Goal: Task Accomplishment & Management: Manage account settings

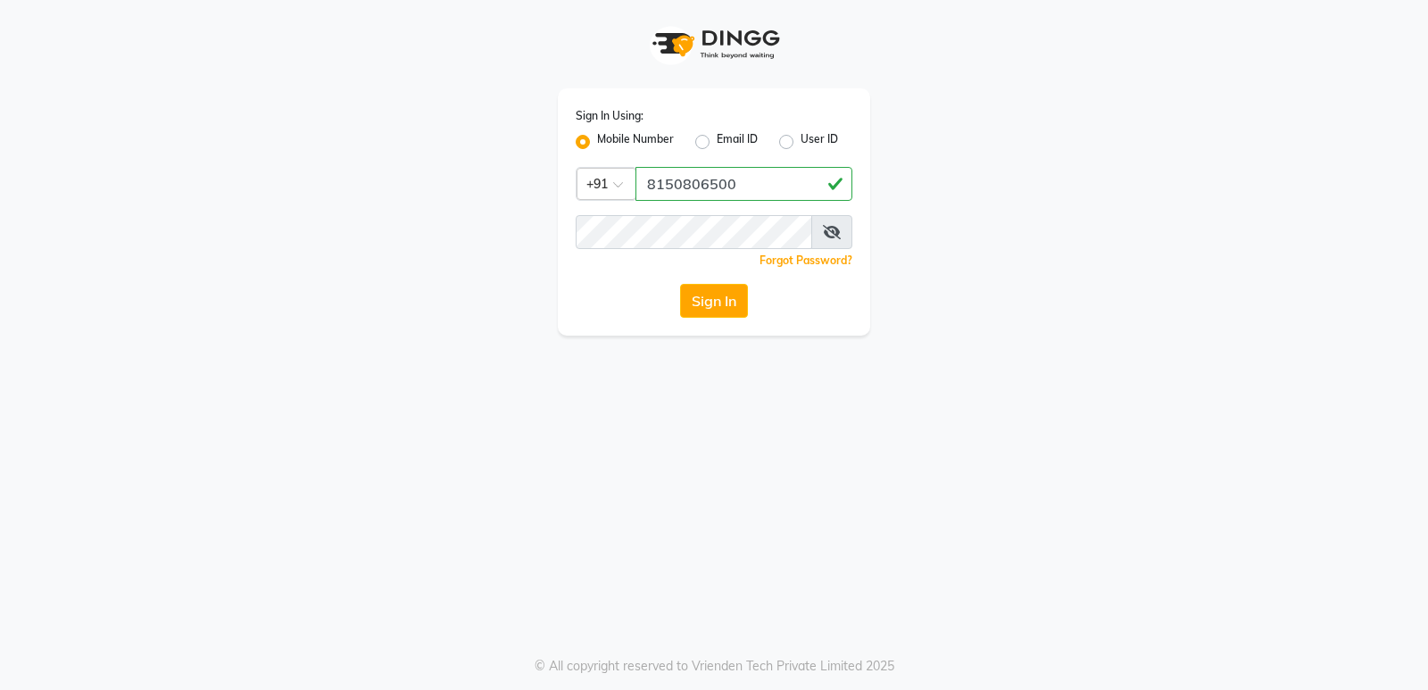
type input "8150806500"
click at [680, 284] on button "Sign In" at bounding box center [714, 301] width 68 height 34
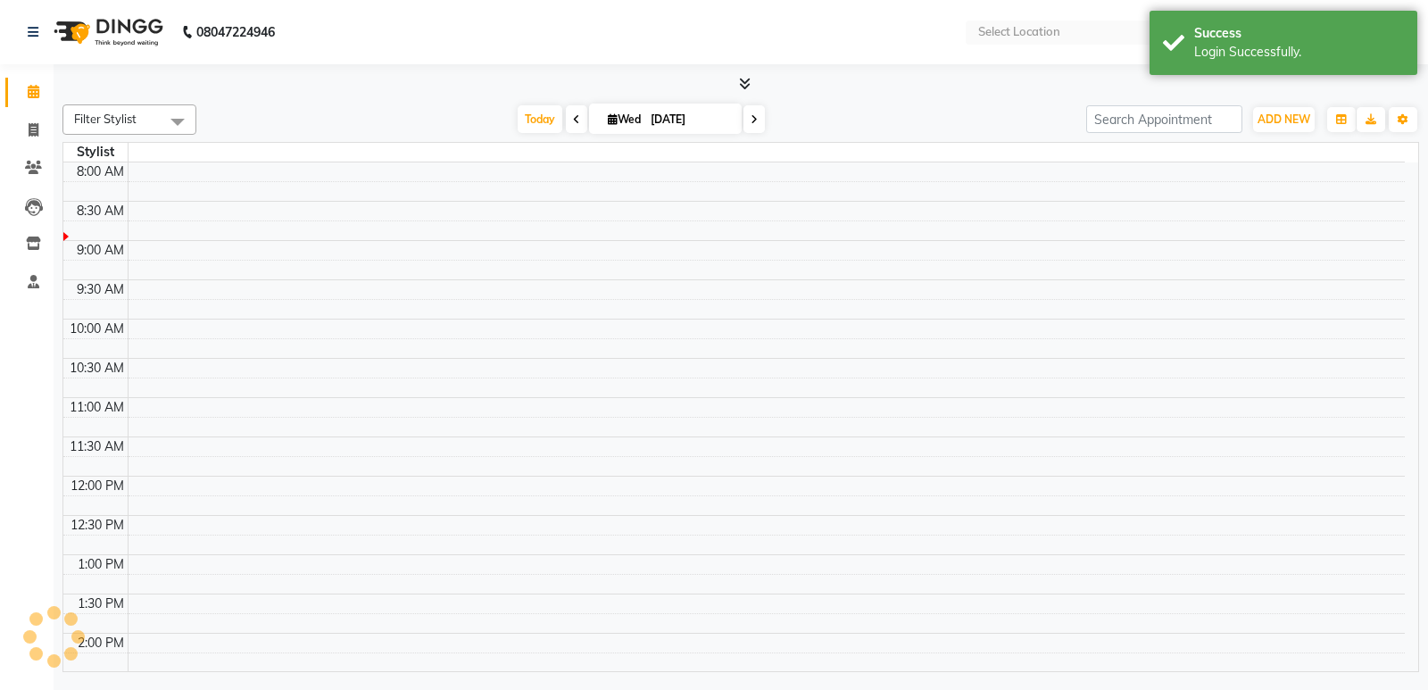
select select "en"
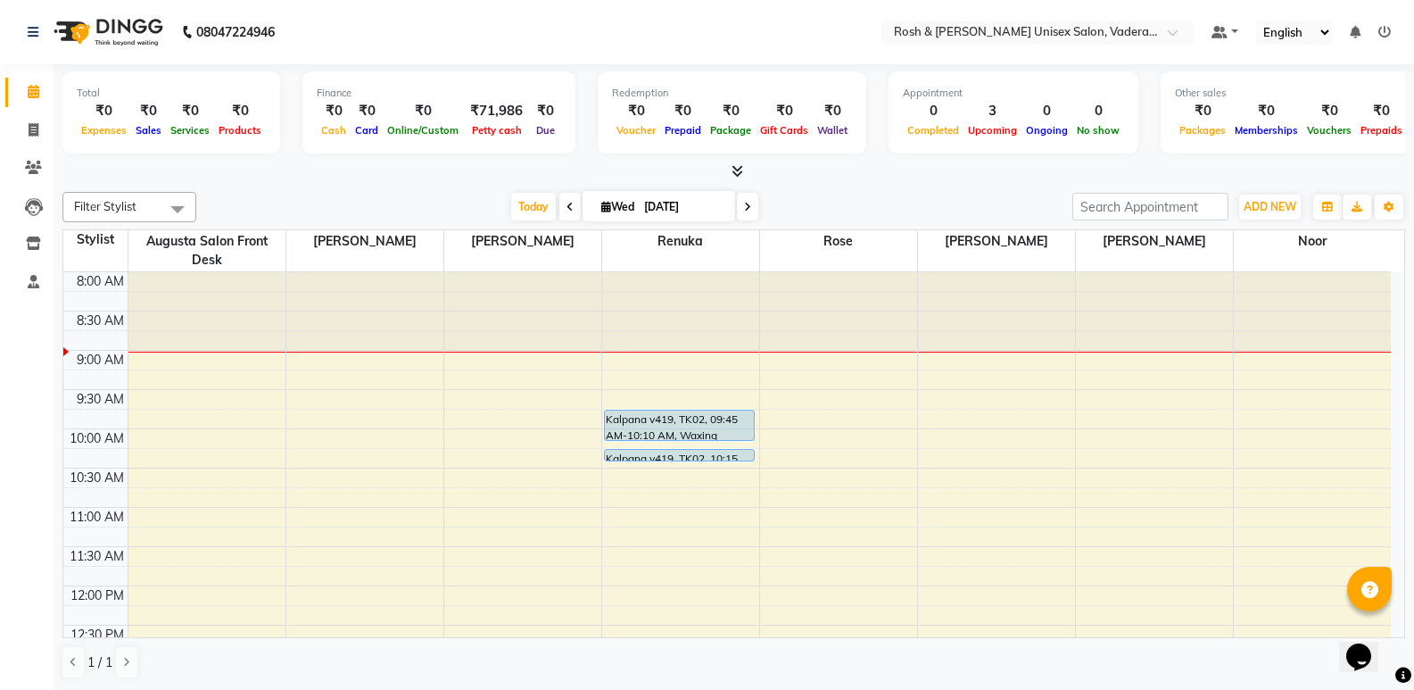
click at [733, 170] on icon at bounding box center [738, 170] width 12 height 13
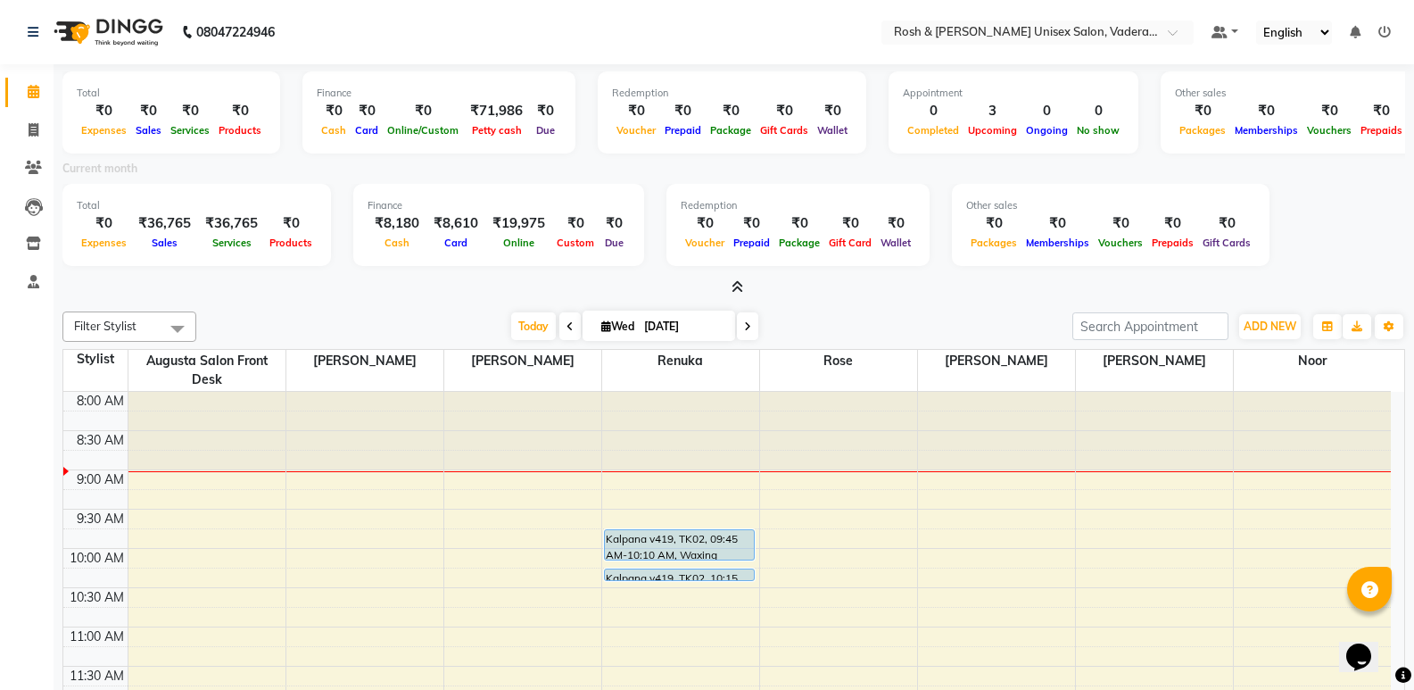
click at [729, 286] on span at bounding box center [733, 287] width 19 height 19
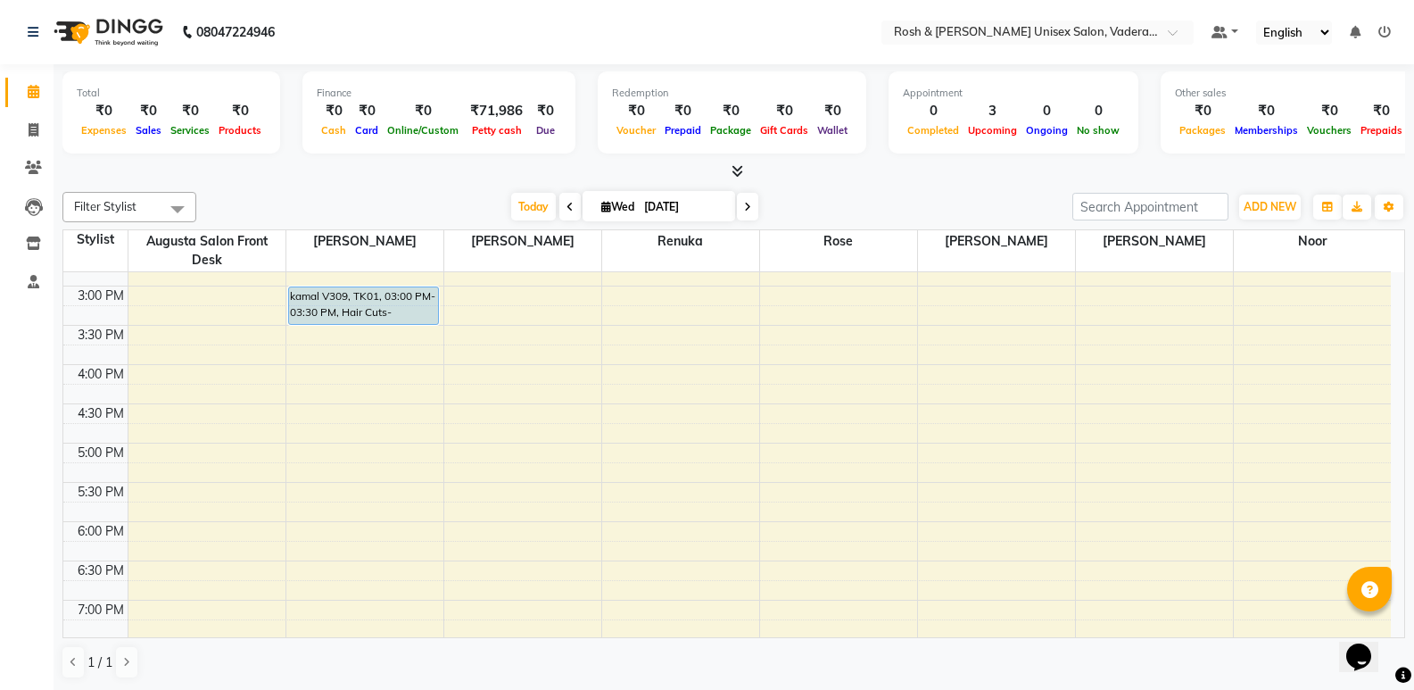
scroll to position [625, 0]
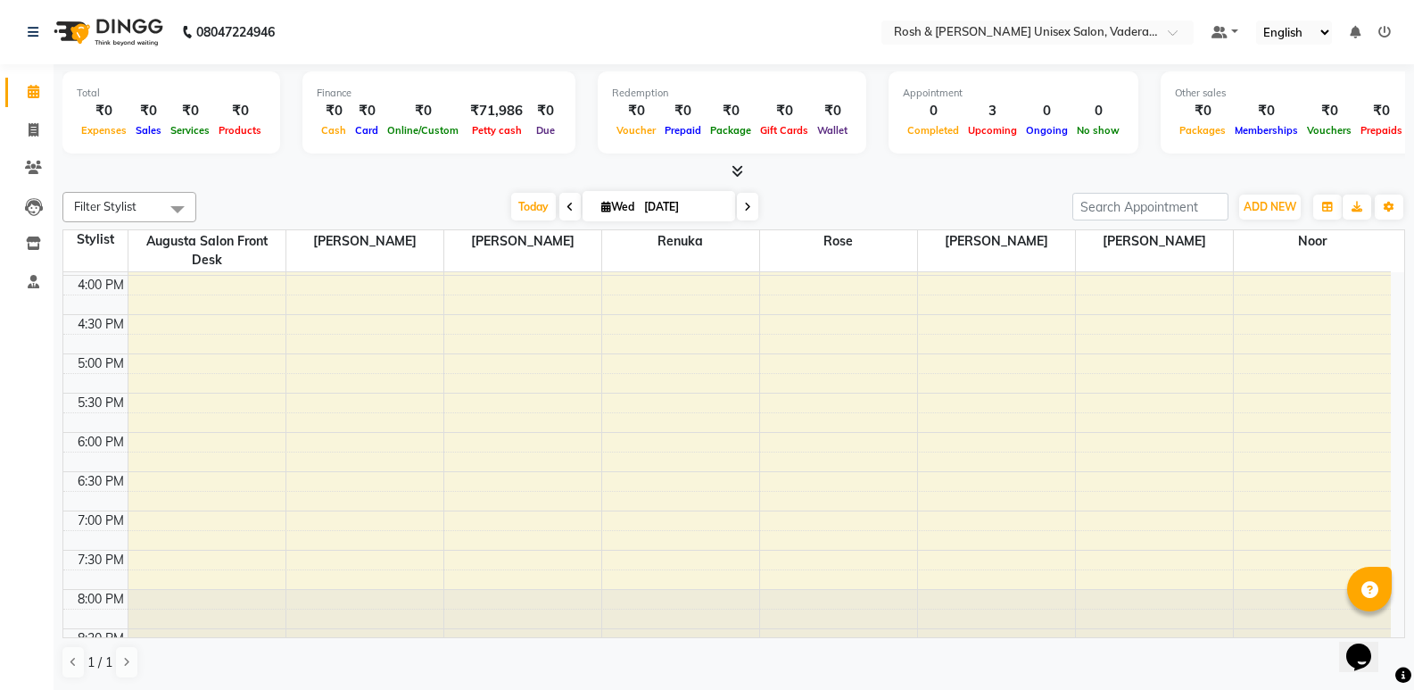
click at [314, 432] on div "8:00 AM 8:30 AM 9:00 AM 9:30 AM 10:00 AM 10:30 AM 11:00 AM 11:30 AM 12:00 PM 12…" at bounding box center [727, 158] width 1328 height 1020
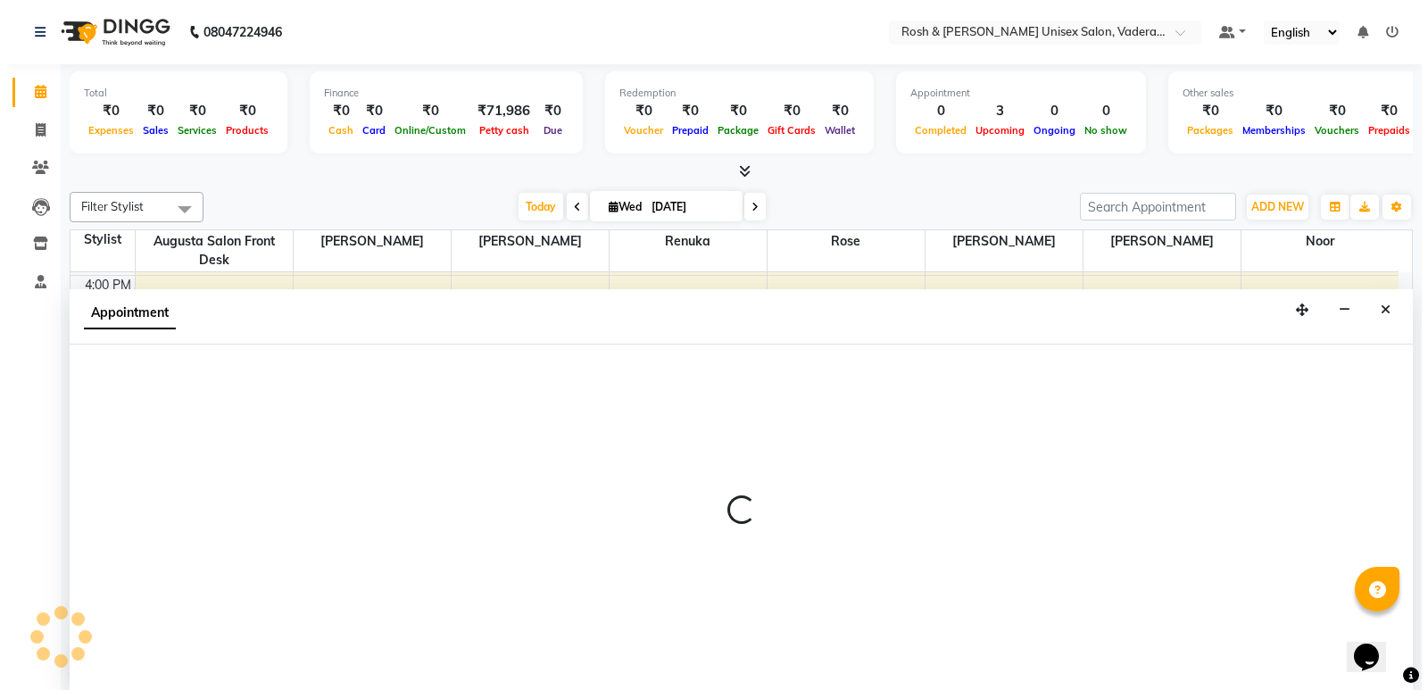
scroll to position [1, 0]
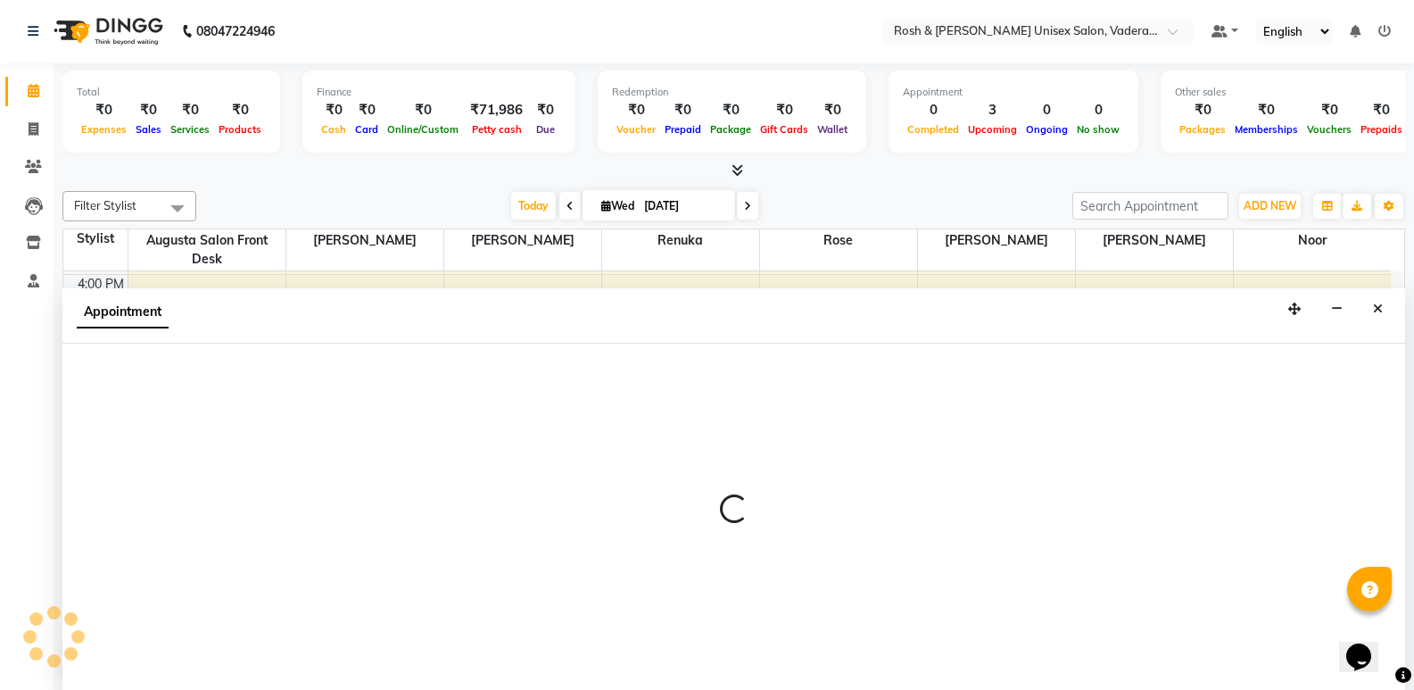
select select "87533"
select select "1065"
select select "tentative"
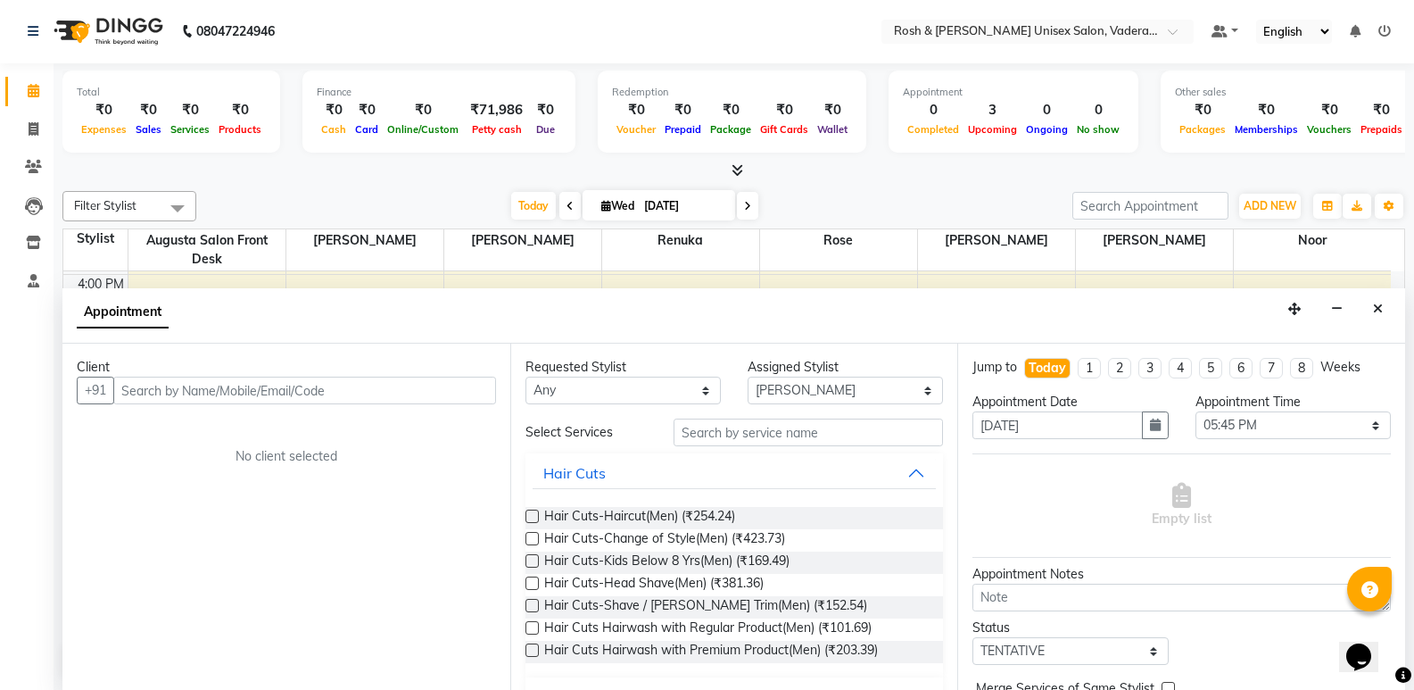
click at [269, 394] on input "text" at bounding box center [304, 391] width 383 height 28
type input "9689555229"
click at [443, 395] on span "Add Client" at bounding box center [459, 390] width 60 height 16
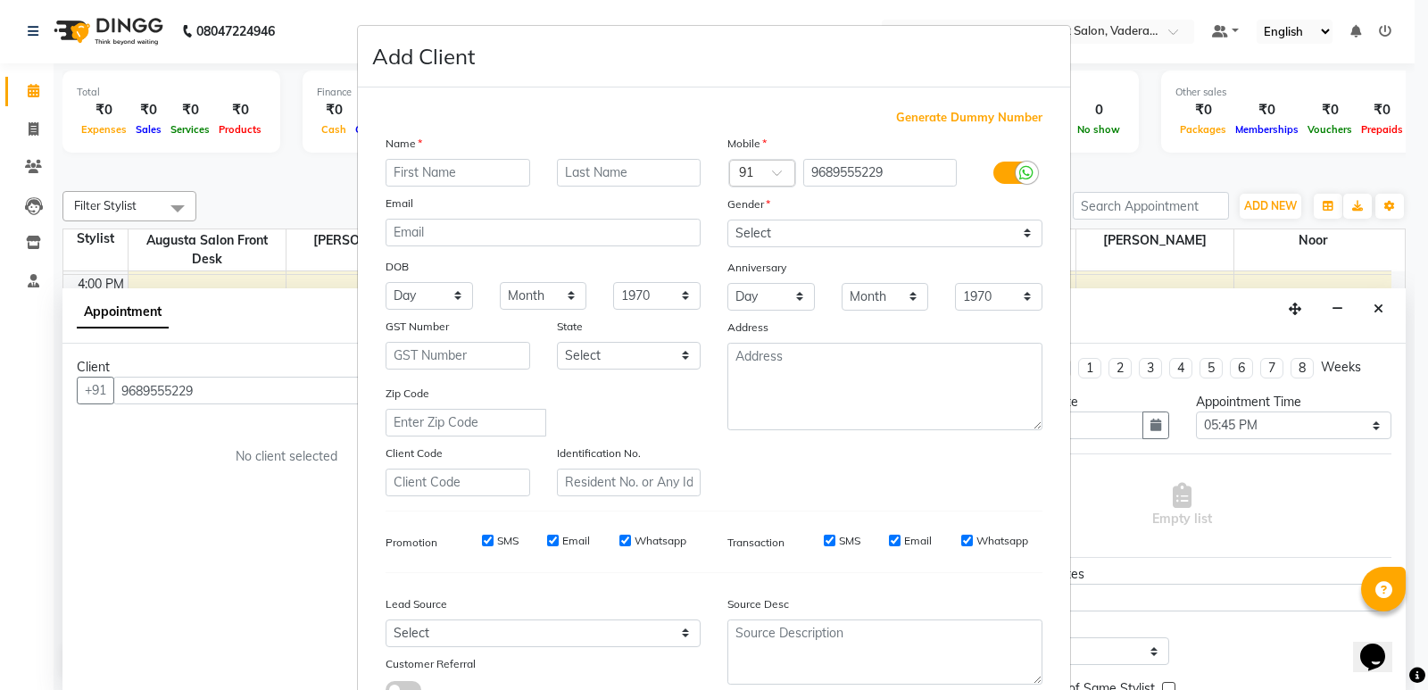
click at [396, 174] on input "text" at bounding box center [457, 173] width 145 height 28
type input "[PERSON_NAME]"
type input "V315"
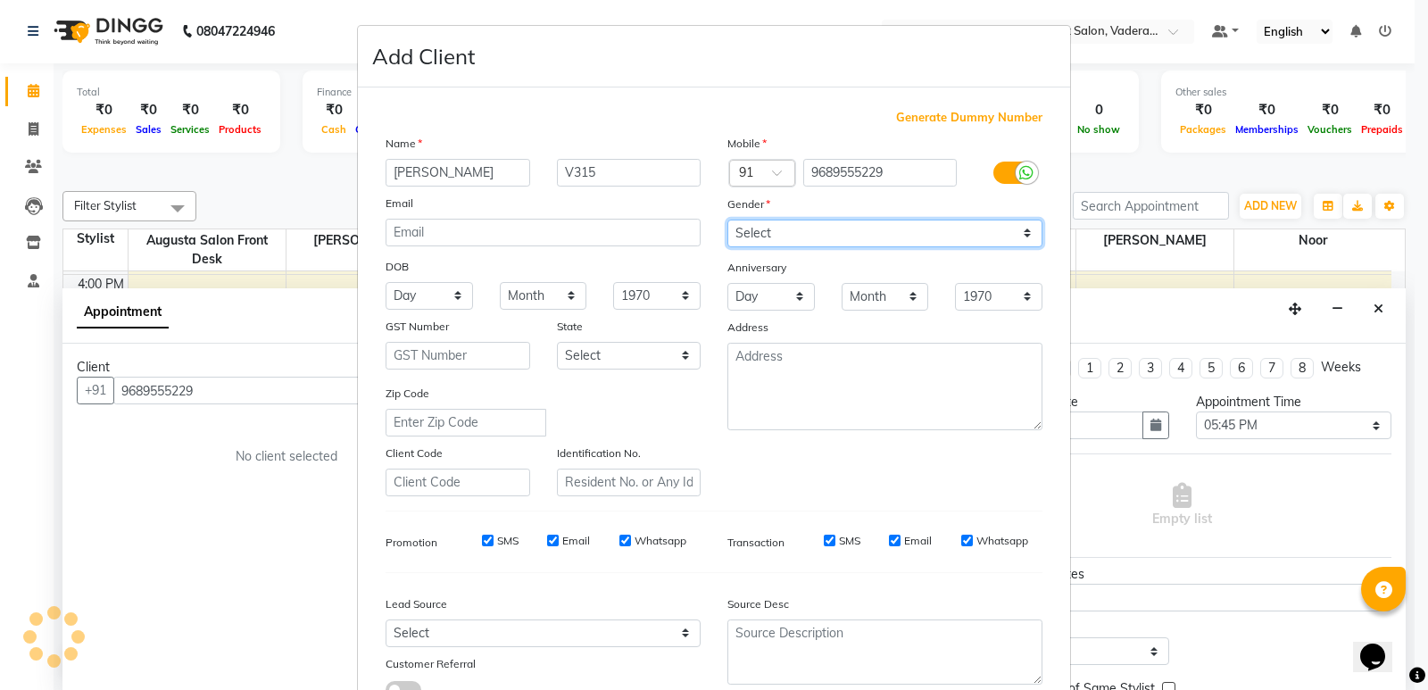
click at [744, 241] on select "Select [DEMOGRAPHIC_DATA] [DEMOGRAPHIC_DATA] Other Prefer Not To Say" at bounding box center [884, 233] width 315 height 28
select select "[DEMOGRAPHIC_DATA]"
click at [727, 219] on select "Select [DEMOGRAPHIC_DATA] [DEMOGRAPHIC_DATA] Other Prefer Not To Say" at bounding box center [884, 233] width 315 height 28
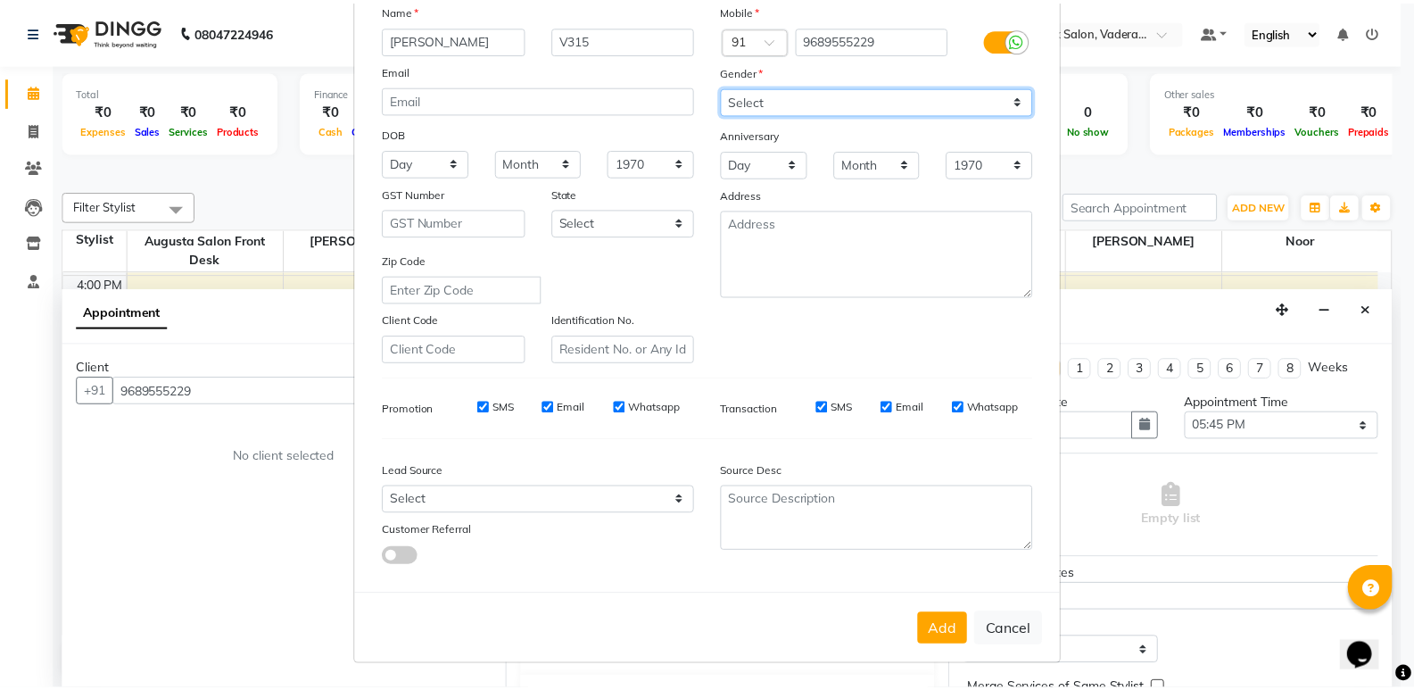
scroll to position [134, 0]
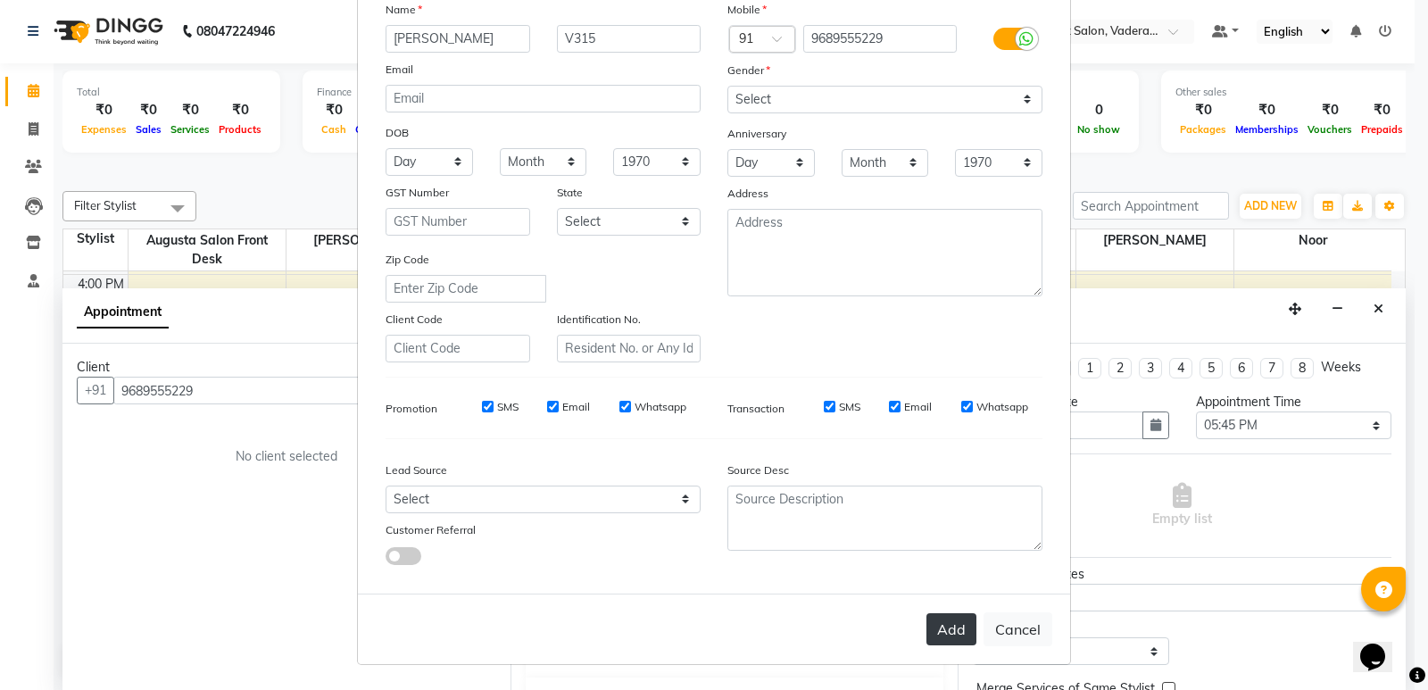
click at [940, 622] on button "Add" at bounding box center [951, 629] width 50 height 32
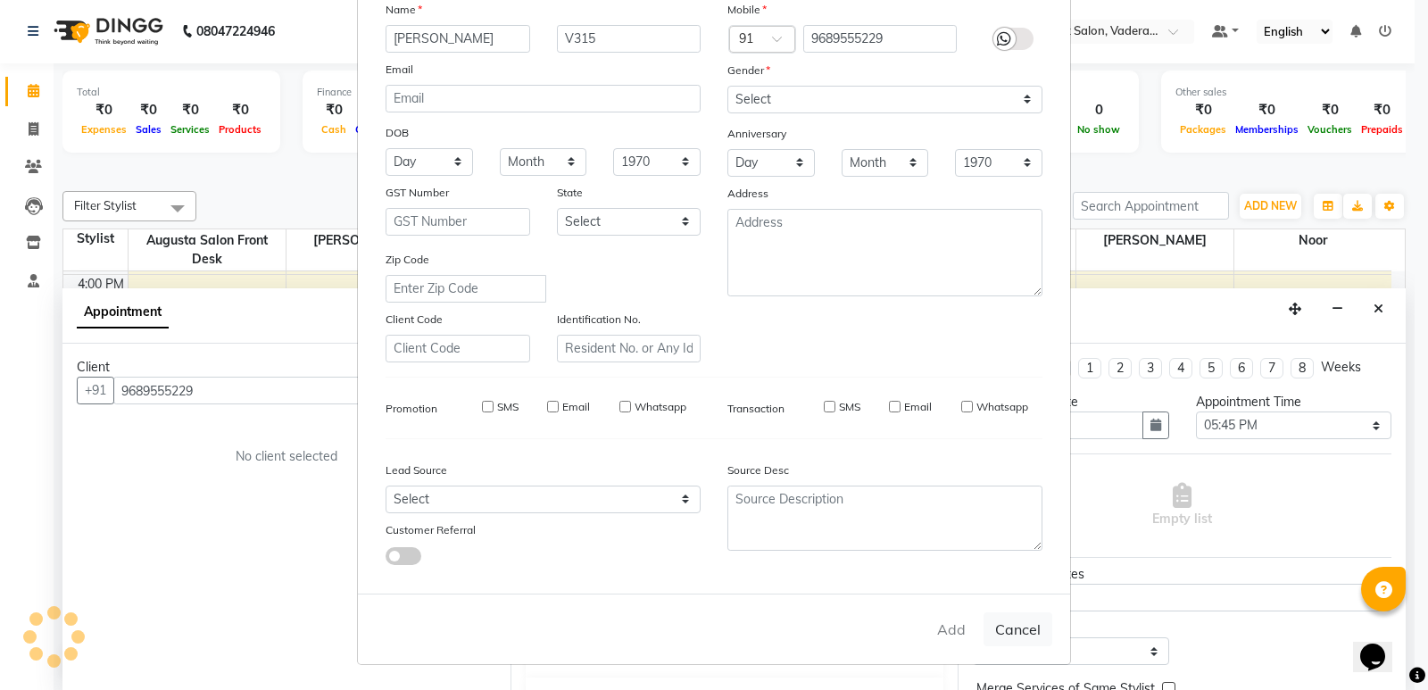
type input "96******29"
select select
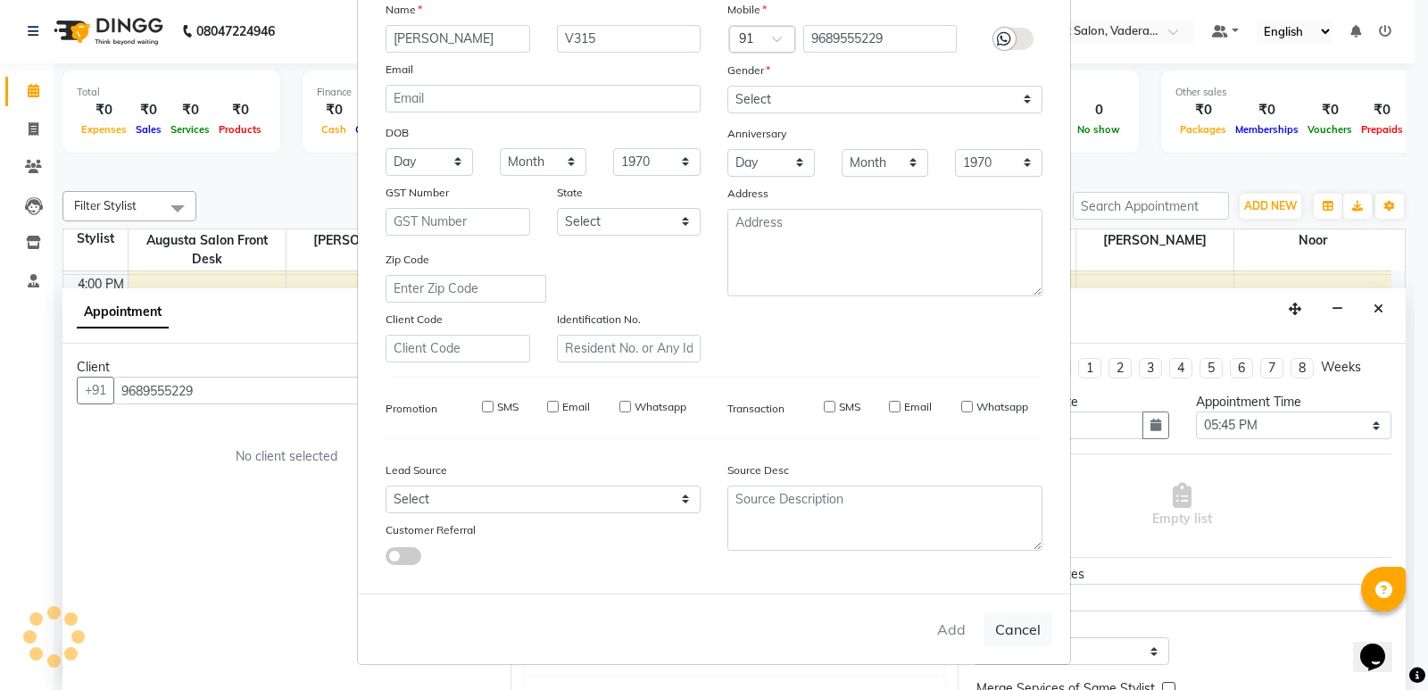
select select
checkbox input "false"
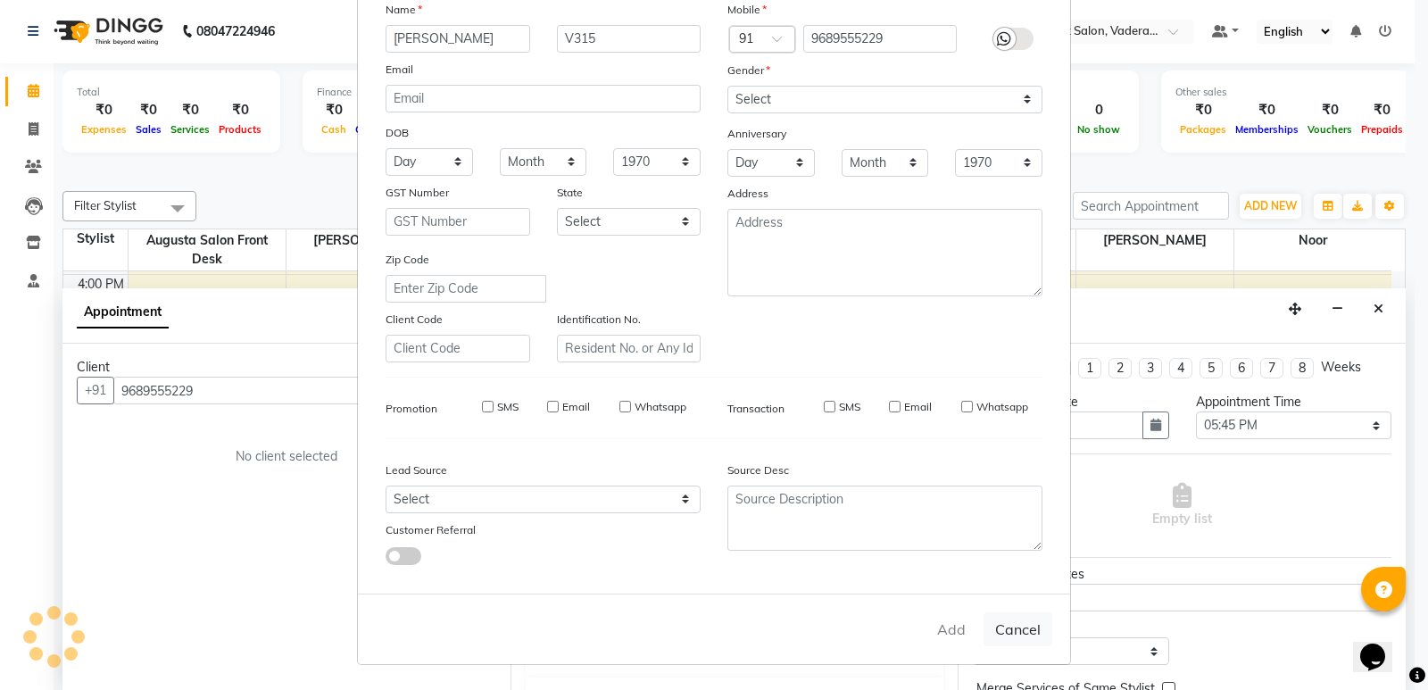
checkbox input "false"
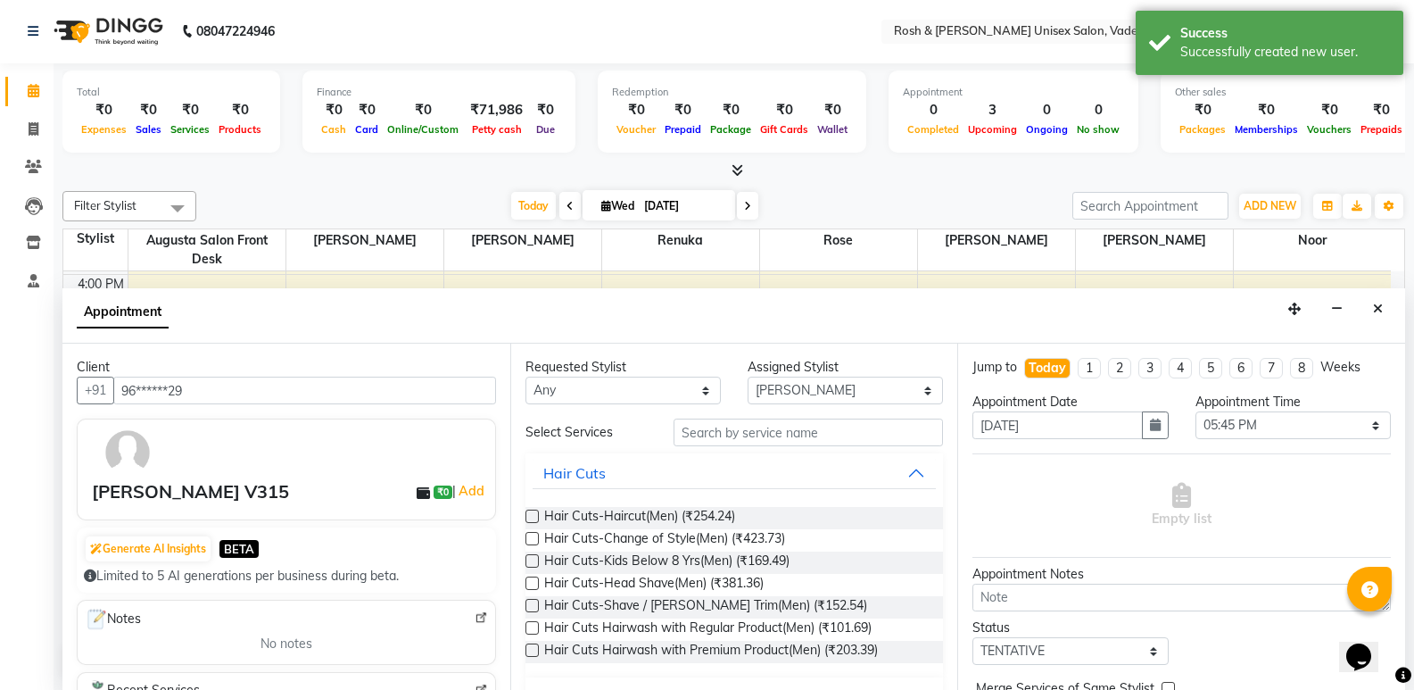
scroll to position [89, 0]
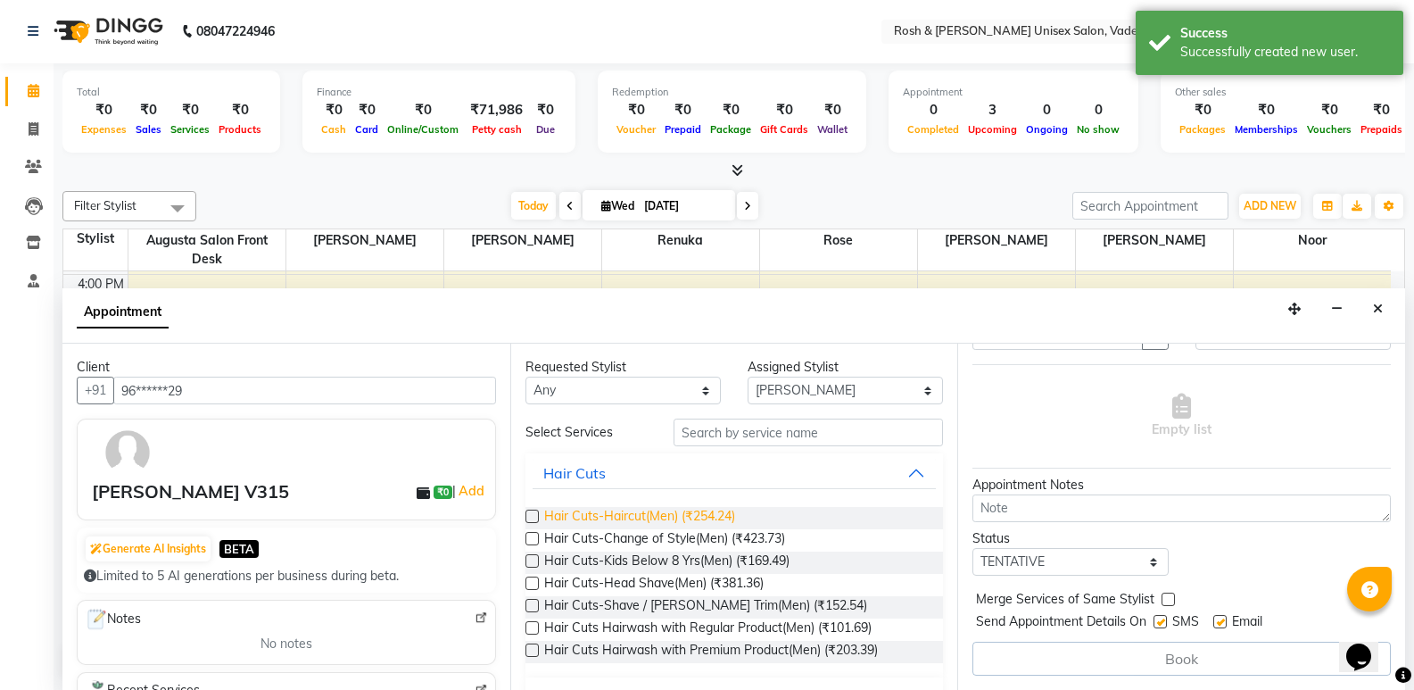
click at [675, 520] on span "Hair Cuts-Haircut(Men) (₹254.24)" at bounding box center [639, 518] width 191 height 22
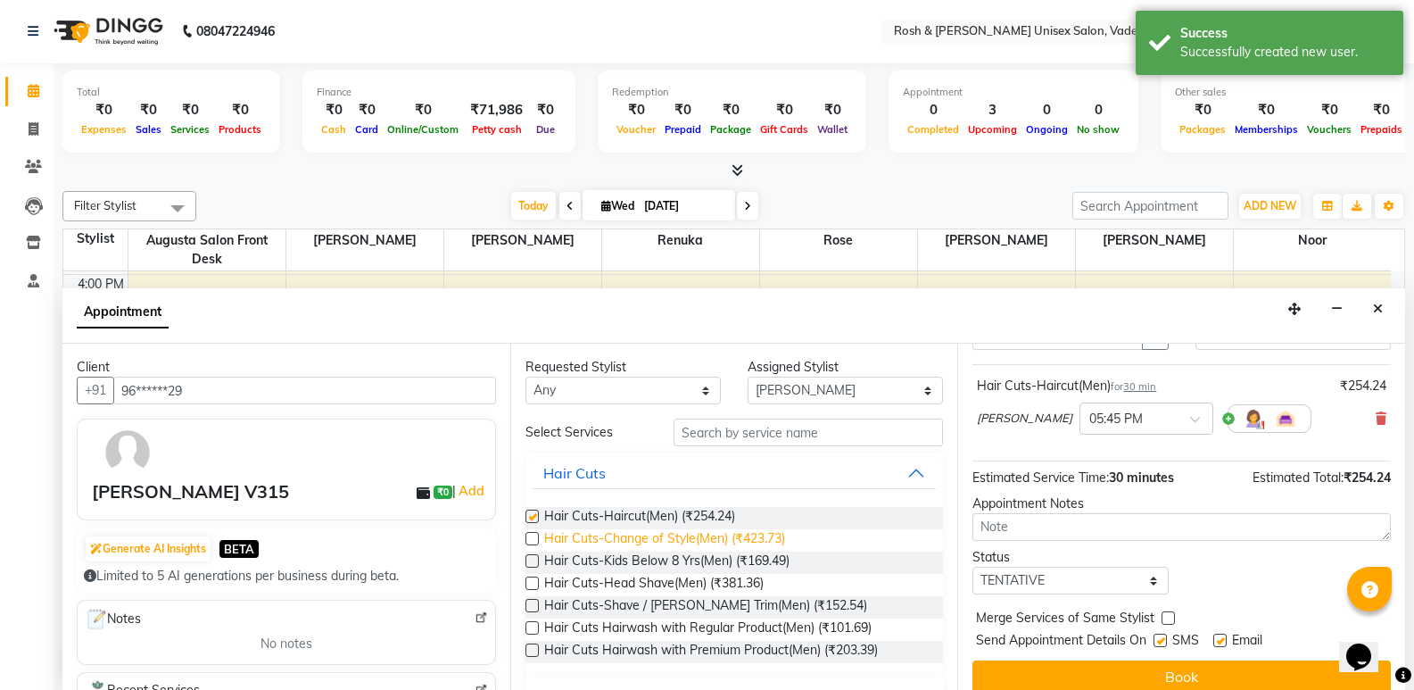
checkbox input "false"
click at [691, 600] on span "Hair Cuts-Shave / [PERSON_NAME] Trim(Men) (₹152.54)" at bounding box center [705, 607] width 323 height 22
checkbox input "false"
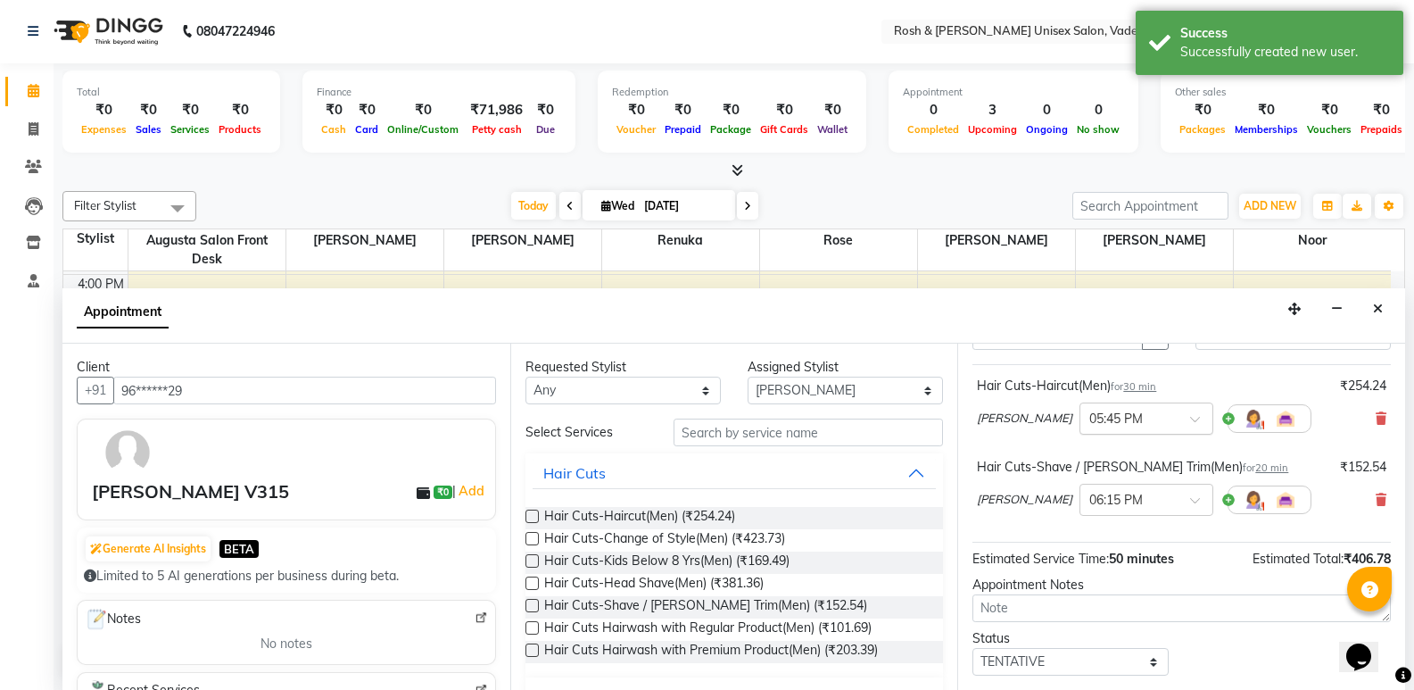
click at [1190, 421] on span at bounding box center [1201, 424] width 22 height 19
click at [1080, 478] on div "06:00 PM" at bounding box center [1146, 484] width 132 height 33
click at [1099, 486] on div "× 06:15 PM" at bounding box center [1147, 500] width 134 height 32
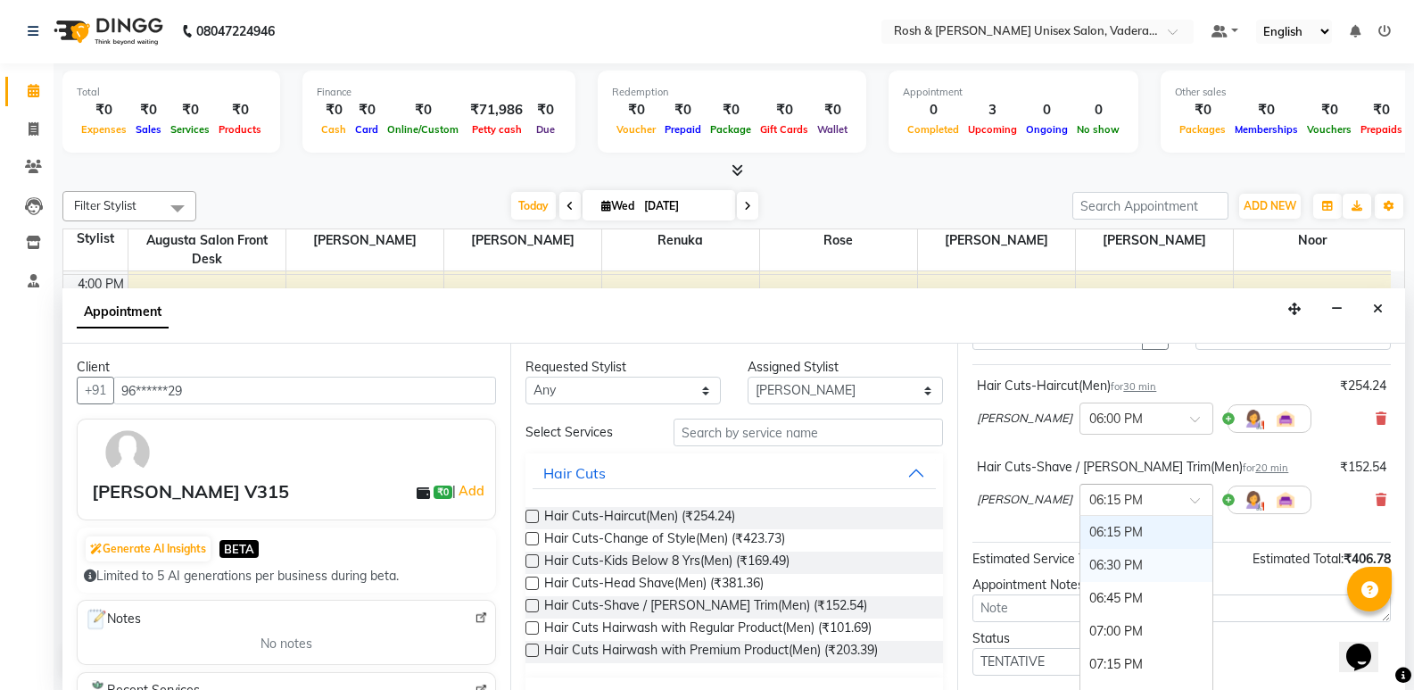
click at [1080, 551] on div "06:30 PM" at bounding box center [1146, 565] width 132 height 33
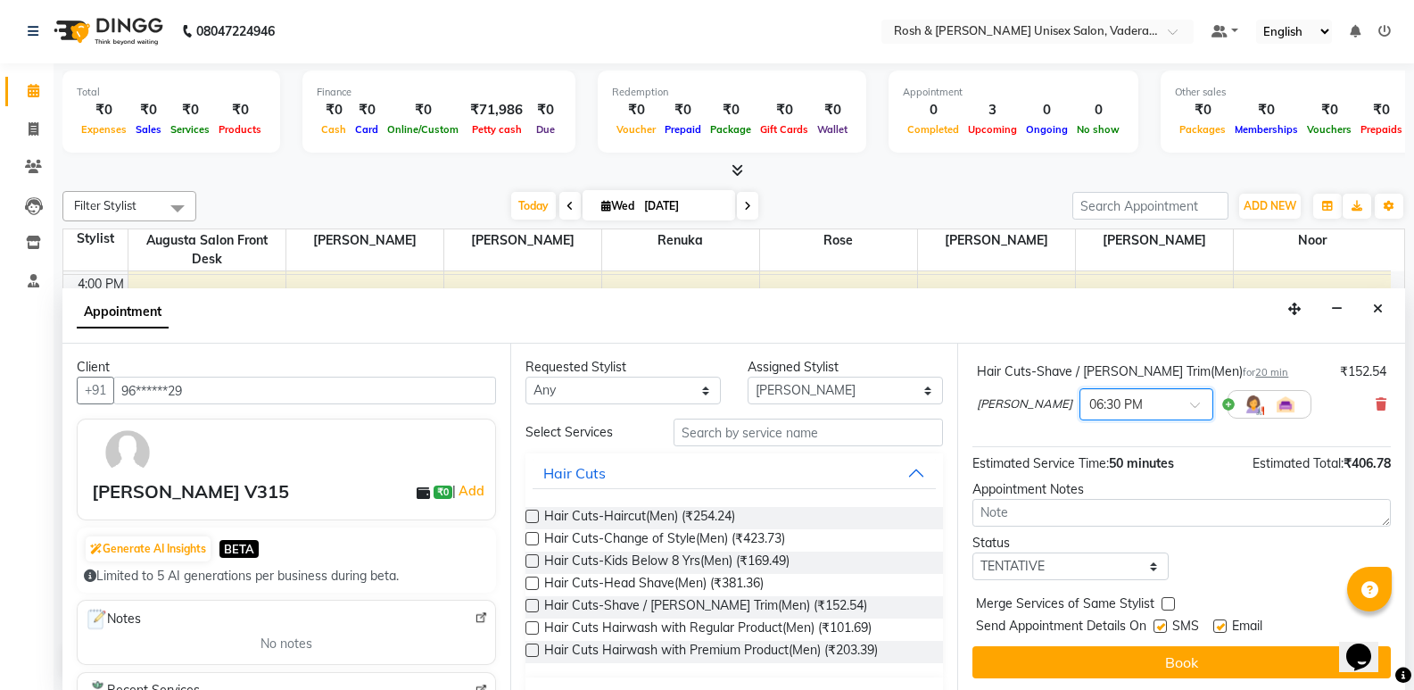
scroll to position [187, 0]
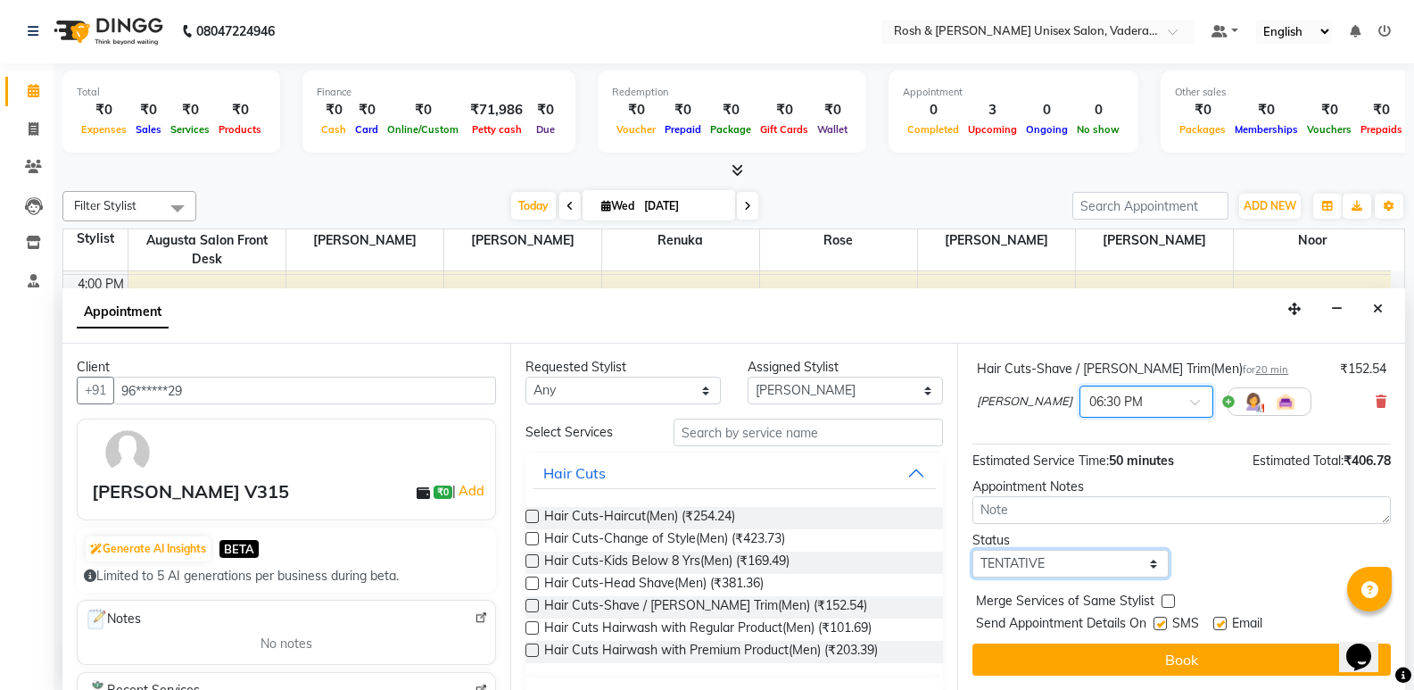
click at [1077, 569] on select "Select TENTATIVE CONFIRM CHECK-IN UPCOMING" at bounding box center [1070, 564] width 195 height 28
select select "upcoming"
click at [973, 550] on select "Select TENTATIVE CONFIRM CHECK-IN UPCOMING" at bounding box center [1070, 564] width 195 height 28
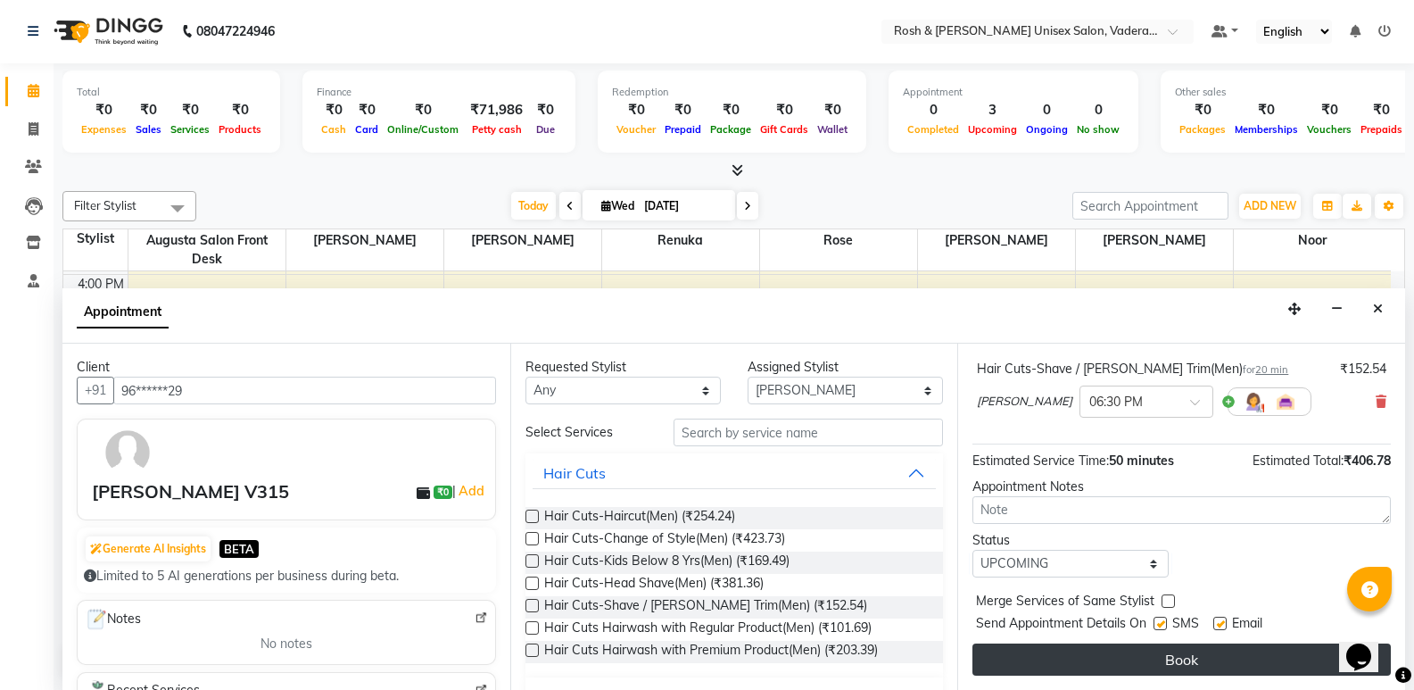
click at [1145, 653] on button "Book" at bounding box center [1182, 659] width 418 height 32
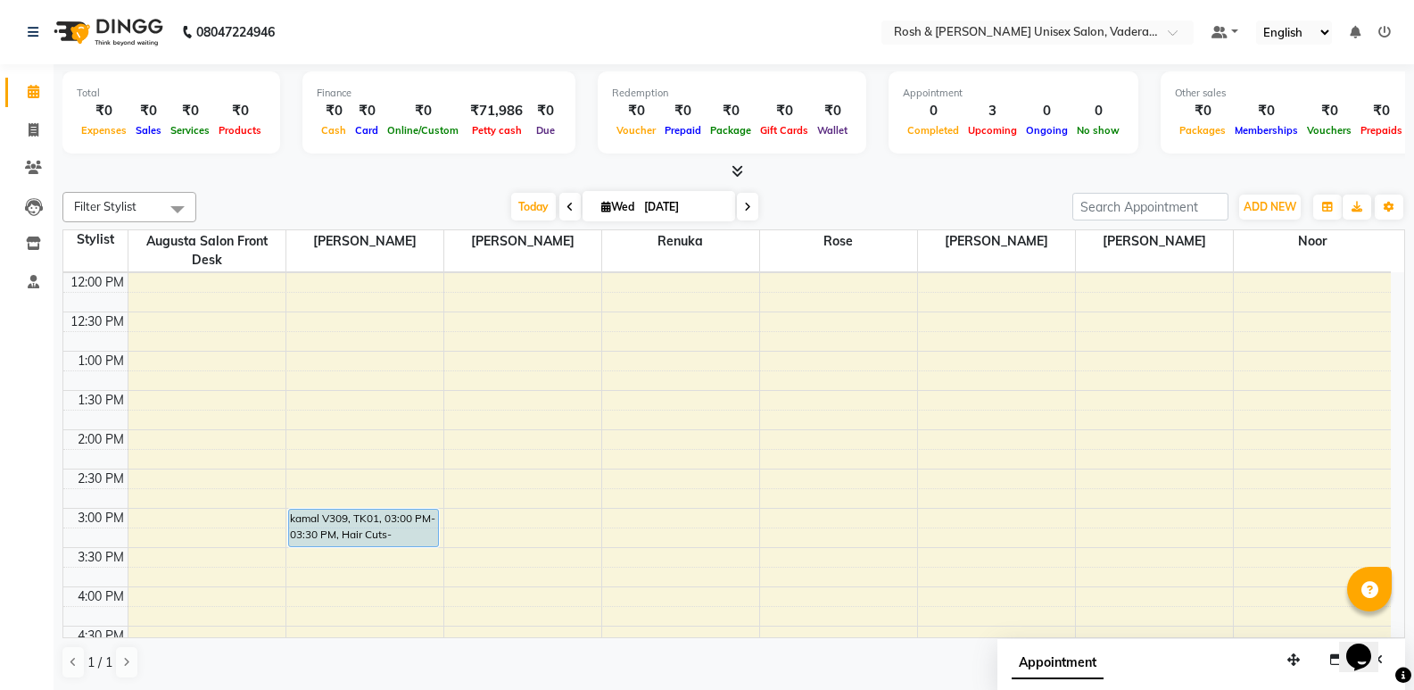
scroll to position [357, 0]
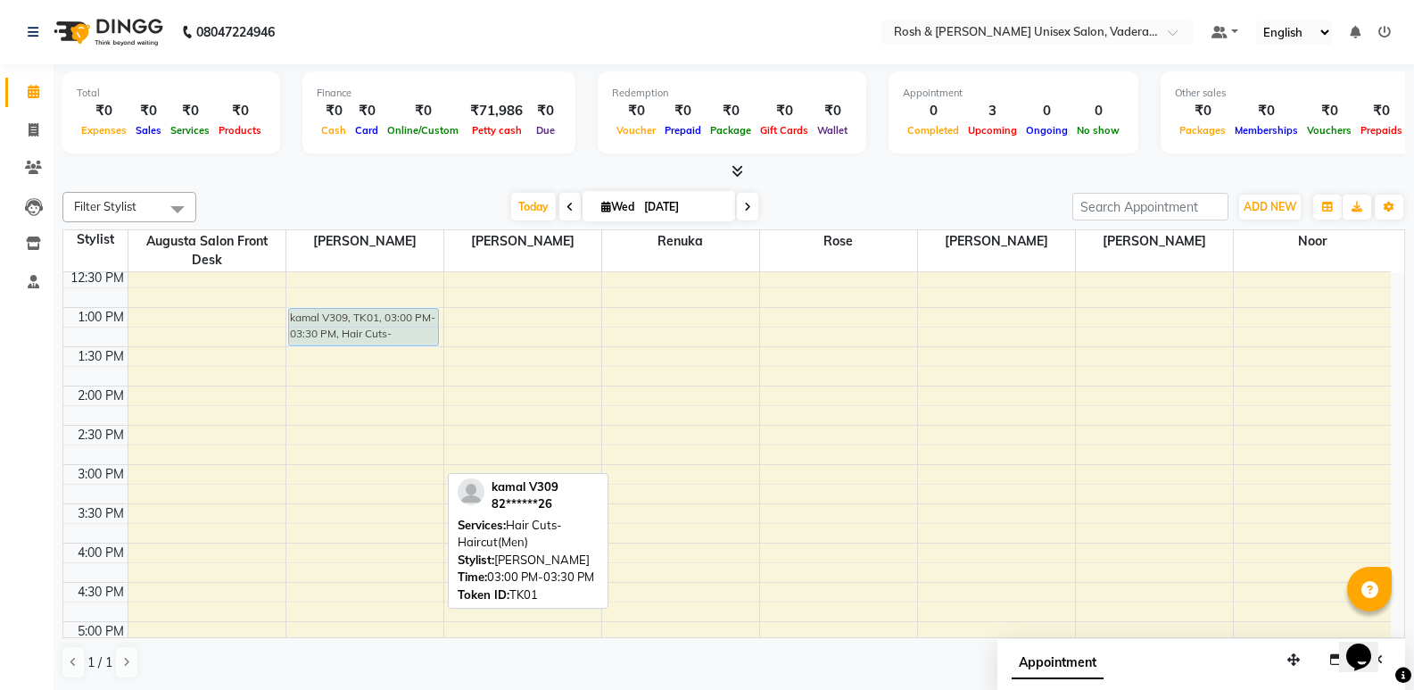
drag, startPoint x: 363, startPoint y: 486, endPoint x: 359, endPoint y: 331, distance: 155.3
click at [359, 331] on div "kamal V309, TK01, 03:00 PM-03:30 PM, Hair Cuts-Haircut(Men) [PERSON_NAME] V315,…" at bounding box center [364, 425] width 157 height 1020
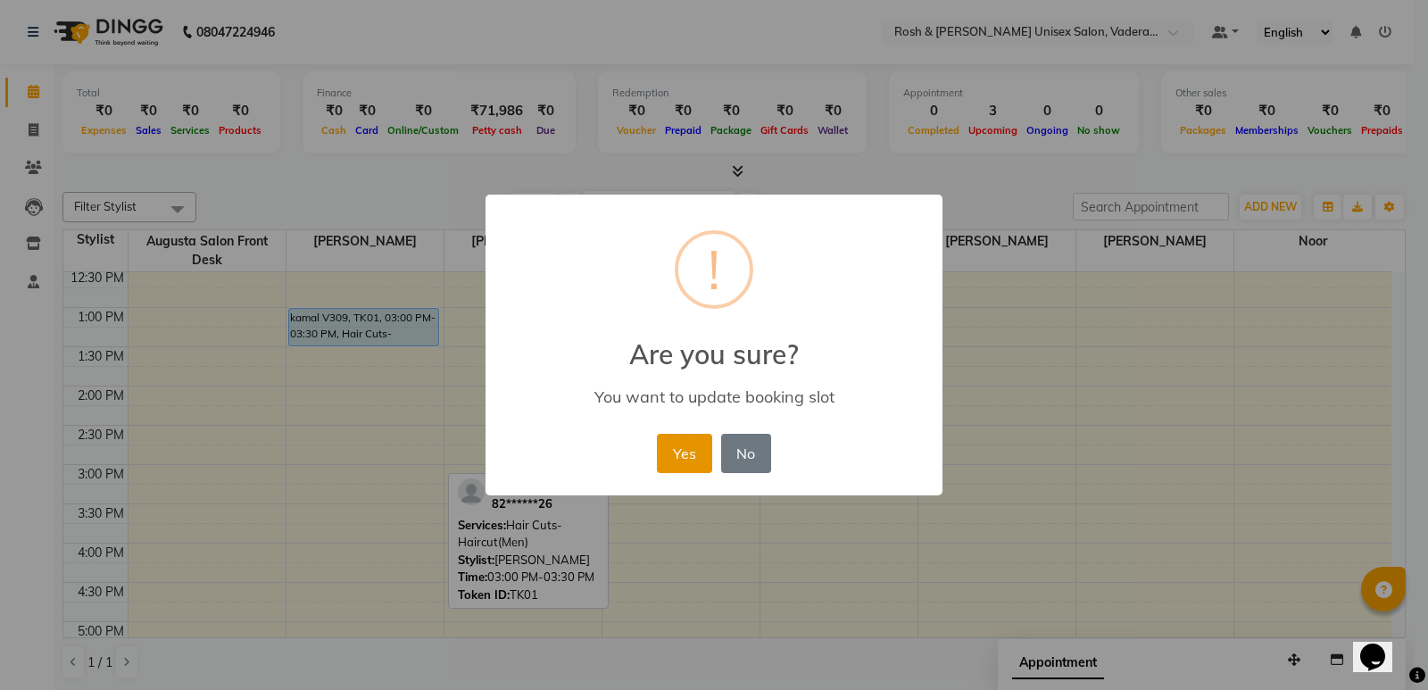
click at [681, 443] on button "Yes" at bounding box center [684, 453] width 54 height 39
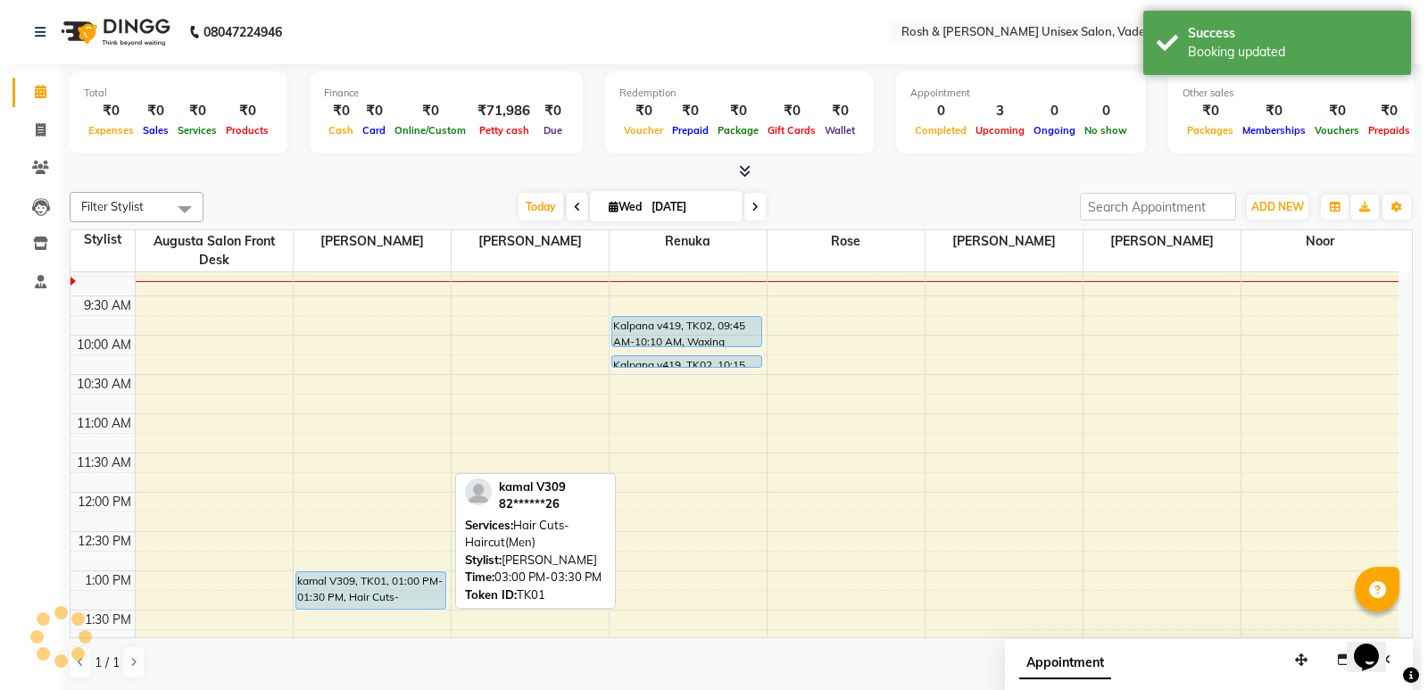
scroll to position [89, 0]
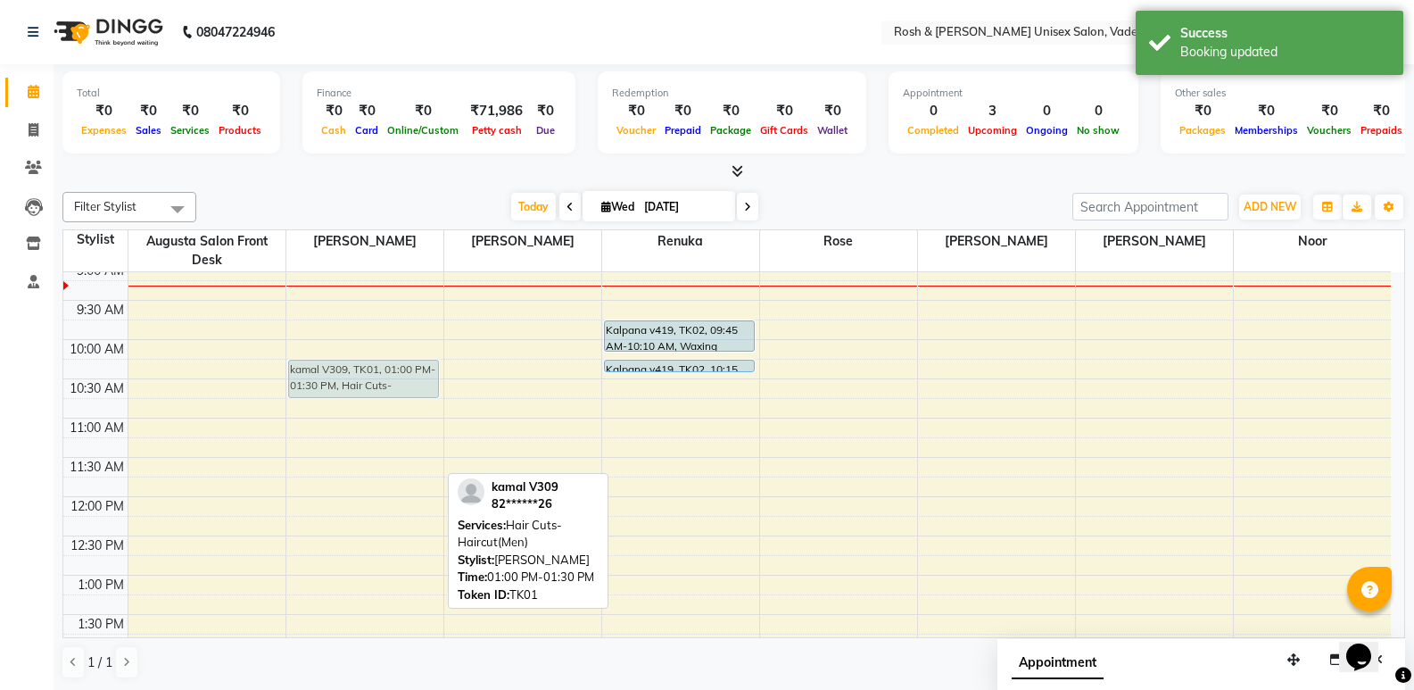
drag, startPoint x: 367, startPoint y: 593, endPoint x: 360, endPoint y: 381, distance: 212.5
click at [360, 381] on div "kamal V309, TK01, 01:00 PM-01:30 PM, Hair Cuts-Haircut(Men) [PERSON_NAME] V315,…" at bounding box center [364, 693] width 157 height 1020
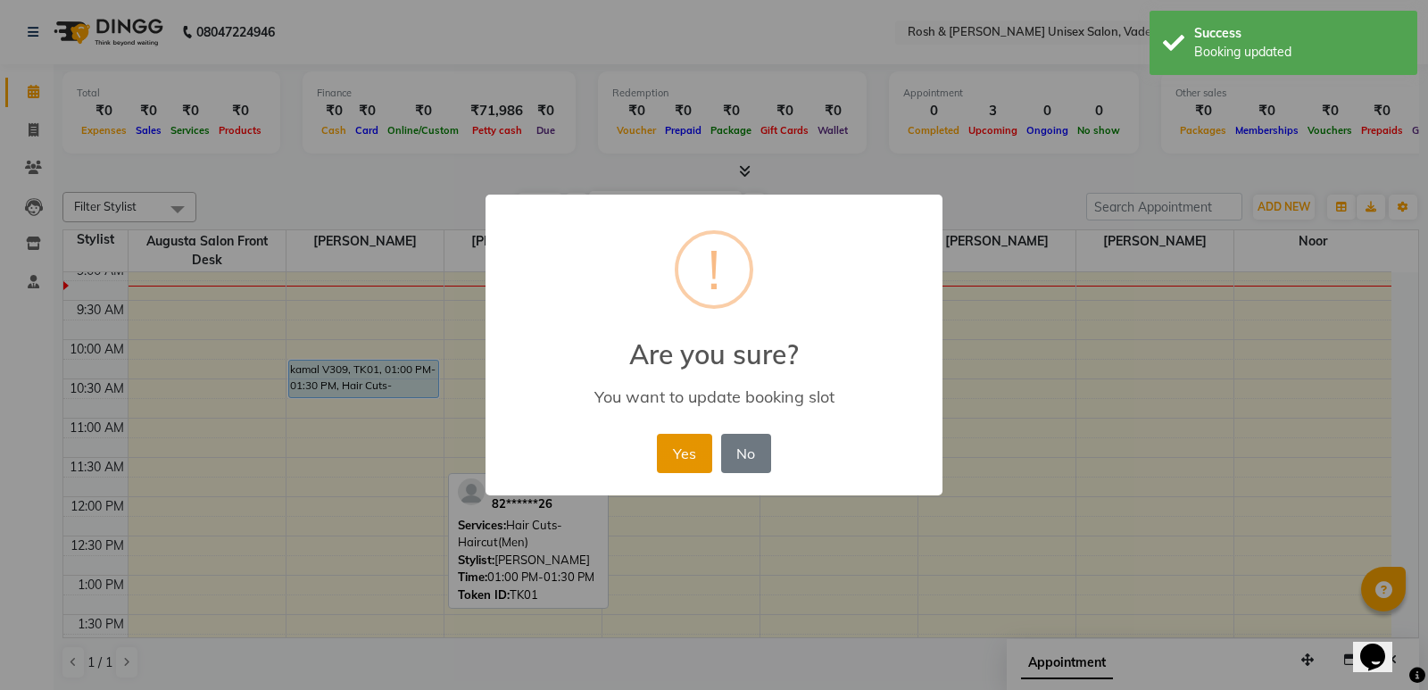
click at [671, 446] on button "Yes" at bounding box center [684, 453] width 54 height 39
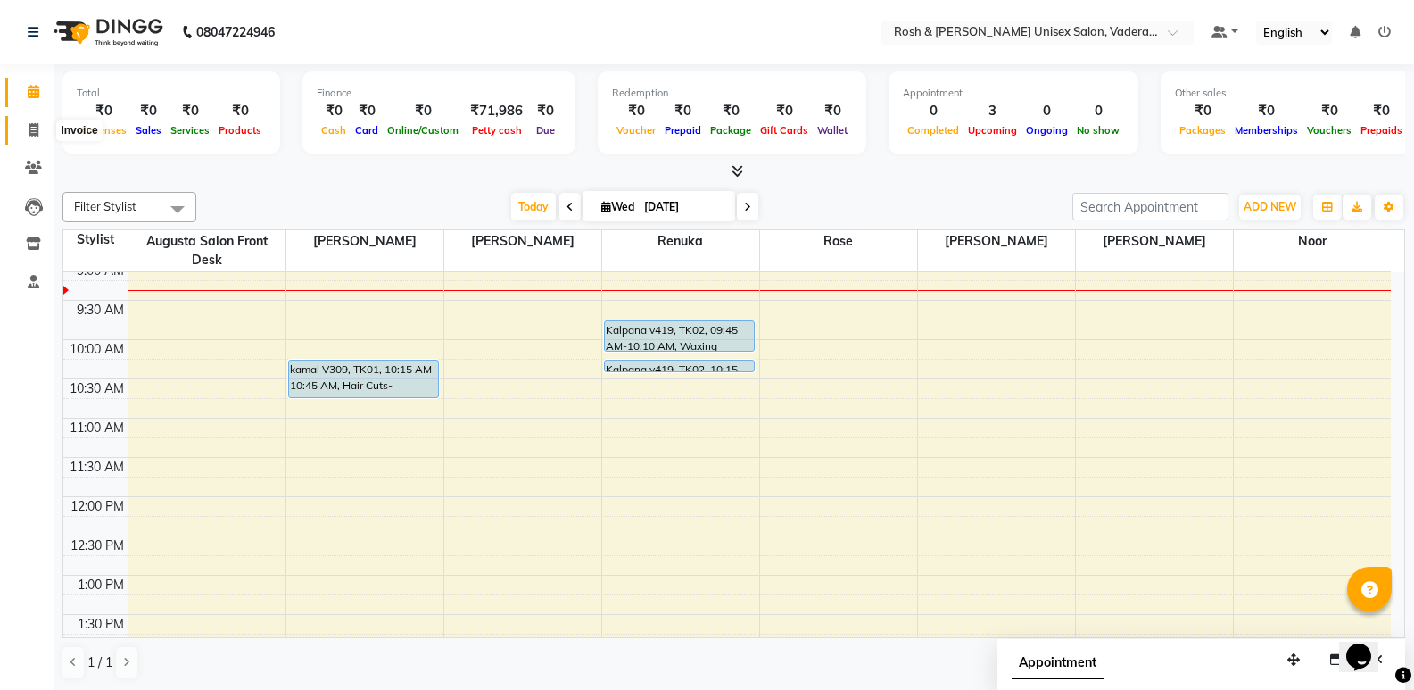
click at [34, 135] on icon at bounding box center [34, 129] width 10 height 13
select select "service"
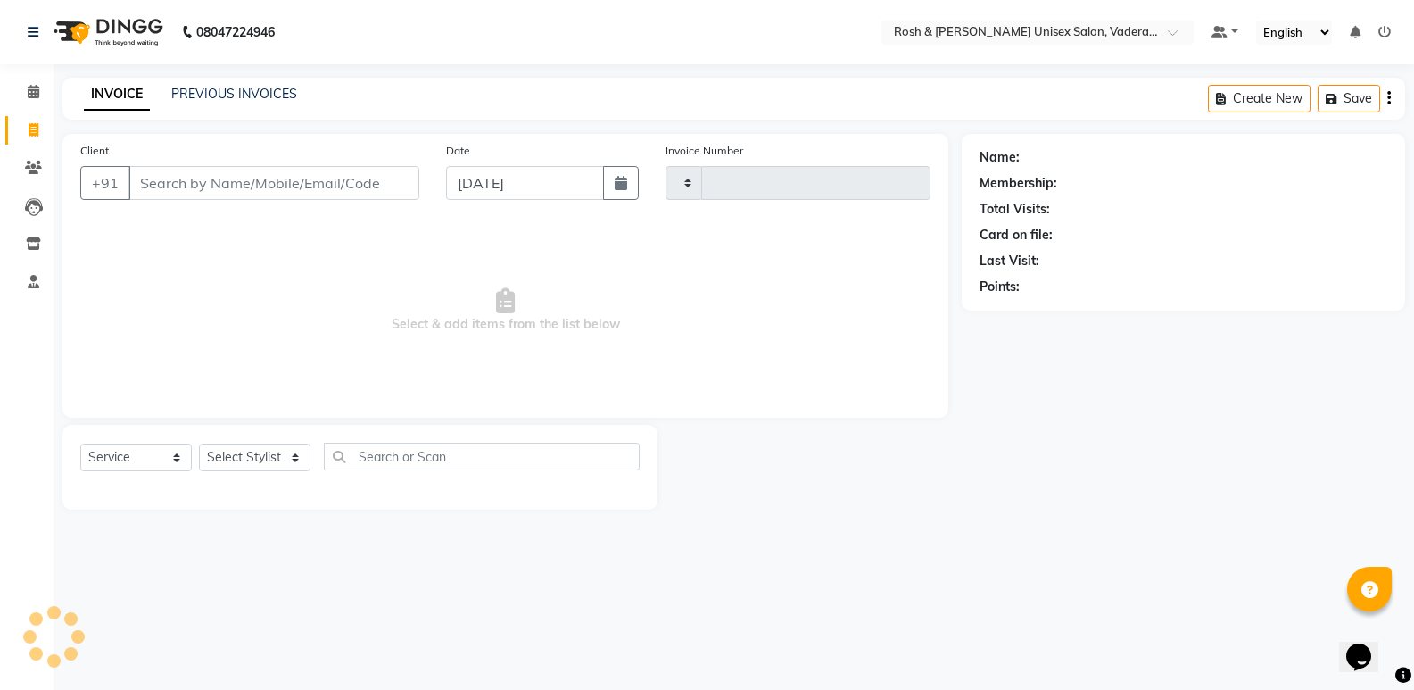
type input "0632"
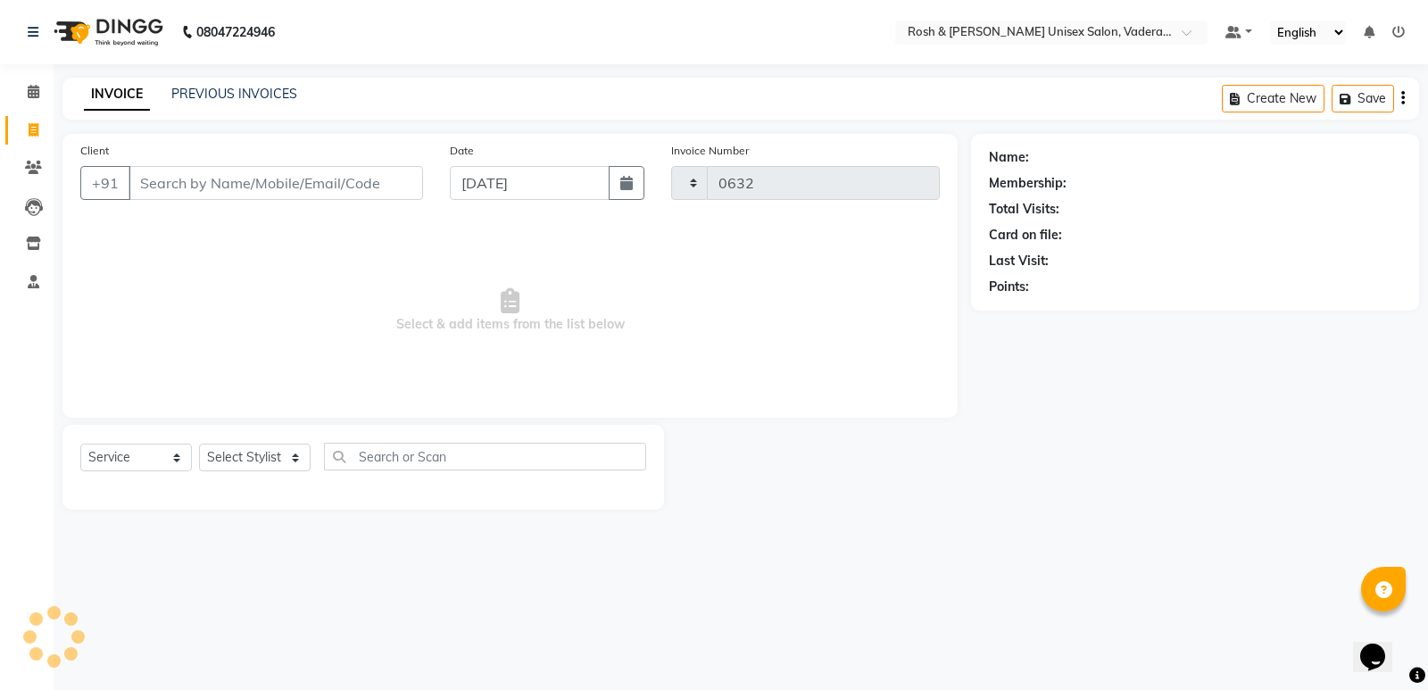
select select "8657"
click at [269, 463] on select "Select Stylist Augusta Salon Front Desk [PERSON_NAME] [PERSON_NAME] [PERSON_NAM…" at bounding box center [255, 457] width 112 height 28
select select "87533"
click at [199, 443] on select "Select Stylist Augusta Salon Front Desk [PERSON_NAME] [PERSON_NAME] [PERSON_NAM…" at bounding box center [255, 457] width 112 height 28
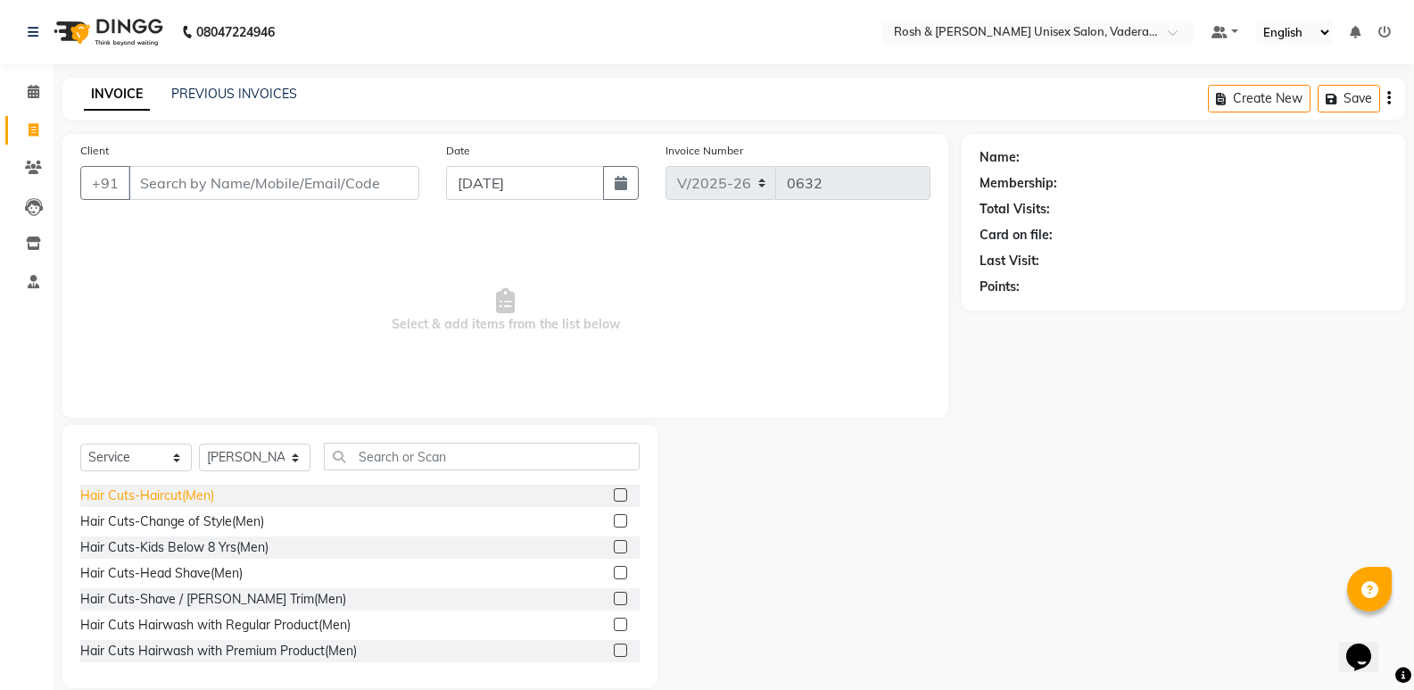
click at [145, 487] on div "Hair Cuts-Haircut(Men)" at bounding box center [147, 495] width 134 height 19
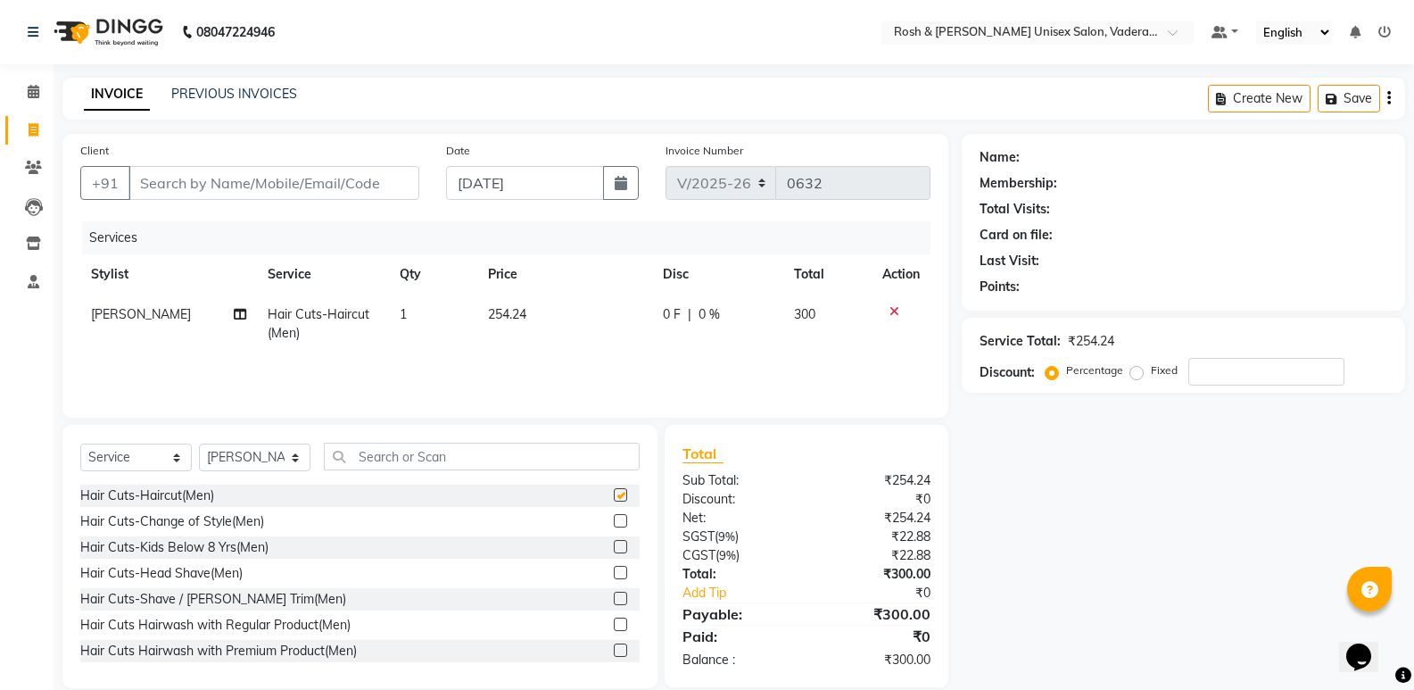
checkbox input "false"
click at [263, 181] on input "Client" at bounding box center [273, 183] width 291 height 34
type input "9"
type input "0"
type input "9606357808"
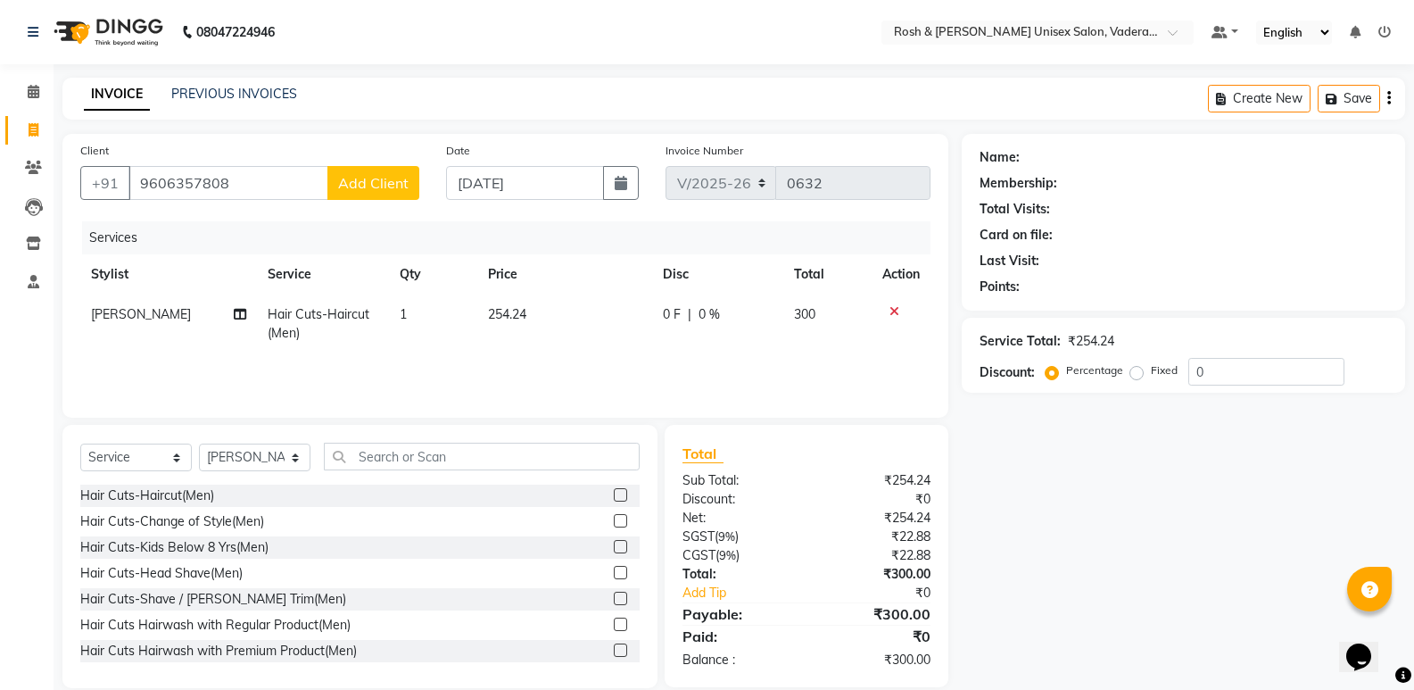
click at [375, 187] on span "Add Client" at bounding box center [373, 183] width 70 height 18
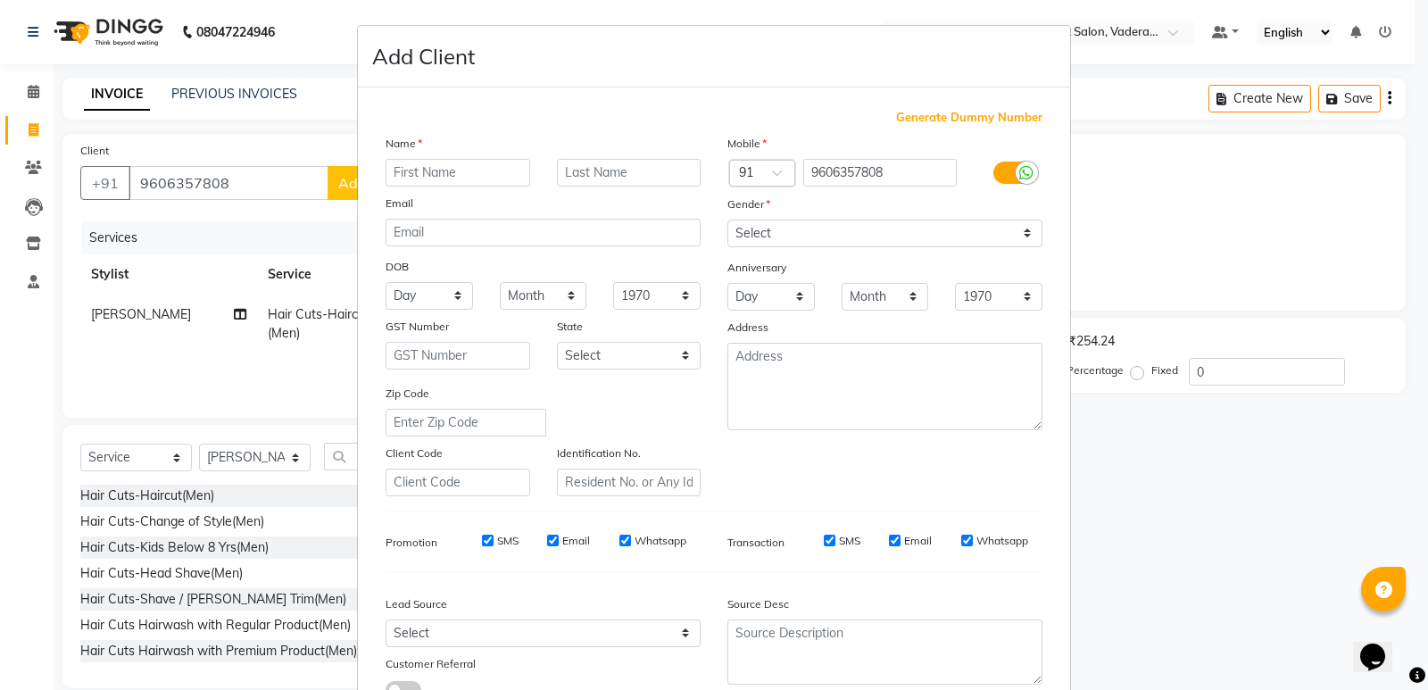
click at [449, 168] on input "text" at bounding box center [457, 173] width 145 height 28
type input "Srinivas"
type input "V338"
drag, startPoint x: 910, startPoint y: 238, endPoint x: 902, endPoint y: 244, distance: 10.2
click at [910, 238] on select "Select [DEMOGRAPHIC_DATA] [DEMOGRAPHIC_DATA] Other Prefer Not To Say" at bounding box center [884, 233] width 315 height 28
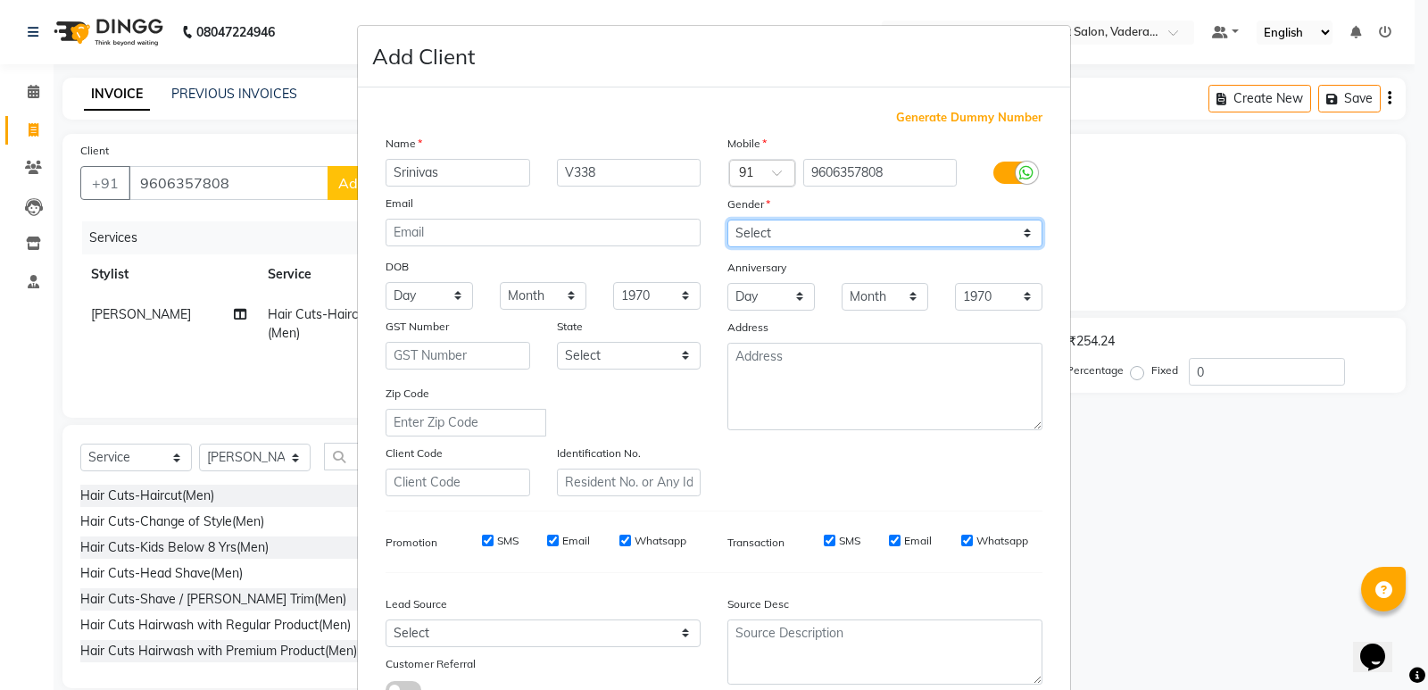
select select "[DEMOGRAPHIC_DATA]"
click at [727, 219] on select "Select [DEMOGRAPHIC_DATA] [DEMOGRAPHIC_DATA] Other Prefer Not To Say" at bounding box center [884, 233] width 315 height 28
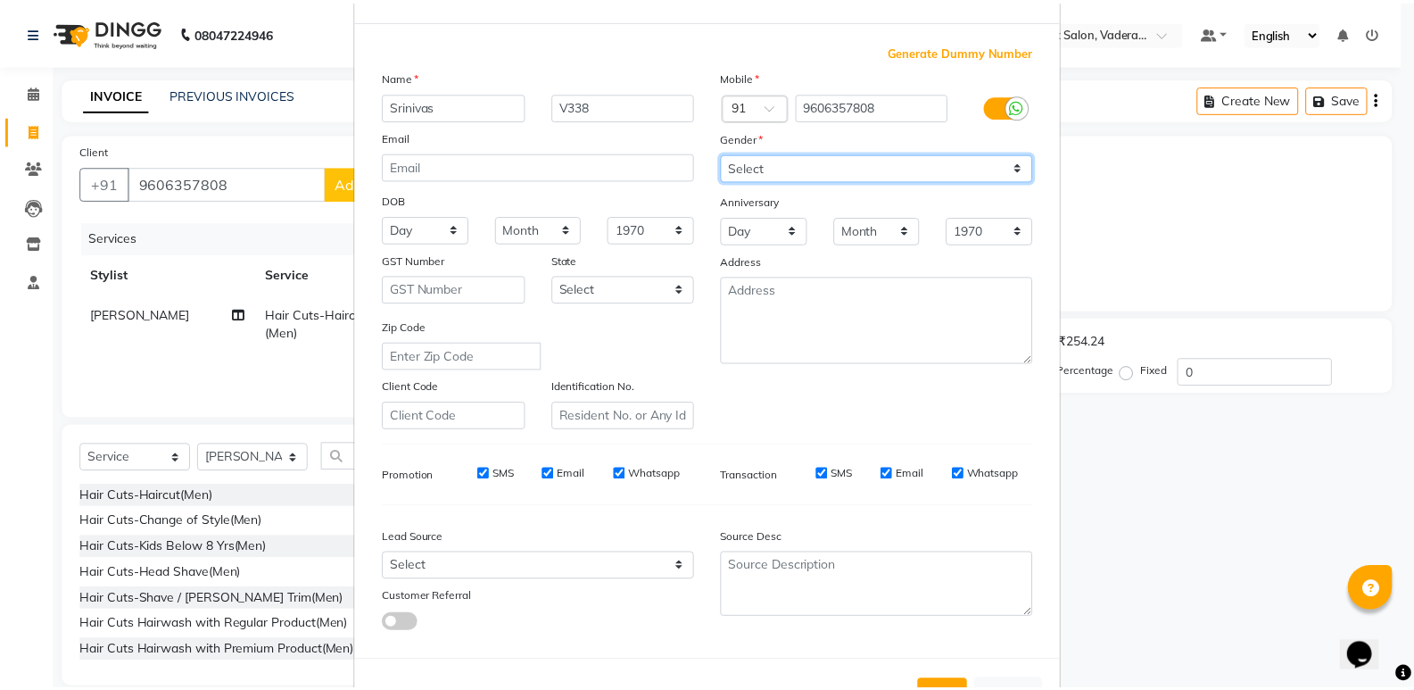
scroll to position [134, 0]
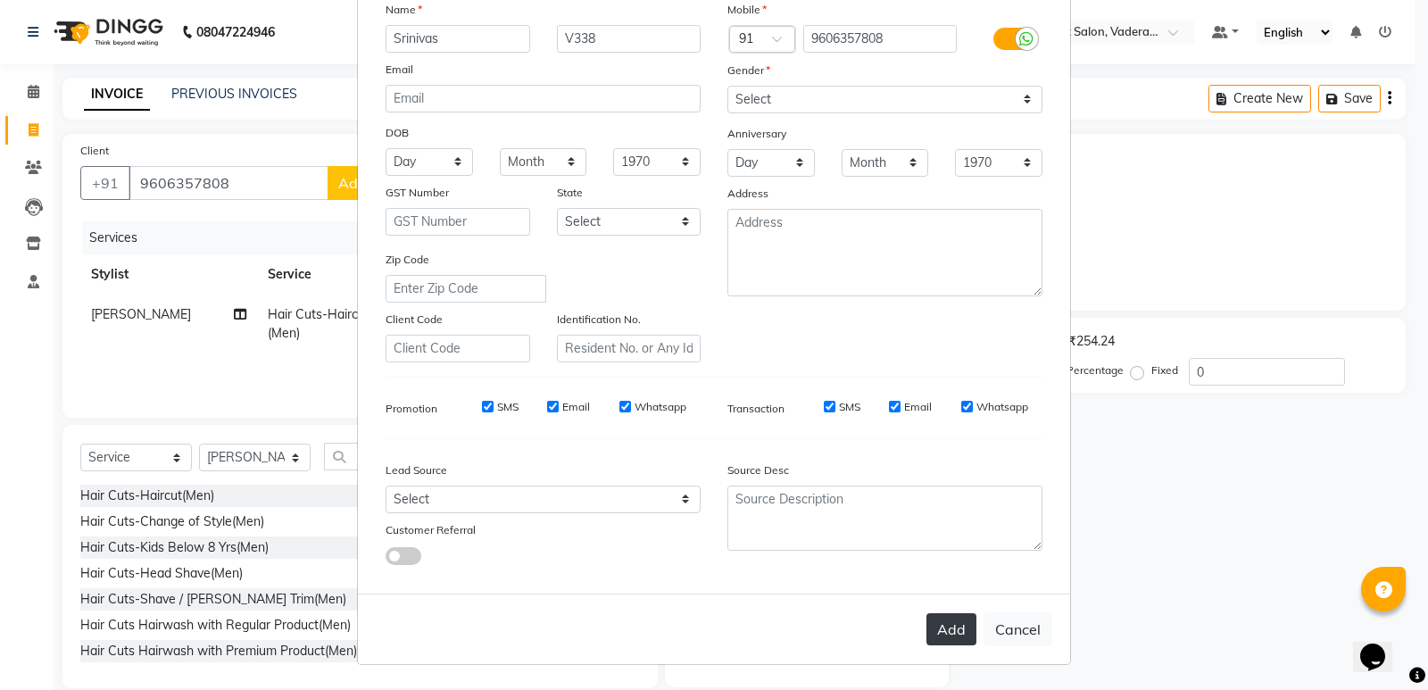
click at [942, 631] on button "Add" at bounding box center [951, 629] width 50 height 32
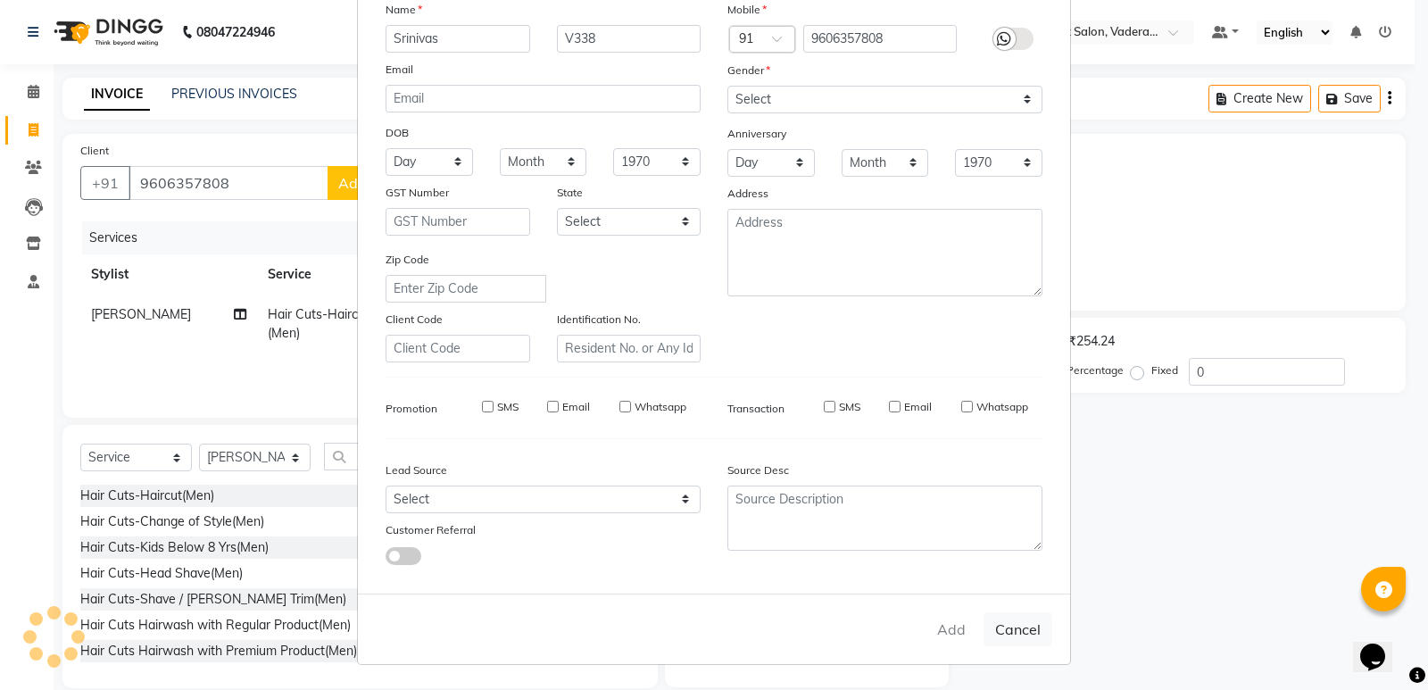
type input "96******08"
select select
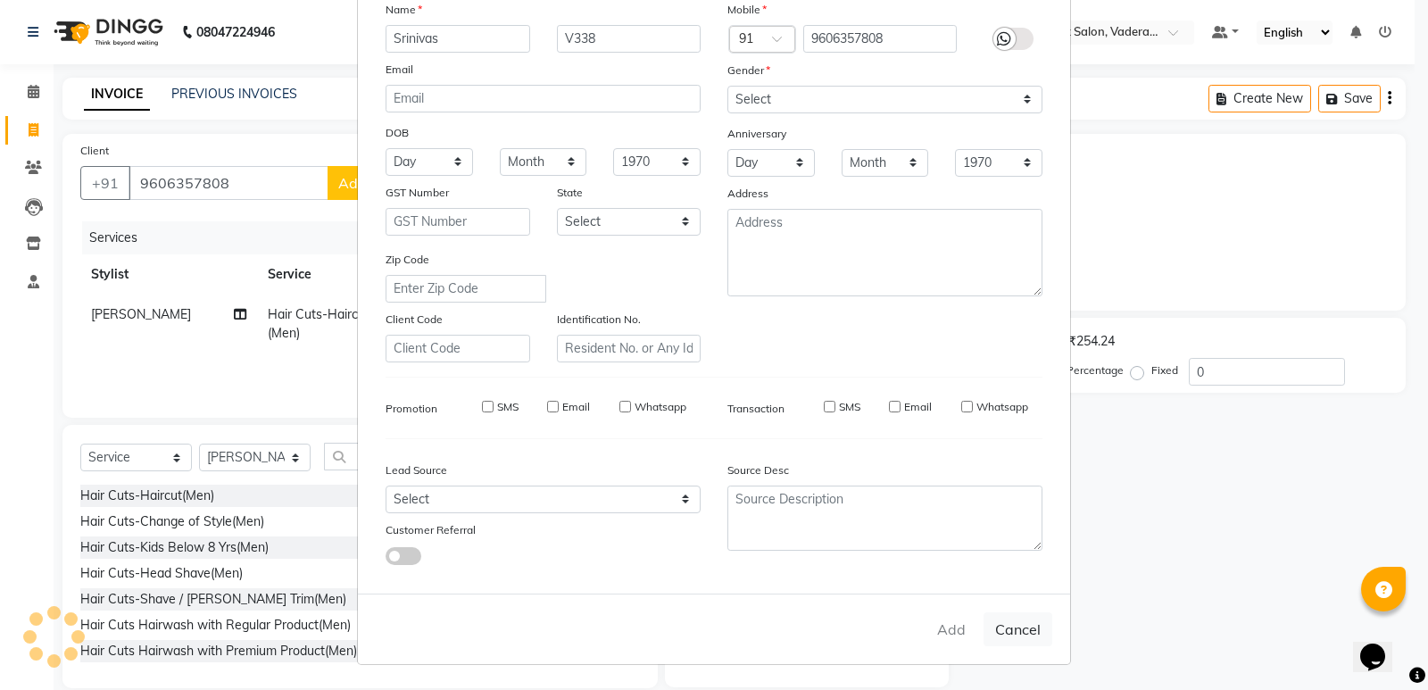
select select
checkbox input "false"
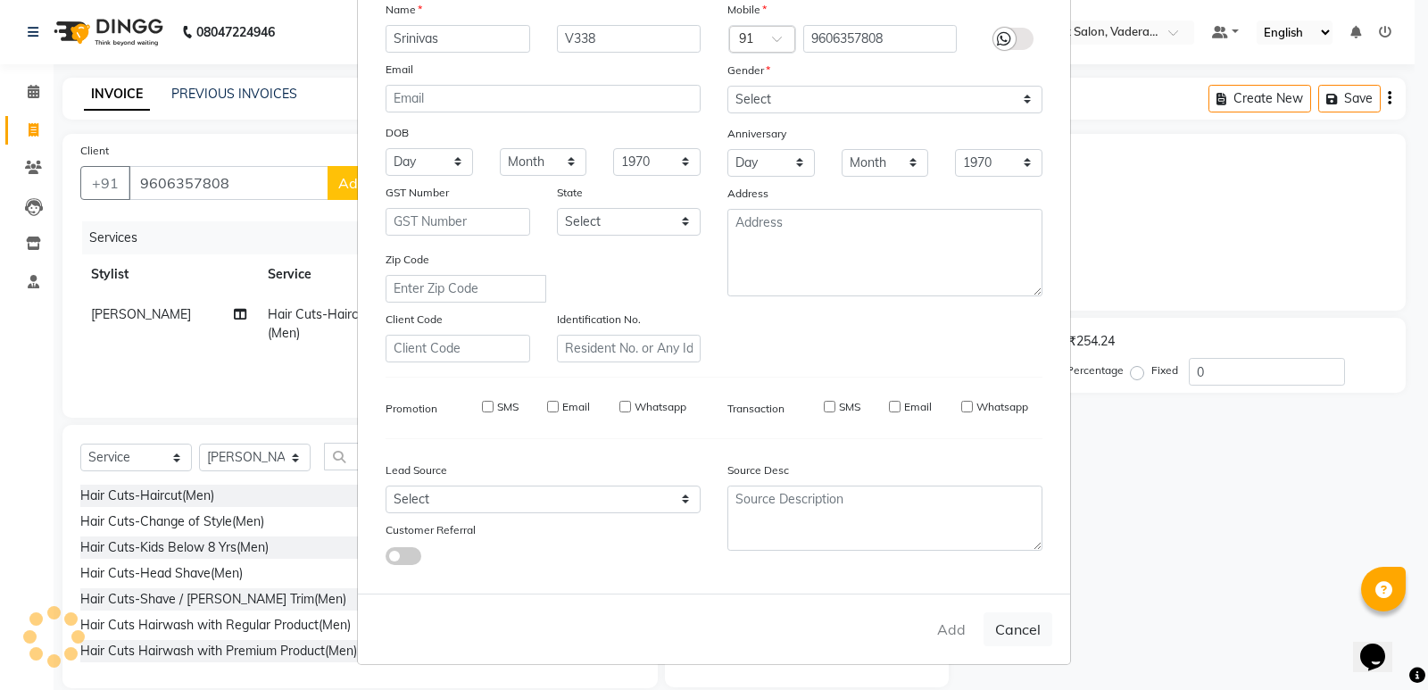
checkbox input "false"
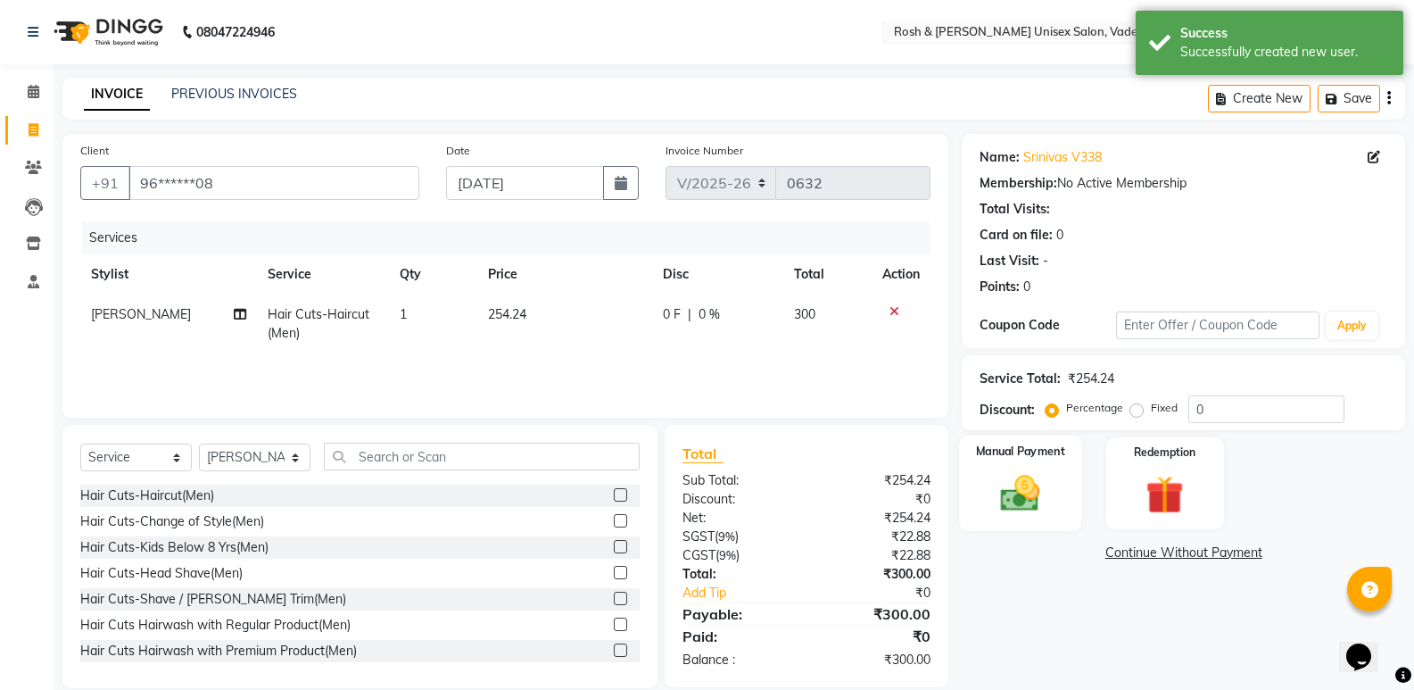
click at [1008, 480] on img at bounding box center [1020, 493] width 63 height 46
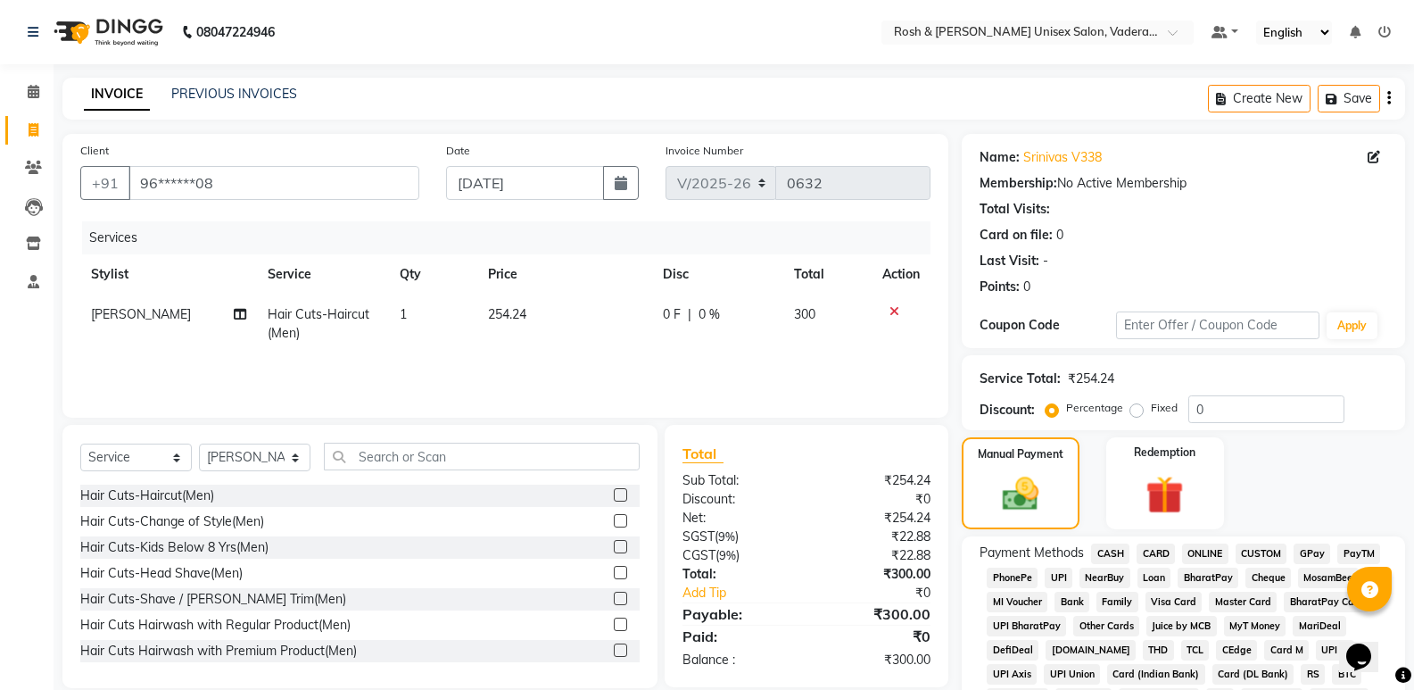
click at [1061, 581] on span "UPI" at bounding box center [1059, 577] width 28 height 21
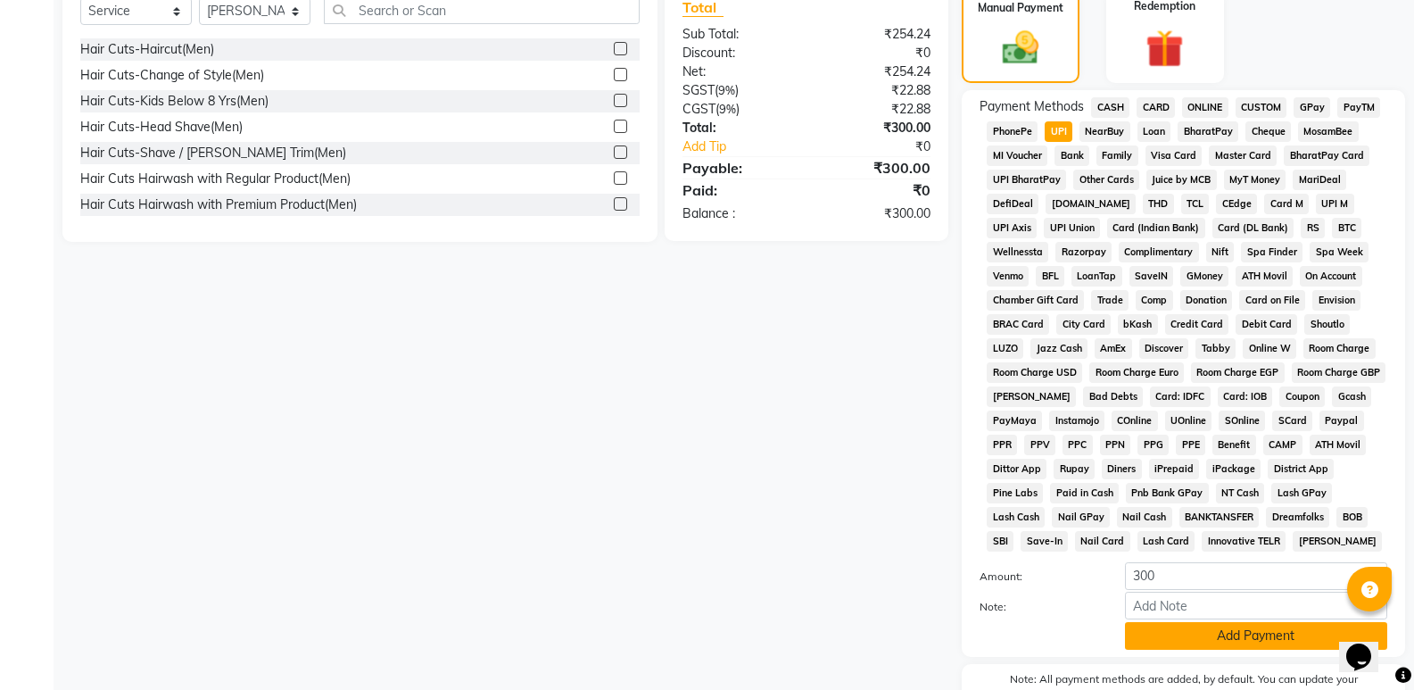
click at [1285, 637] on button "Add Payment" at bounding box center [1256, 636] width 262 height 28
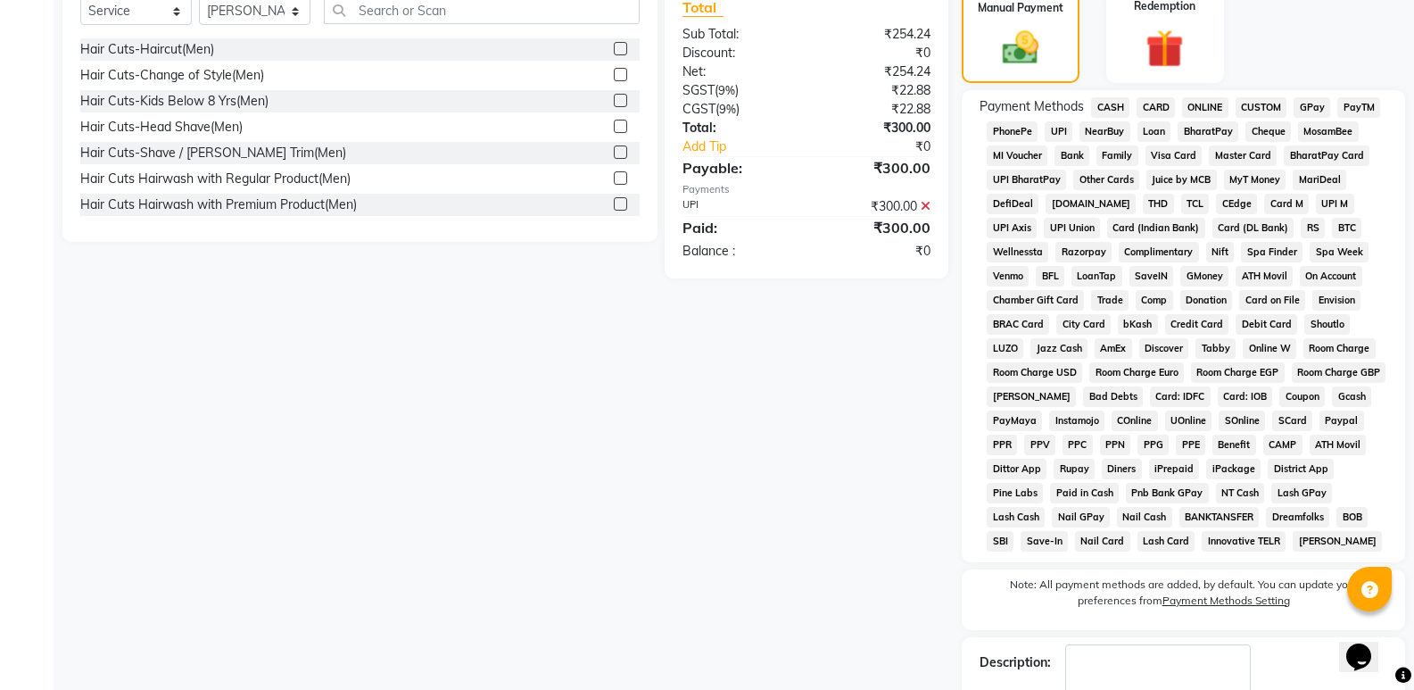
scroll to position [551, 0]
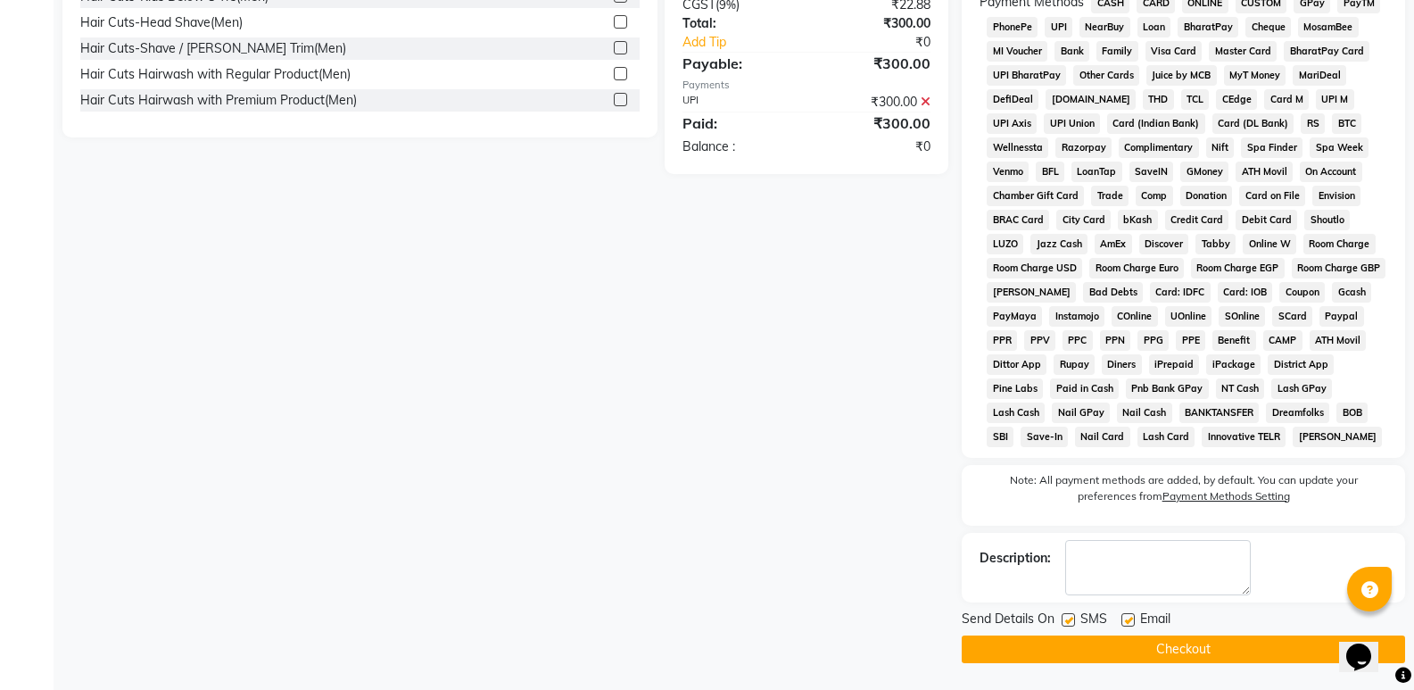
click at [1243, 644] on button "Checkout" at bounding box center [1183, 649] width 443 height 28
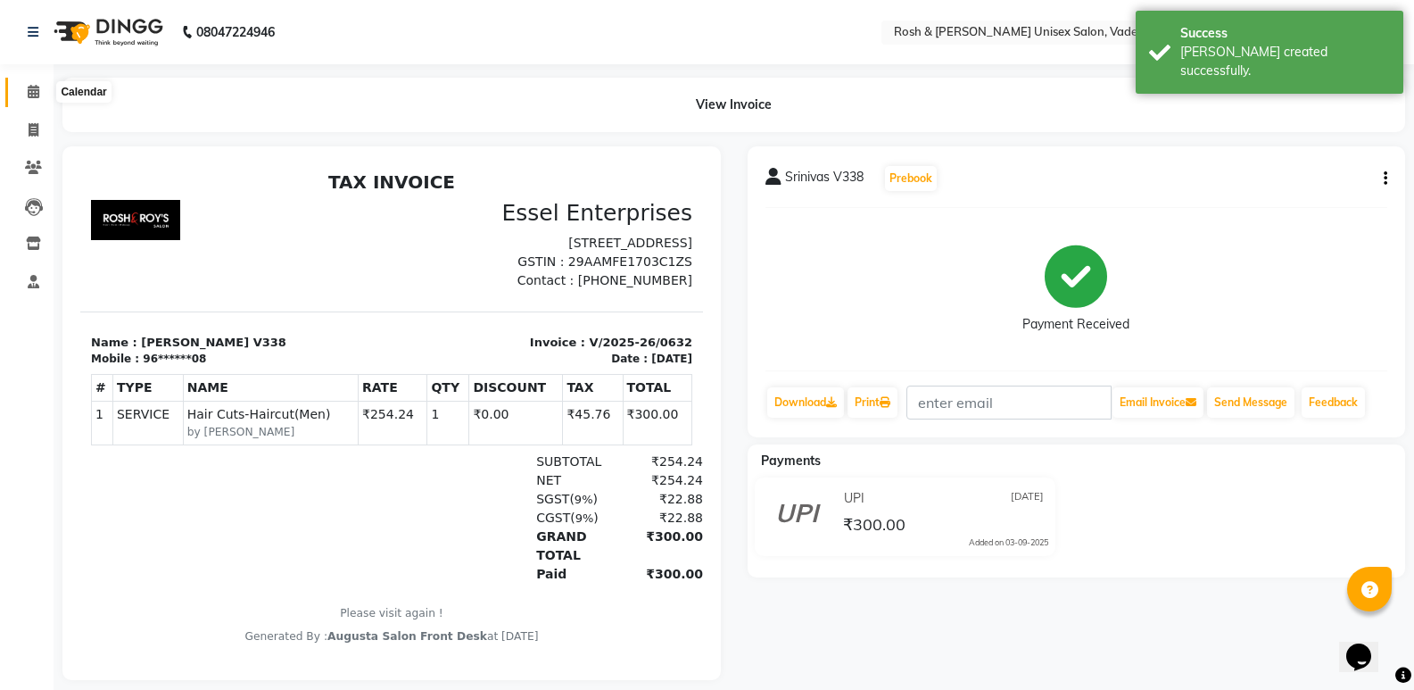
click at [25, 86] on span at bounding box center [33, 92] width 31 height 21
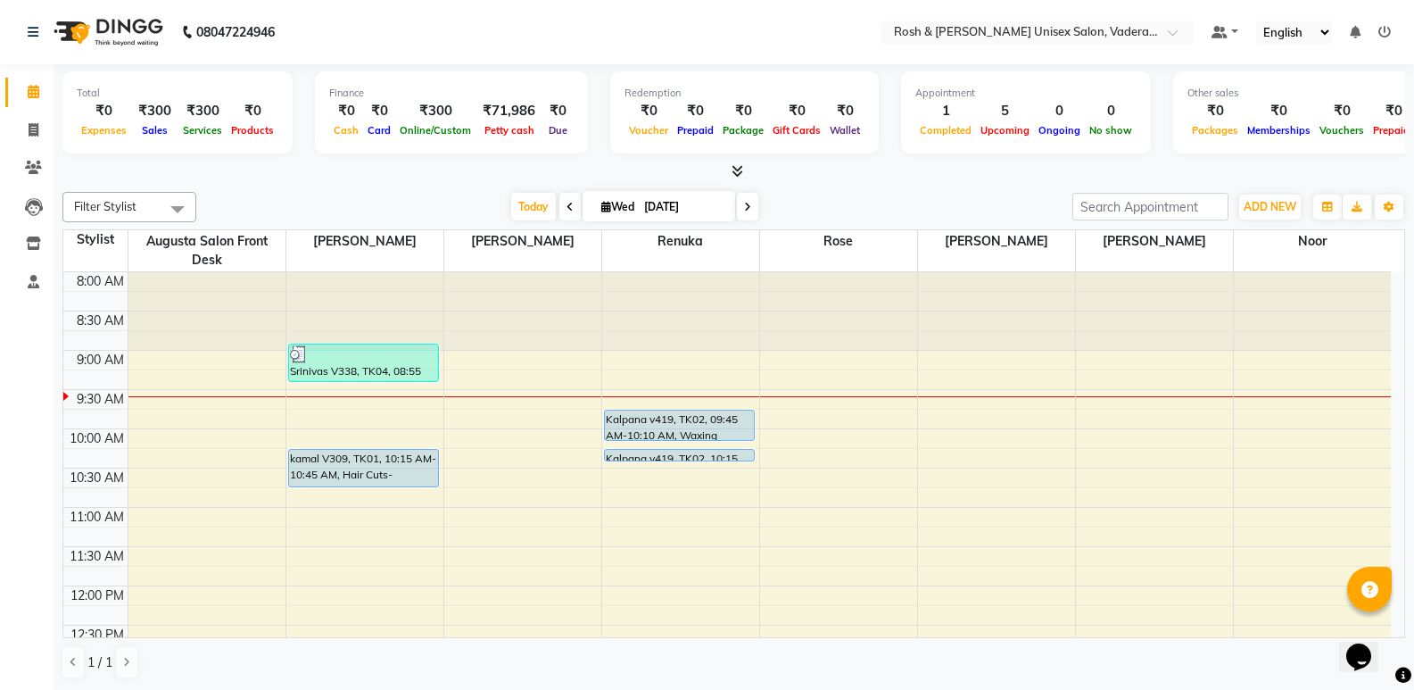
scroll to position [89, 0]
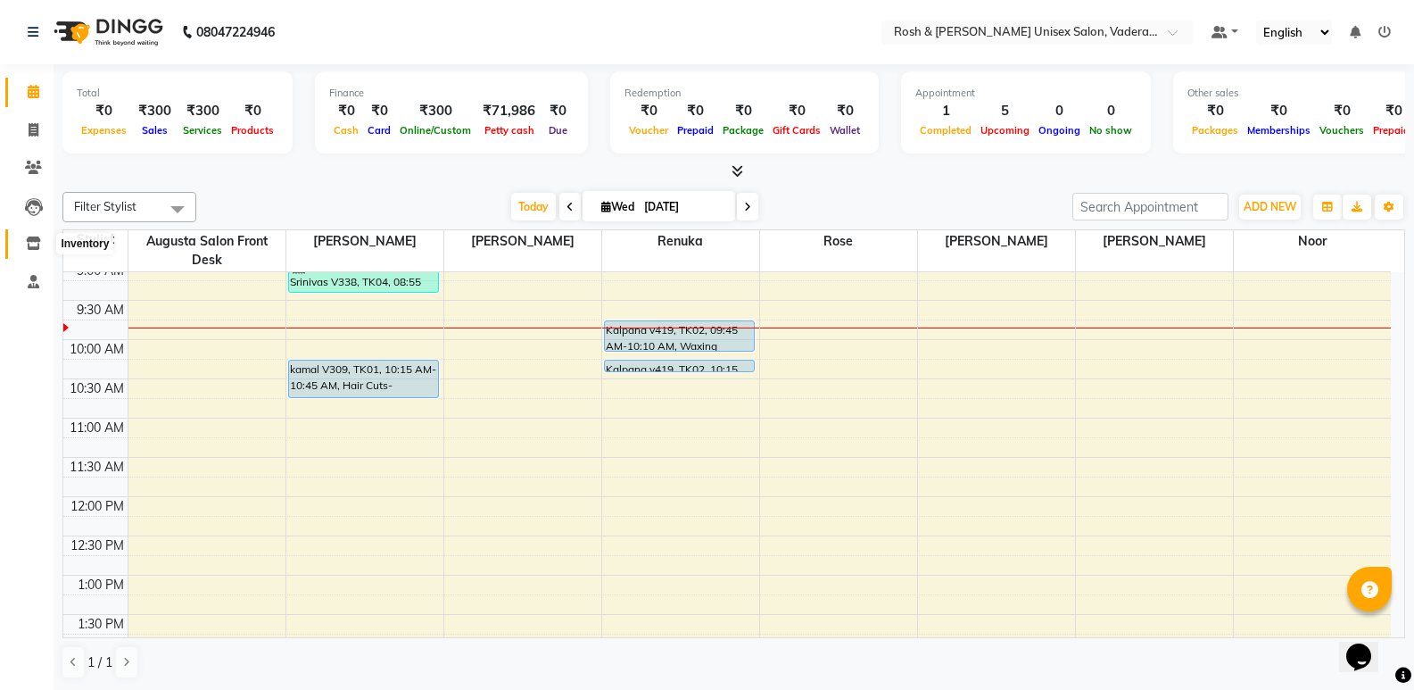
click at [39, 240] on icon at bounding box center [33, 242] width 15 height 13
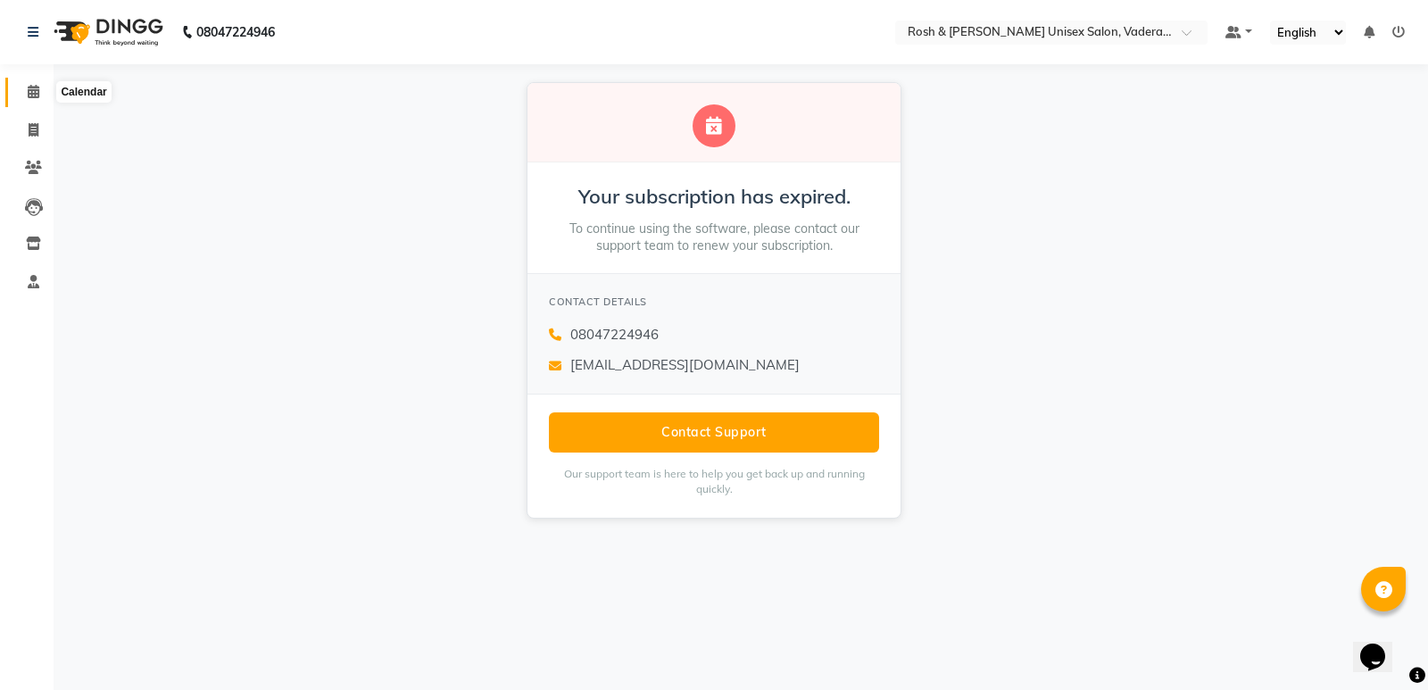
click at [34, 88] on icon at bounding box center [34, 91] width 12 height 13
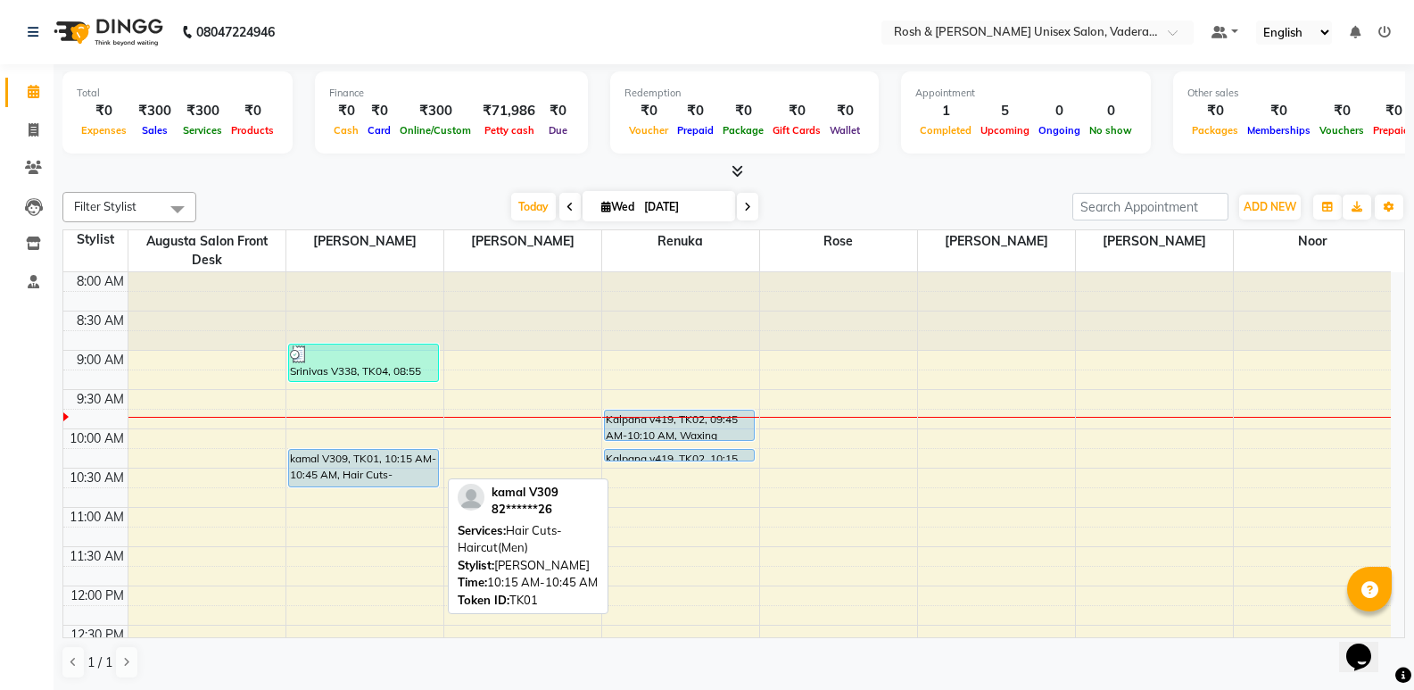
click at [355, 451] on div "kamal V309, TK01, 10:15 AM-10:45 AM, Hair Cuts-Haircut(Men)" at bounding box center [364, 468] width 150 height 37
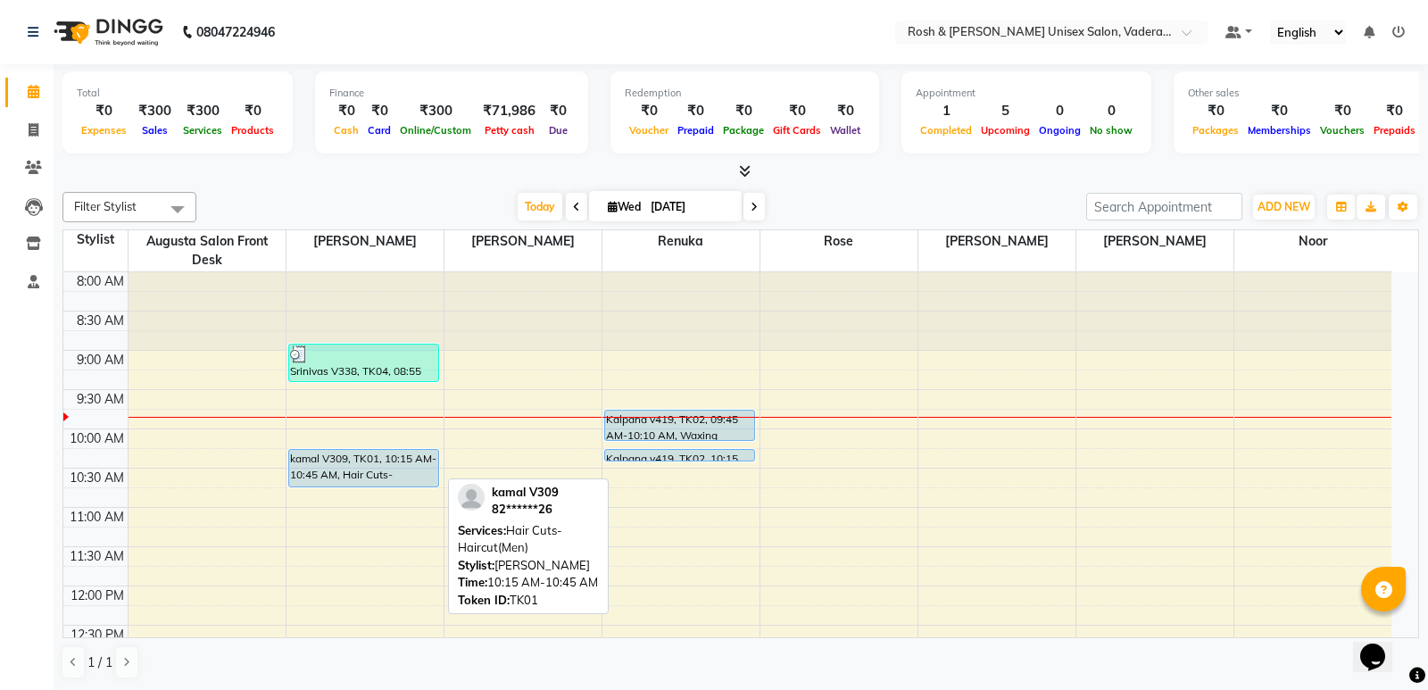
select select "5"
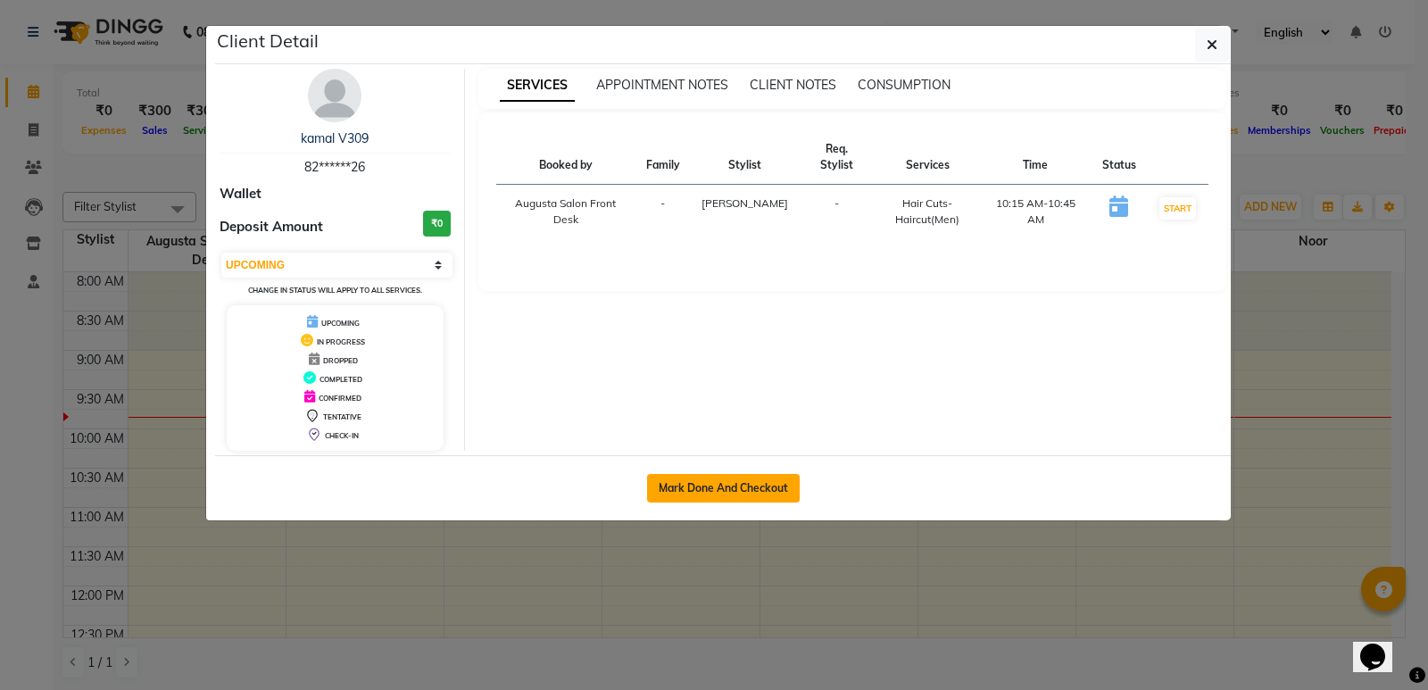
click at [735, 484] on button "Mark Done And Checkout" at bounding box center [723, 488] width 153 height 29
select select "service"
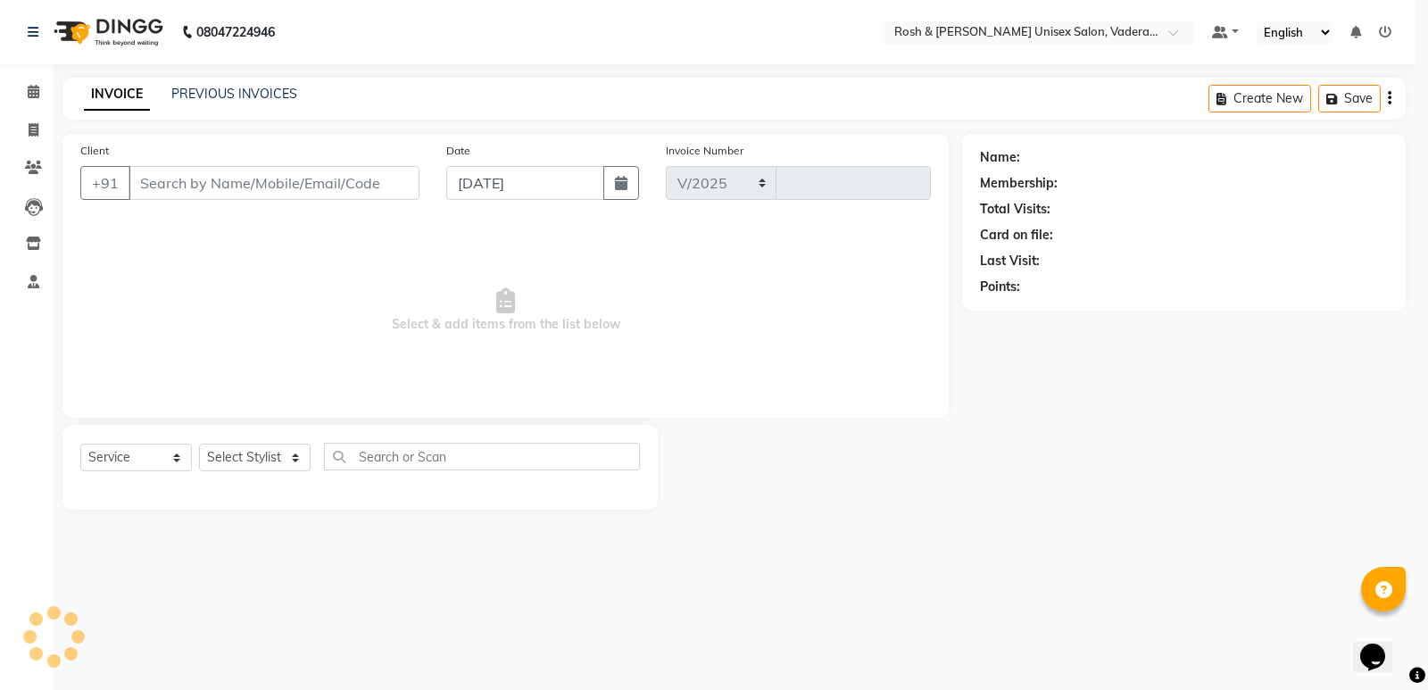
select select "8657"
type input "0633"
type input "82******26"
select select "87533"
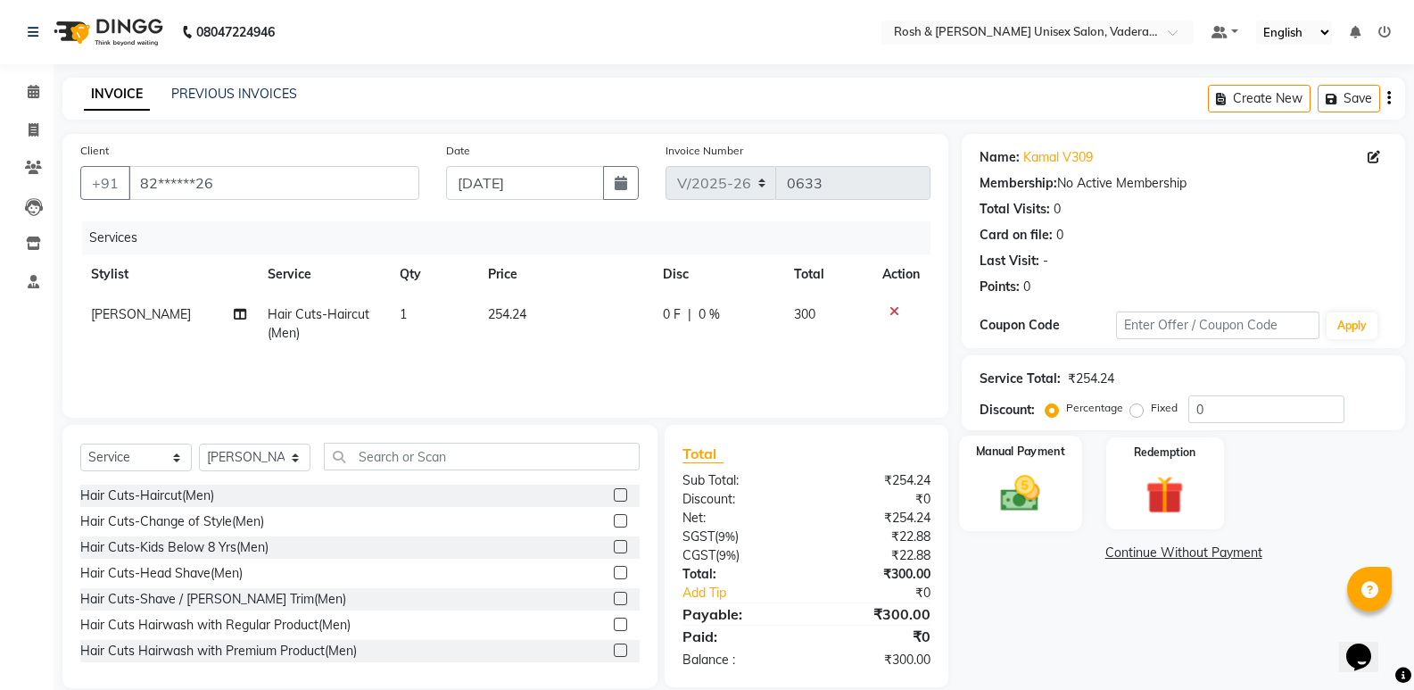
click at [1059, 488] on div "Manual Payment" at bounding box center [1021, 482] width 122 height 95
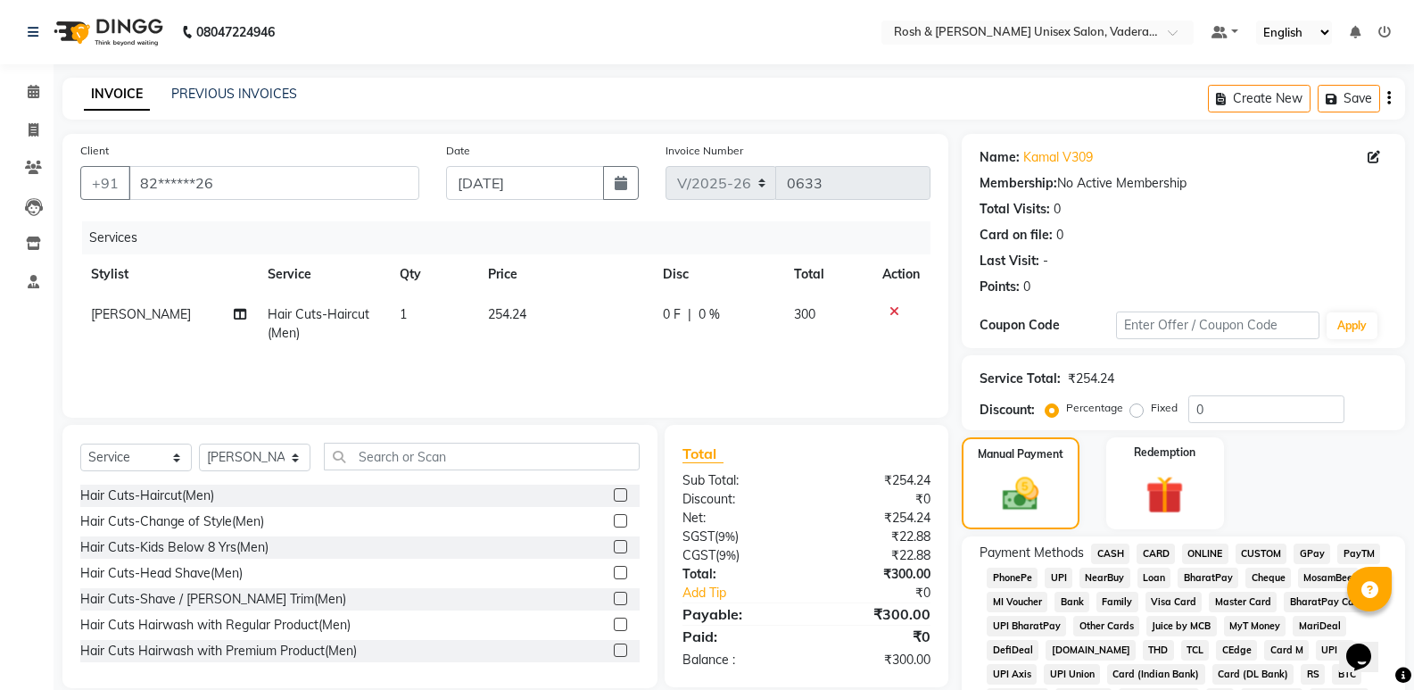
click at [1060, 578] on span "UPI" at bounding box center [1059, 577] width 28 height 21
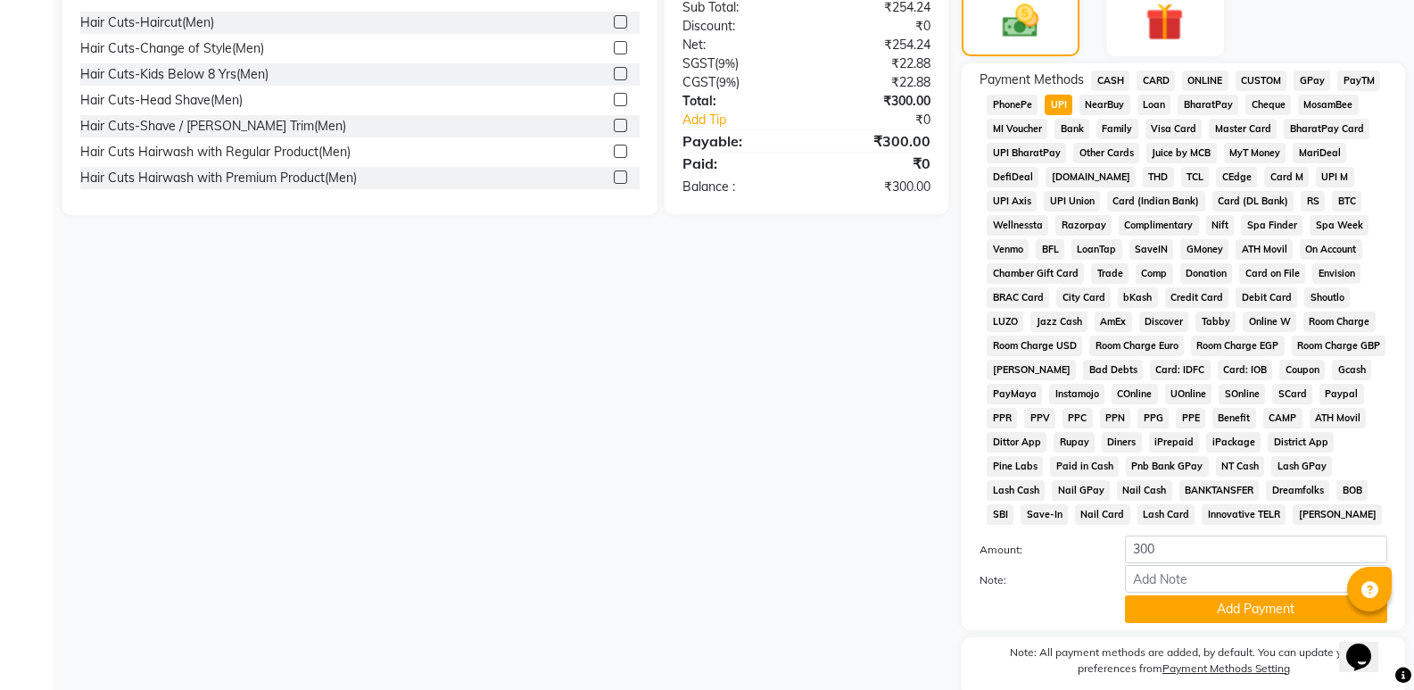
scroll to position [544, 0]
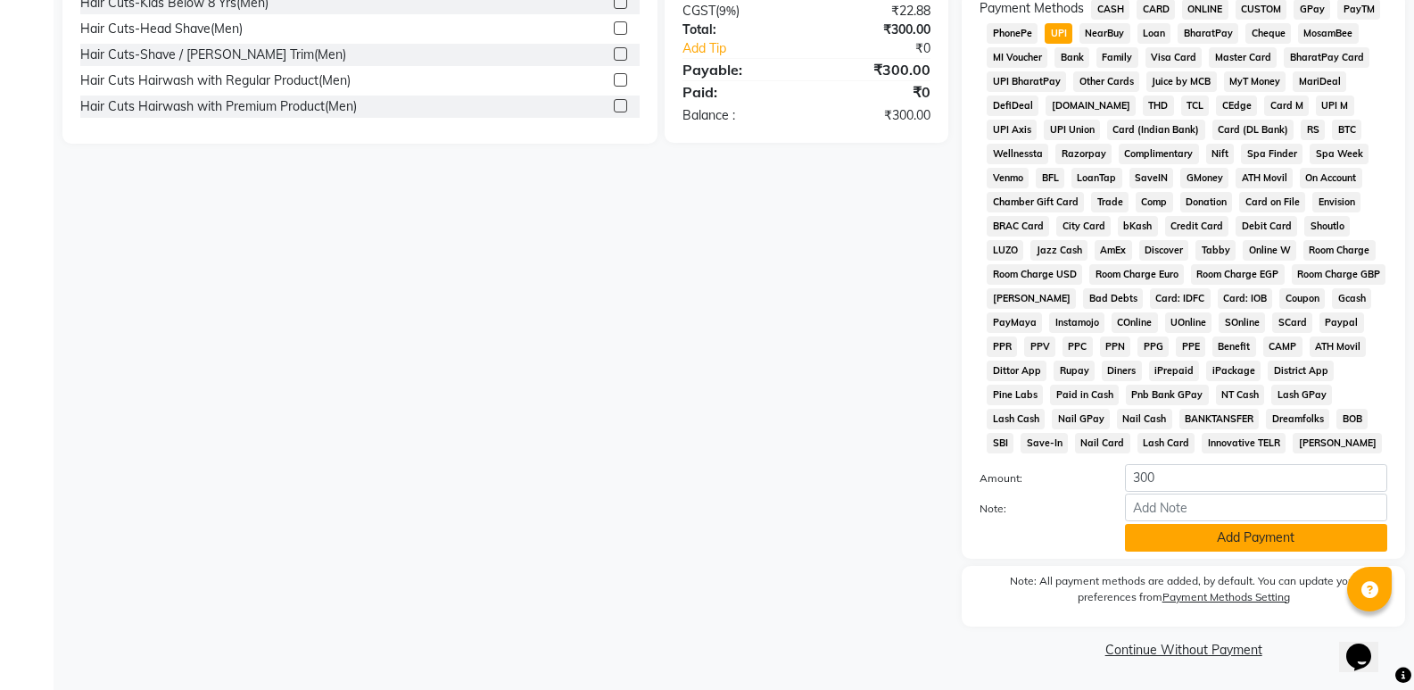
click at [1207, 549] on button "Add Payment" at bounding box center [1256, 538] width 262 height 28
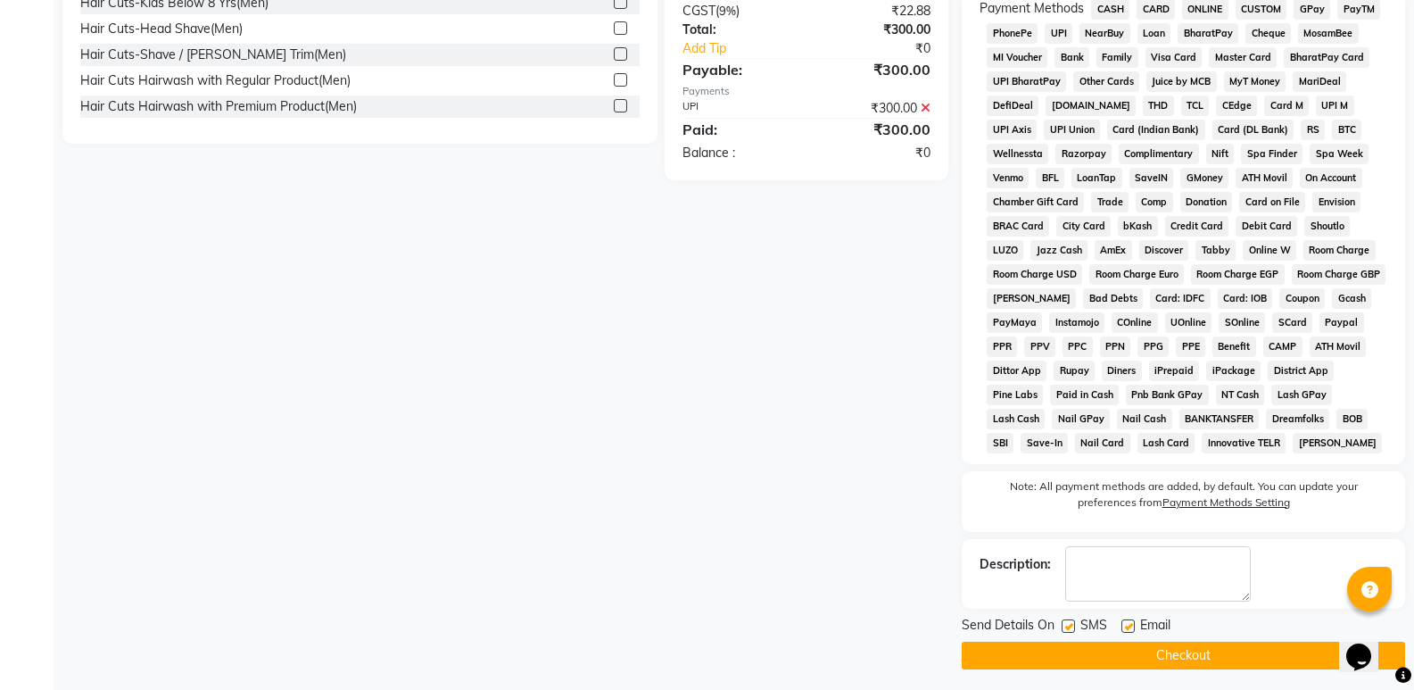
scroll to position [551, 0]
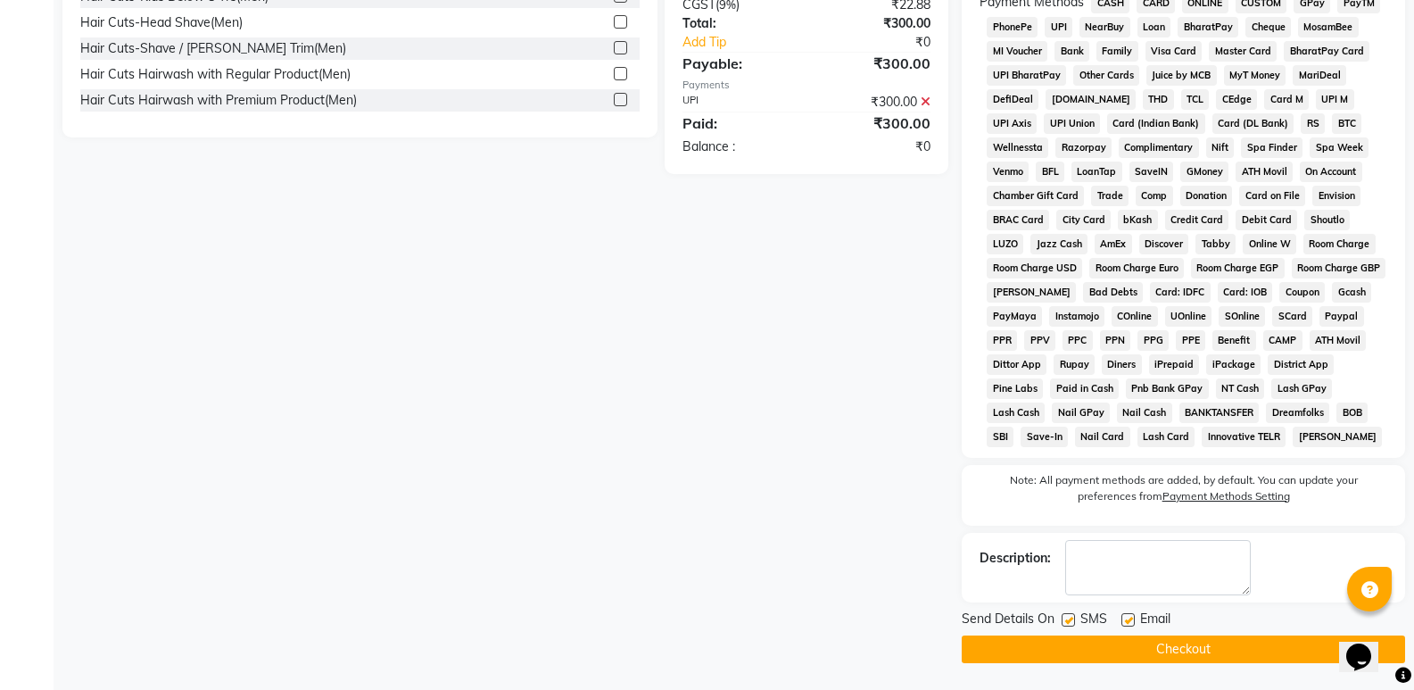
click at [1164, 657] on button "Checkout" at bounding box center [1183, 649] width 443 height 28
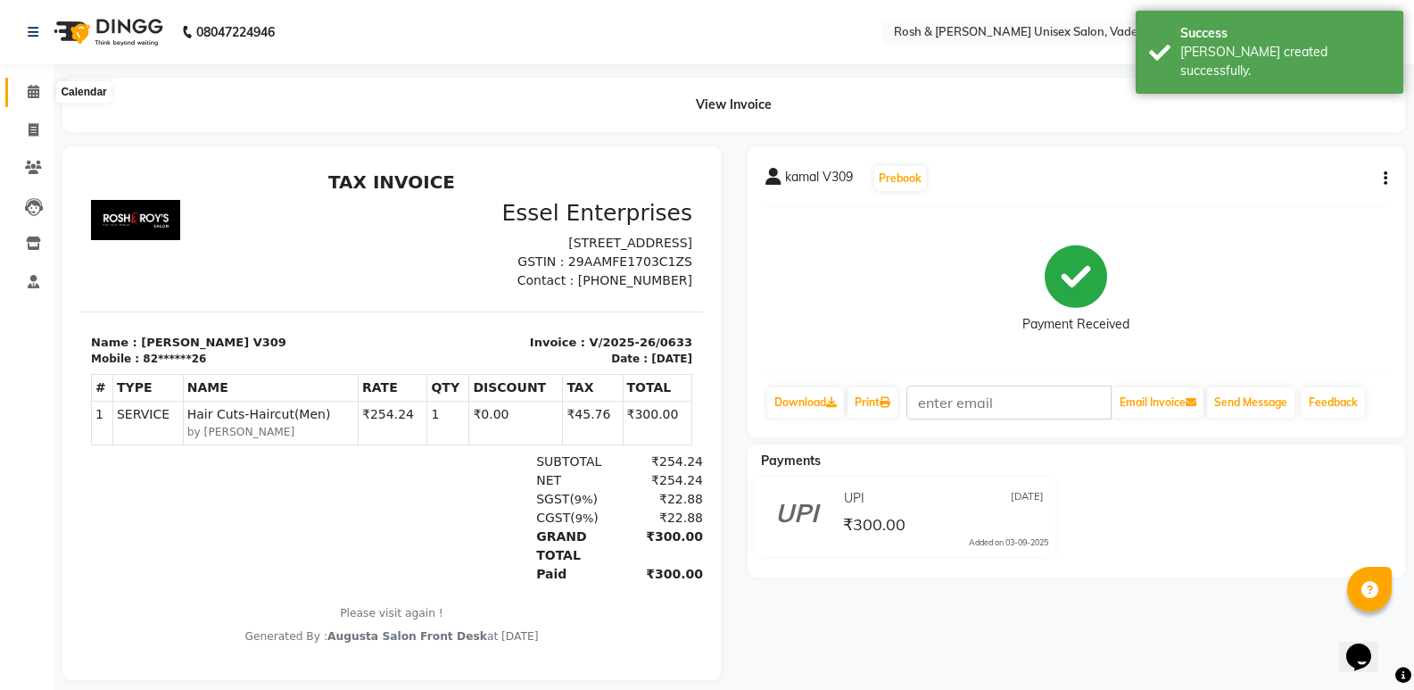
click at [35, 98] on span at bounding box center [33, 92] width 31 height 21
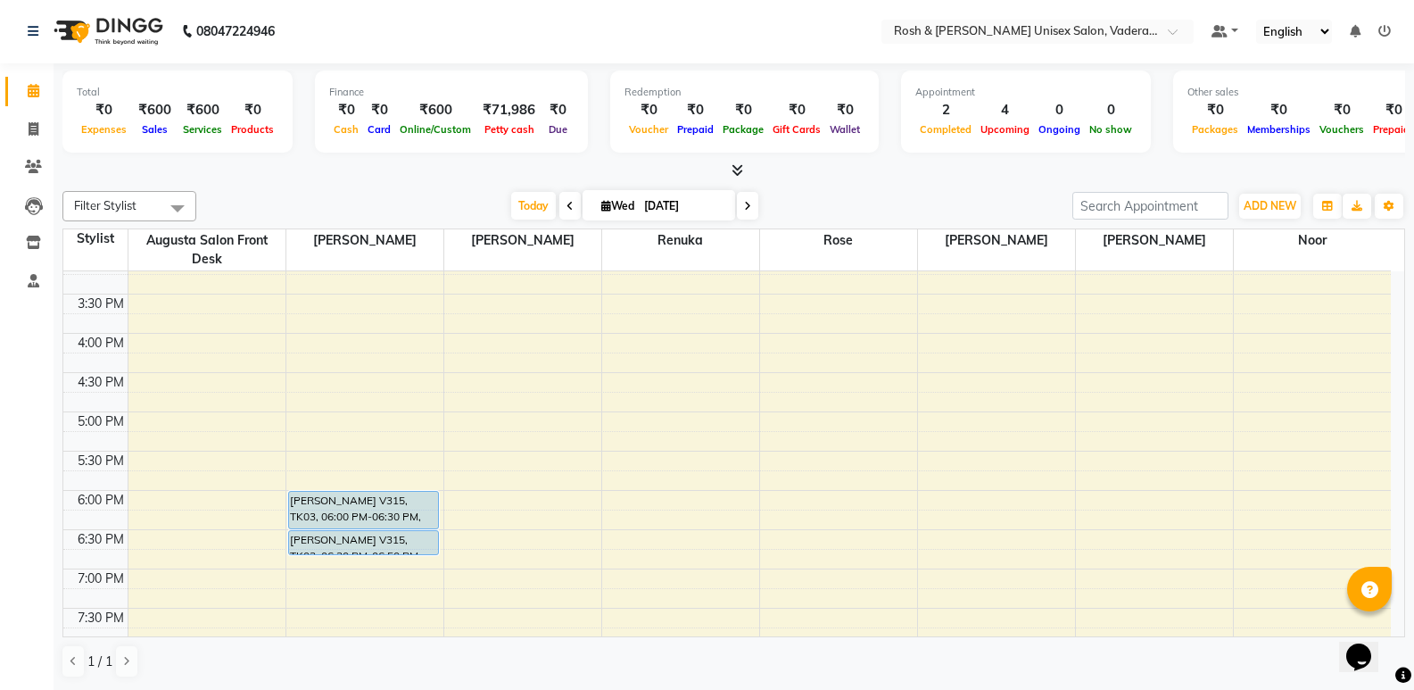
scroll to position [655, 0]
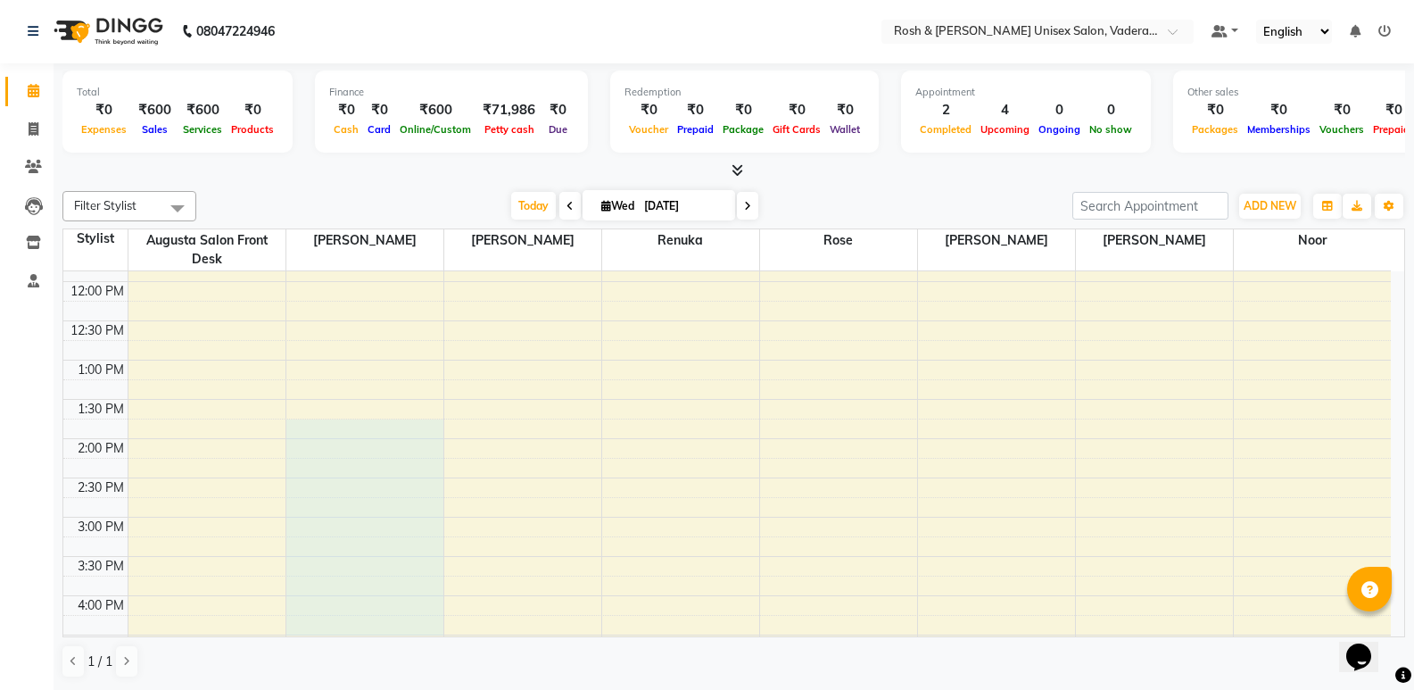
click at [344, 344] on div "8:00 AM 8:30 AM 9:00 AM 9:30 AM 10:00 AM 10:30 AM 11:00 AM 11:30 AM 12:00 PM 12…" at bounding box center [727, 478] width 1328 height 1020
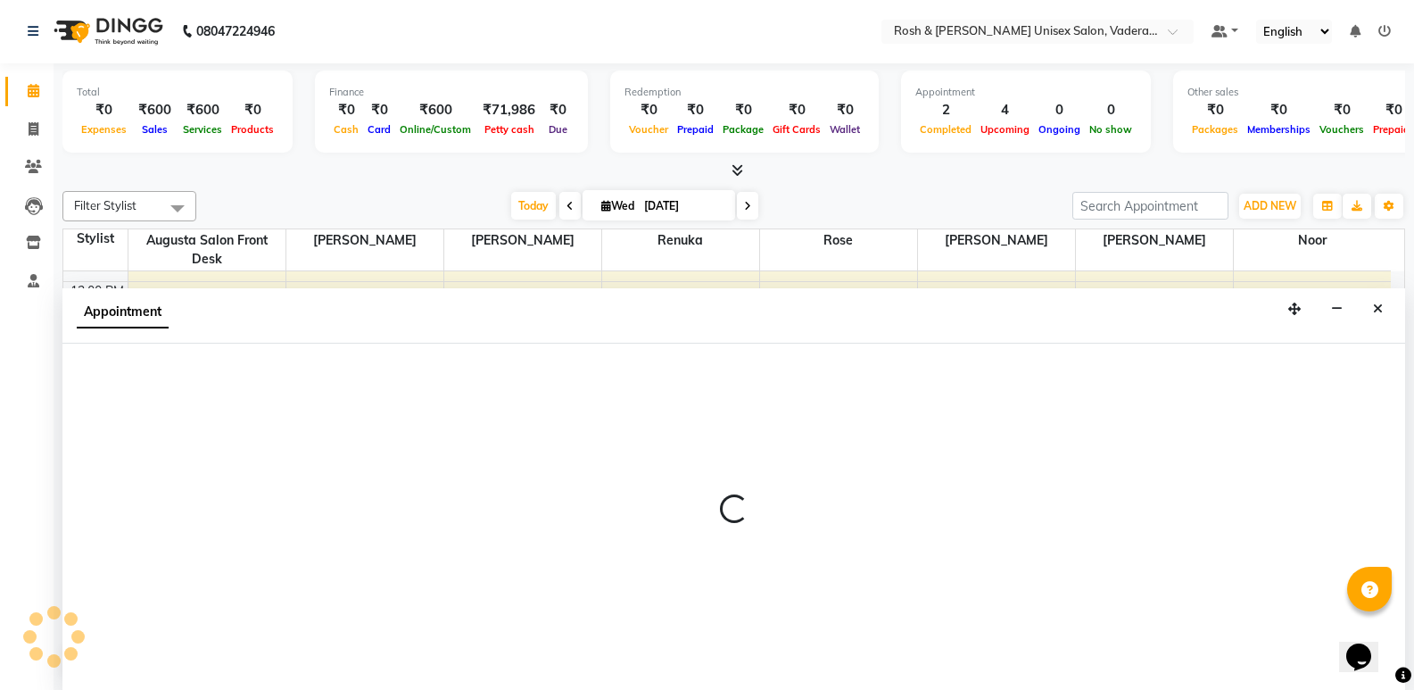
scroll to position [298, 0]
select select "87533"
select select "750"
select select "tentative"
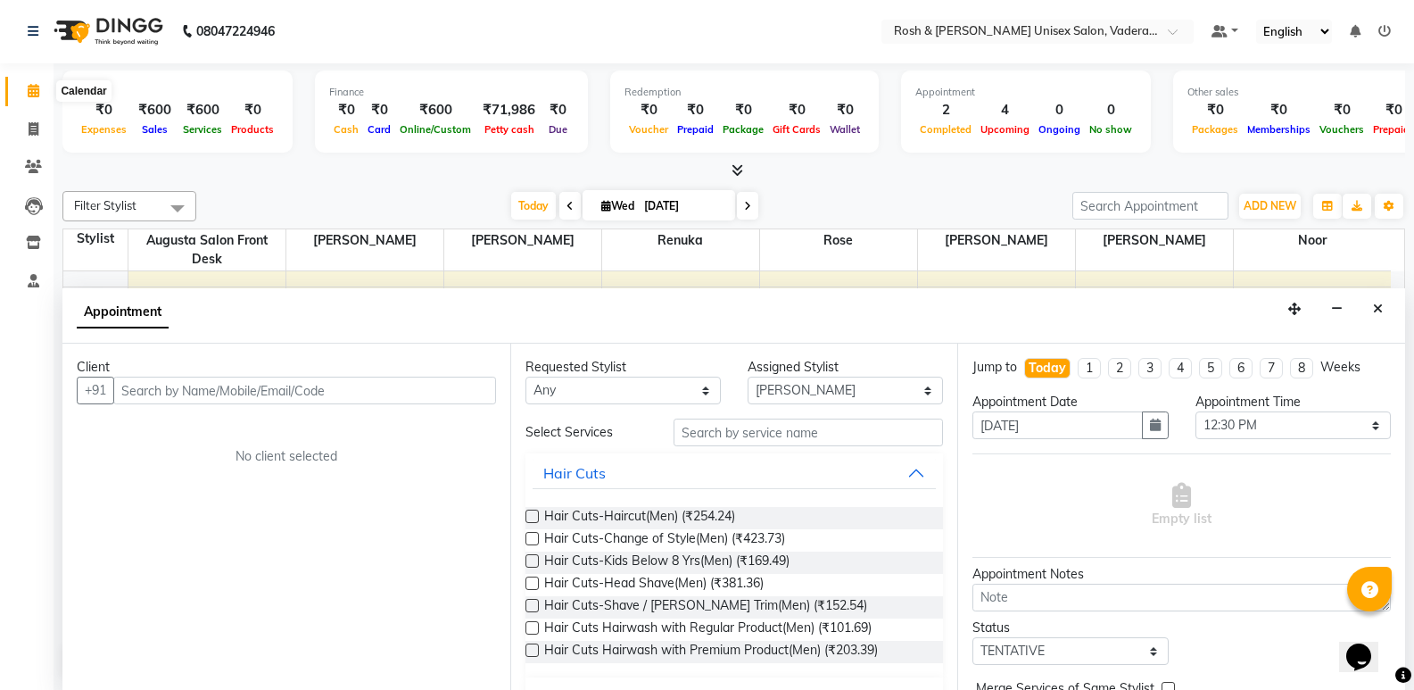
click at [24, 88] on span at bounding box center [33, 91] width 31 height 21
click at [35, 84] on icon at bounding box center [34, 90] width 12 height 13
click at [36, 85] on icon at bounding box center [34, 90] width 12 height 13
click at [35, 86] on icon at bounding box center [34, 90] width 12 height 13
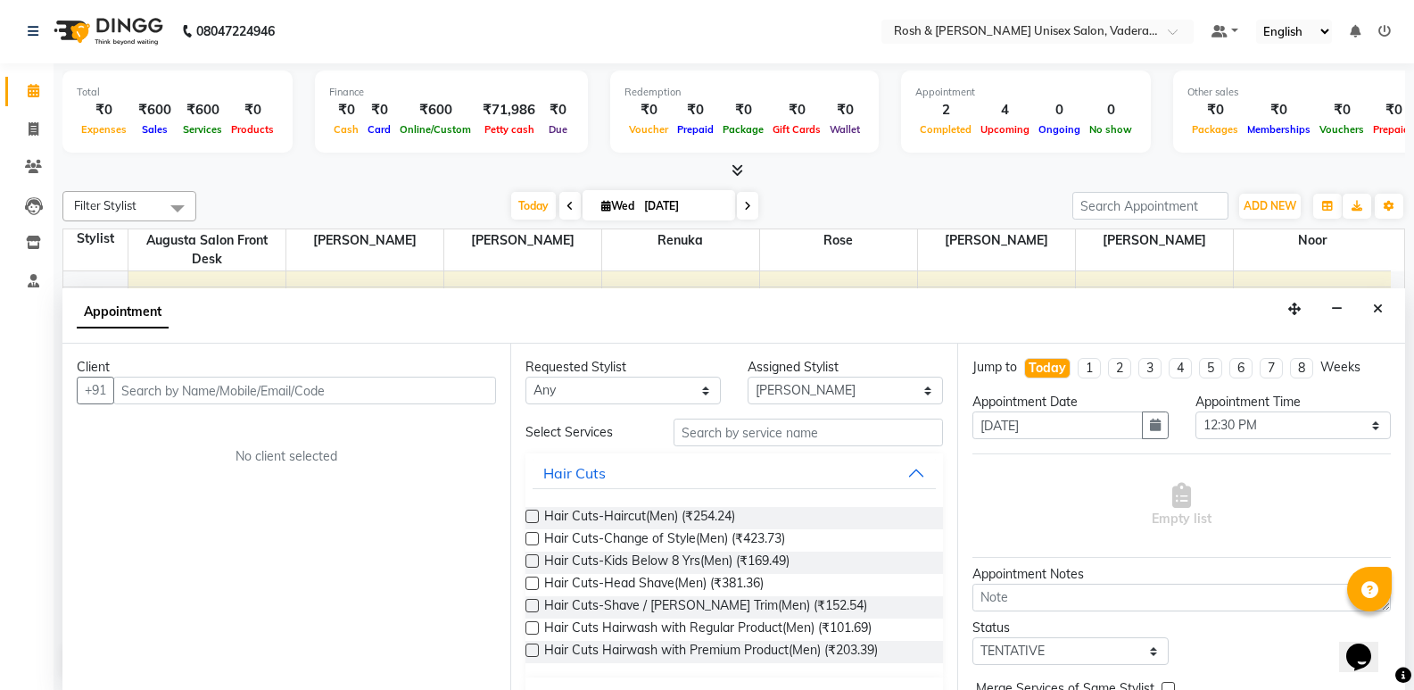
click at [32, 87] on icon at bounding box center [34, 90] width 12 height 13
click at [31, 88] on icon at bounding box center [34, 90] width 12 height 13
click at [41, 87] on span at bounding box center [33, 91] width 31 height 21
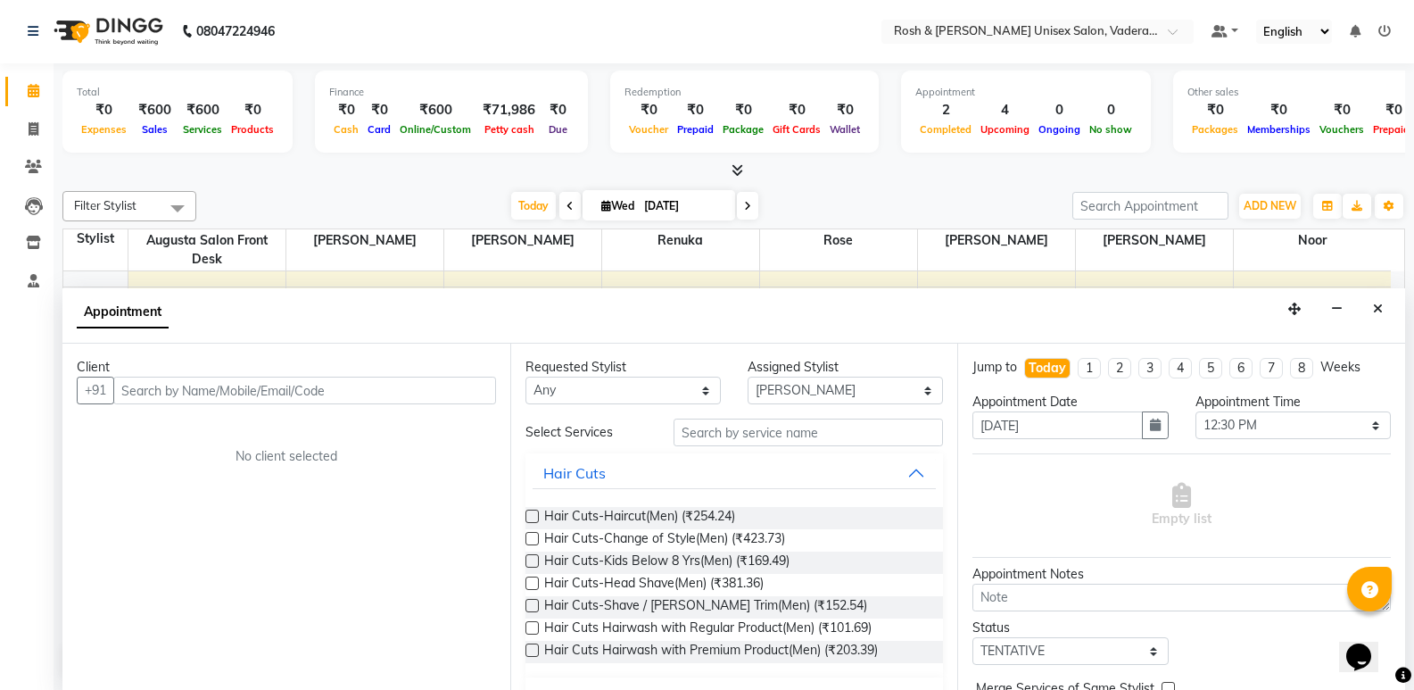
click at [40, 90] on span at bounding box center [33, 91] width 31 height 21
drag, startPoint x: 40, startPoint y: 90, endPoint x: 24, endPoint y: 104, distance: 21.5
click at [37, 95] on span at bounding box center [33, 91] width 31 height 21
click at [33, 127] on icon at bounding box center [34, 129] width 10 height 13
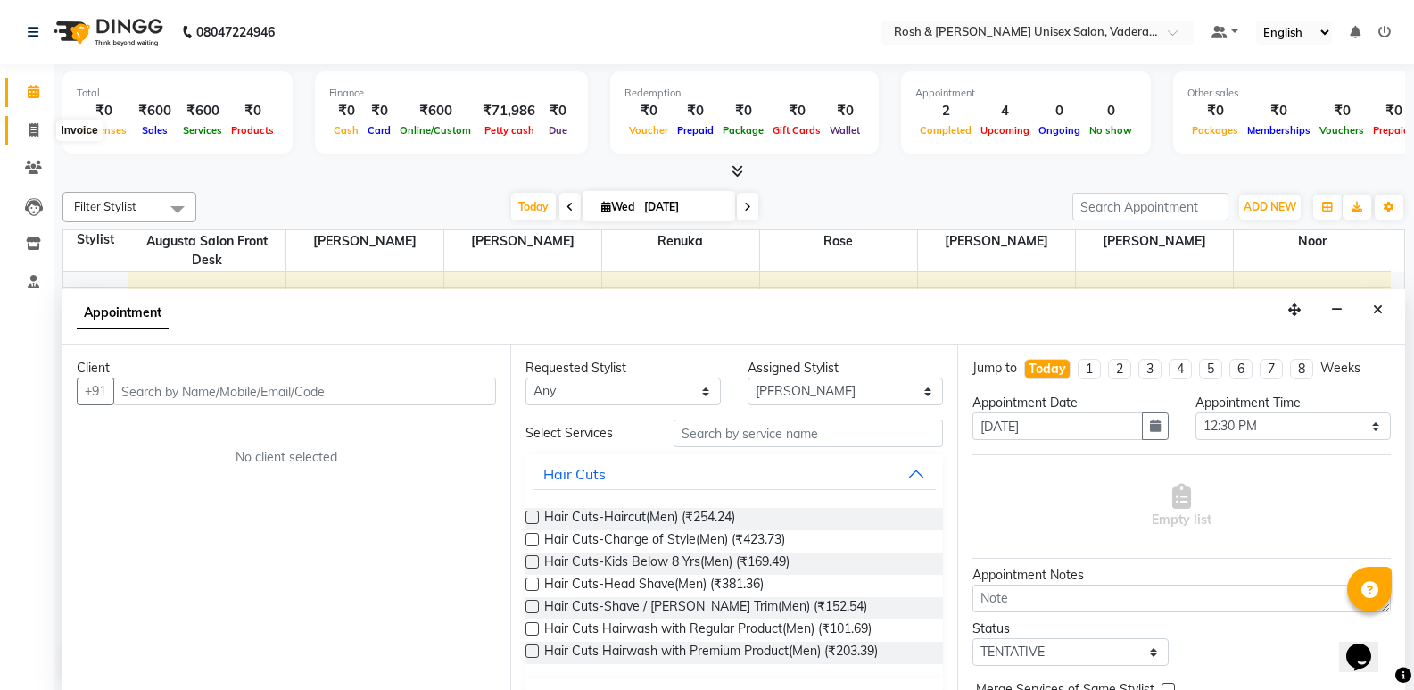
select select "service"
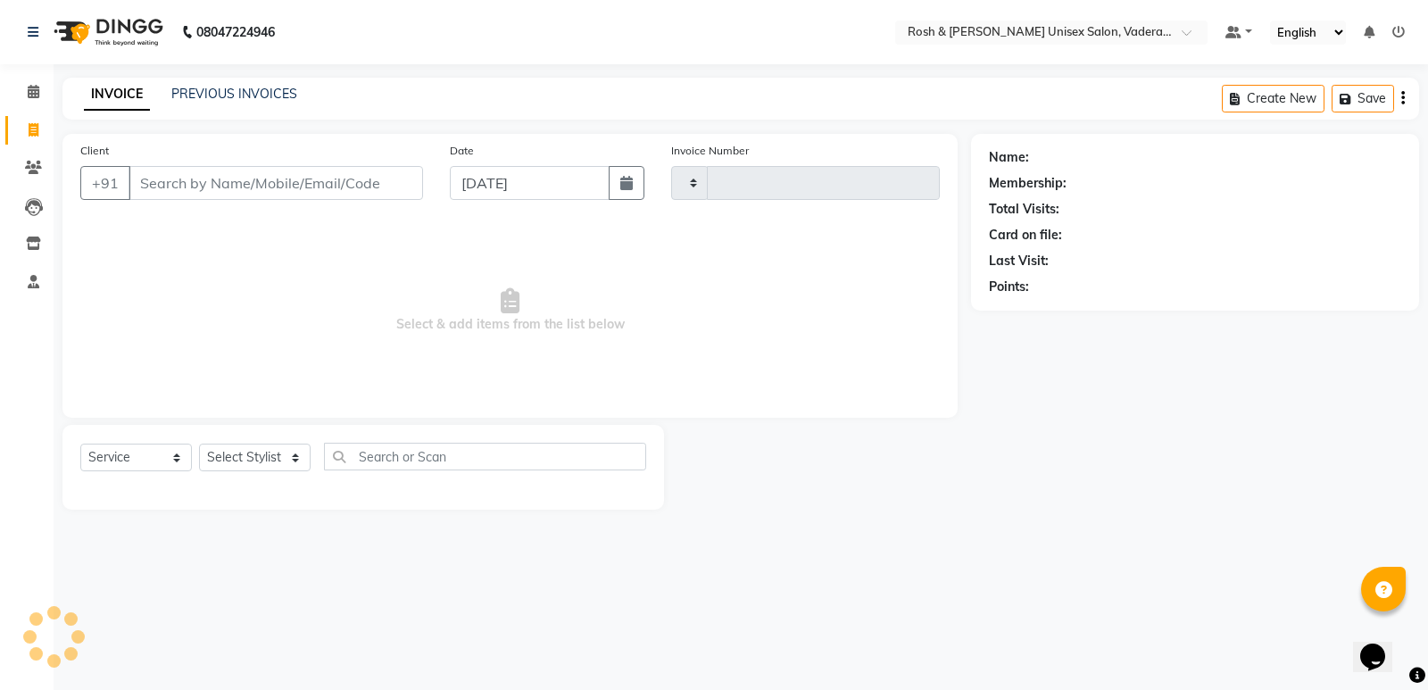
type input "0634"
select select "8657"
click at [24, 85] on span at bounding box center [33, 92] width 31 height 21
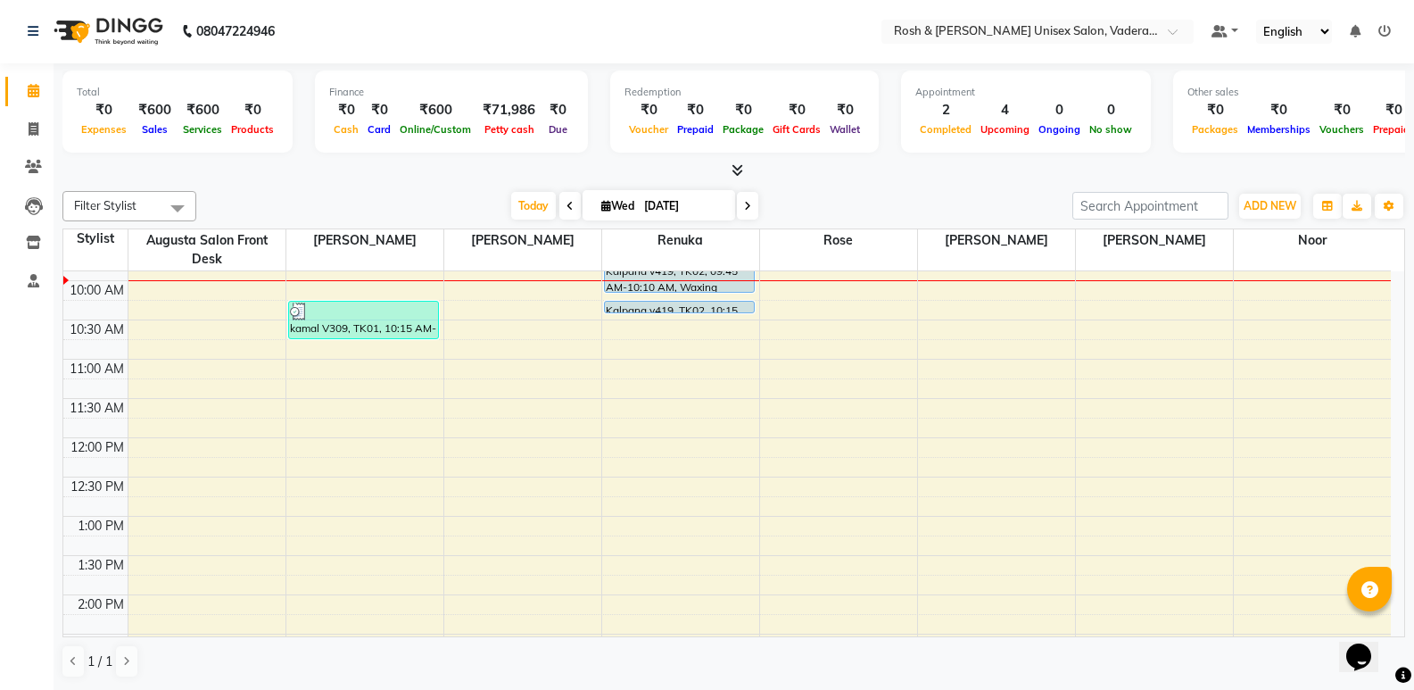
scroll to position [89, 0]
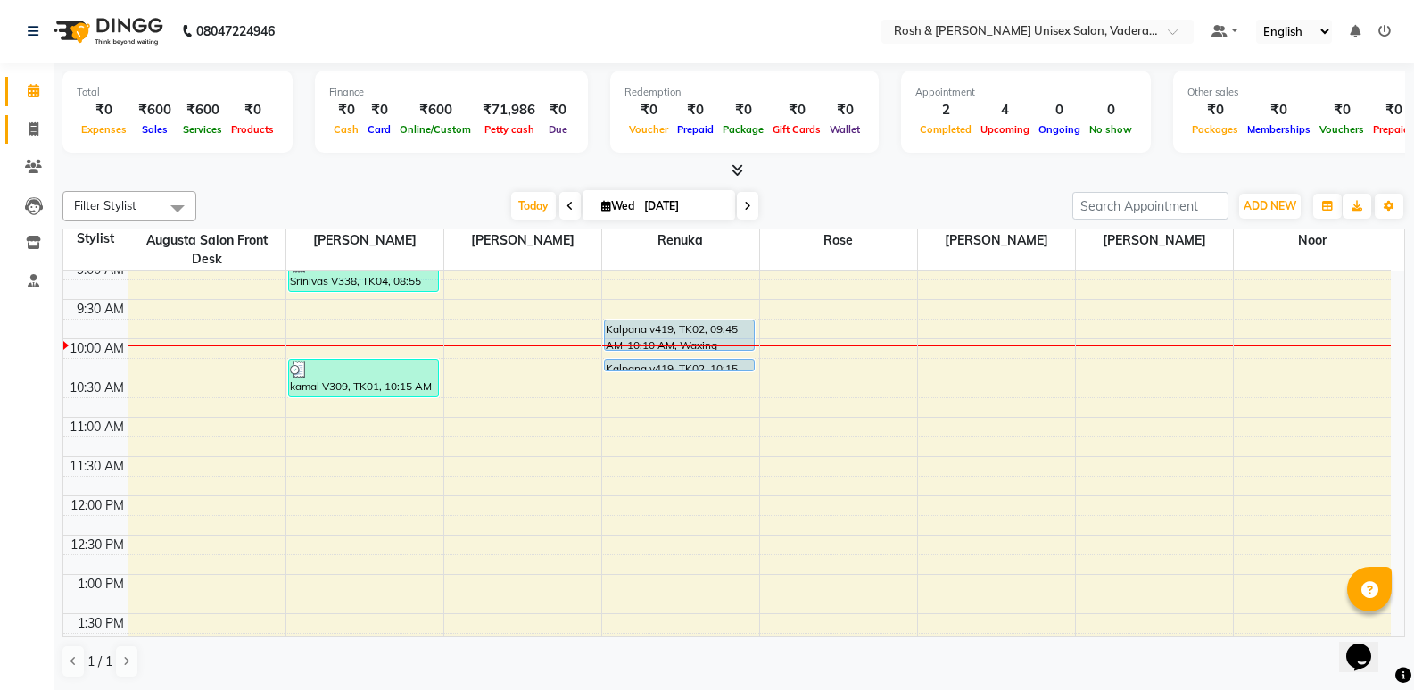
click at [30, 140] on link "Invoice" at bounding box center [26, 129] width 43 height 29
select select "8657"
select select "service"
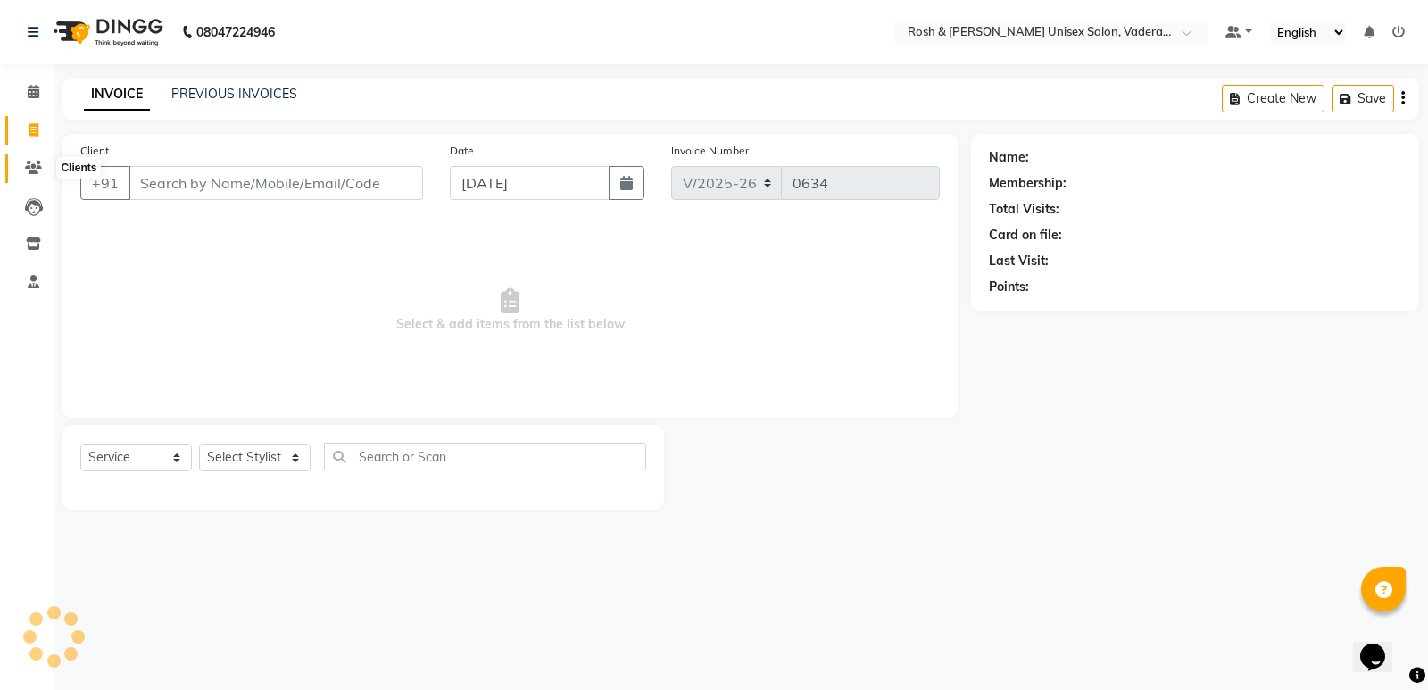
click at [37, 171] on icon at bounding box center [33, 167] width 17 height 13
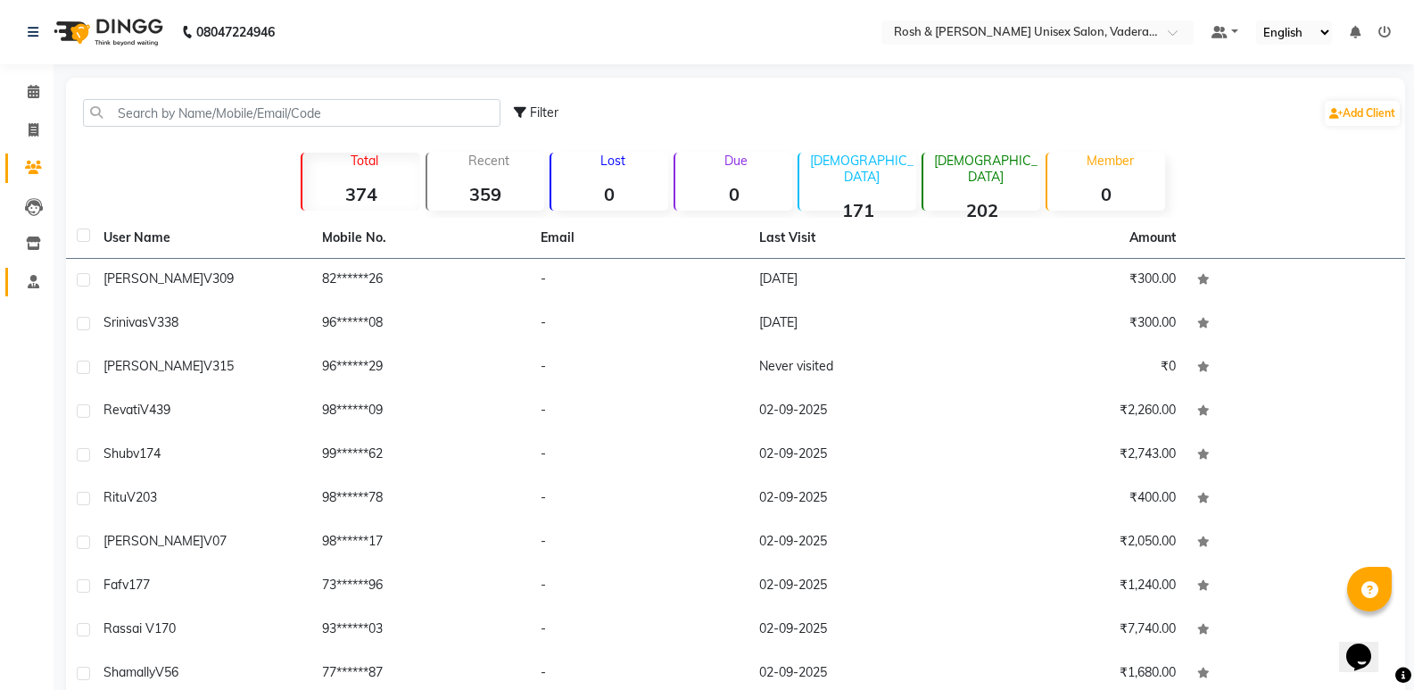
click at [27, 268] on link "Staff" at bounding box center [26, 282] width 43 height 29
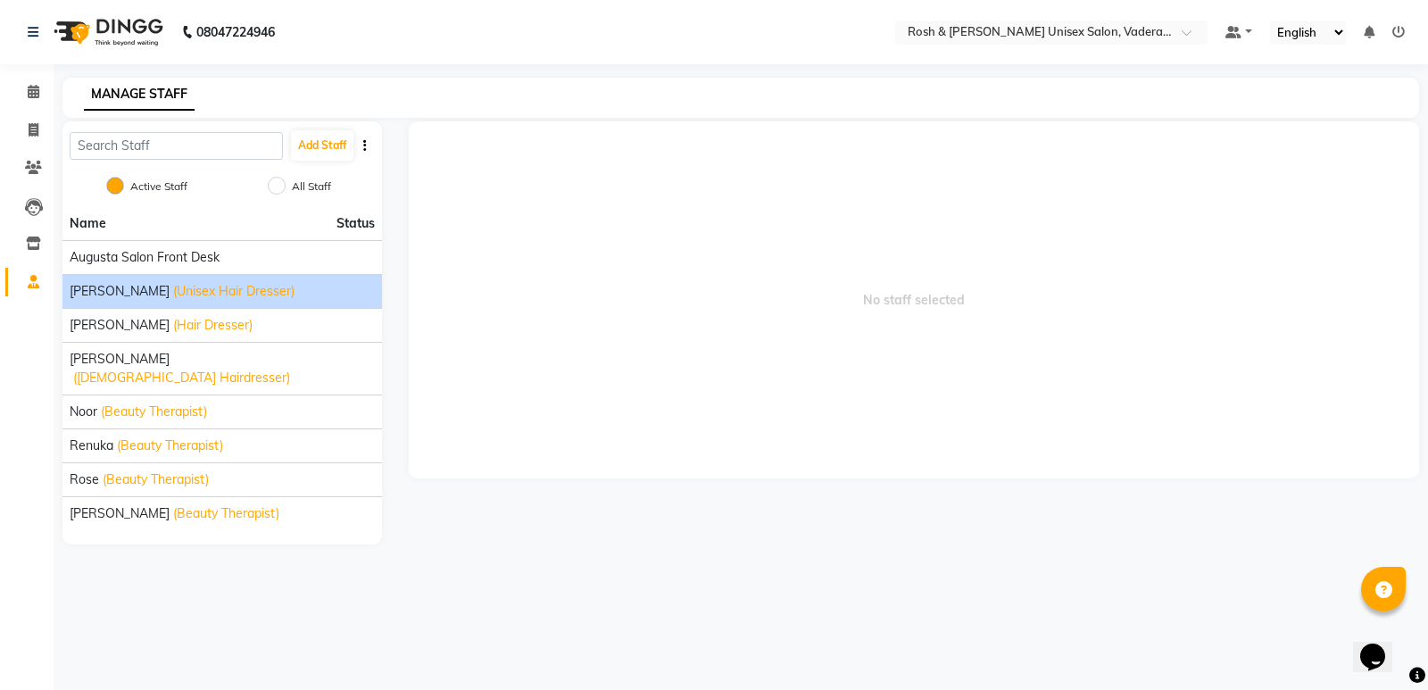
click at [173, 292] on span "(Unisex Hair Dresser)" at bounding box center [233, 291] width 121 height 19
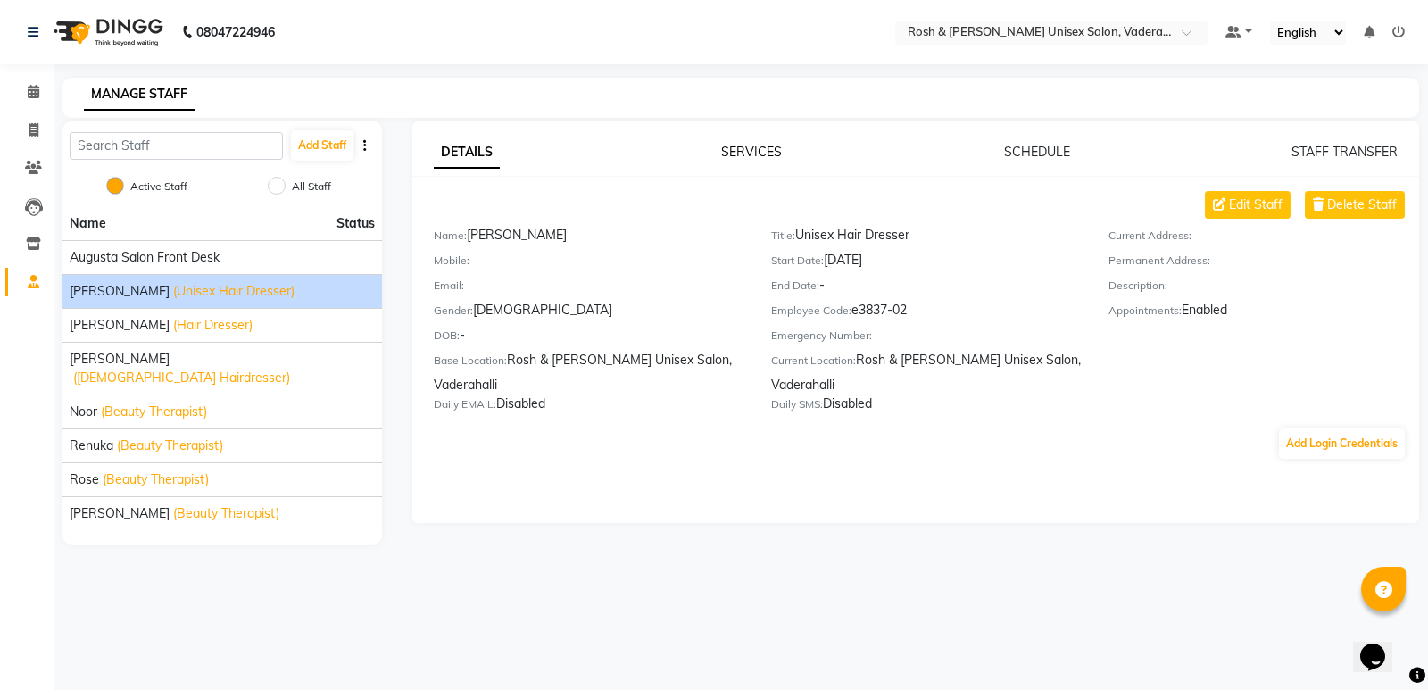
click at [746, 157] on link "SERVICES" at bounding box center [751, 152] width 61 height 16
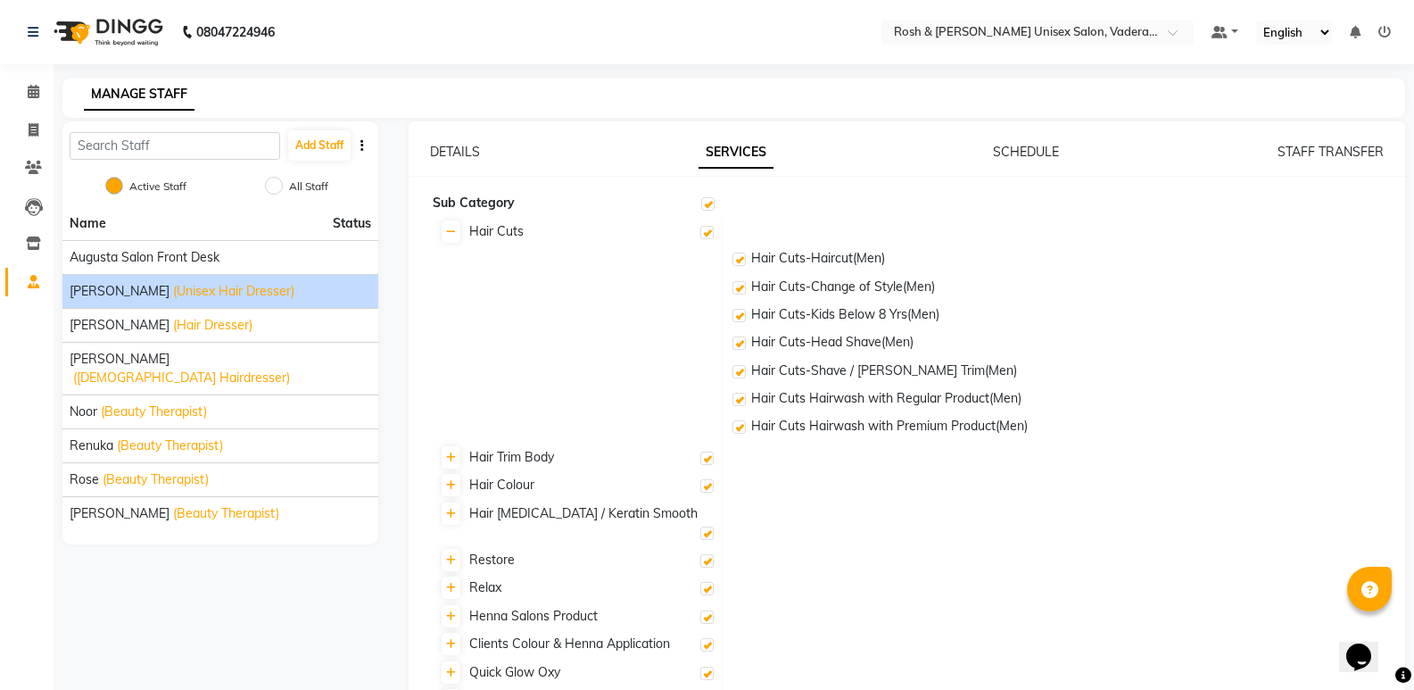
drag, startPoint x: 1030, startPoint y: 153, endPoint x: 1368, endPoint y: 145, distance: 338.3
click at [1037, 156] on link "SCHEDULE" at bounding box center [1026, 152] width 66 height 16
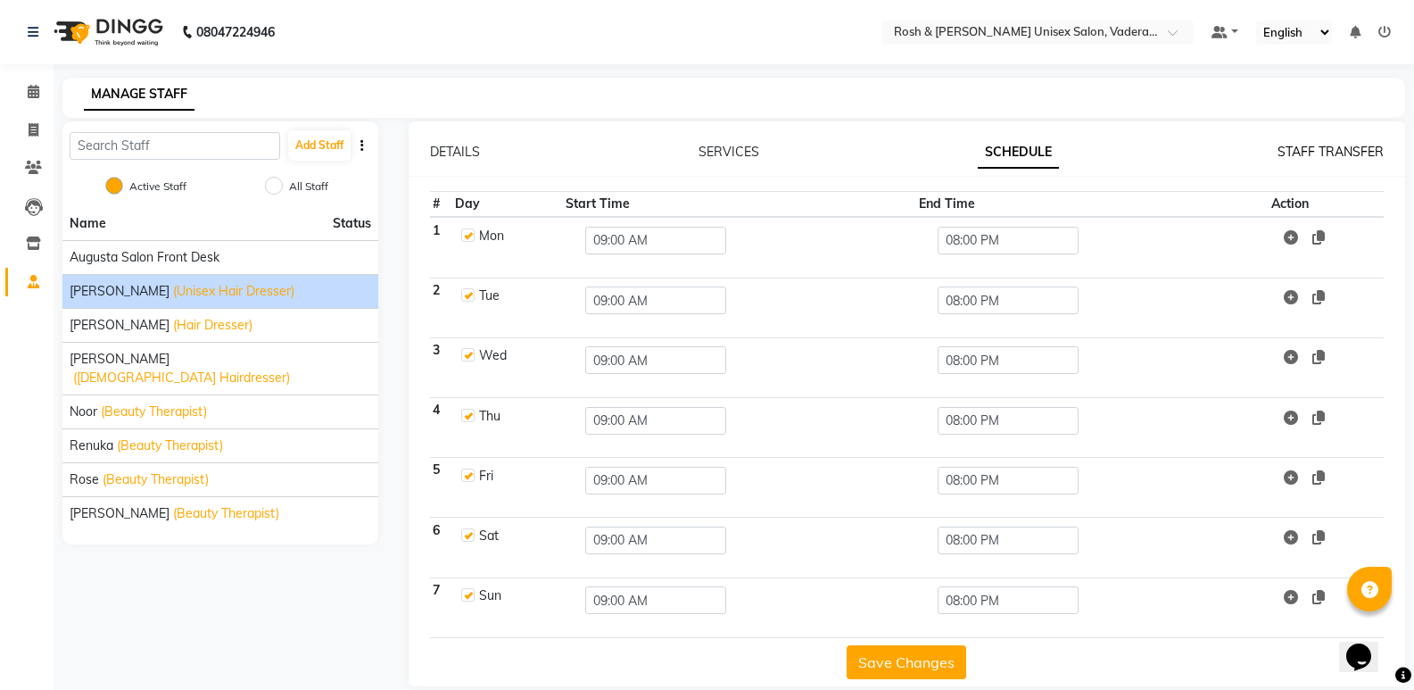
click at [1329, 153] on link "STAFF TRANSFER" at bounding box center [1331, 152] width 106 height 16
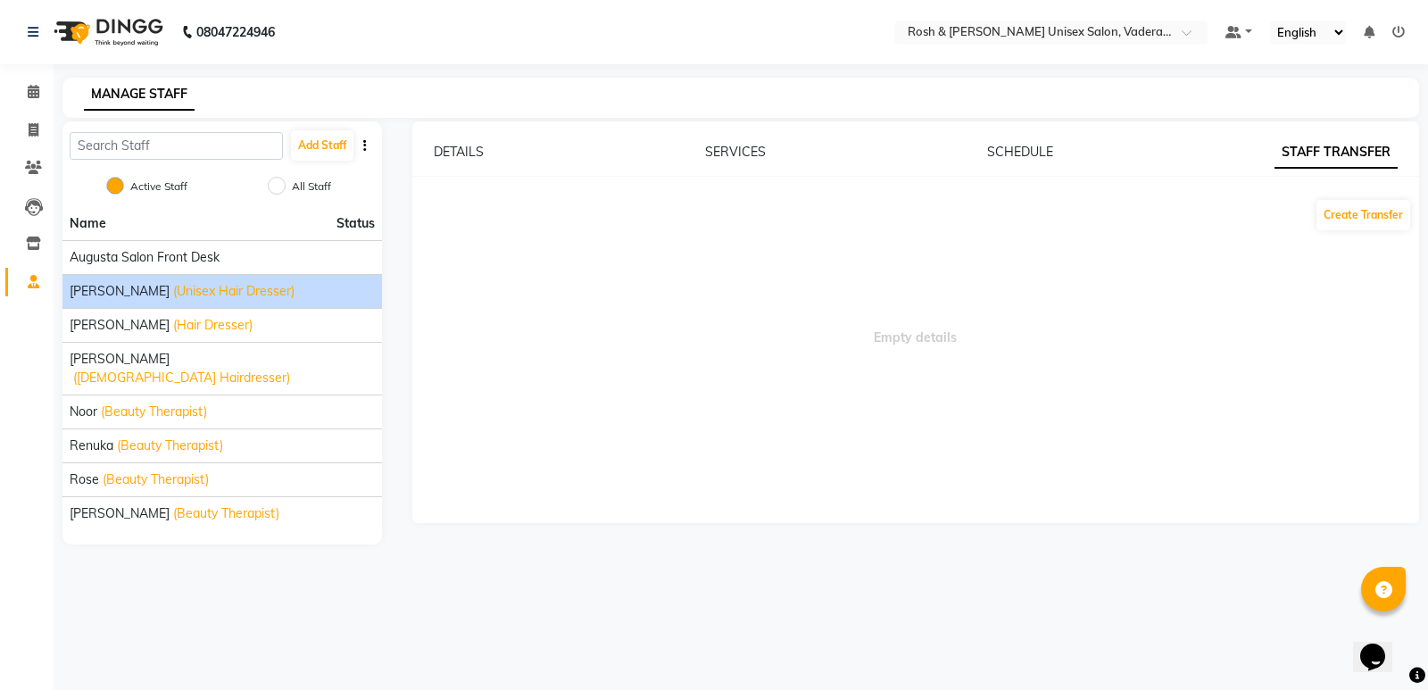
click at [1009, 140] on div "DETAILS SERVICES SCHEDULE STAFF TRANSFER Create Transfer Empty details" at bounding box center [915, 322] width 1007 height 402
drag, startPoint x: 730, startPoint y: 159, endPoint x: 728, endPoint y: 150, distance: 9.1
click at [728, 150] on div "SERVICES" at bounding box center [735, 152] width 61 height 19
click at [421, 157] on div "DETAILS SERVICES SCHEDULE STAFF TRANSFER" at bounding box center [915, 152] width 1007 height 19
click at [443, 157] on link "DETAILS" at bounding box center [459, 152] width 50 height 16
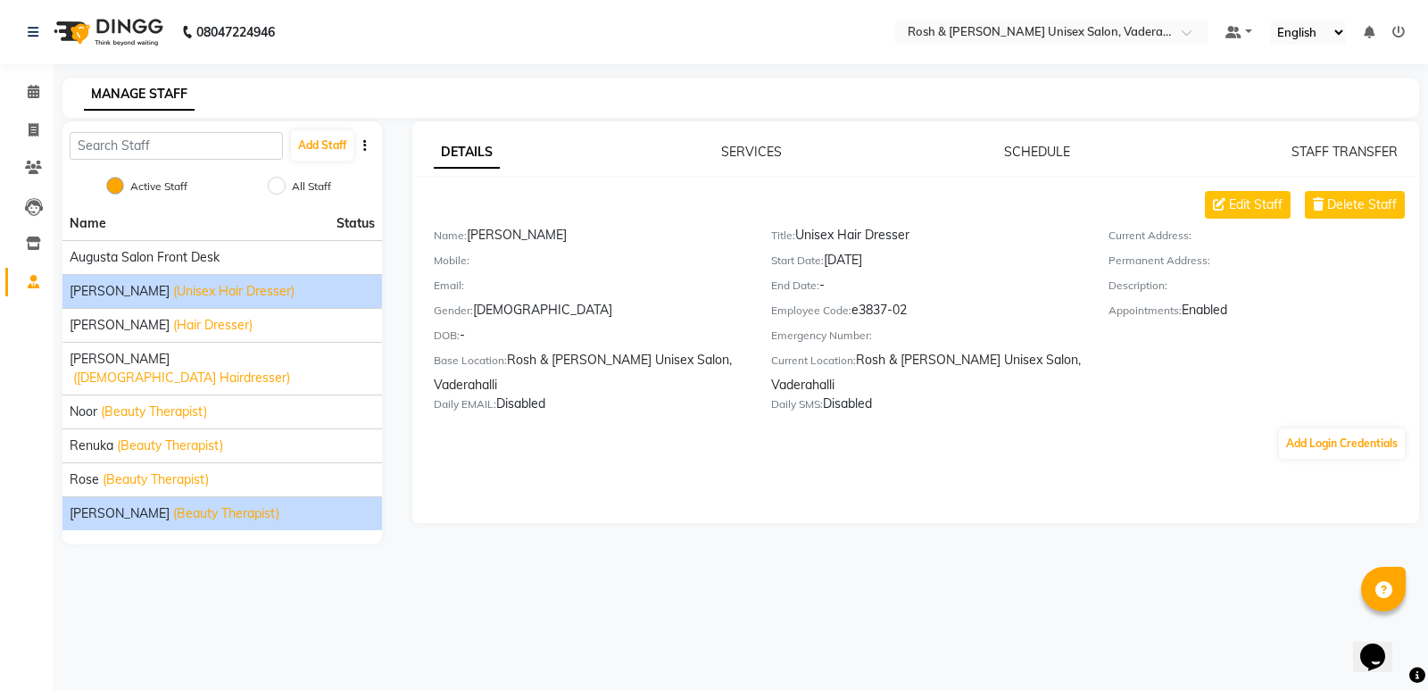
click at [203, 504] on span "(Beauty Therapist)" at bounding box center [226, 513] width 106 height 19
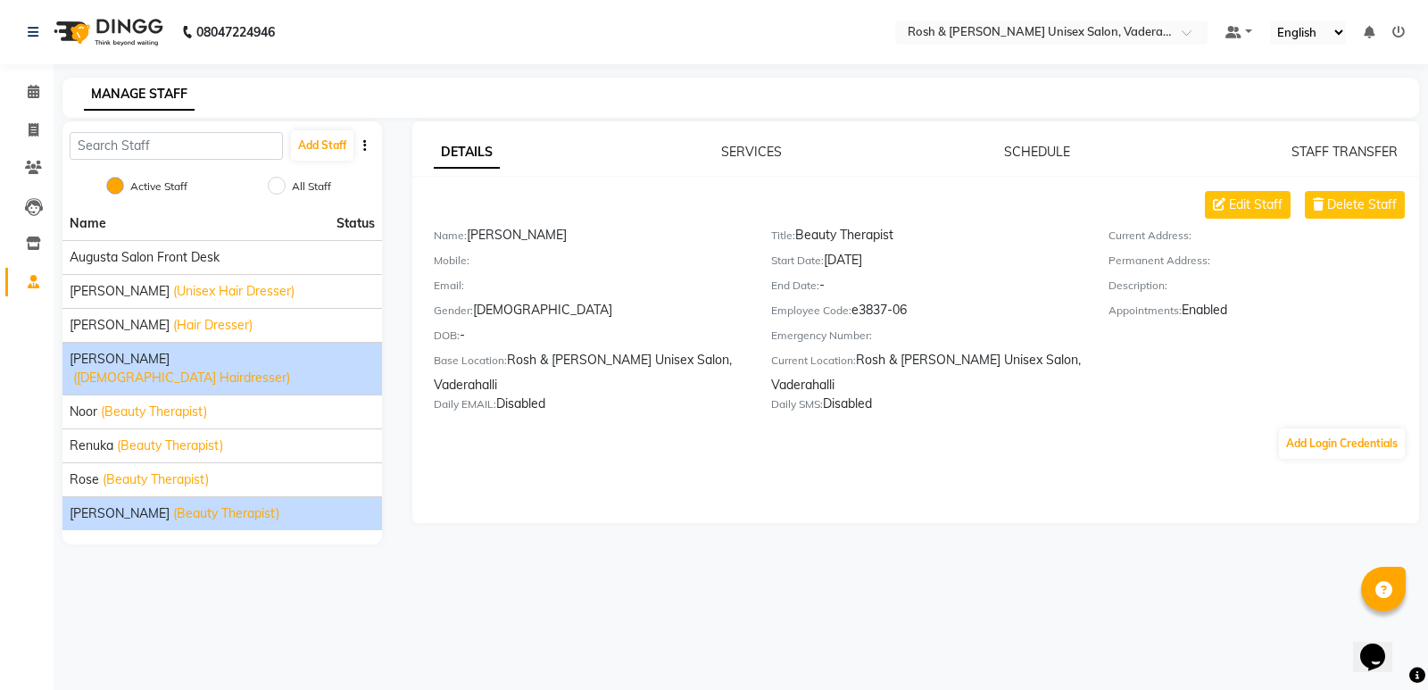
click at [206, 374] on li "[PERSON_NAME] ([DEMOGRAPHIC_DATA] Hairdresser)" at bounding box center [221, 368] width 319 height 53
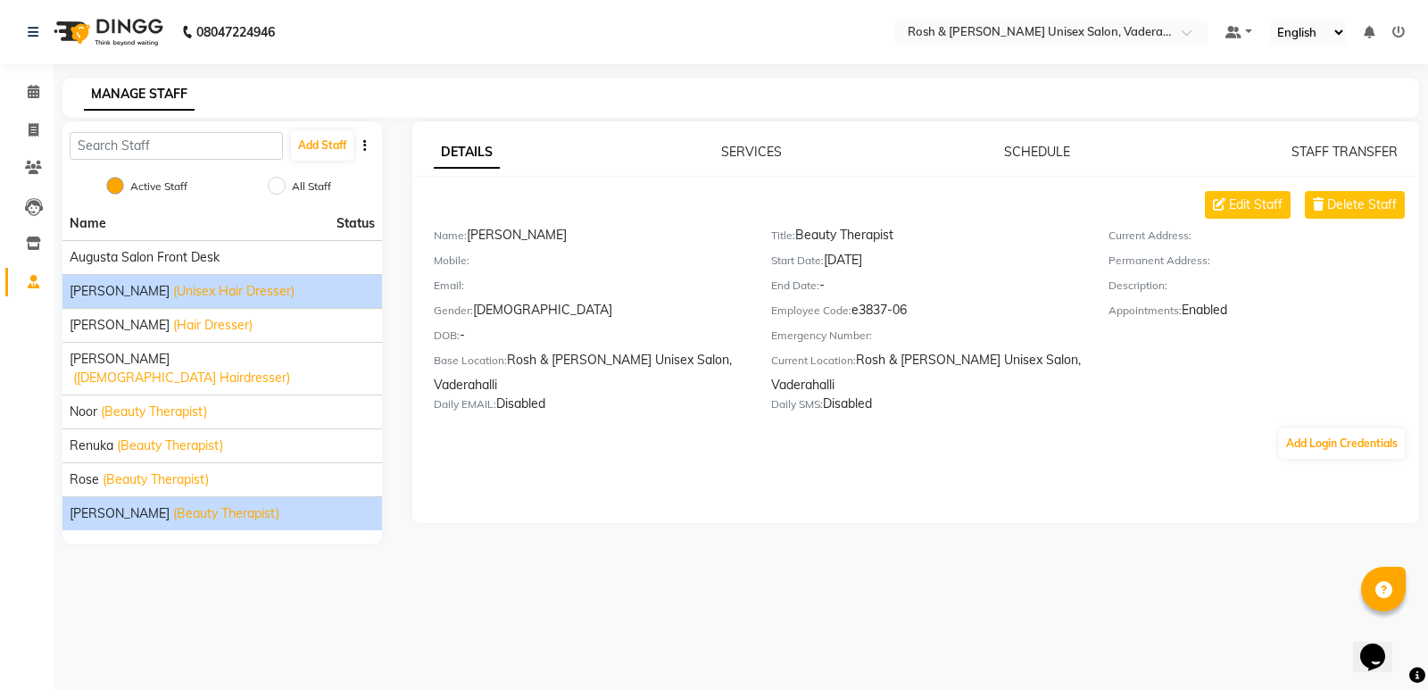
click at [228, 280] on li "[PERSON_NAME] (Unisex Hair Dresser)" at bounding box center [221, 291] width 319 height 34
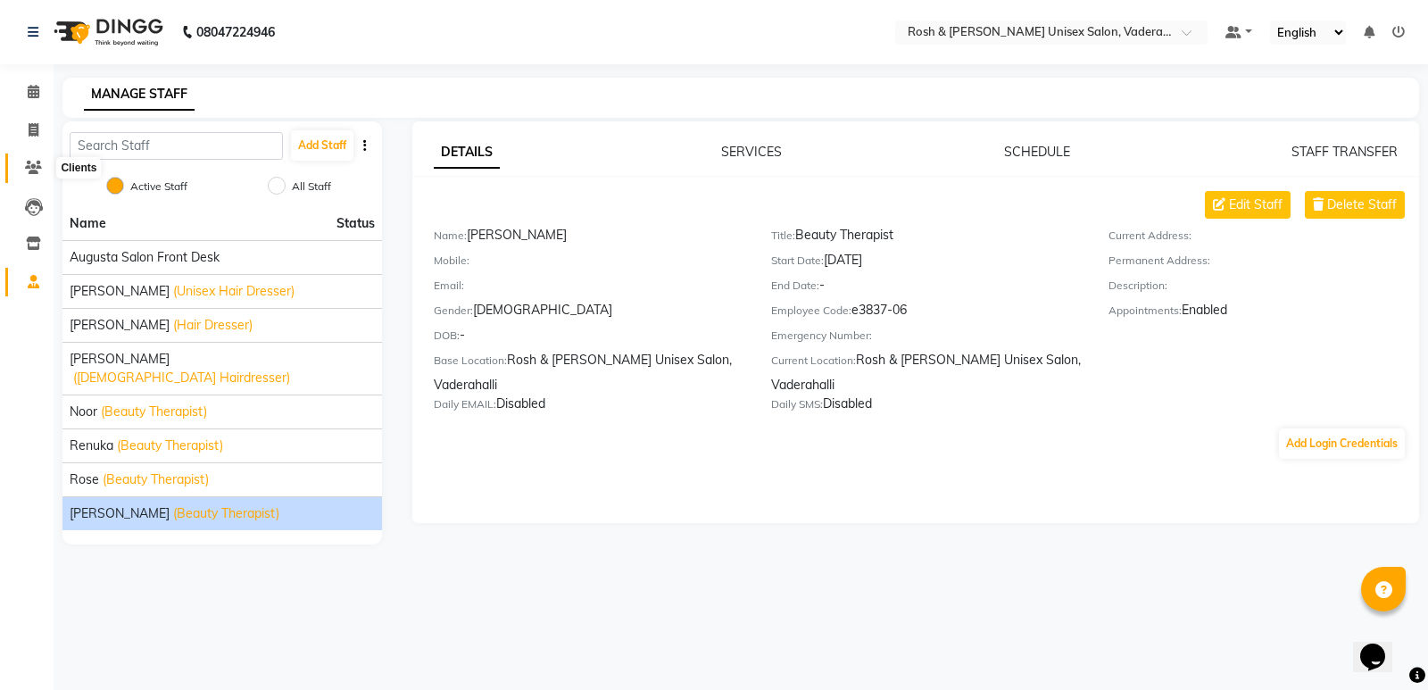
click at [30, 161] on icon at bounding box center [33, 167] width 17 height 13
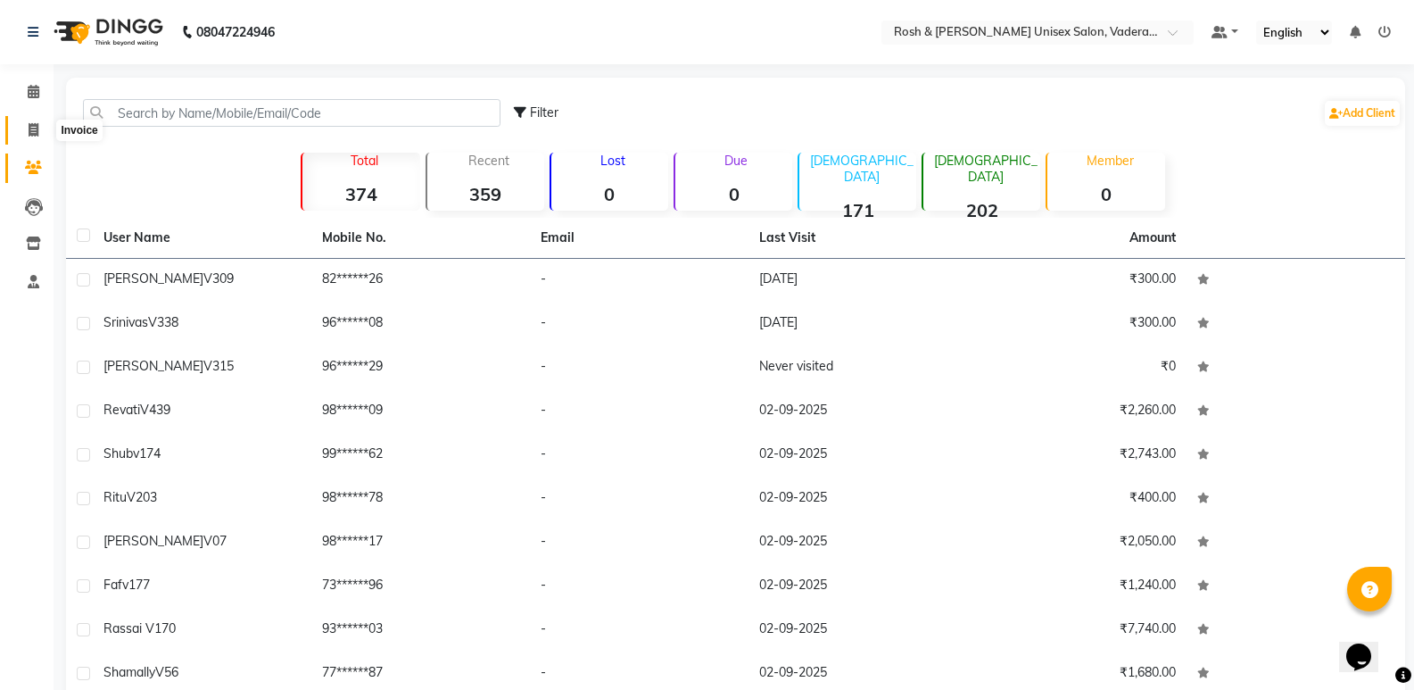
click at [37, 128] on icon at bounding box center [34, 129] width 10 height 13
select select "service"
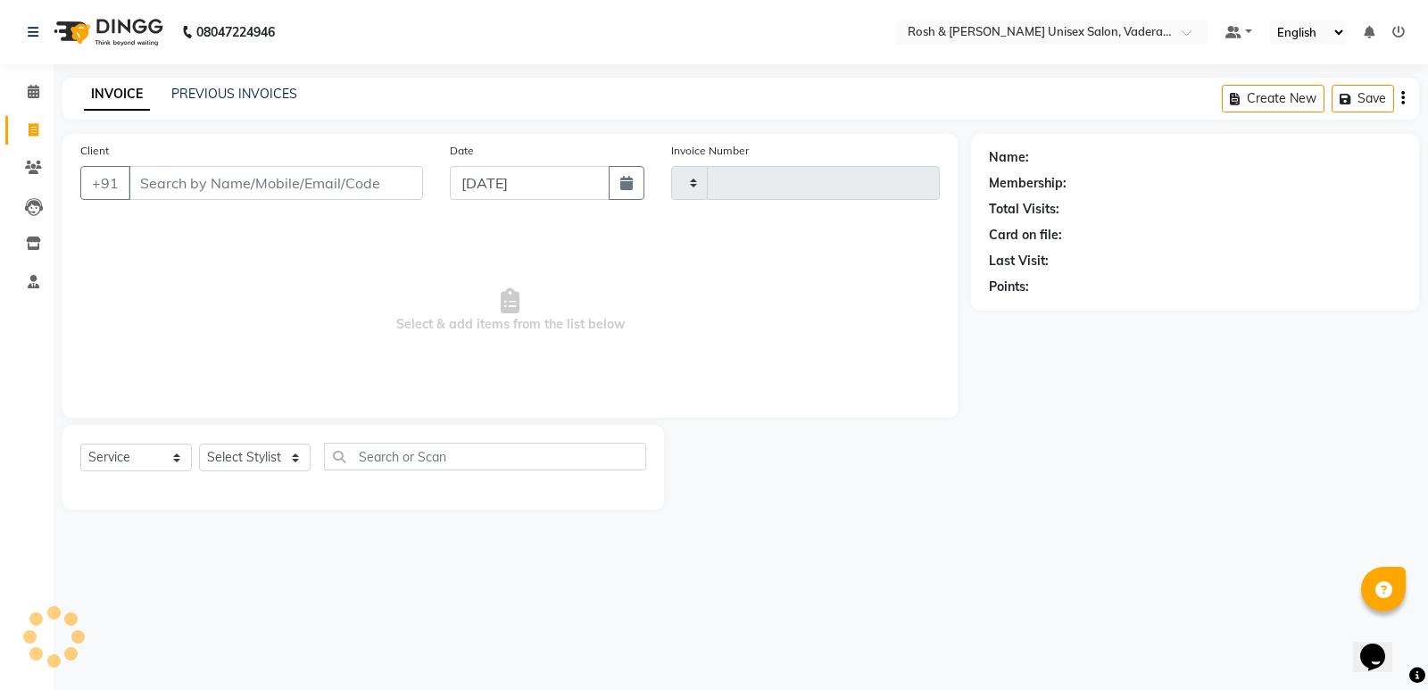
type input "0634"
select select "8657"
click at [25, 83] on span at bounding box center [33, 92] width 31 height 21
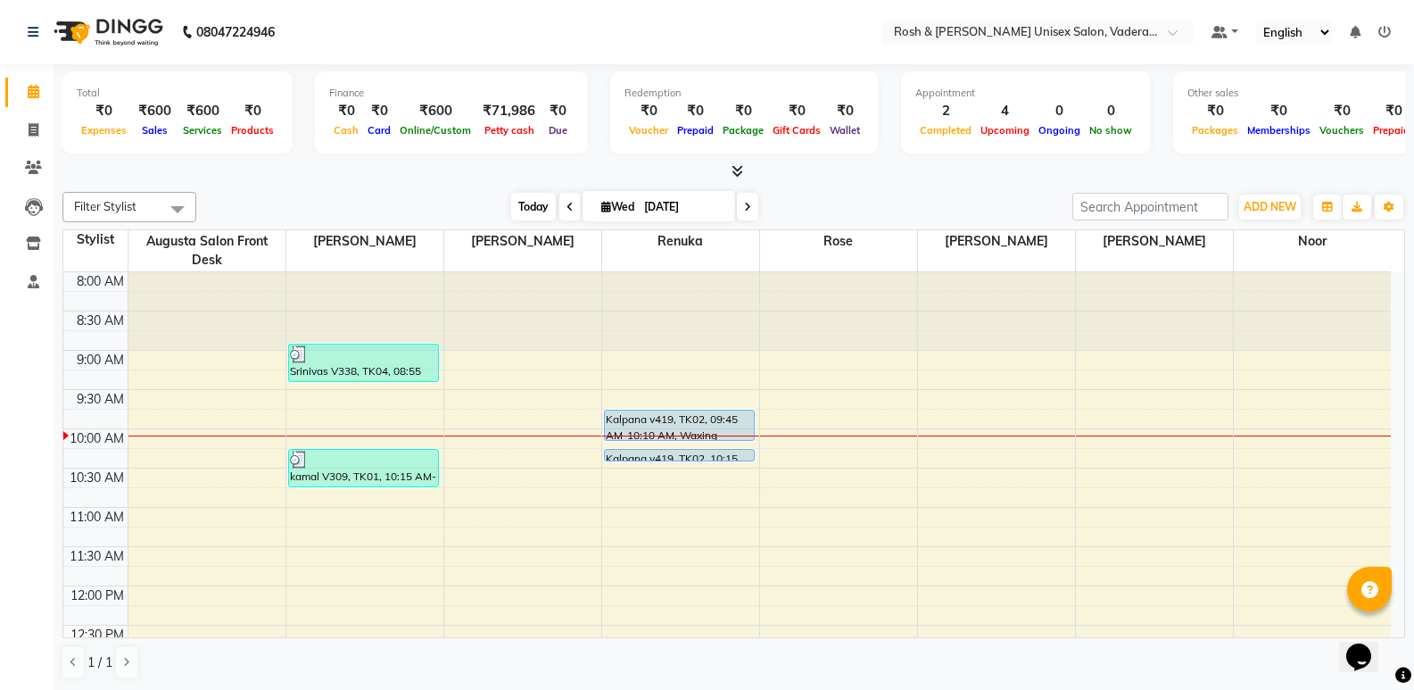
click at [539, 213] on span "Today" at bounding box center [533, 207] width 45 height 28
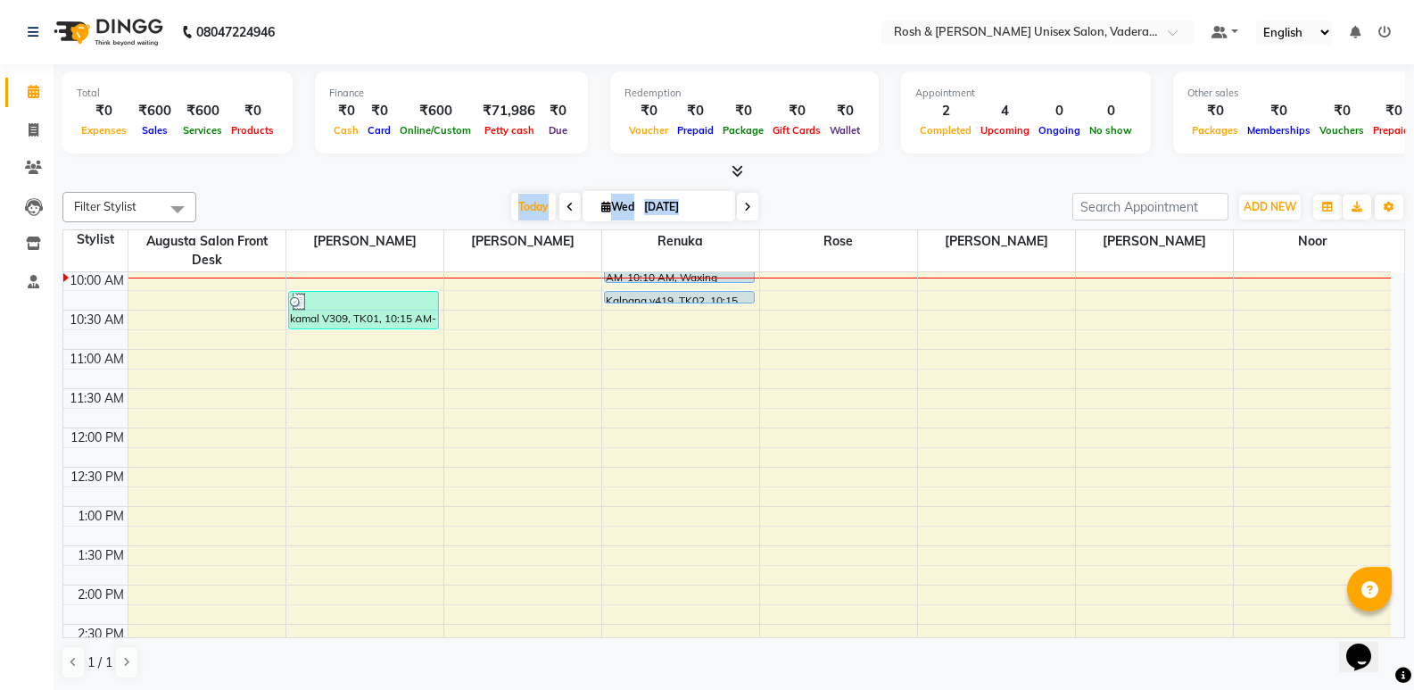
click at [567, 198] on span at bounding box center [569, 207] width 21 height 28
type input "02-09-2025"
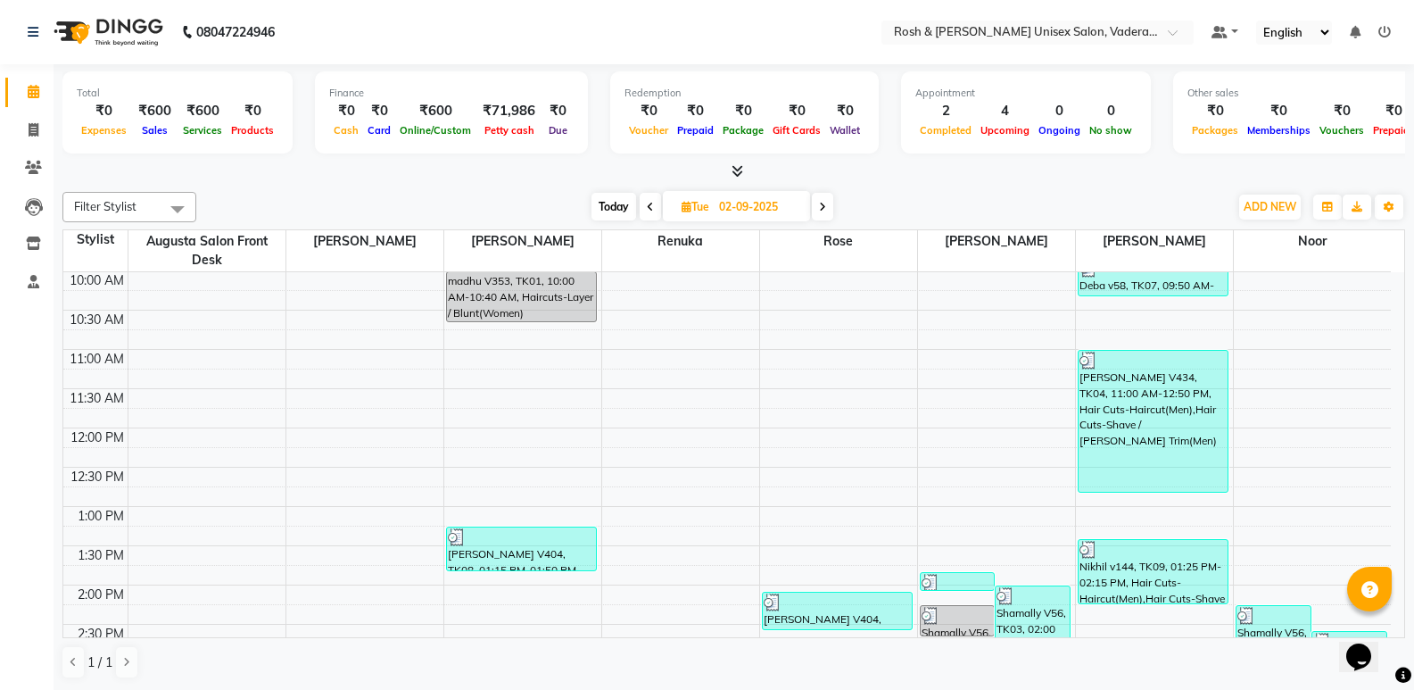
scroll to position [0, 0]
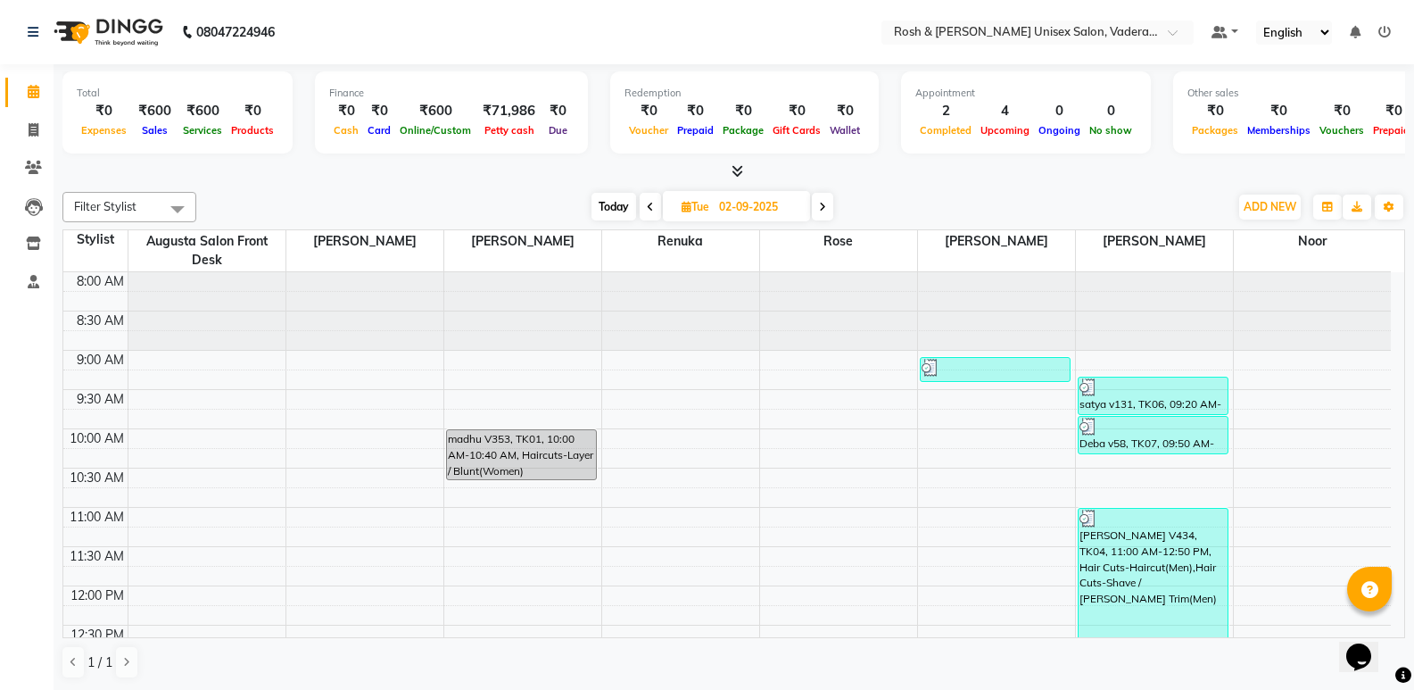
click at [714, 209] on span "Tue" at bounding box center [695, 206] width 37 height 13
select select "9"
select select "2025"
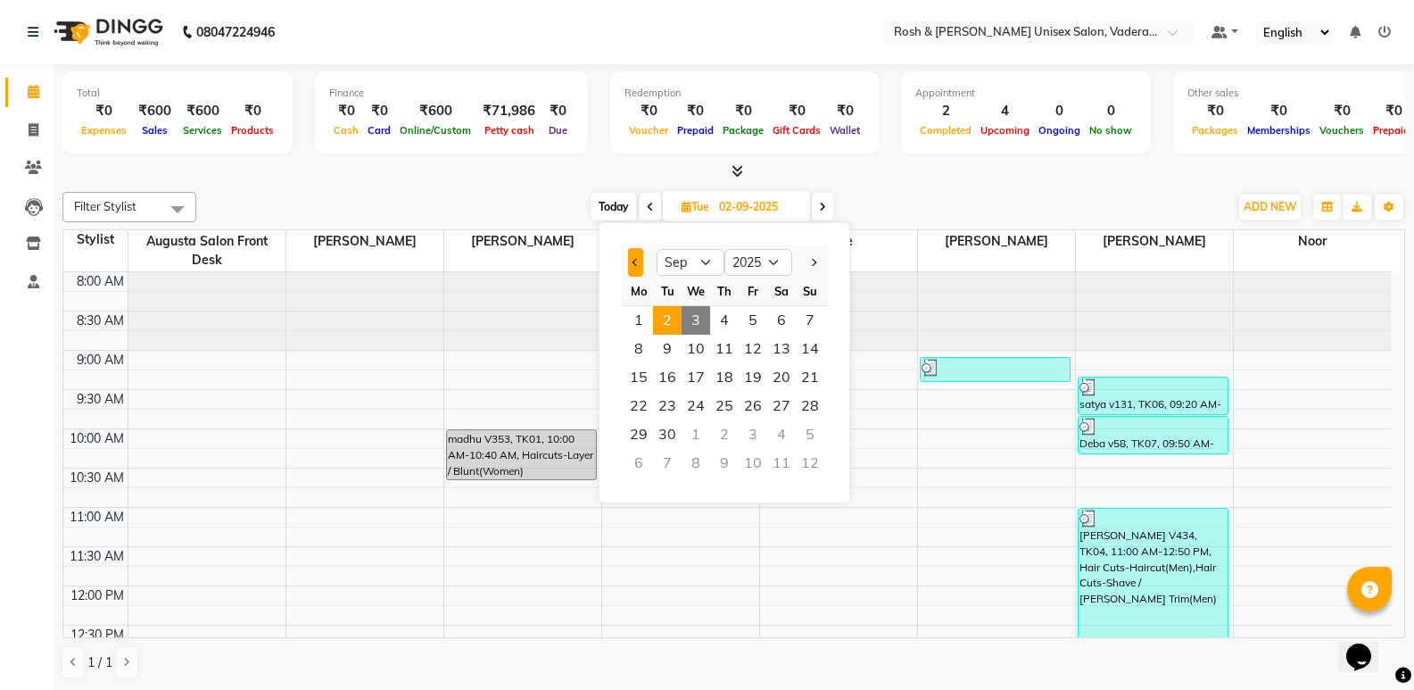
click at [638, 262] on span "Previous month" at bounding box center [636, 262] width 7 height 7
select select "8"
click at [758, 426] on span "29" at bounding box center [753, 434] width 29 height 29
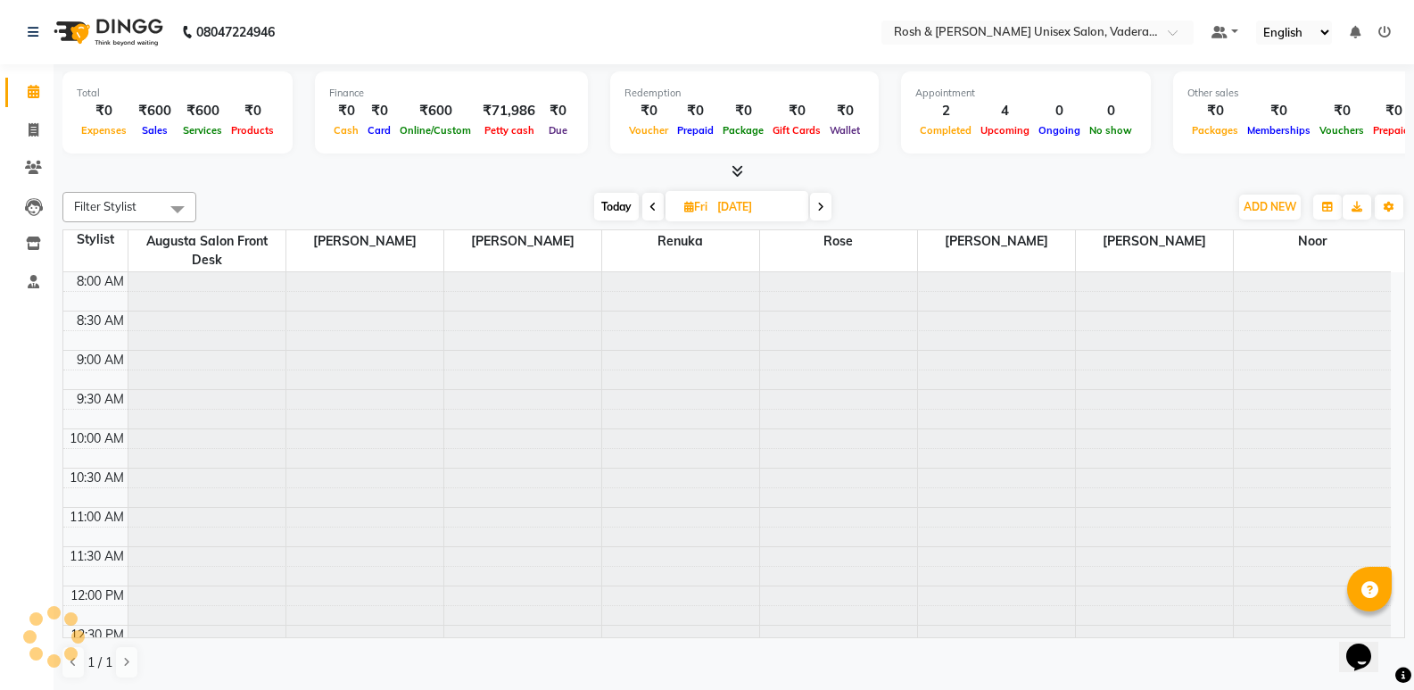
scroll to position [158, 0]
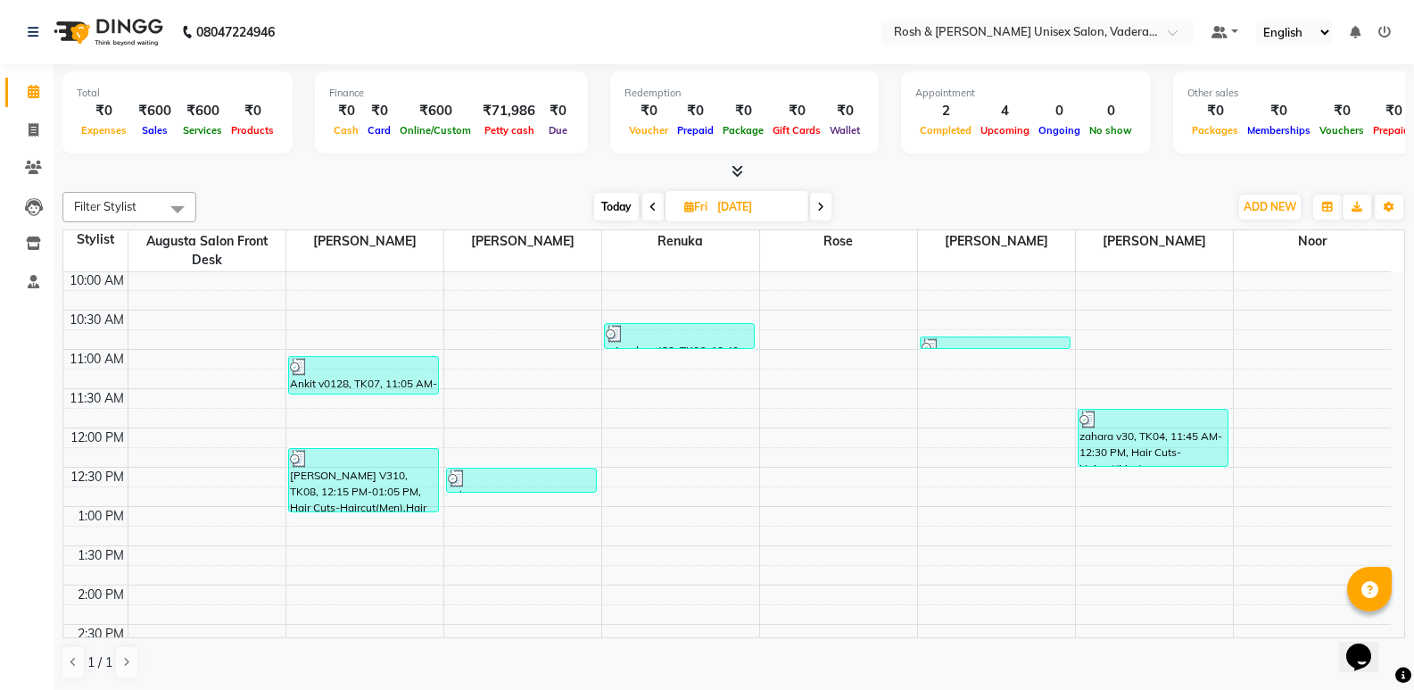
click at [607, 195] on span "Today" at bounding box center [616, 207] width 45 height 28
type input "[DATE]"
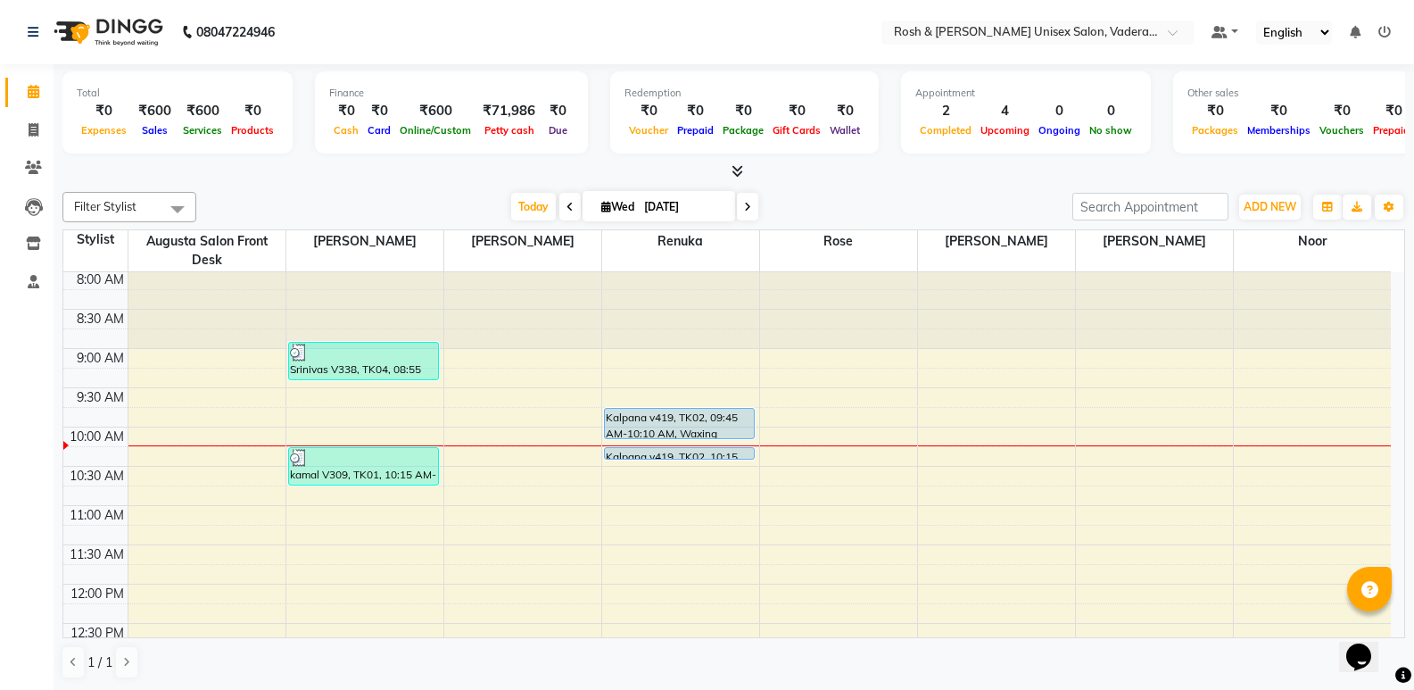
scroll to position [0, 0]
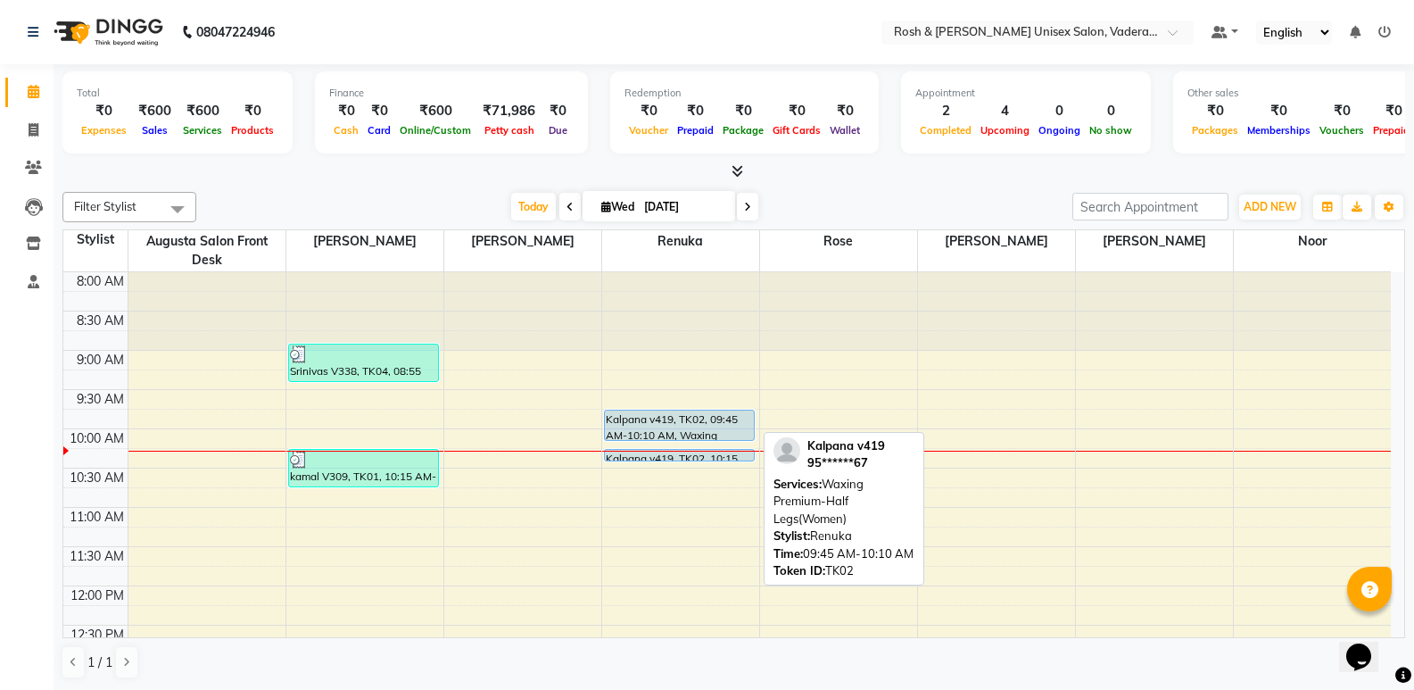
click at [669, 425] on div "Kalpana v419, TK02, 09:45 AM-10:10 AM, Waxing Premium-Half Legs(Women)" at bounding box center [680, 424] width 150 height 29
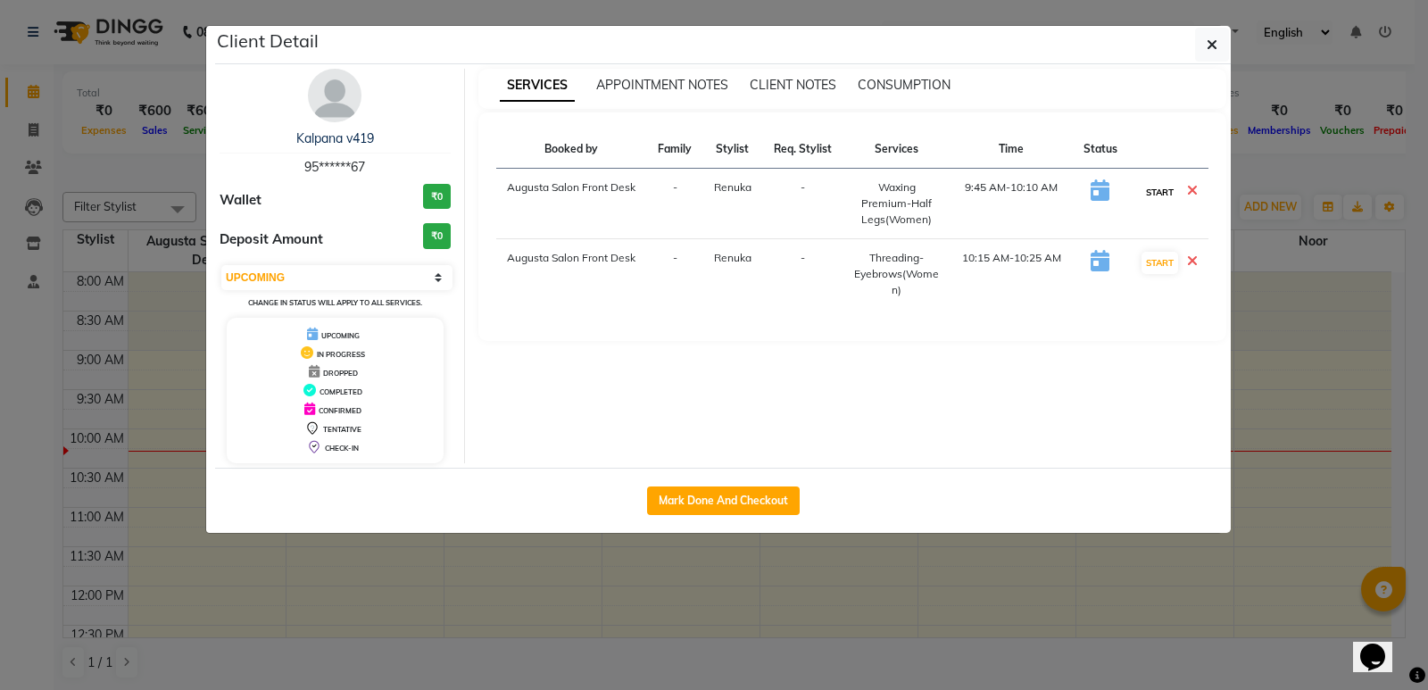
click at [1153, 195] on button "START" at bounding box center [1159, 192] width 37 height 22
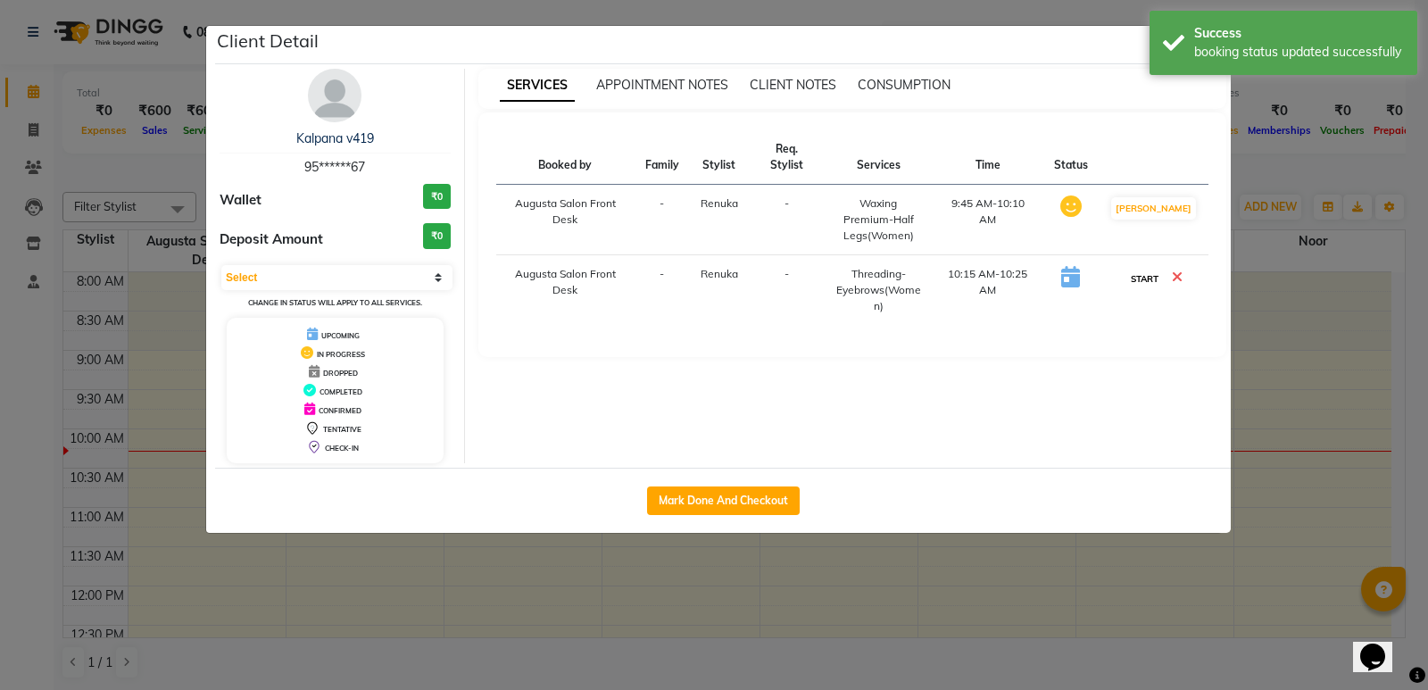
click at [1146, 281] on button "START" at bounding box center [1144, 279] width 37 height 22
select select "1"
click at [1313, 329] on ngb-modal-window "Client Detail Kalpana v419 95******67 Wallet ₹0 Deposit Amount ₹0 Select IN SER…" at bounding box center [714, 345] width 1428 height 690
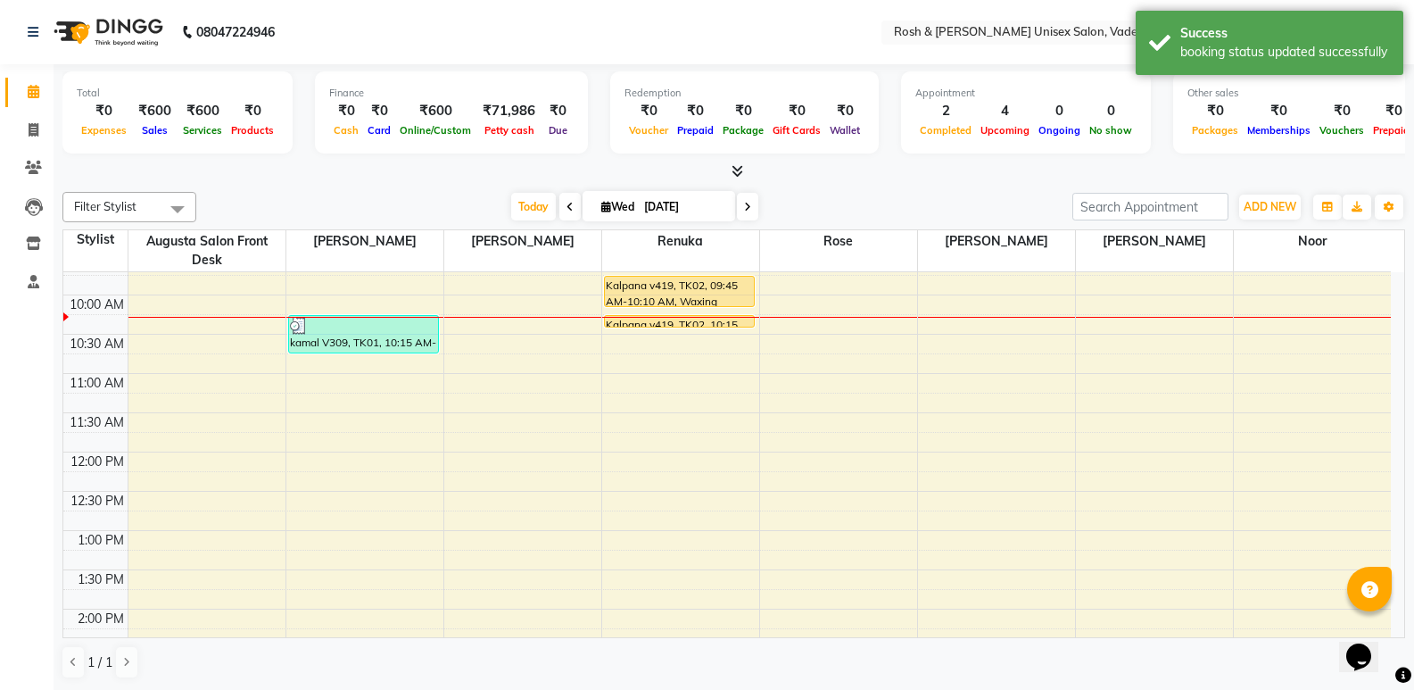
scroll to position [89, 0]
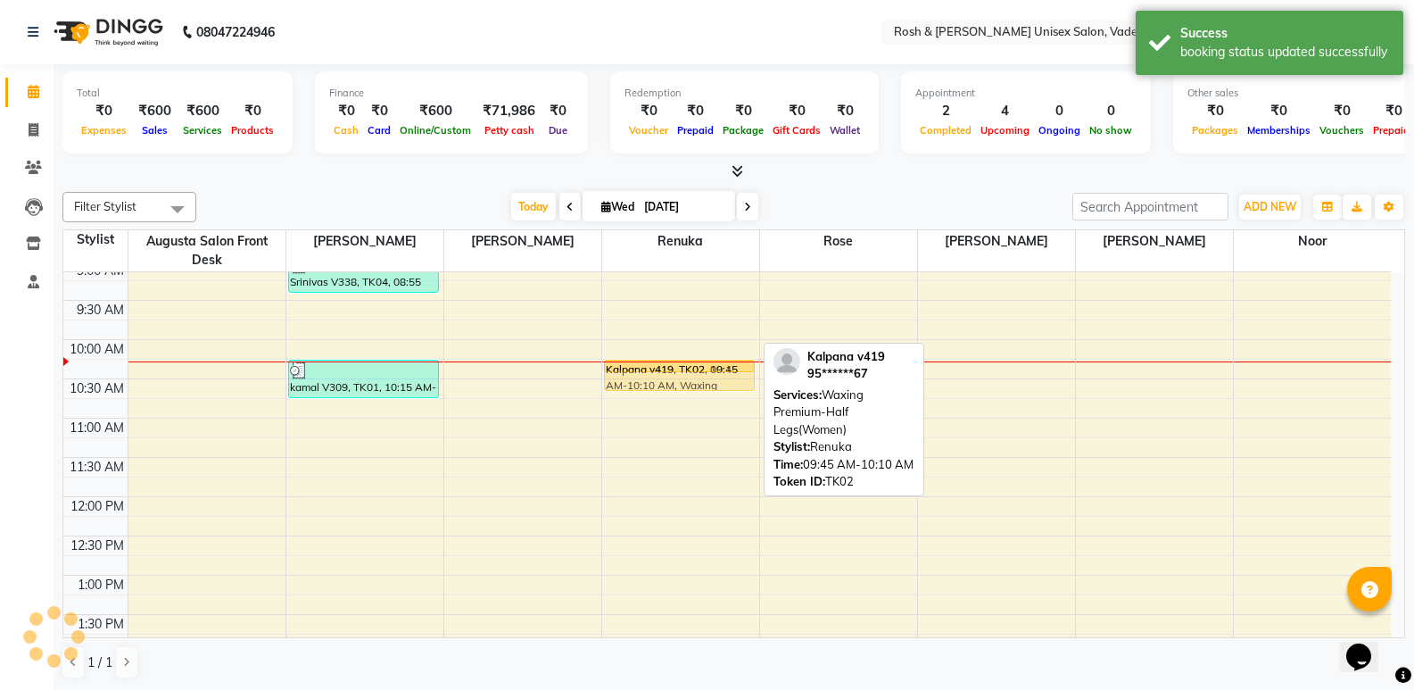
drag, startPoint x: 669, startPoint y: 340, endPoint x: 669, endPoint y: 375, distance: 34.8
click at [669, 375] on div "Kalpana v419, TK02, 09:45 AM-10:10 AM, Waxing Premium-Half Legs(Women) Kalpana …" at bounding box center [680, 693] width 157 height 1020
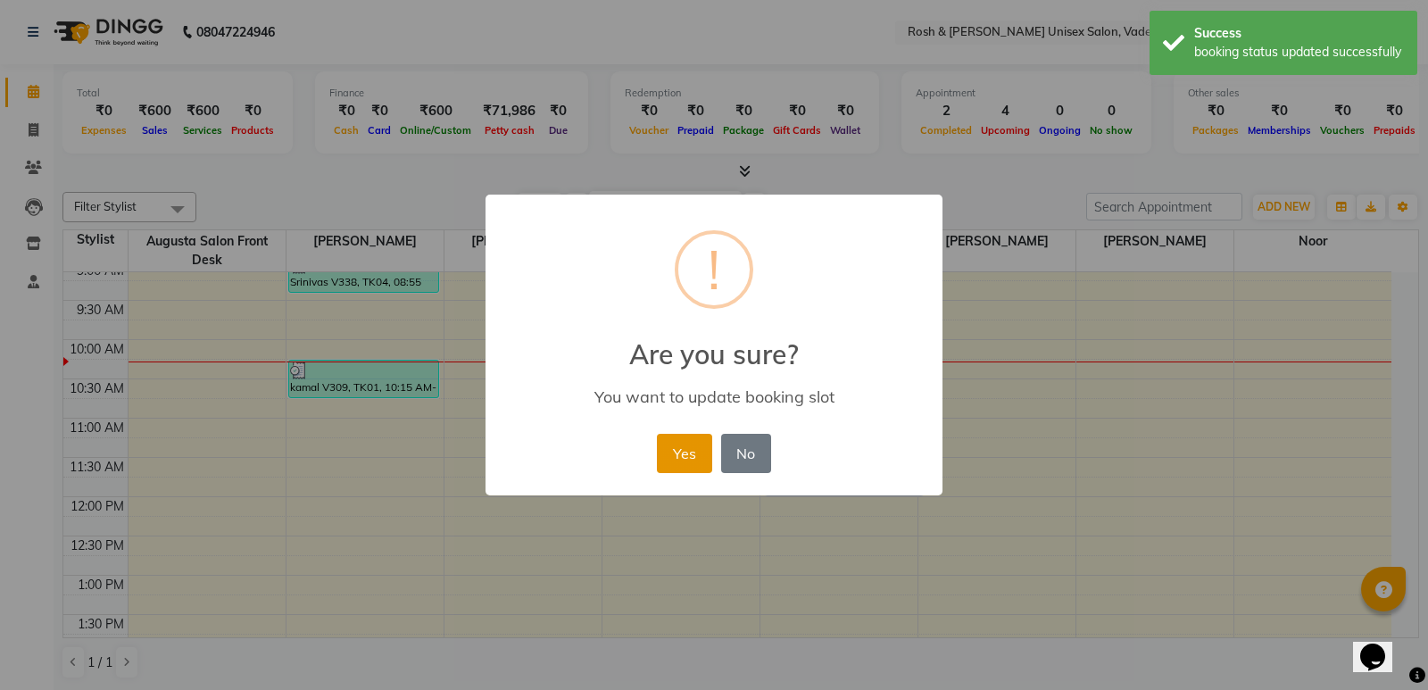
click at [681, 454] on button "Yes" at bounding box center [684, 453] width 54 height 39
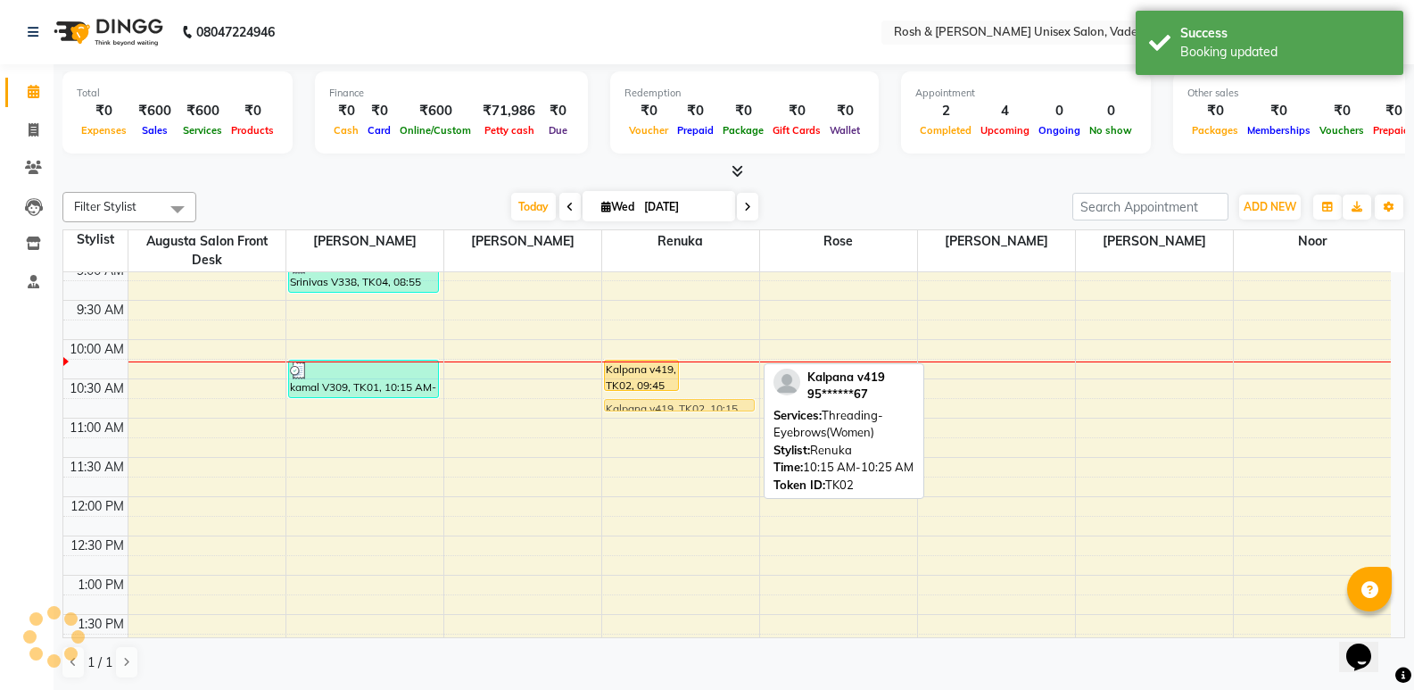
drag, startPoint x: 708, startPoint y: 365, endPoint x: 677, endPoint y: 414, distance: 57.7
click at [677, 414] on div "8:00 AM 8:30 AM 9:00 AM 9:30 AM 10:00 AM 10:30 AM 11:00 AM 11:30 AM 12:00 PM 12…" at bounding box center [727, 693] width 1328 height 1020
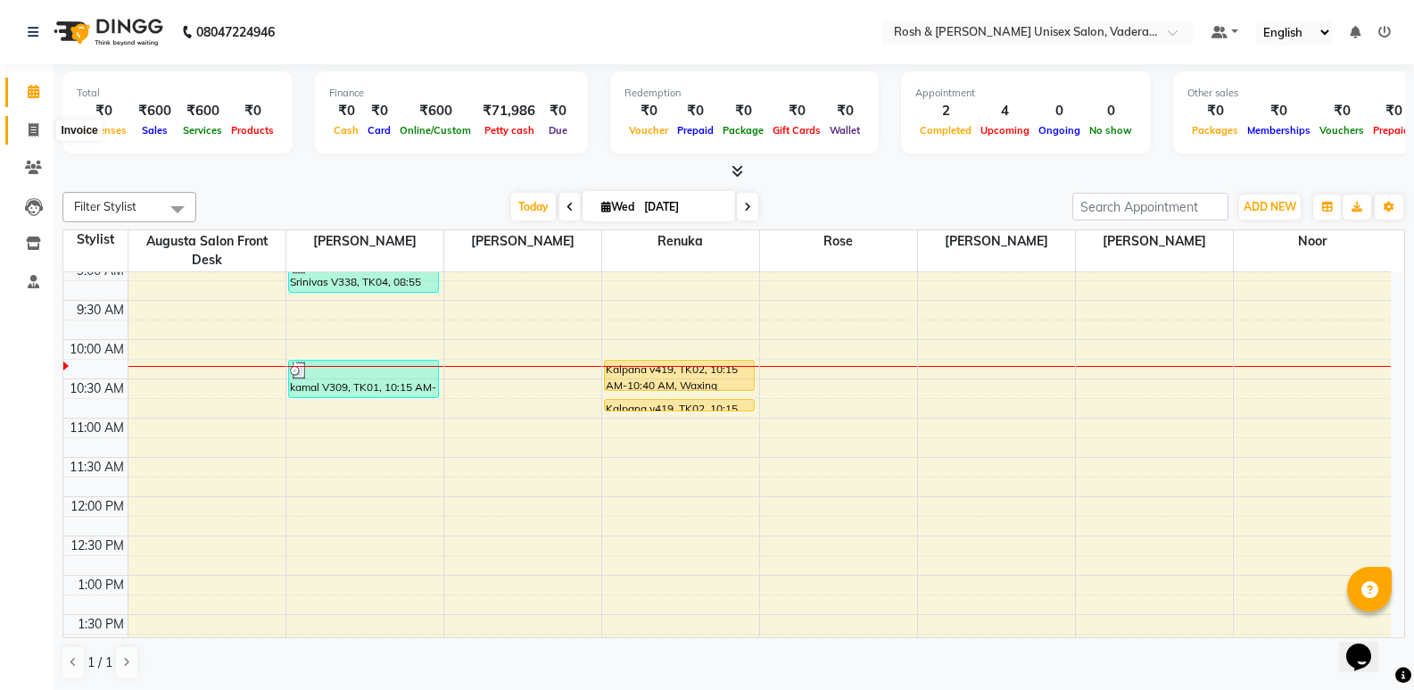
click at [31, 133] on icon at bounding box center [34, 129] width 10 height 13
select select "service"
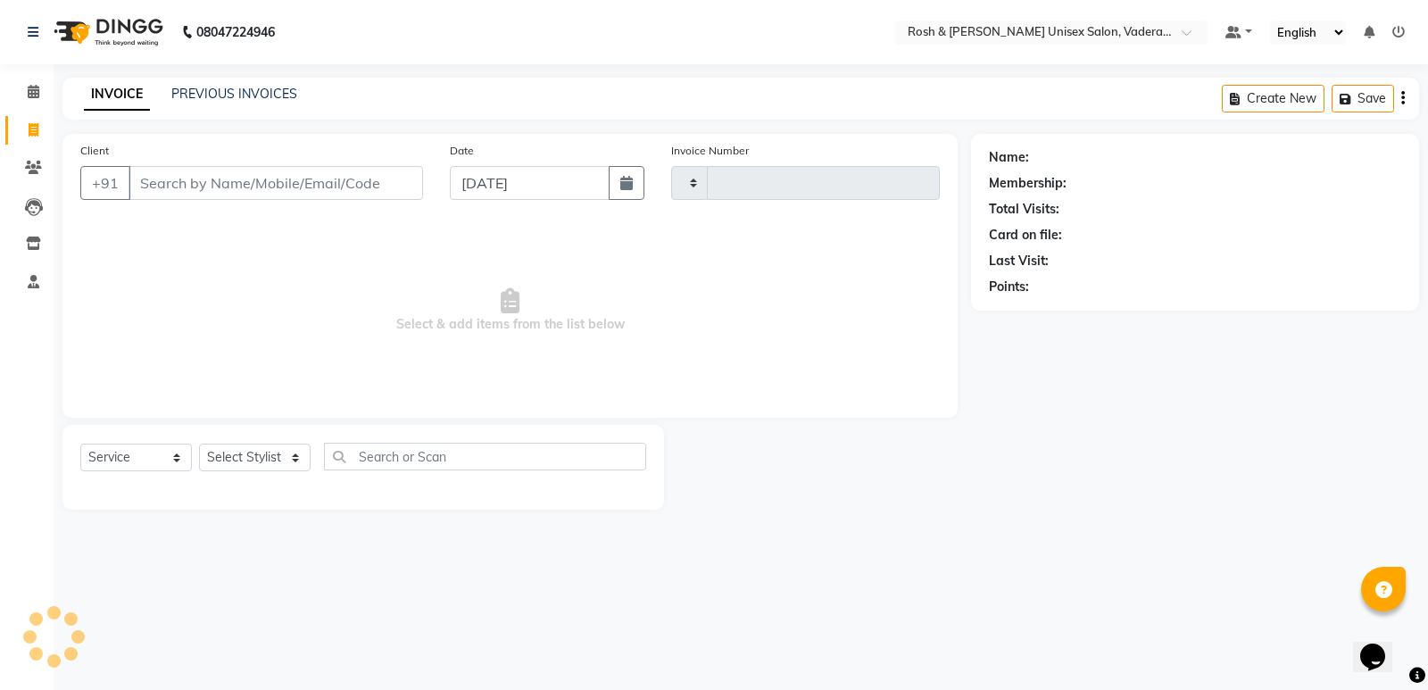
type input "0634"
select select "8657"
click at [178, 177] on input "Client" at bounding box center [275, 183] width 294 height 34
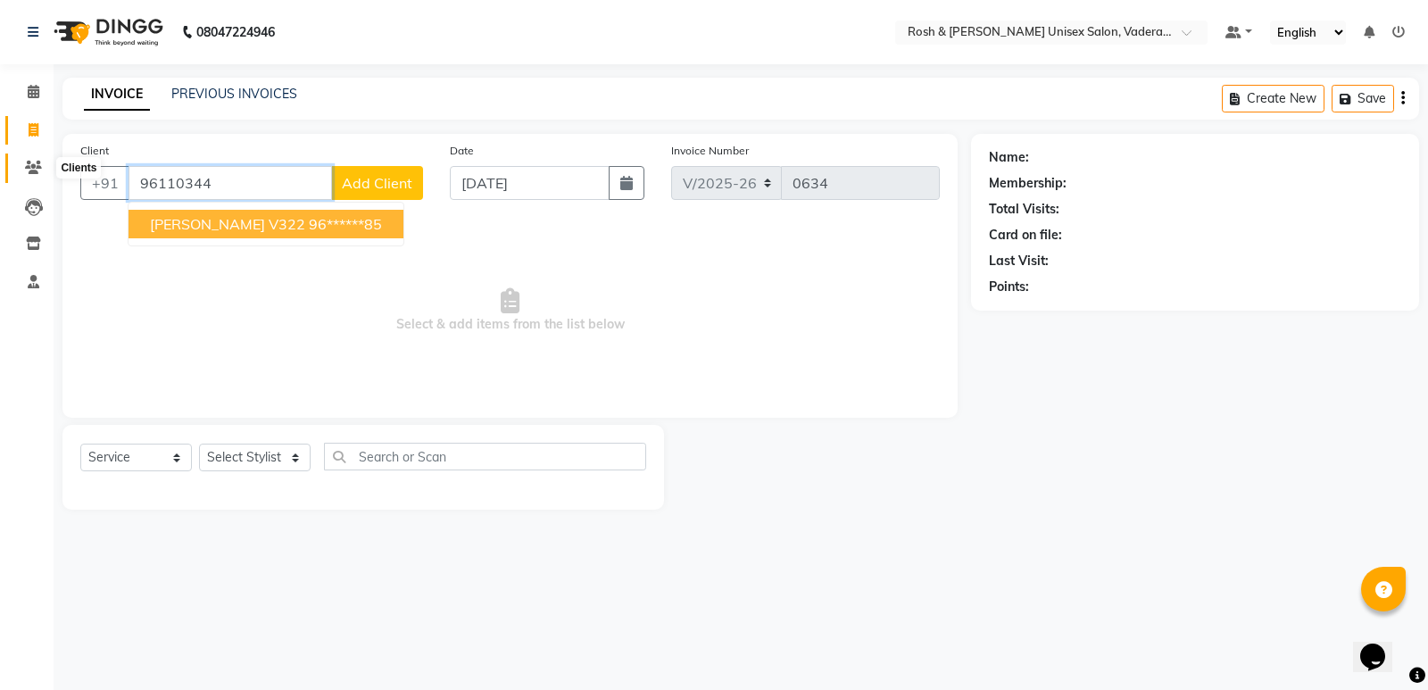
type input "96110344"
click at [31, 167] on icon at bounding box center [33, 167] width 17 height 13
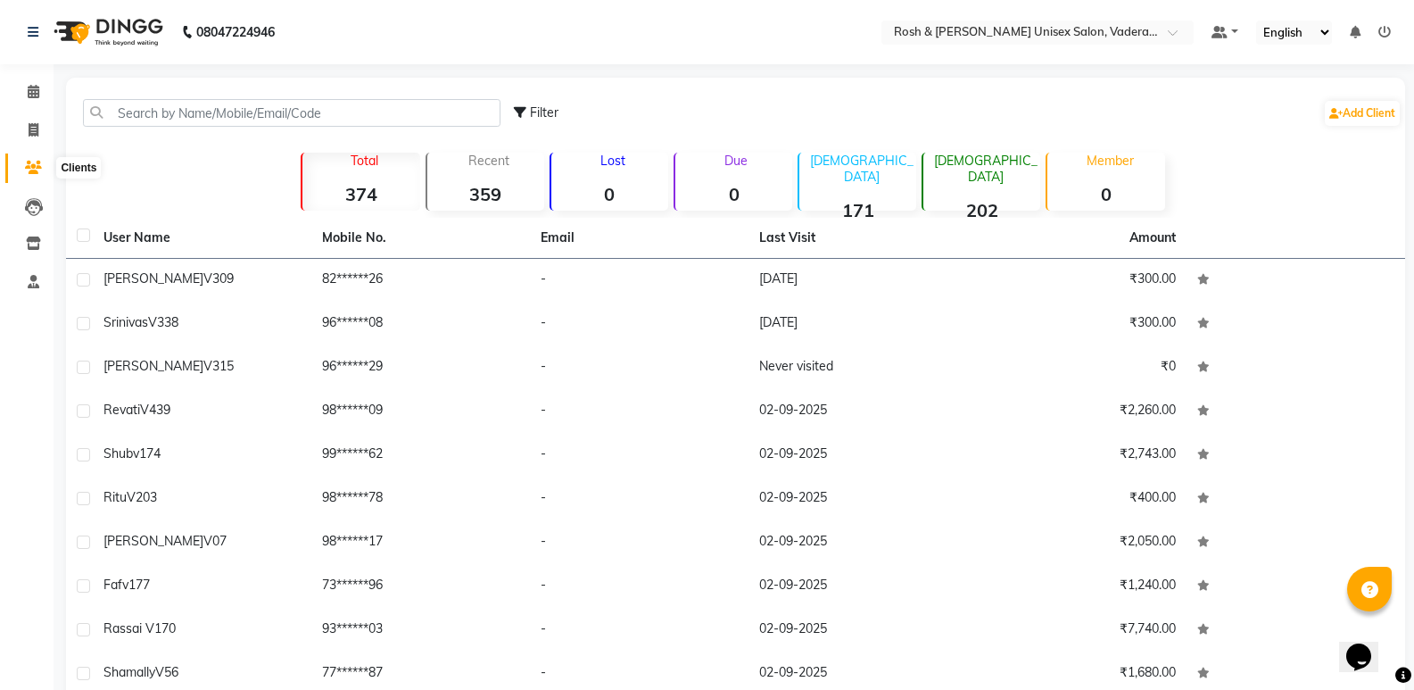
click at [29, 167] on icon at bounding box center [33, 167] width 17 height 13
click at [208, 120] on input "text" at bounding box center [292, 113] width 418 height 28
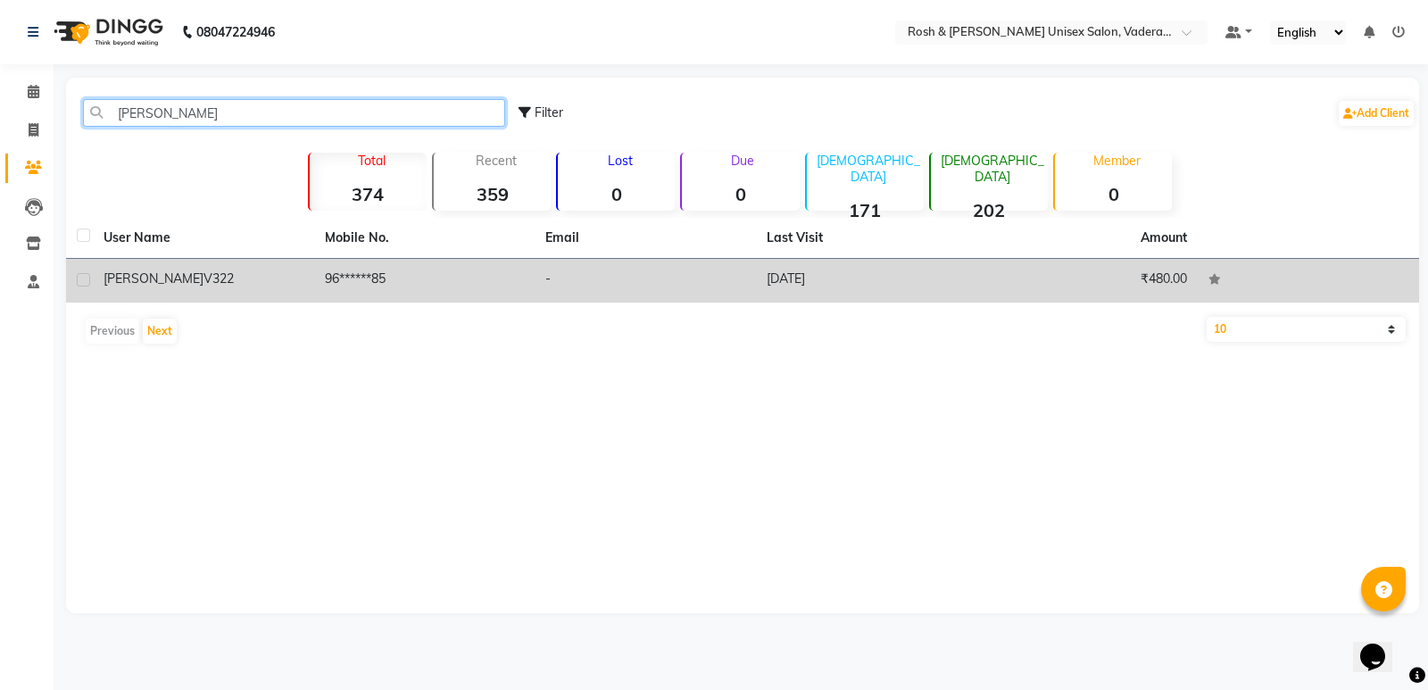
type input "[PERSON_NAME]"
click at [845, 285] on td "[DATE]" at bounding box center [866, 281] width 221 height 44
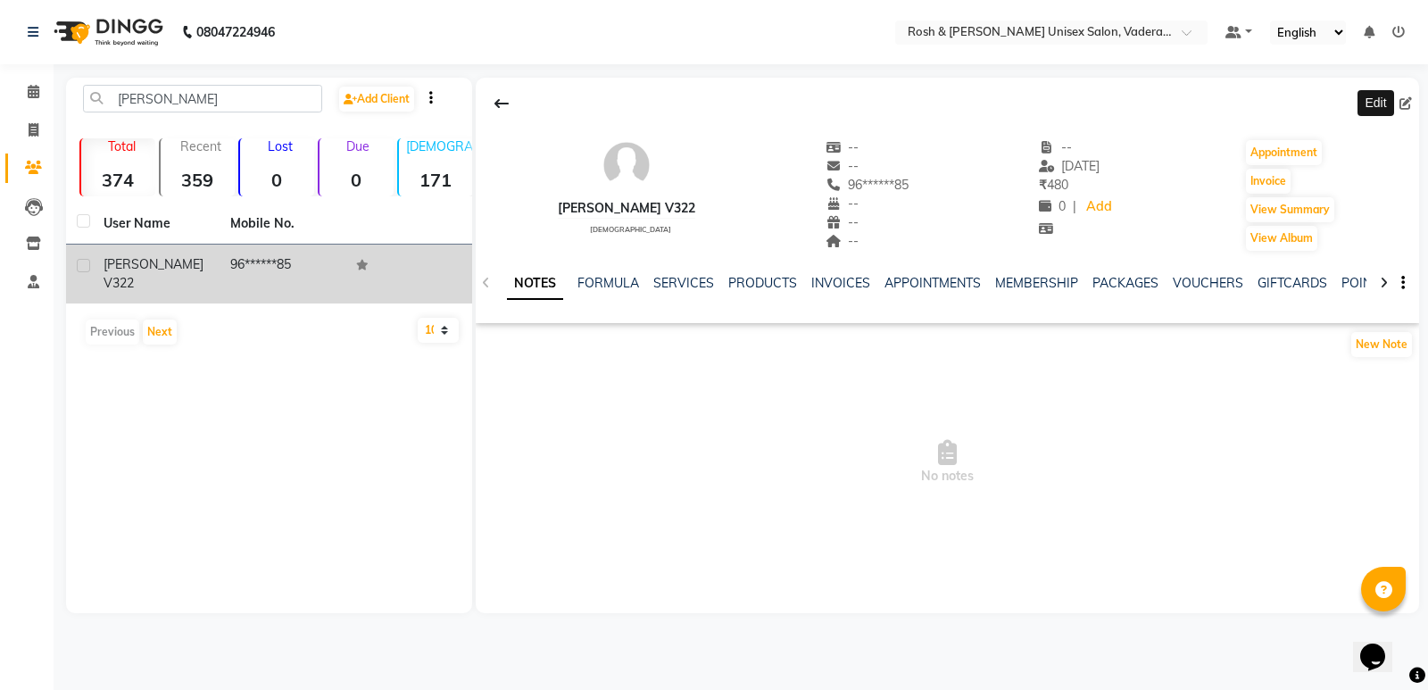
click at [1412, 103] on span at bounding box center [1409, 104] width 20 height 19
click at [1412, 95] on span at bounding box center [1409, 104] width 20 height 19
click at [1409, 104] on icon at bounding box center [1405, 103] width 12 height 12
select select "[DEMOGRAPHIC_DATA]"
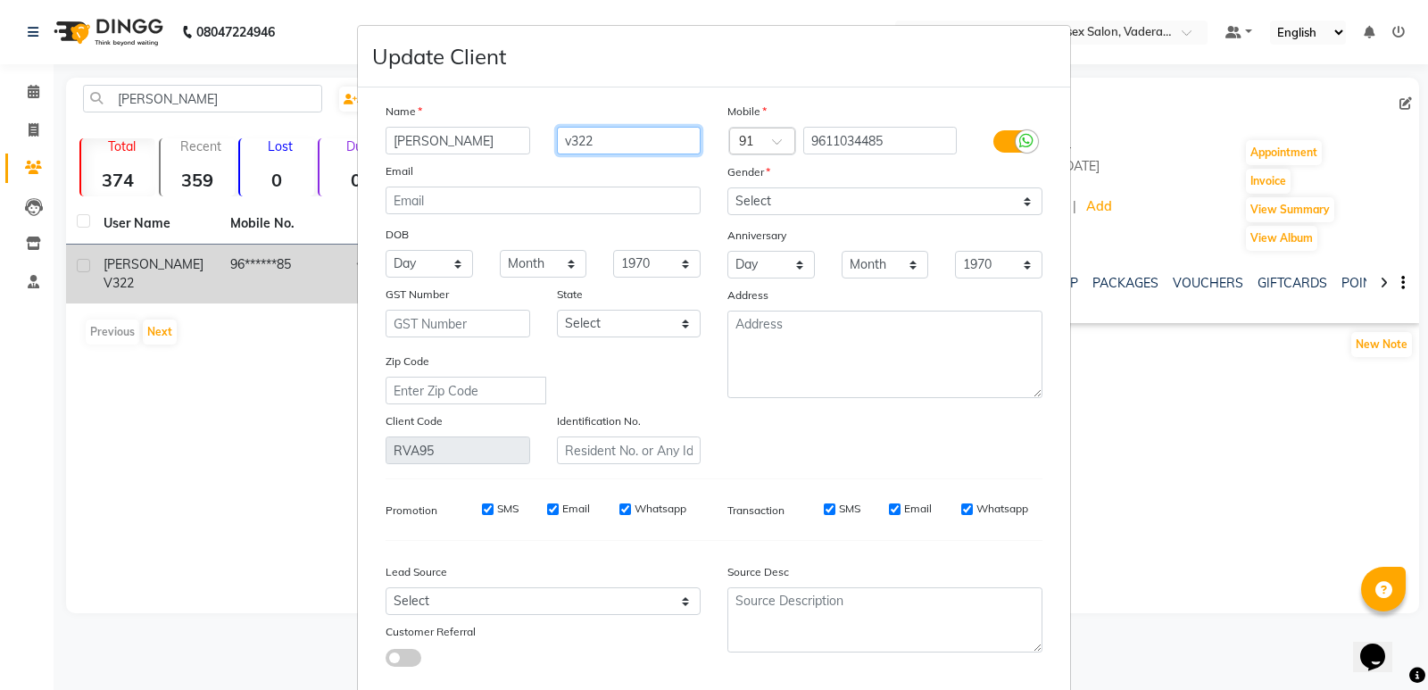
click at [643, 137] on input "v322" at bounding box center [629, 141] width 145 height 28
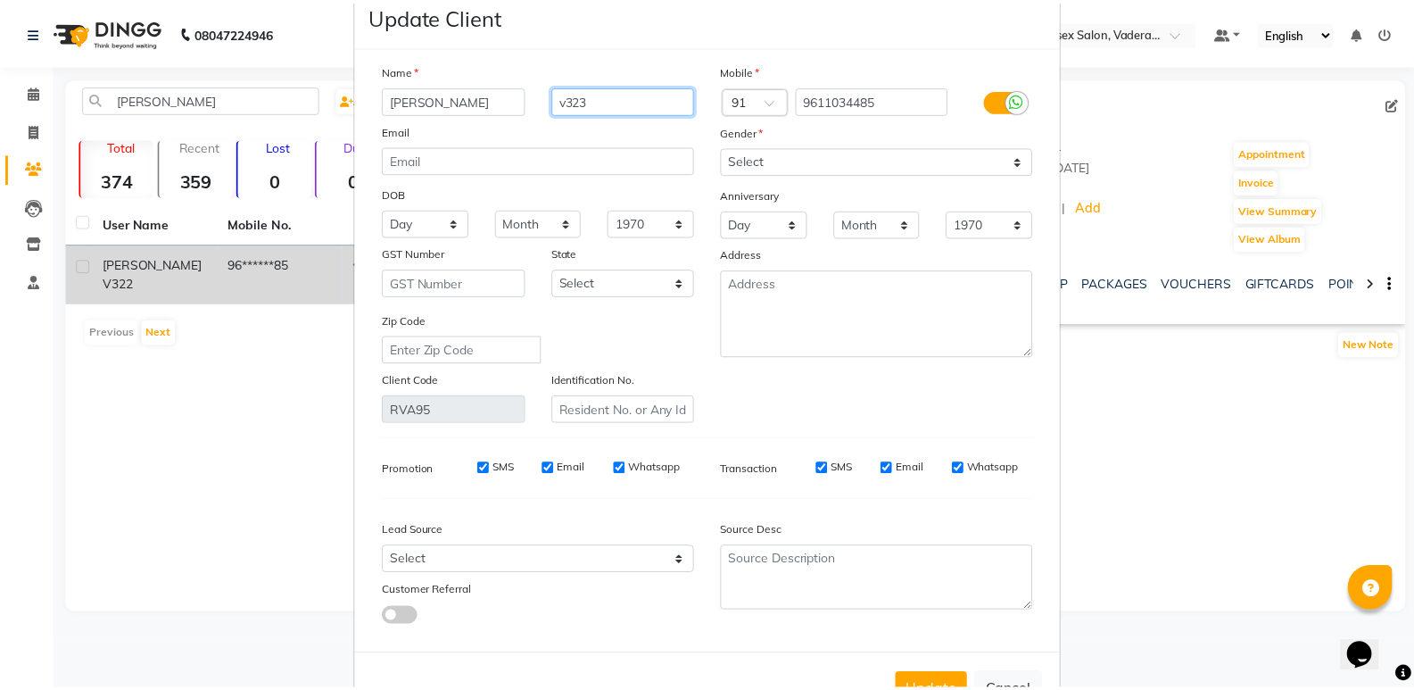
scroll to position [102, 0]
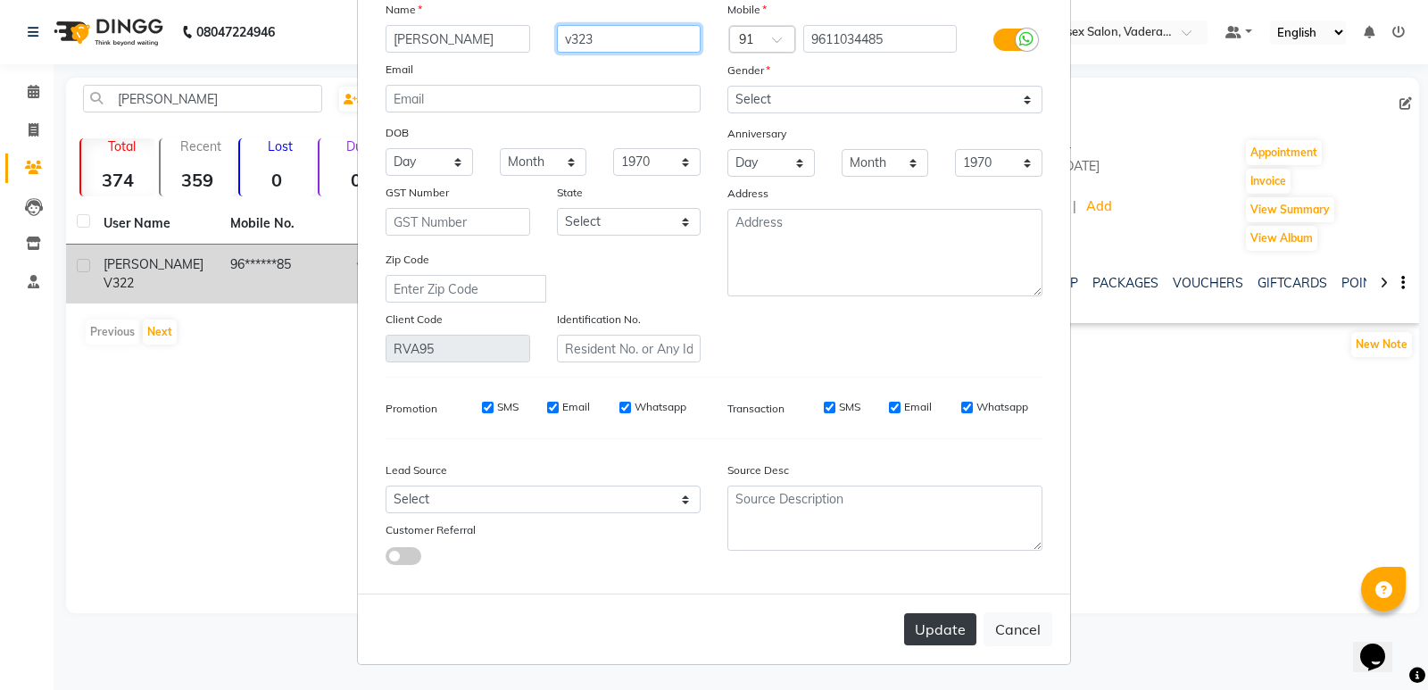
type input "v323"
click at [931, 621] on button "Update" at bounding box center [940, 629] width 72 height 32
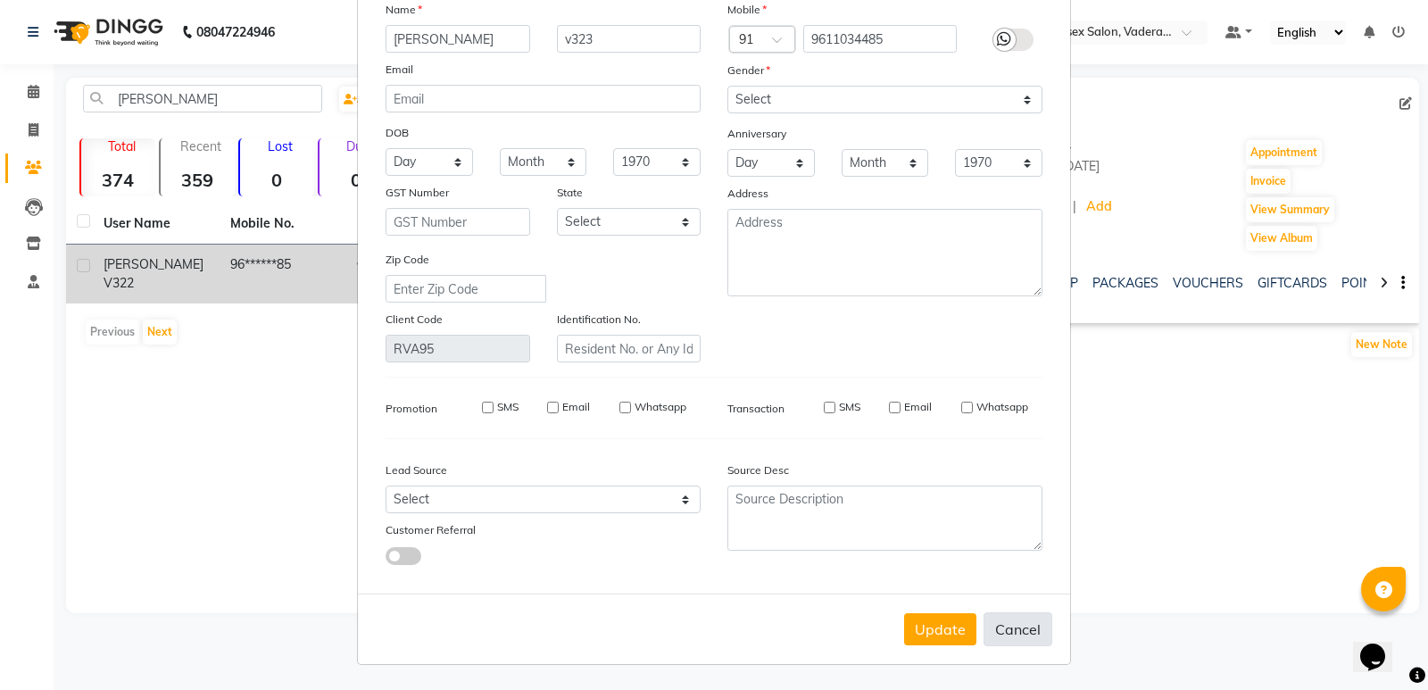
select select
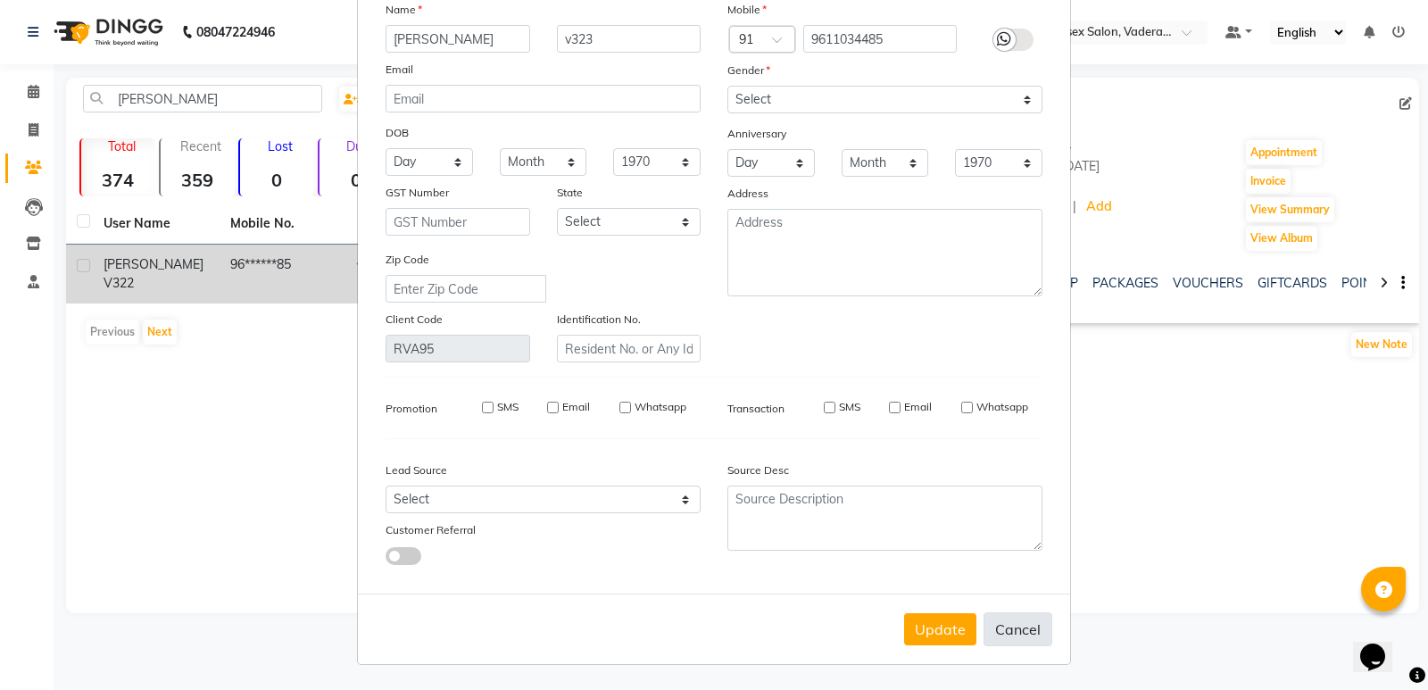
select select
checkbox input "false"
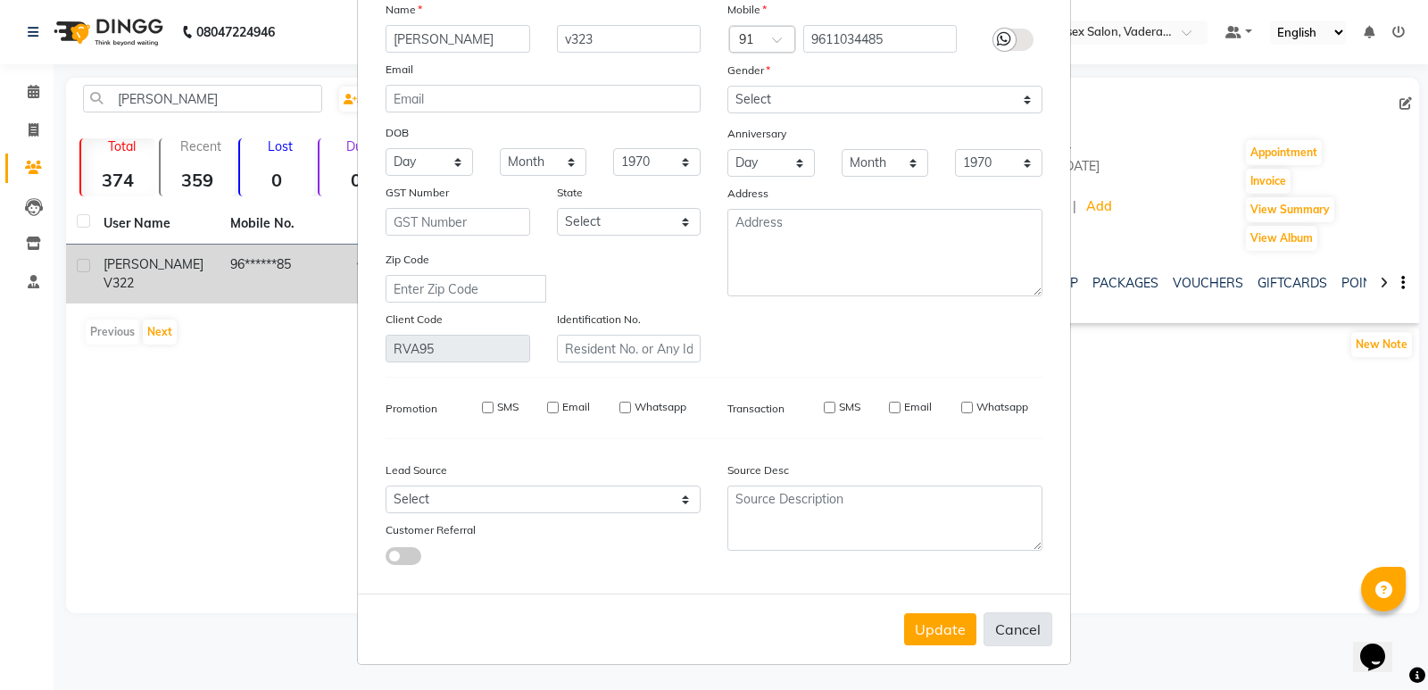
checkbox input "false"
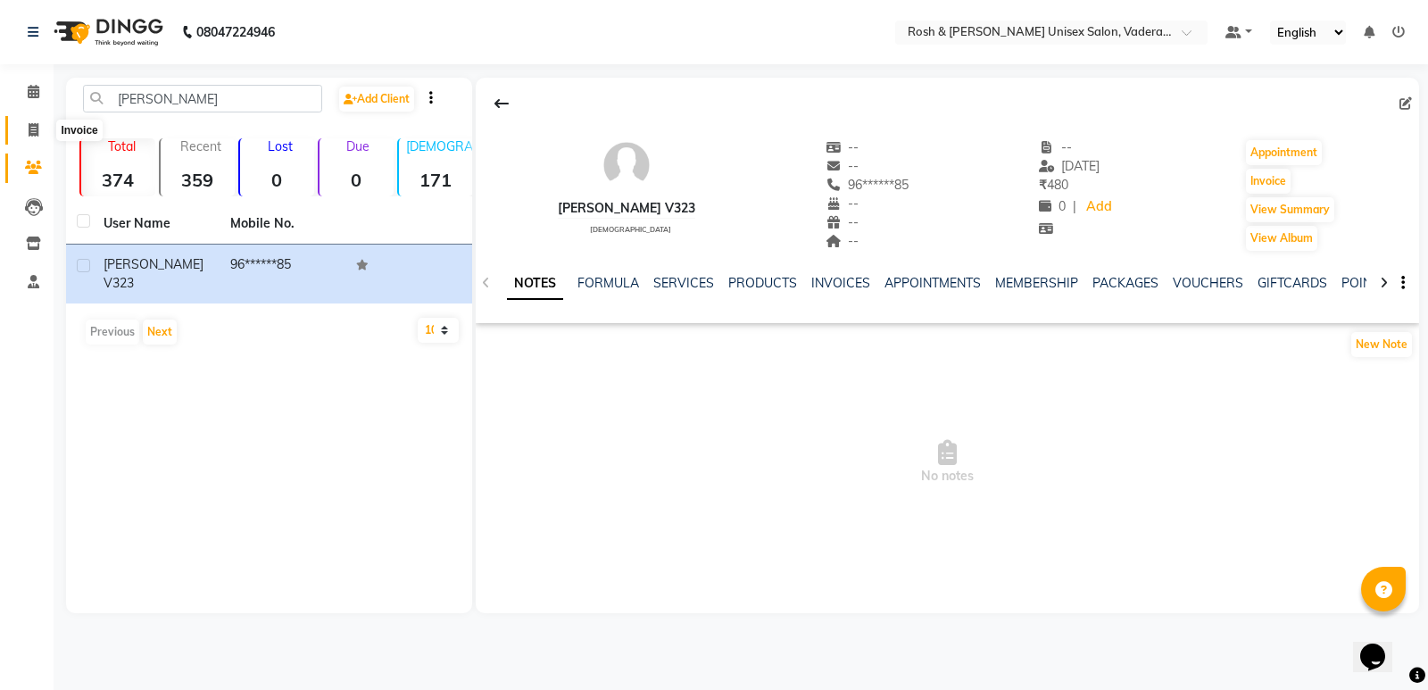
click at [37, 128] on icon at bounding box center [34, 129] width 10 height 13
select select "service"
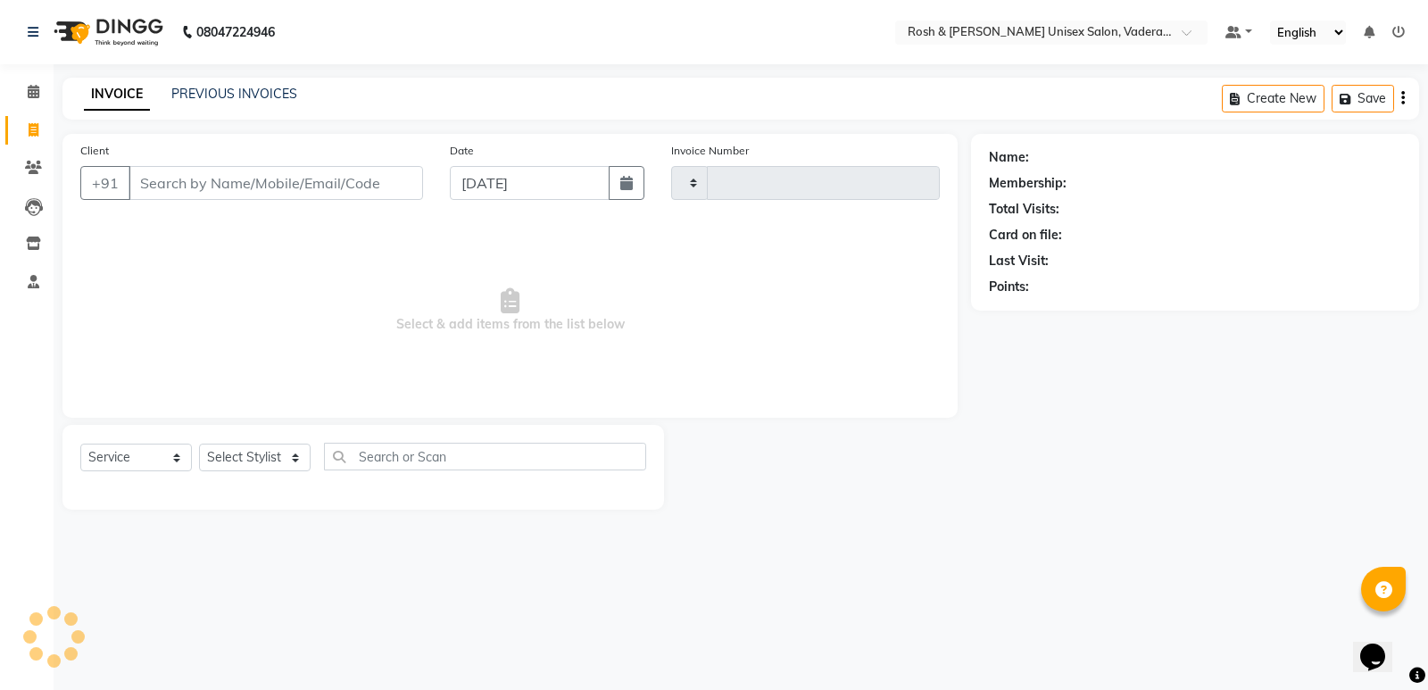
type input "0634"
select select "8657"
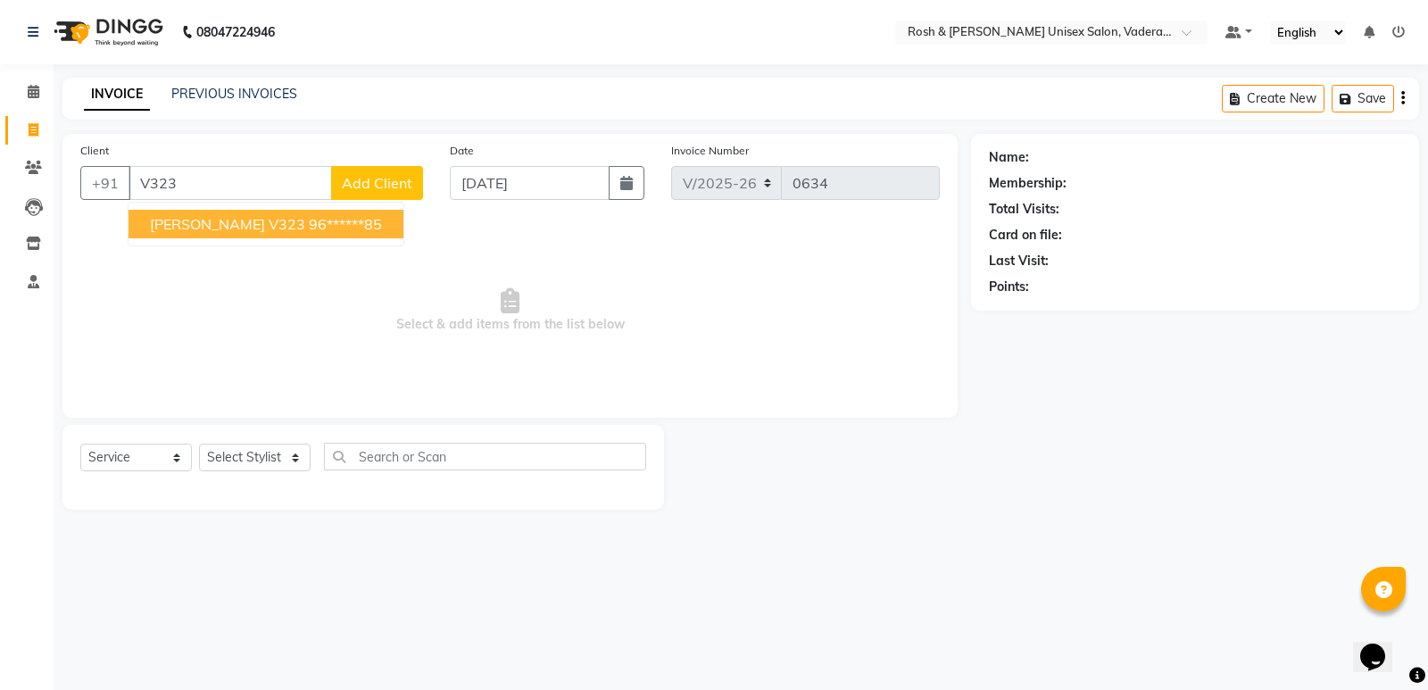
click at [314, 220] on ngb-highlight "96******85" at bounding box center [345, 224] width 73 height 18
type input "96******85"
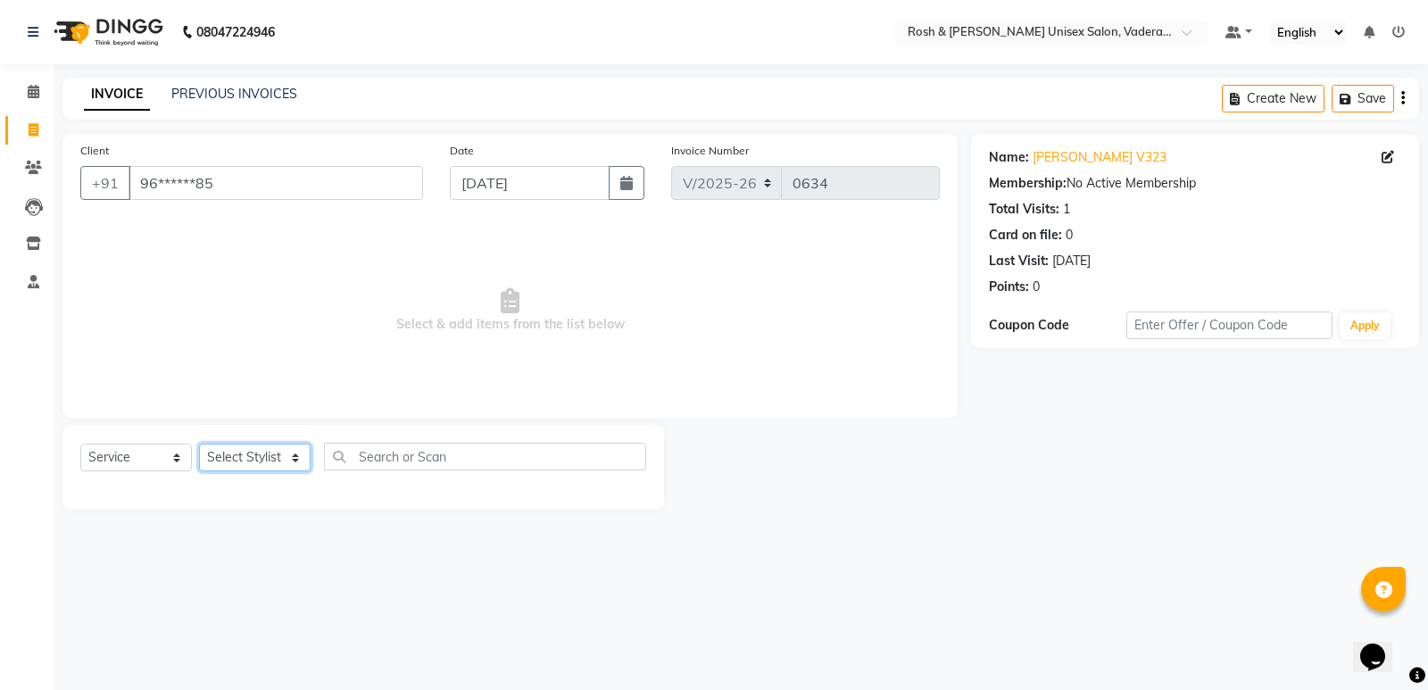
click at [281, 443] on select "Select Stylist Augusta Salon Front Desk [PERSON_NAME] [PERSON_NAME] [PERSON_NAM…" at bounding box center [255, 457] width 112 height 28
select select "87533"
click at [199, 443] on select "Select Stylist Augusta Salon Front Desk [PERSON_NAME] [PERSON_NAME] [PERSON_NAM…" at bounding box center [255, 457] width 112 height 28
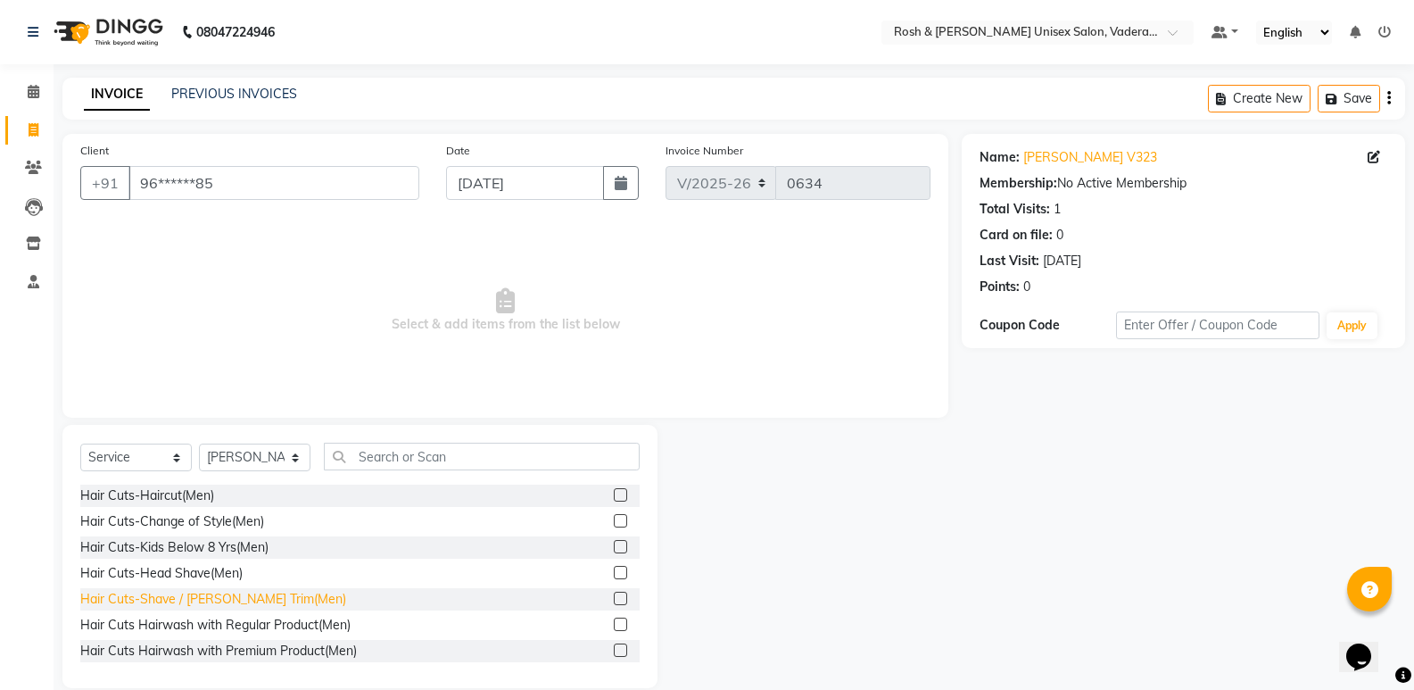
click at [239, 601] on div "Hair Cuts-Shave / [PERSON_NAME] Trim(Men)" at bounding box center [213, 599] width 266 height 19
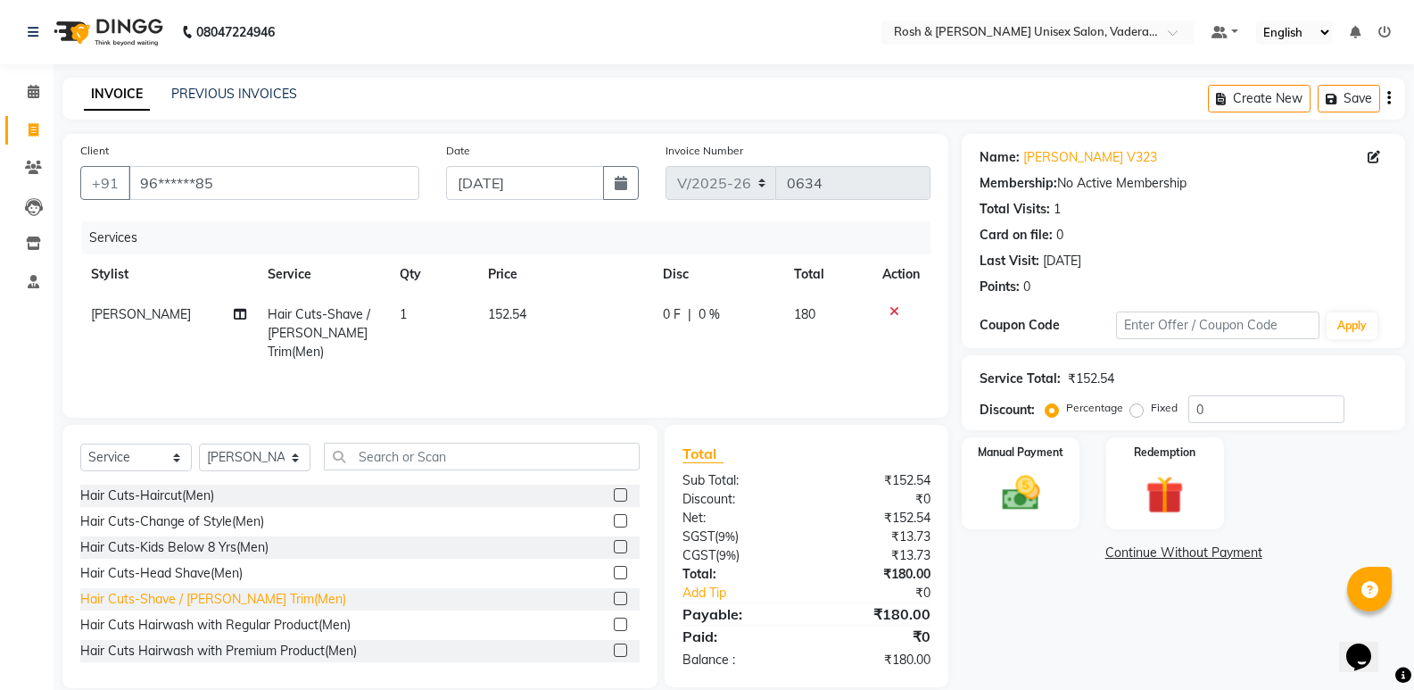
click at [235, 600] on div "Hair Cuts-Shave / [PERSON_NAME] Trim(Men)" at bounding box center [213, 599] width 266 height 19
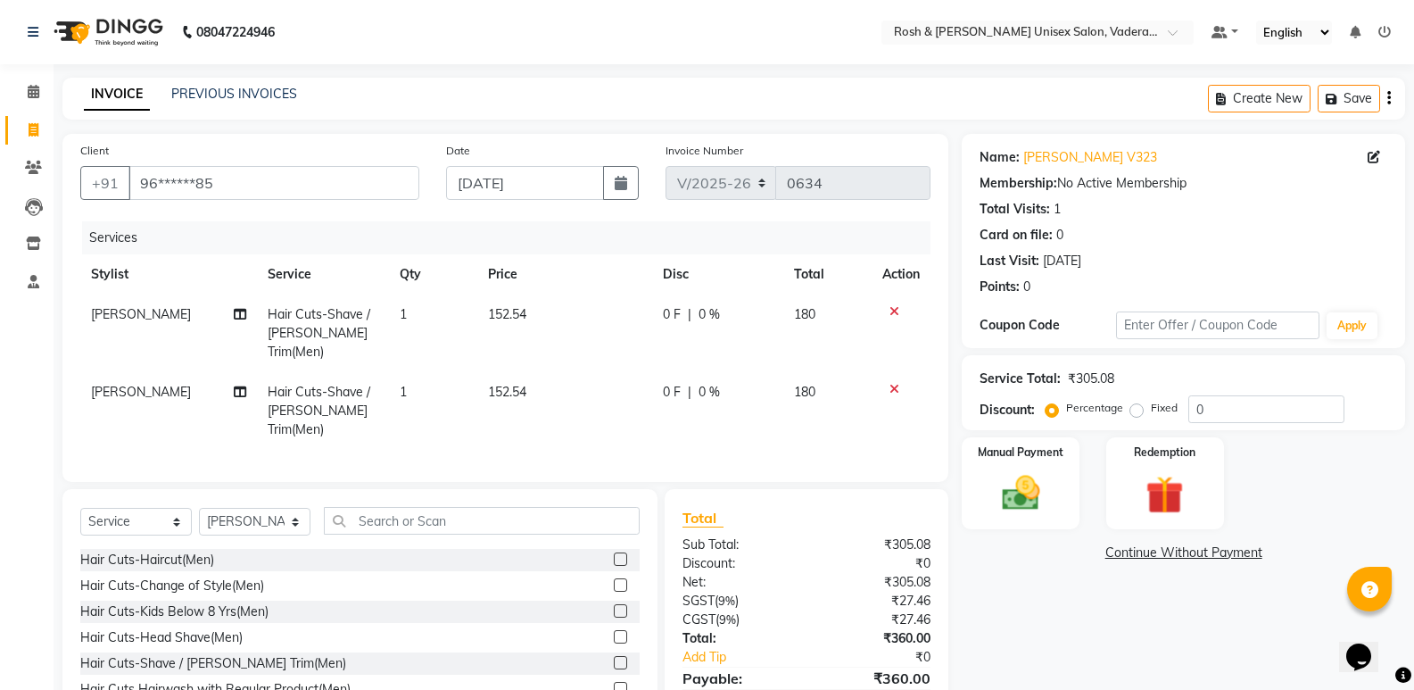
scroll to position [65, 0]
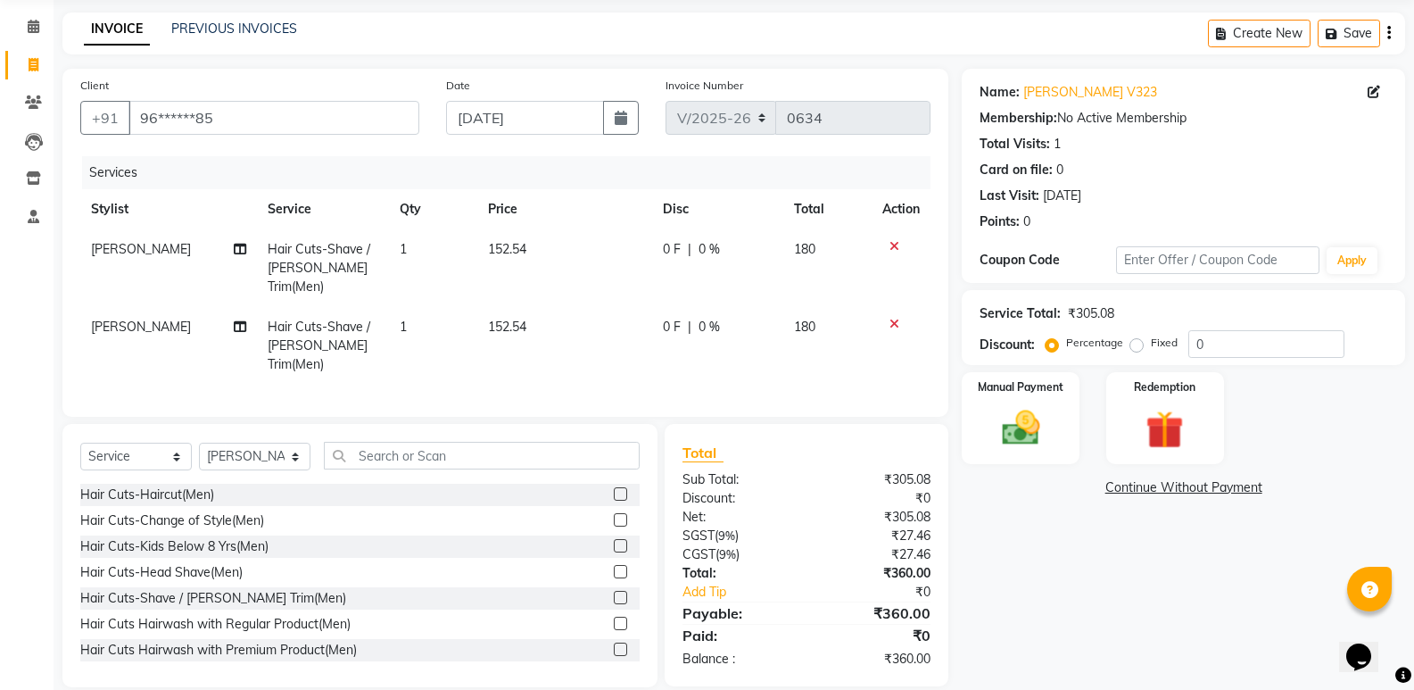
click at [893, 247] on icon at bounding box center [895, 246] width 10 height 12
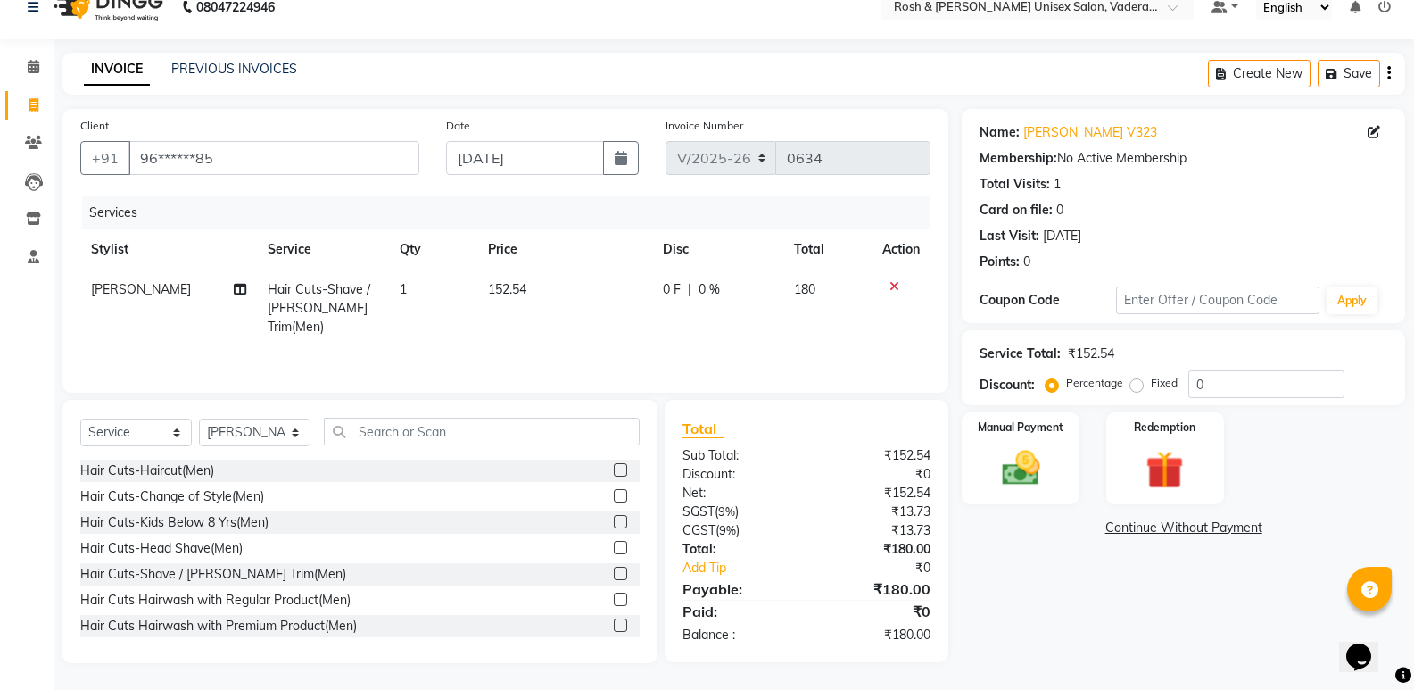
scroll to position [25, 0]
click at [893, 247] on th "Action" at bounding box center [901, 249] width 59 height 40
click at [895, 286] on icon at bounding box center [895, 286] width 10 height 12
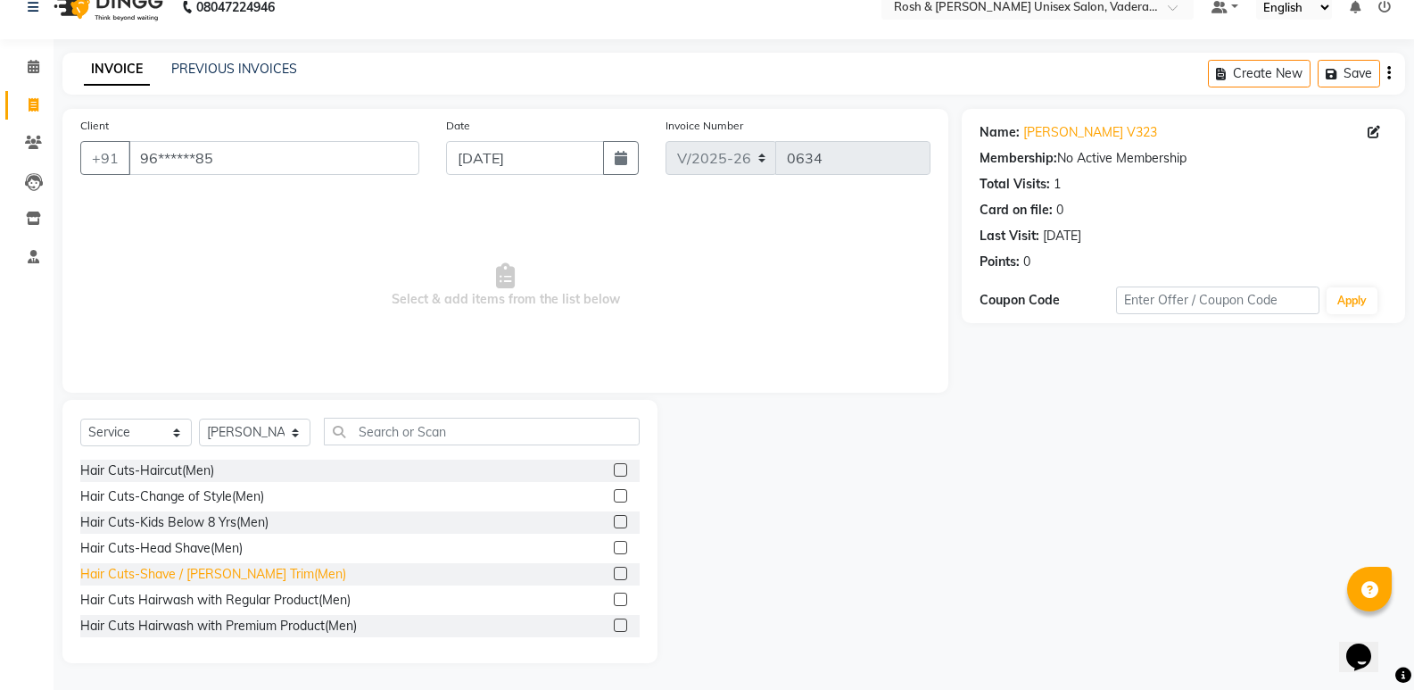
click at [222, 572] on div "Hair Cuts-Shave / [PERSON_NAME] Trim(Men)" at bounding box center [213, 574] width 266 height 19
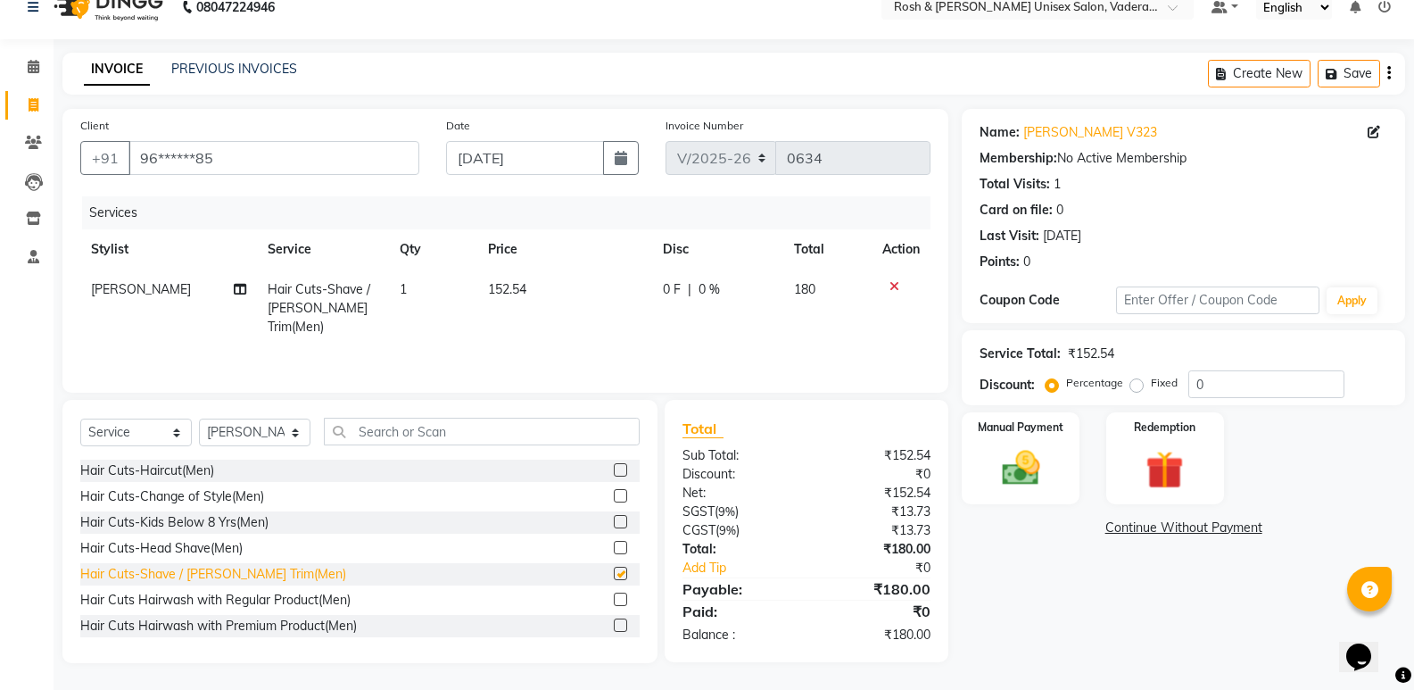
checkbox input "false"
click at [202, 548] on div "Hair Cuts-Head Shave(Men)" at bounding box center [161, 548] width 162 height 19
checkbox input "false"
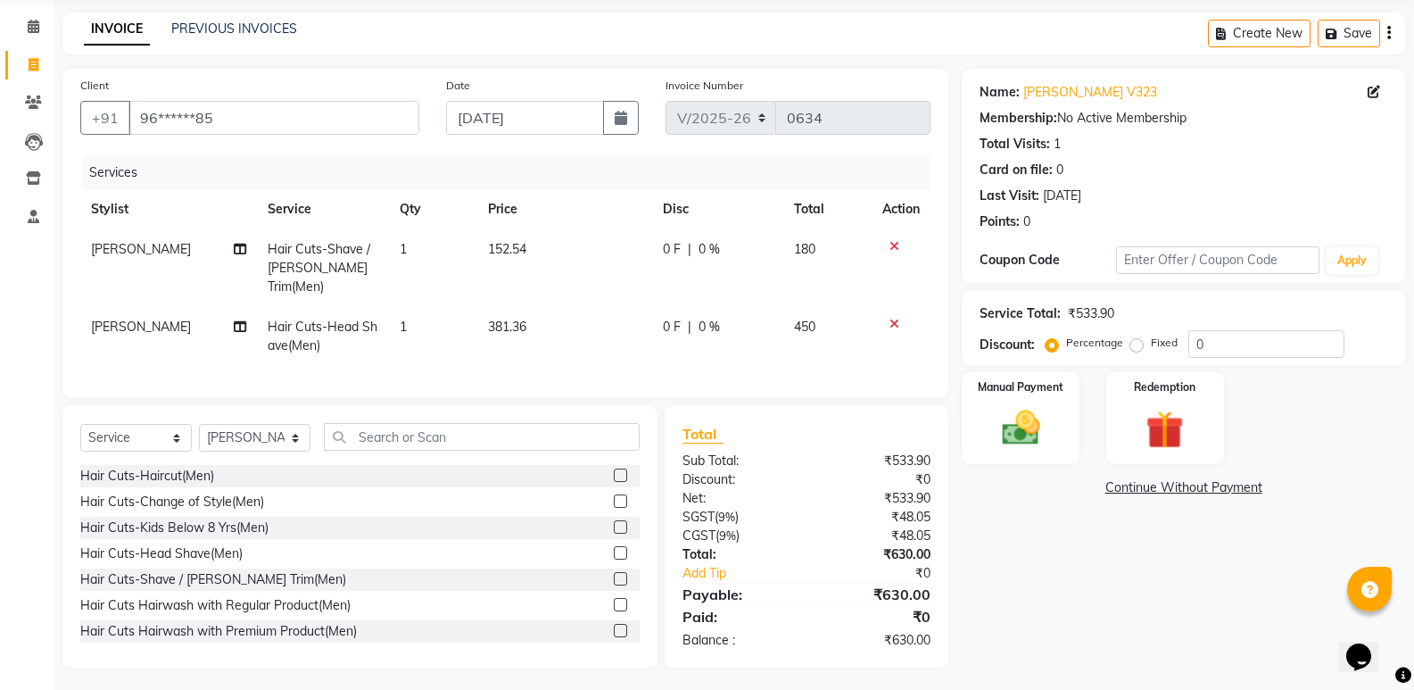
click at [897, 318] on icon at bounding box center [895, 324] width 10 height 12
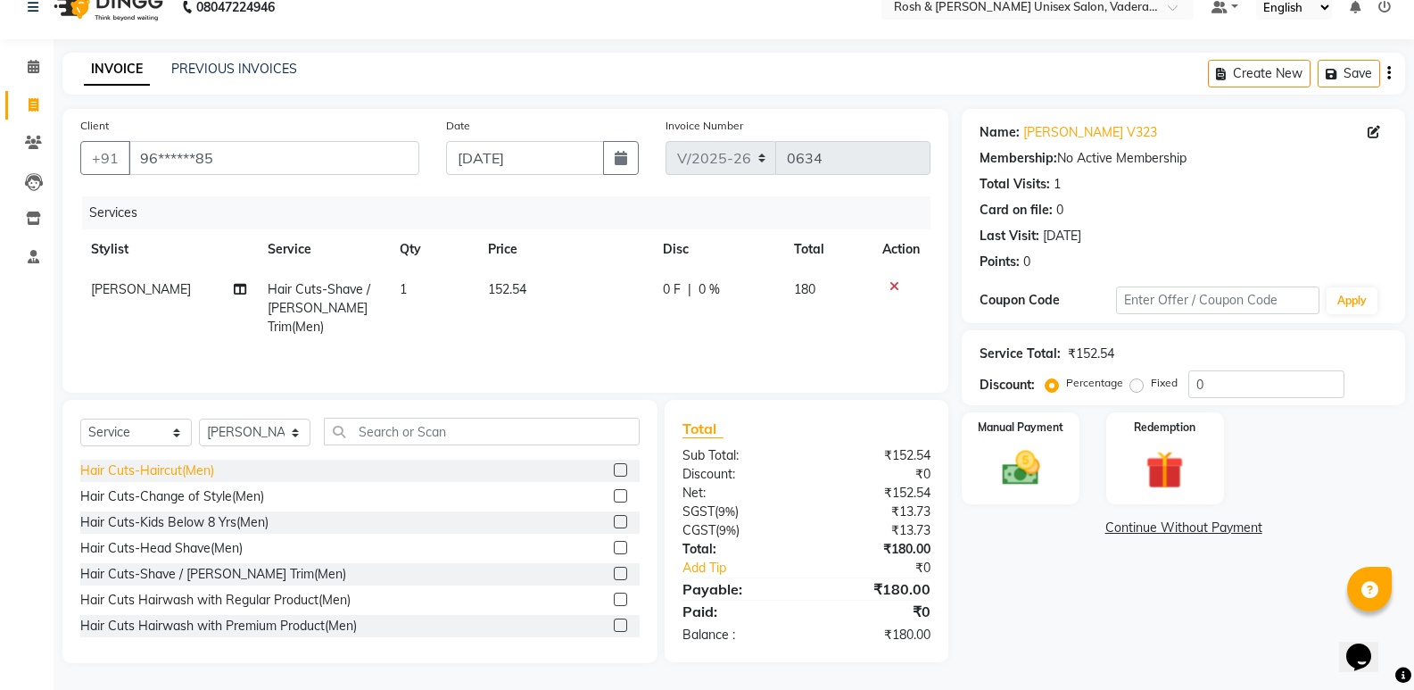
click at [186, 476] on div "Hair Cuts-Haircut(Men)" at bounding box center [147, 470] width 134 height 19
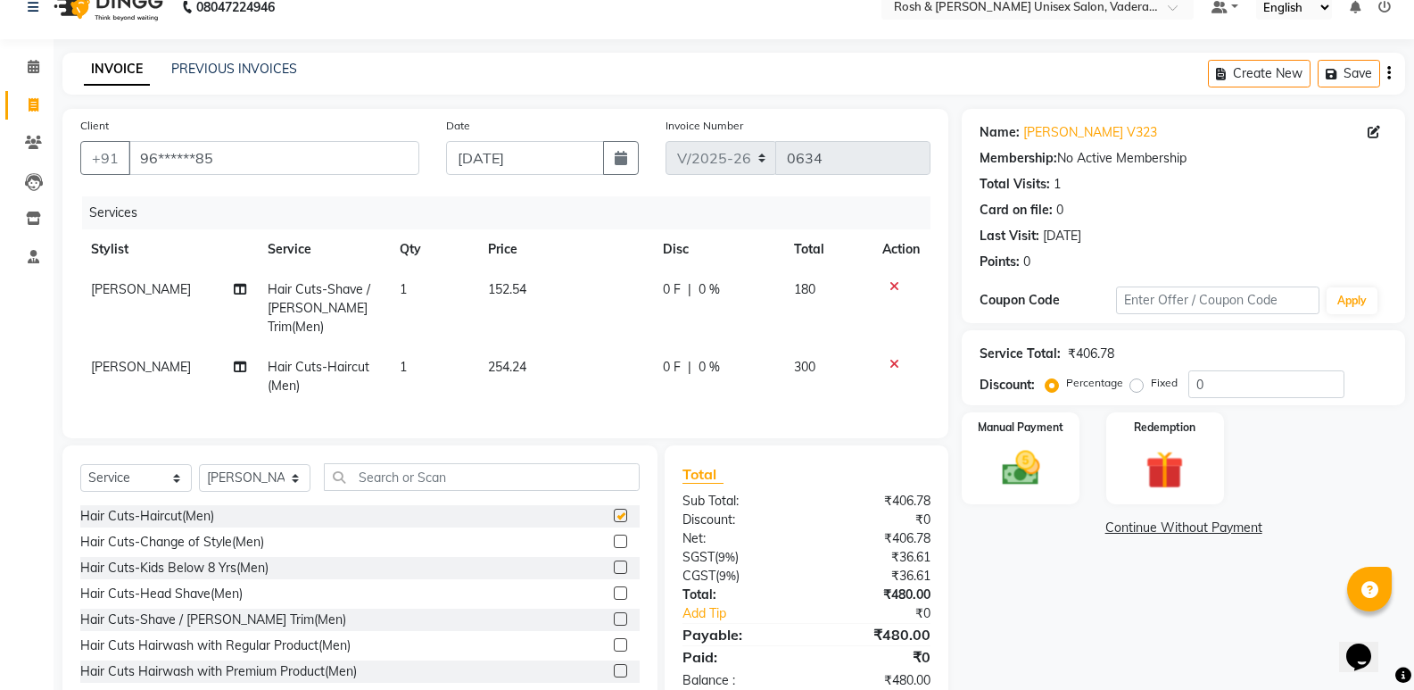
scroll to position [65, 0]
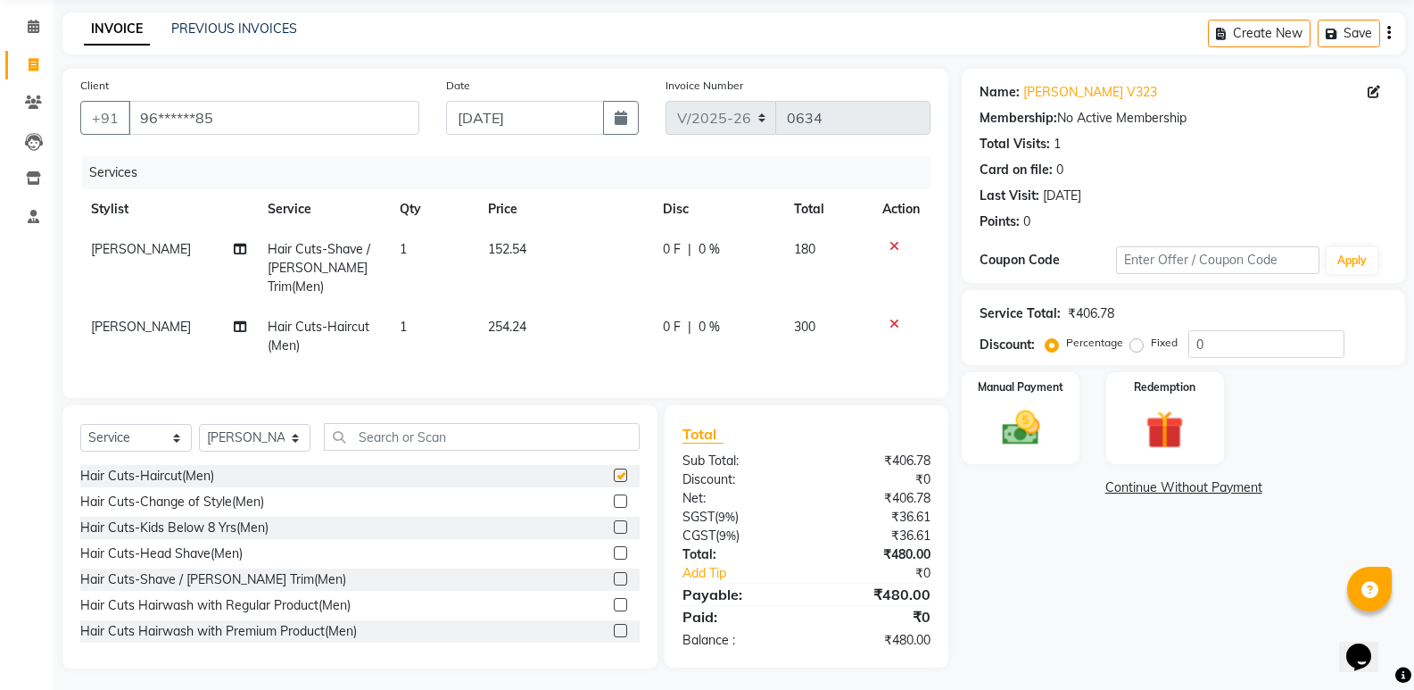
checkbox input "false"
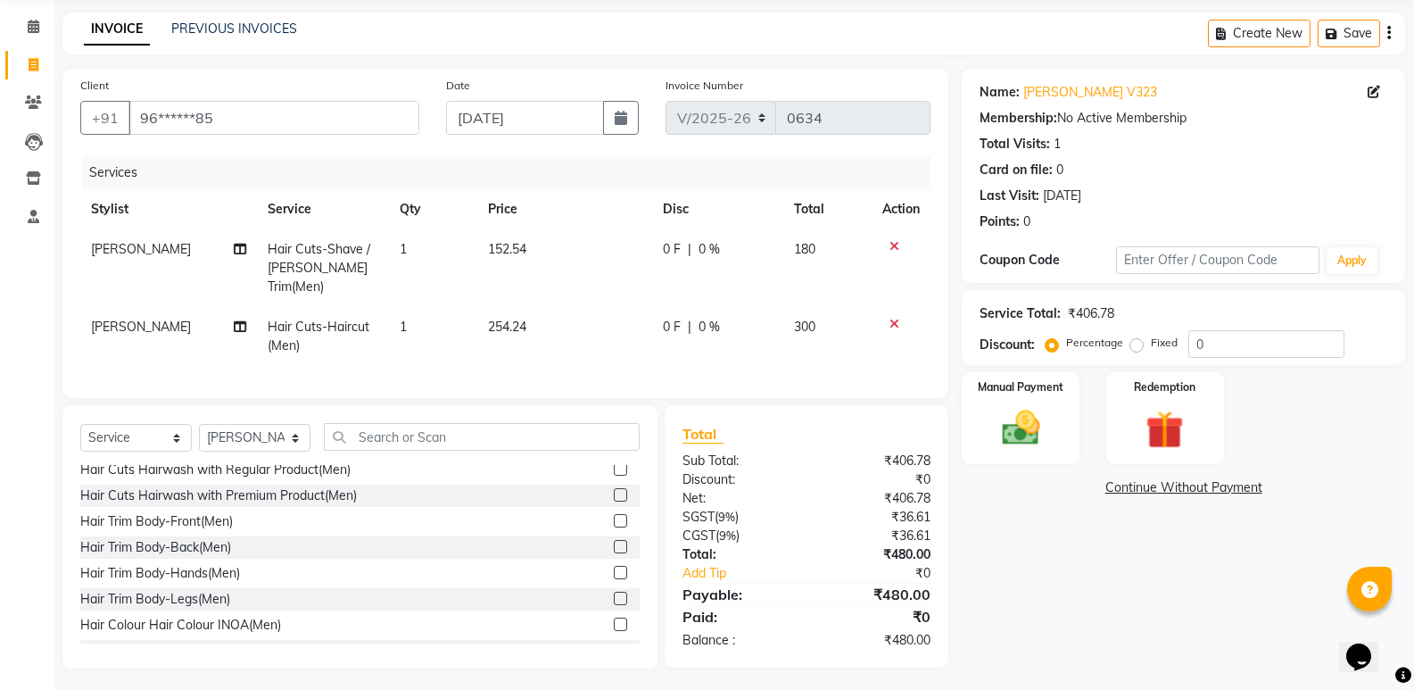
scroll to position [357, 0]
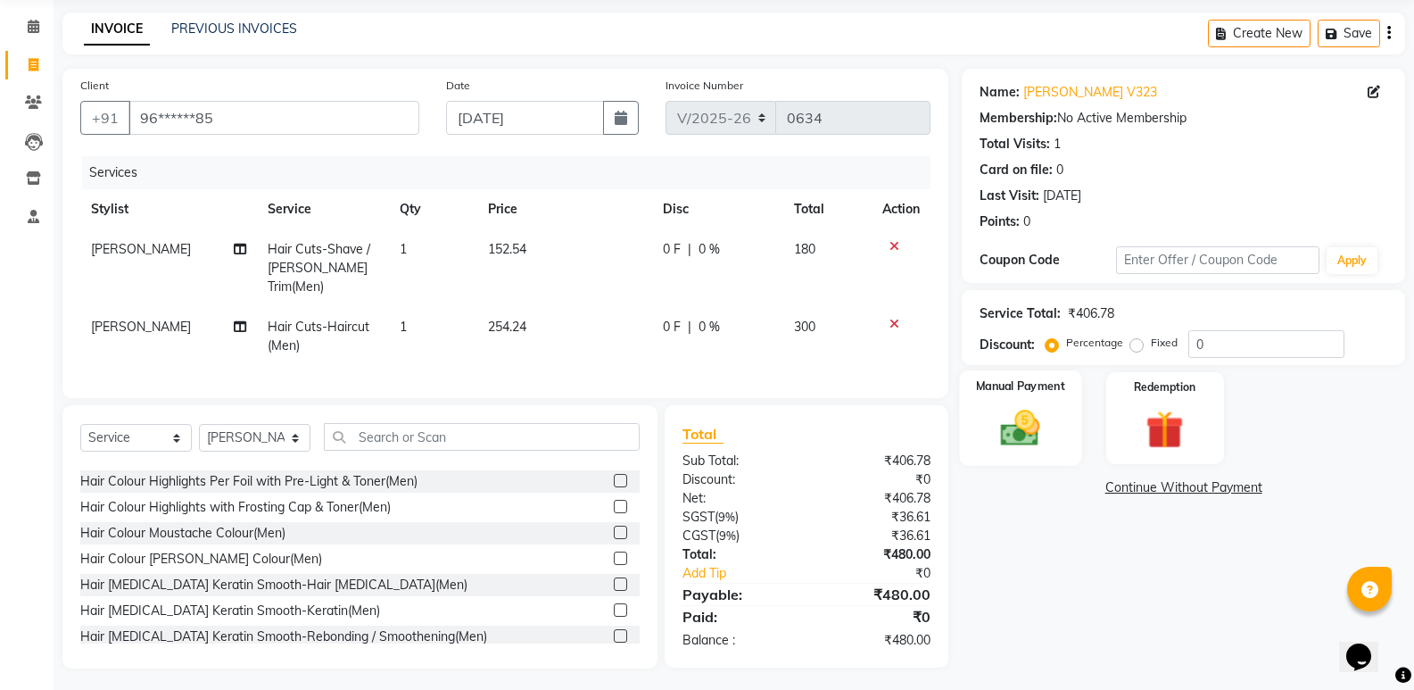
click at [1049, 443] on img at bounding box center [1020, 428] width 63 height 46
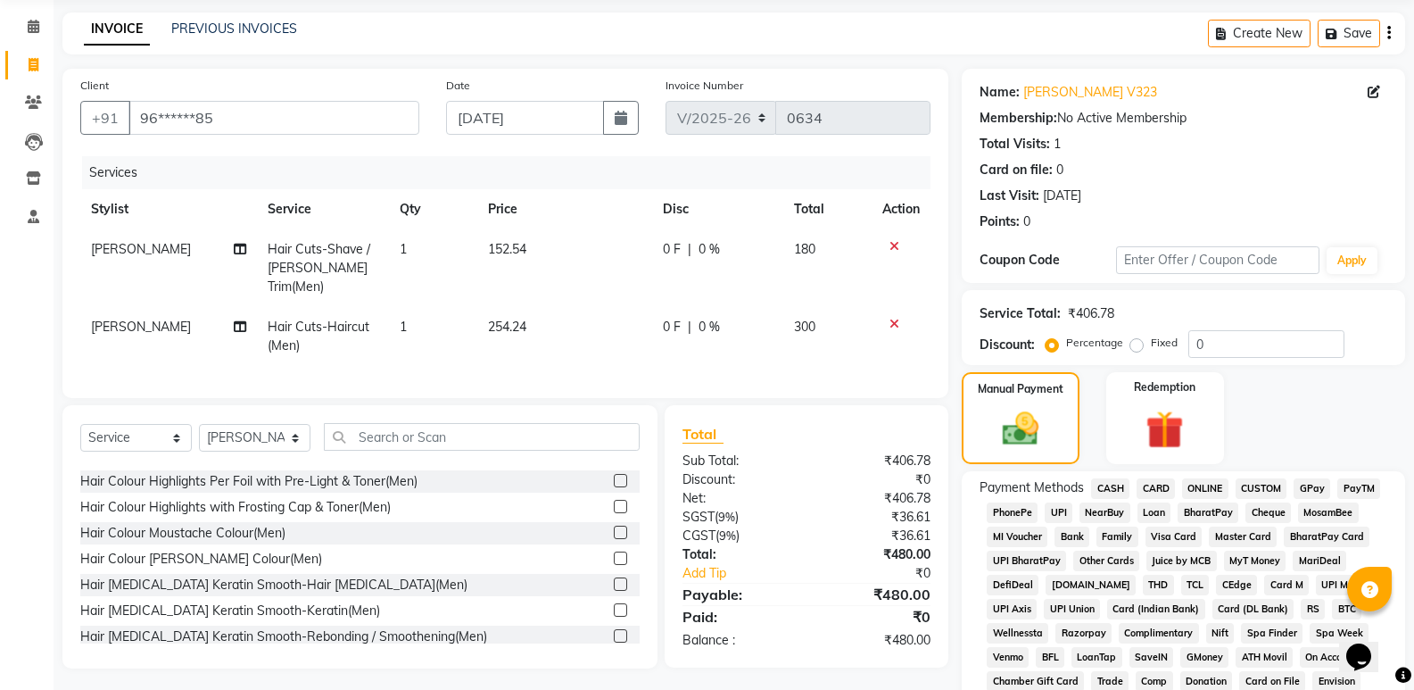
click at [1063, 509] on span "UPI" at bounding box center [1059, 512] width 28 height 21
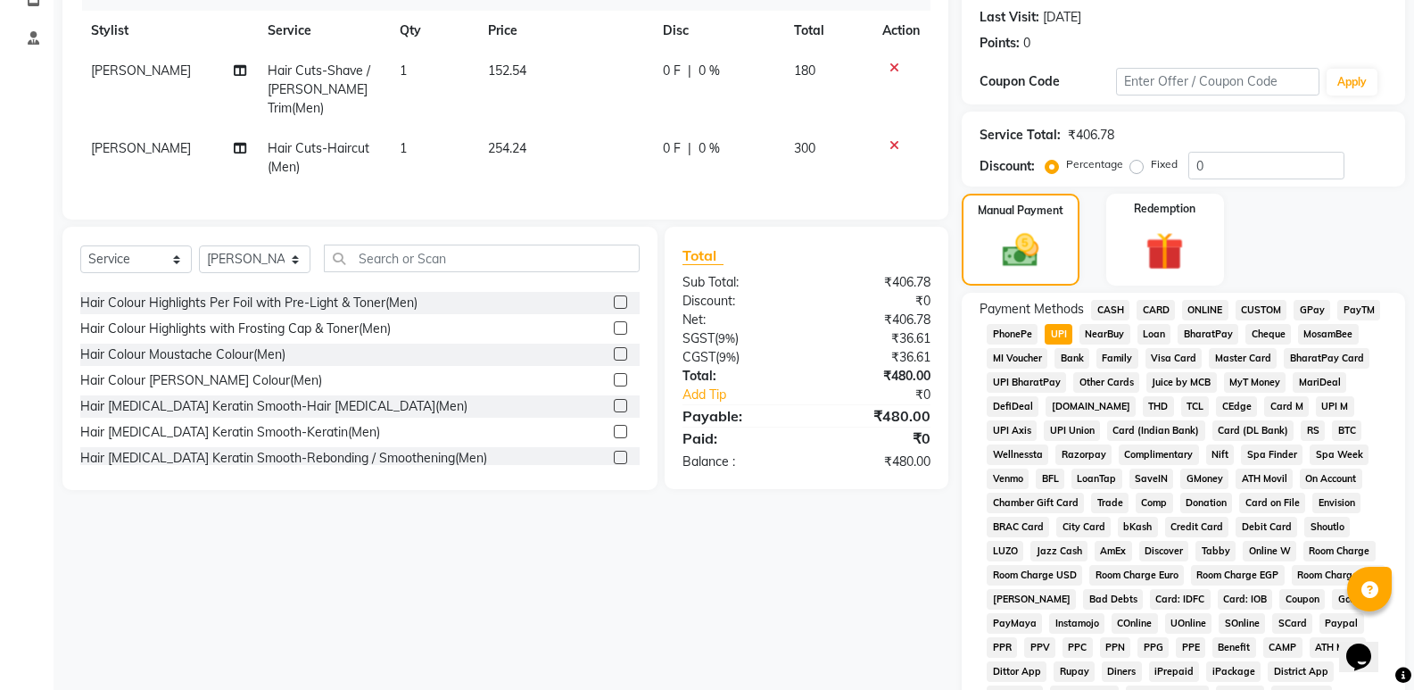
scroll to position [544, 0]
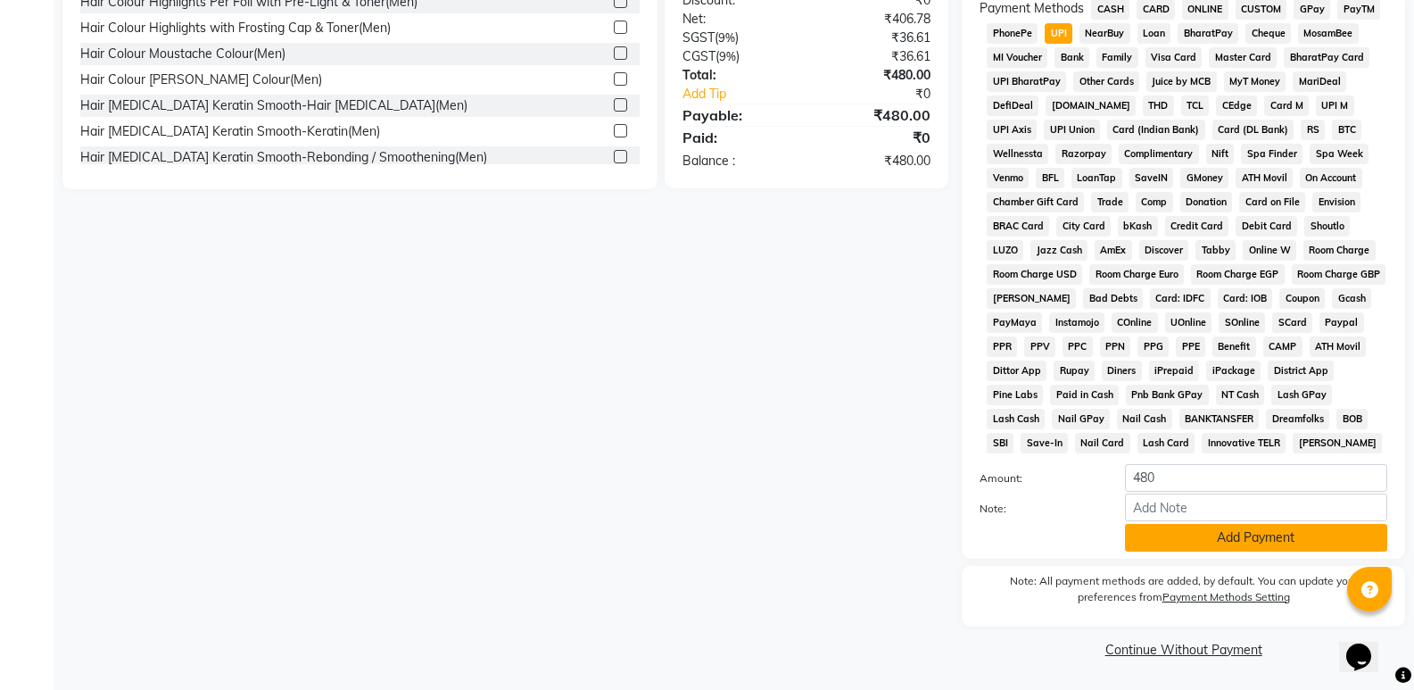
click at [1246, 535] on button "Add Payment" at bounding box center [1256, 538] width 262 height 28
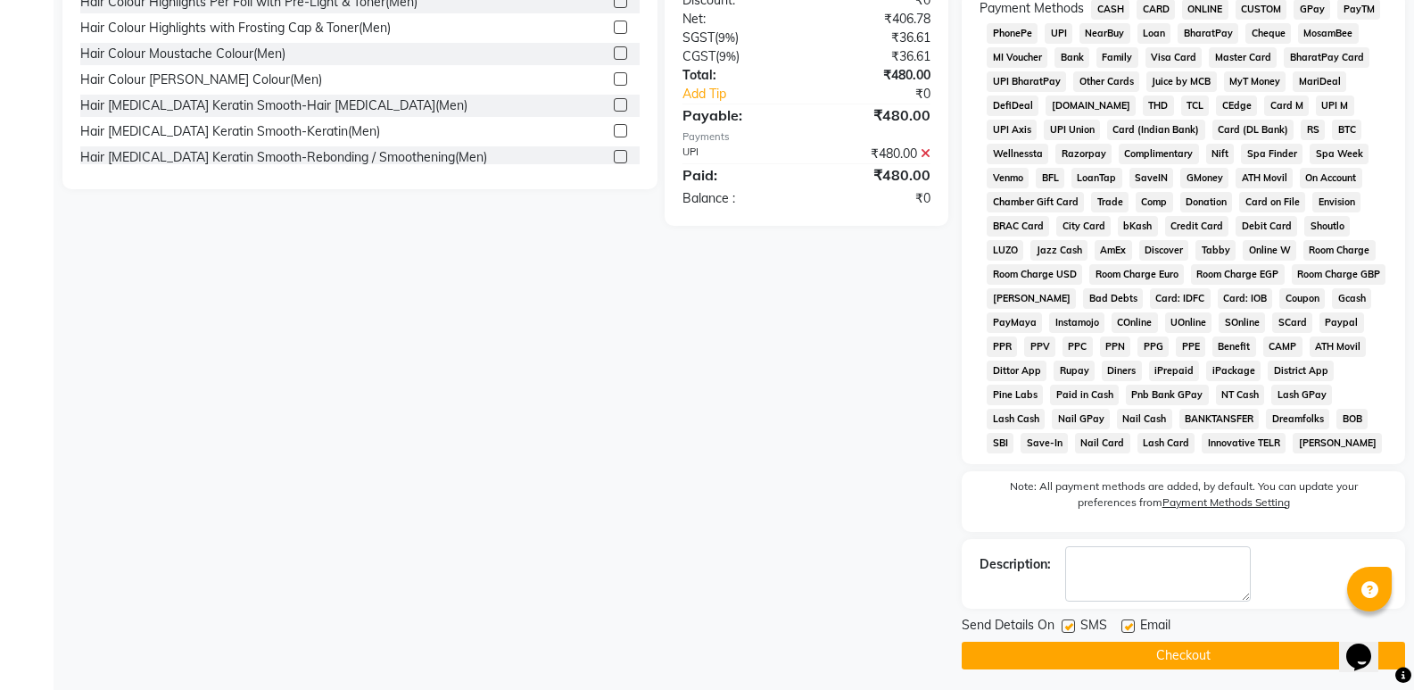
scroll to position [551, 0]
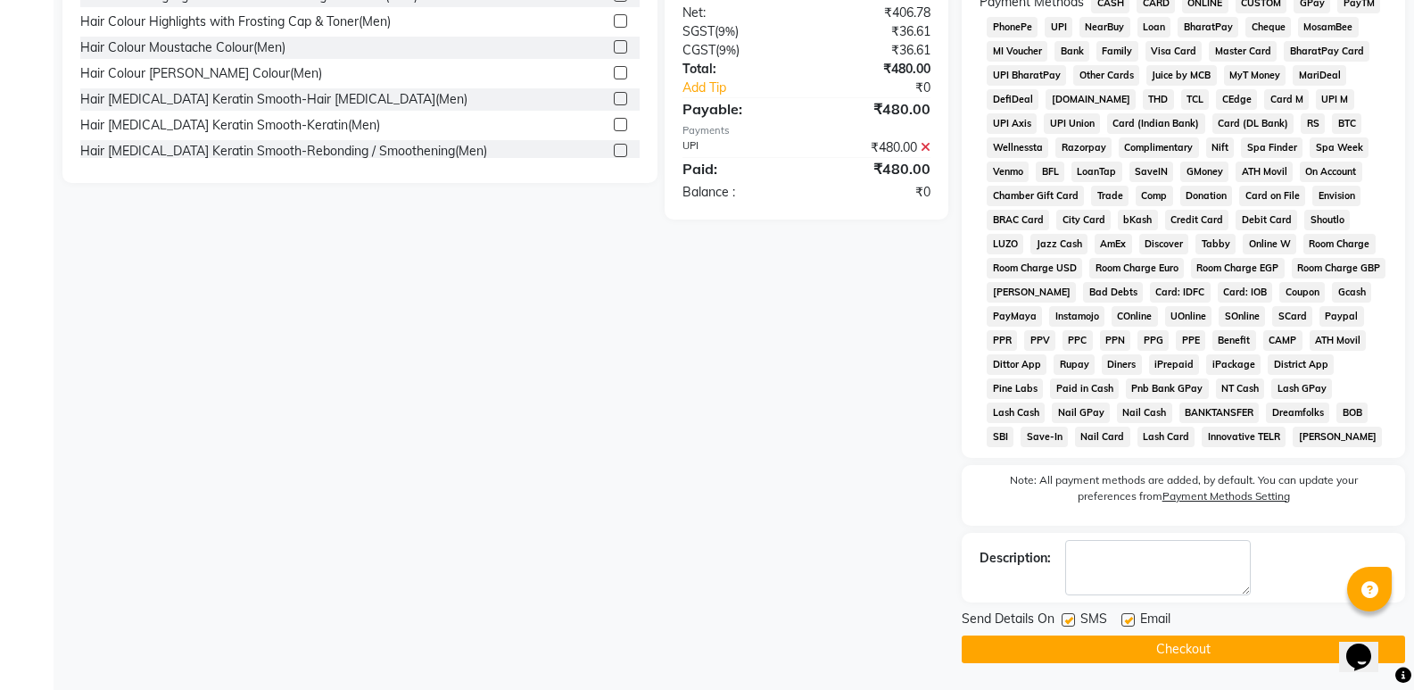
click at [1167, 651] on button "Checkout" at bounding box center [1183, 649] width 443 height 28
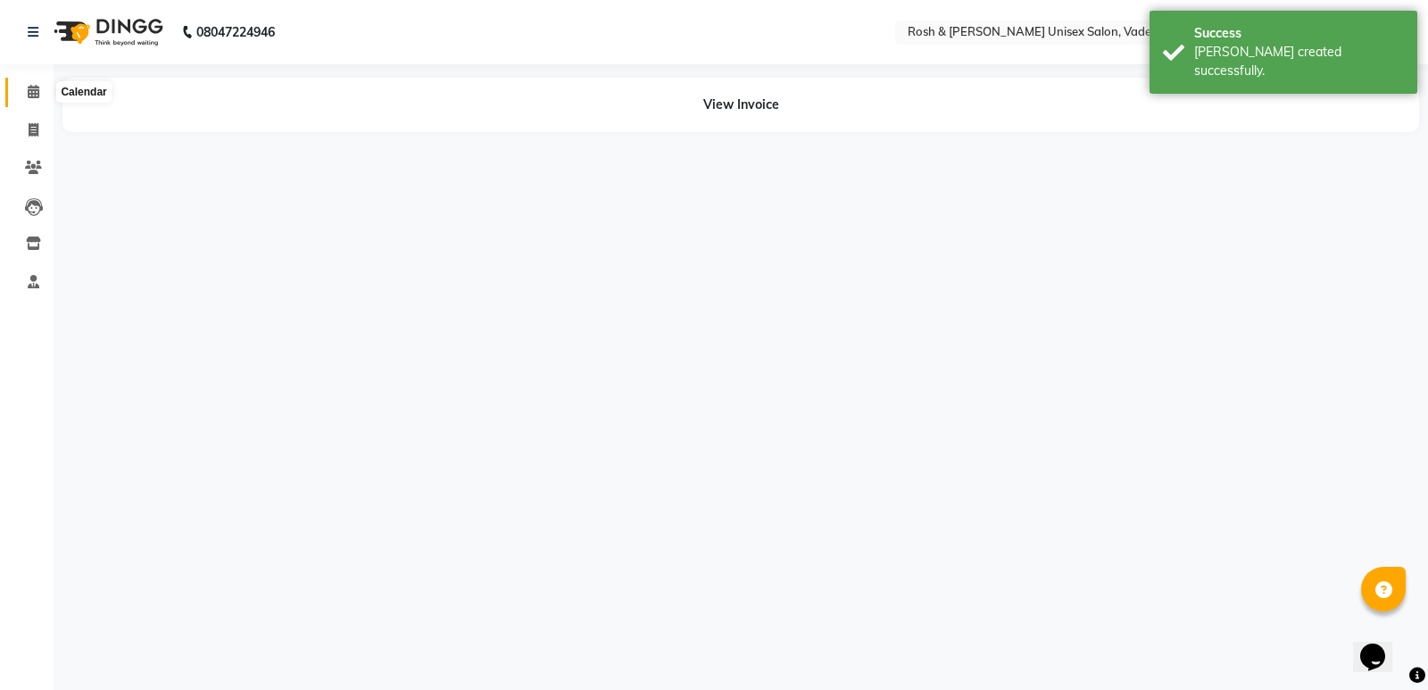
click at [37, 92] on icon at bounding box center [34, 91] width 12 height 13
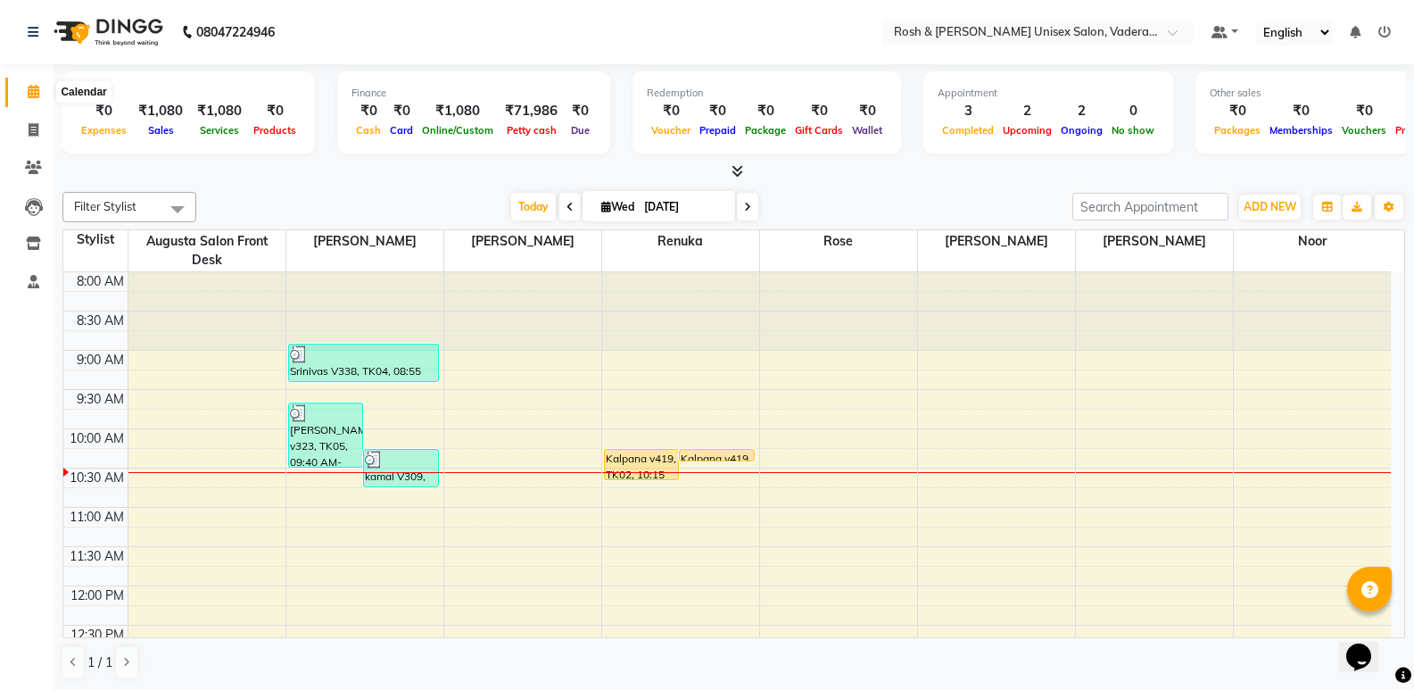
click at [25, 87] on span at bounding box center [33, 92] width 31 height 21
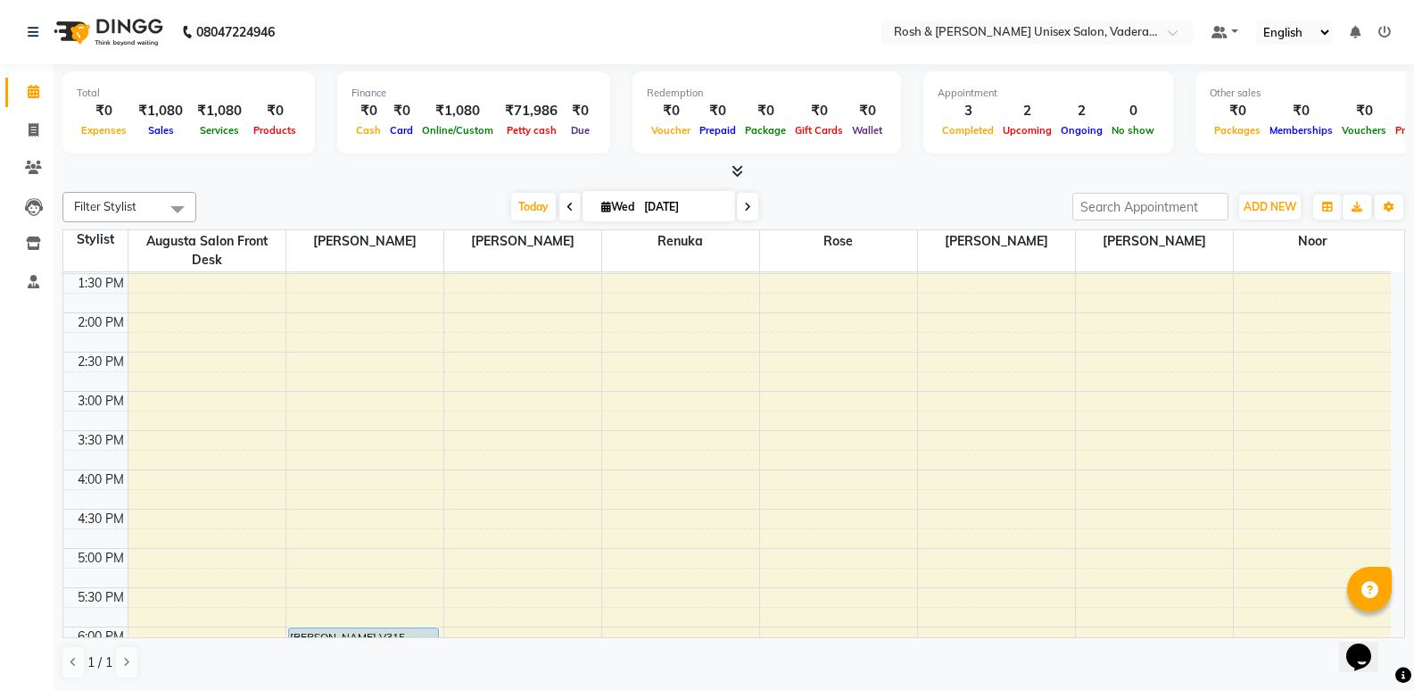
scroll to position [387, 0]
click at [355, 358] on div "8:00 AM 8:30 AM 9:00 AM 9:30 AM 10:00 AM 10:30 AM 11:00 AM 11:30 AM 12:00 PM 12…" at bounding box center [727, 395] width 1328 height 1020
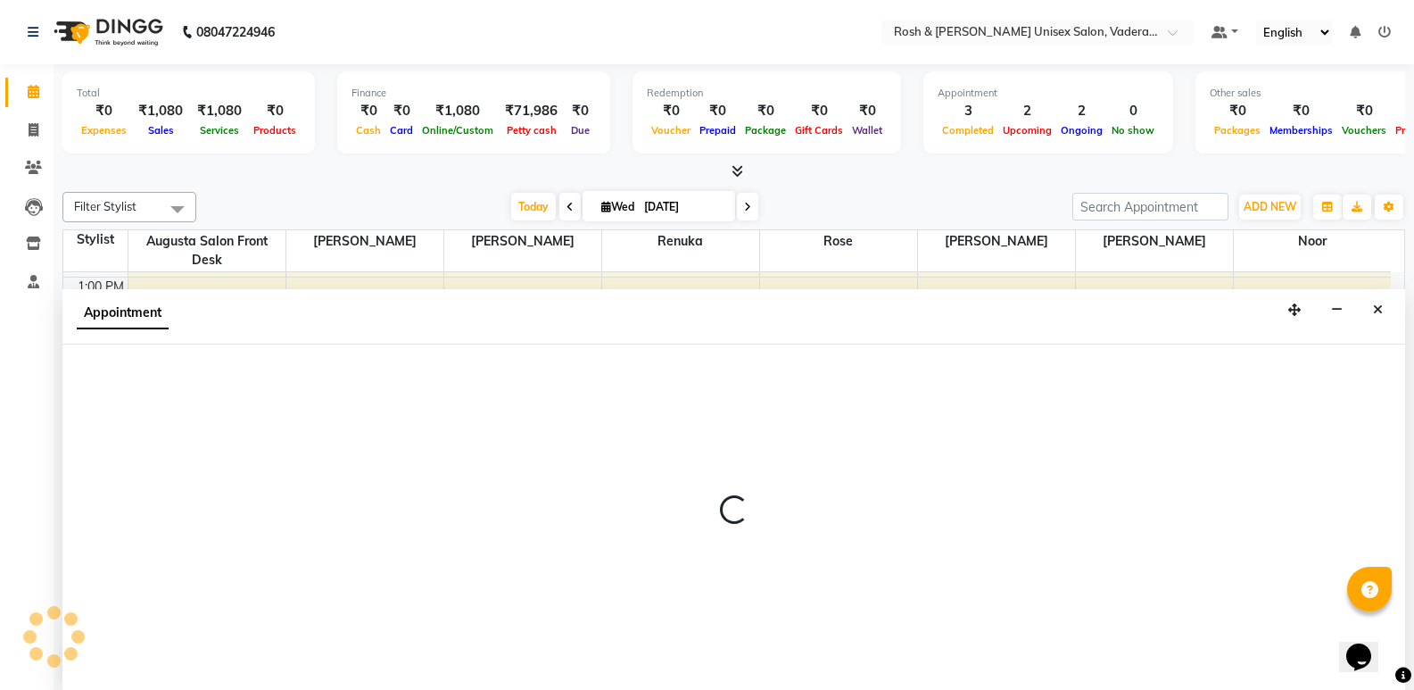
scroll to position [1, 0]
select select "87533"
select select "840"
select select "tentative"
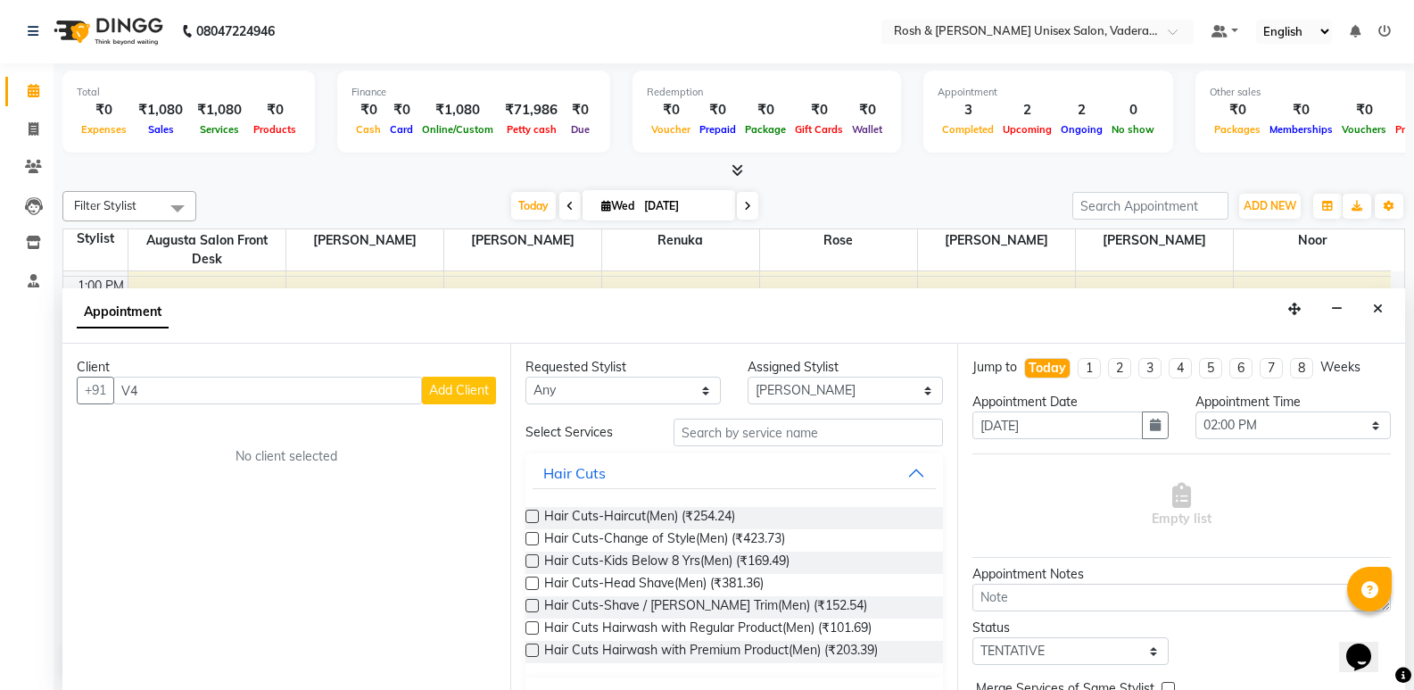
type input "V"
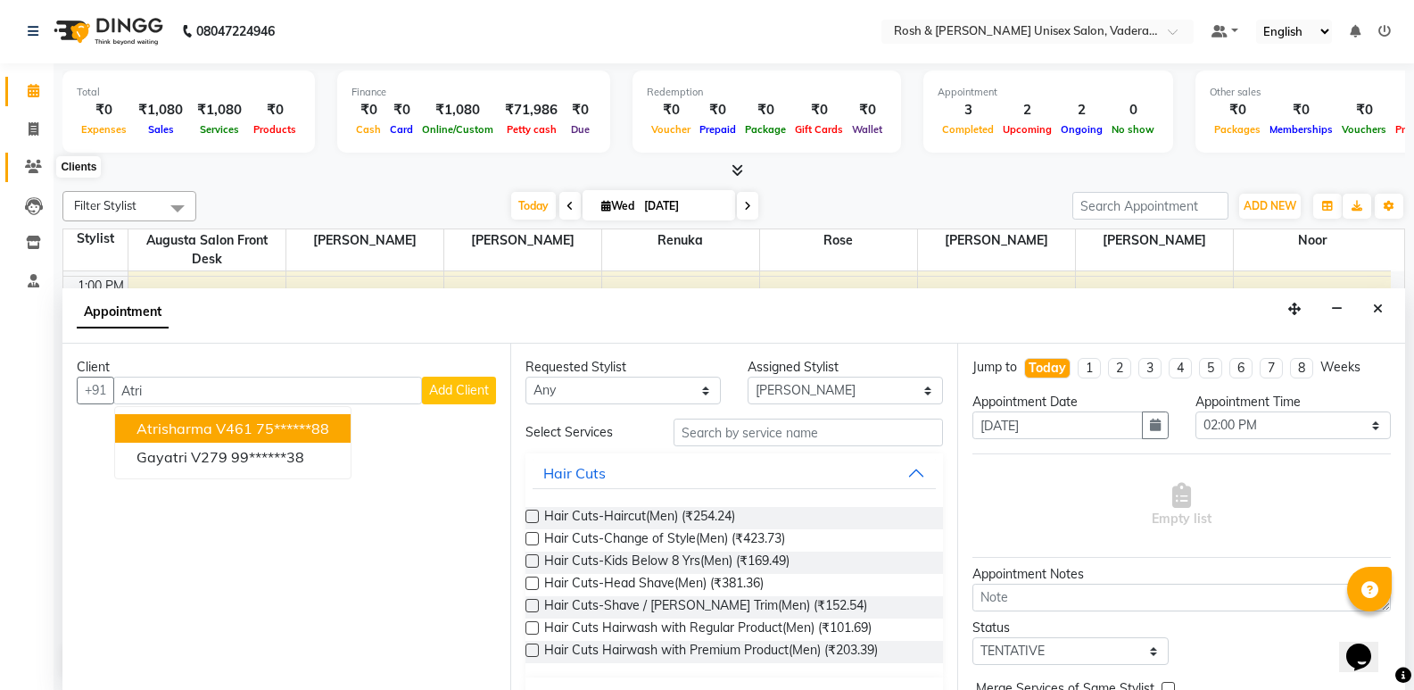
type input "Atri"
click at [36, 163] on icon at bounding box center [33, 166] width 17 height 13
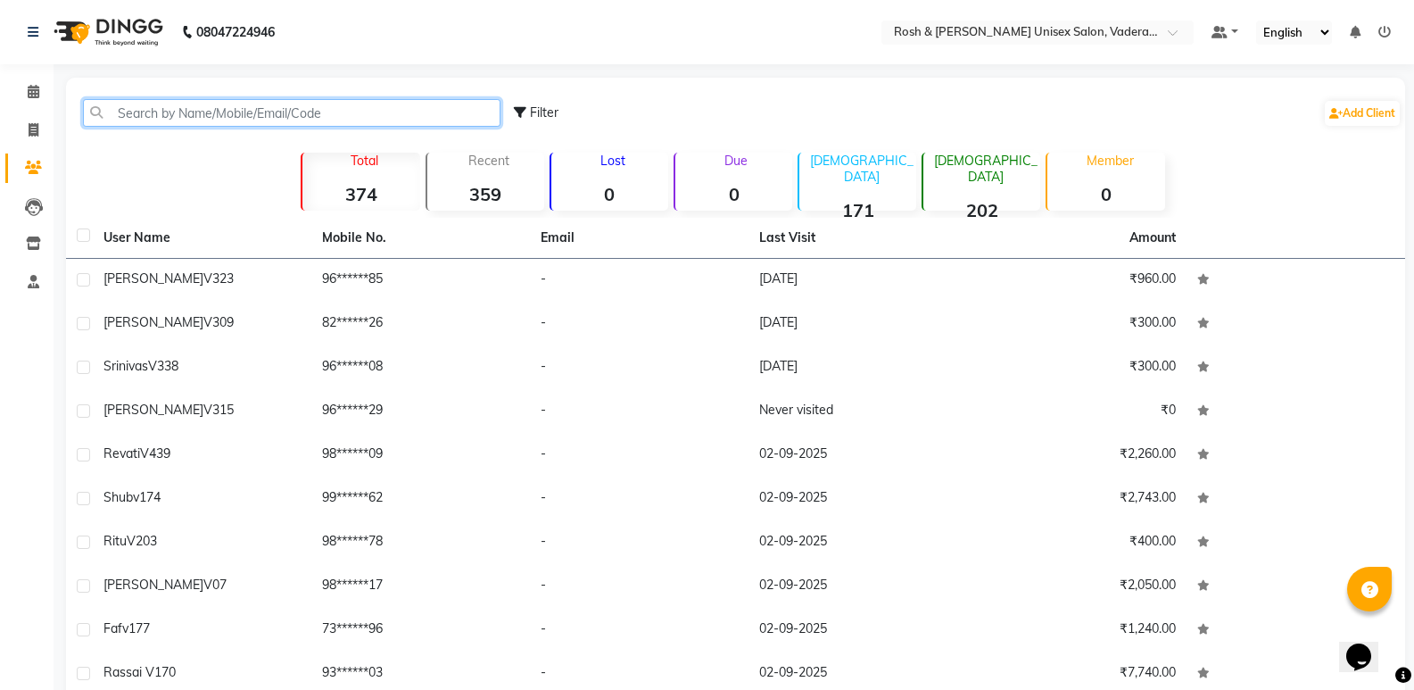
click at [229, 123] on input "text" at bounding box center [292, 113] width 418 height 28
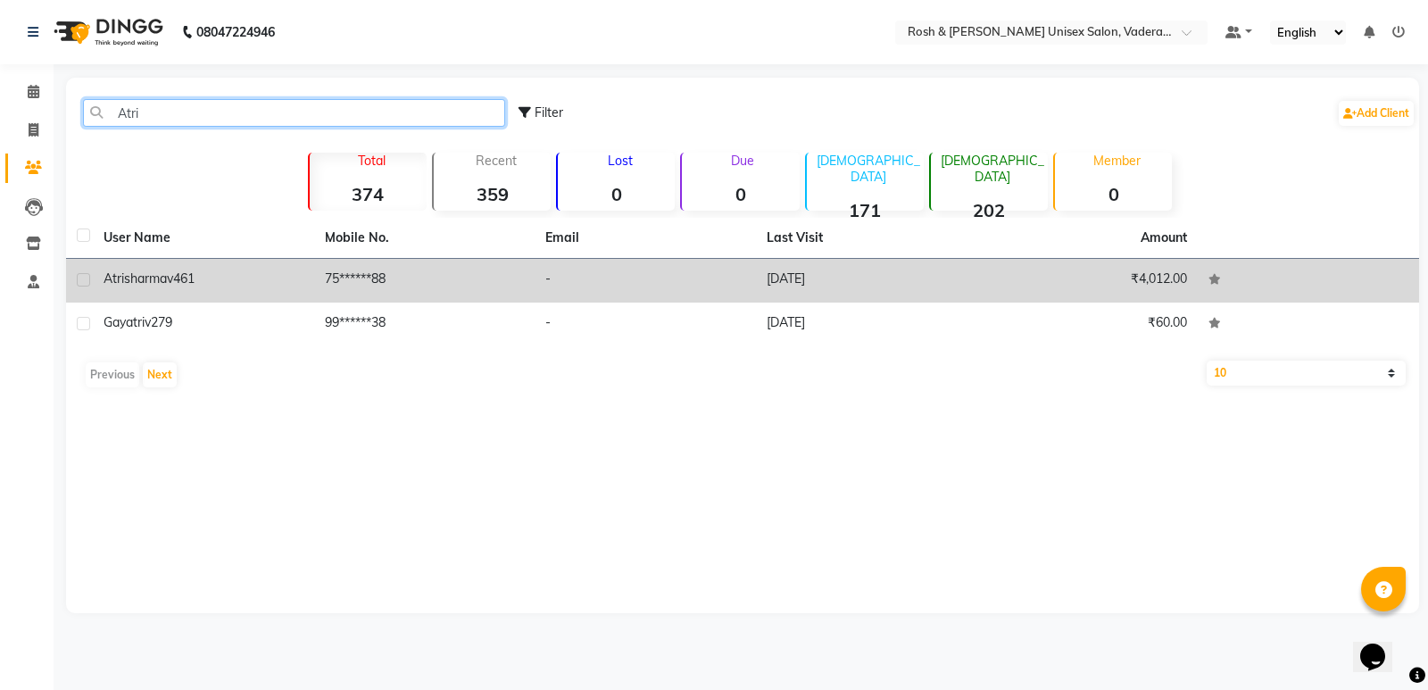
type input "Atri"
click at [236, 285] on div "atrisharma v461" at bounding box center [203, 278] width 200 height 19
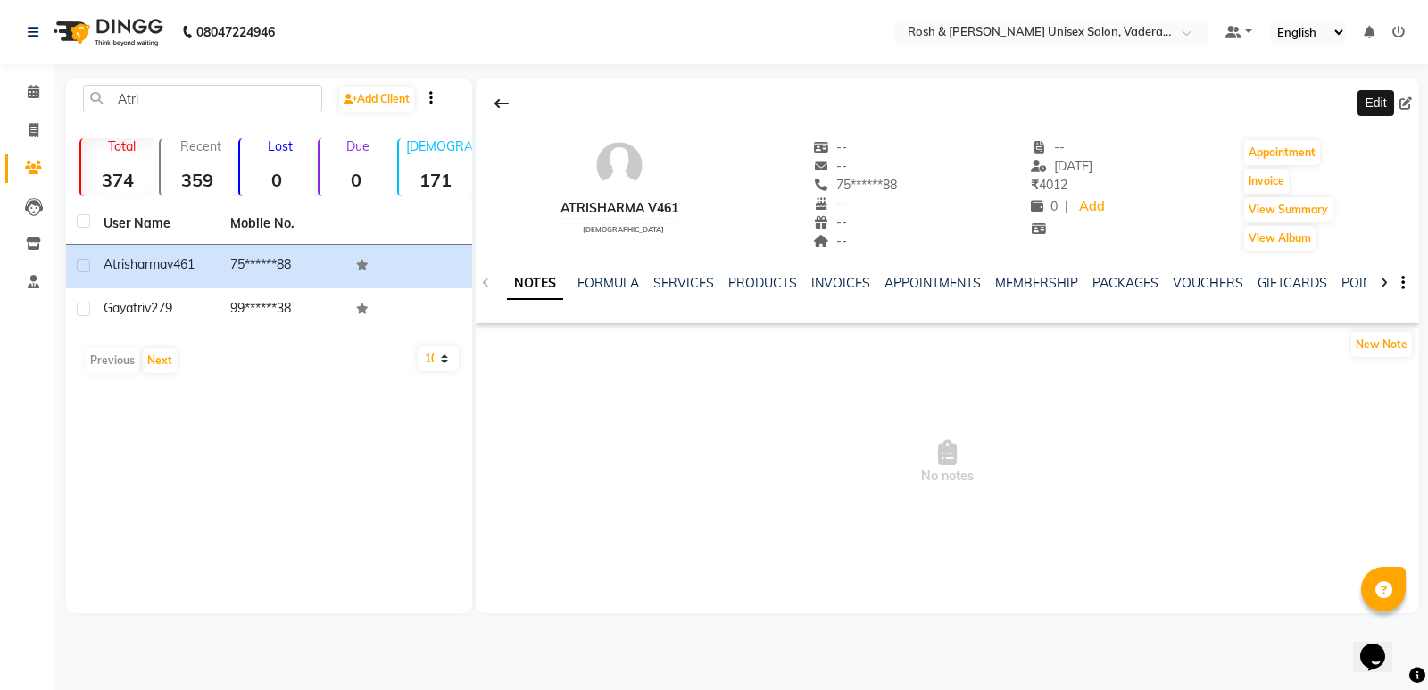
click at [1404, 109] on icon at bounding box center [1405, 103] width 12 height 12
select select "[DEMOGRAPHIC_DATA]"
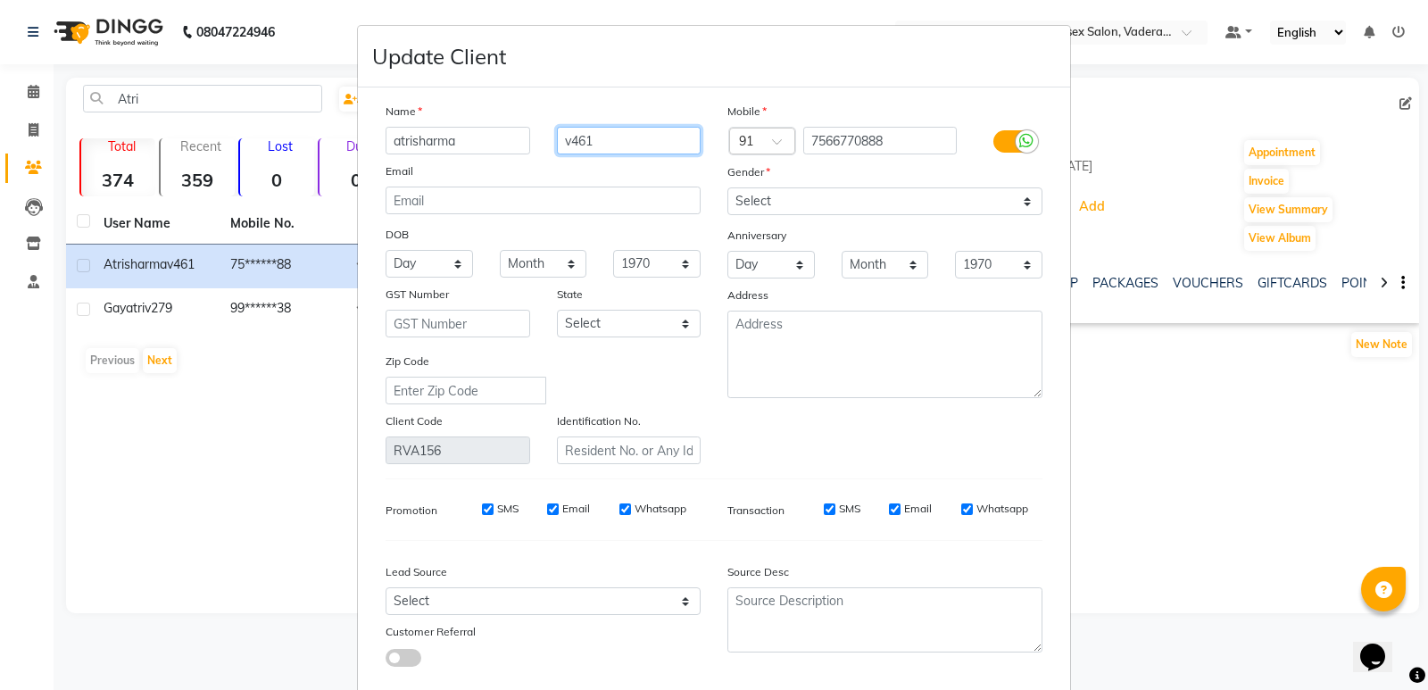
click at [580, 137] on input "v461" at bounding box center [629, 141] width 145 height 28
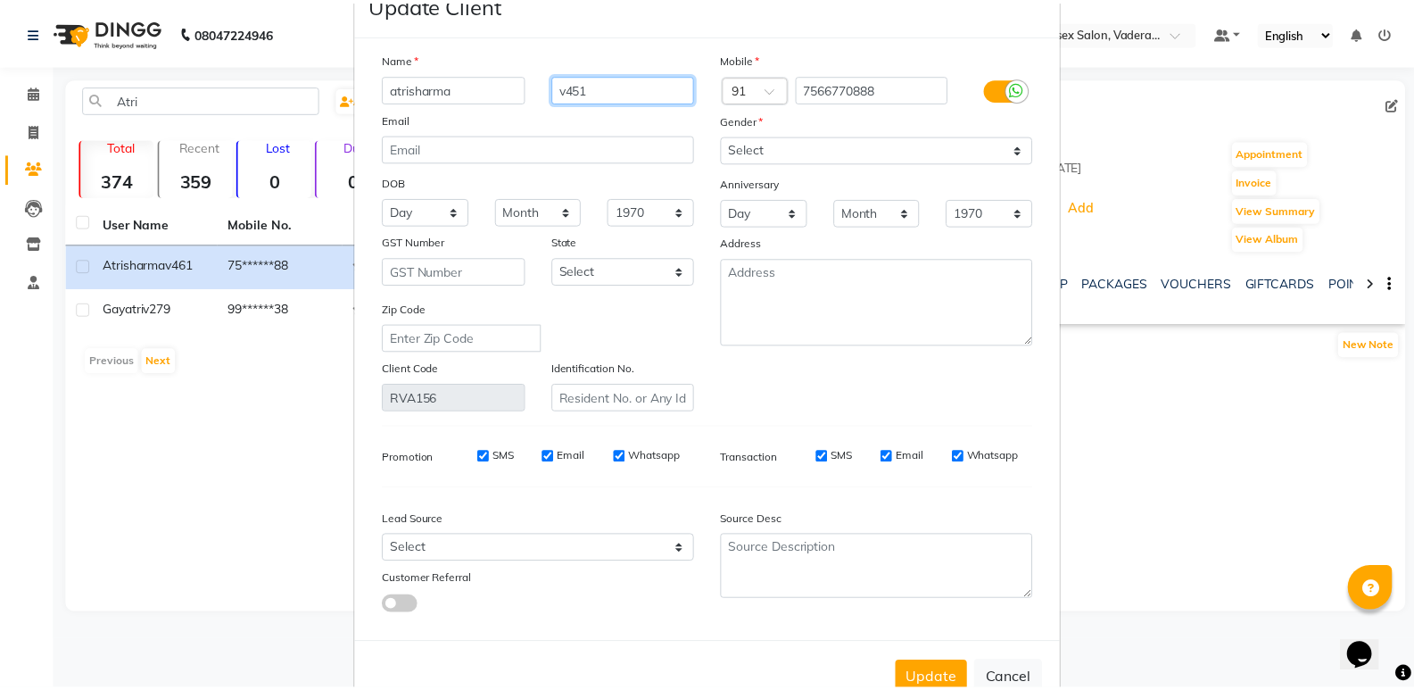
scroll to position [102, 0]
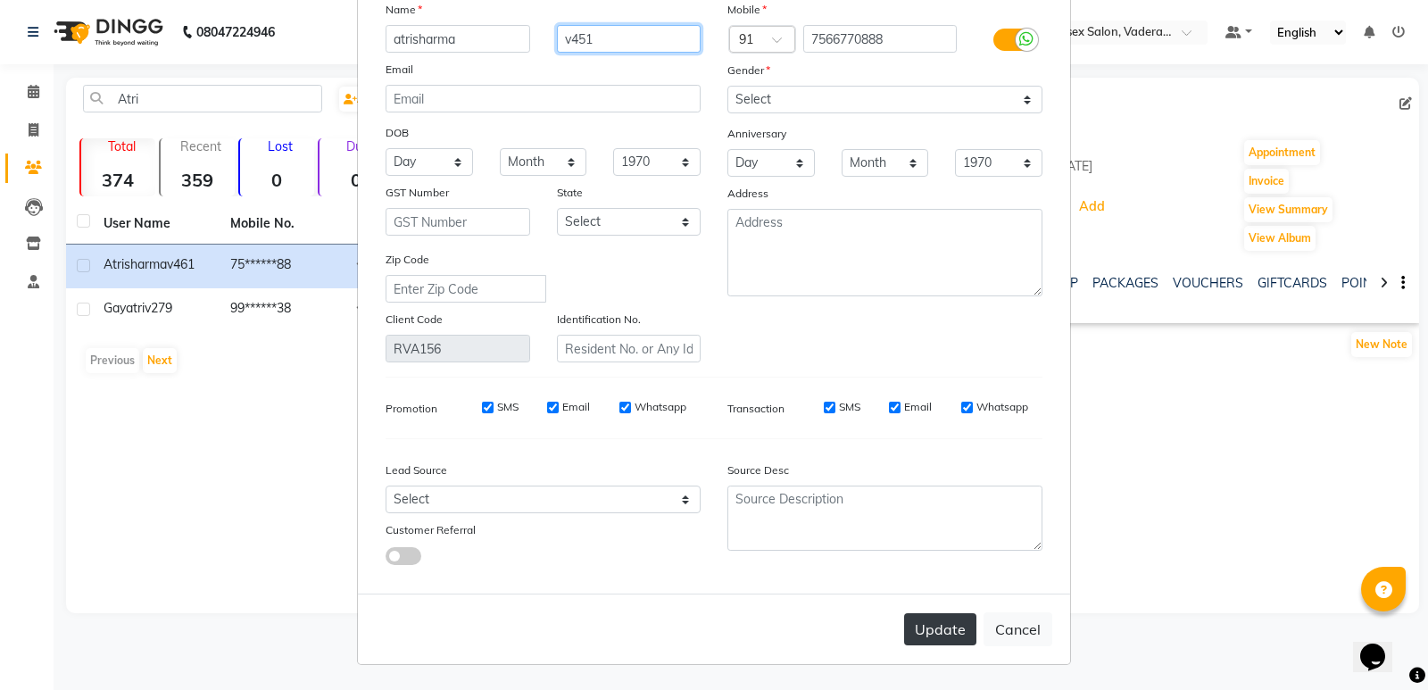
type input "v451"
click at [929, 623] on button "Update" at bounding box center [940, 629] width 72 height 32
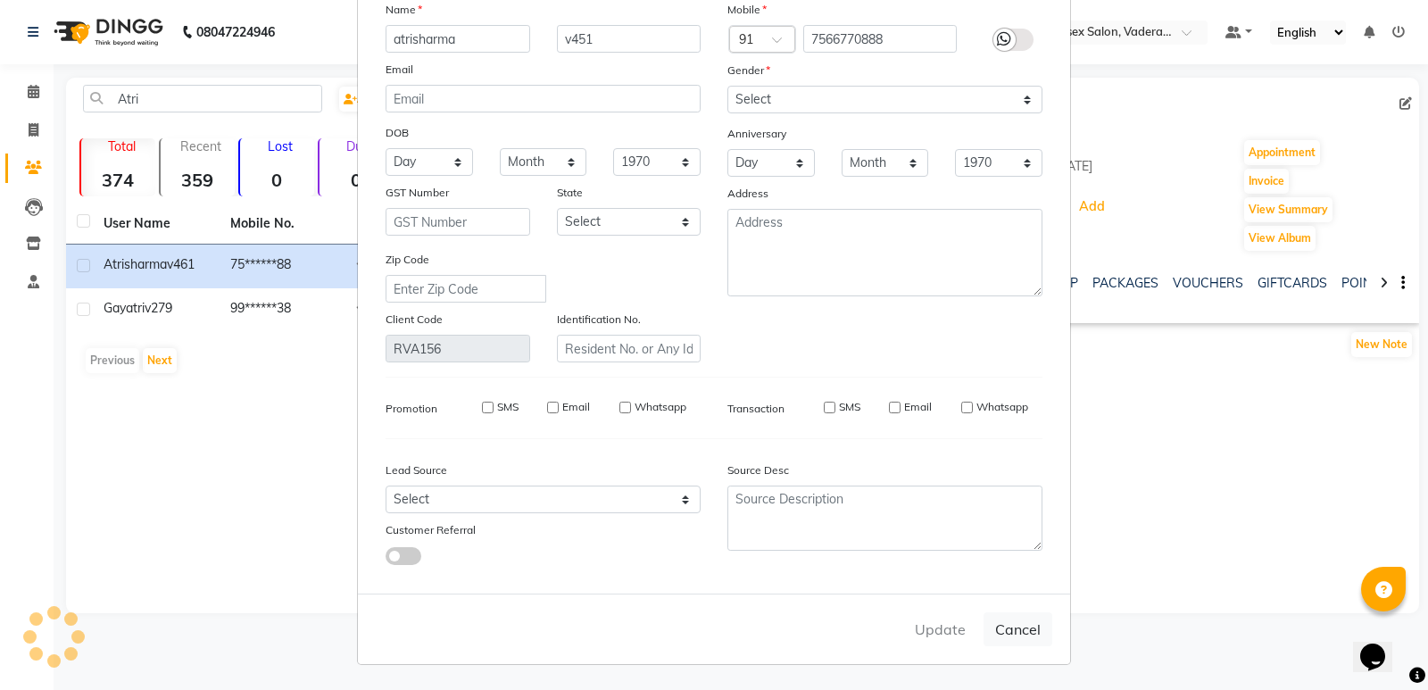
select select
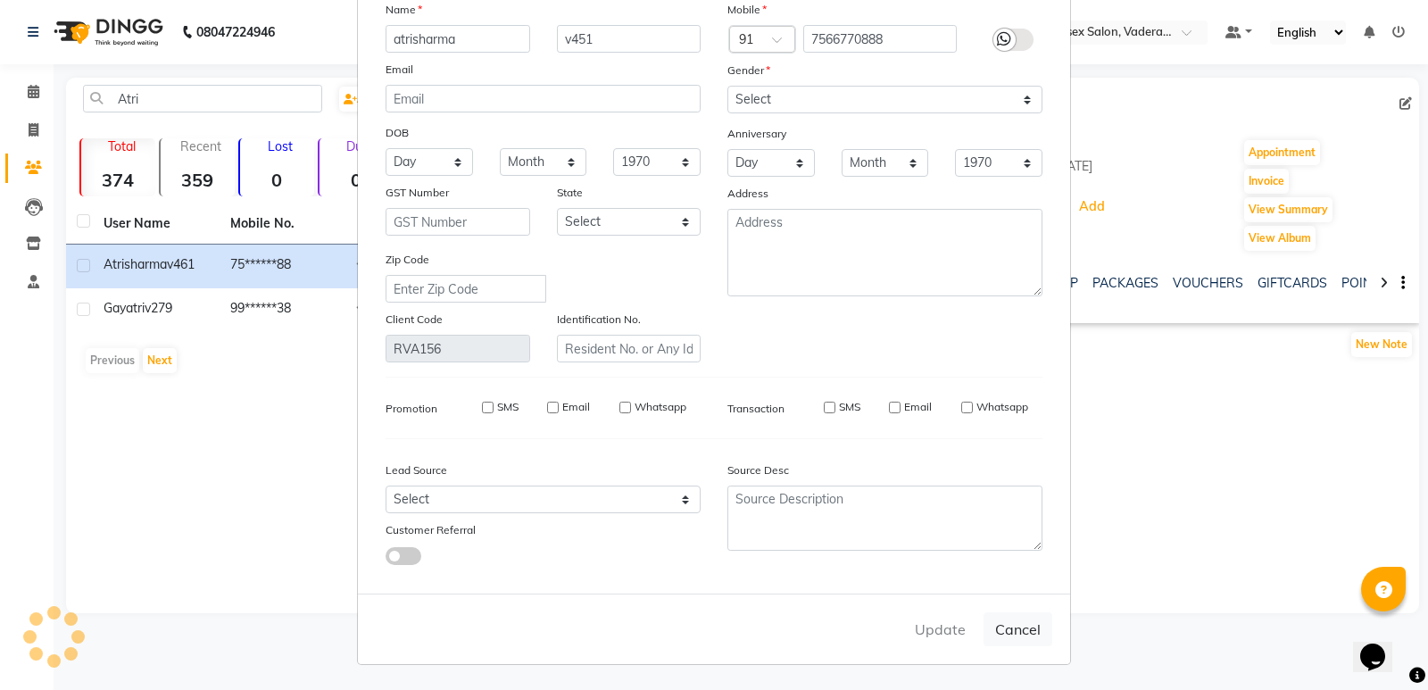
select select
checkbox input "false"
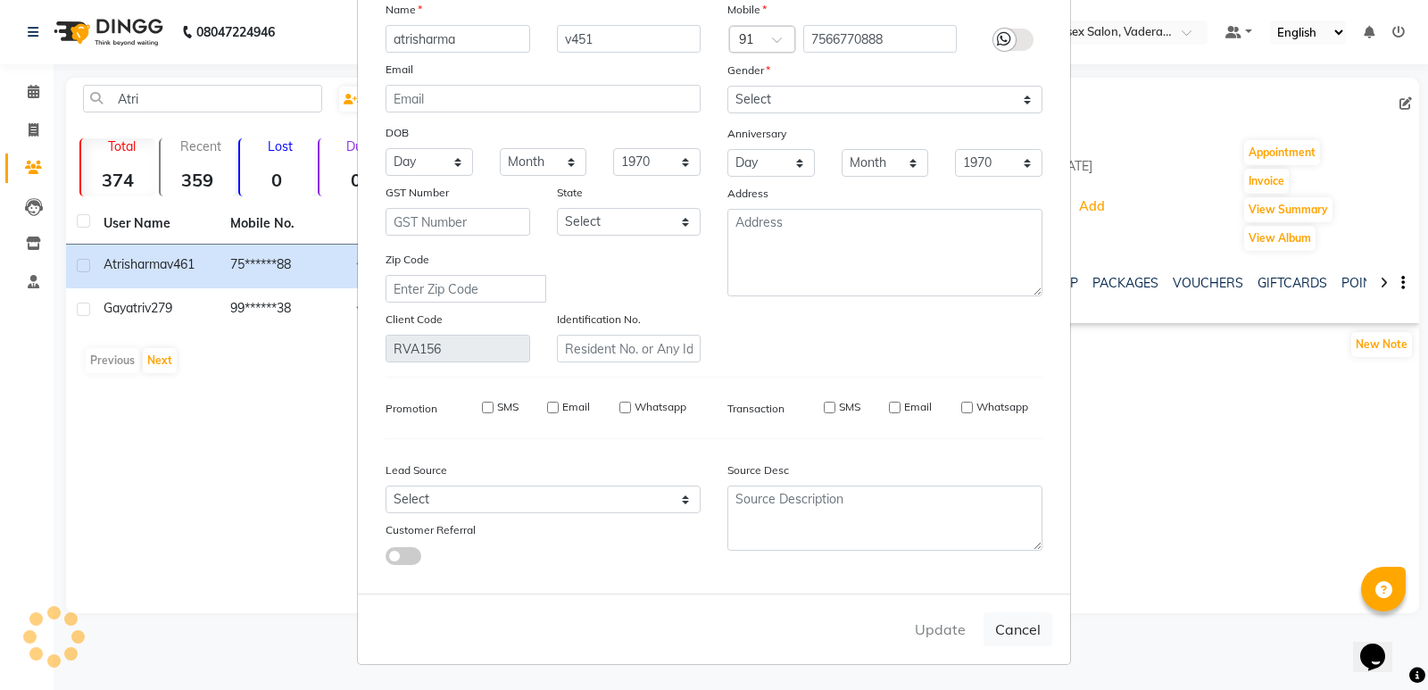
checkbox input "false"
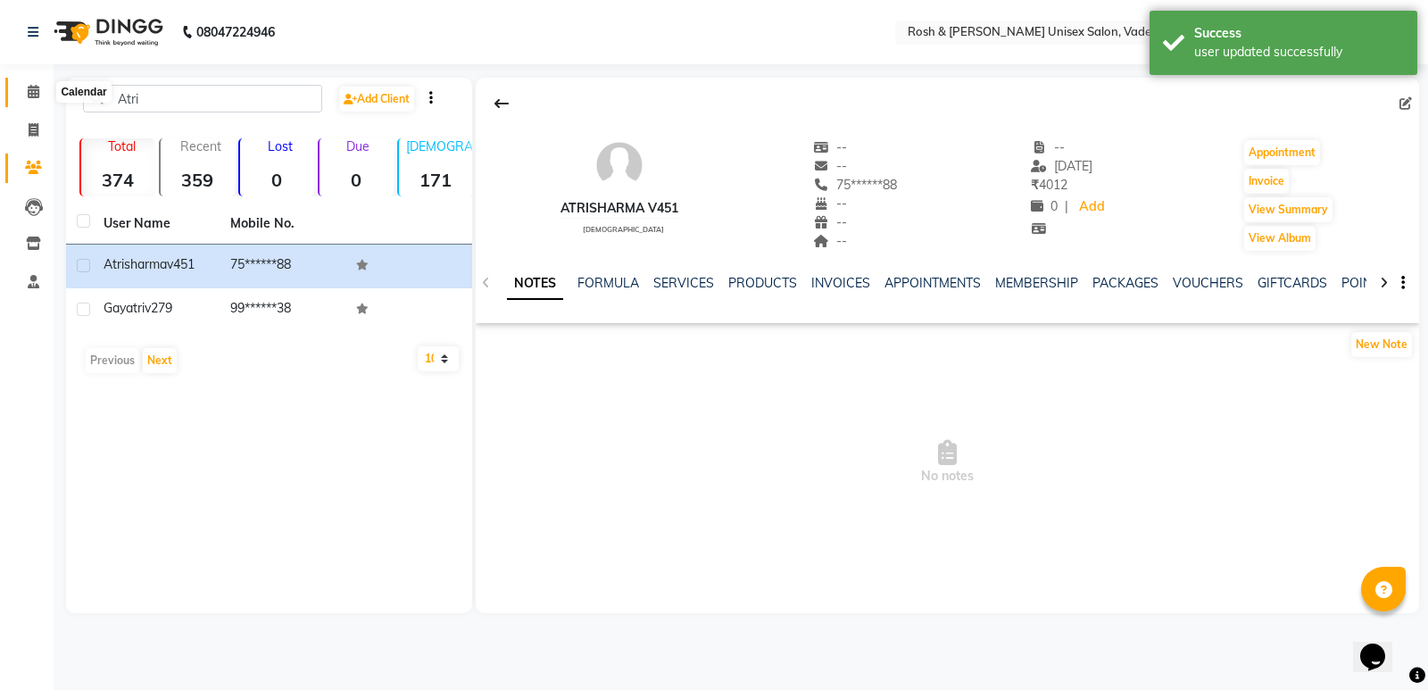
click at [33, 92] on icon at bounding box center [34, 91] width 12 height 13
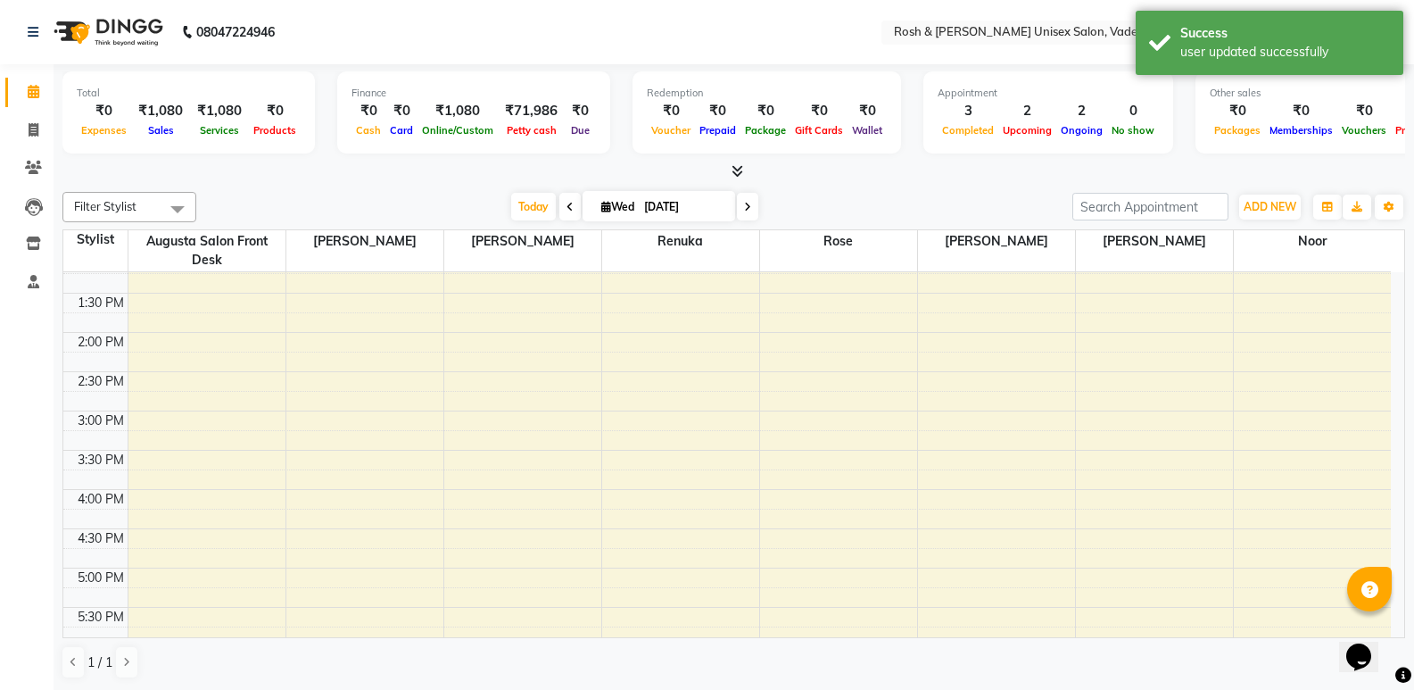
scroll to position [357, 0]
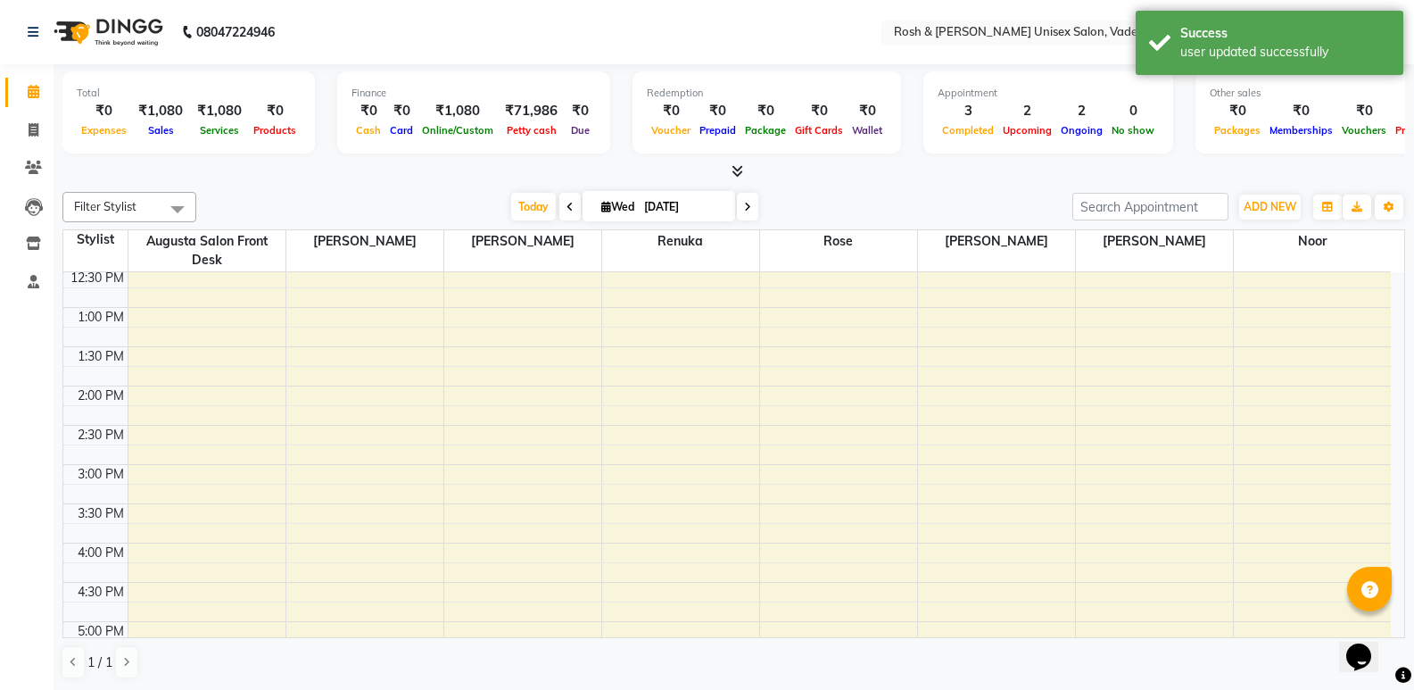
click at [350, 385] on div "8:00 AM 8:30 AM 9:00 AM 9:30 AM 10:00 AM 10:30 AM 11:00 AM 11:30 AM 12:00 PM 12…" at bounding box center [727, 425] width 1328 height 1020
select select "87533"
select select "825"
select select "tentative"
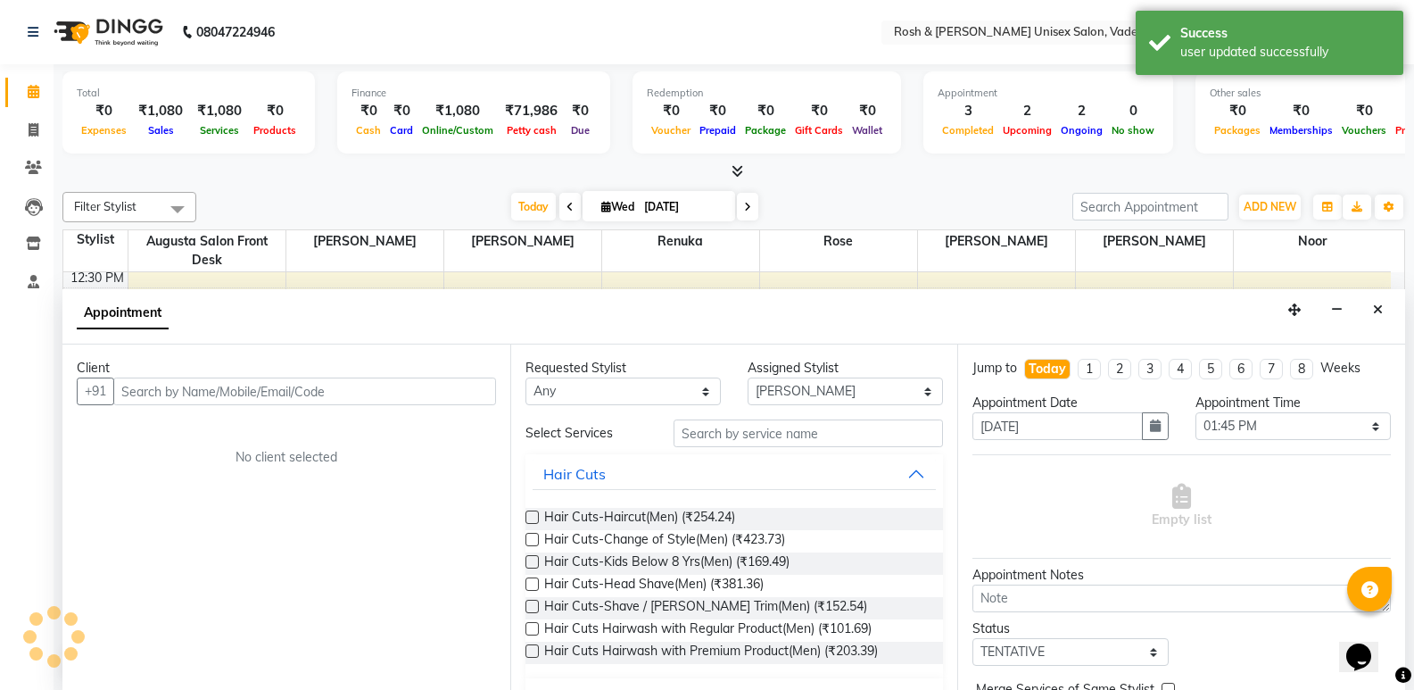
scroll to position [1, 0]
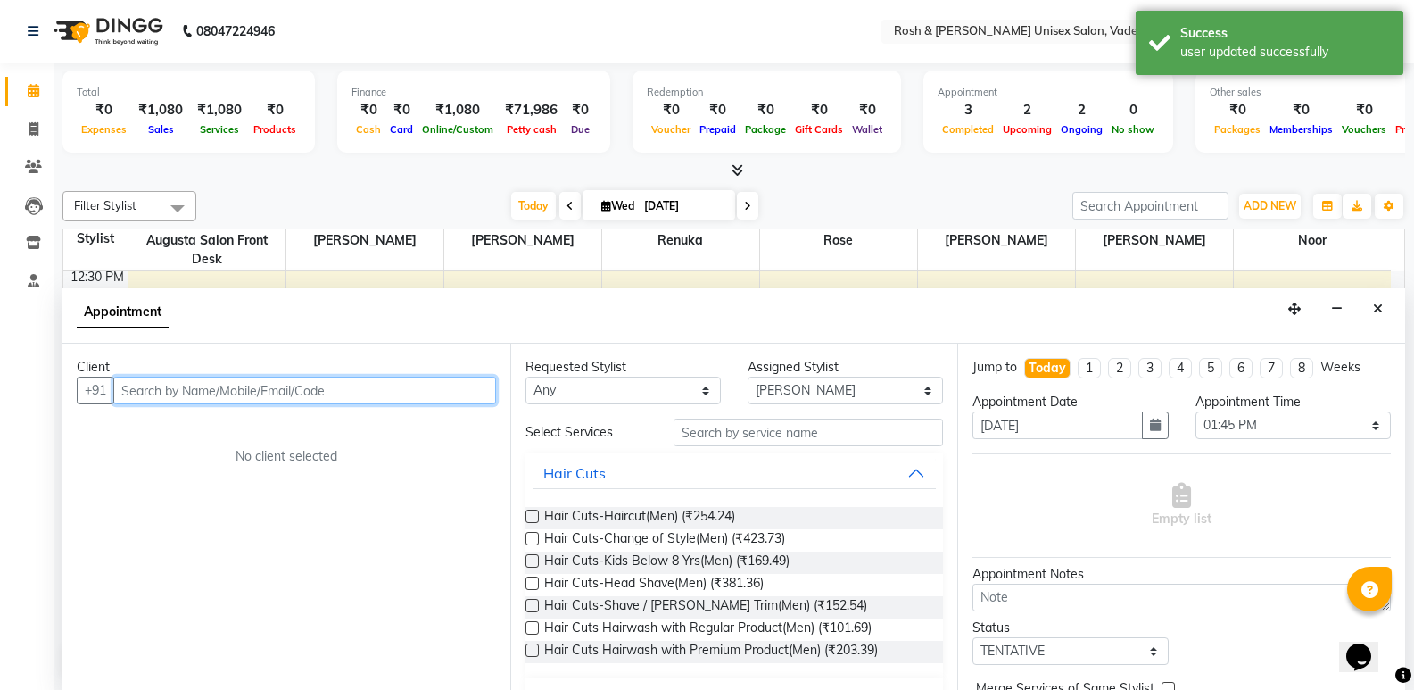
click at [353, 384] on input "text" at bounding box center [304, 391] width 383 height 28
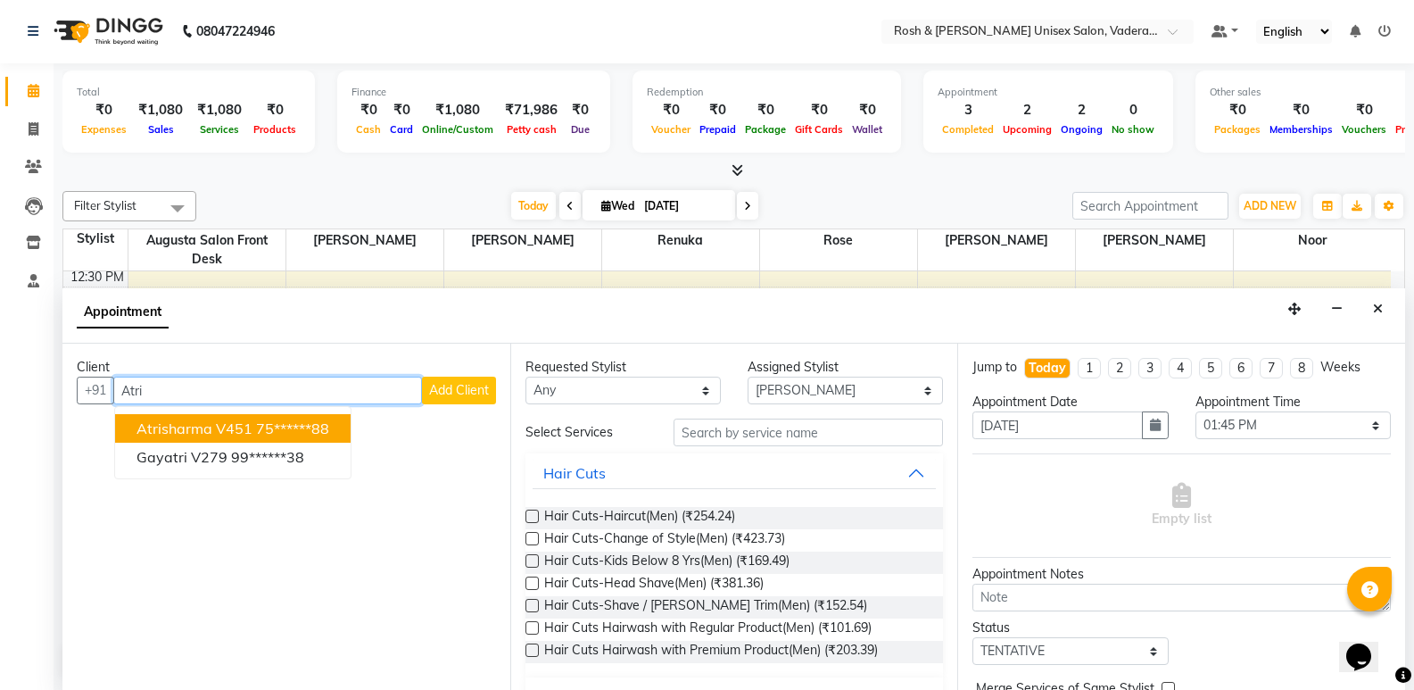
click at [292, 421] on ngb-highlight "75******88" at bounding box center [292, 428] width 73 height 18
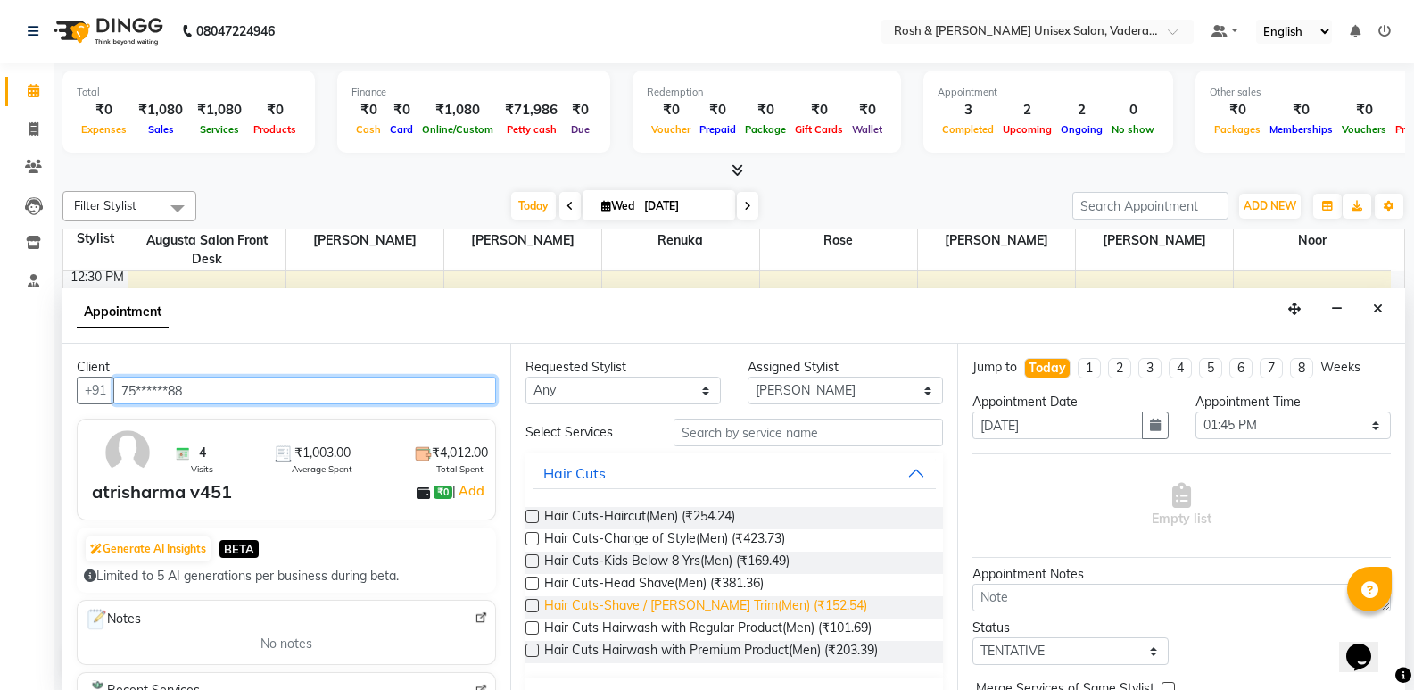
type input "75******88"
click at [679, 607] on span "Hair Cuts-Shave / [PERSON_NAME] Trim(Men) (₹152.54)" at bounding box center [705, 607] width 323 height 22
checkbox input "false"
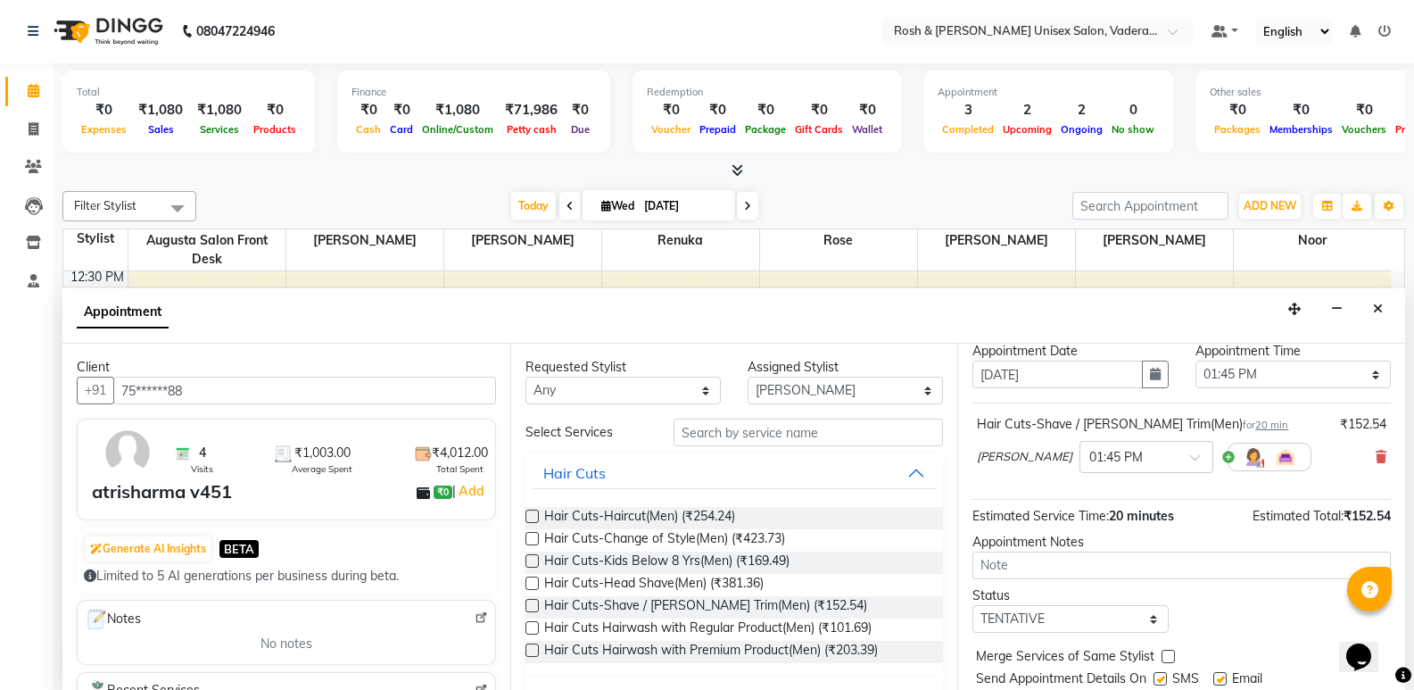
scroll to position [106, 0]
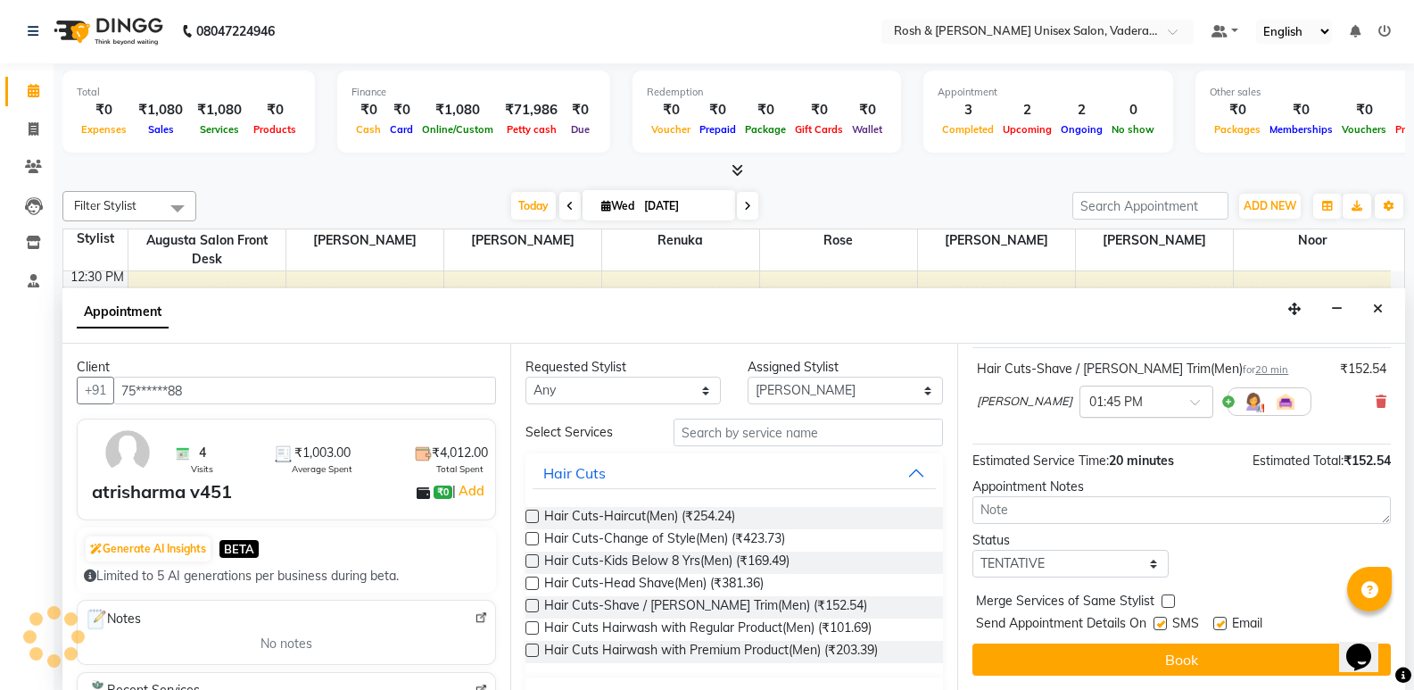
click at [1113, 413] on div "× 01:45 PM" at bounding box center [1147, 401] width 134 height 32
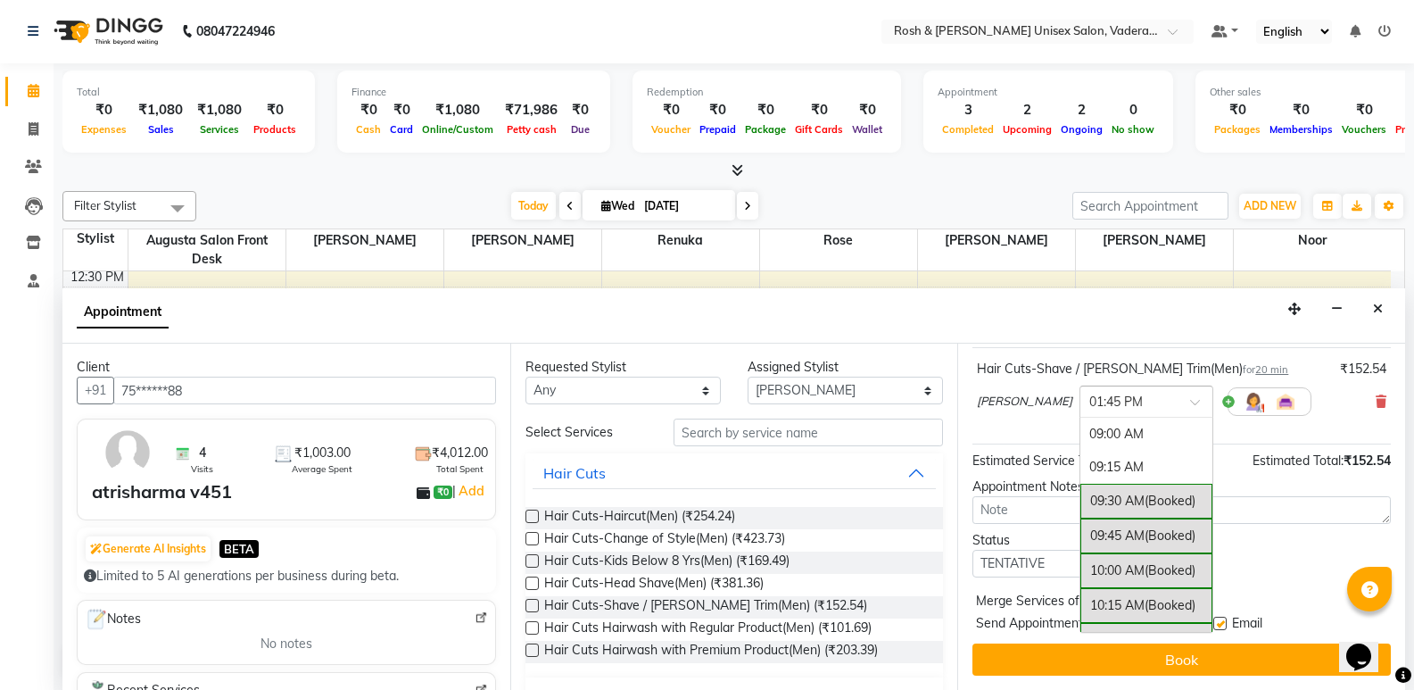
scroll to position [636, 0]
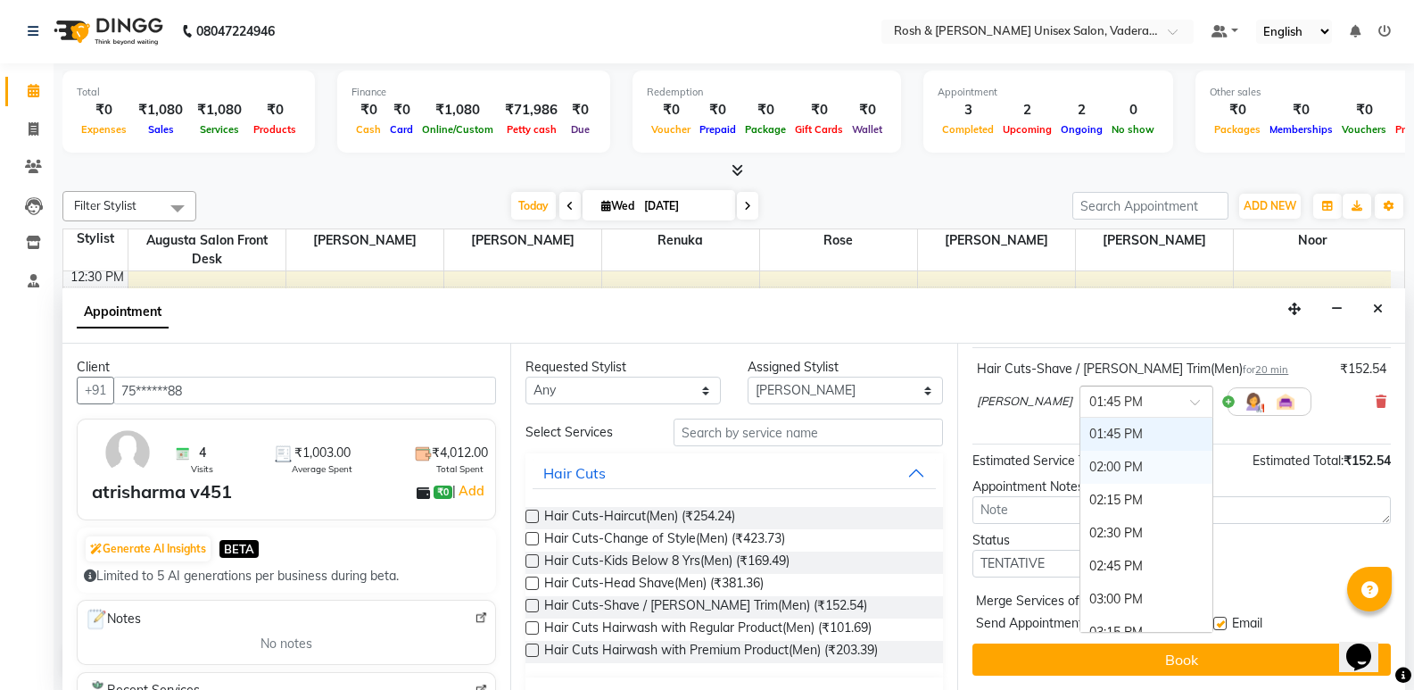
click at [1080, 468] on div "02:00 PM" at bounding box center [1146, 467] width 132 height 33
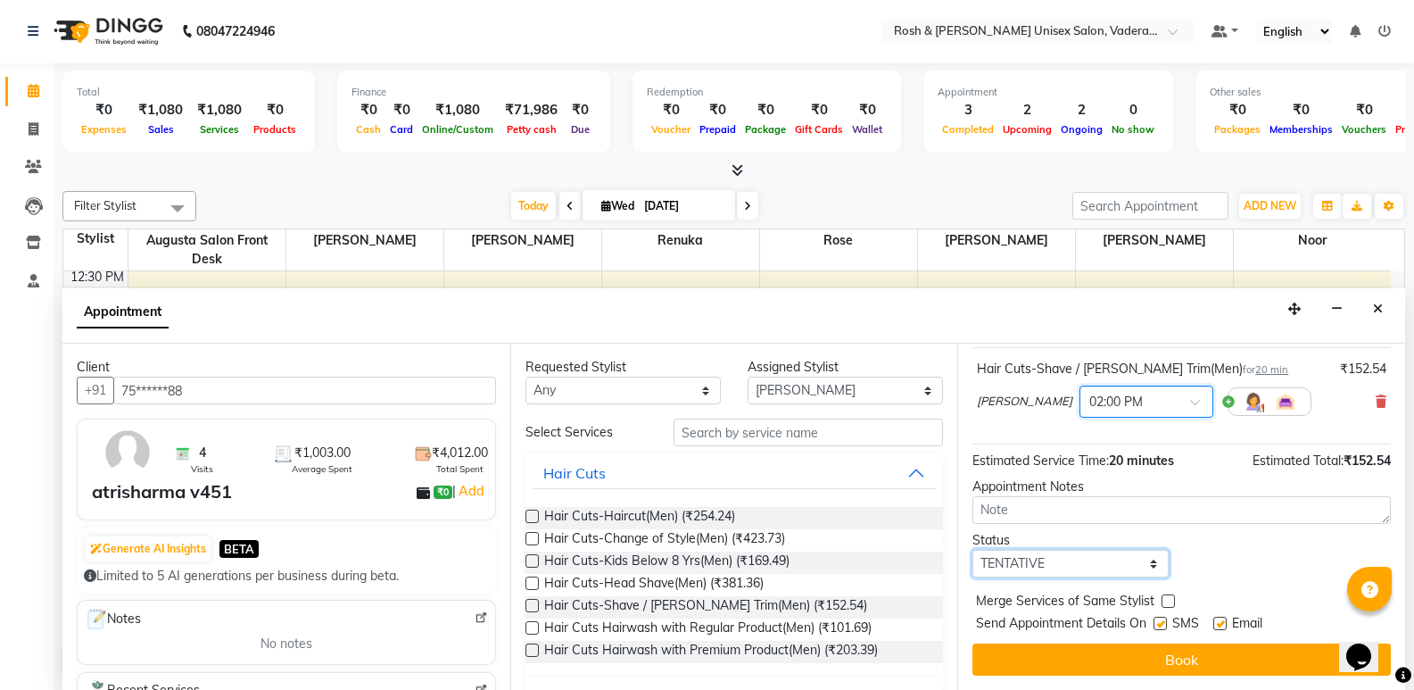
click at [1059, 551] on select "Select TENTATIVE CONFIRM CHECK-IN UPCOMING" at bounding box center [1070, 564] width 195 height 28
select select "upcoming"
click at [973, 550] on select "Select TENTATIVE CONFIRM CHECK-IN UPCOMING" at bounding box center [1070, 564] width 195 height 28
click at [1108, 638] on div "Jump to [DATE] 1 2 3 4 5 6 7 8 Weeks Appointment Date [DATE] Appointment Time S…" at bounding box center [1181, 517] width 448 height 346
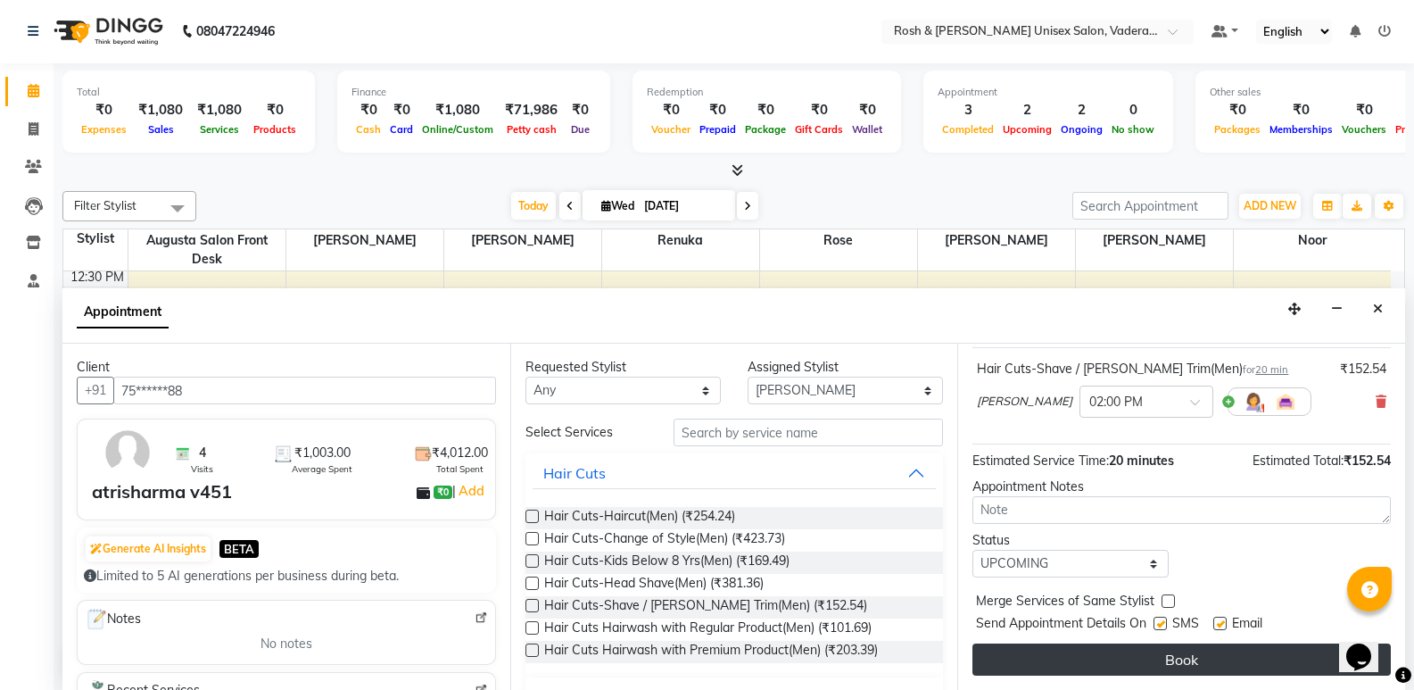
click at [1114, 672] on button "Book" at bounding box center [1182, 659] width 418 height 32
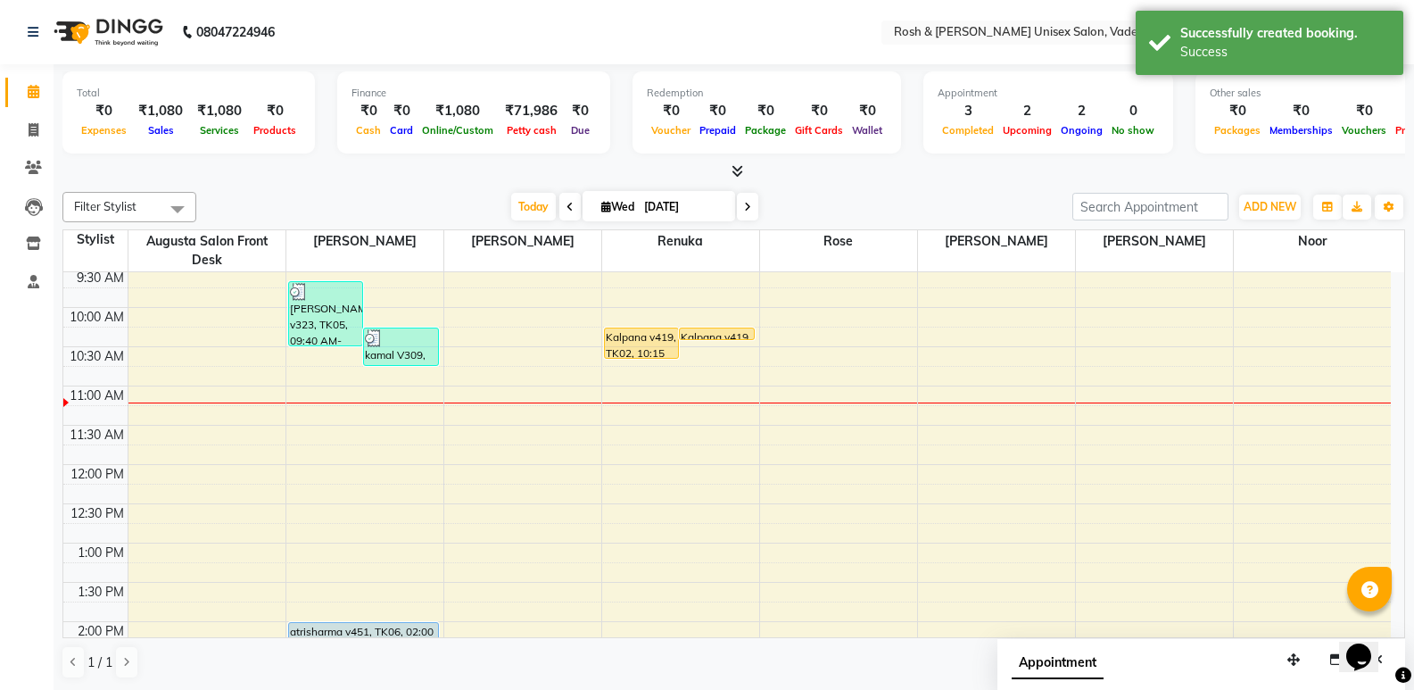
scroll to position [89, 0]
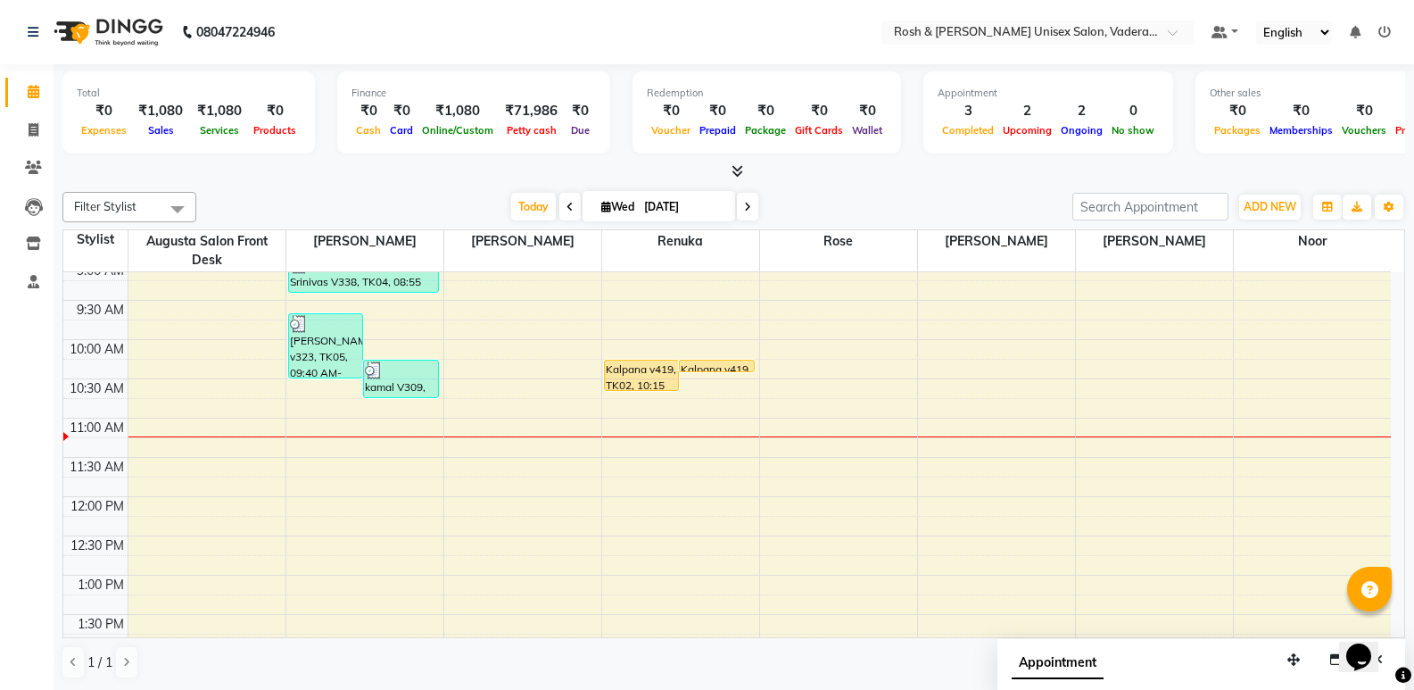
click at [736, 177] on icon at bounding box center [738, 170] width 12 height 13
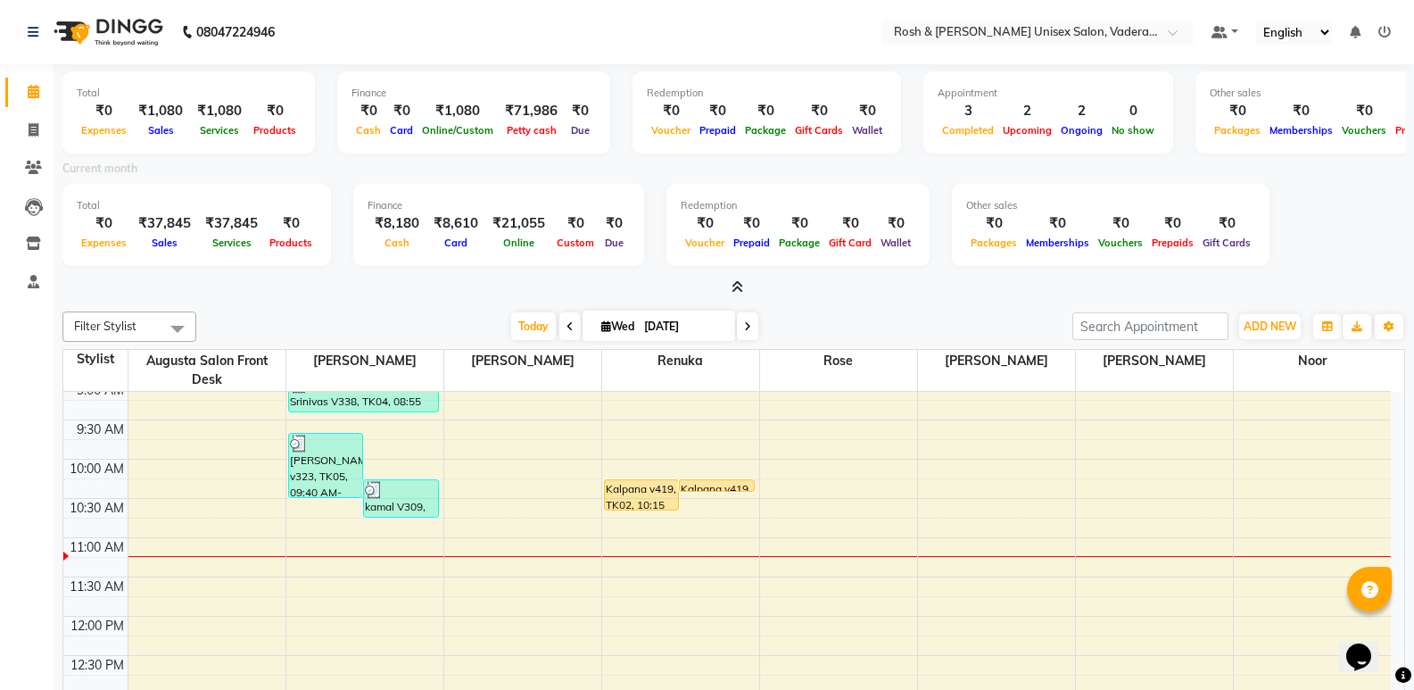
click at [741, 284] on icon at bounding box center [738, 286] width 12 height 13
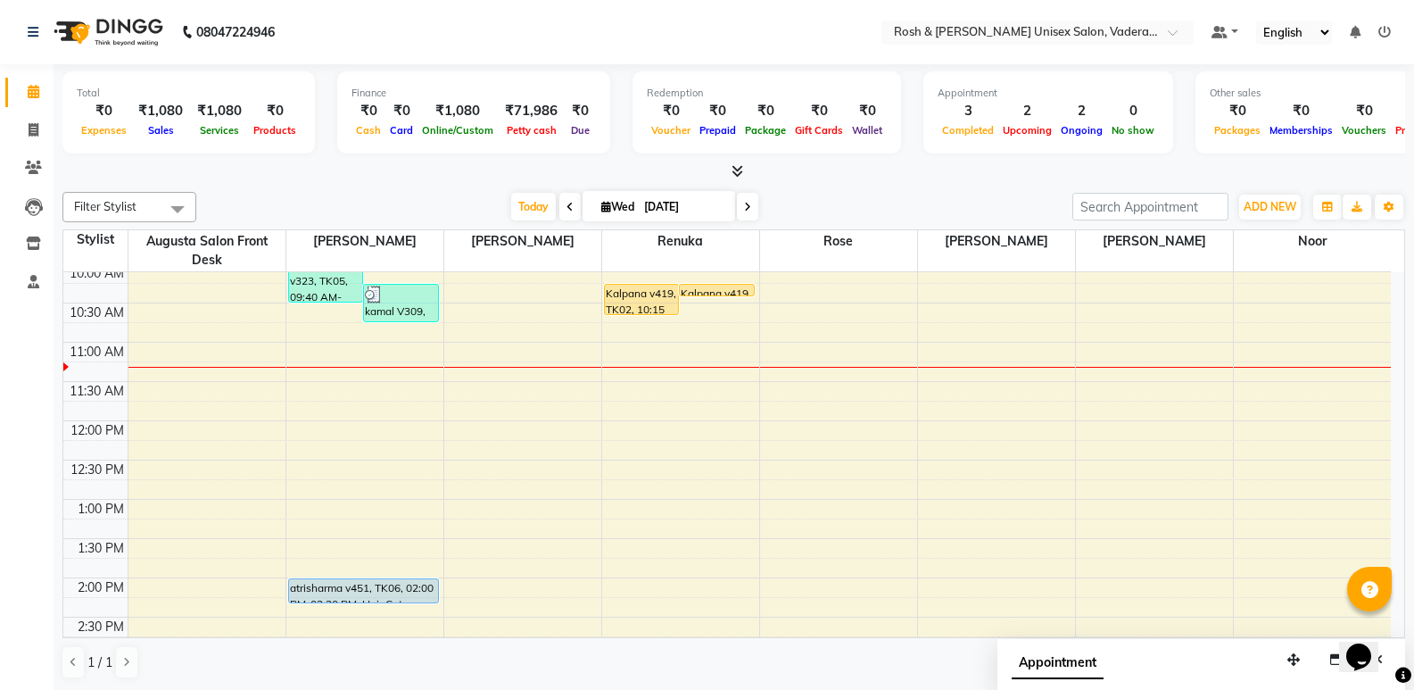
scroll to position [209, 0]
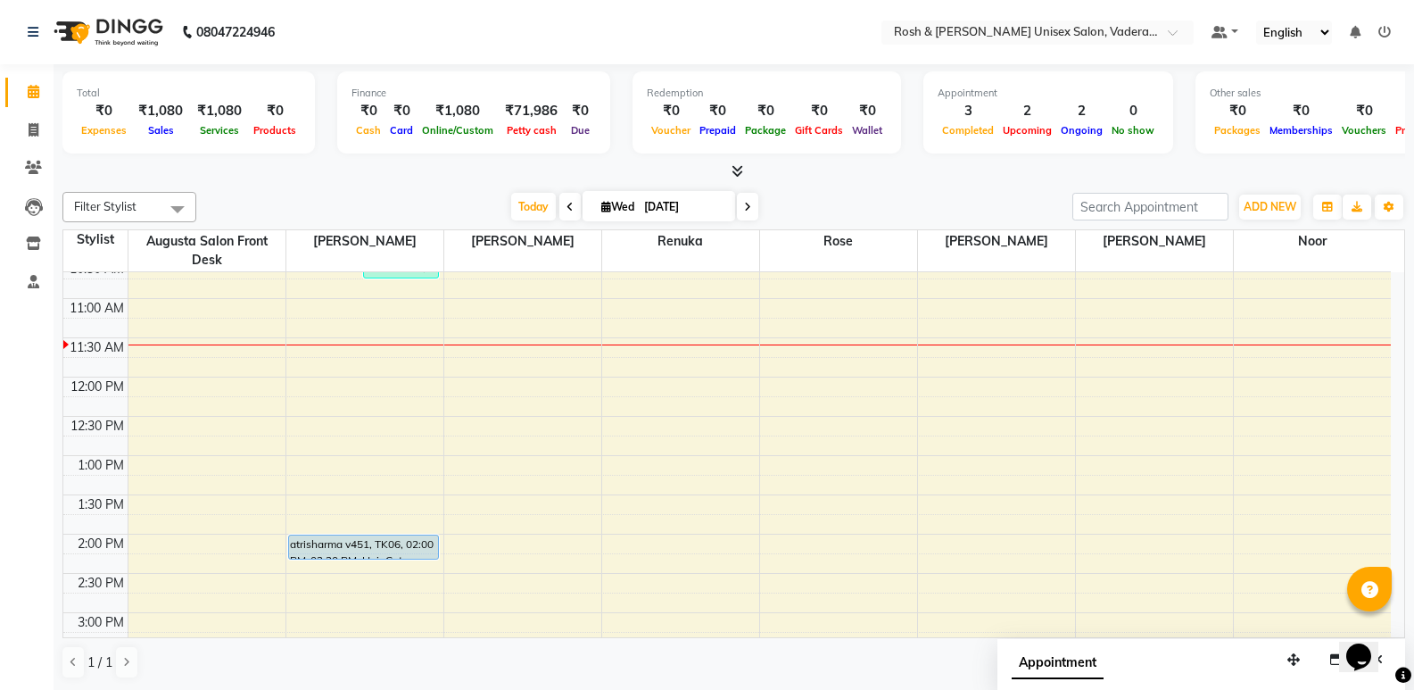
click at [921, 559] on div "8:00 AM 8:30 AM 9:00 AM 9:30 AM 10:00 AM 10:30 AM 11:00 AM 11:30 AM 12:00 PM 12…" at bounding box center [727, 573] width 1328 height 1020
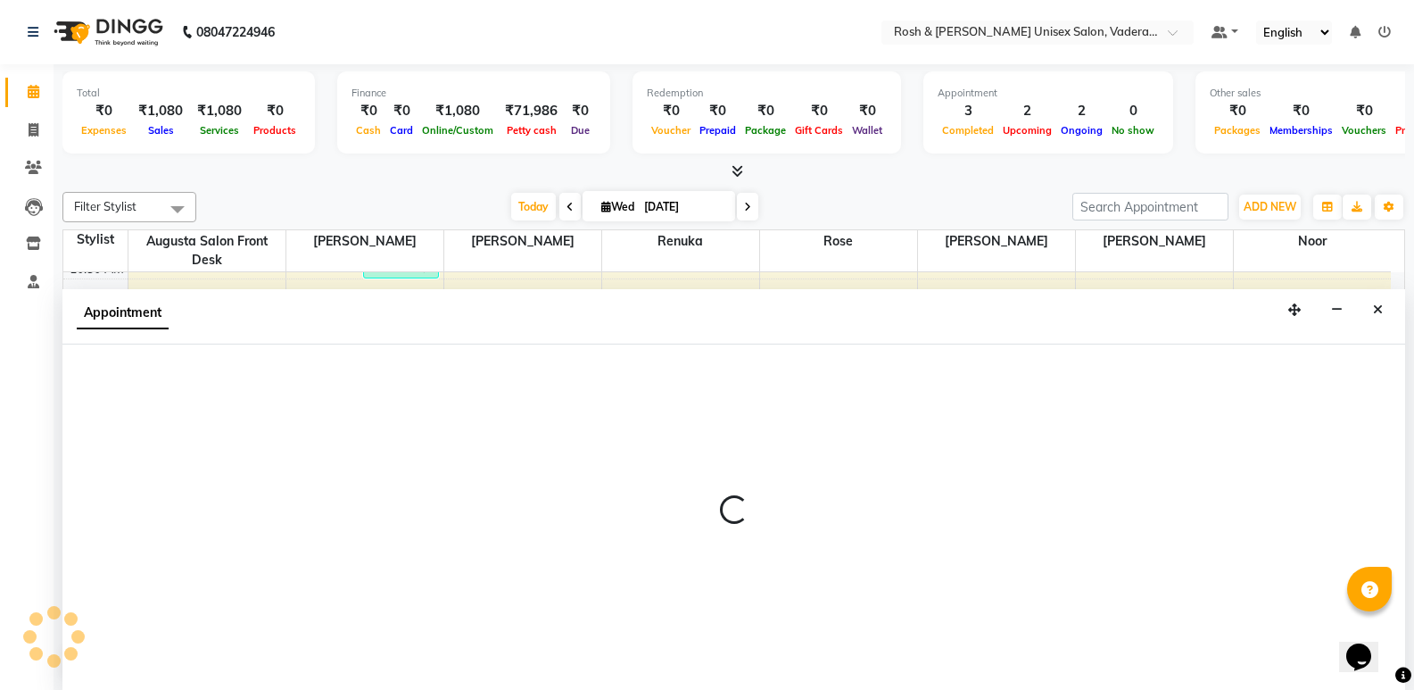
scroll to position [1, 0]
click at [734, 169] on icon at bounding box center [738, 169] width 12 height 13
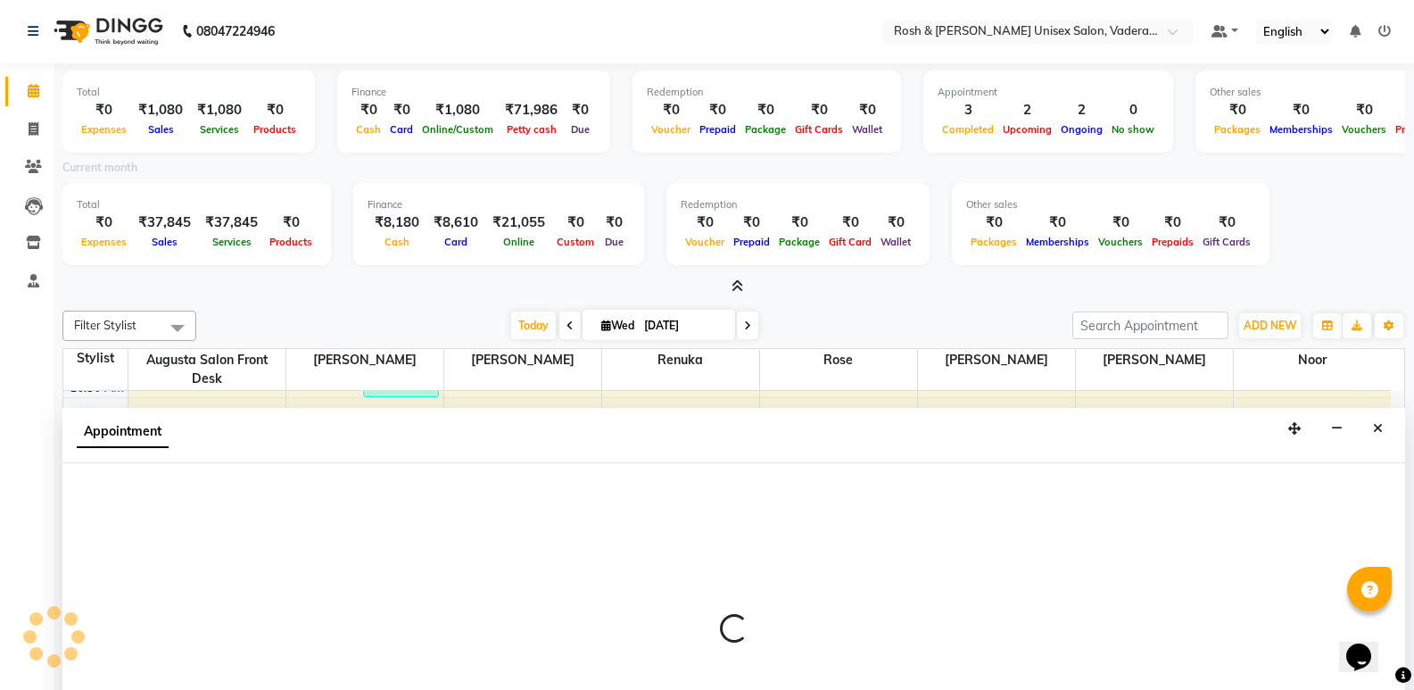
click at [741, 281] on icon at bounding box center [738, 285] width 12 height 13
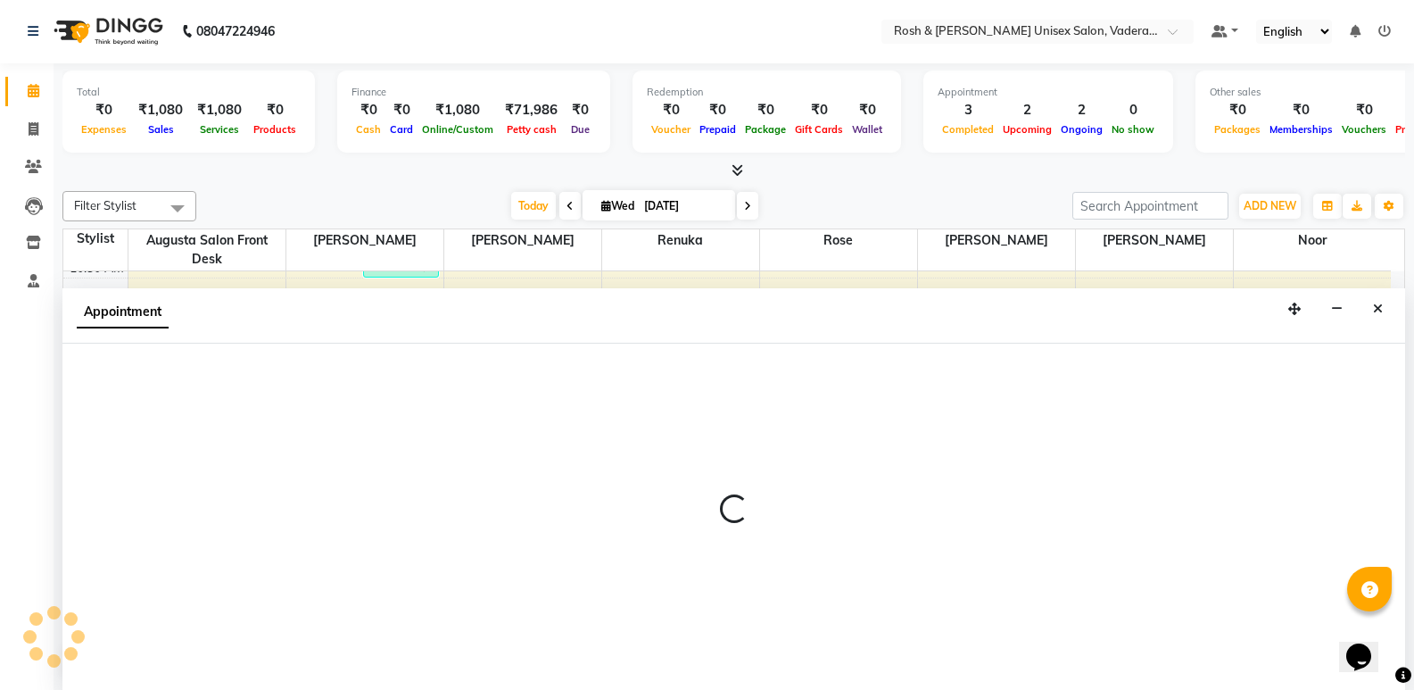
select select "87537"
select select "855"
select select "tentative"
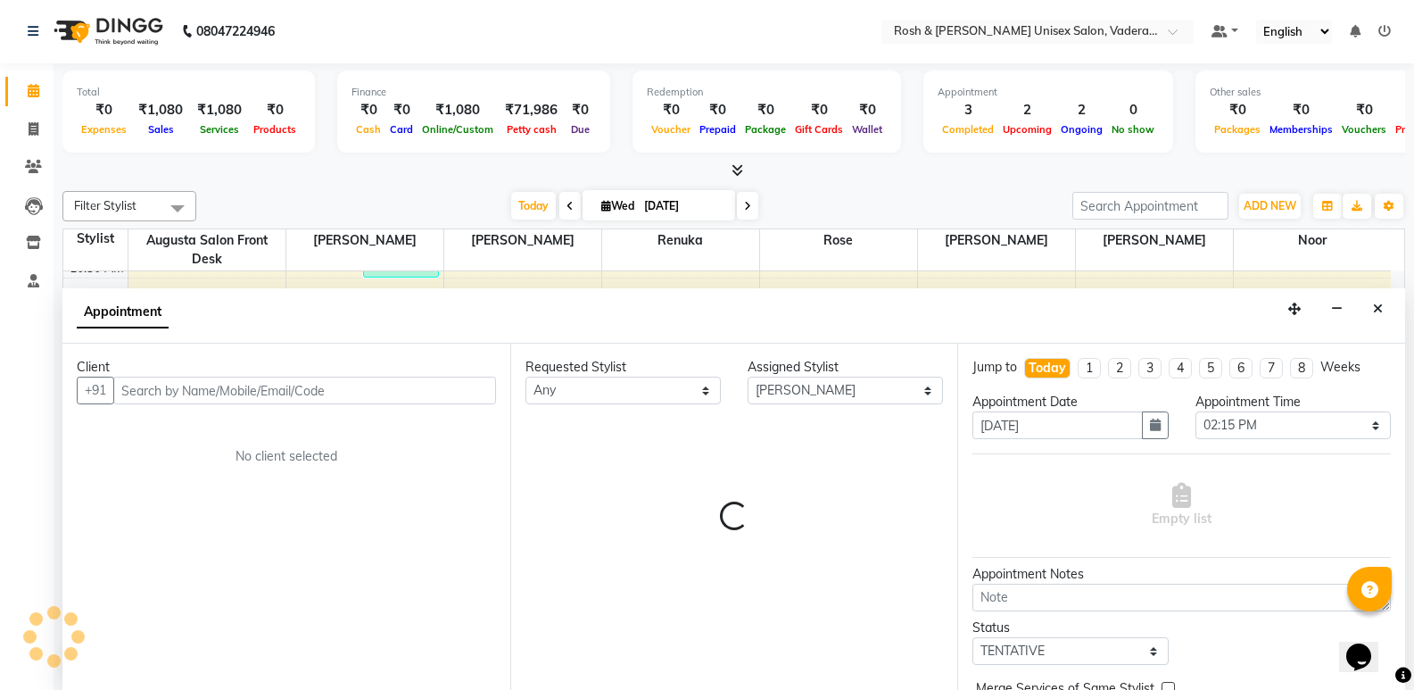
click at [737, 175] on icon at bounding box center [738, 169] width 12 height 13
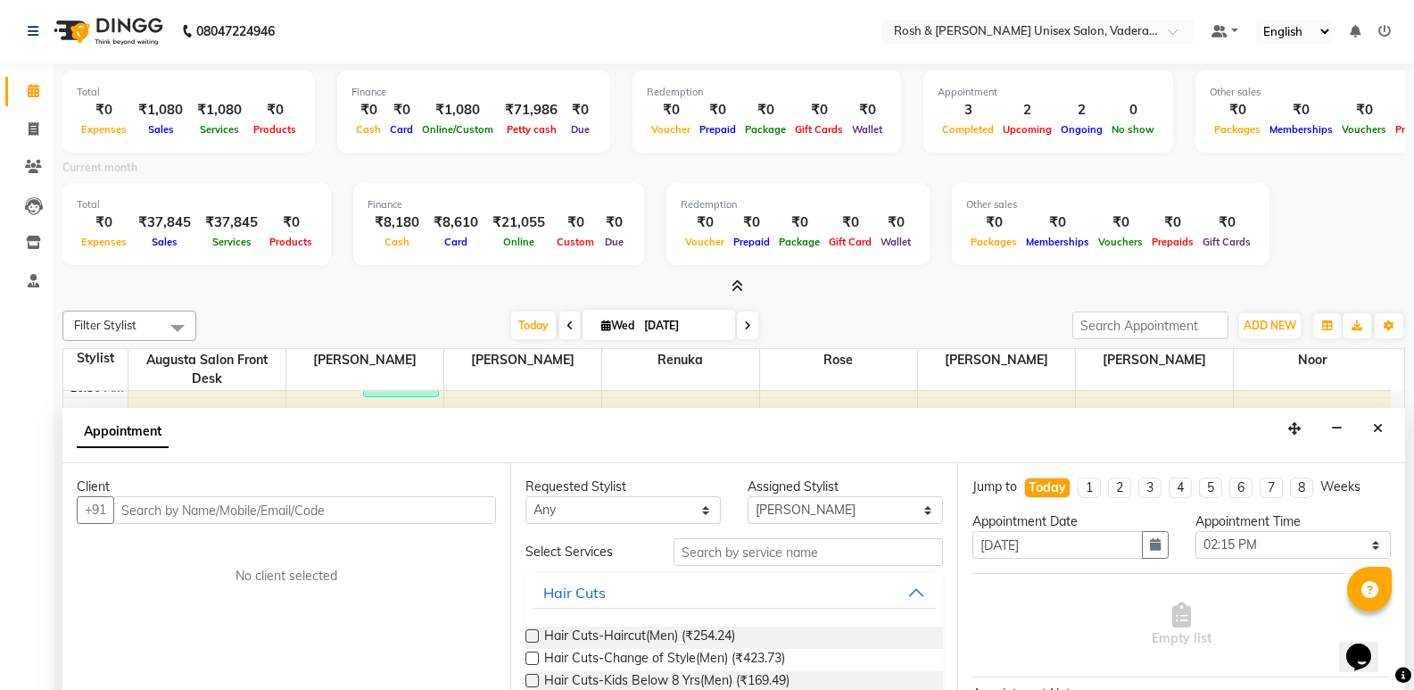
click at [736, 285] on icon at bounding box center [738, 285] width 12 height 13
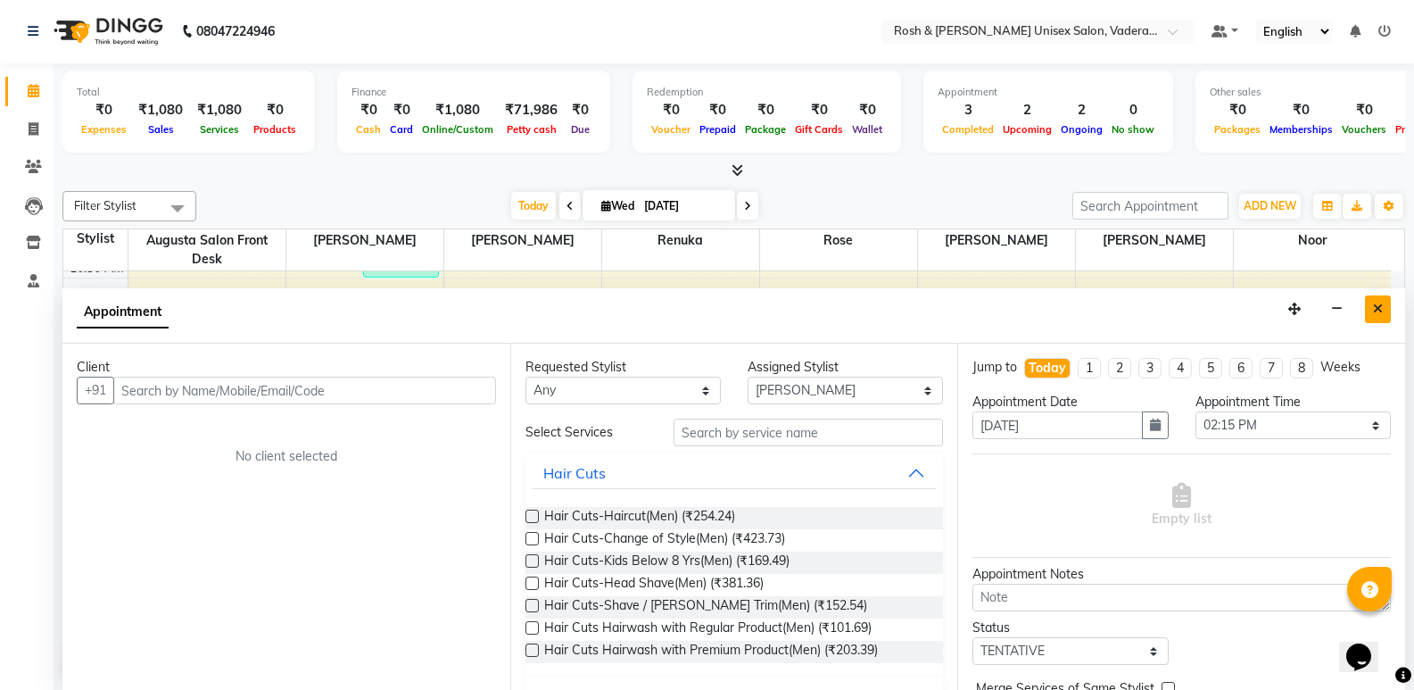
click at [1380, 303] on icon "Close" at bounding box center [1378, 308] width 10 height 12
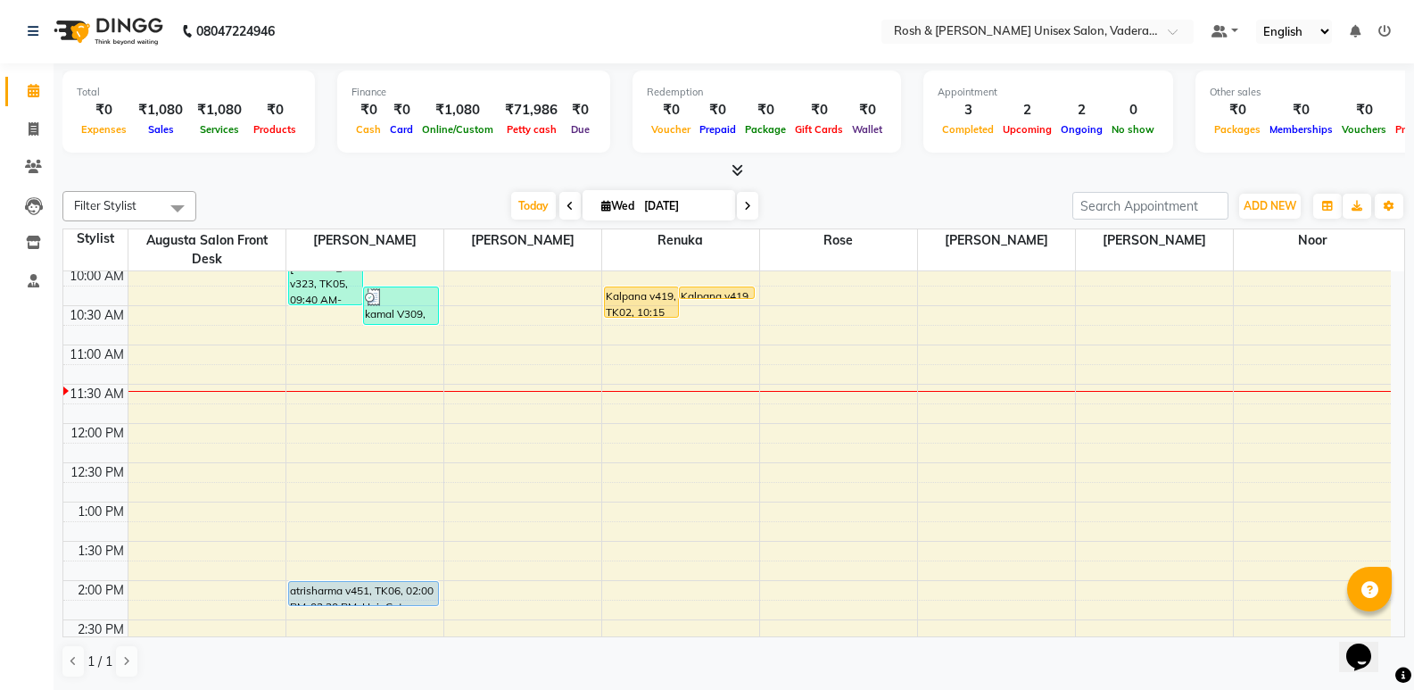
scroll to position [209, 0]
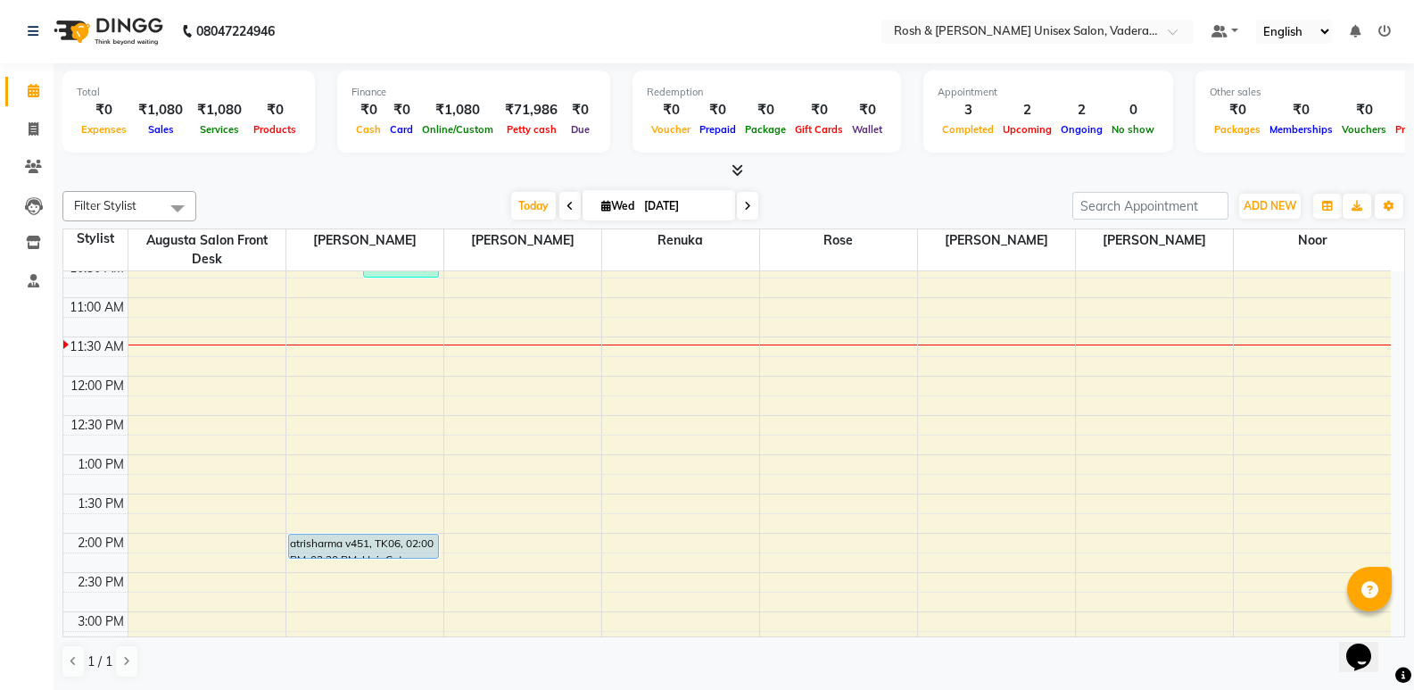
click at [742, 171] on icon at bounding box center [738, 169] width 12 height 13
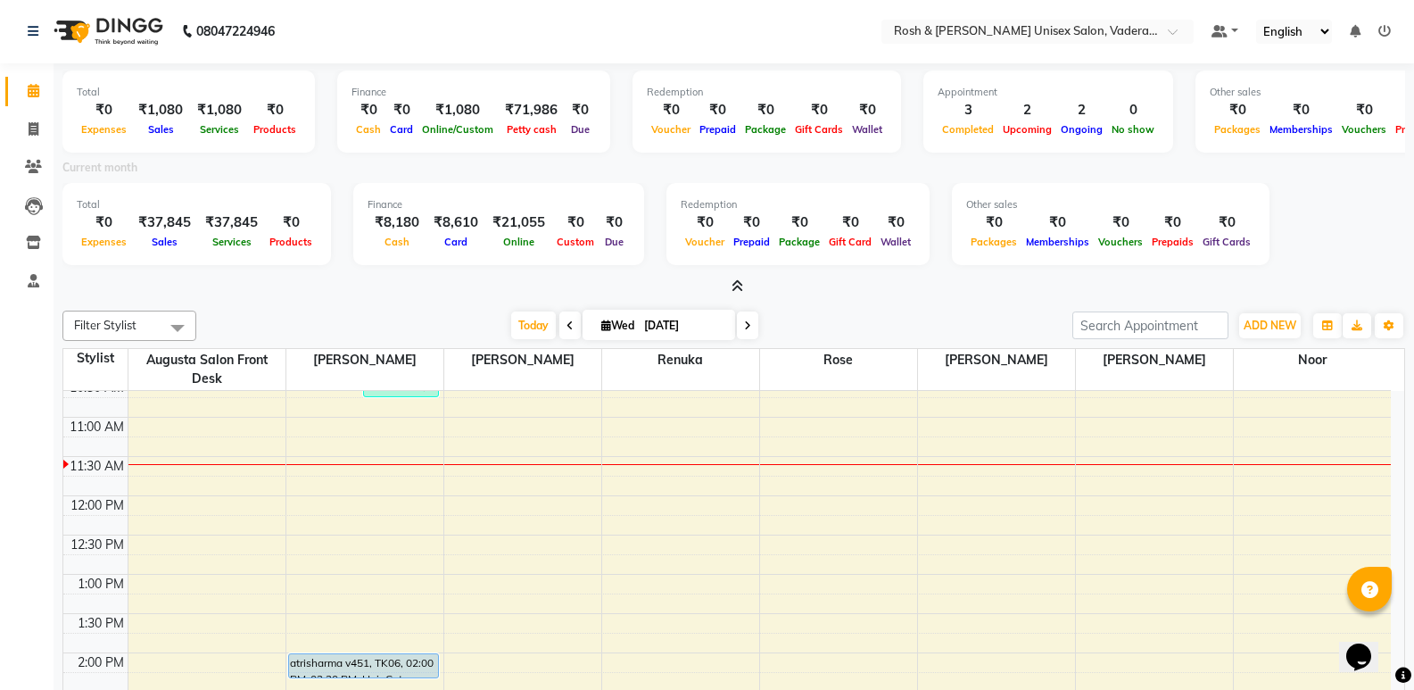
click at [735, 289] on icon at bounding box center [738, 285] width 12 height 13
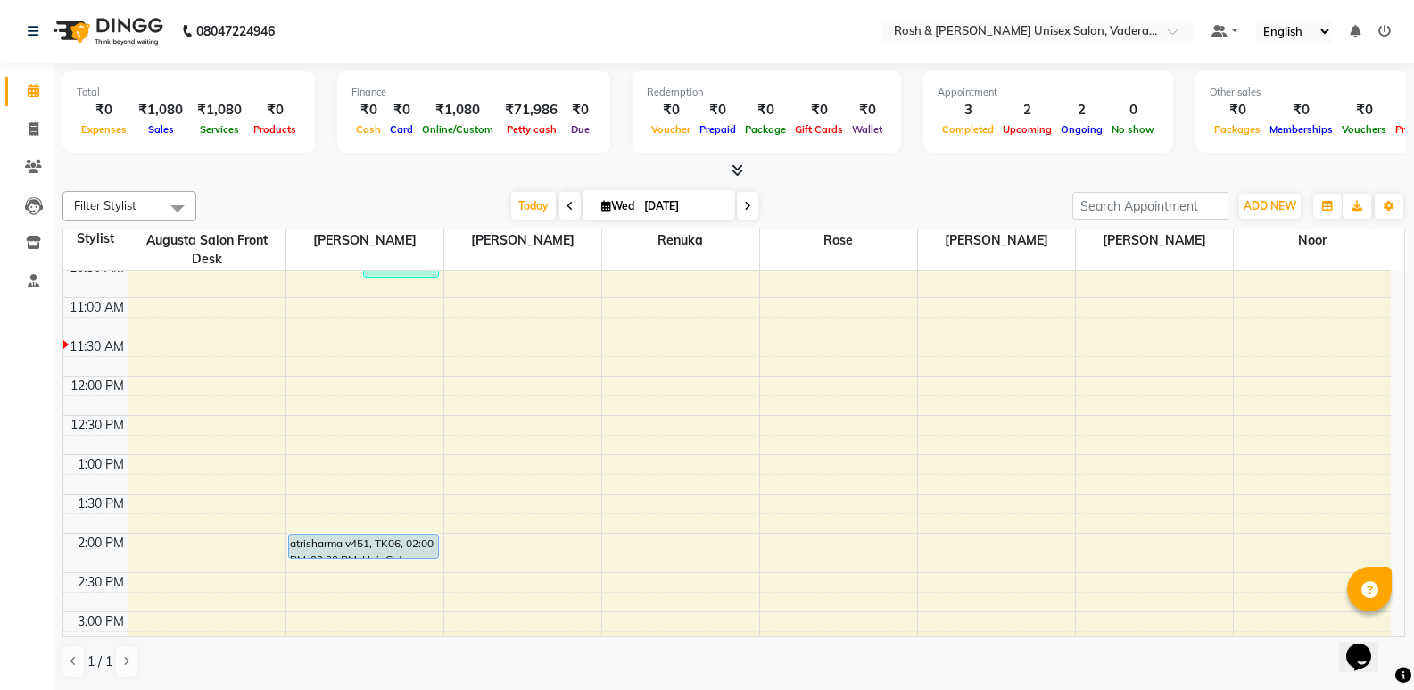
click at [735, 176] on icon at bounding box center [738, 169] width 12 height 13
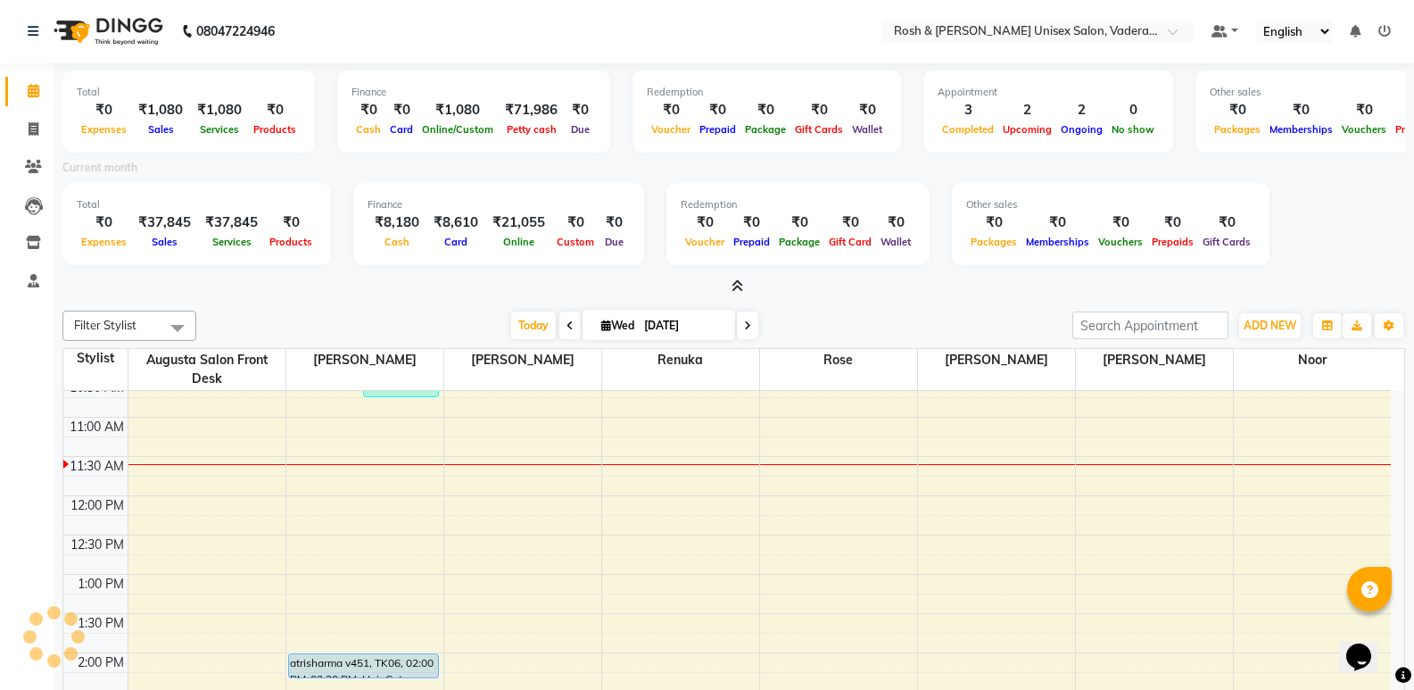
click at [740, 278] on span at bounding box center [733, 286] width 19 height 19
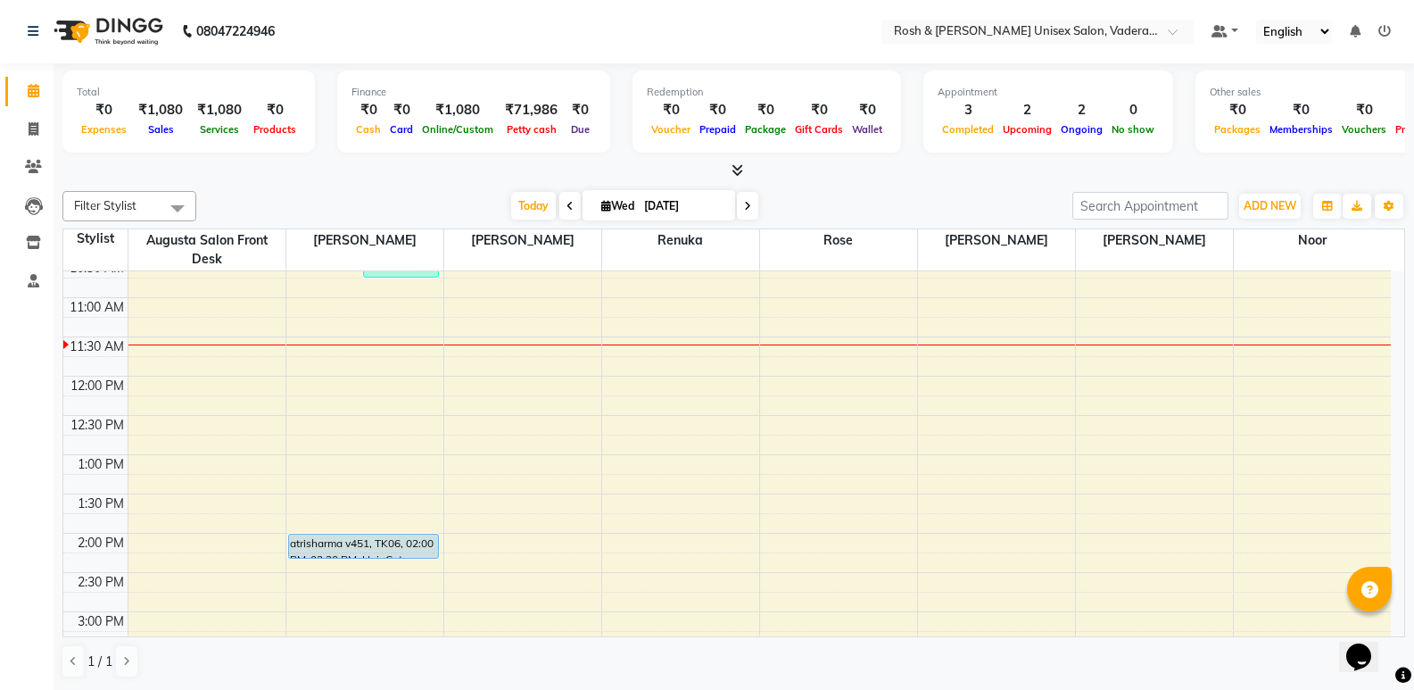
click at [738, 165] on icon at bounding box center [738, 169] width 12 height 13
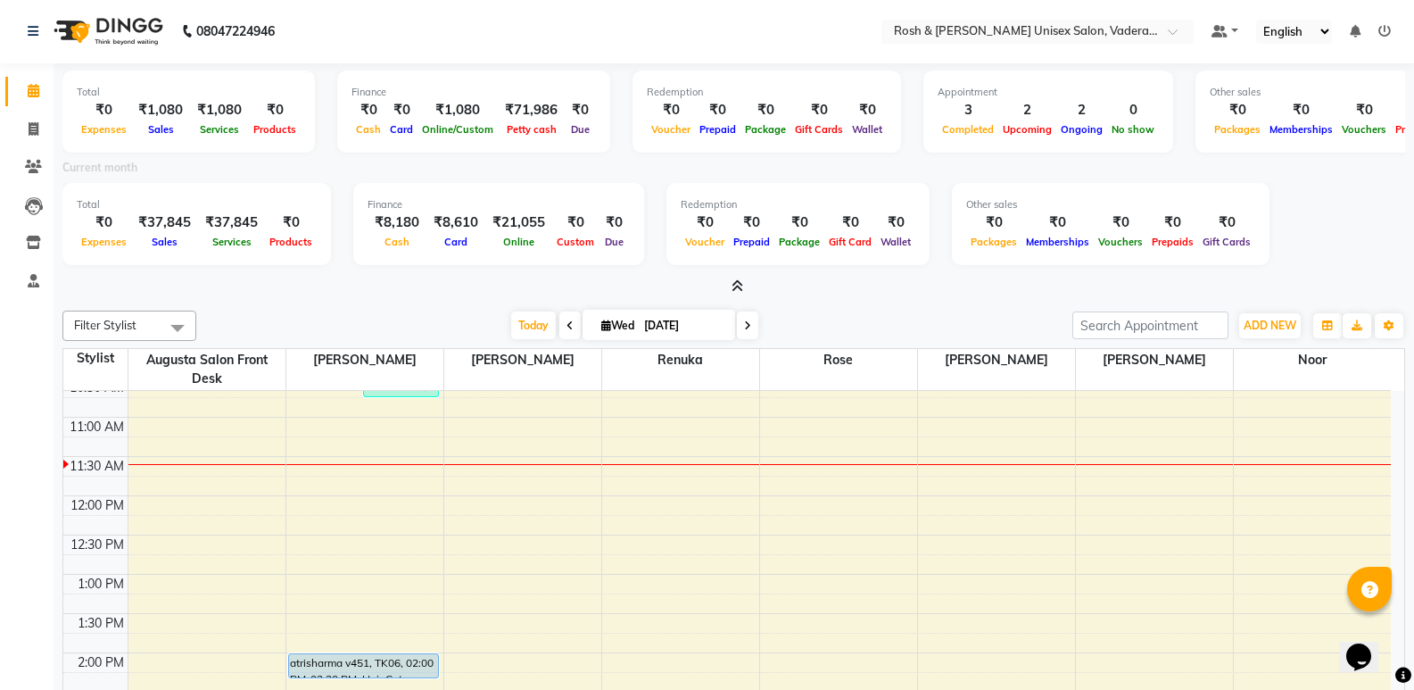
click at [733, 285] on icon at bounding box center [738, 285] width 12 height 13
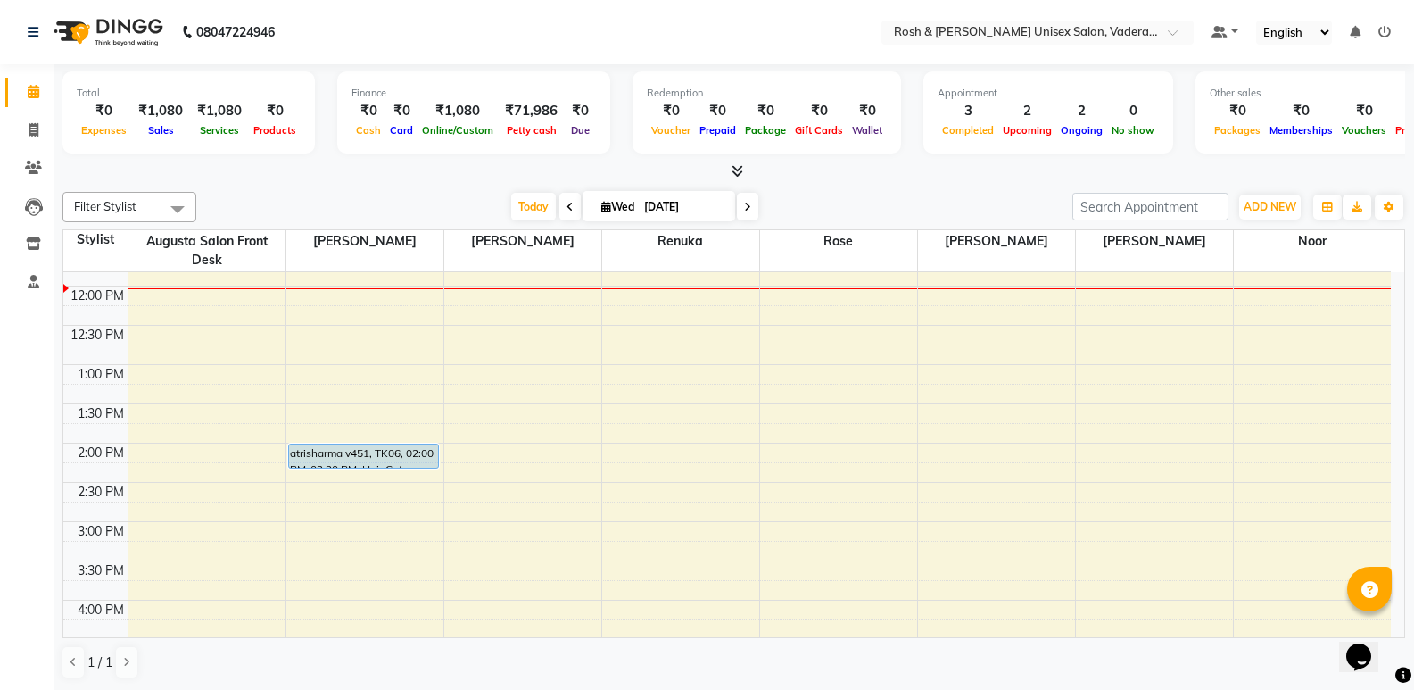
scroll to position [268, 0]
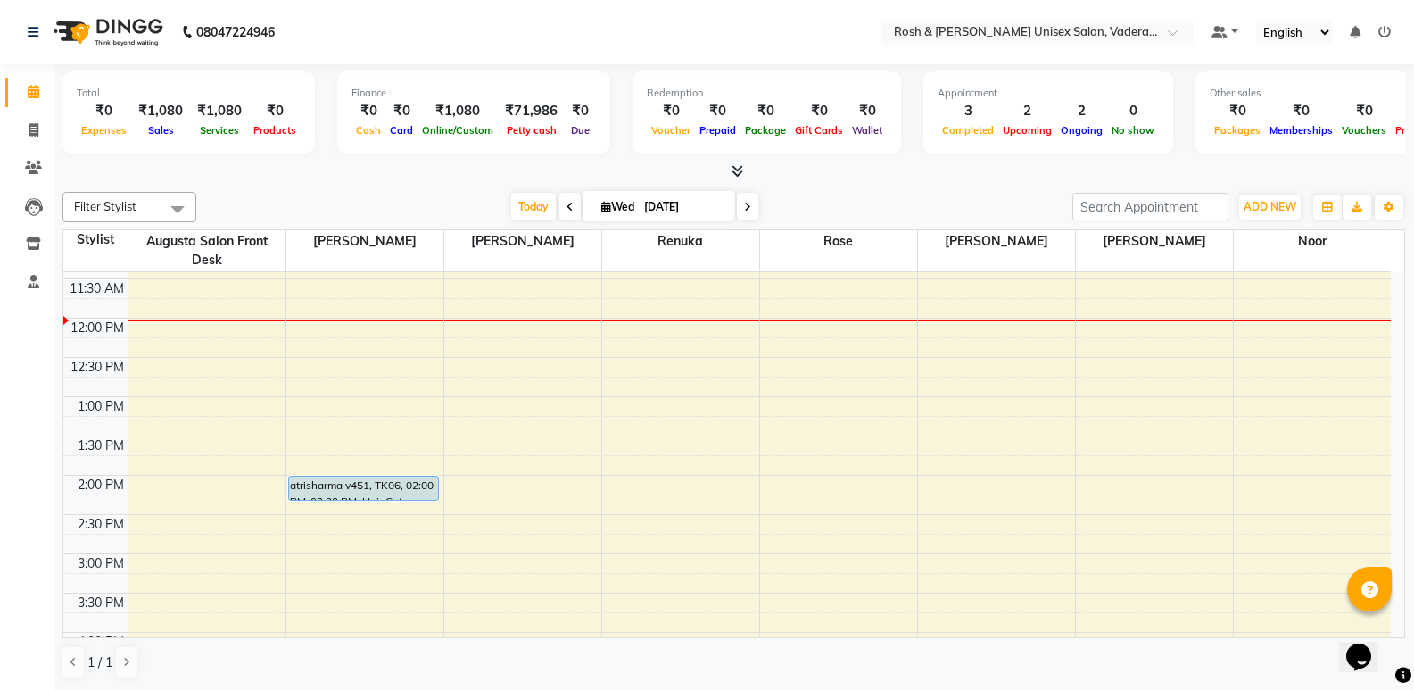
click at [746, 206] on icon at bounding box center [747, 207] width 7 height 11
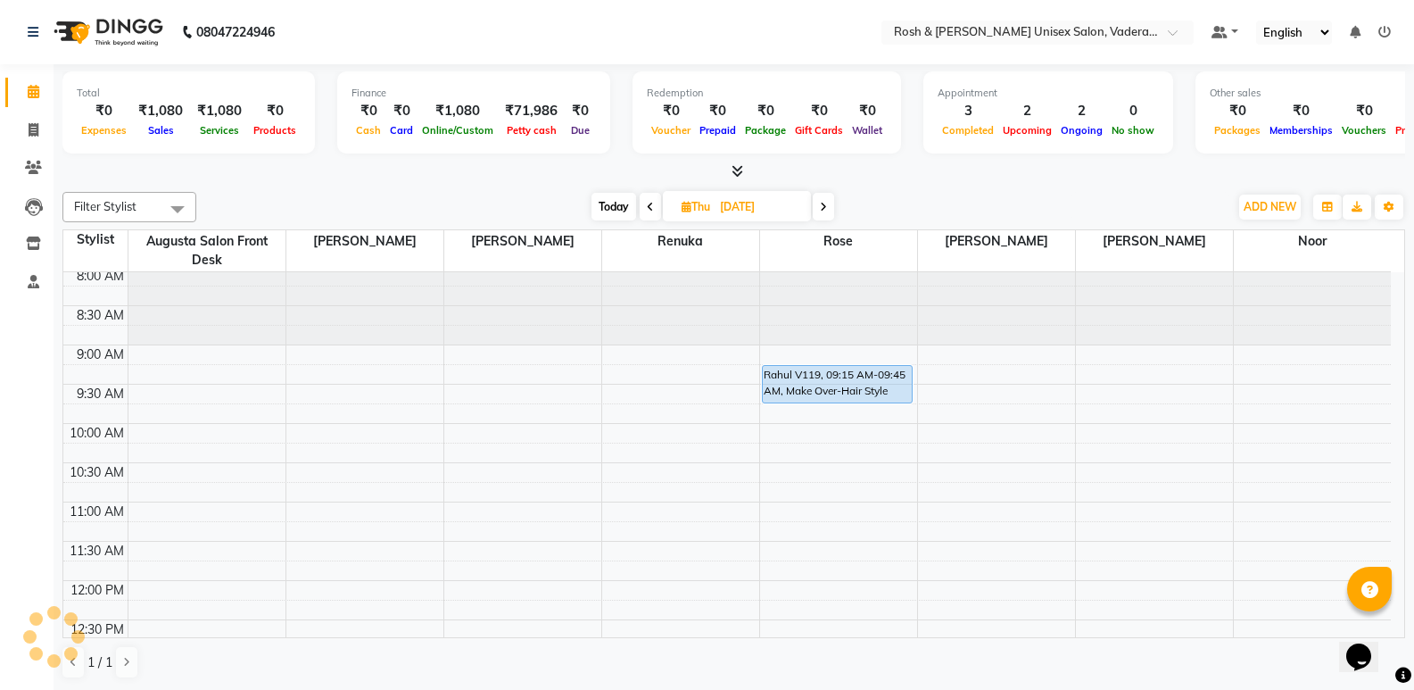
scroll to position [0, 0]
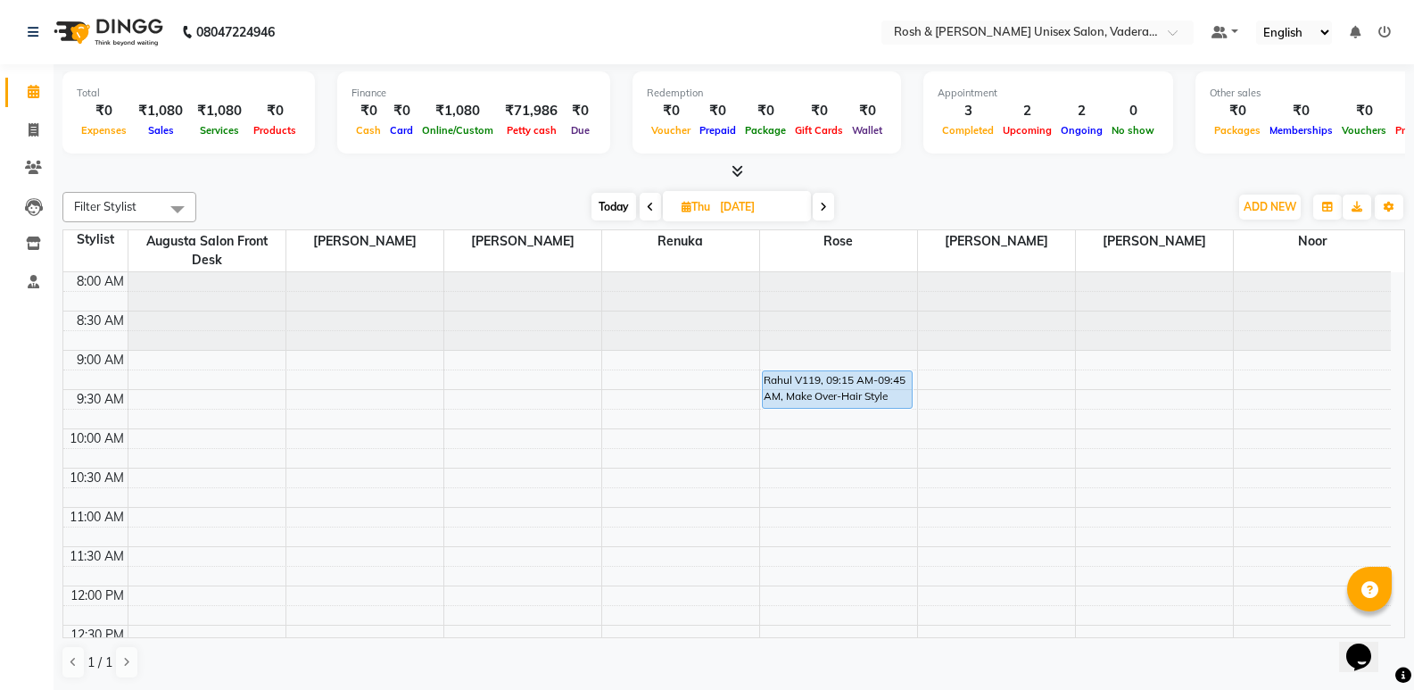
click at [652, 211] on span at bounding box center [650, 207] width 21 height 28
type input "[DATE]"
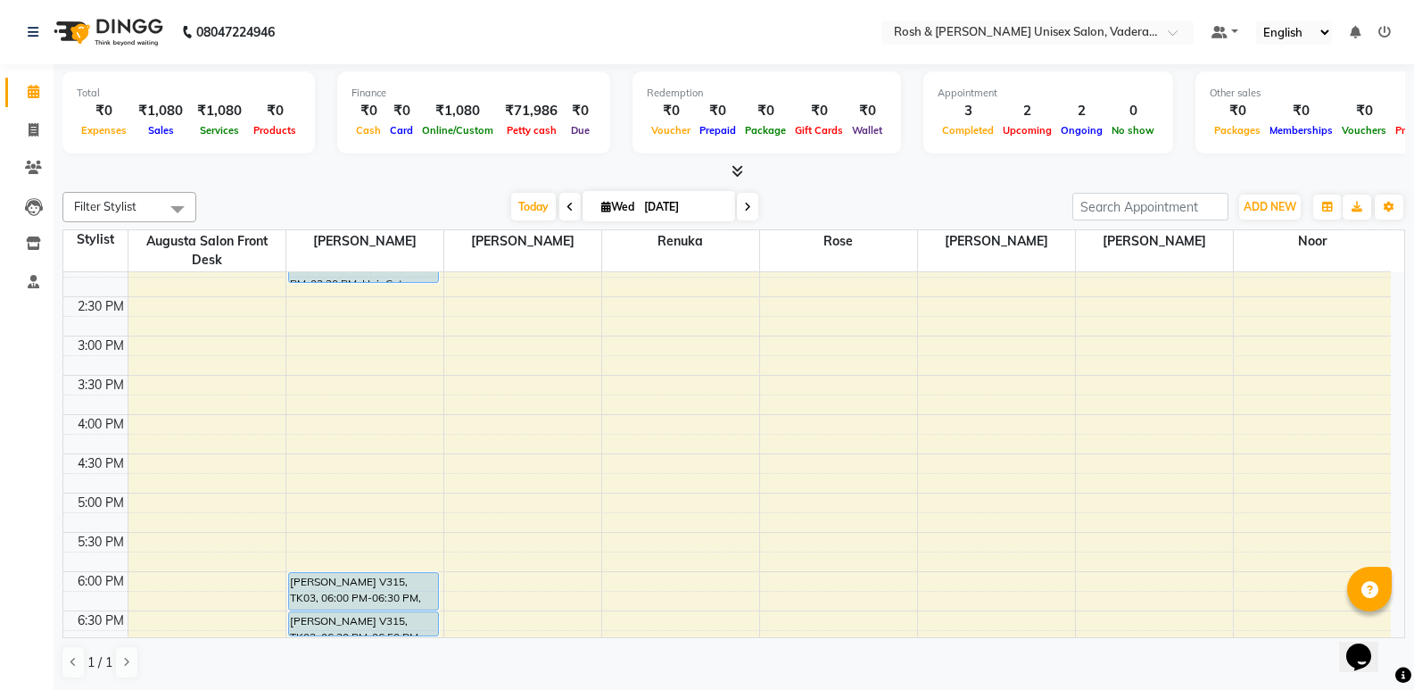
scroll to position [446, 0]
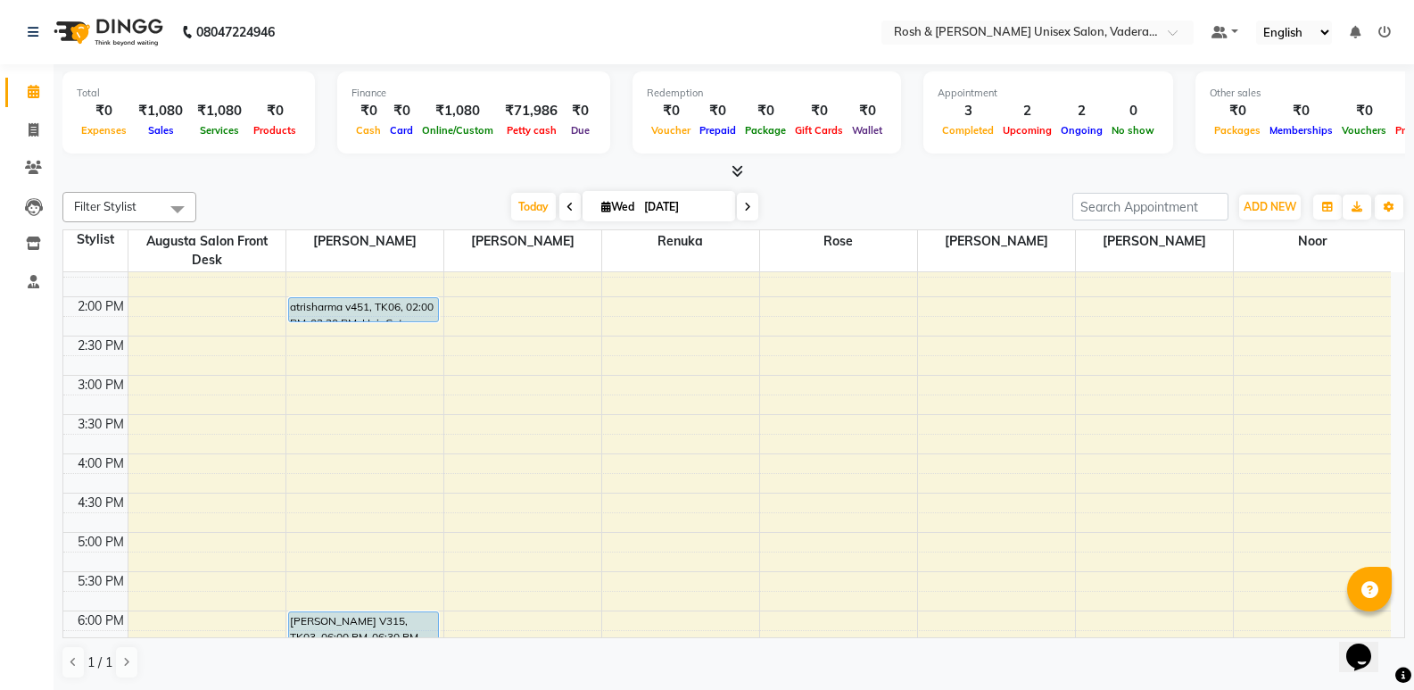
click at [739, 176] on icon at bounding box center [738, 170] width 12 height 13
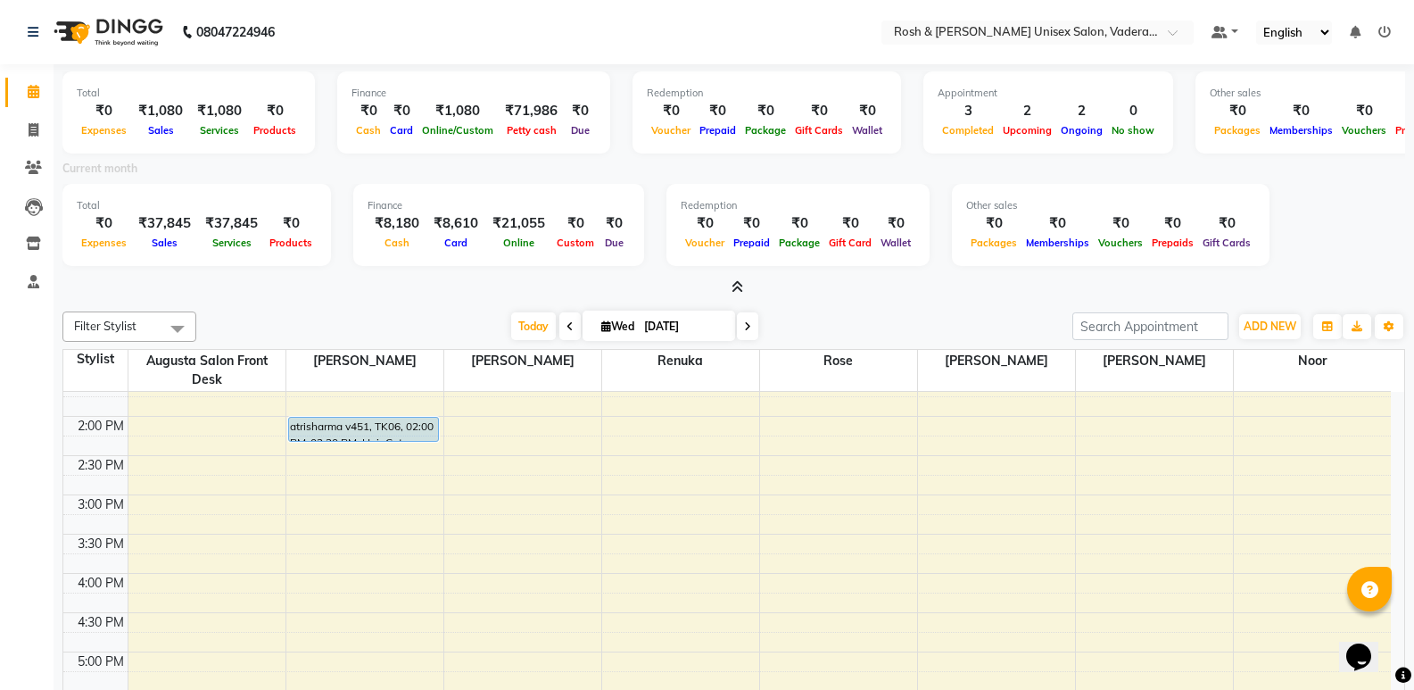
click at [739, 176] on div "Current month" at bounding box center [734, 171] width 1370 height 25
click at [738, 286] on icon at bounding box center [738, 286] width 12 height 13
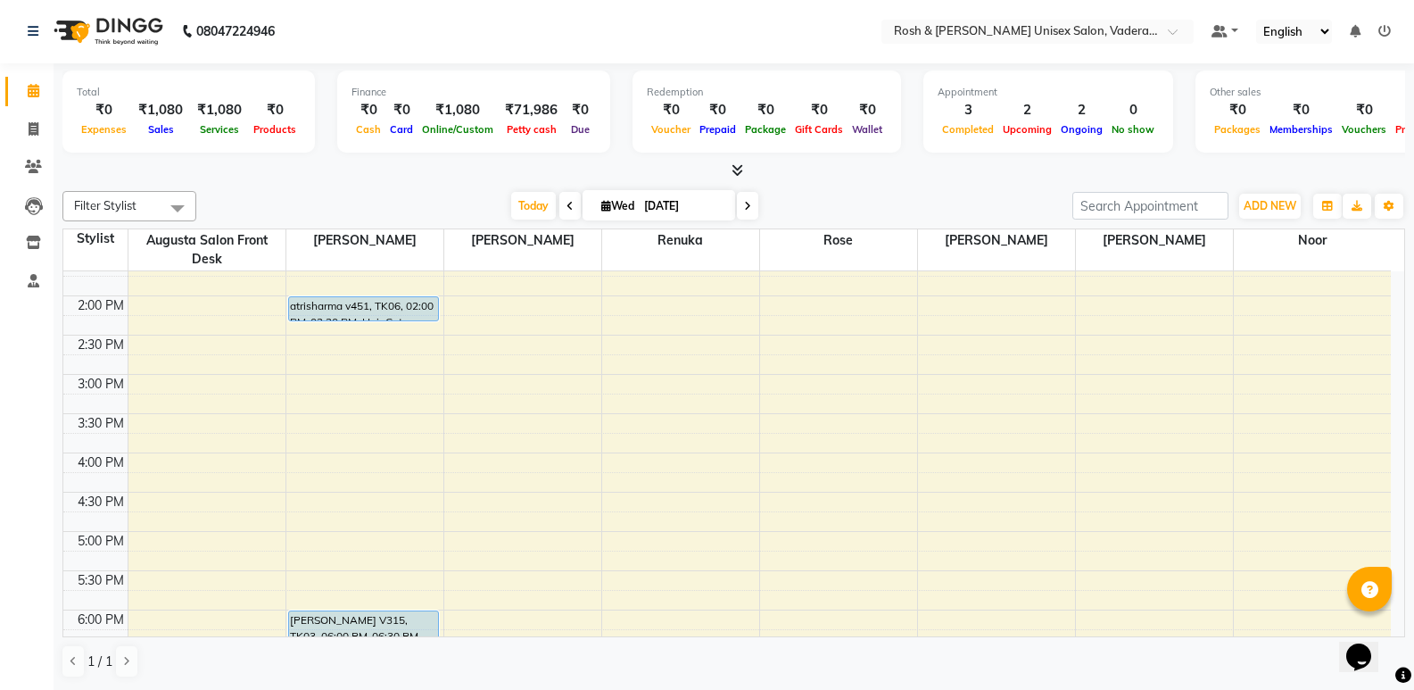
click at [332, 335] on div "8:00 AM 8:30 AM 9:00 AM 9:30 AM 10:00 AM 10:30 AM 11:00 AM 11:30 AM 12:00 PM 12…" at bounding box center [727, 335] width 1328 height 1020
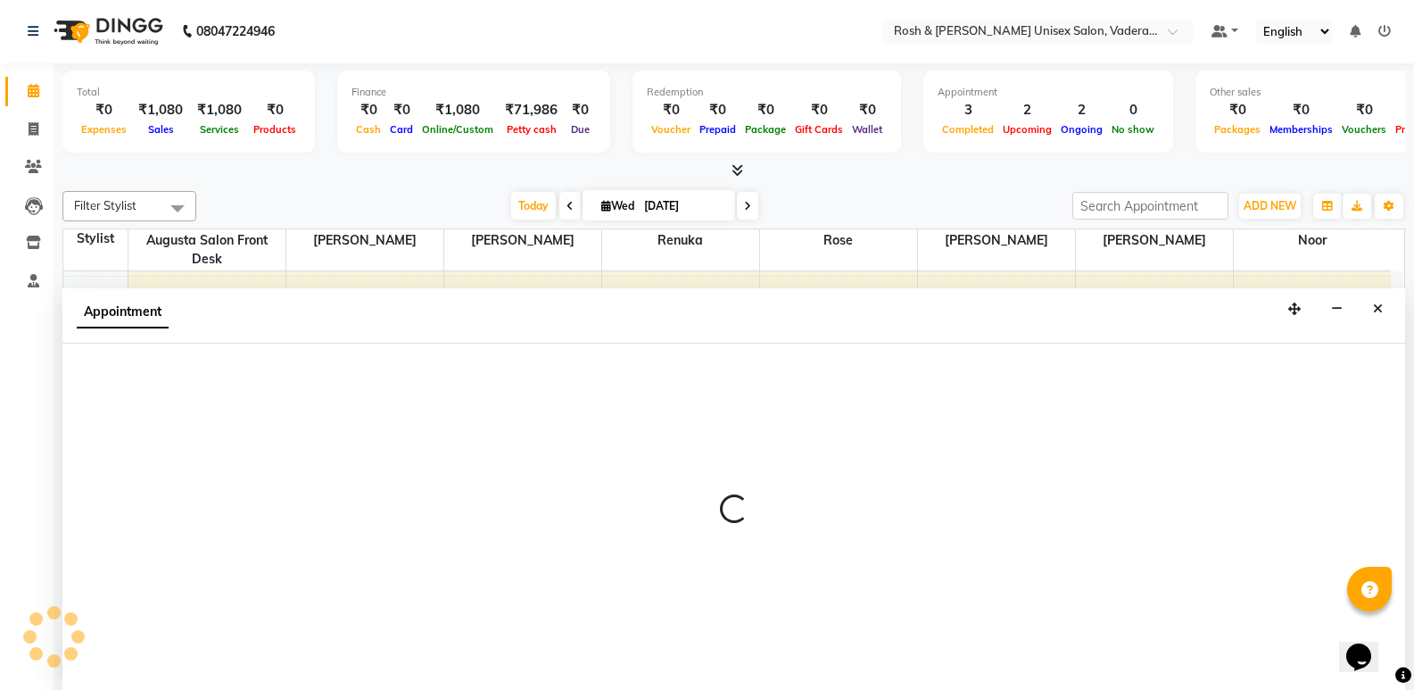
select select "87533"
select select "tentative"
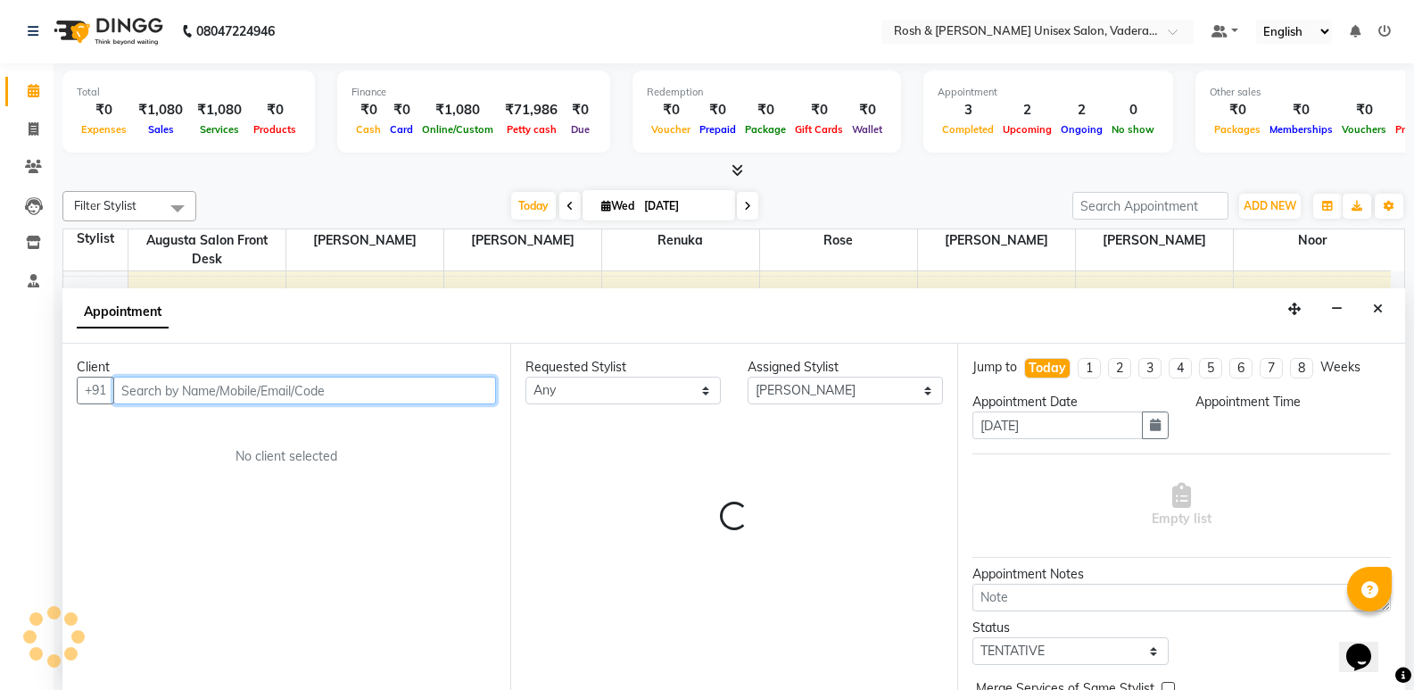
select select "855"
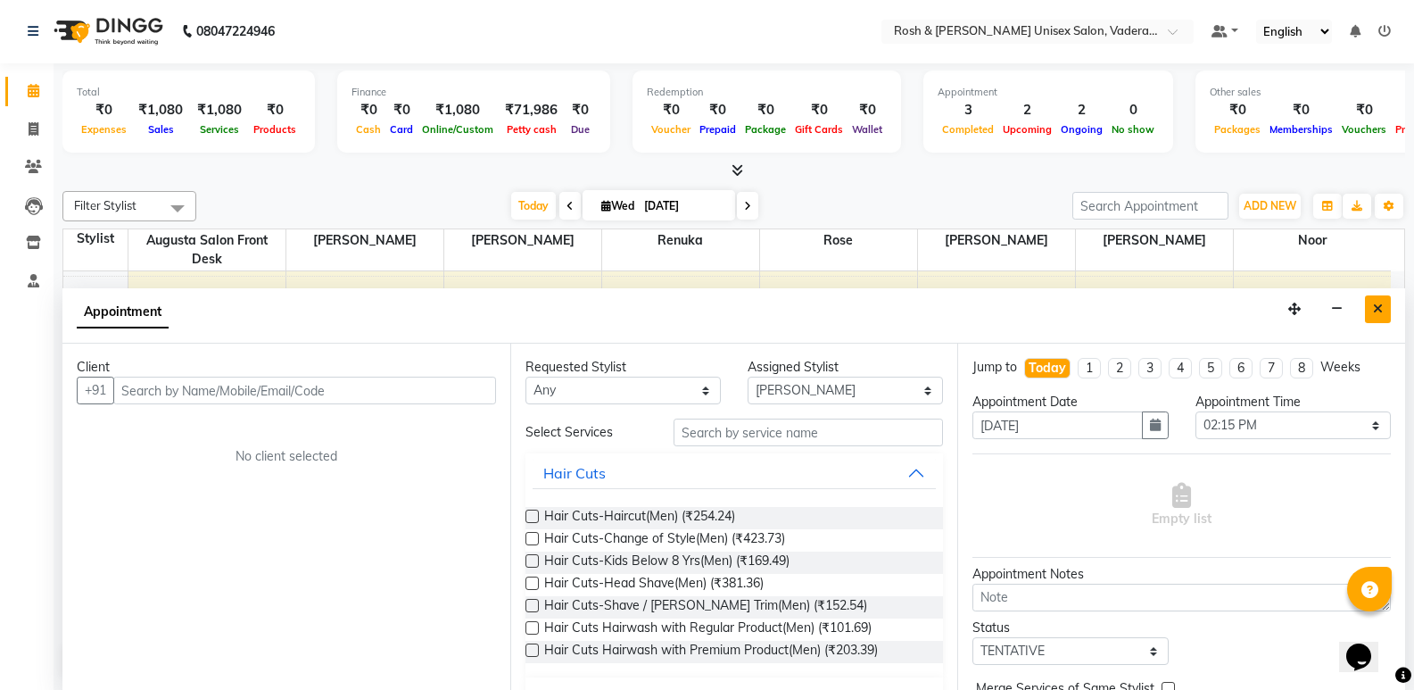
click at [1385, 302] on button "Close" at bounding box center [1378, 309] width 26 height 28
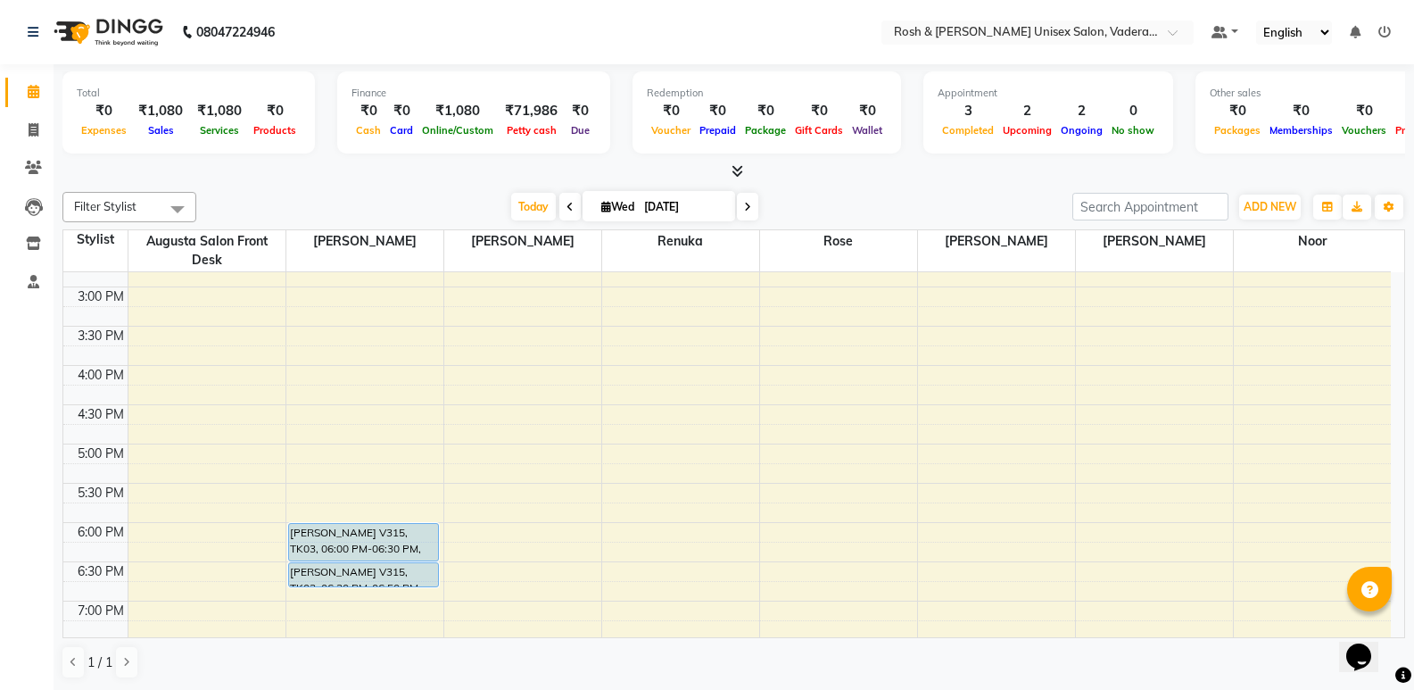
scroll to position [535, 0]
click at [740, 170] on icon at bounding box center [738, 170] width 12 height 13
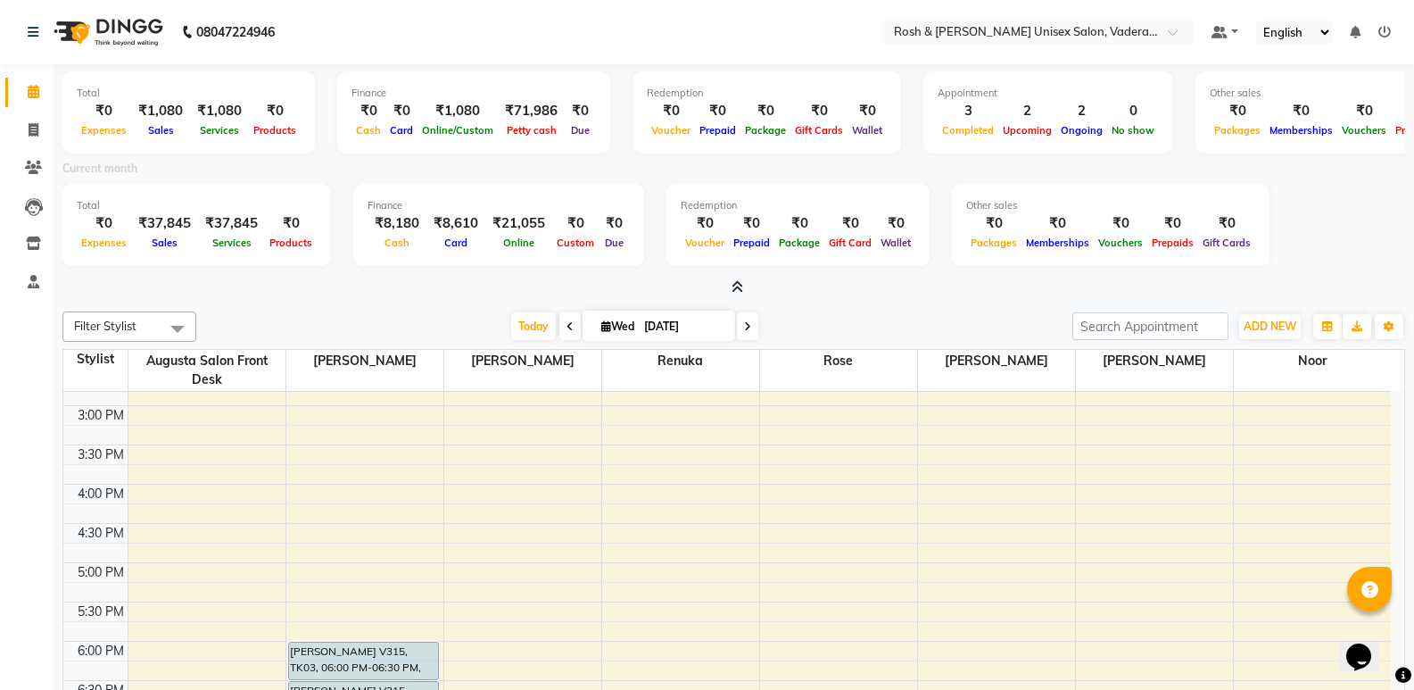
click at [742, 285] on icon at bounding box center [738, 286] width 12 height 13
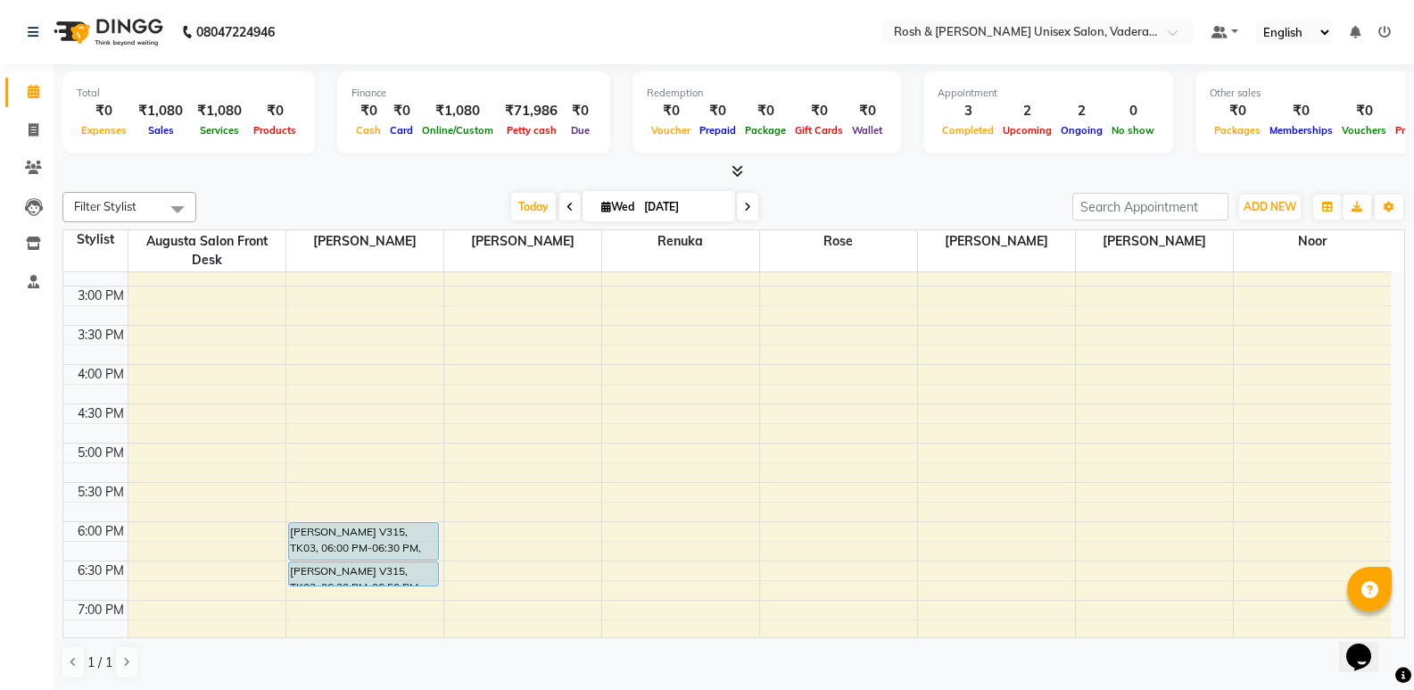
click at [741, 172] on icon at bounding box center [738, 170] width 12 height 13
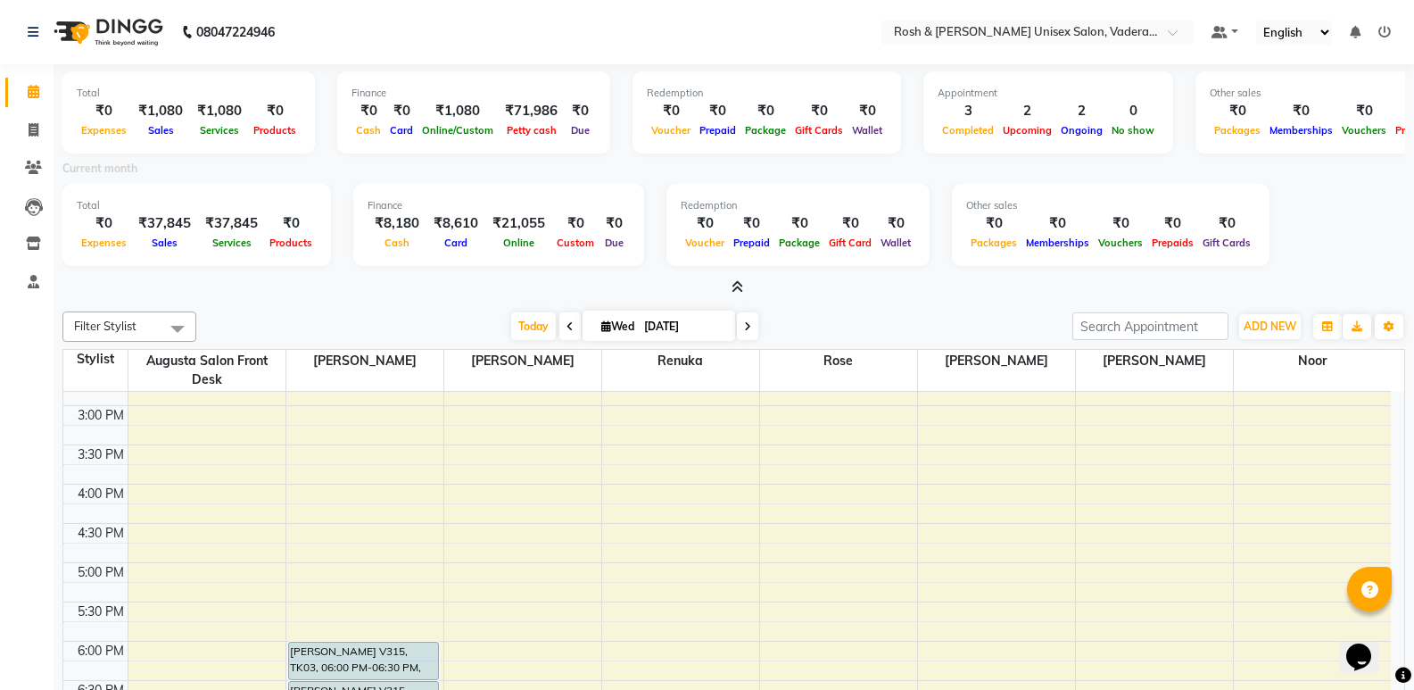
click at [738, 293] on icon at bounding box center [738, 286] width 12 height 13
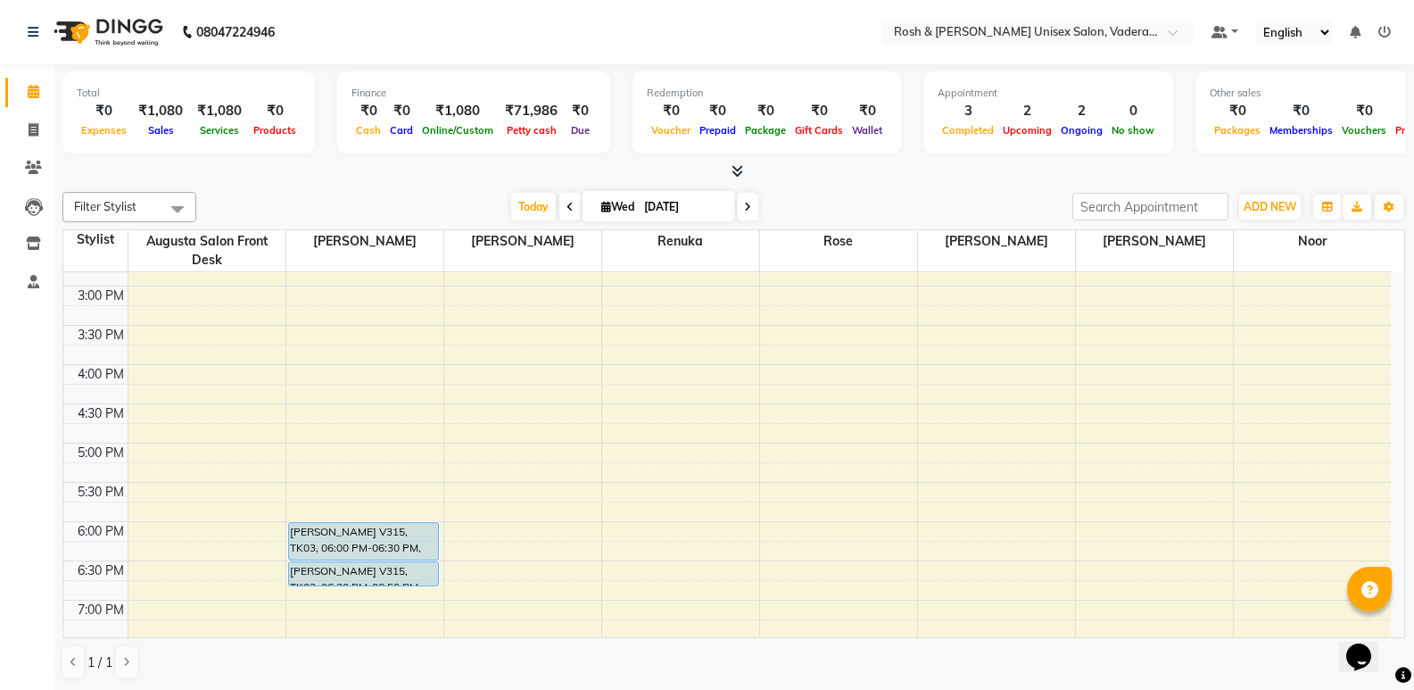
click at [739, 169] on icon at bounding box center [738, 170] width 12 height 13
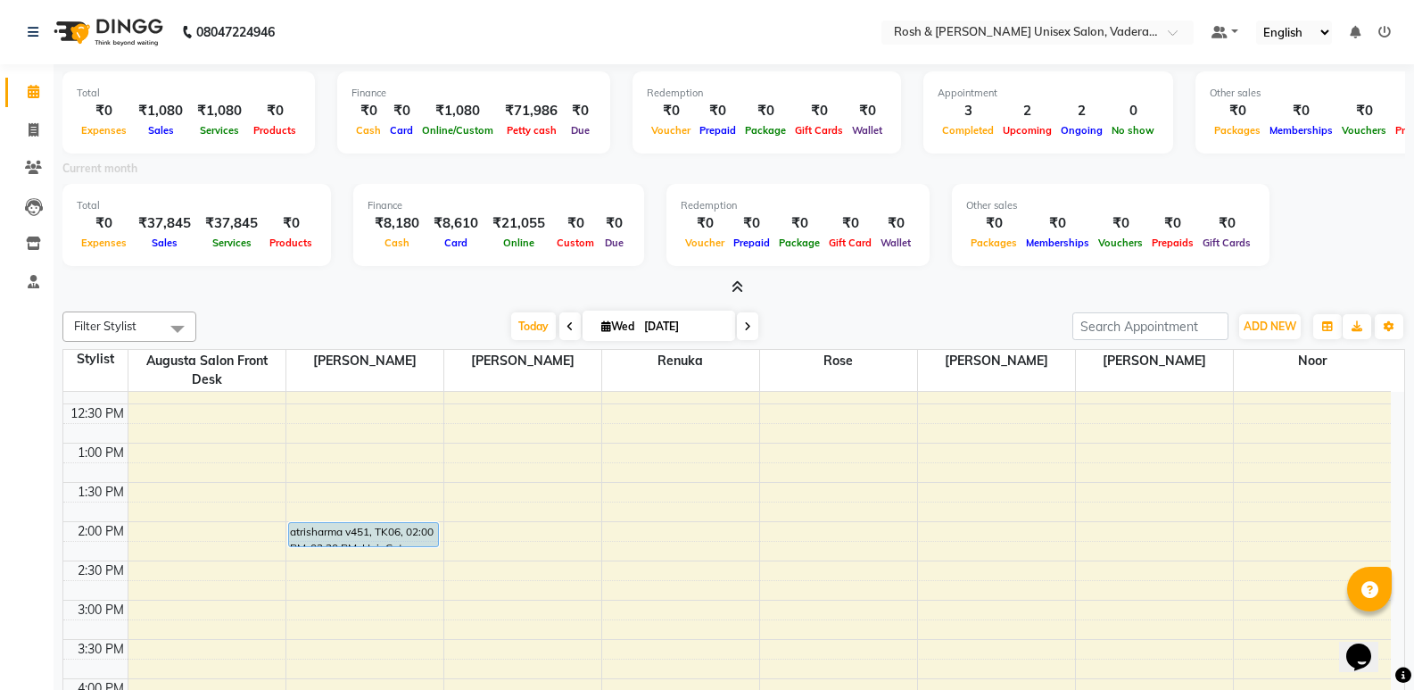
scroll to position [298, 0]
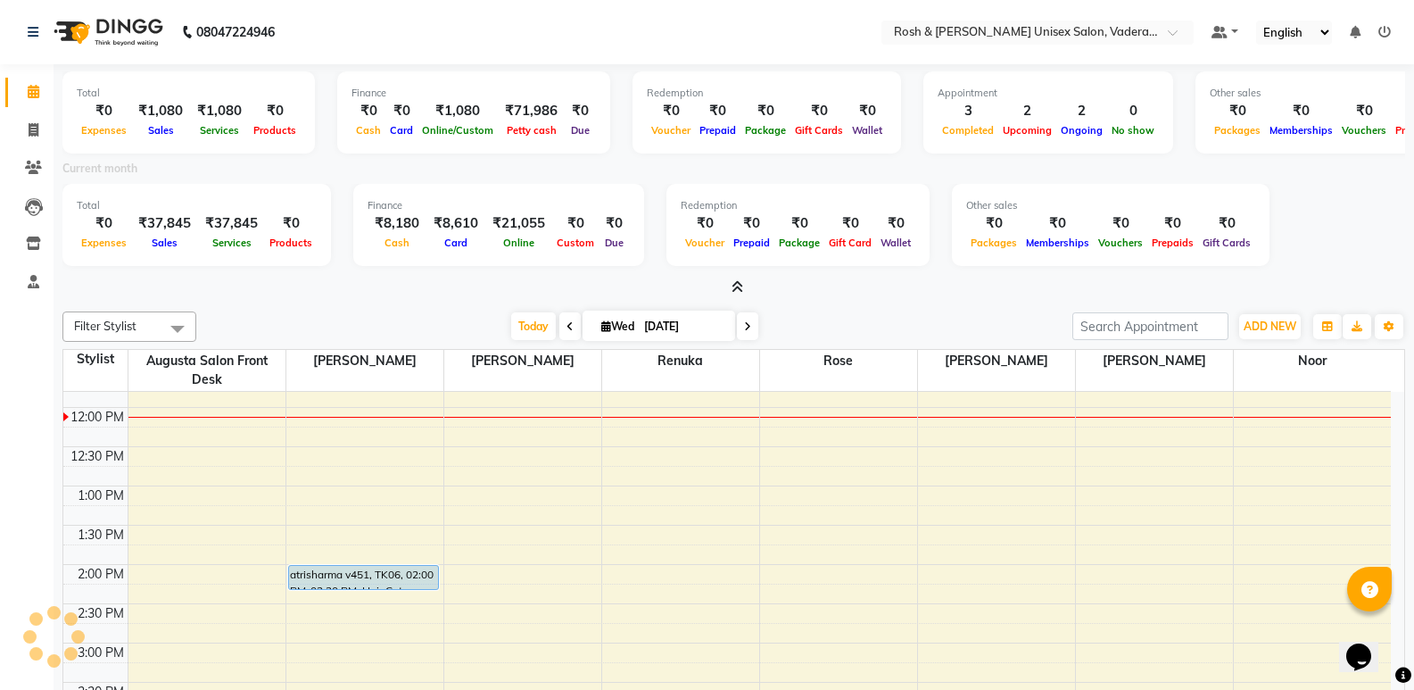
click at [736, 286] on icon at bounding box center [738, 286] width 12 height 13
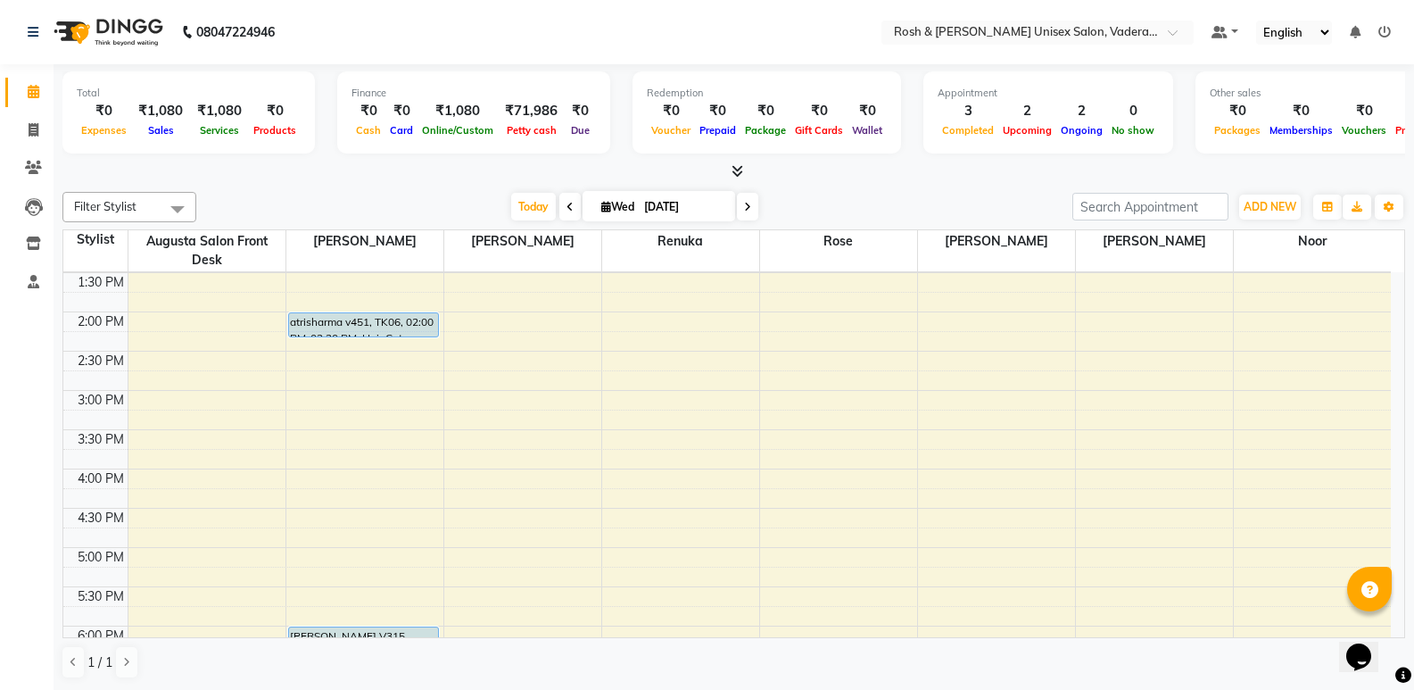
scroll to position [387, 0]
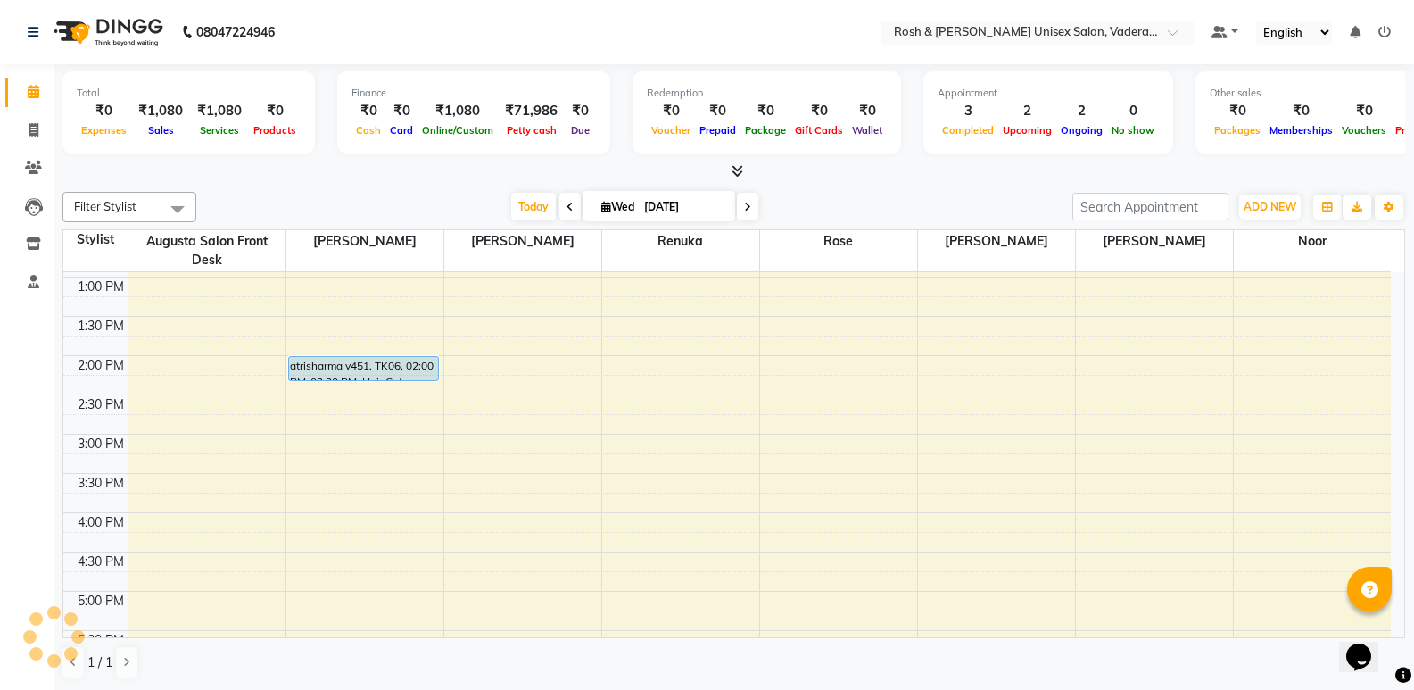
click at [735, 172] on icon at bounding box center [738, 170] width 12 height 13
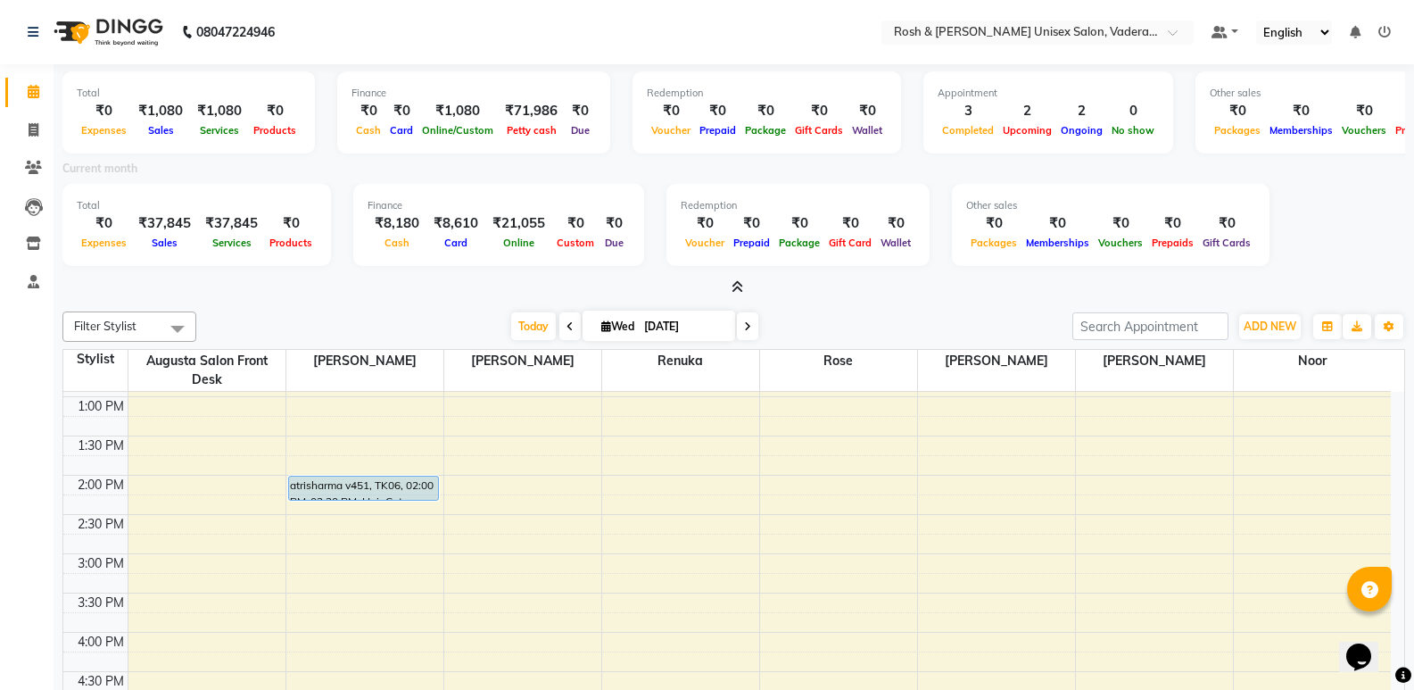
click at [734, 295] on span at bounding box center [733, 287] width 19 height 19
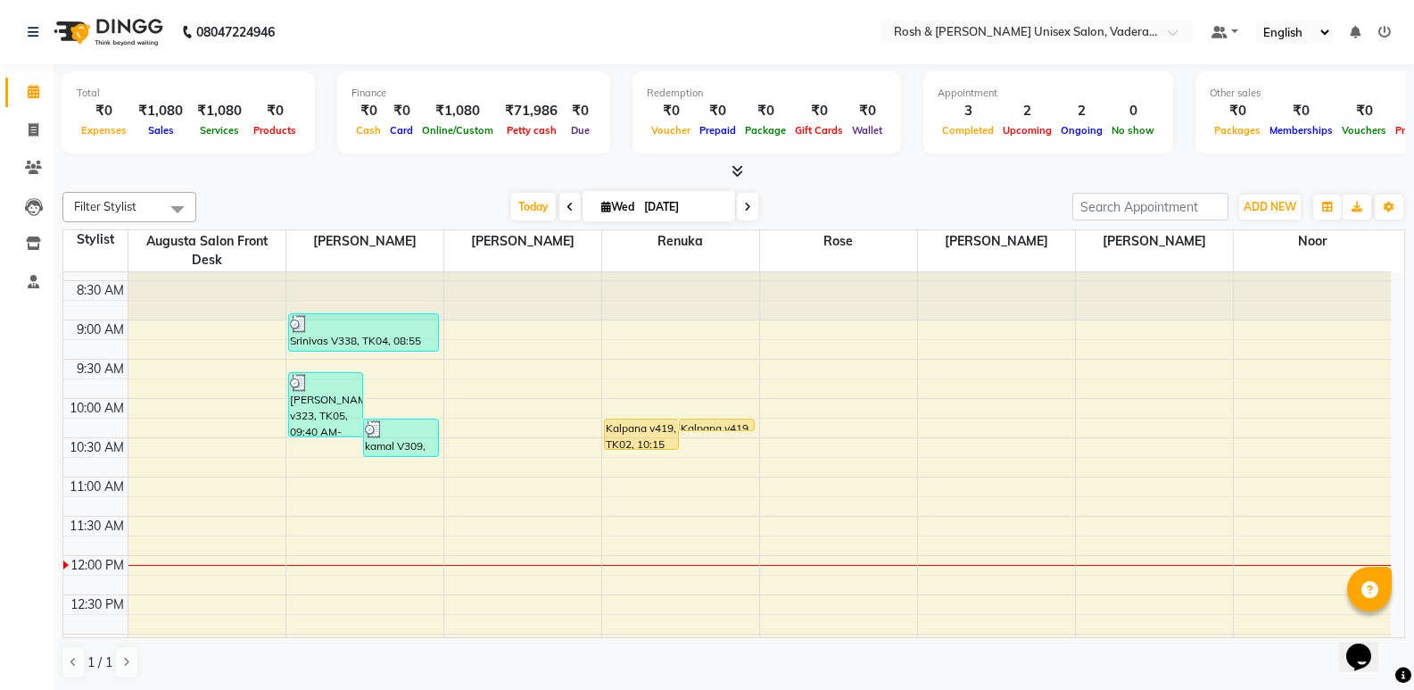
scroll to position [0, 0]
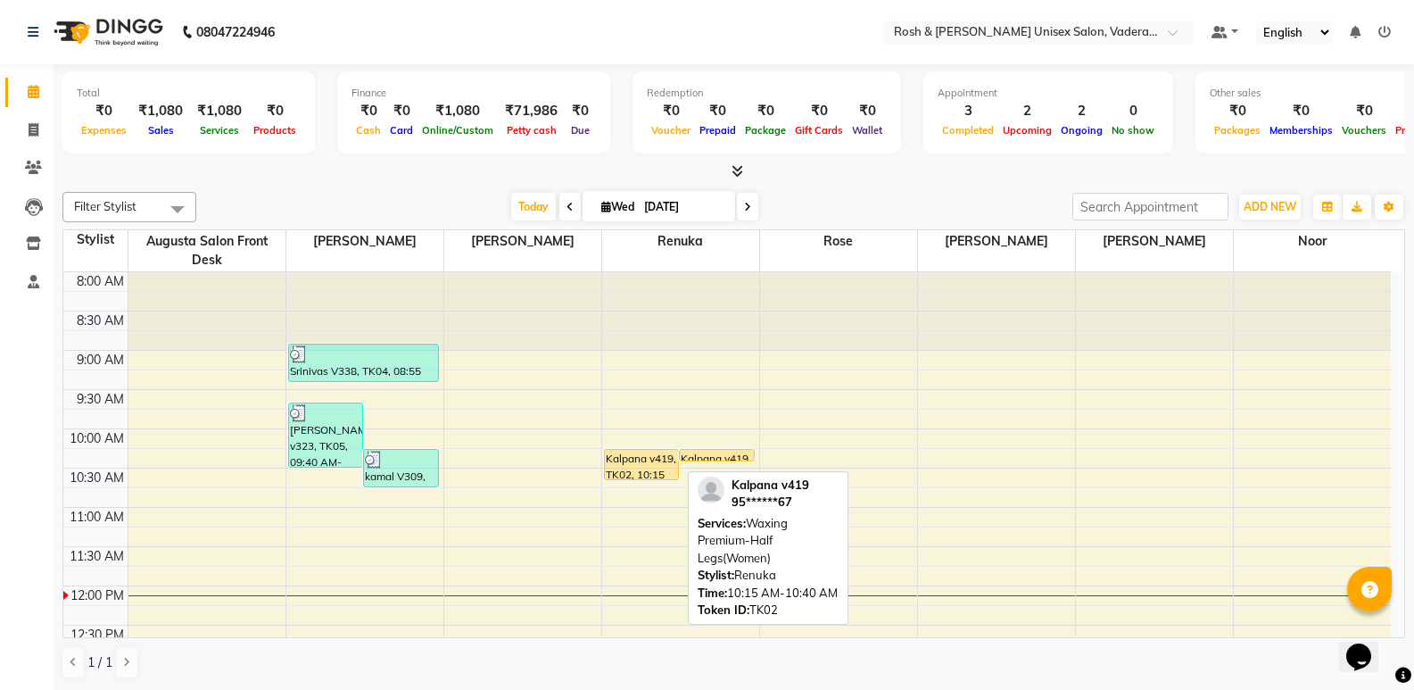
click at [633, 466] on div "Kalpana v419, TK02, 10:15 AM-10:40 AM, Waxing Premium-Half Legs(Women)" at bounding box center [642, 464] width 74 height 29
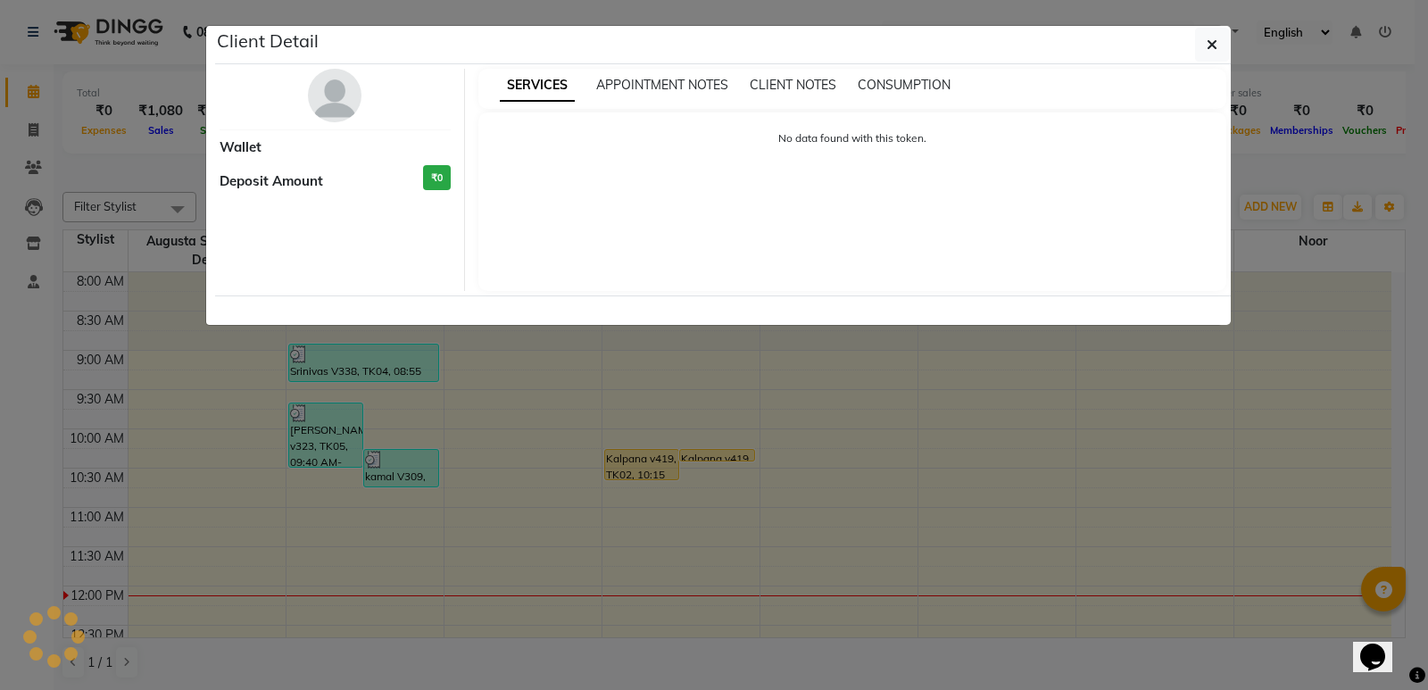
select select "1"
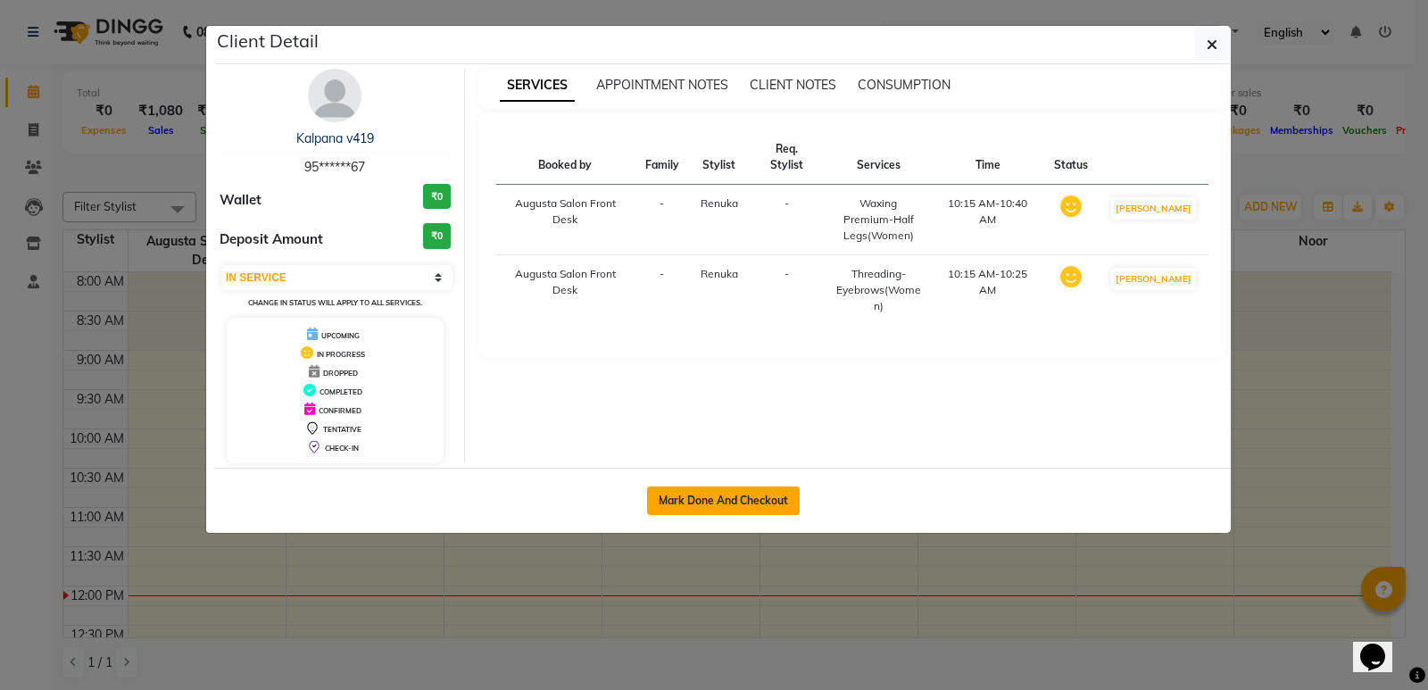
click at [739, 501] on button "Mark Done And Checkout" at bounding box center [723, 500] width 153 height 29
select select "service"
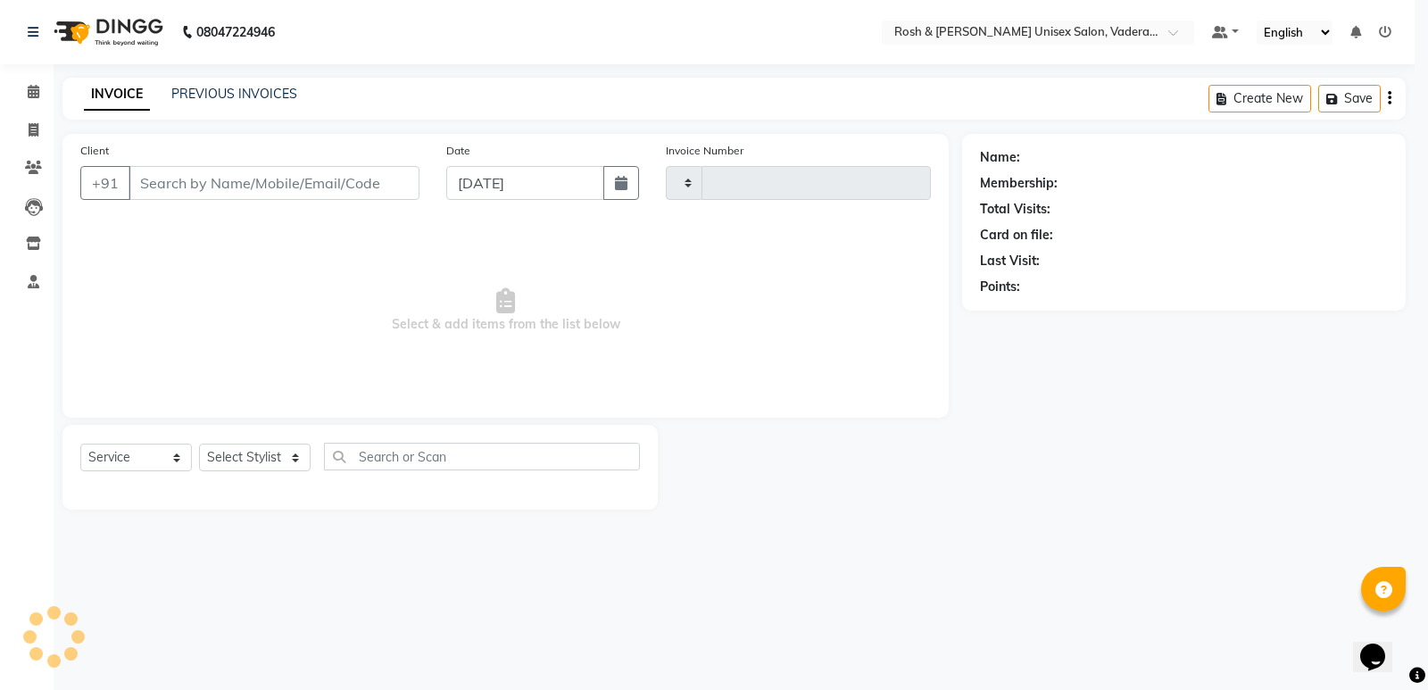
type input "0635"
select select "8657"
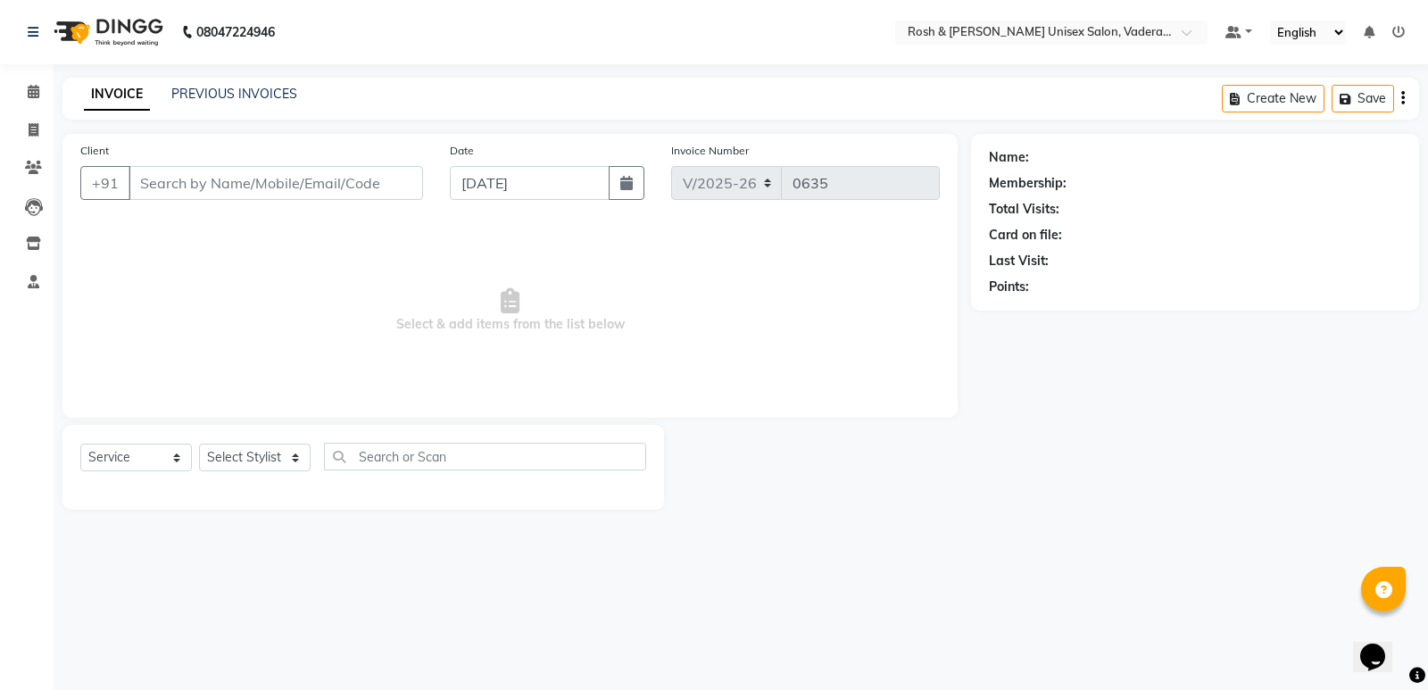
type input "95******67"
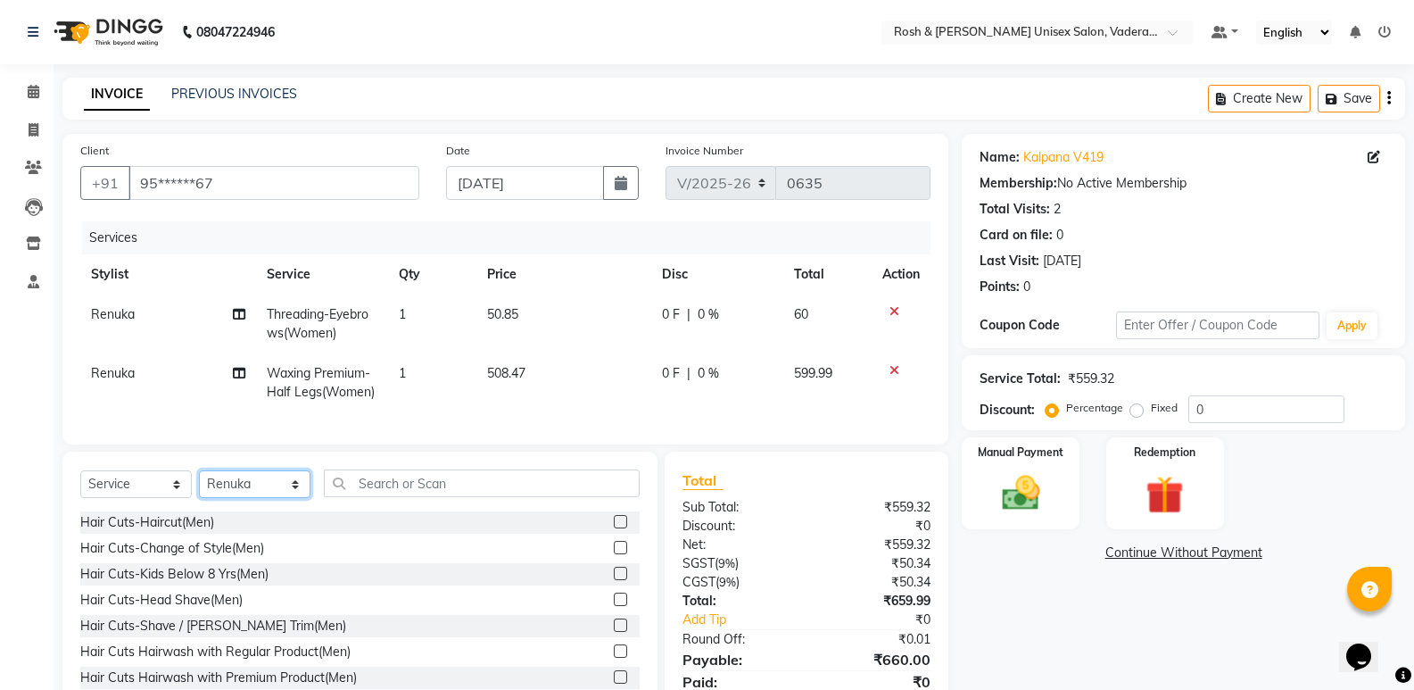
click at [294, 498] on select "Select Stylist Augusta Salon Front Desk [PERSON_NAME] [PERSON_NAME] [PERSON_NAM…" at bounding box center [255, 484] width 112 height 28
select select "87533"
click at [199, 484] on select "Select Stylist Augusta Salon Front Desk [PERSON_NAME] [PERSON_NAME] [PERSON_NAM…" at bounding box center [255, 484] width 112 height 28
click at [431, 497] on input "text" at bounding box center [482, 483] width 316 height 28
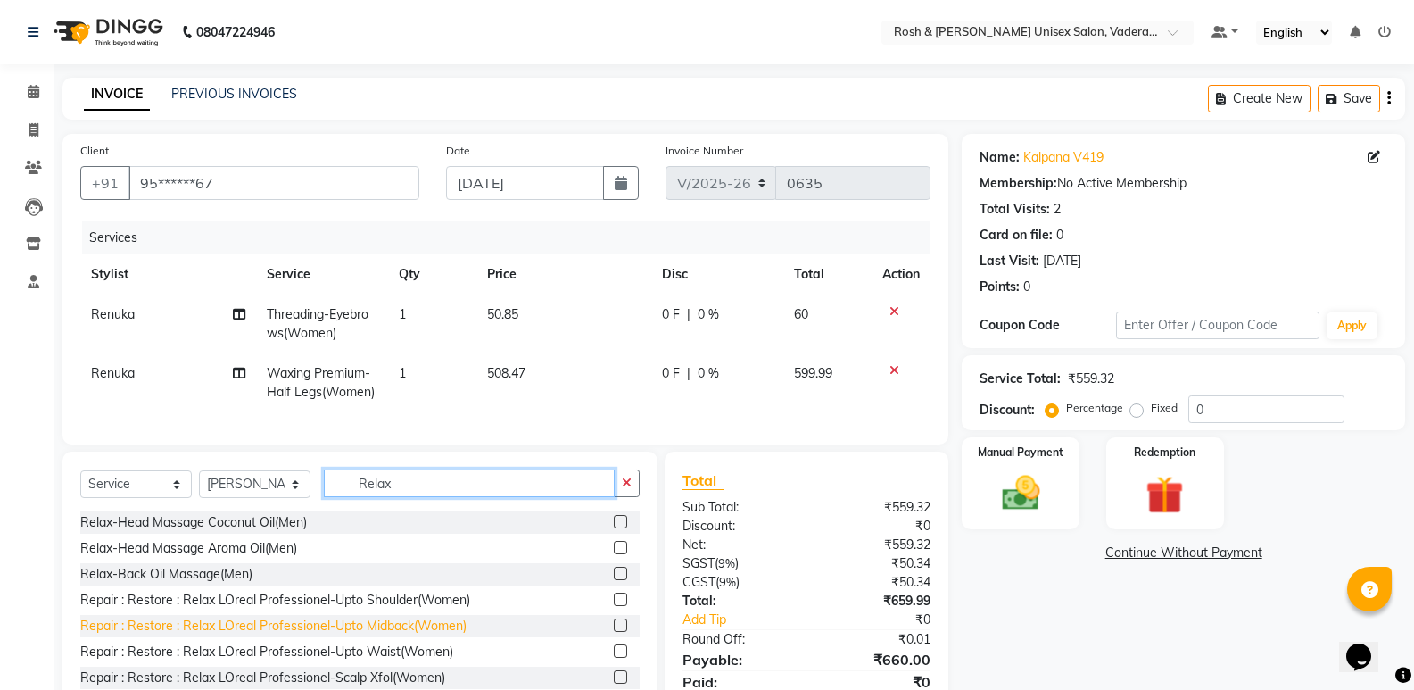
type input "Relax"
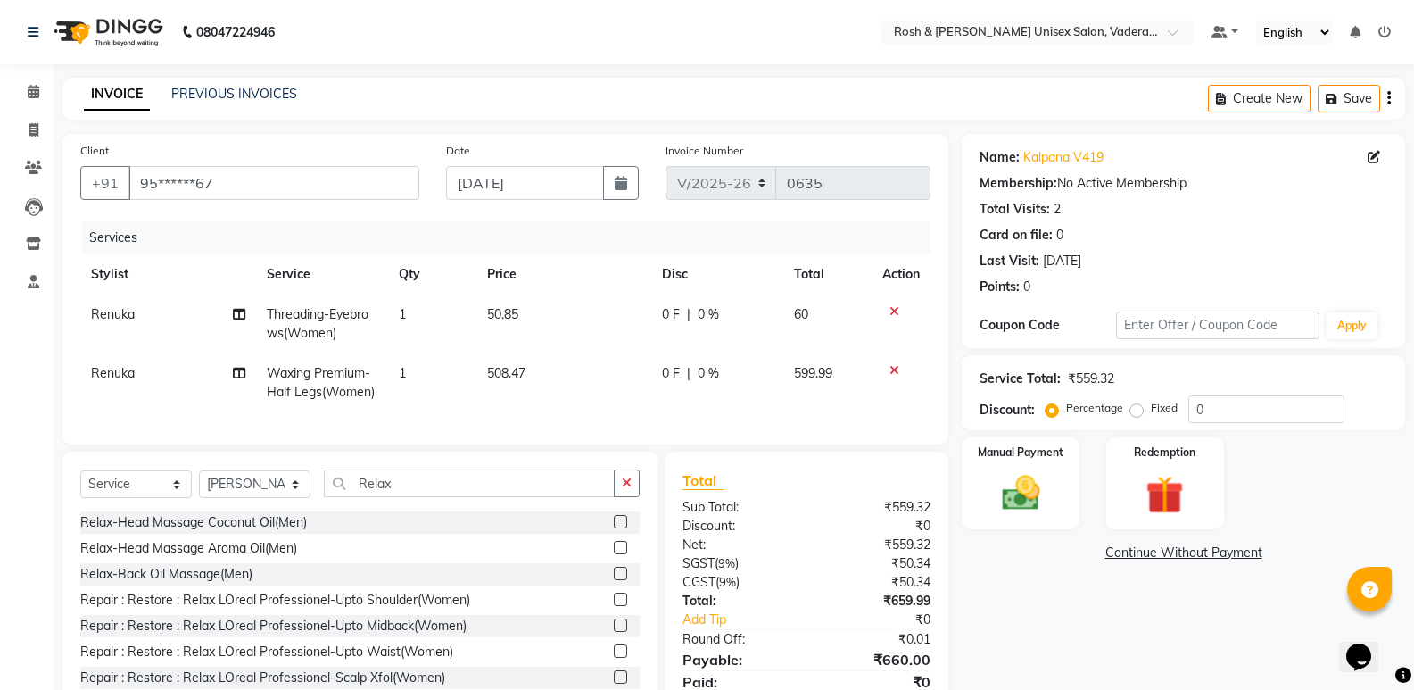
click at [387, 635] on div "Repair : Restore : Relax LOreal Professionel-Upto Midback(Women)" at bounding box center [273, 626] width 386 height 19
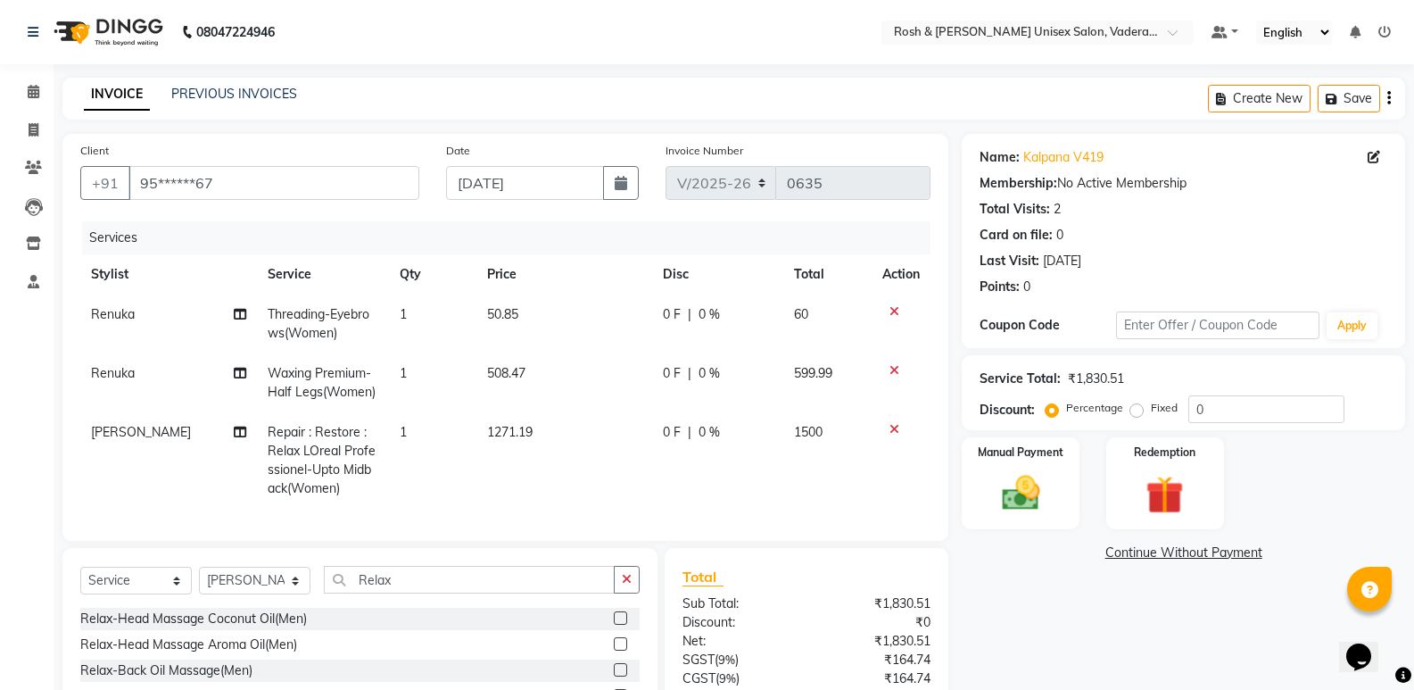
checkbox input "false"
click at [33, 96] on icon at bounding box center [34, 91] width 12 height 13
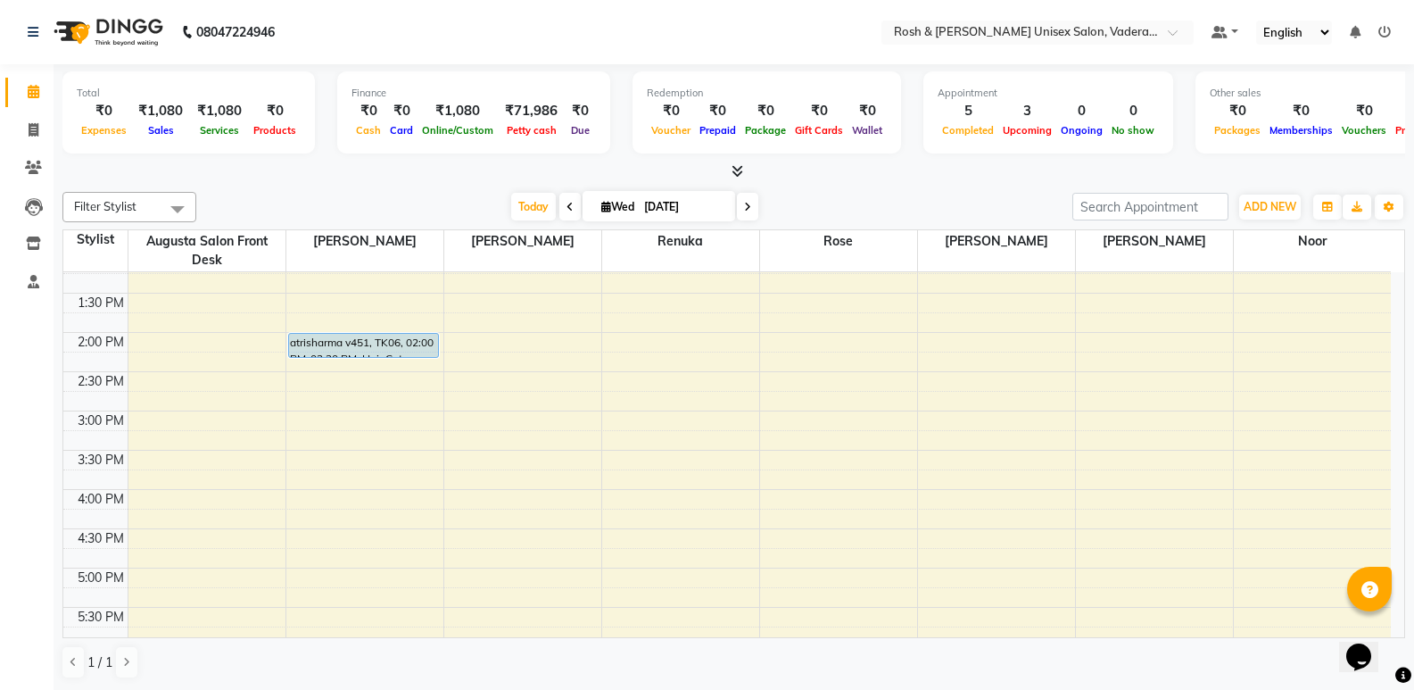
scroll to position [496, 0]
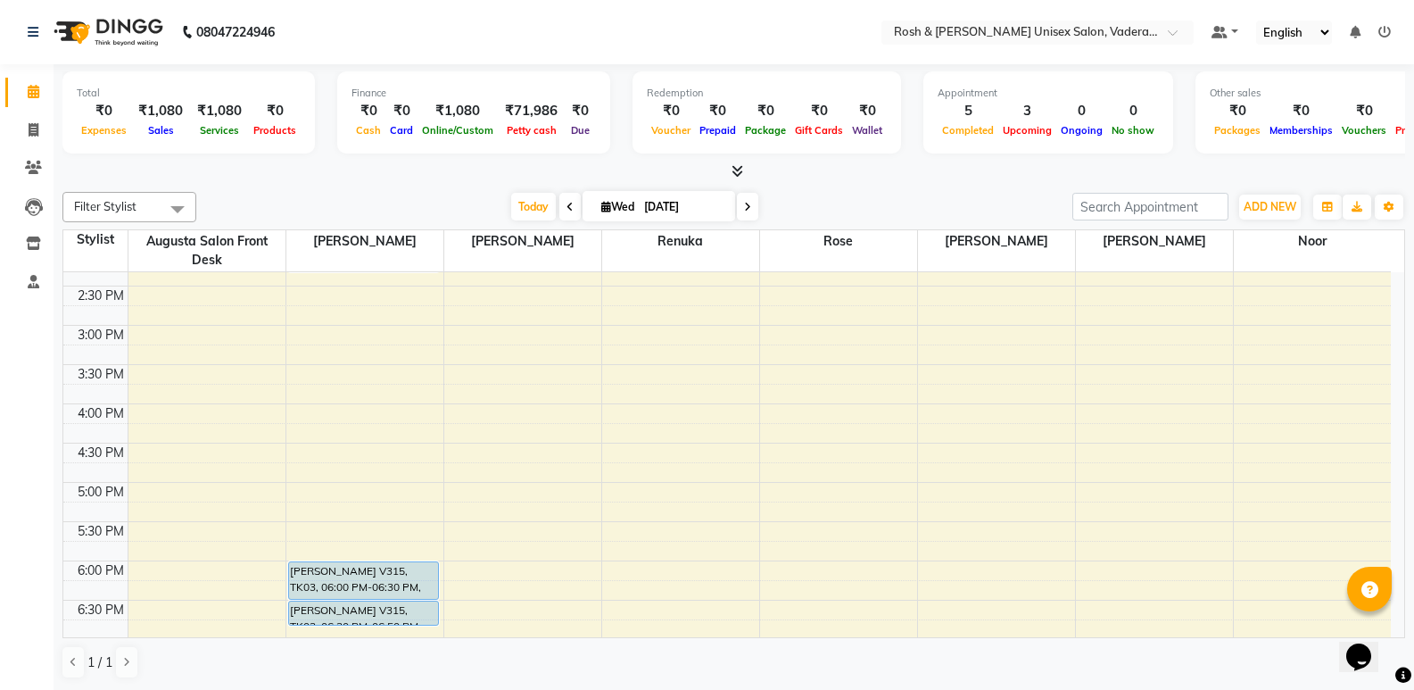
click at [977, 372] on div "8:00 AM 8:30 AM 9:00 AM 9:30 AM 10:00 AM 10:30 AM 11:00 AM 11:30 AM 12:00 PM 12…" at bounding box center [727, 286] width 1328 height 1020
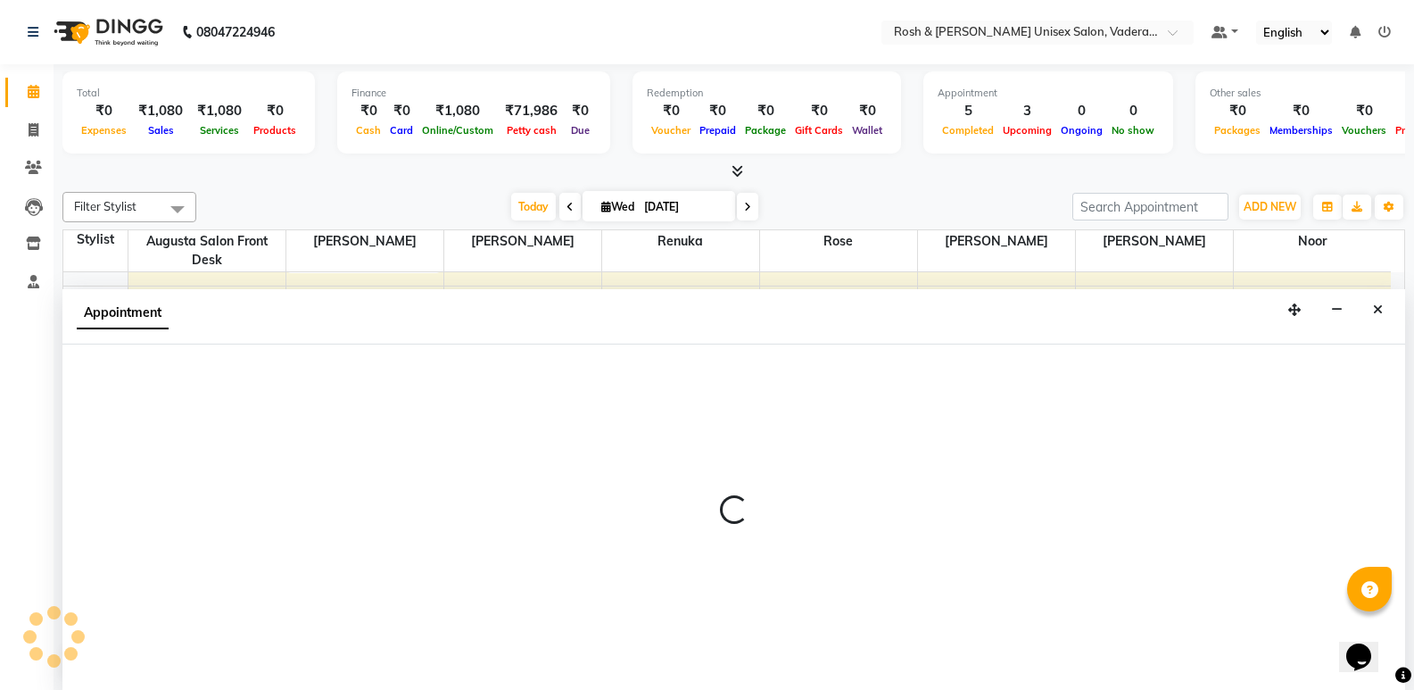
scroll to position [1, 0]
select select "87537"
select select "930"
select select "tentative"
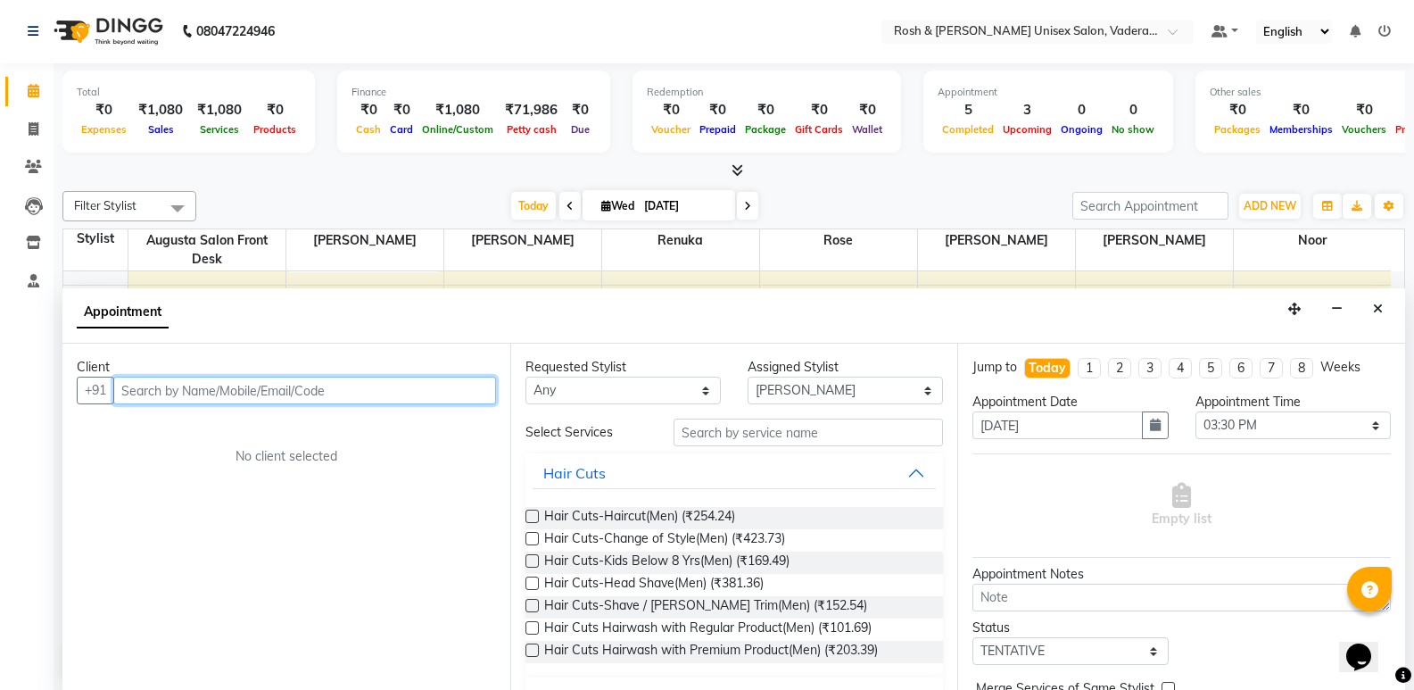
click at [256, 385] on input "text" at bounding box center [304, 391] width 383 height 28
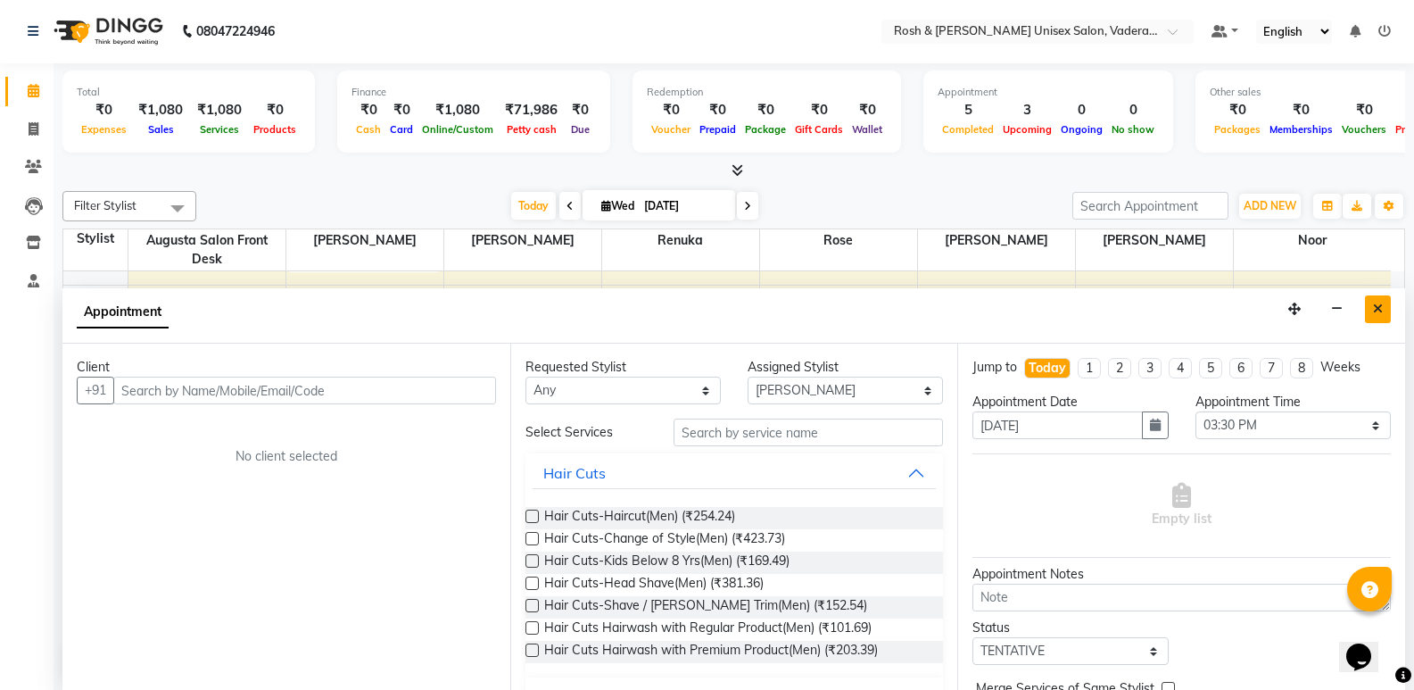
click at [1375, 309] on icon "Close" at bounding box center [1378, 308] width 10 height 12
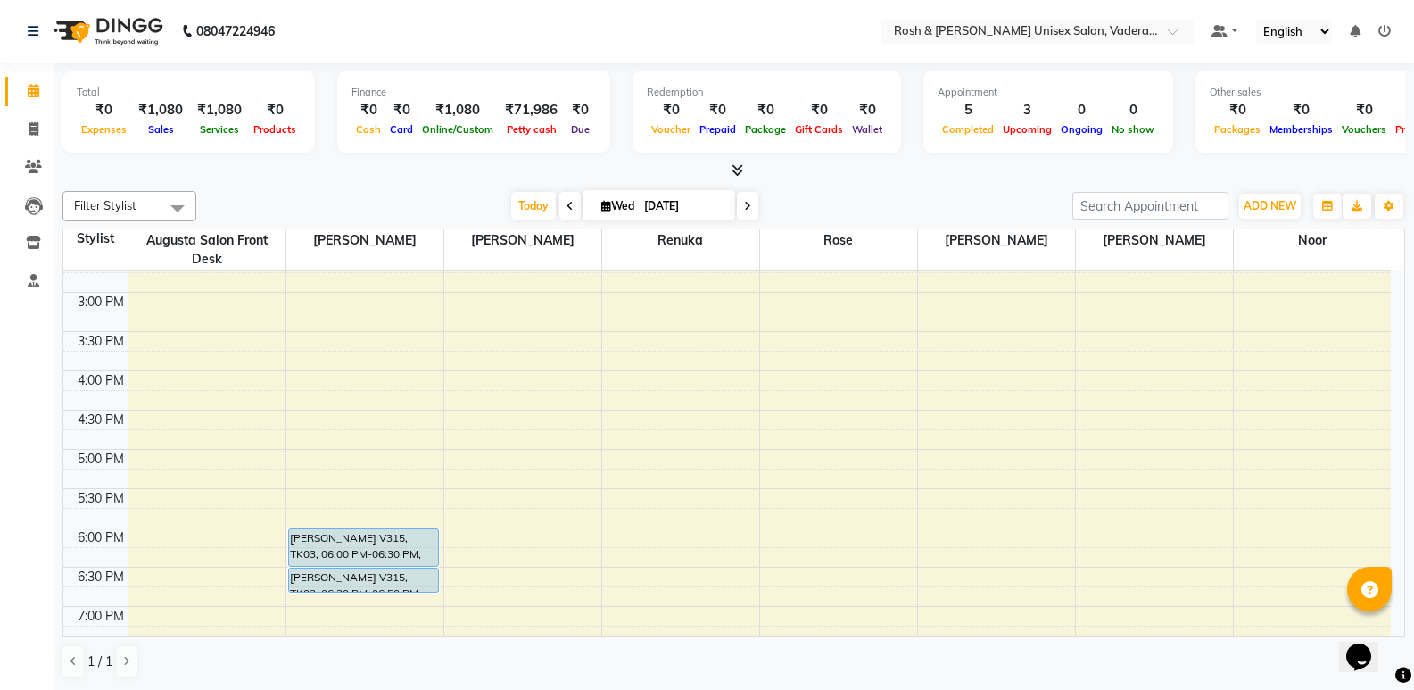
scroll to position [496, 0]
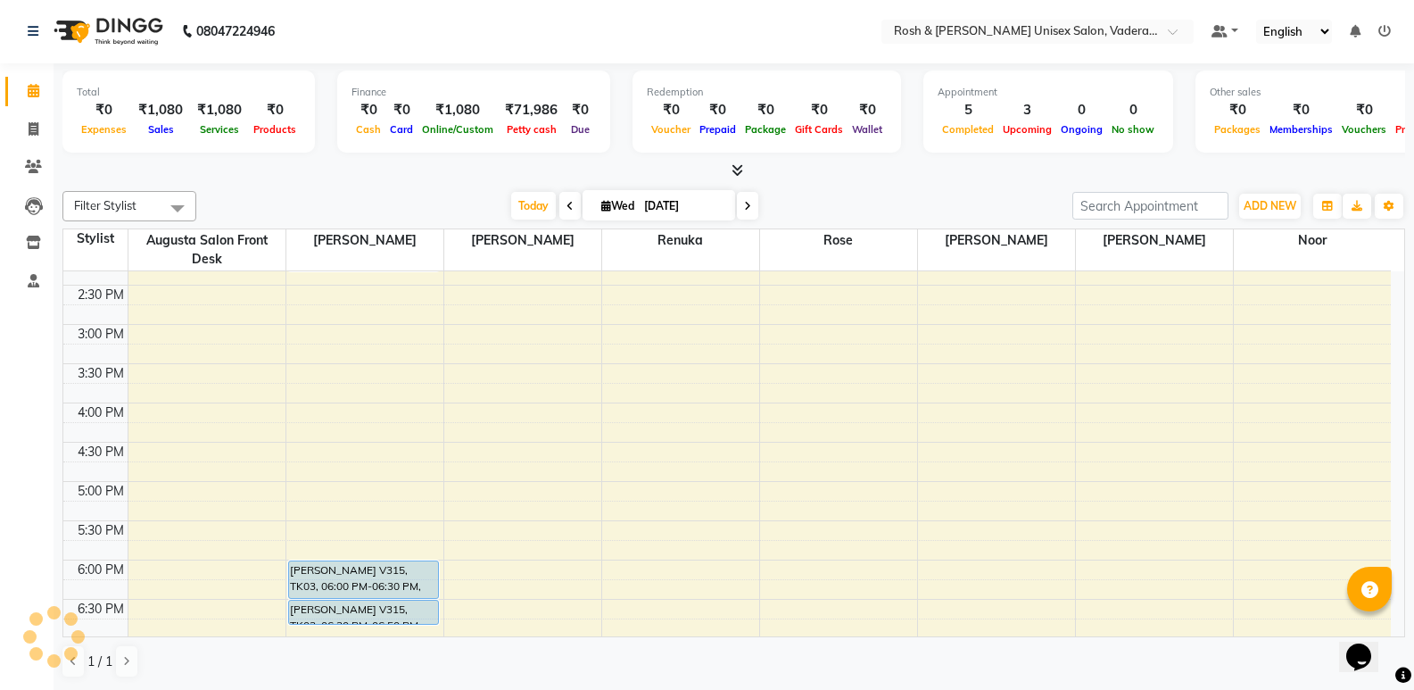
click at [983, 325] on div "8:00 AM 8:30 AM 9:00 AM 9:30 AM 10:00 AM 10:30 AM 11:00 AM 11:30 AM 12:00 PM 12…" at bounding box center [727, 285] width 1328 height 1020
select select "87537"
select select "900"
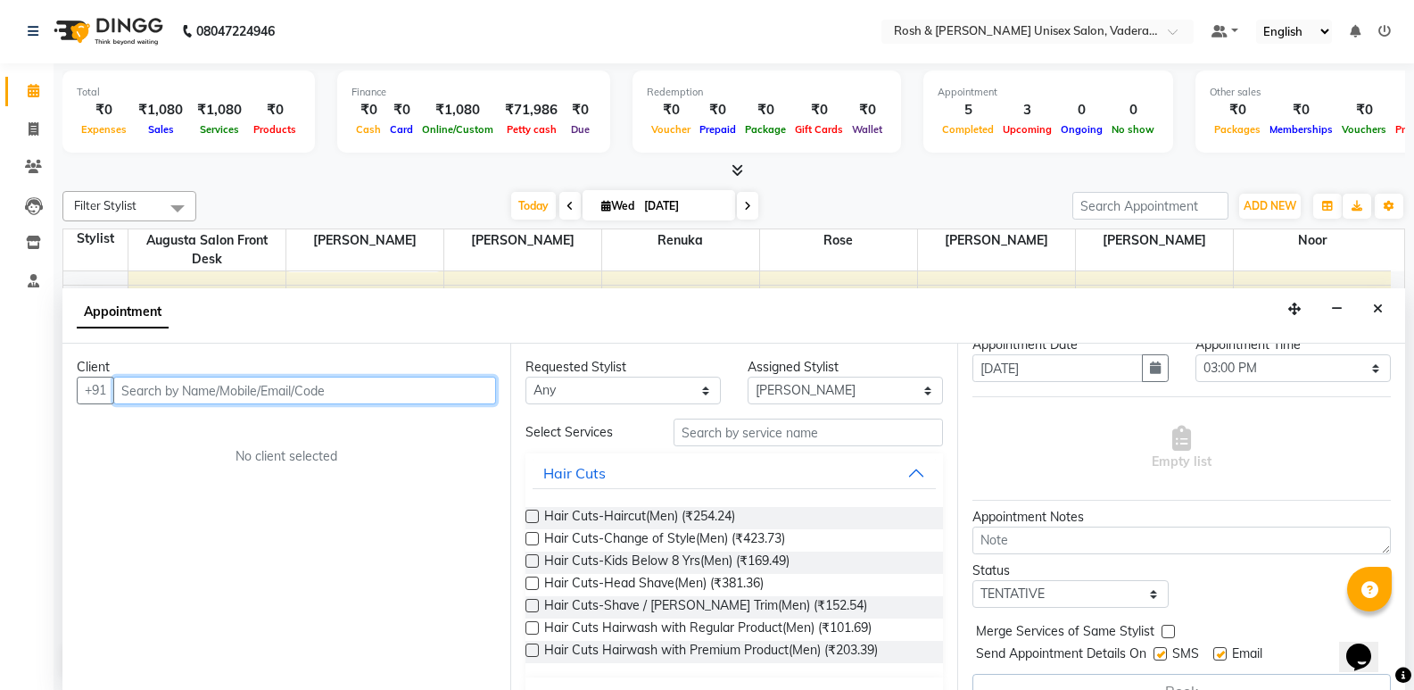
scroll to position [89, 0]
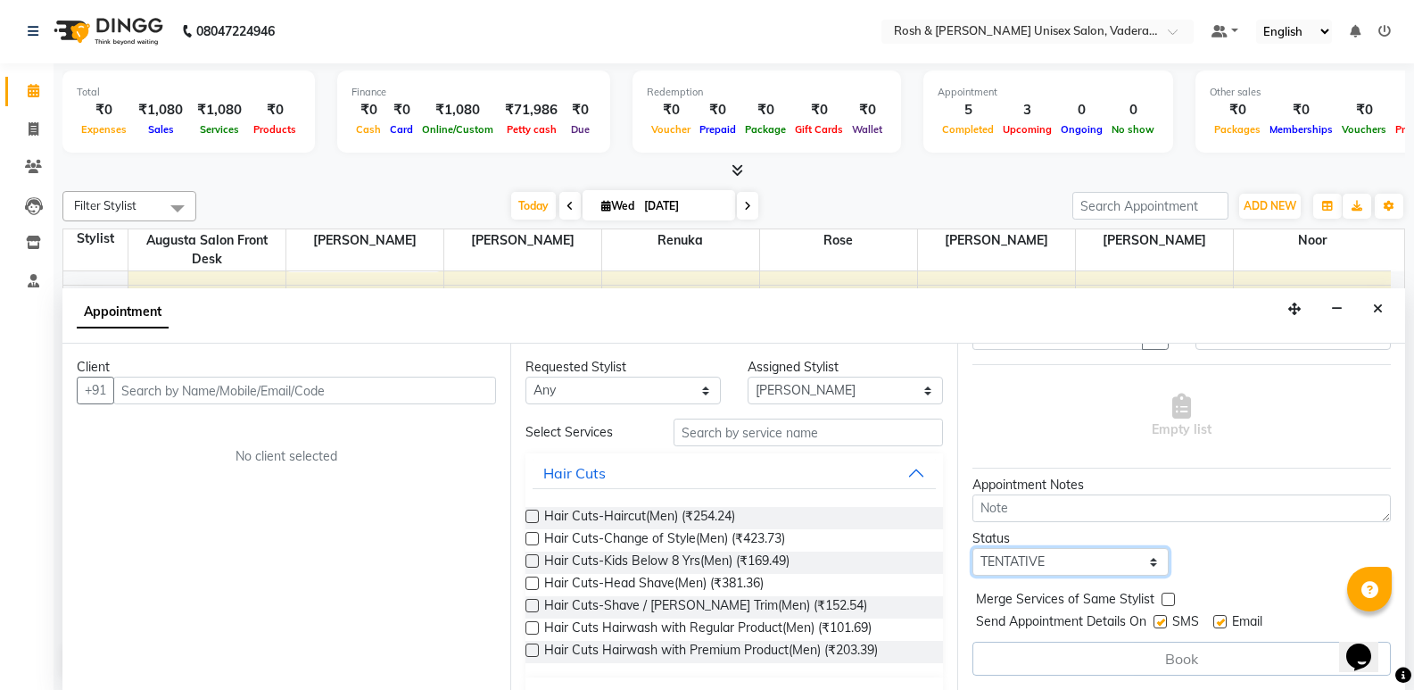
click at [1133, 554] on select "Select TENTATIVE CONFIRM CHECK-IN UPCOMING" at bounding box center [1070, 562] width 195 height 28
select select "upcoming"
click at [973, 548] on select "Select TENTATIVE CONFIRM CHECK-IN UPCOMING" at bounding box center [1070, 562] width 195 height 28
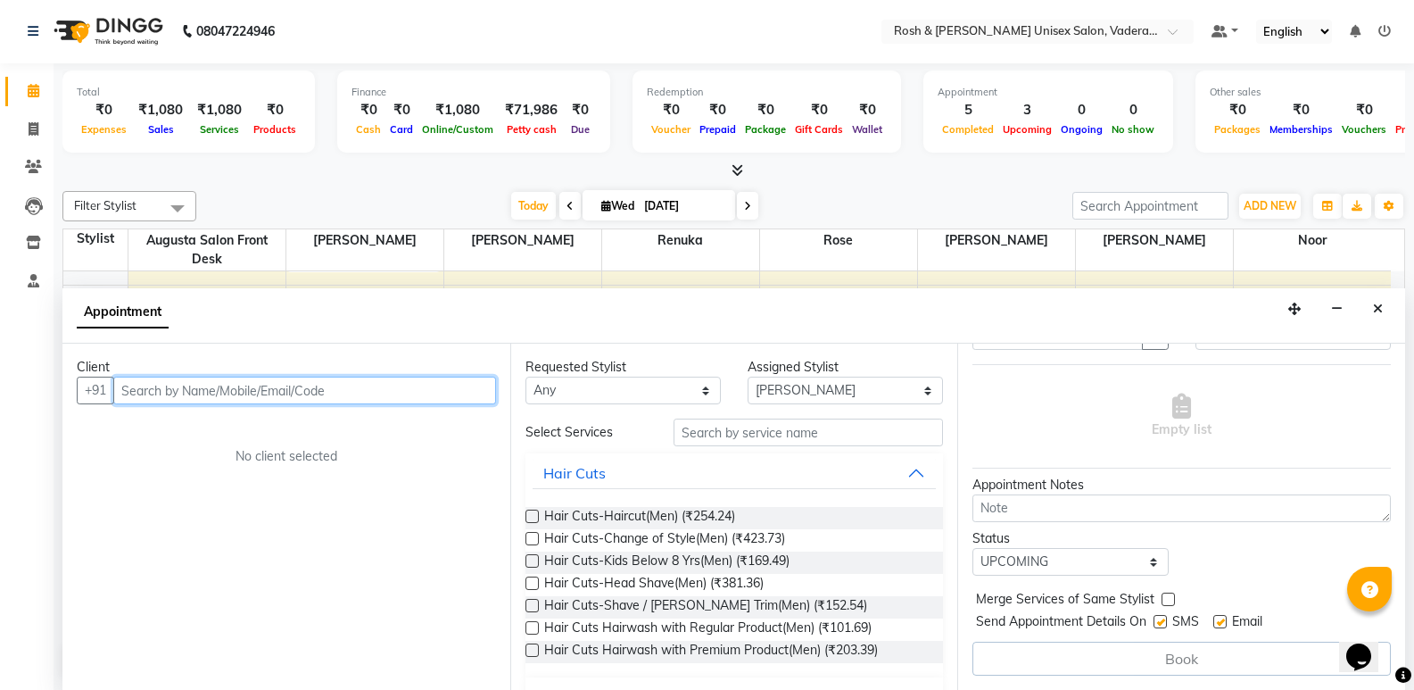
click at [235, 380] on input "text" at bounding box center [304, 391] width 383 height 28
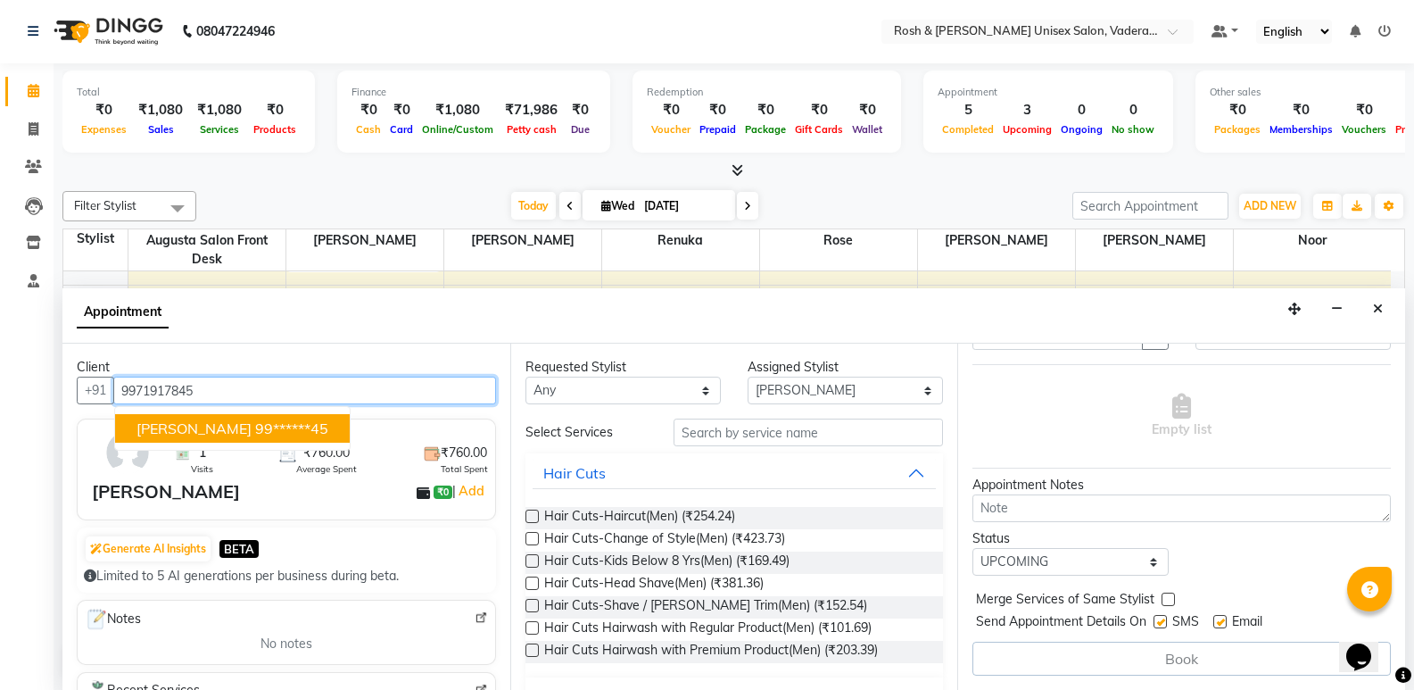
click at [255, 429] on ngb-highlight "99******45" at bounding box center [291, 428] width 73 height 18
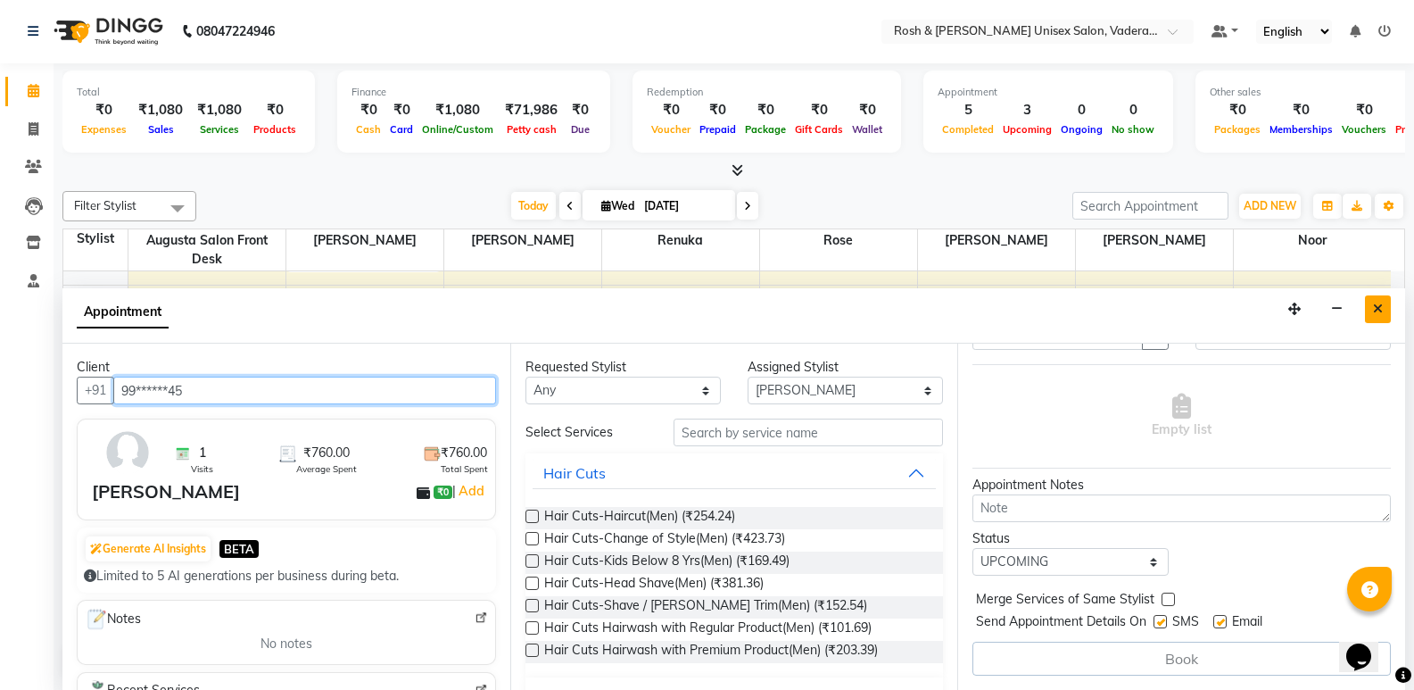
type input "99******45"
click at [1383, 305] on button "Close" at bounding box center [1378, 309] width 26 height 28
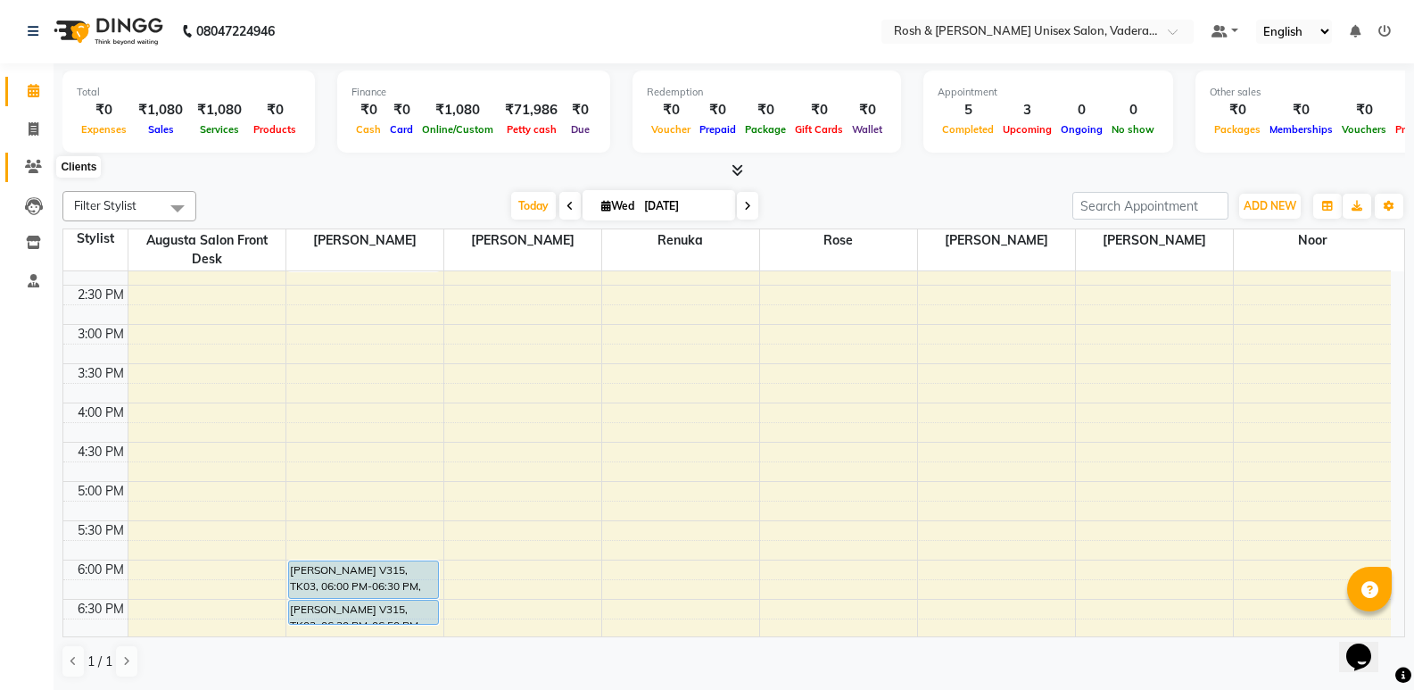
click at [32, 161] on icon at bounding box center [33, 166] width 17 height 13
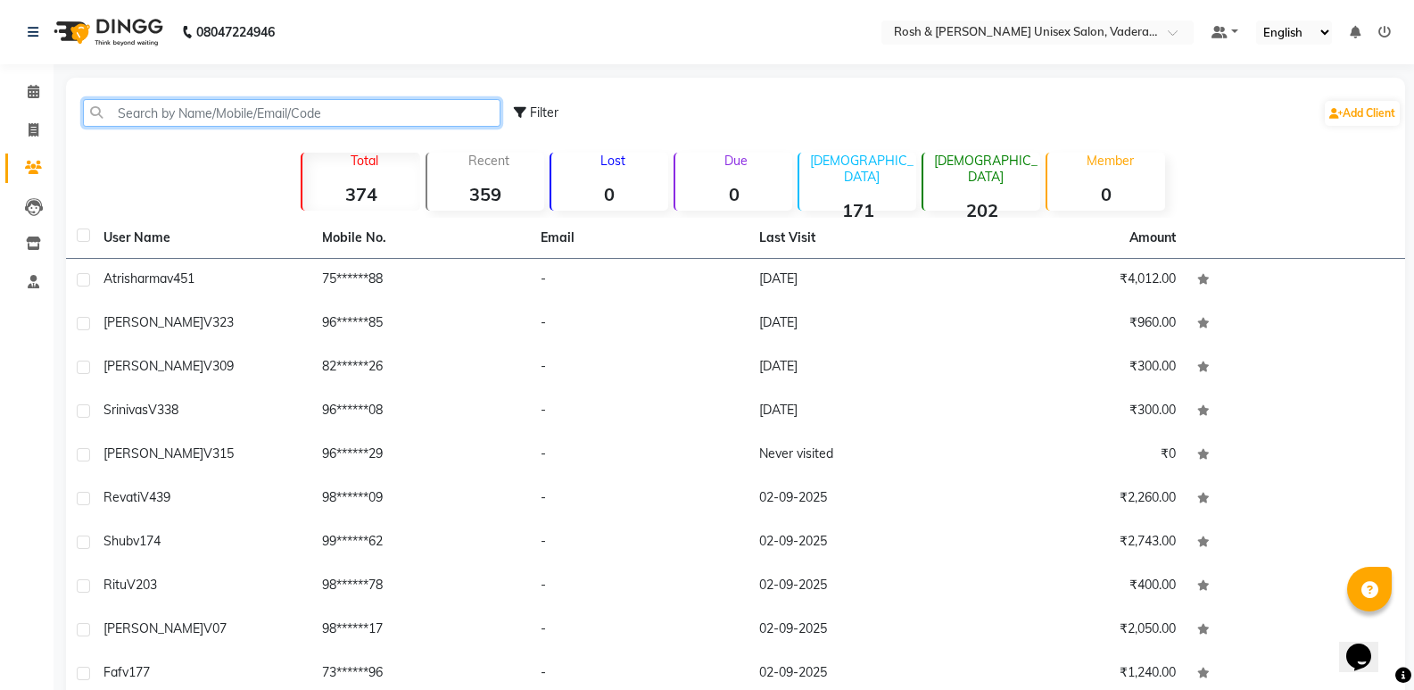
click at [170, 116] on input "text" at bounding box center [292, 113] width 418 height 28
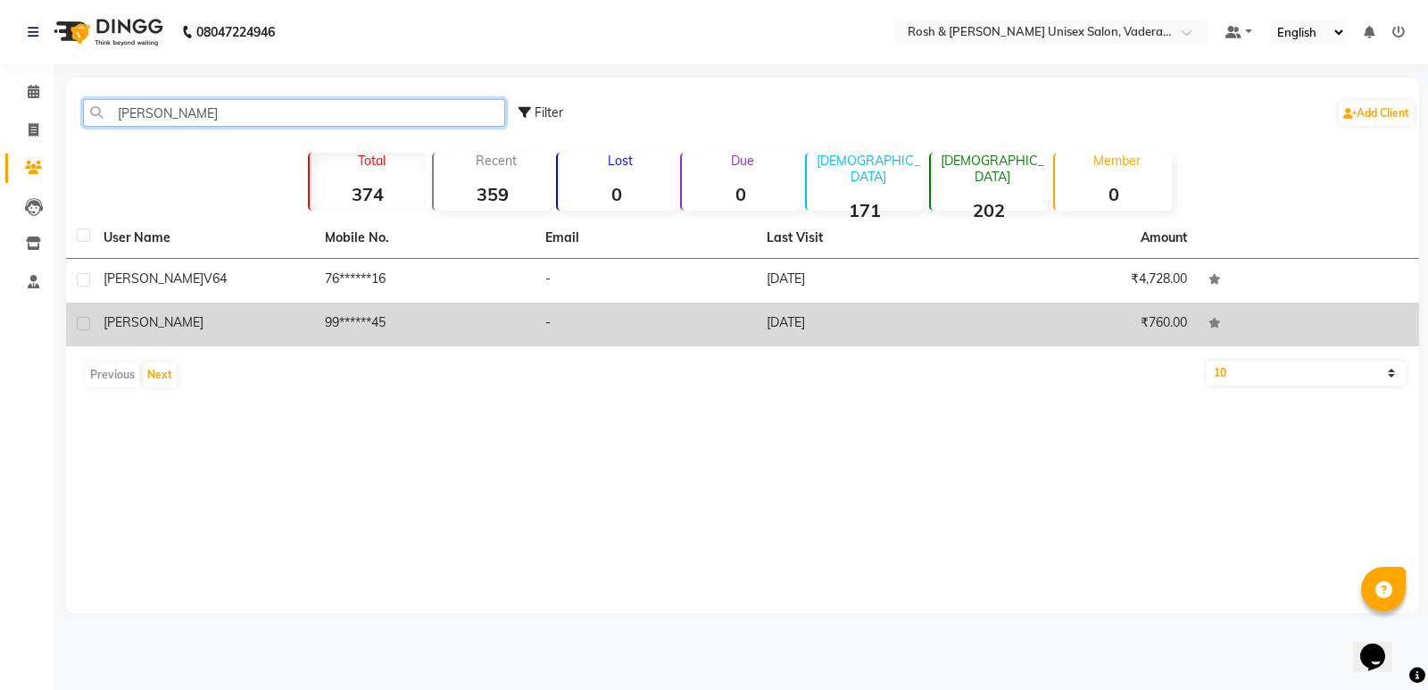
type input "[PERSON_NAME]"
click at [236, 331] on td "[PERSON_NAME]" at bounding box center [203, 324] width 221 height 44
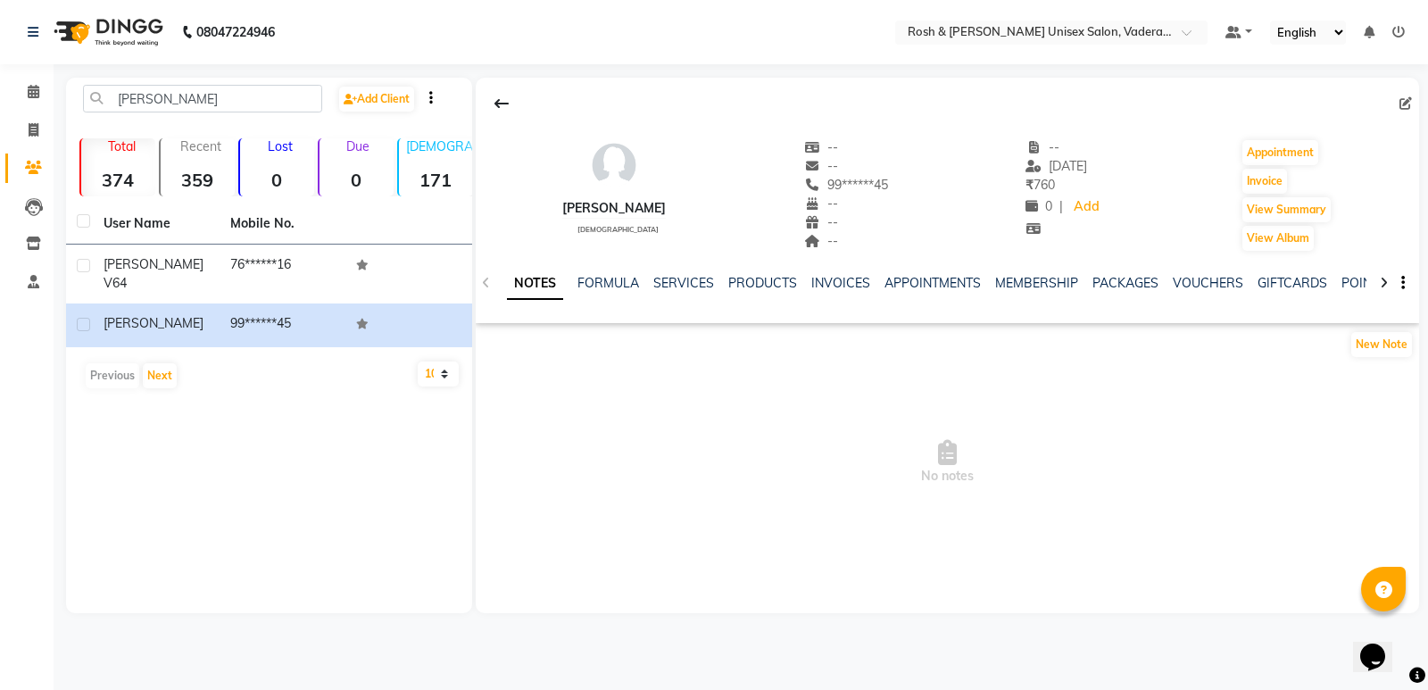
click at [1408, 102] on icon at bounding box center [1405, 103] width 12 height 12
select select "[DEMOGRAPHIC_DATA]"
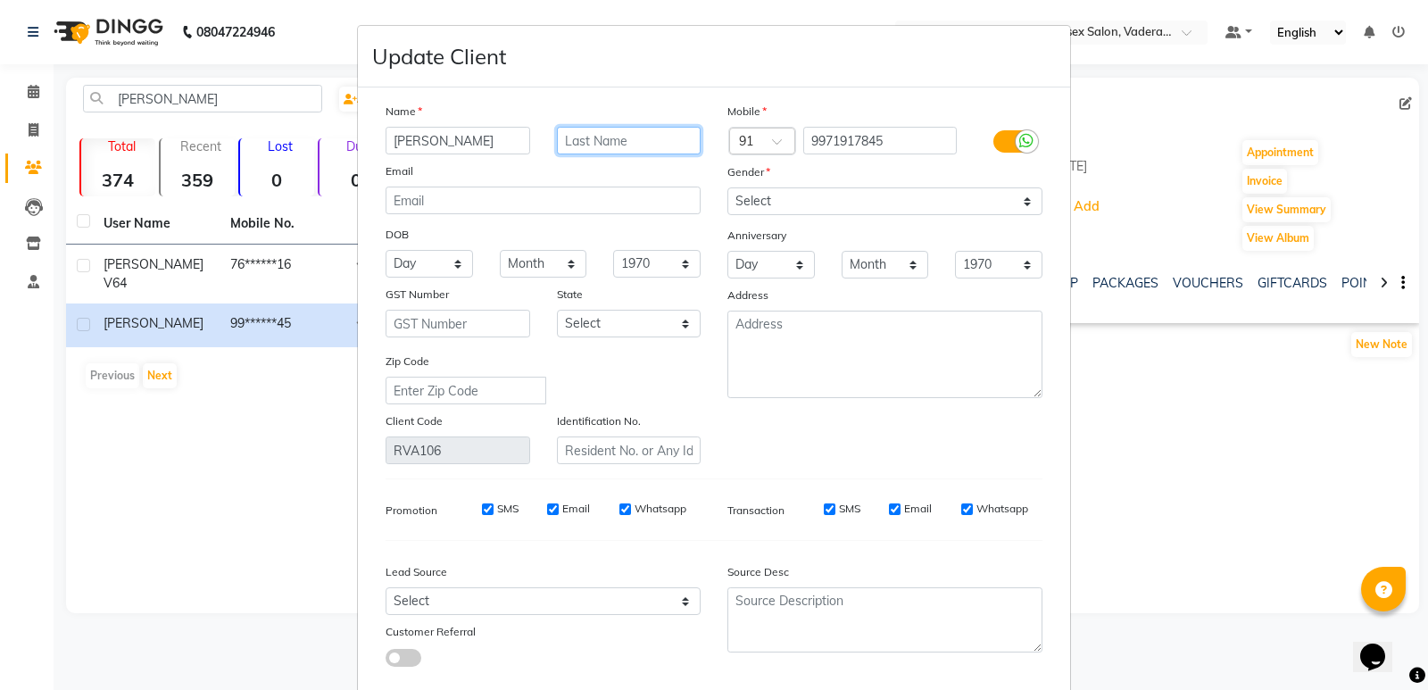
click at [599, 138] on input "text" at bounding box center [629, 141] width 145 height 28
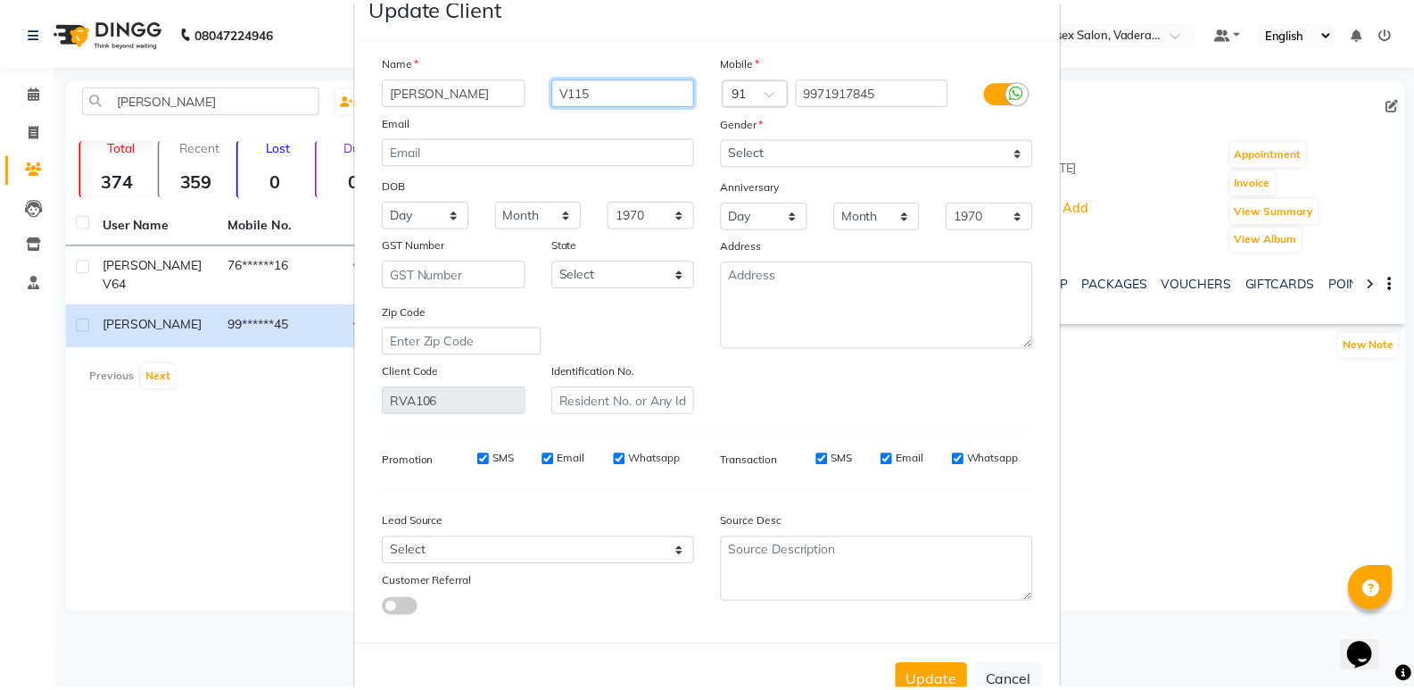
scroll to position [102, 0]
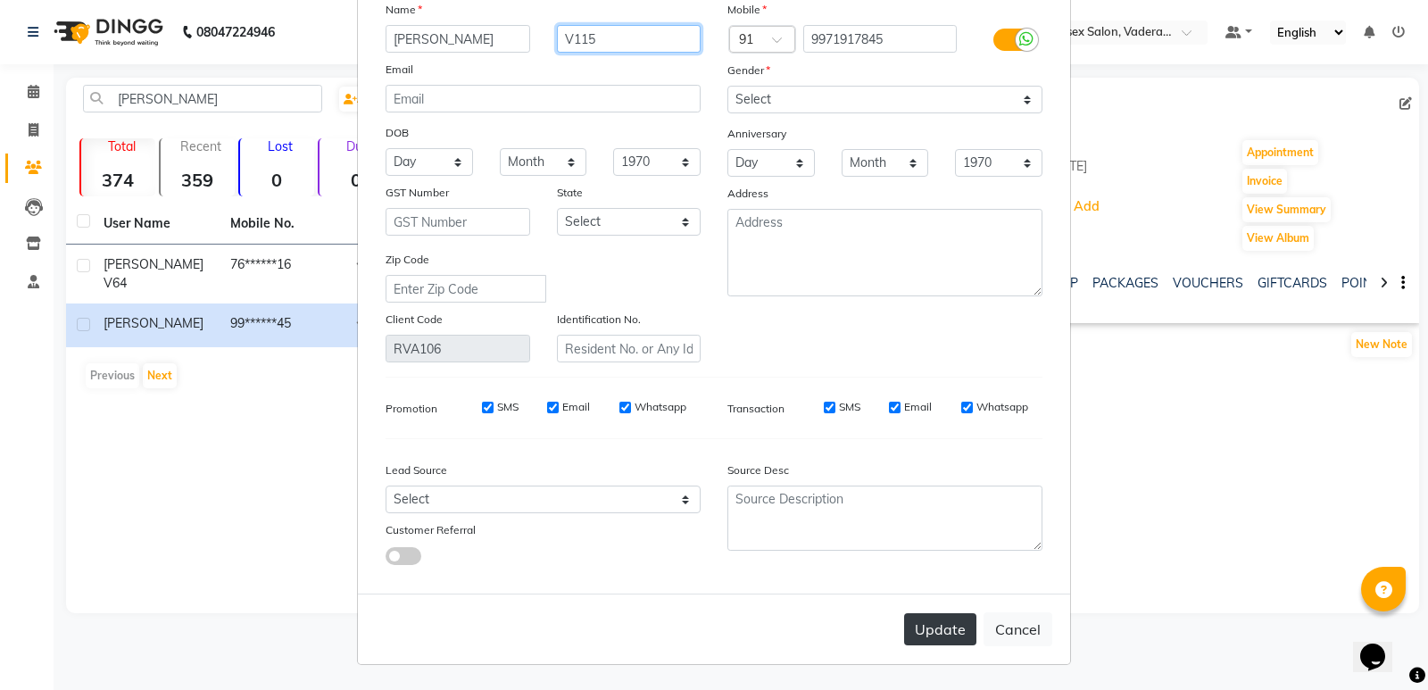
type input "V115"
click at [943, 626] on button "Update" at bounding box center [940, 629] width 72 height 32
select select
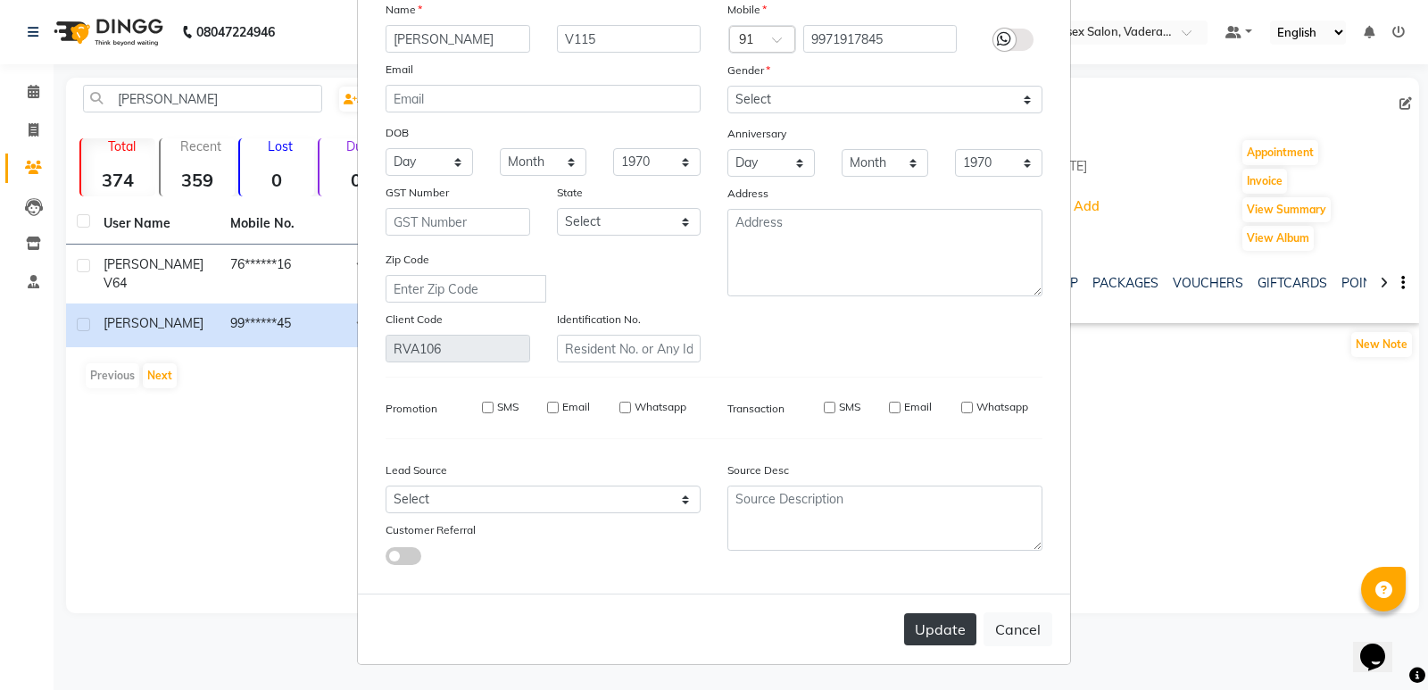
select select
checkbox input "false"
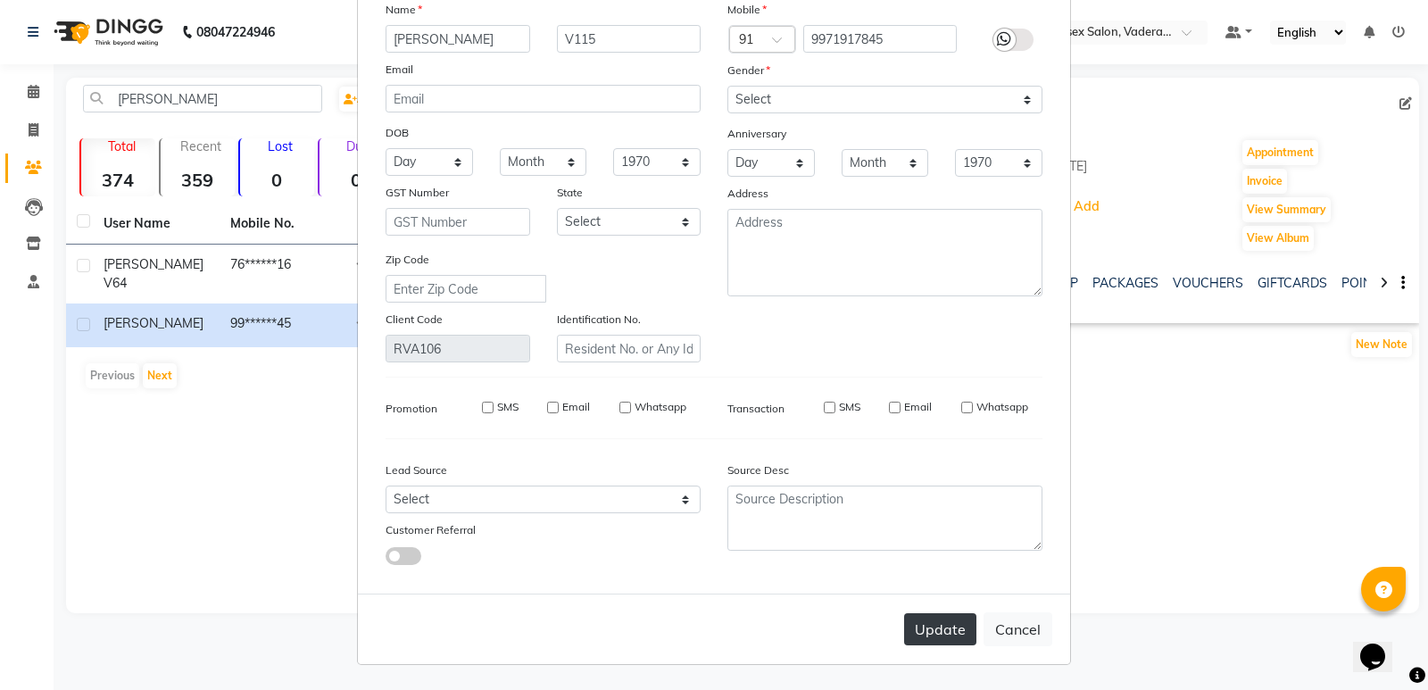
checkbox input "false"
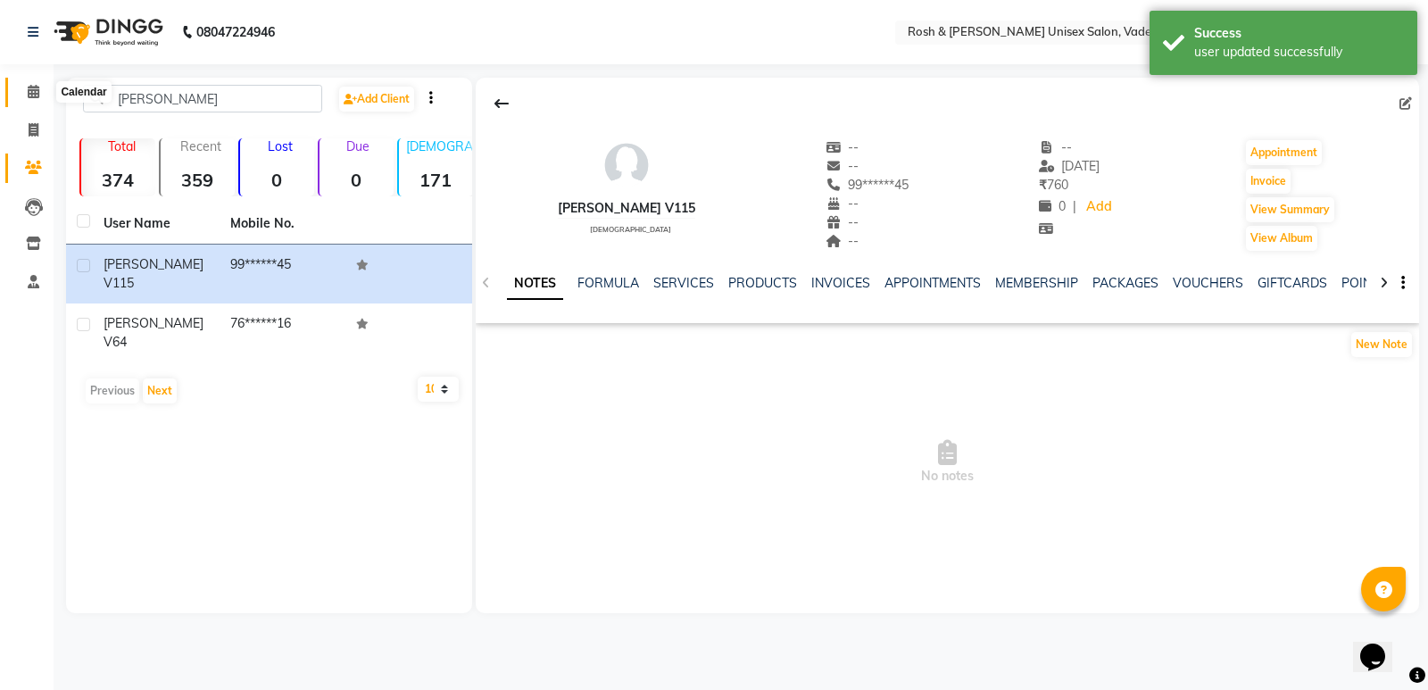
click at [41, 100] on span at bounding box center [33, 92] width 31 height 21
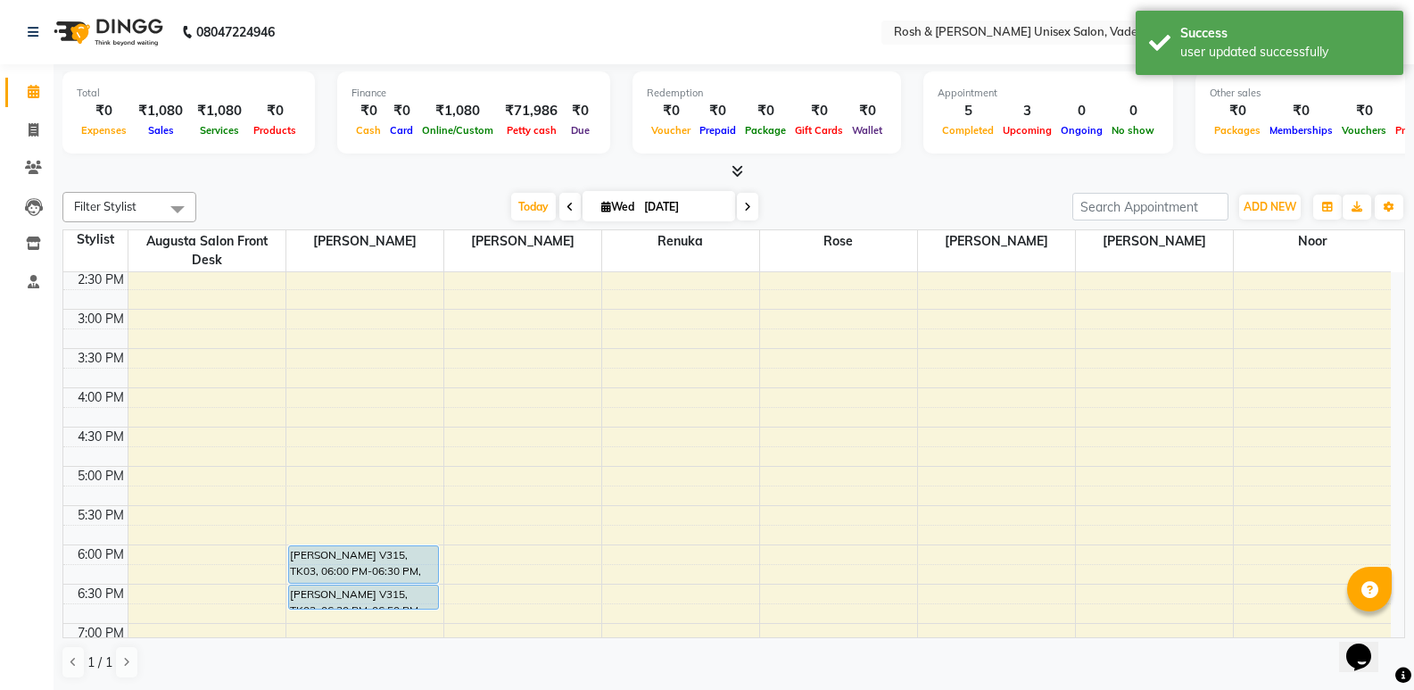
scroll to position [446, 0]
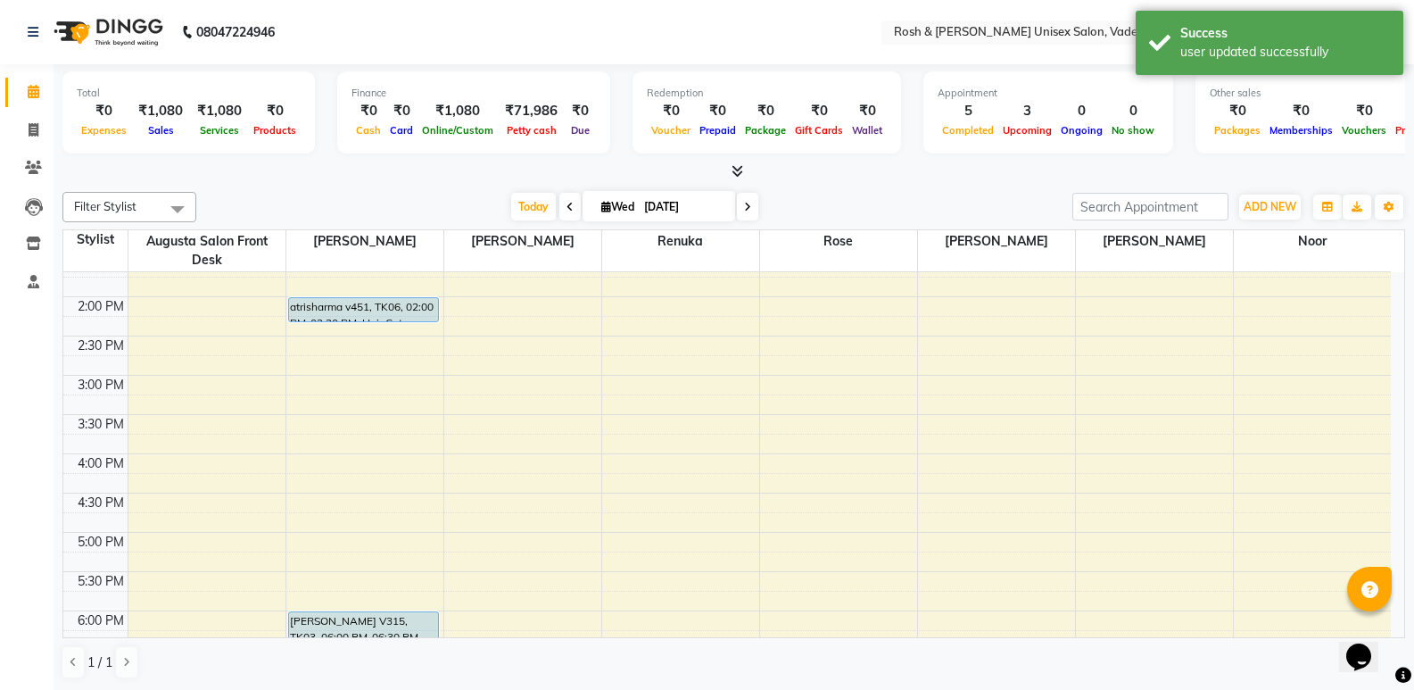
click at [1002, 374] on div "8:00 AM 8:30 AM 9:00 AM 9:30 AM 10:00 AM 10:30 AM 11:00 AM 11:30 AM 12:00 PM 12…" at bounding box center [727, 336] width 1328 height 1020
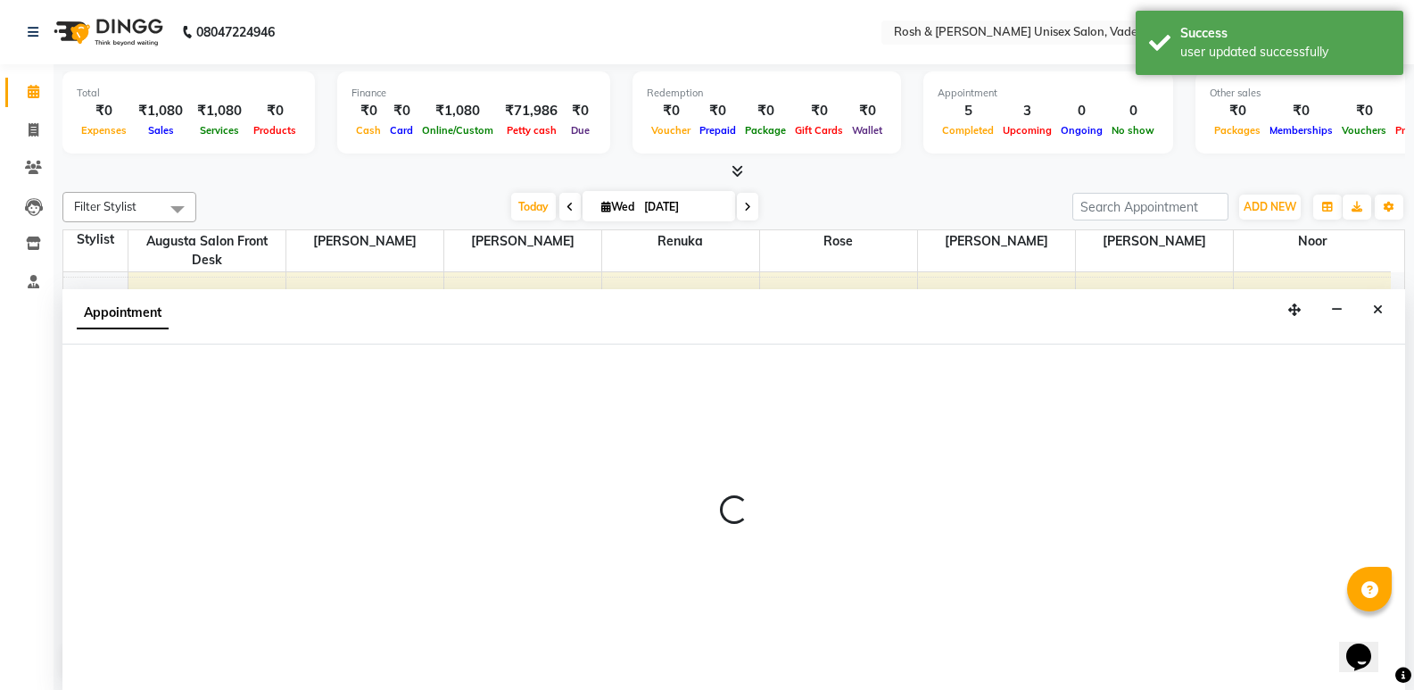
scroll to position [1, 0]
select select "87537"
select select "tentative"
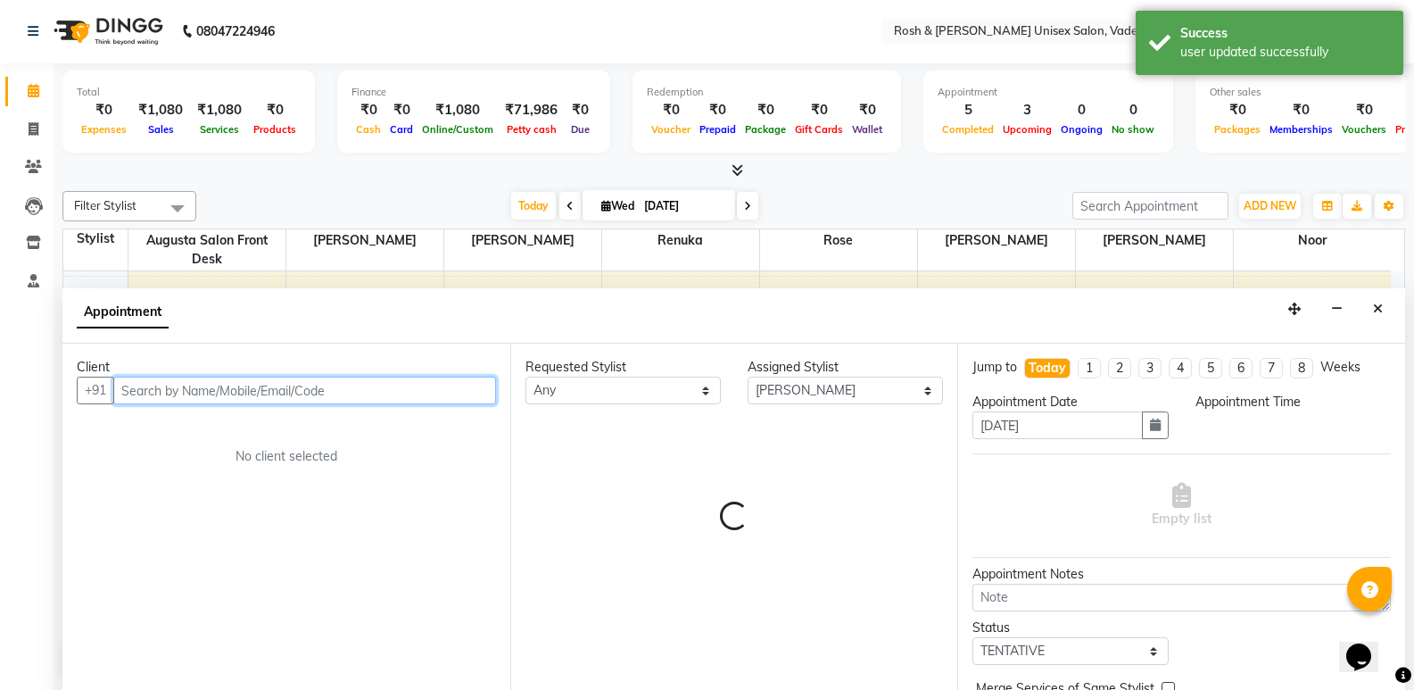
select select "885"
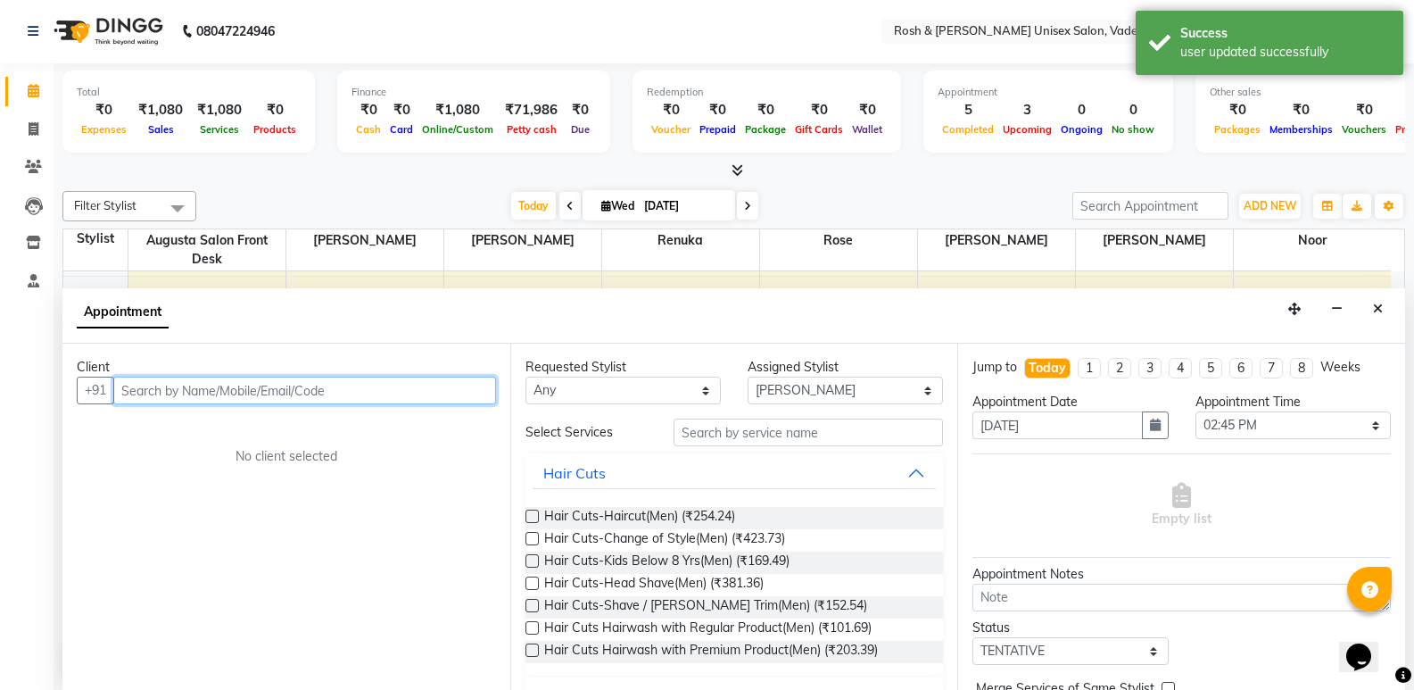
click at [274, 397] on input "text" at bounding box center [304, 391] width 383 height 28
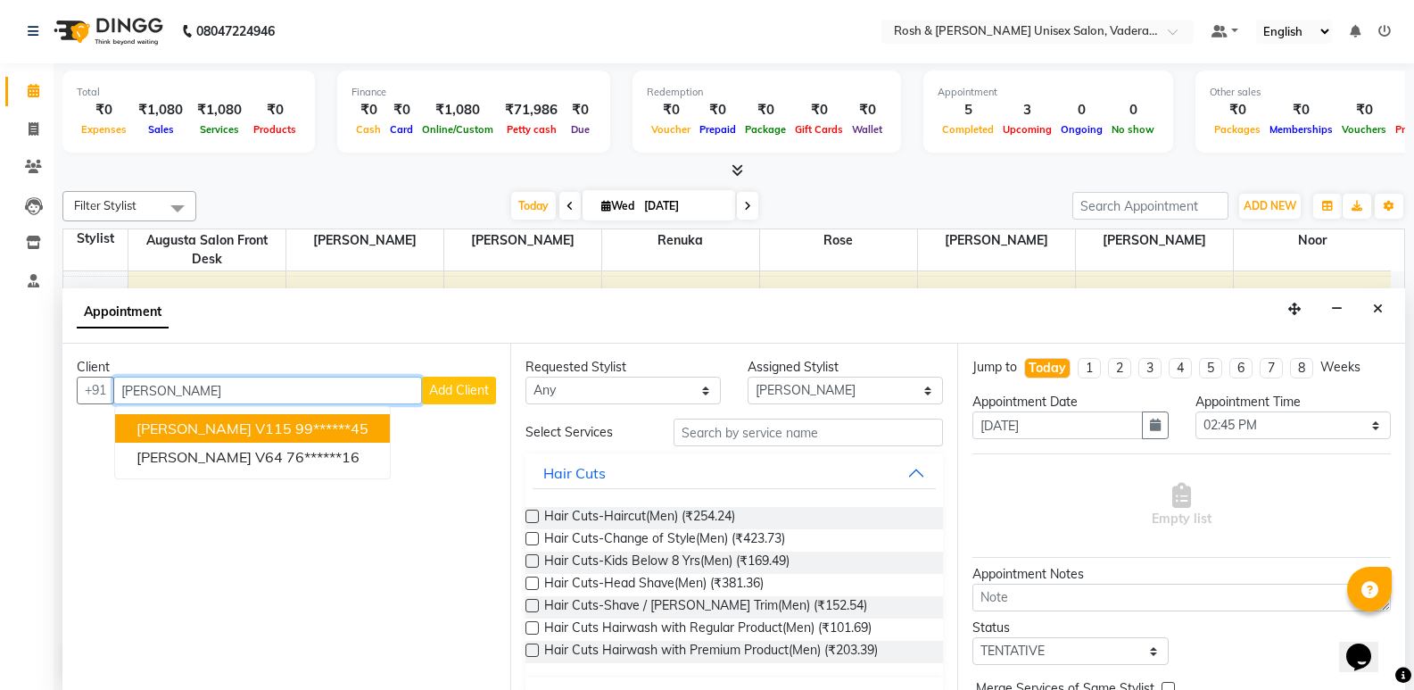
click at [295, 424] on ngb-highlight "99******45" at bounding box center [331, 428] width 73 height 18
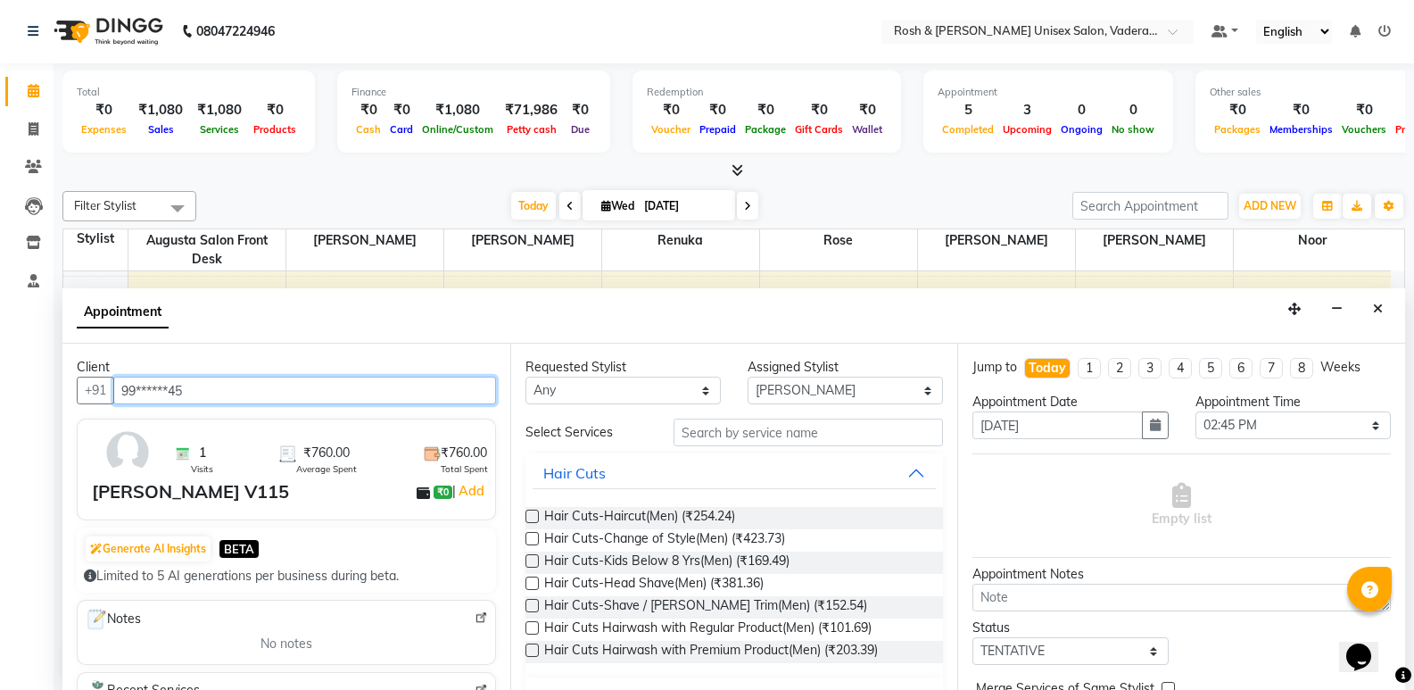
type input "99******45"
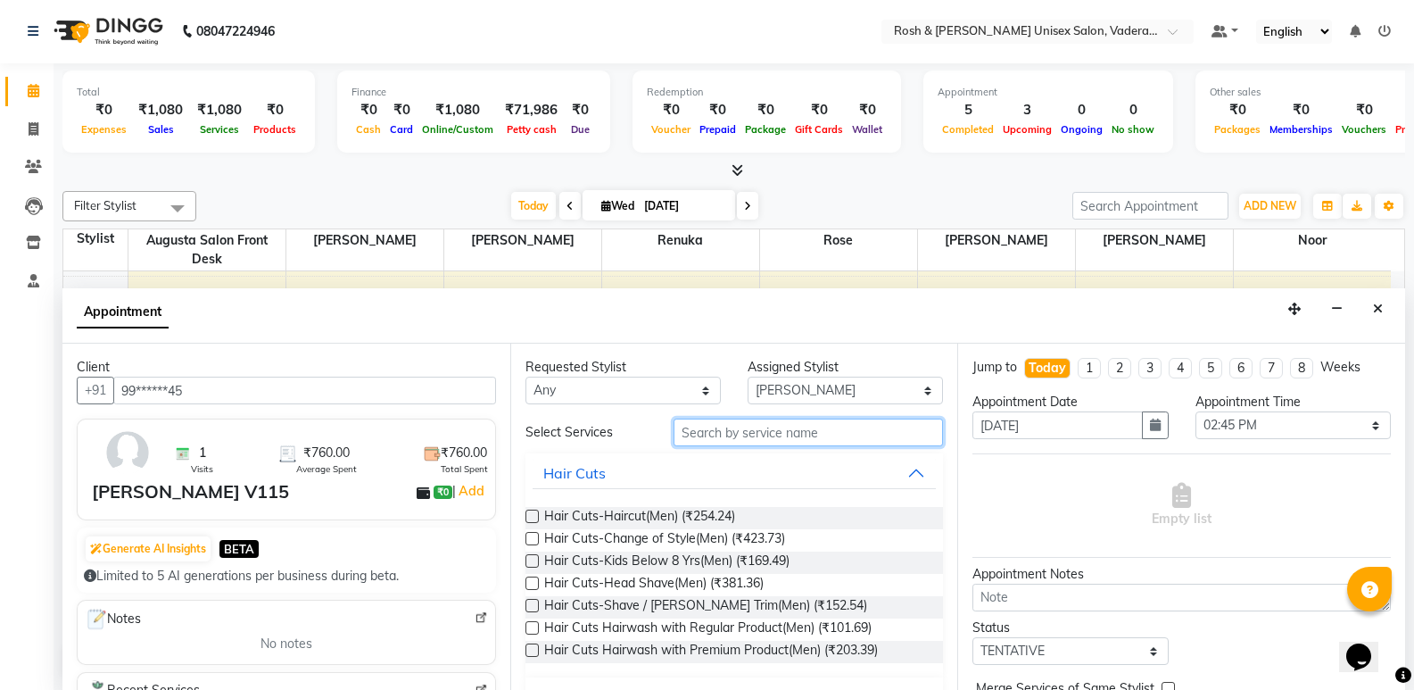
click at [762, 438] on input "text" at bounding box center [808, 432] width 269 height 28
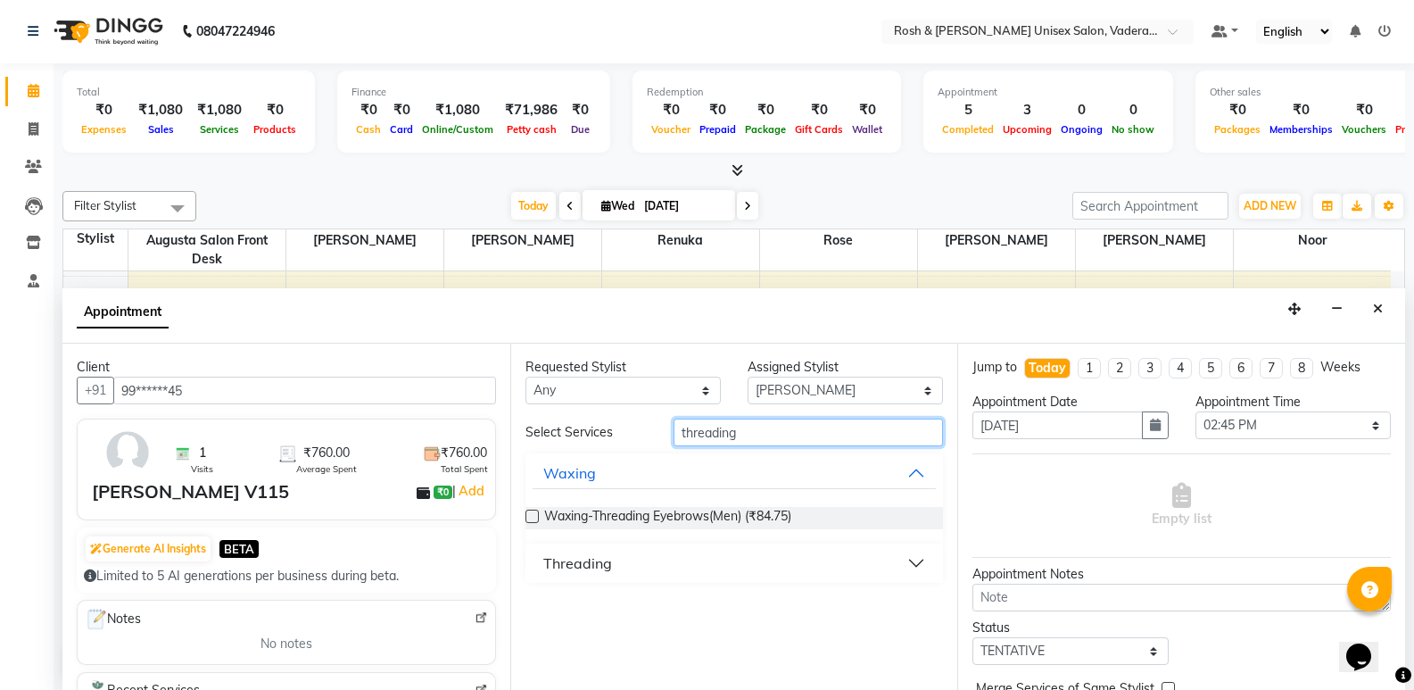
type input "threading"
click at [592, 564] on div "Threading" at bounding box center [577, 562] width 69 height 21
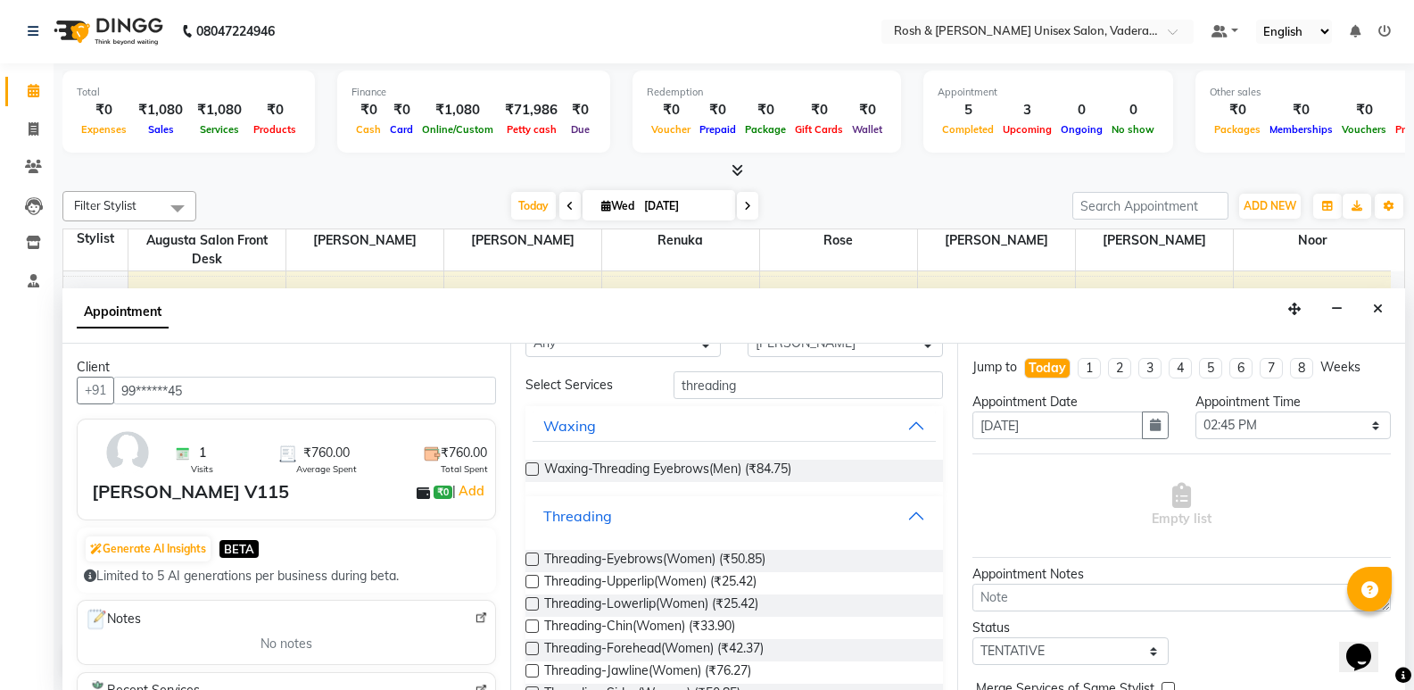
scroll to position [124, 0]
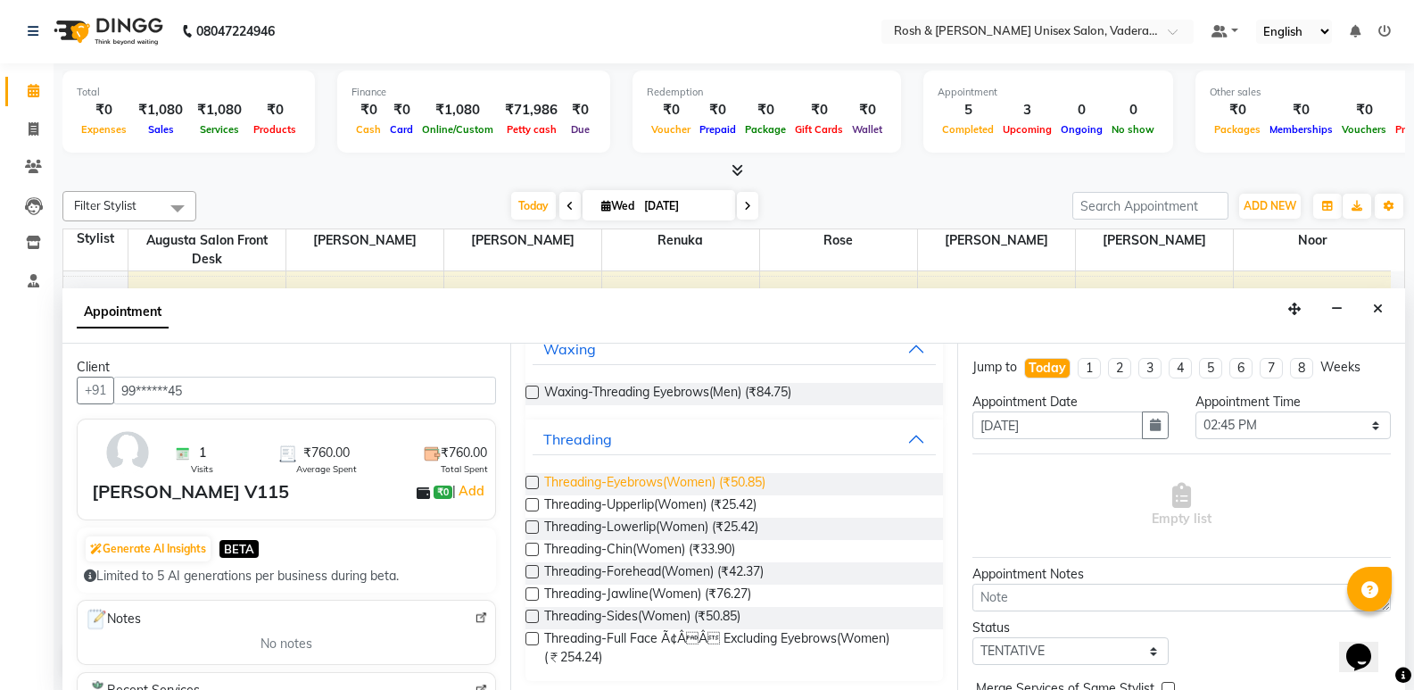
click at [703, 484] on span "Threading-Eyebrows(Women) (₹50.85)" at bounding box center [654, 484] width 221 height 22
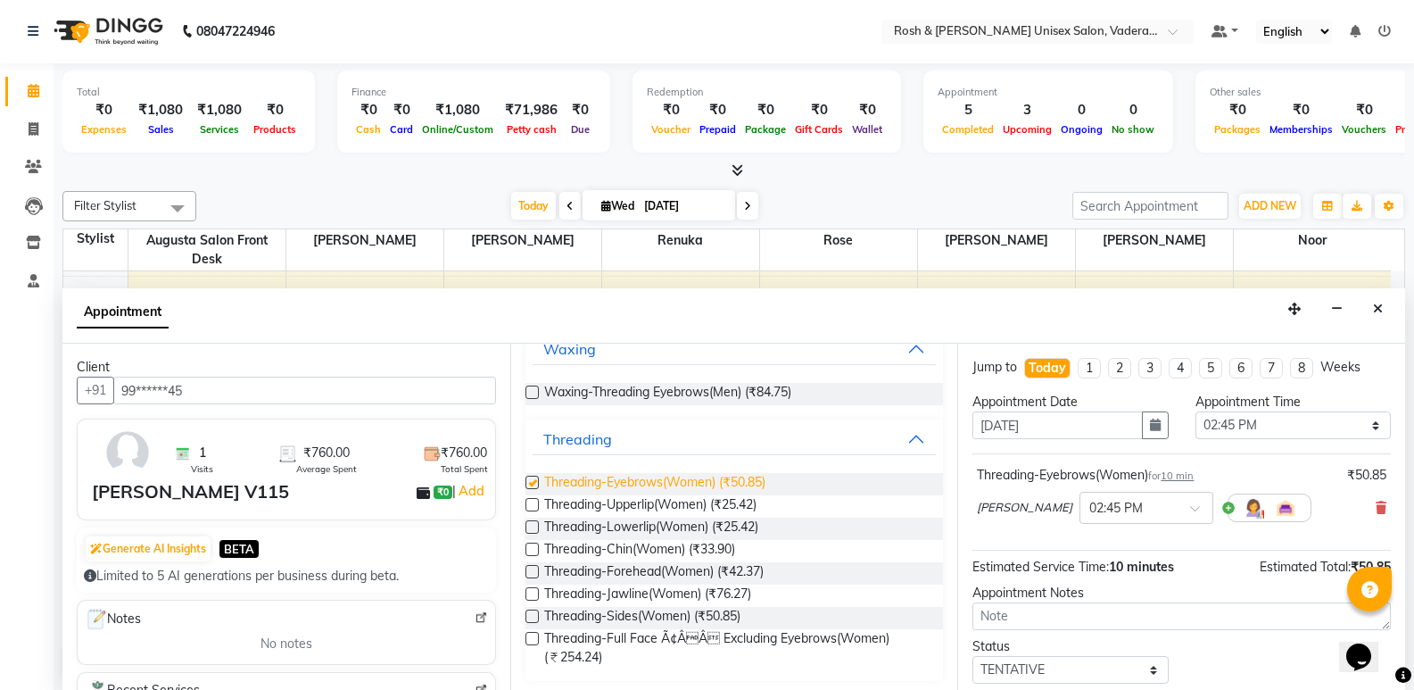
checkbox input "false"
click at [1114, 509] on input "text" at bounding box center [1128, 506] width 79 height 19
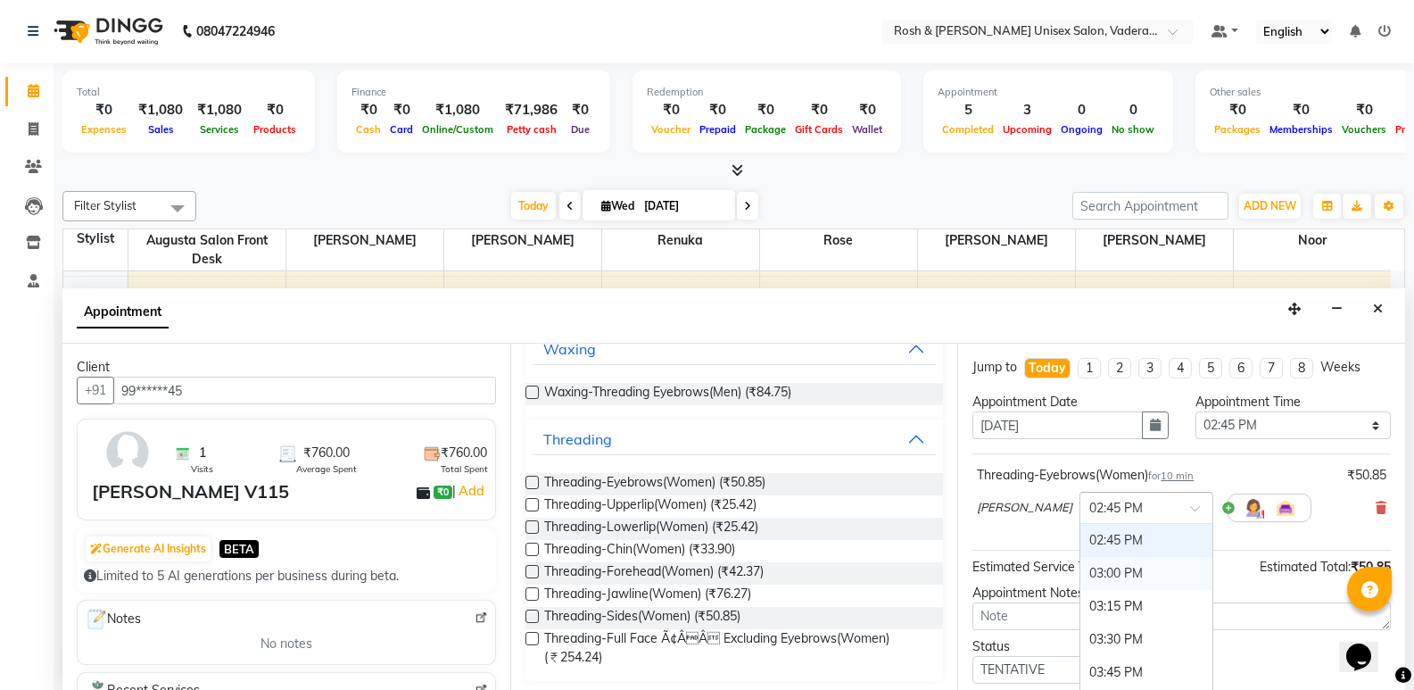
click at [1088, 565] on div "03:00 PM" at bounding box center [1146, 573] width 132 height 33
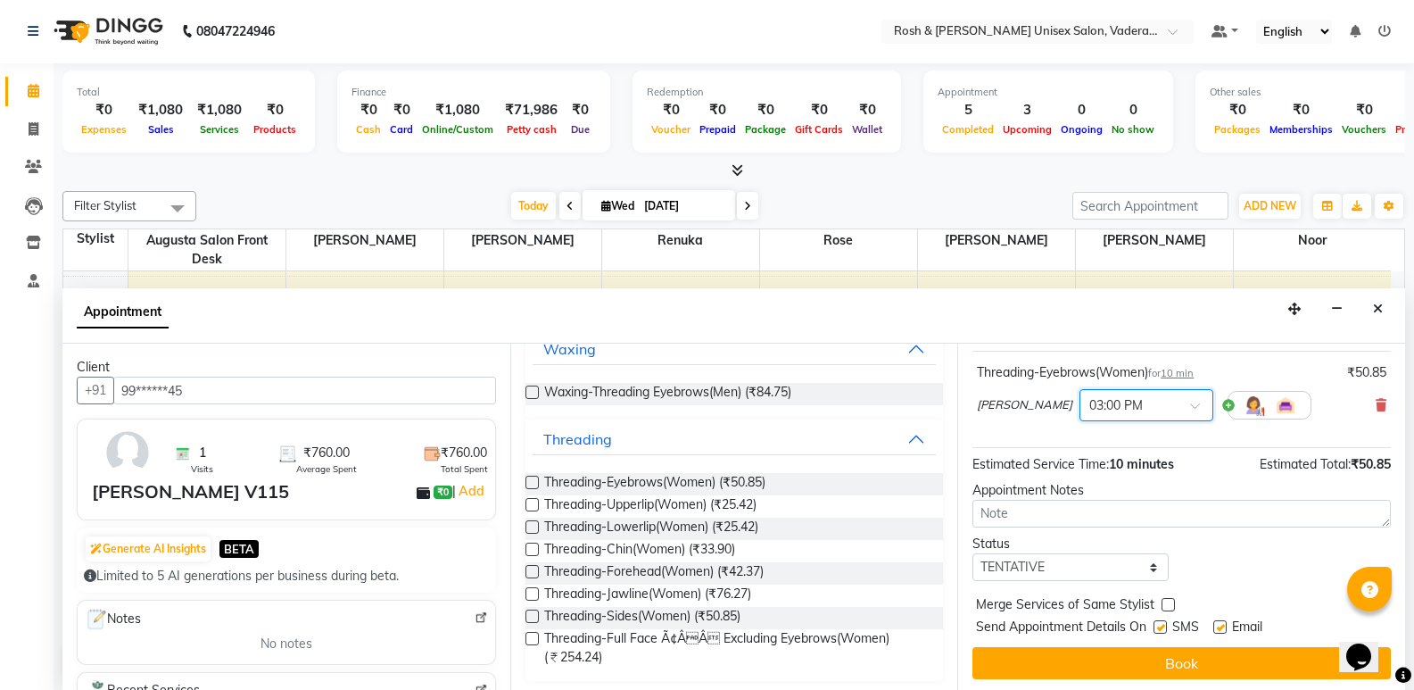
scroll to position [106, 0]
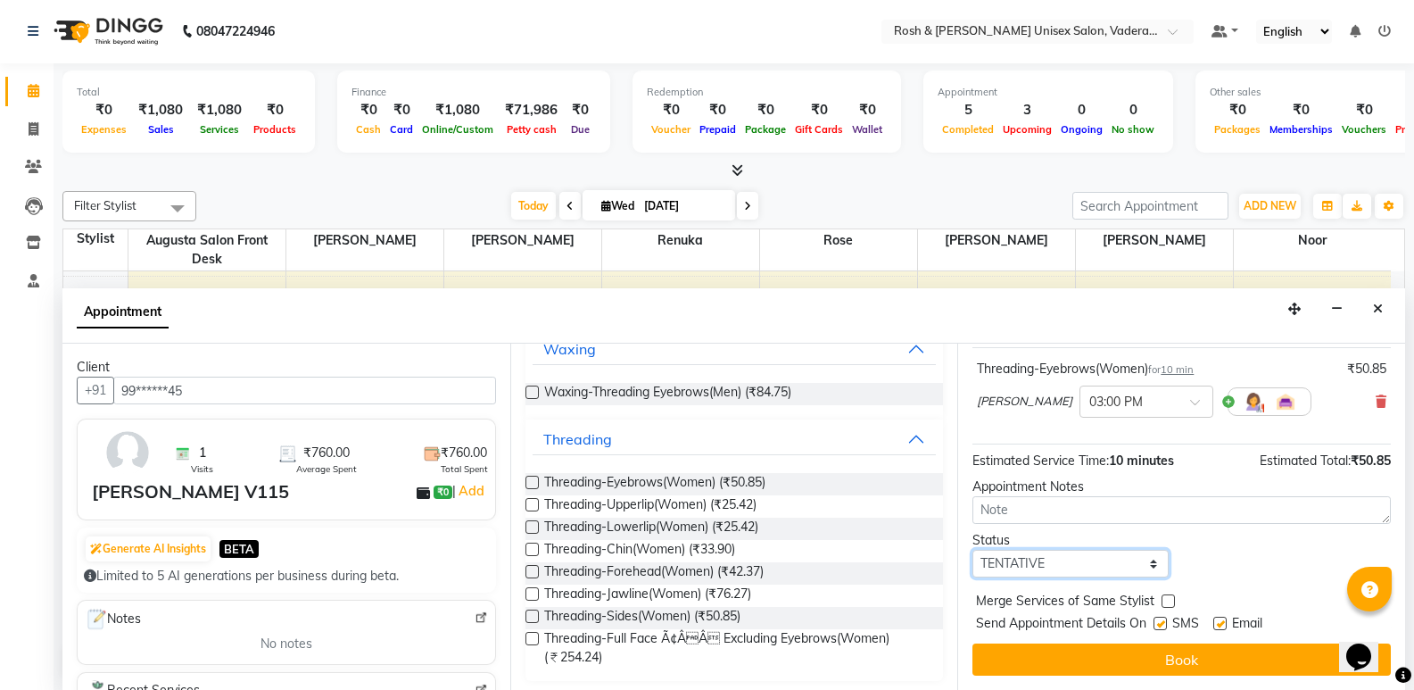
click at [1096, 570] on select "Select TENTATIVE CONFIRM CHECK-IN UPCOMING" at bounding box center [1070, 564] width 195 height 28
select select "upcoming"
click at [973, 550] on select "Select TENTATIVE CONFIRM CHECK-IN UPCOMING" at bounding box center [1070, 564] width 195 height 28
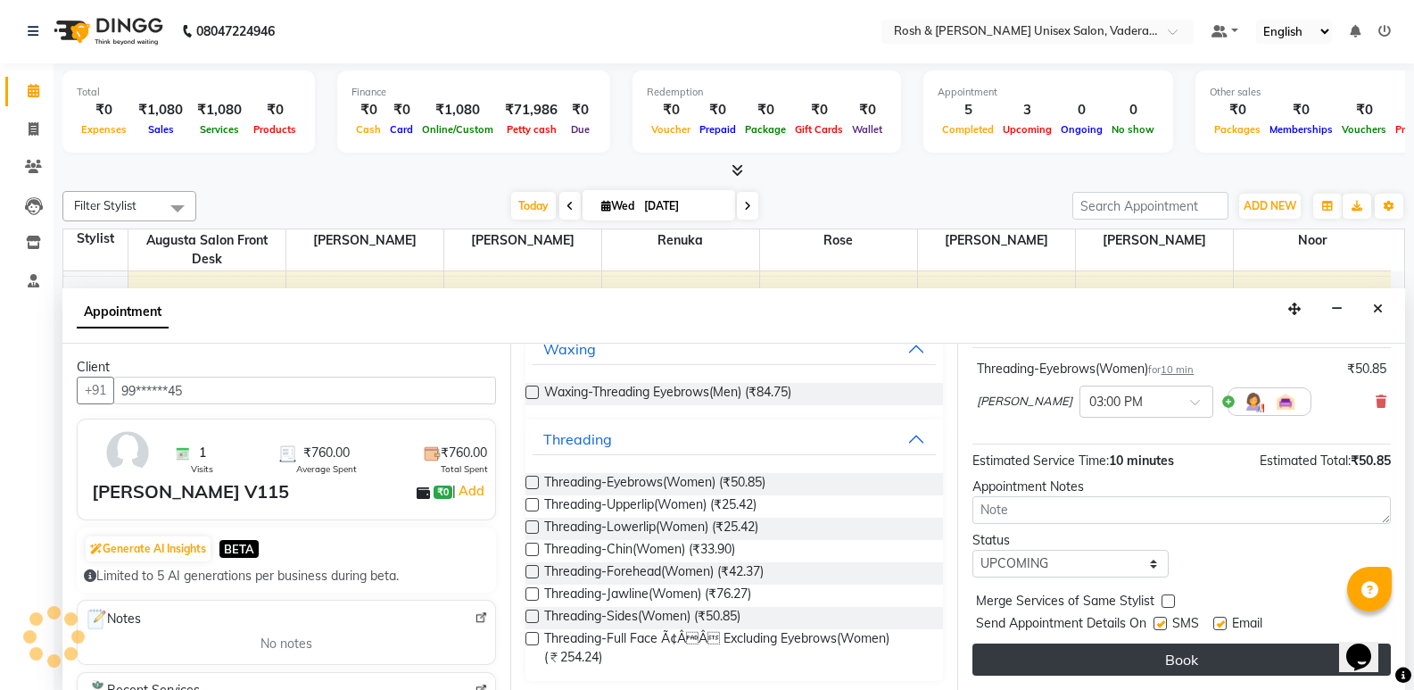
click at [1136, 650] on button "Book" at bounding box center [1182, 659] width 418 height 32
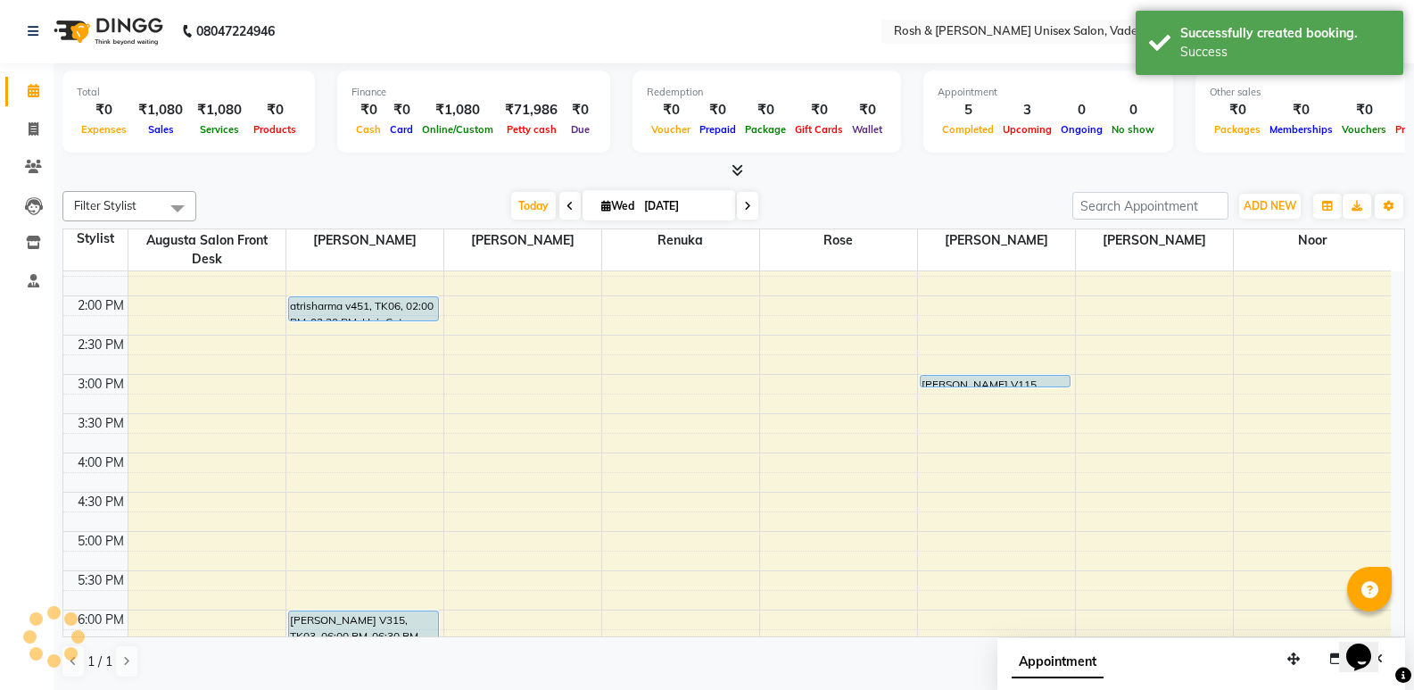
scroll to position [0, 0]
click at [28, 137] on span at bounding box center [33, 130] width 31 height 21
select select "8657"
select select "service"
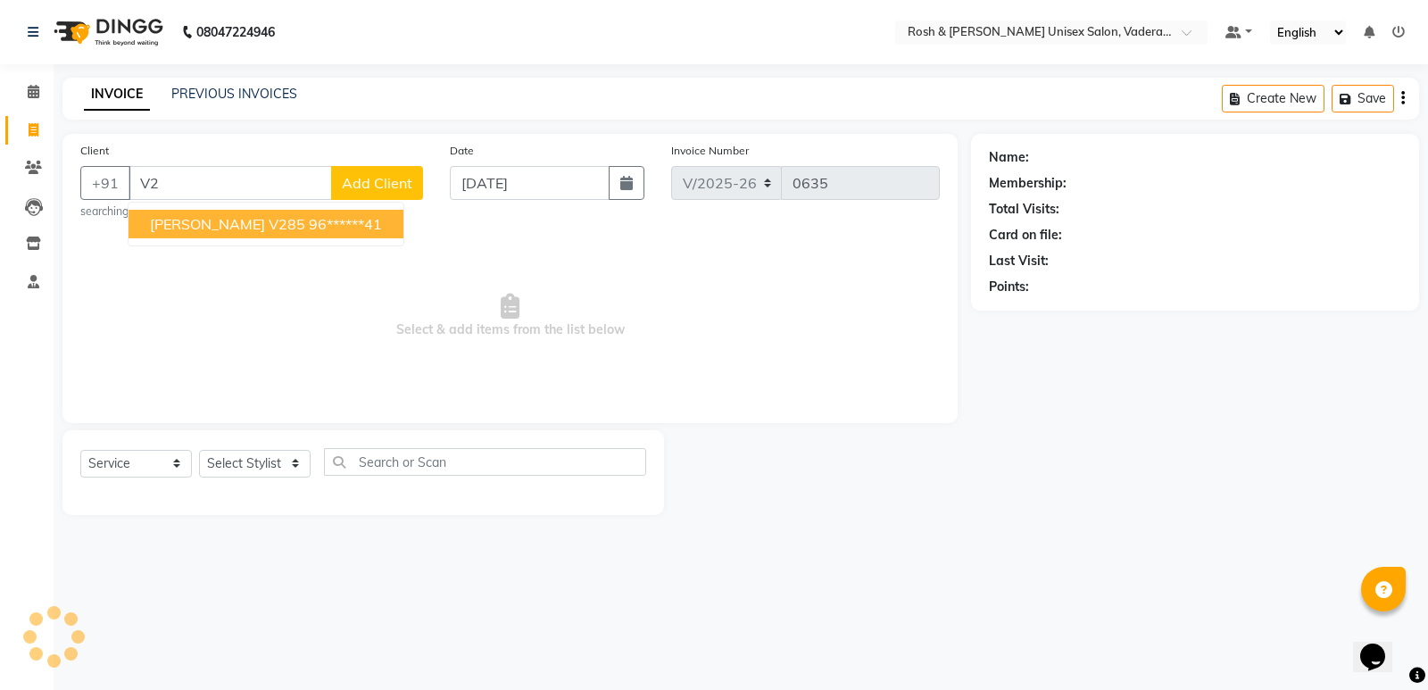
type input "V"
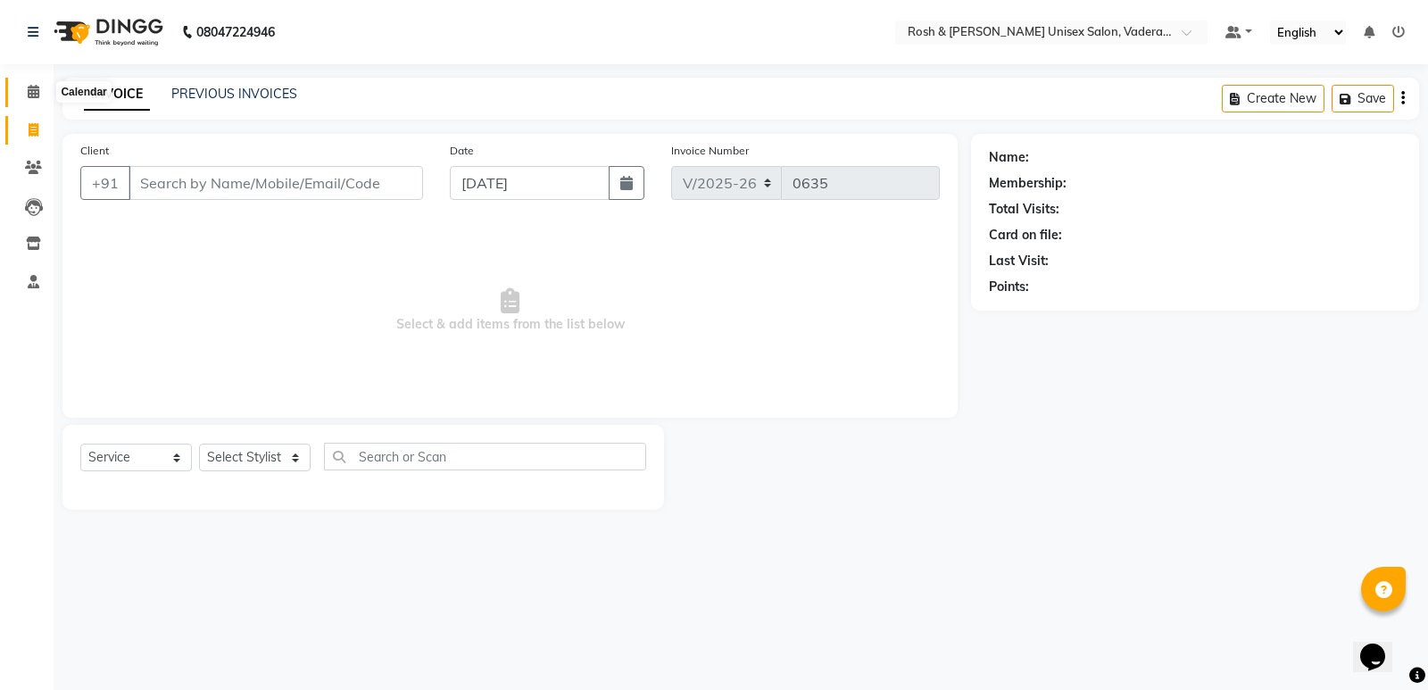
click at [35, 86] on icon at bounding box center [34, 91] width 12 height 13
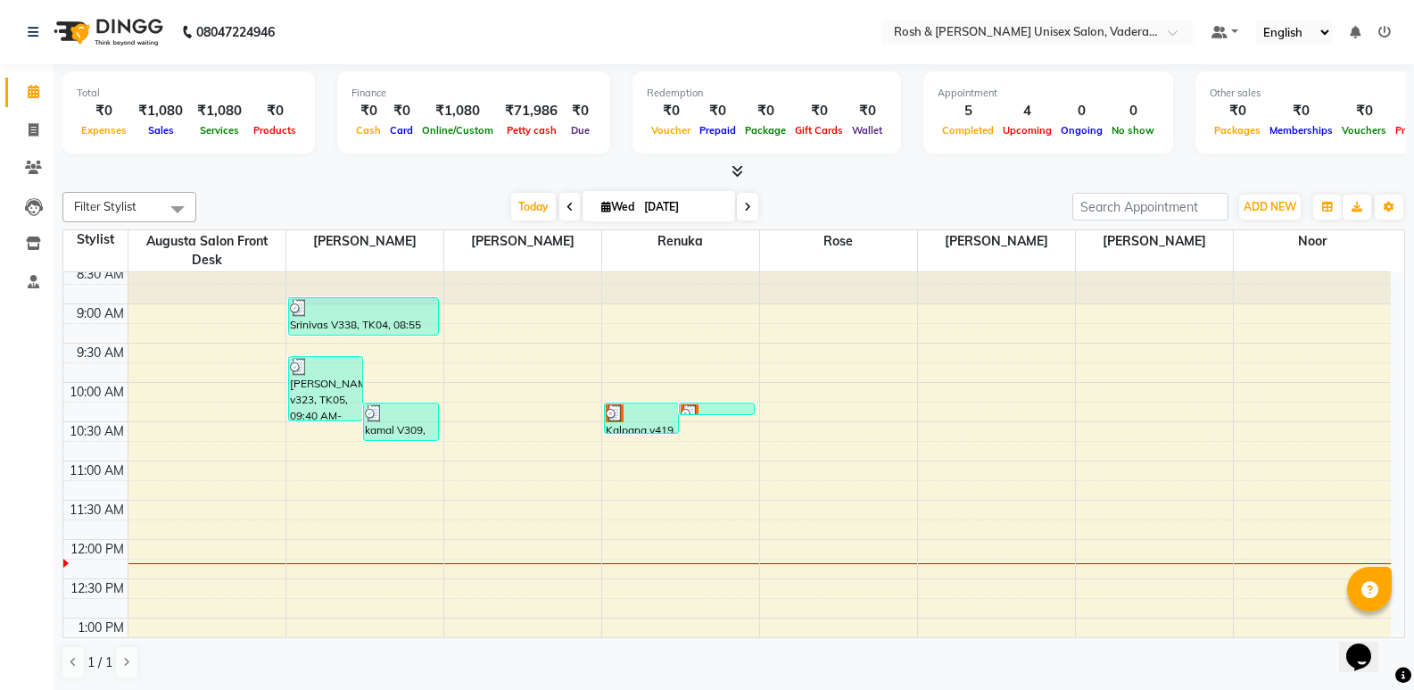
scroll to position [89, 0]
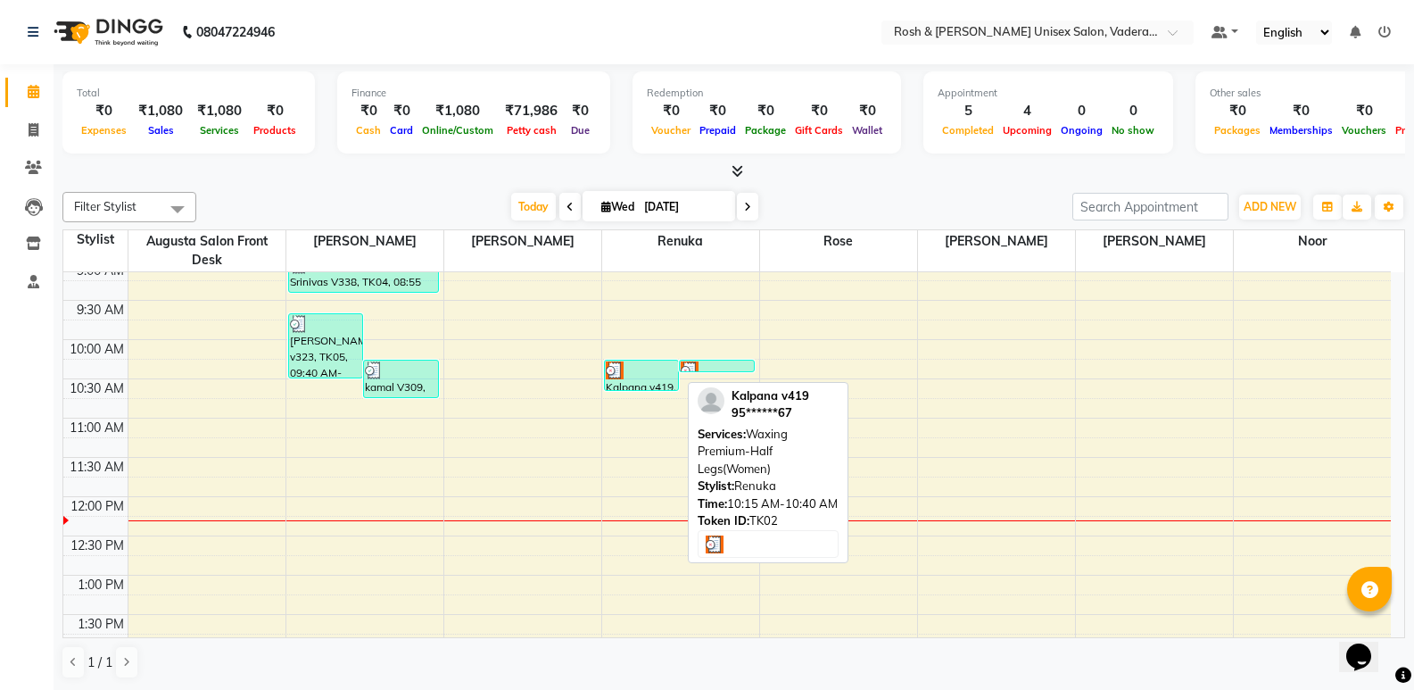
click at [647, 371] on div at bounding box center [642, 370] width 72 height 18
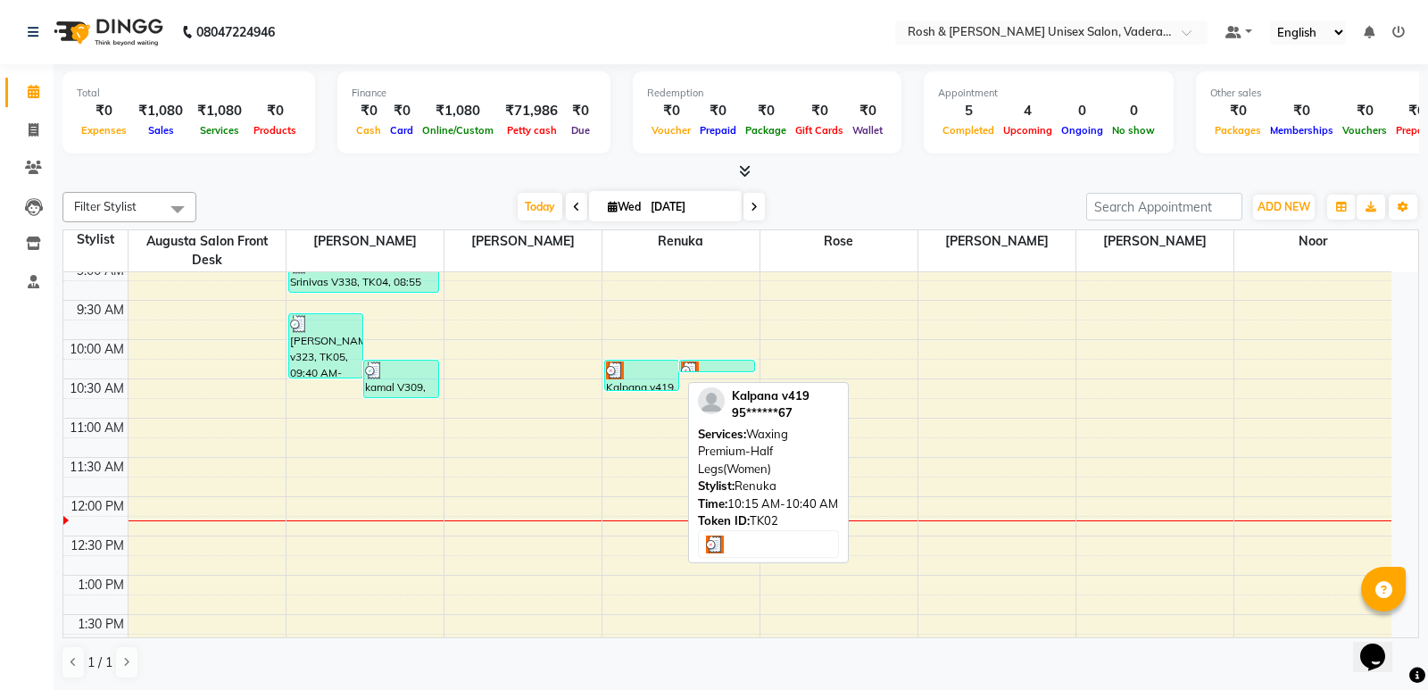
select select "3"
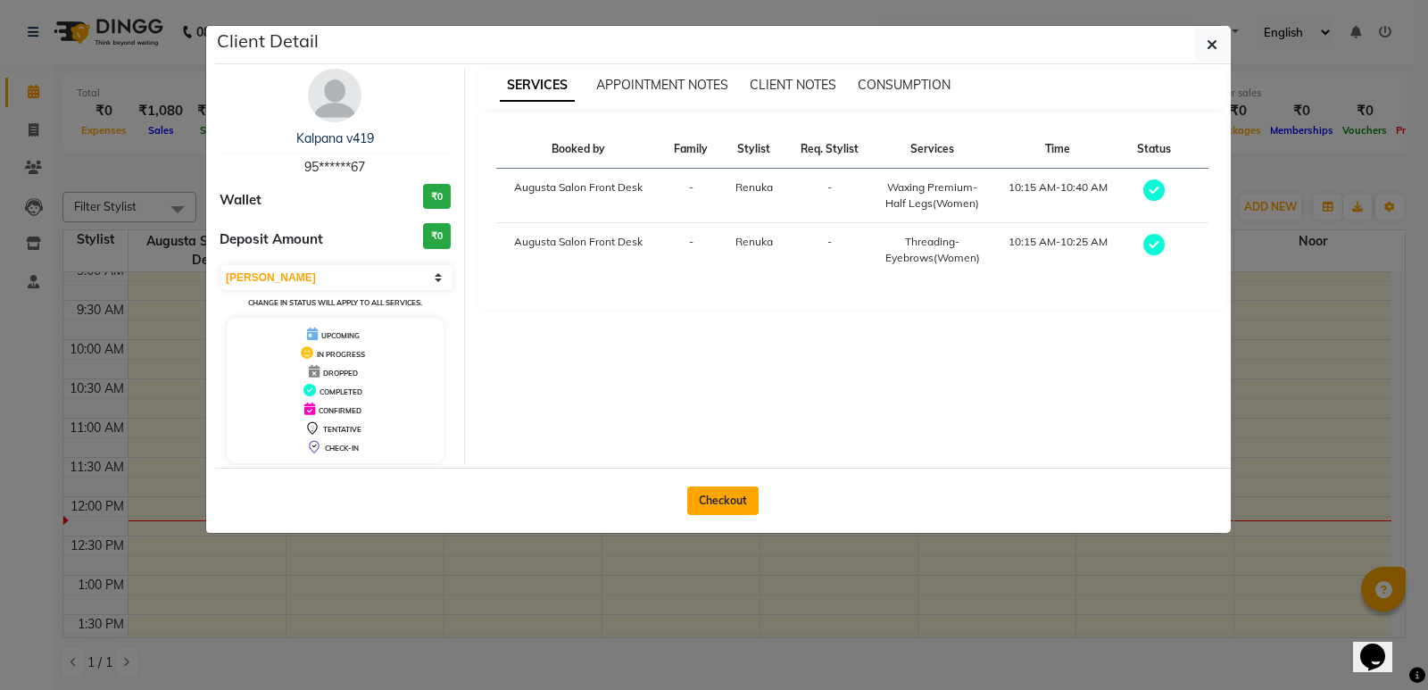
click at [732, 489] on button "Checkout" at bounding box center [722, 500] width 71 height 29
select select "service"
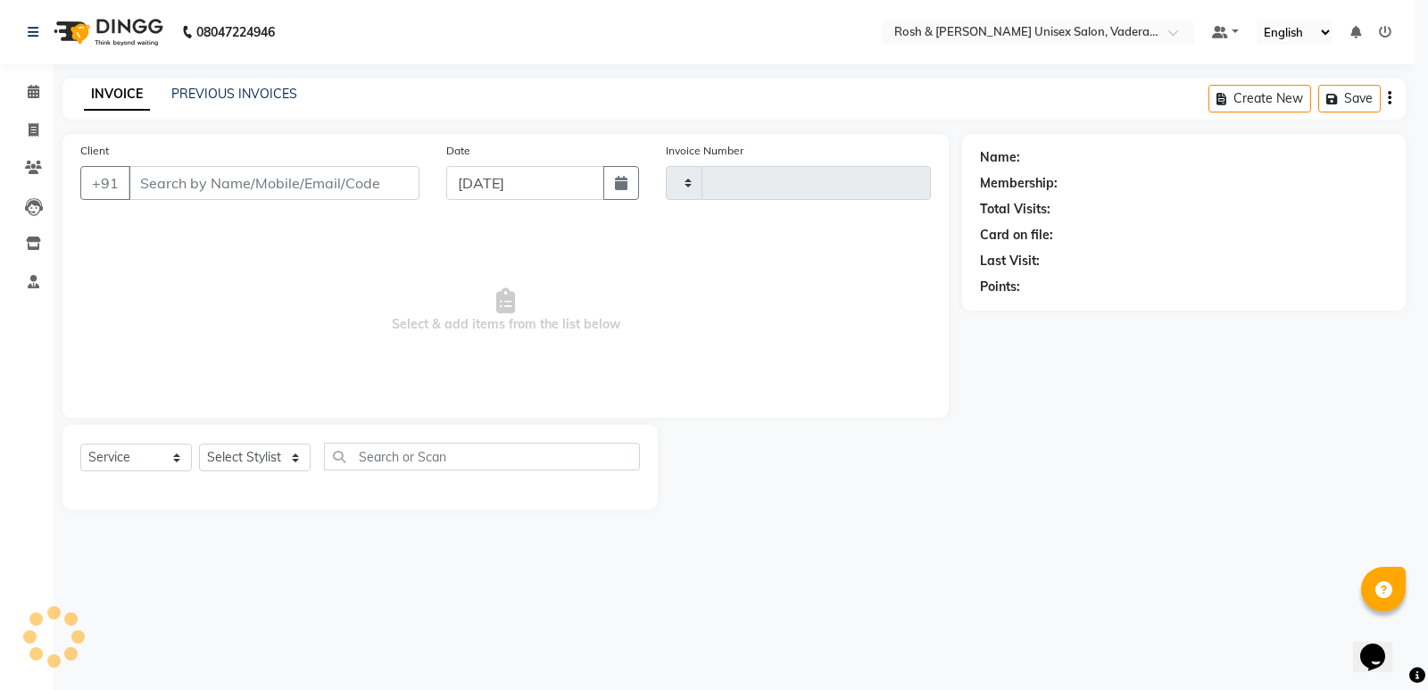
type input "0635"
select select "8657"
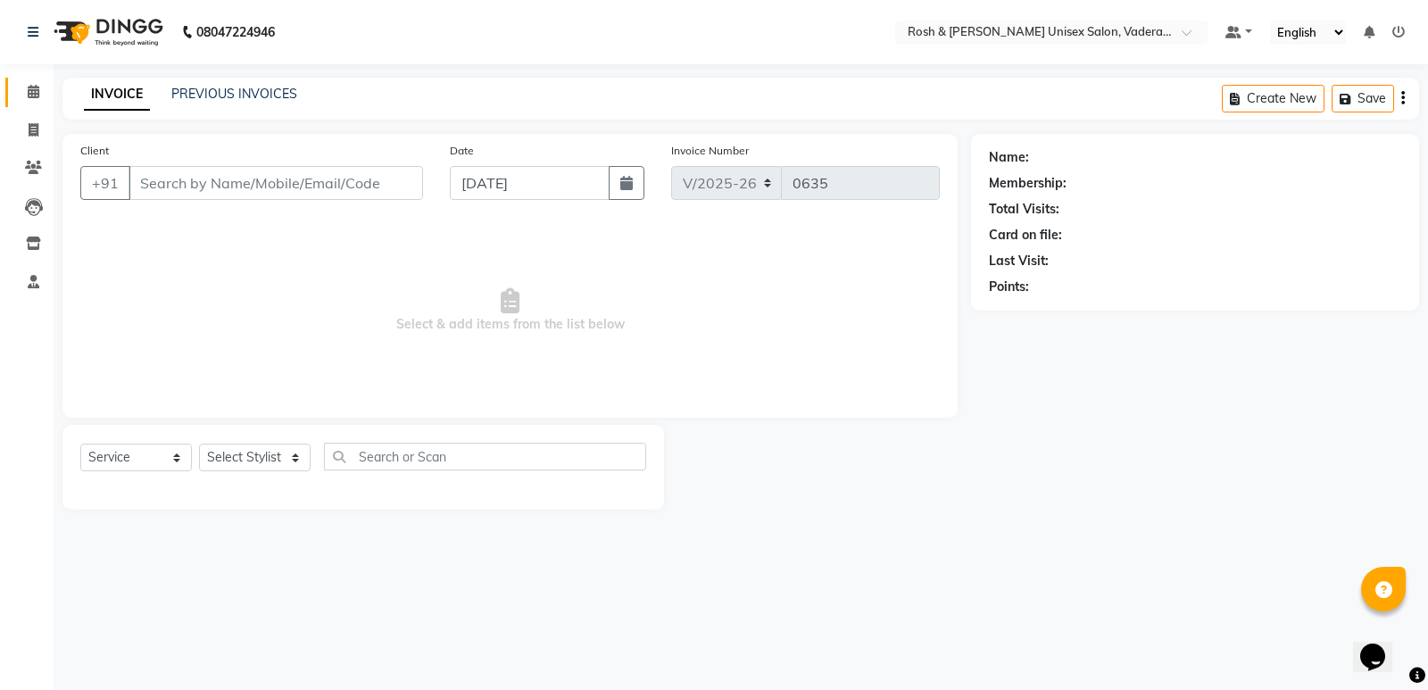
type input "95******67"
select select "87535"
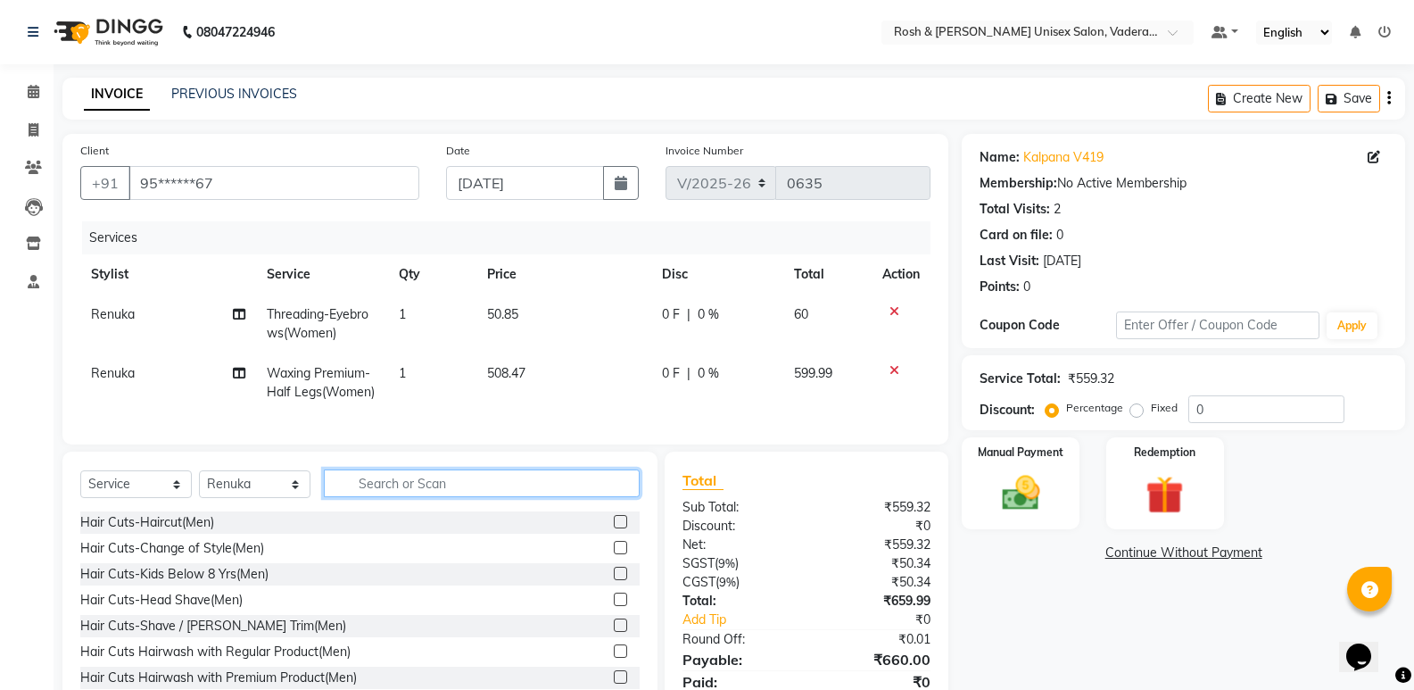
click at [403, 497] on input "text" at bounding box center [482, 483] width 316 height 28
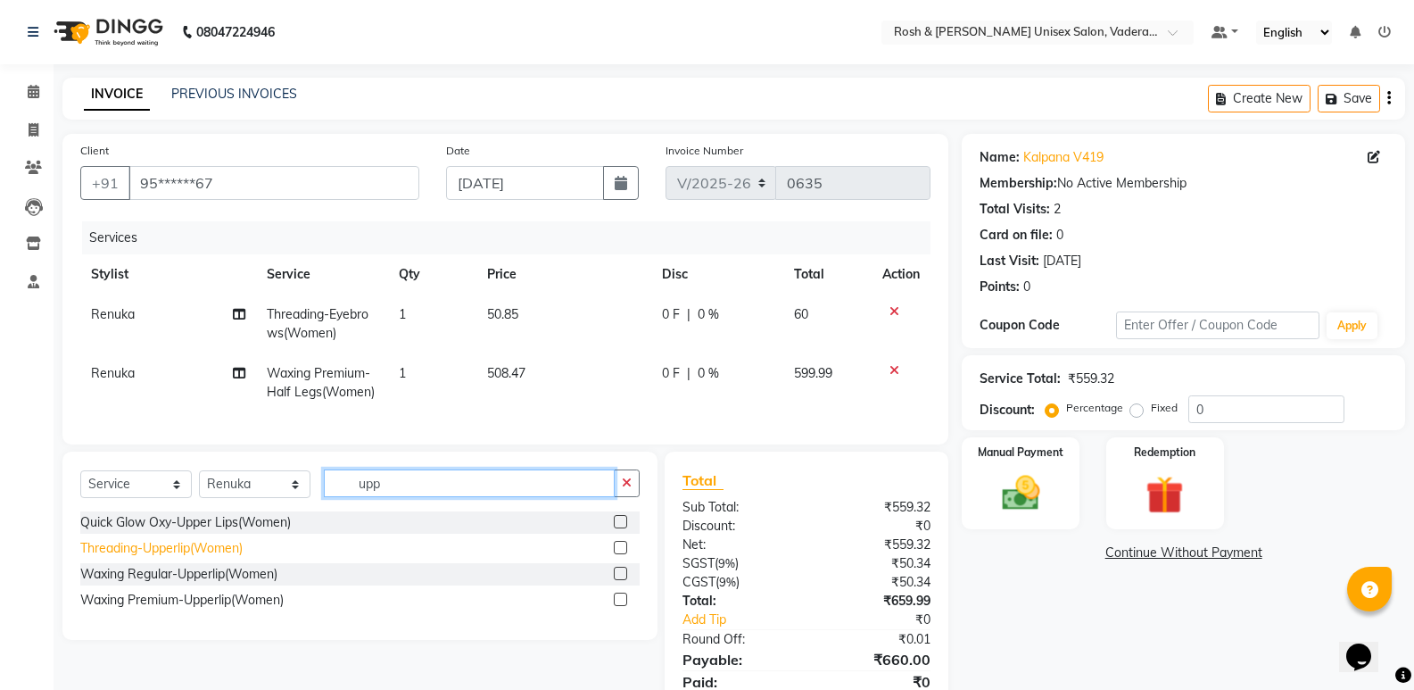
type input "upp"
click at [204, 558] on div "Threading-Upperlip(Women)" at bounding box center [161, 548] width 162 height 19
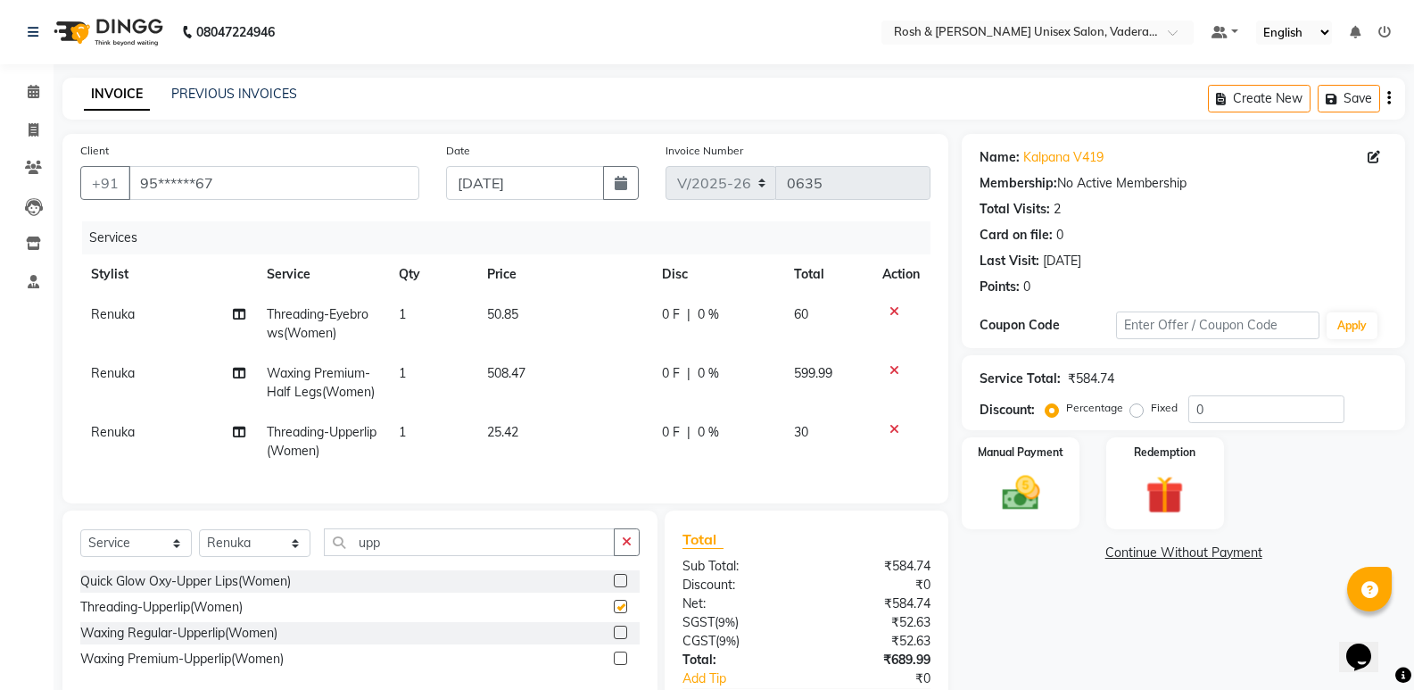
checkbox input "false"
click at [244, 552] on select "Select Stylist Augusta Salon Front Desk [PERSON_NAME] [PERSON_NAME] [PERSON_NAM…" at bounding box center [255, 543] width 112 height 28
select select "87533"
click at [199, 542] on select "Select Stylist Augusta Salon Front Desk [PERSON_NAME] [PERSON_NAME] [PERSON_NAM…" at bounding box center [255, 543] width 112 height 28
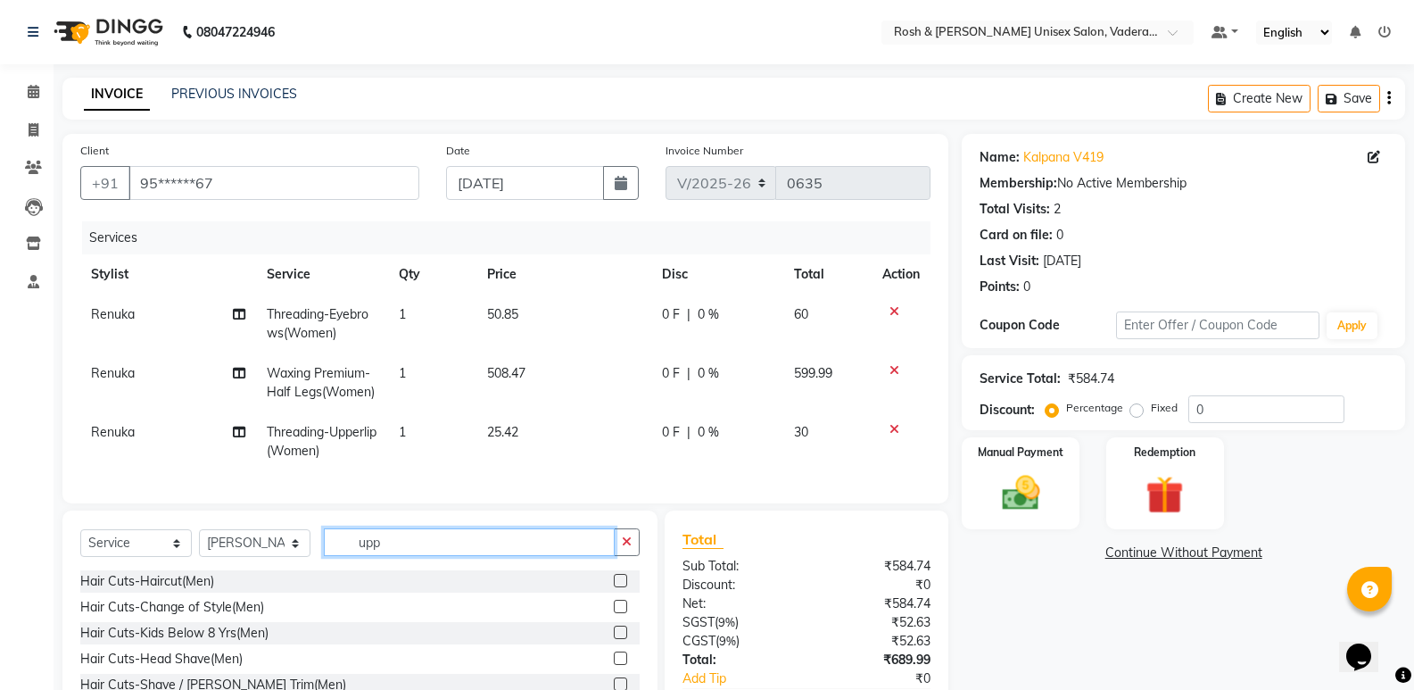
click at [438, 556] on input "upp" at bounding box center [469, 542] width 291 height 28
type input "u"
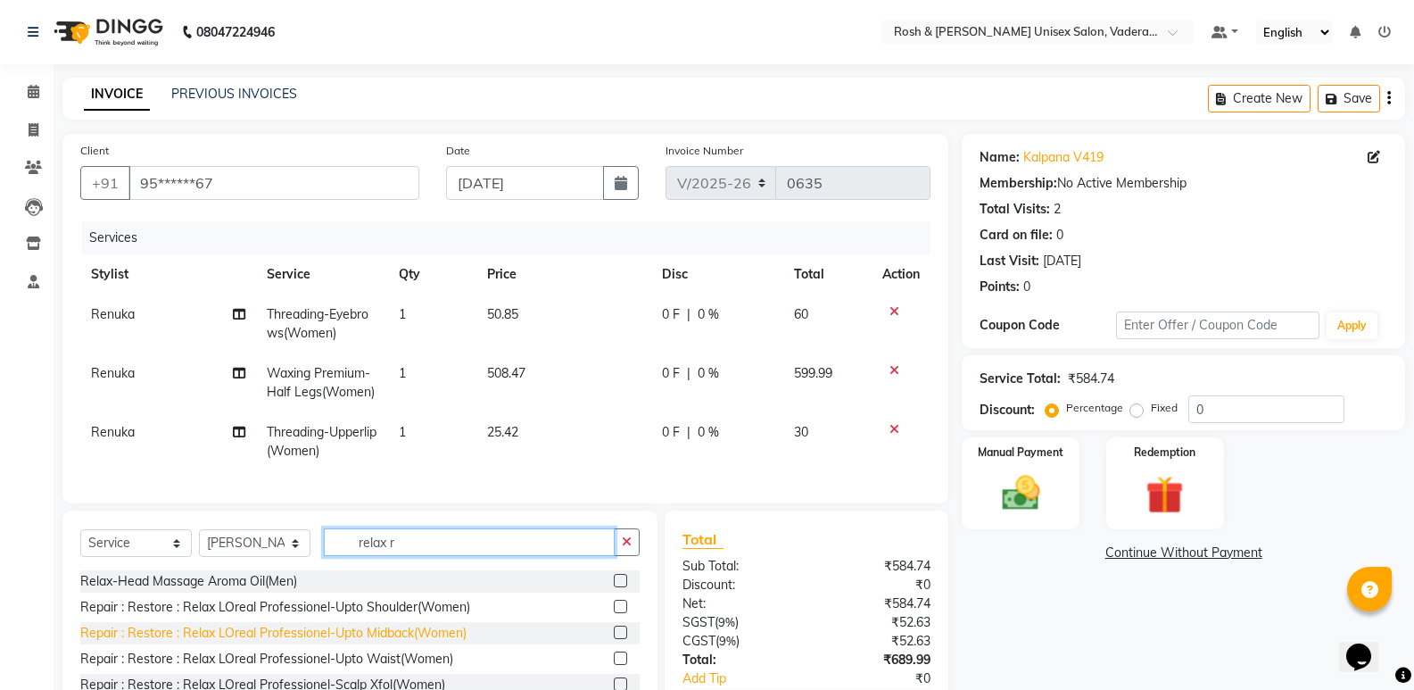
type input "relax r"
click at [362, 642] on div "Repair : Restore : Relax LOreal Professionel-Upto Midback(Women)" at bounding box center [273, 633] width 386 height 19
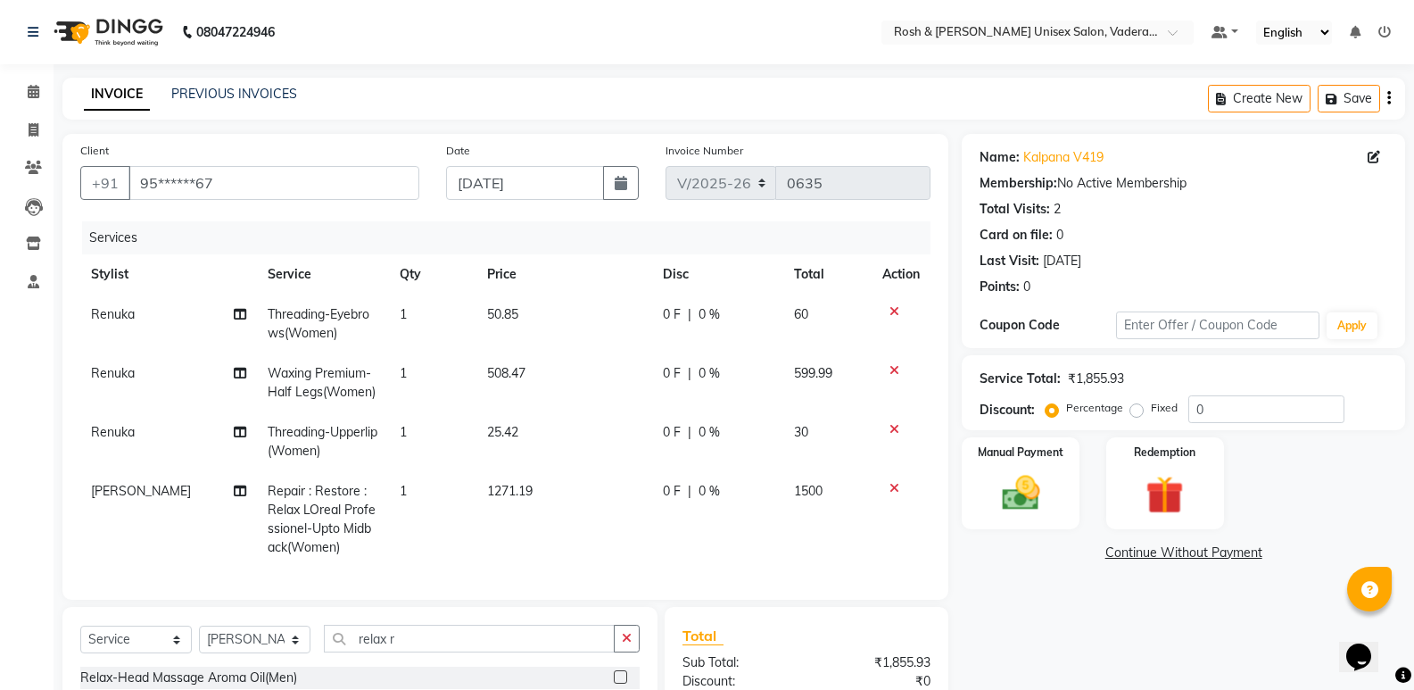
checkbox input "false"
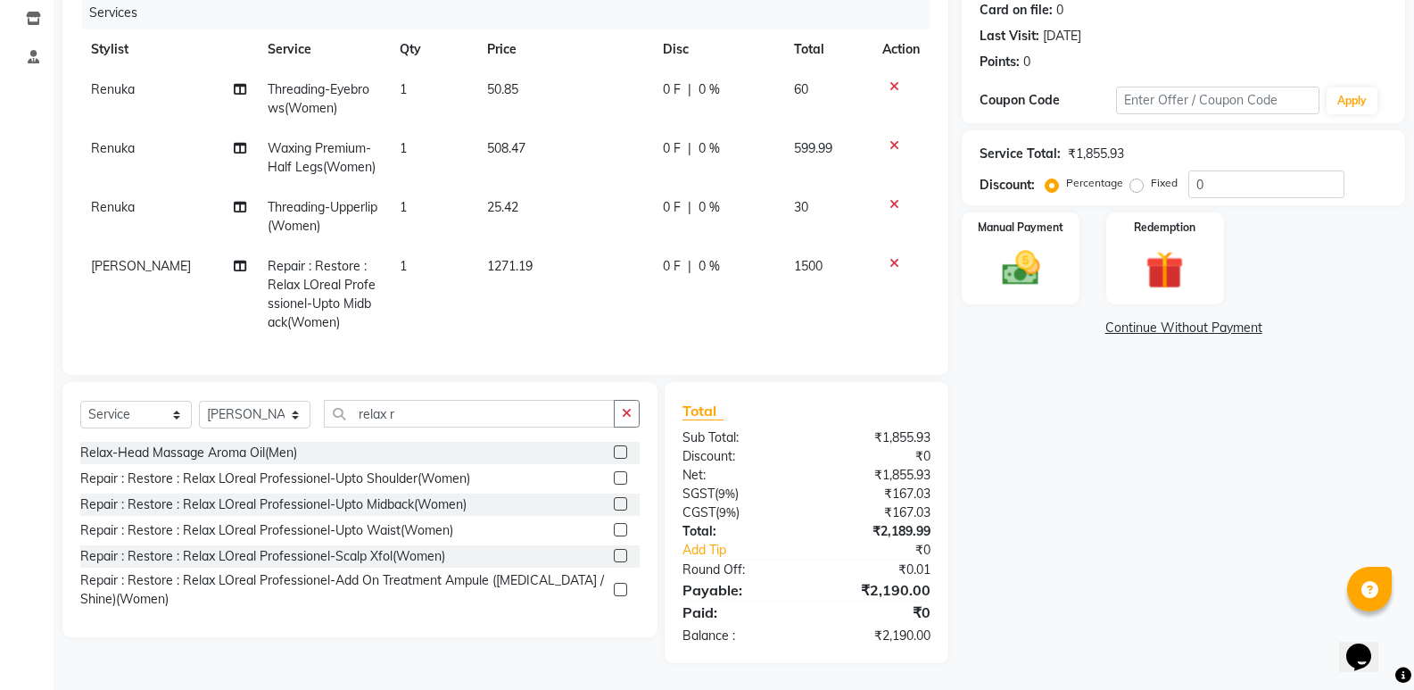
click at [429, 587] on div "Repair : Restore : Relax LOreal Professionel-Add On Treatment Ampule ([MEDICAL_…" at bounding box center [343, 589] width 526 height 37
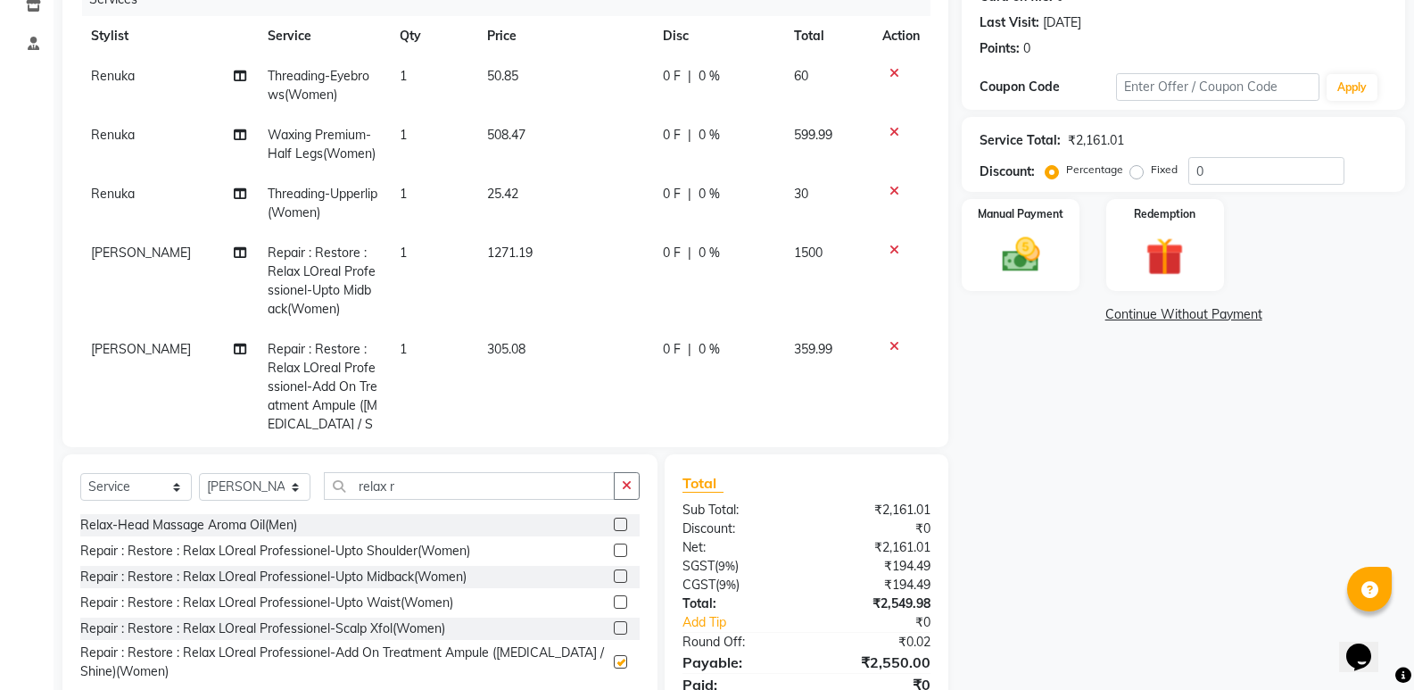
checkbox input "false"
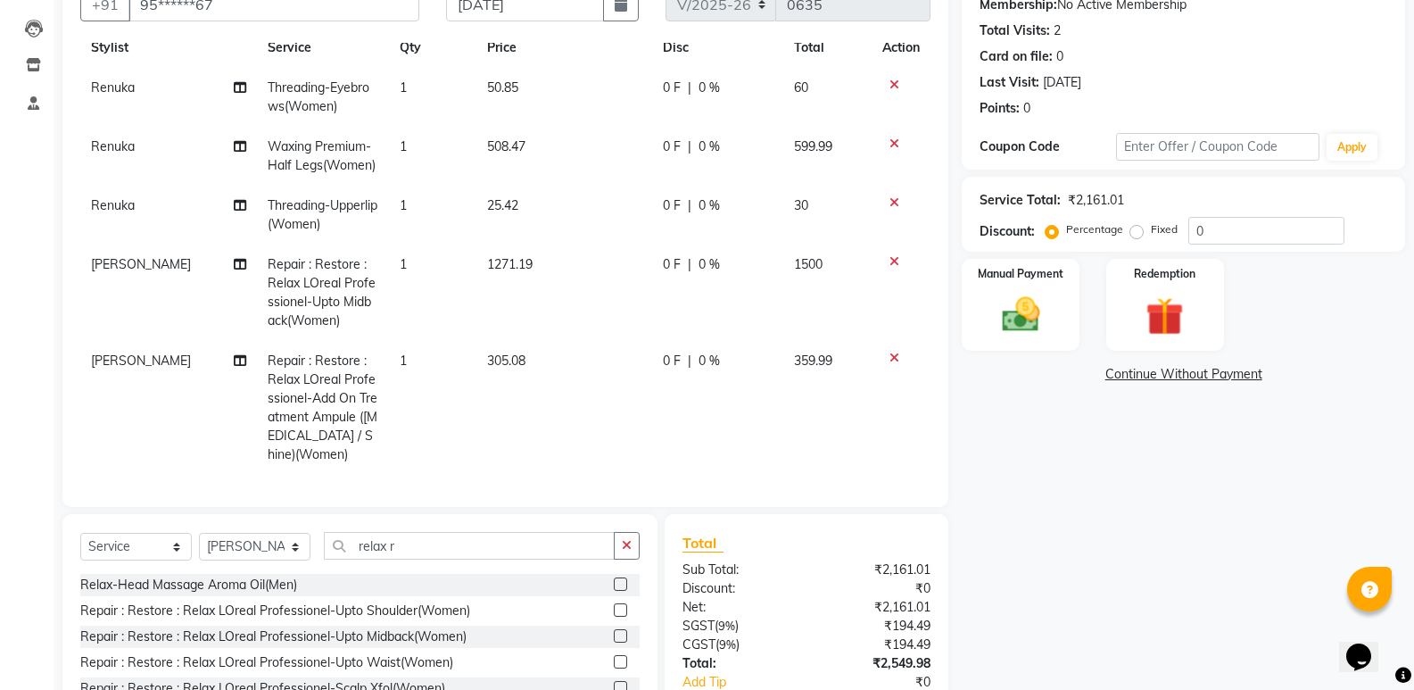
scroll to position [310, 0]
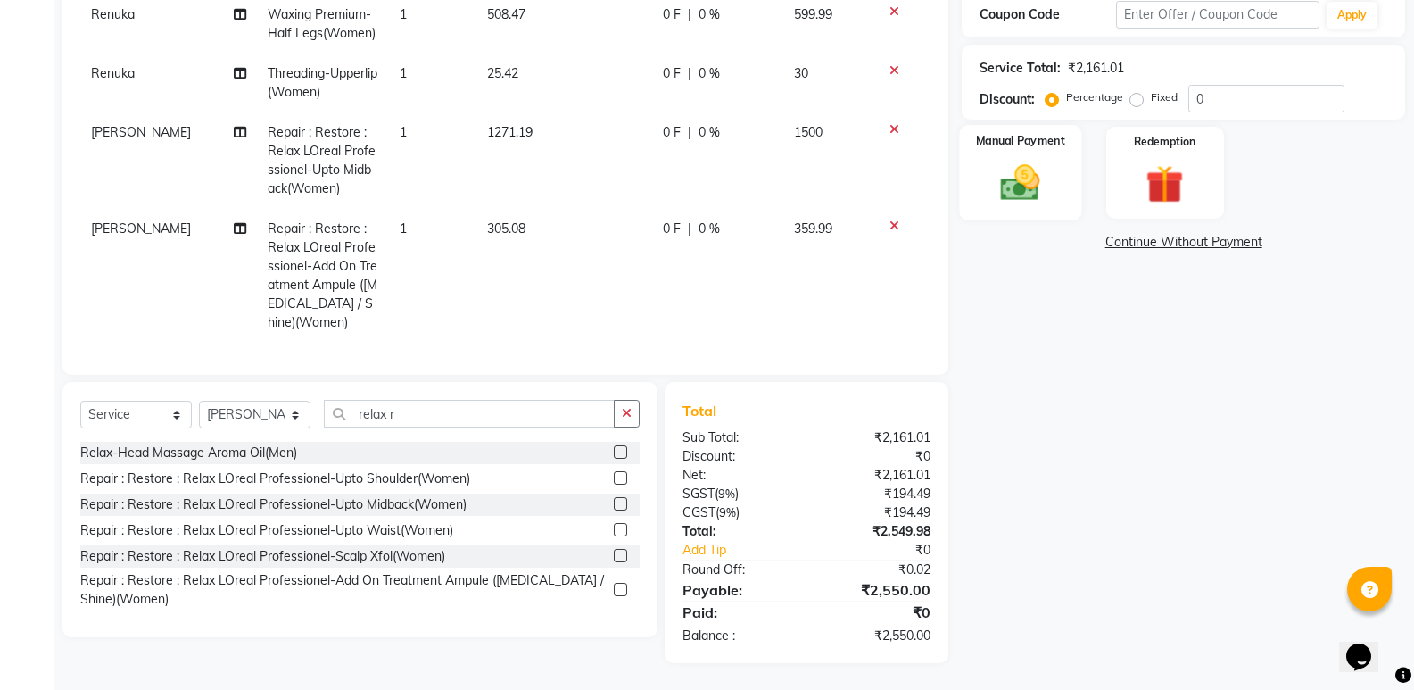
click at [1028, 186] on img at bounding box center [1020, 183] width 63 height 46
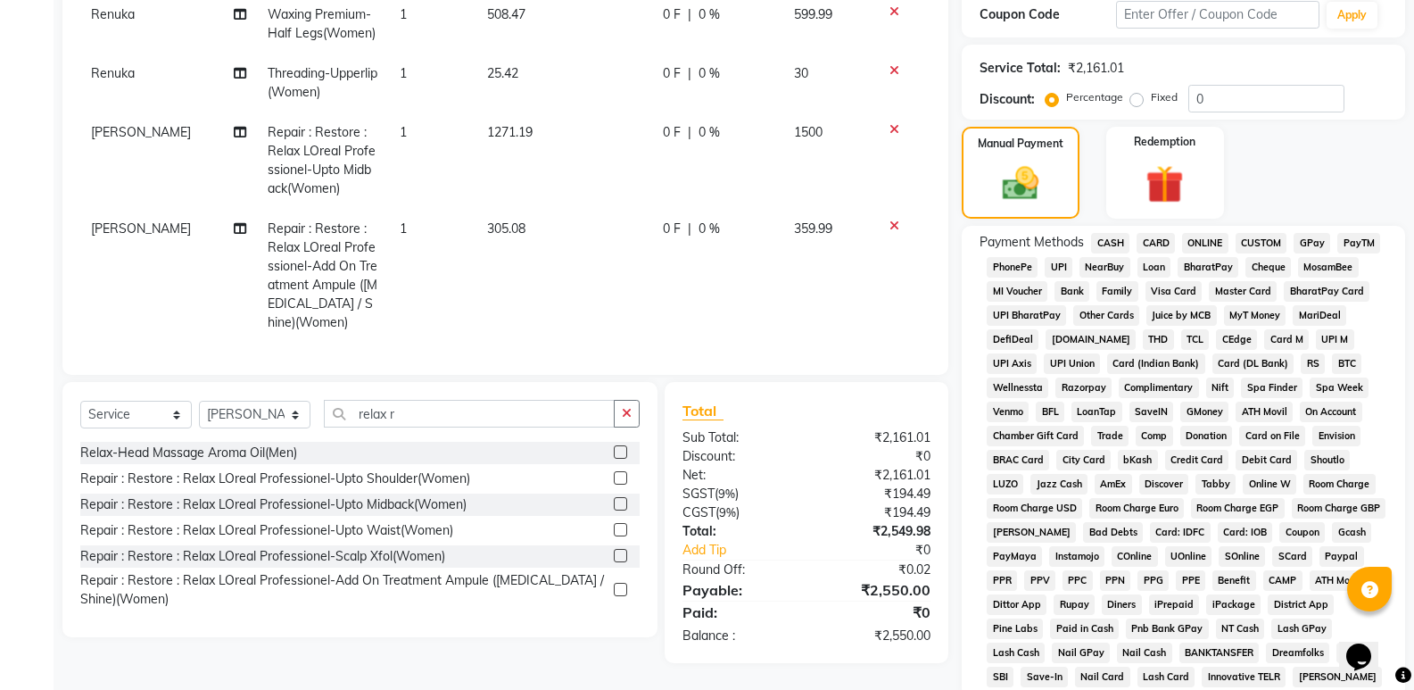
click at [1110, 244] on span "CASH" at bounding box center [1110, 243] width 38 height 21
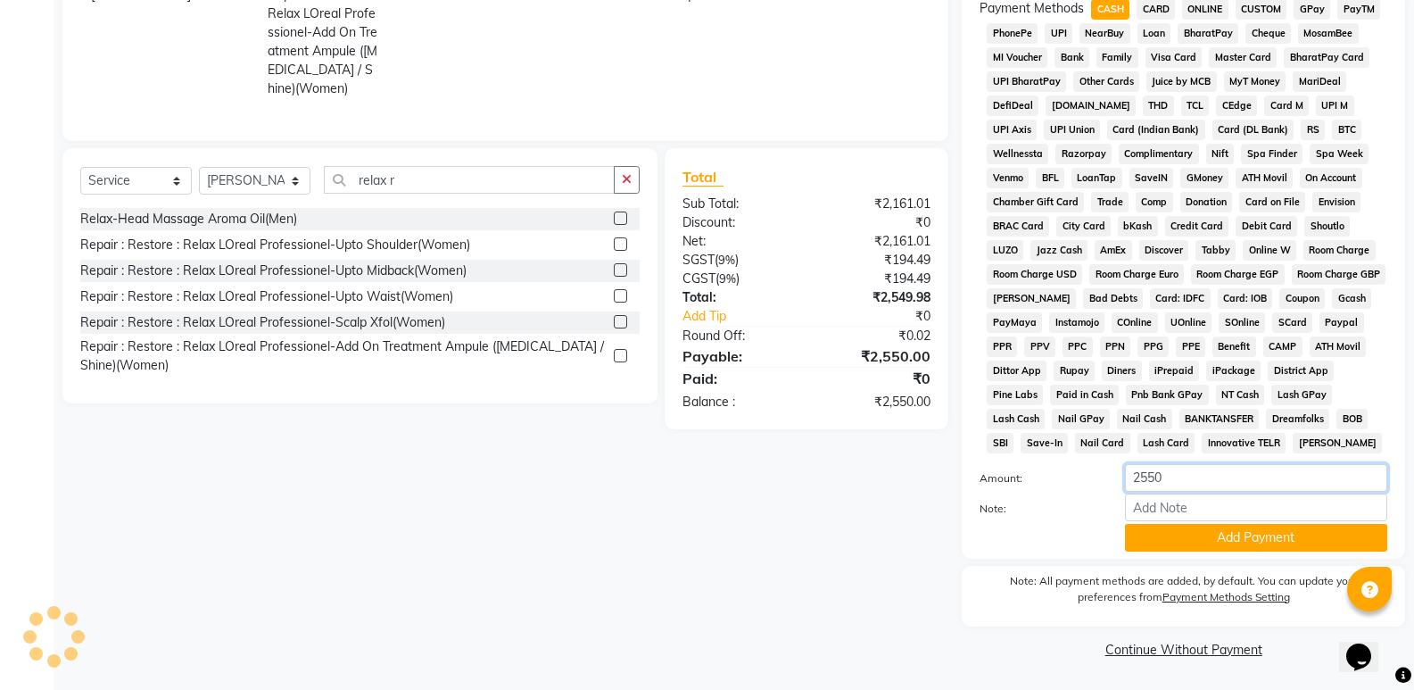
click at [1189, 474] on input "2550" at bounding box center [1256, 478] width 262 height 28
type input "2"
click at [1233, 535] on button "Add Payment" at bounding box center [1256, 538] width 262 height 28
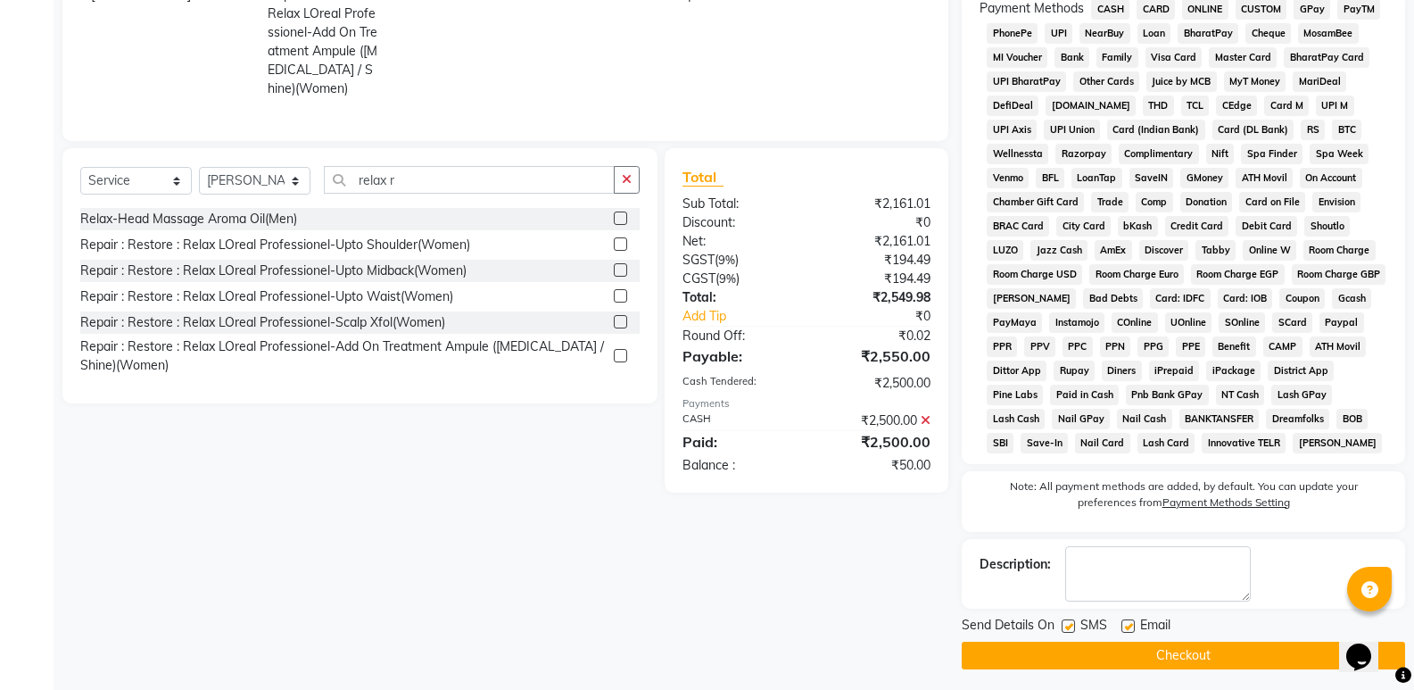
scroll to position [366, 0]
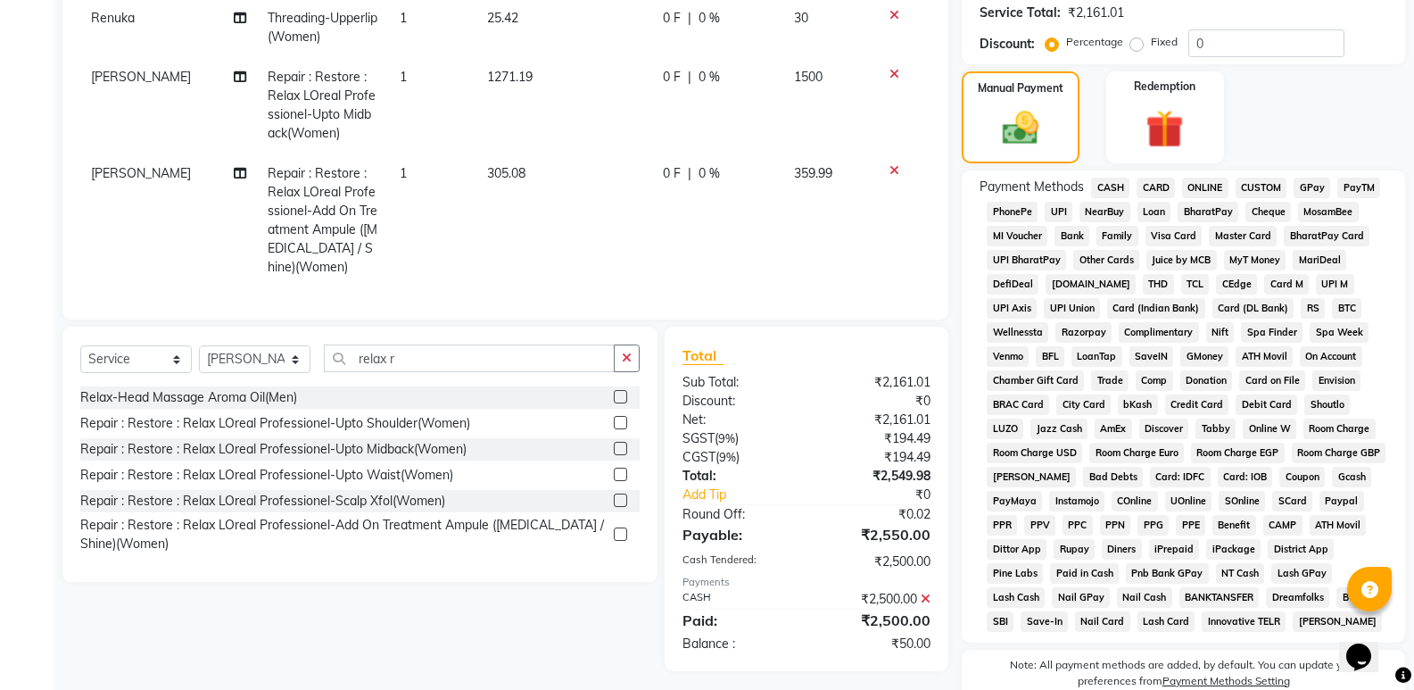
click at [1063, 216] on span "UPI" at bounding box center [1059, 212] width 28 height 21
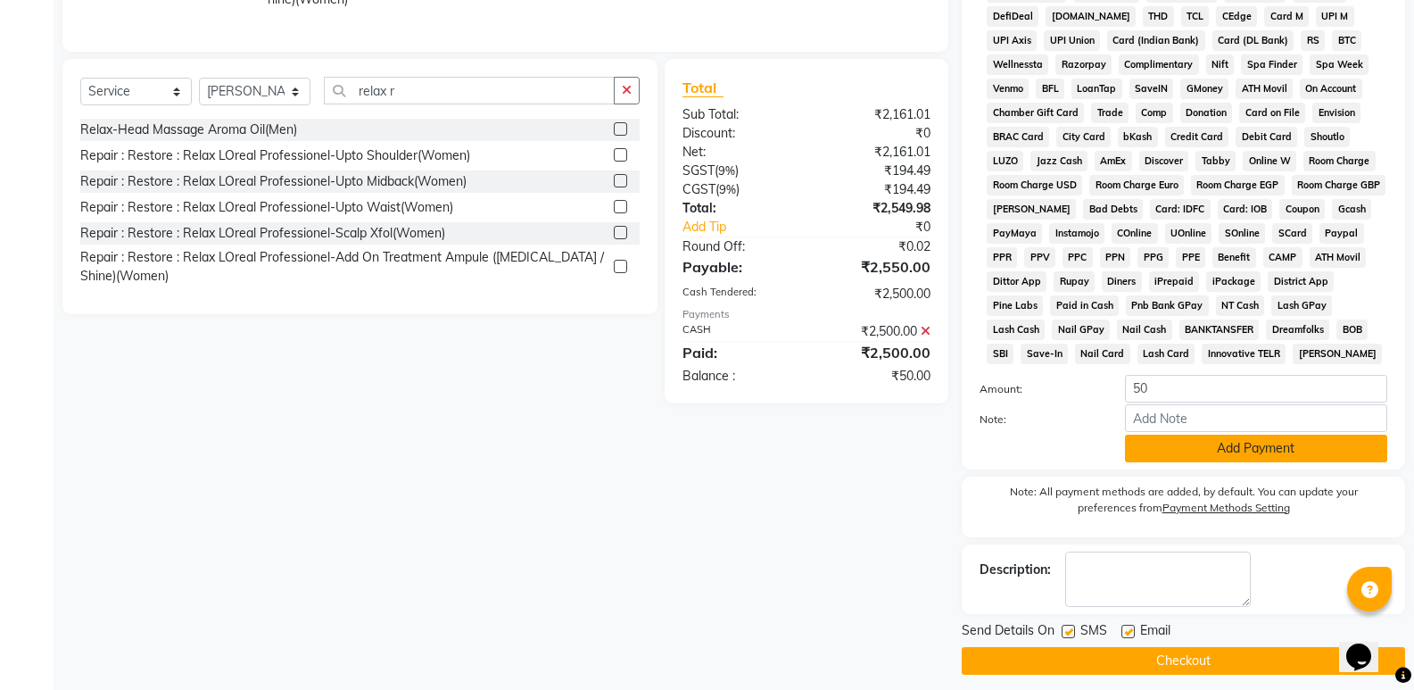
click at [1204, 454] on button "Add Payment" at bounding box center [1256, 449] width 262 height 28
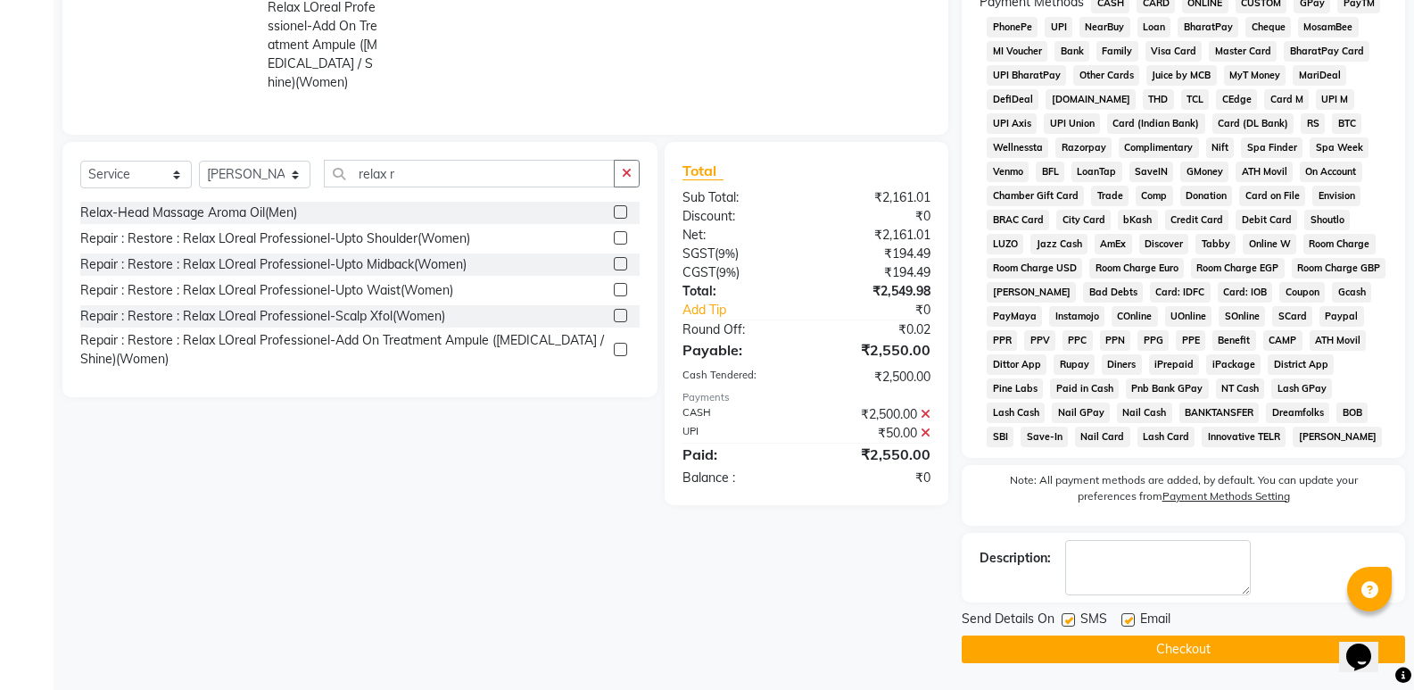
scroll to position [551, 0]
click at [1202, 656] on button "Checkout" at bounding box center [1183, 649] width 443 height 28
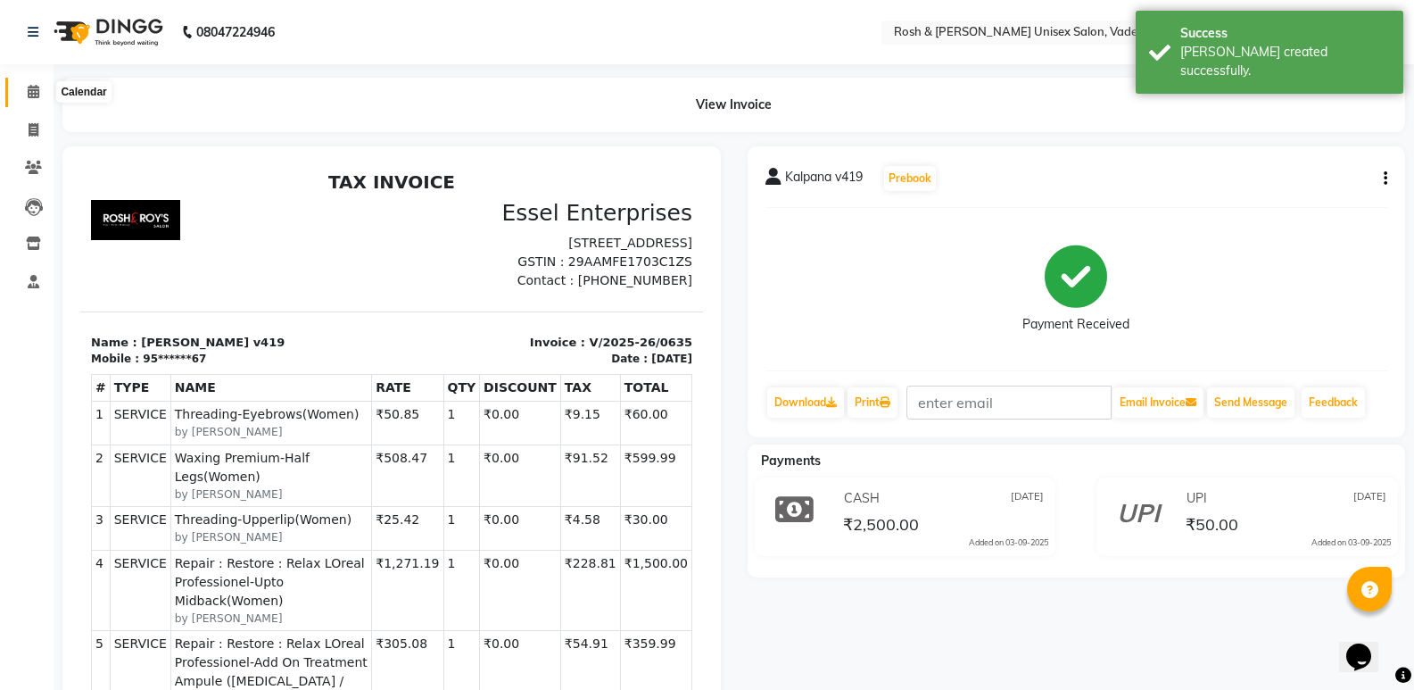
click at [37, 94] on icon at bounding box center [34, 91] width 12 height 13
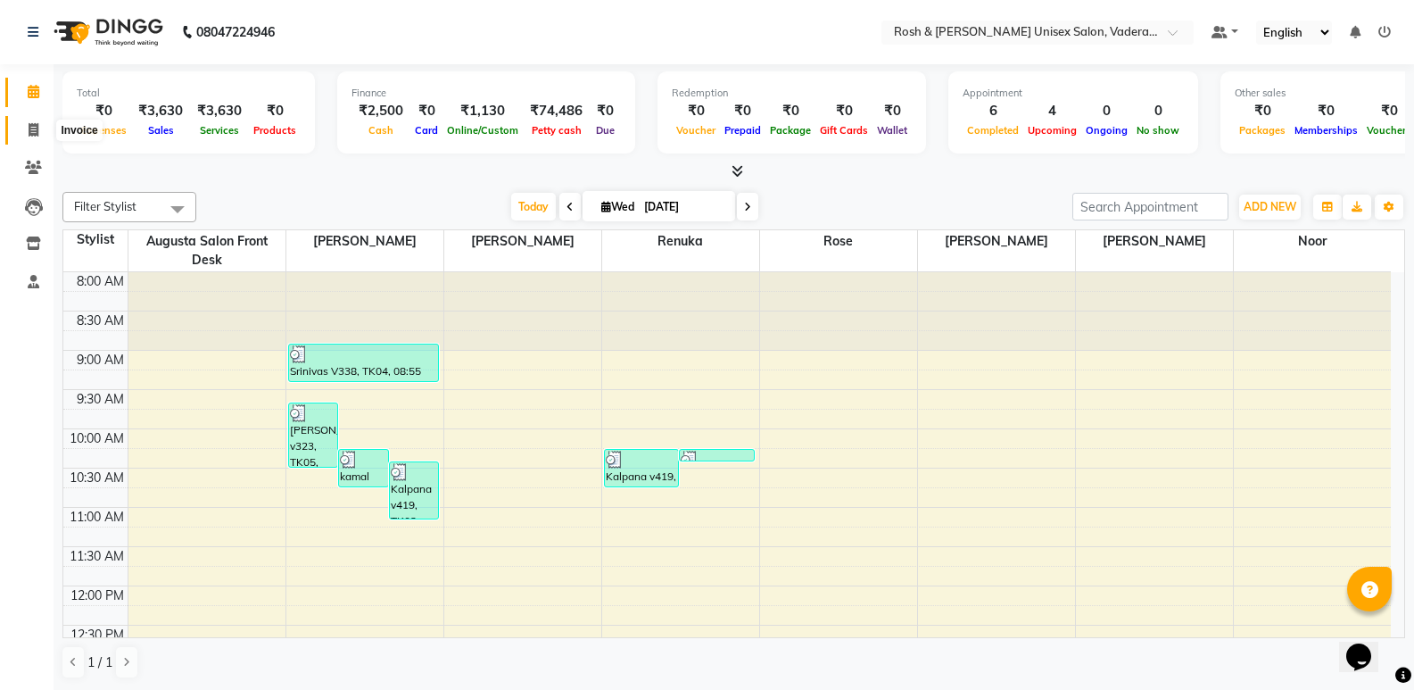
click at [32, 125] on icon at bounding box center [34, 129] width 10 height 13
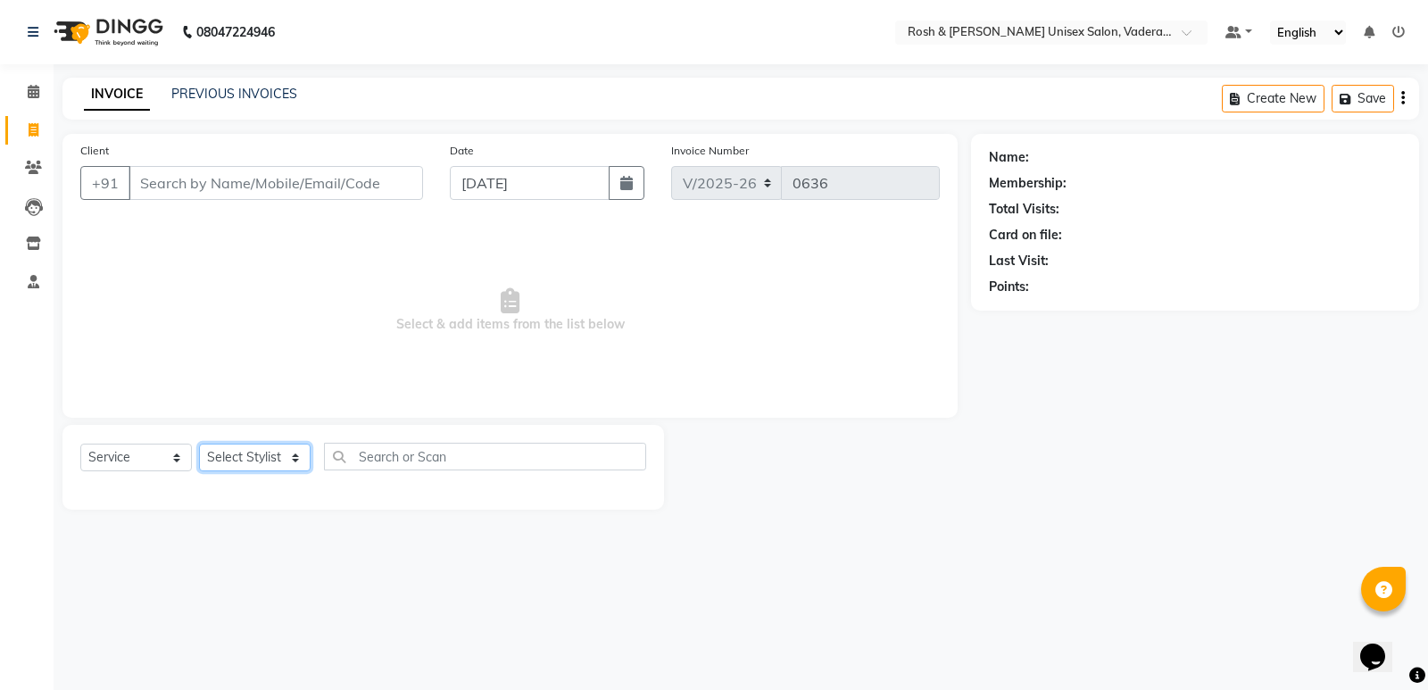
click at [256, 464] on select "Select Stylist Augusta Salon Front Desk [PERSON_NAME] [PERSON_NAME] [PERSON_NAM…" at bounding box center [255, 457] width 112 height 28
click at [199, 443] on select "Select Stylist Augusta Salon Front Desk [PERSON_NAME] [PERSON_NAME] [PERSON_NAM…" at bounding box center [255, 457] width 112 height 28
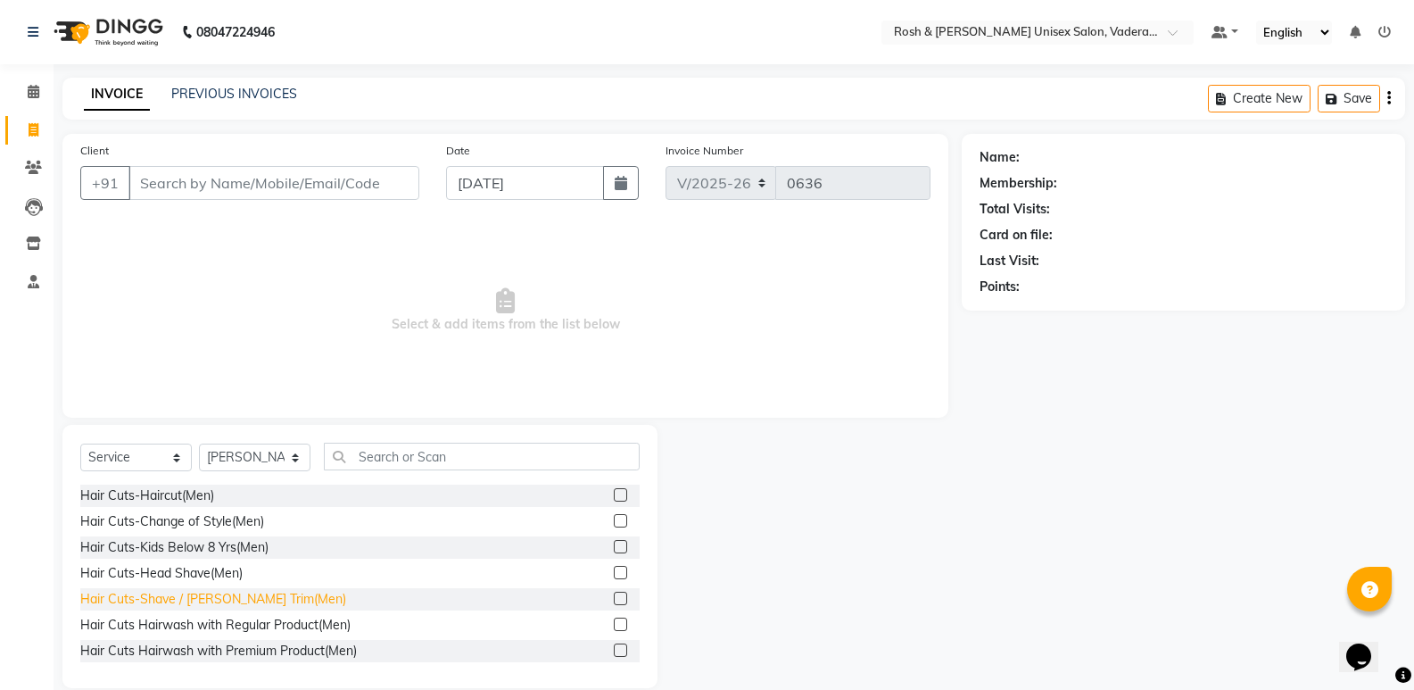
click at [236, 596] on div "Hair Cuts-Shave / [PERSON_NAME] Trim(Men)" at bounding box center [213, 599] width 266 height 19
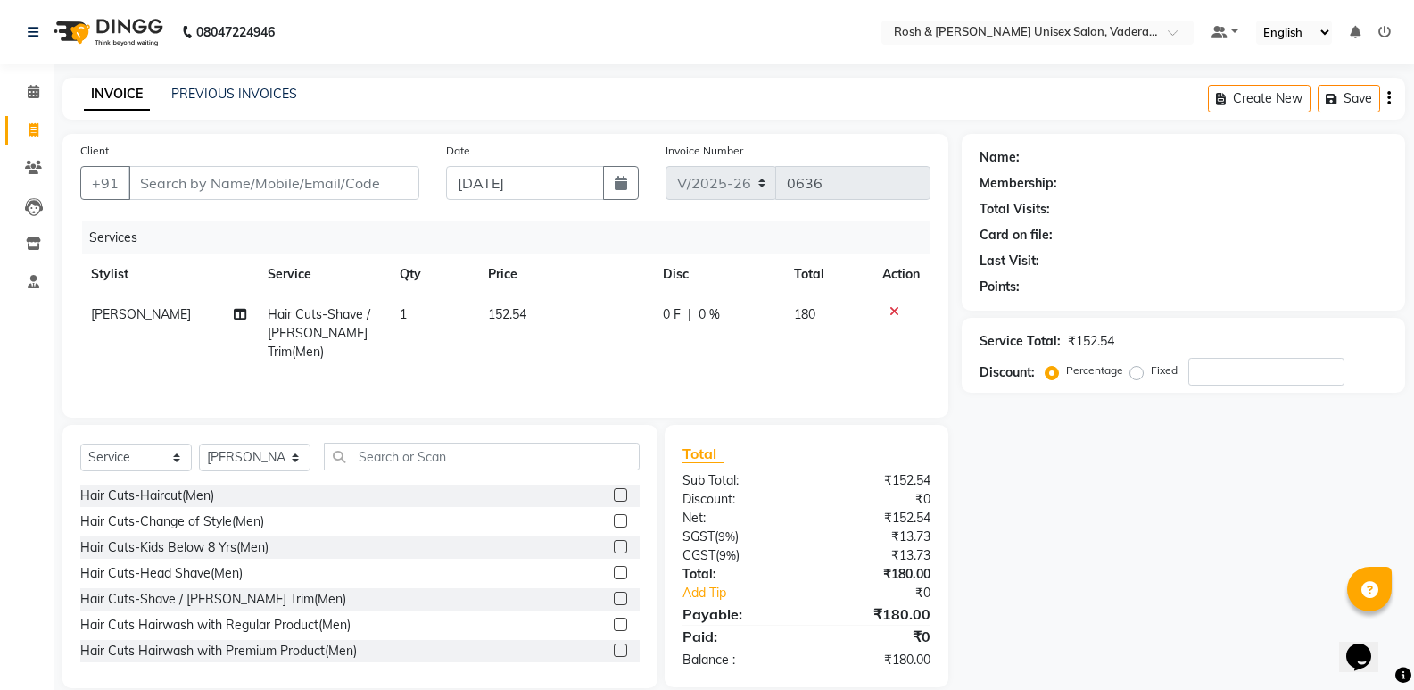
click at [171, 164] on div "Client +91" at bounding box center [250, 177] width 366 height 73
click at [221, 177] on input "Client" at bounding box center [273, 183] width 291 height 34
click at [286, 171] on input "Client" at bounding box center [273, 183] width 291 height 34
click at [390, 193] on button "Add Client" at bounding box center [373, 183] width 92 height 34
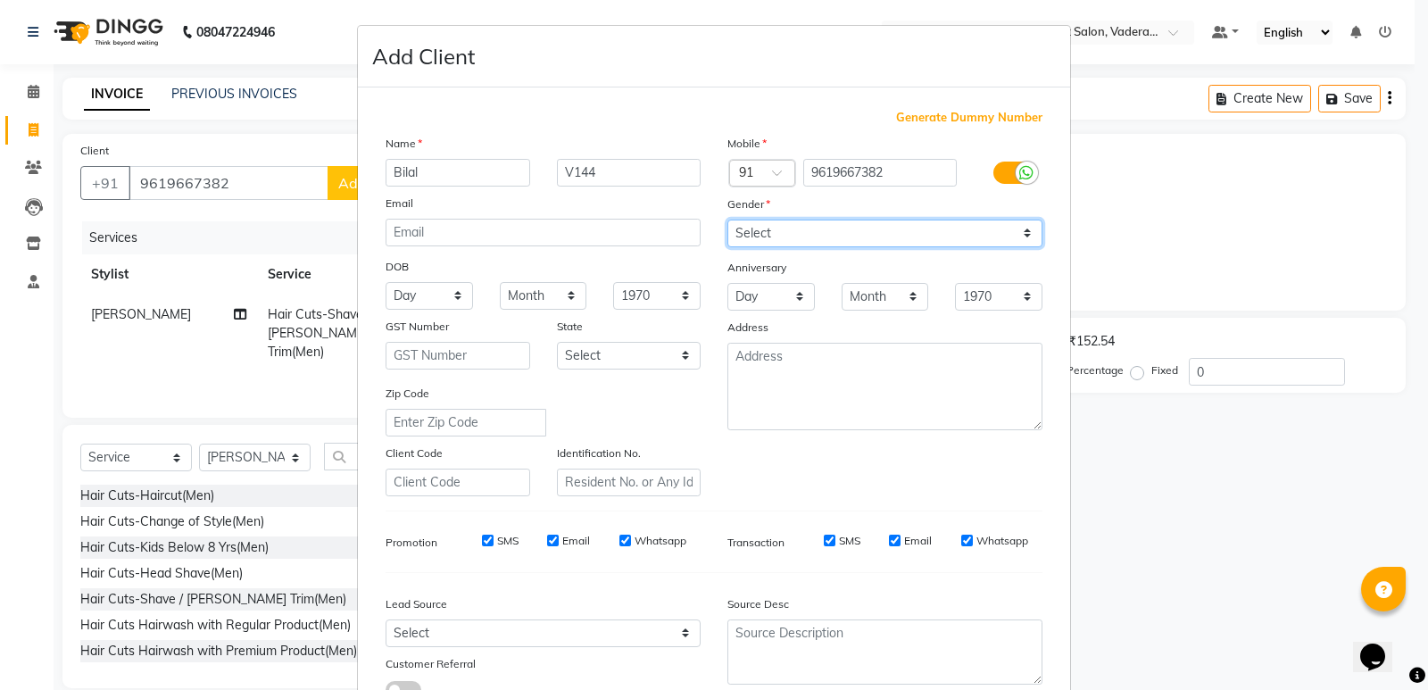
click at [836, 240] on select "Select [DEMOGRAPHIC_DATA] [DEMOGRAPHIC_DATA] Other Prefer Not To Say" at bounding box center [884, 233] width 315 height 28
click at [727, 219] on select "Select [DEMOGRAPHIC_DATA] [DEMOGRAPHIC_DATA] Other Prefer Not To Say" at bounding box center [884, 233] width 315 height 28
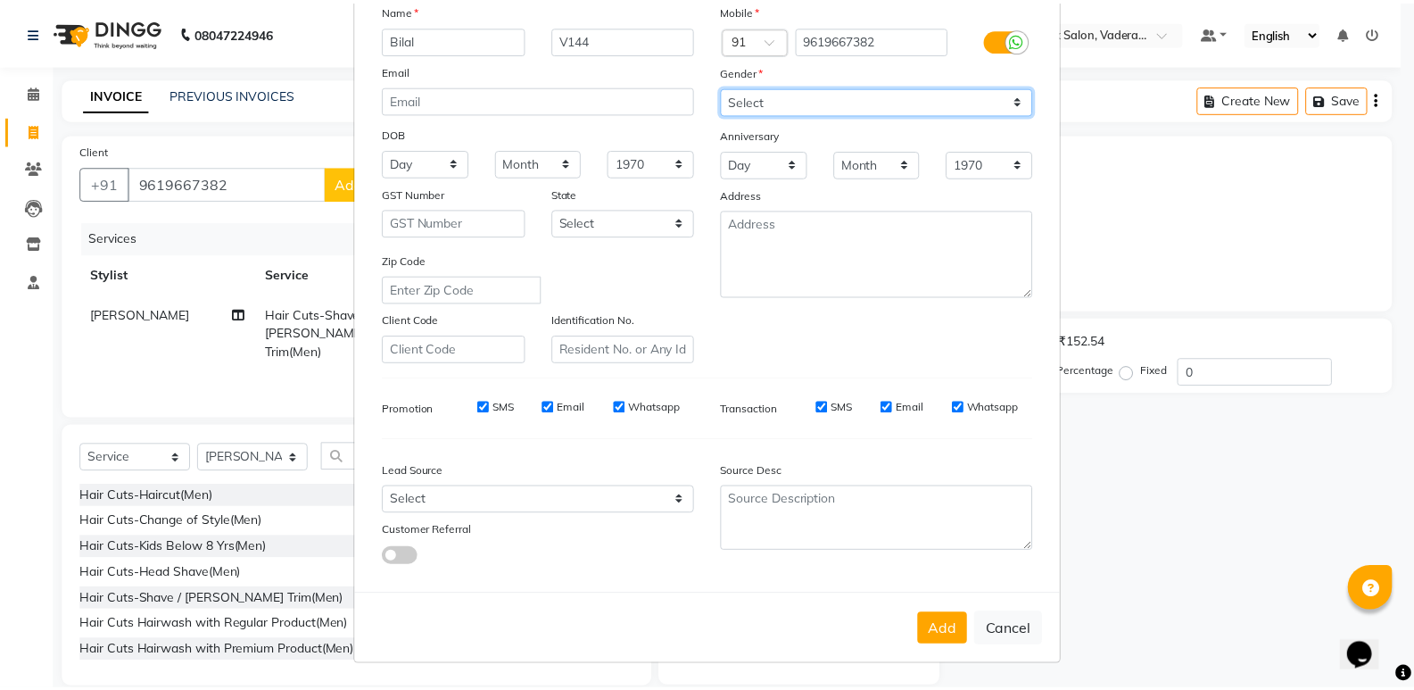
scroll to position [134, 0]
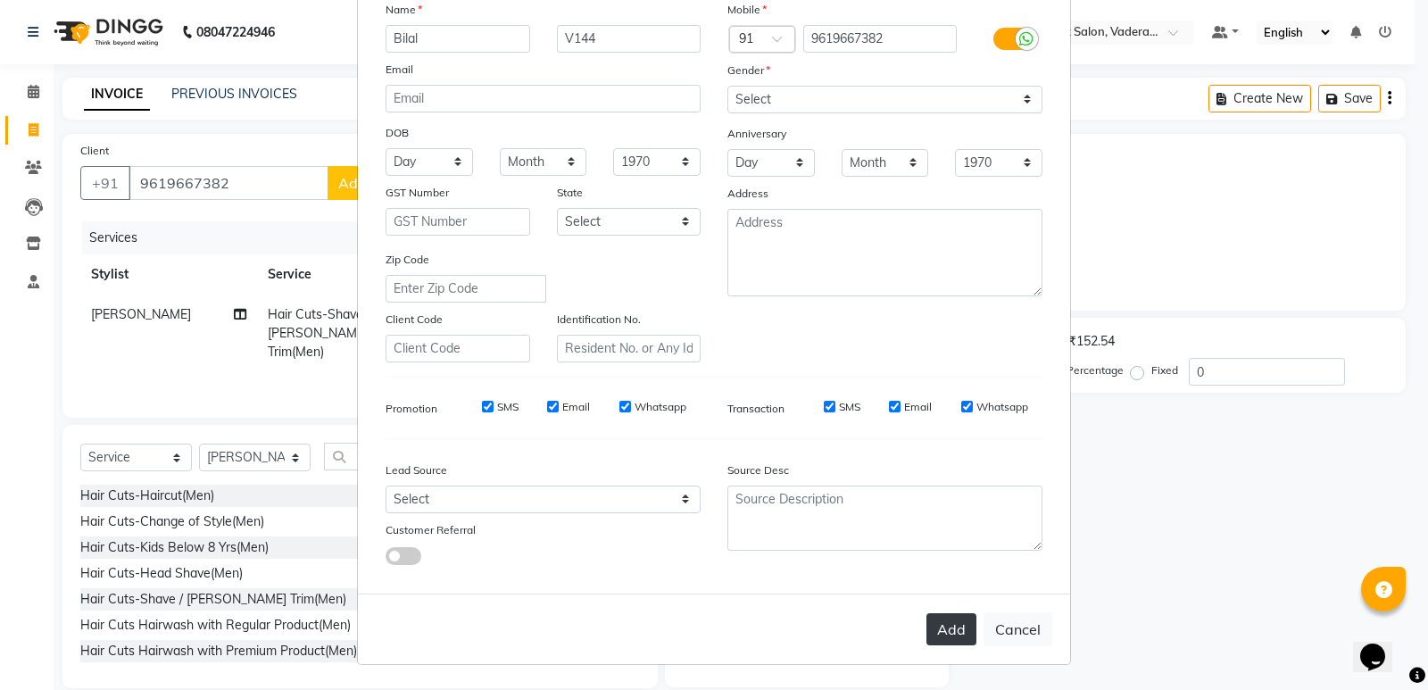
click at [944, 621] on button "Add" at bounding box center [951, 629] width 50 height 32
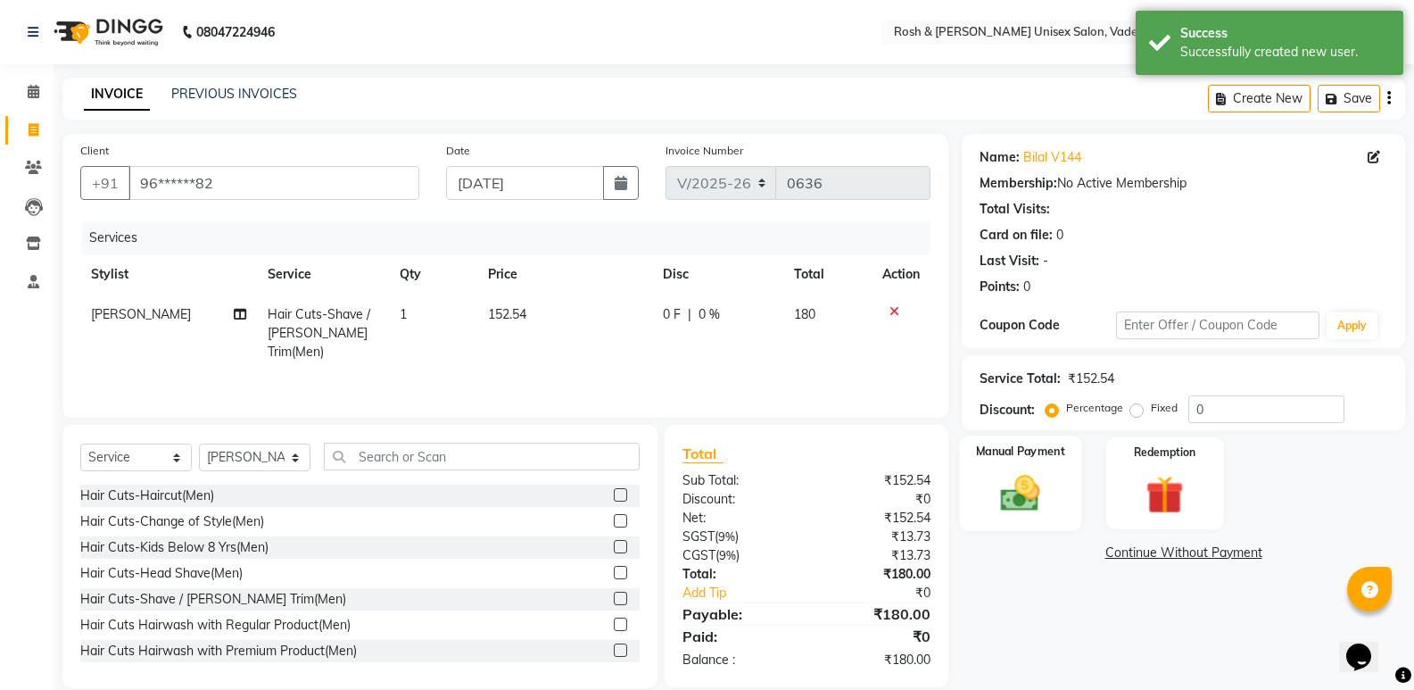
click at [1028, 476] on img at bounding box center [1020, 493] width 63 height 46
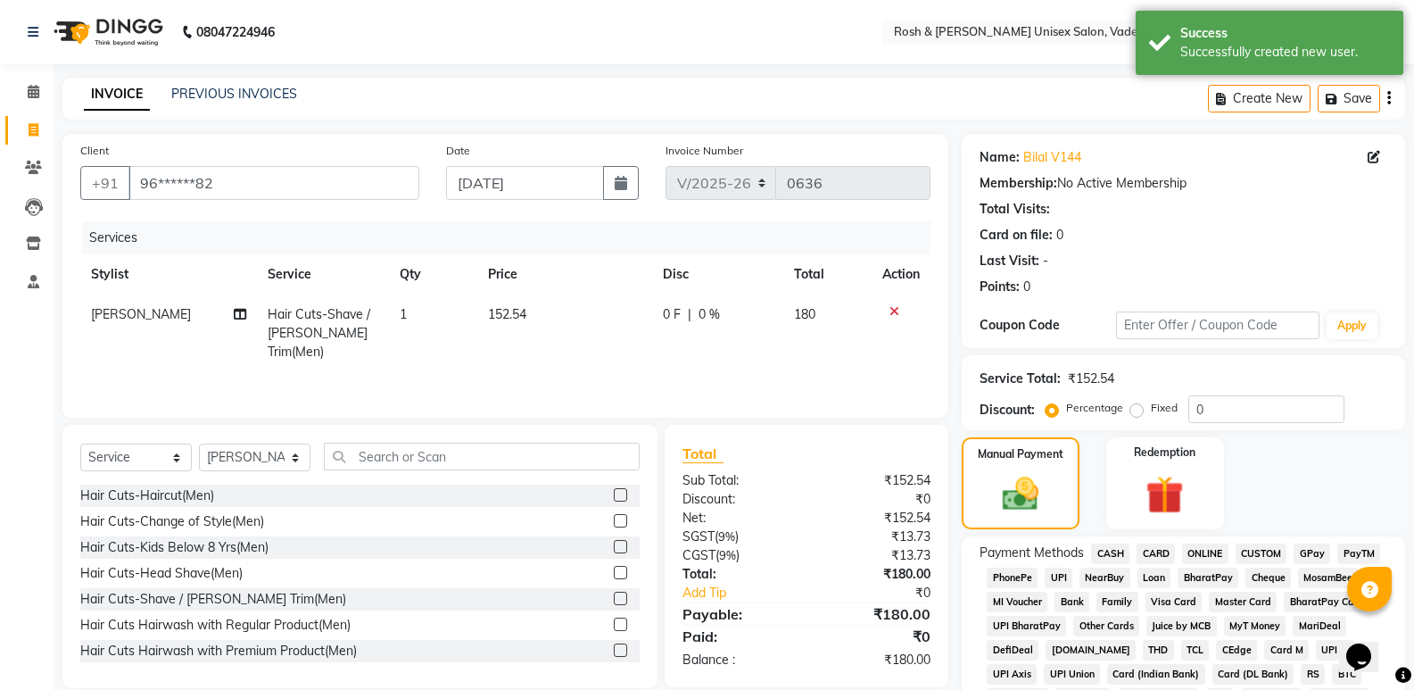
click at [1058, 580] on span "UPI" at bounding box center [1059, 577] width 28 height 21
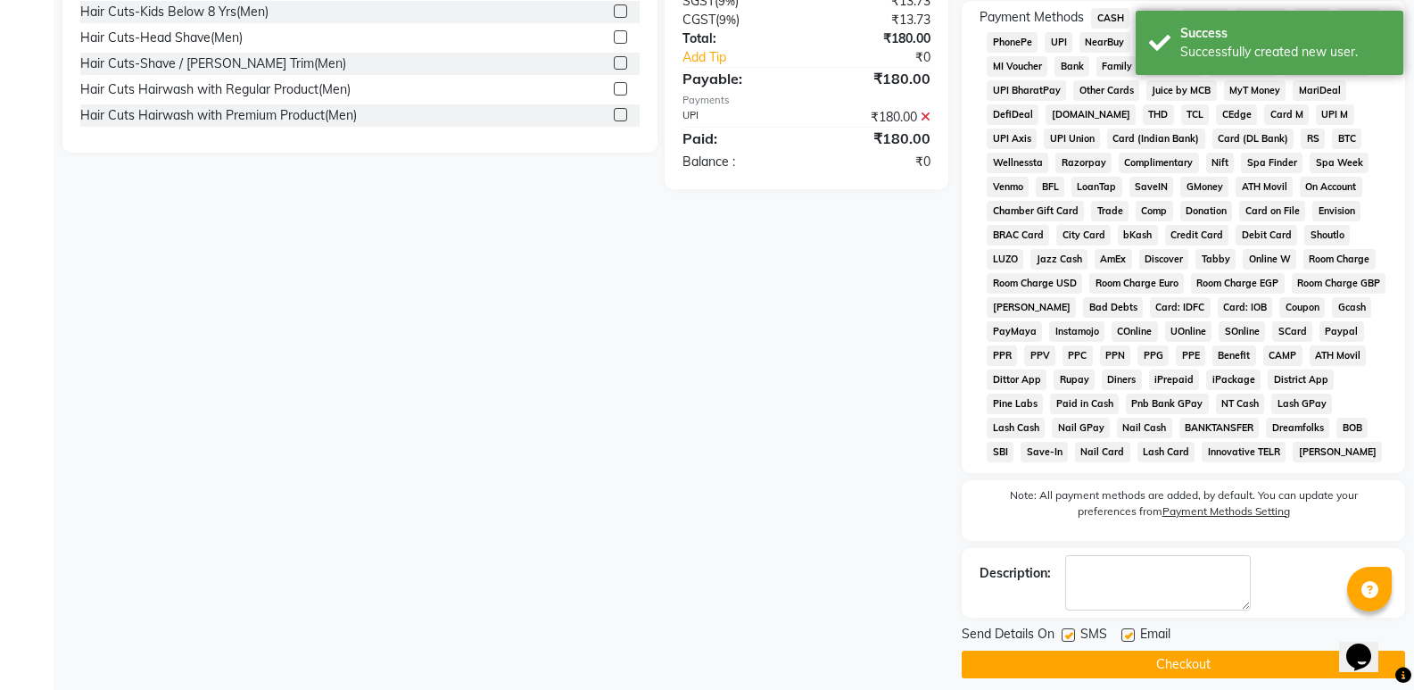
click at [1097, 650] on button "Checkout" at bounding box center [1183, 664] width 443 height 28
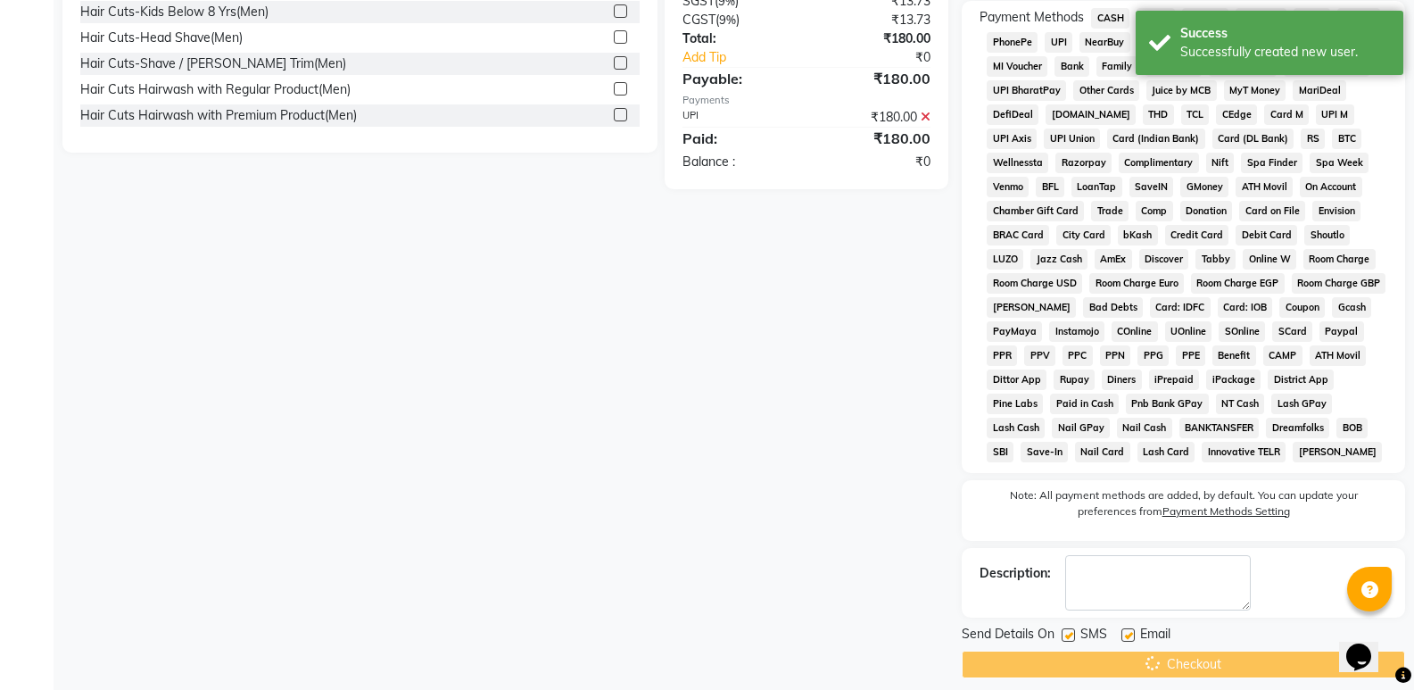
scroll to position [551, 0]
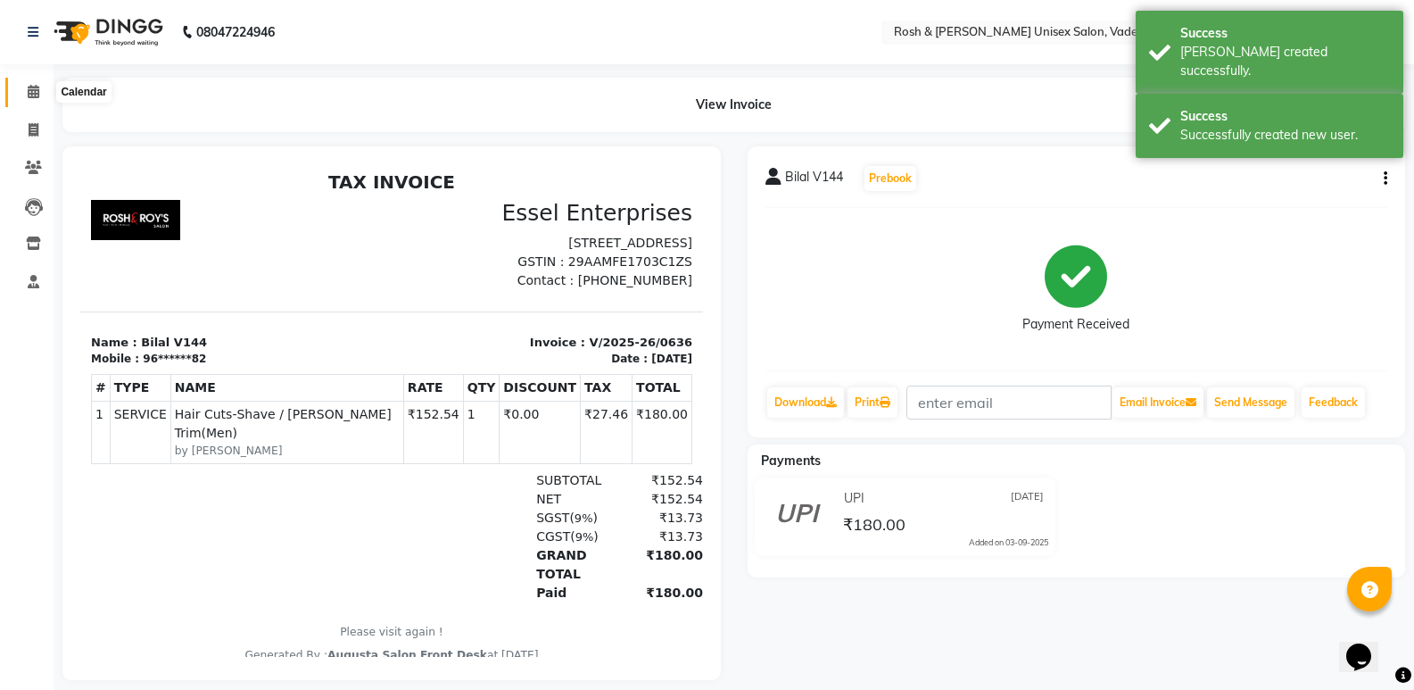
click at [37, 89] on icon at bounding box center [34, 91] width 12 height 13
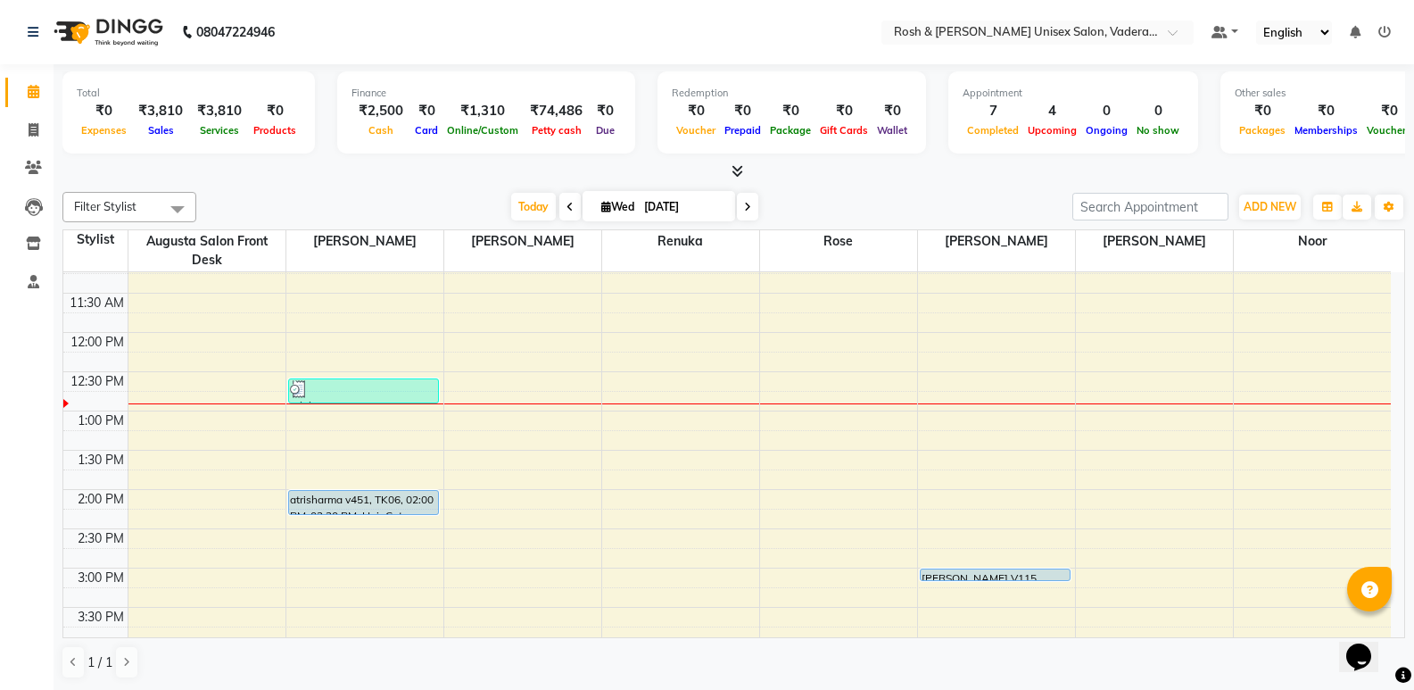
scroll to position [268, 0]
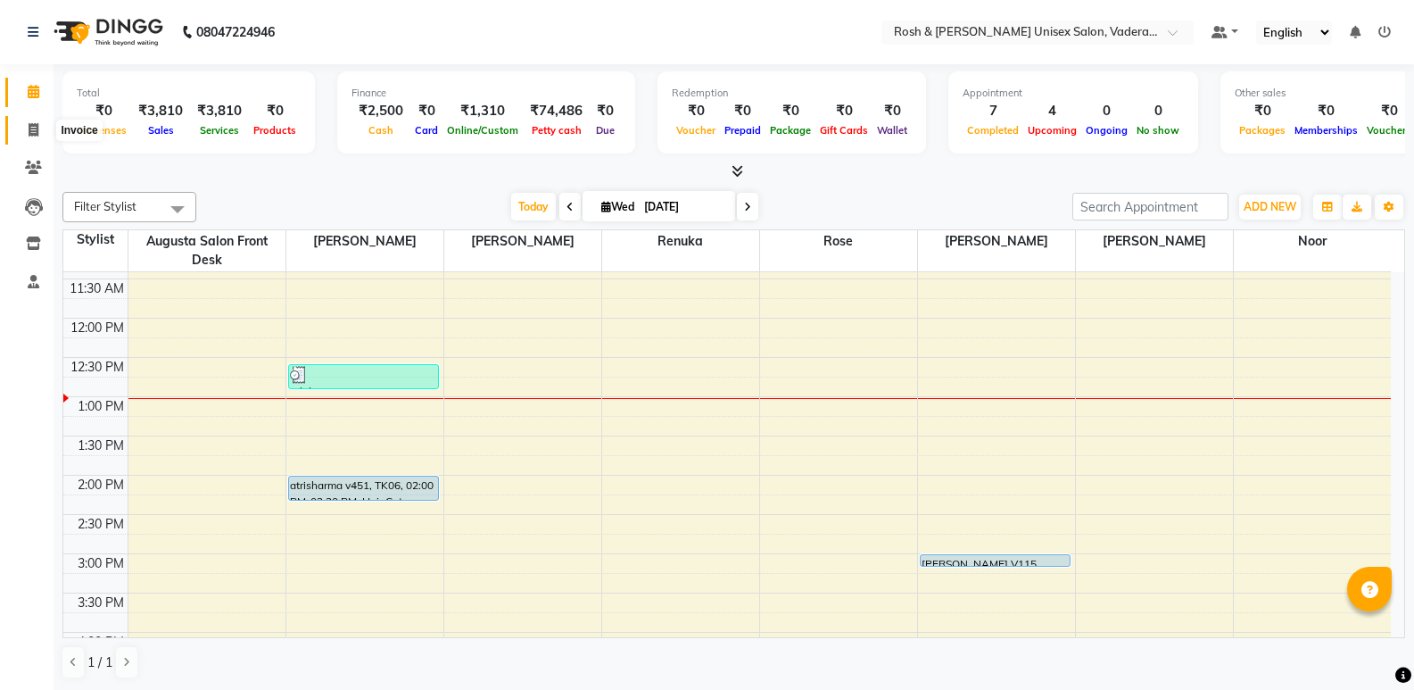
click at [22, 120] on span at bounding box center [33, 130] width 31 height 21
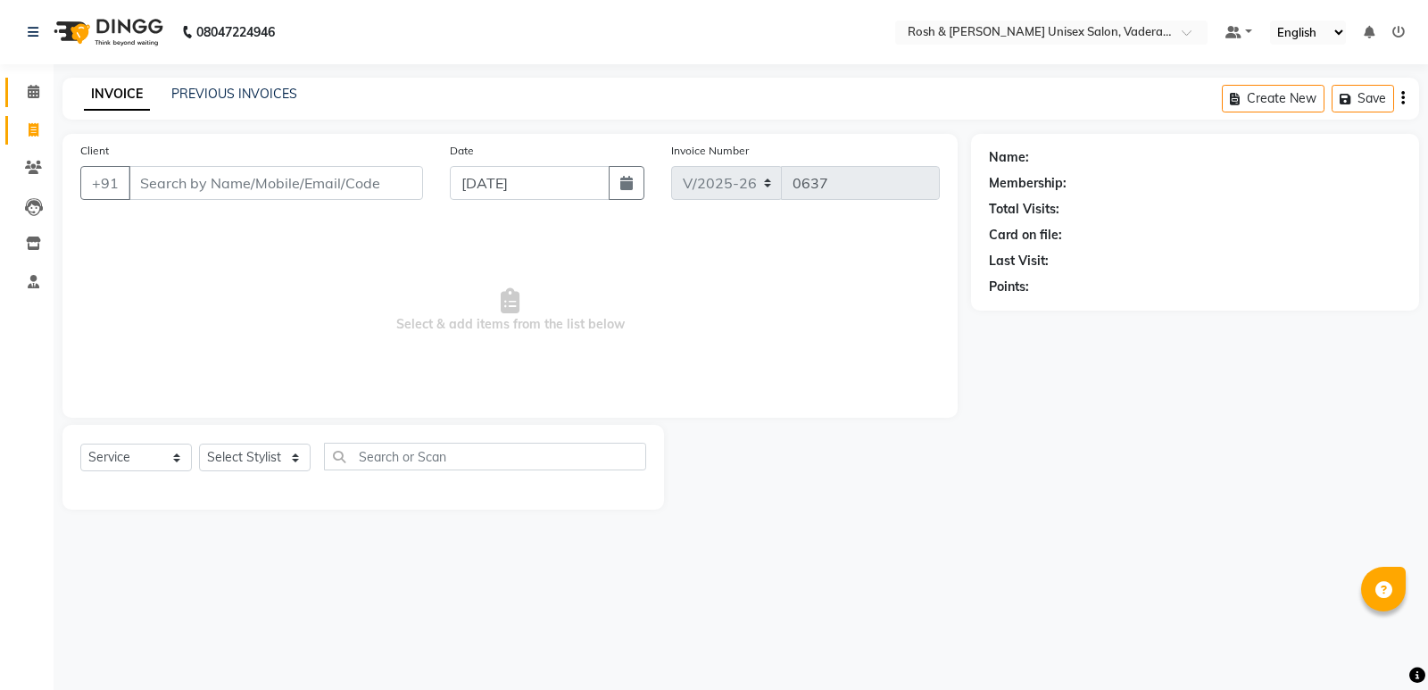
click at [34, 104] on link "Calendar" at bounding box center [26, 92] width 43 height 29
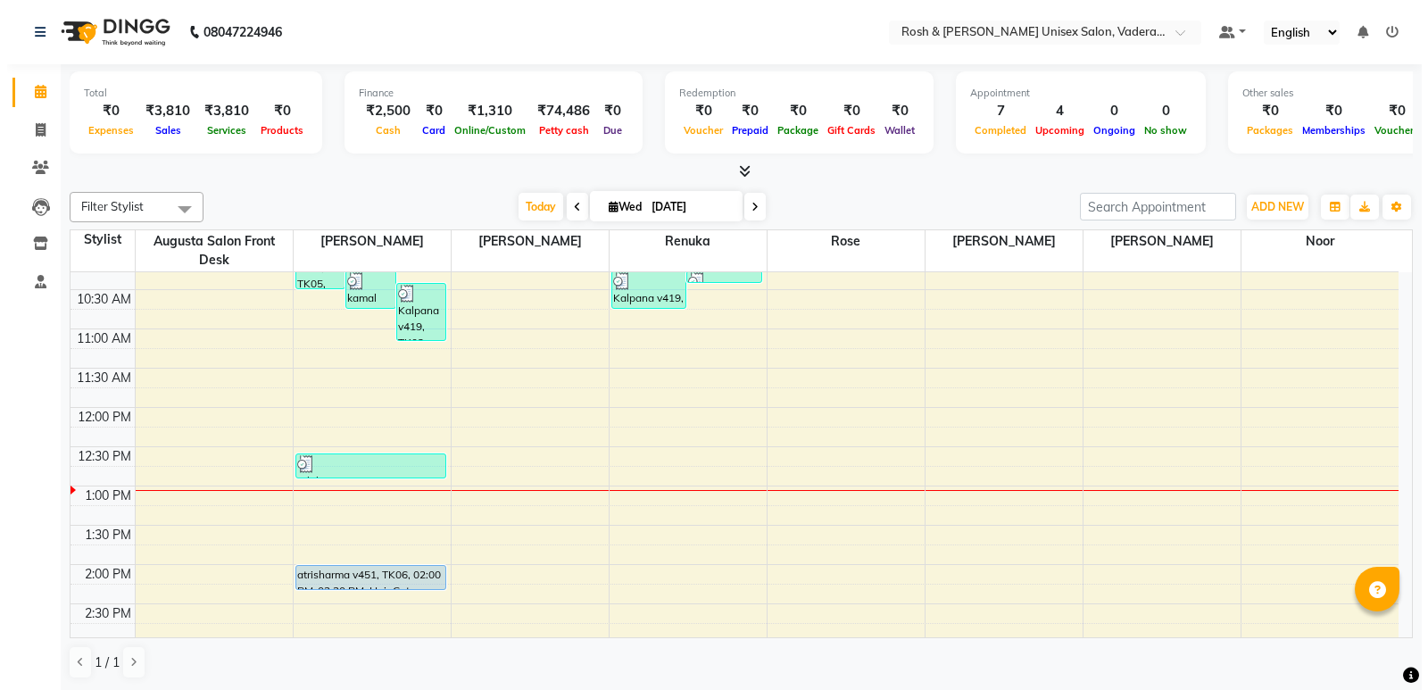
scroll to position [89, 0]
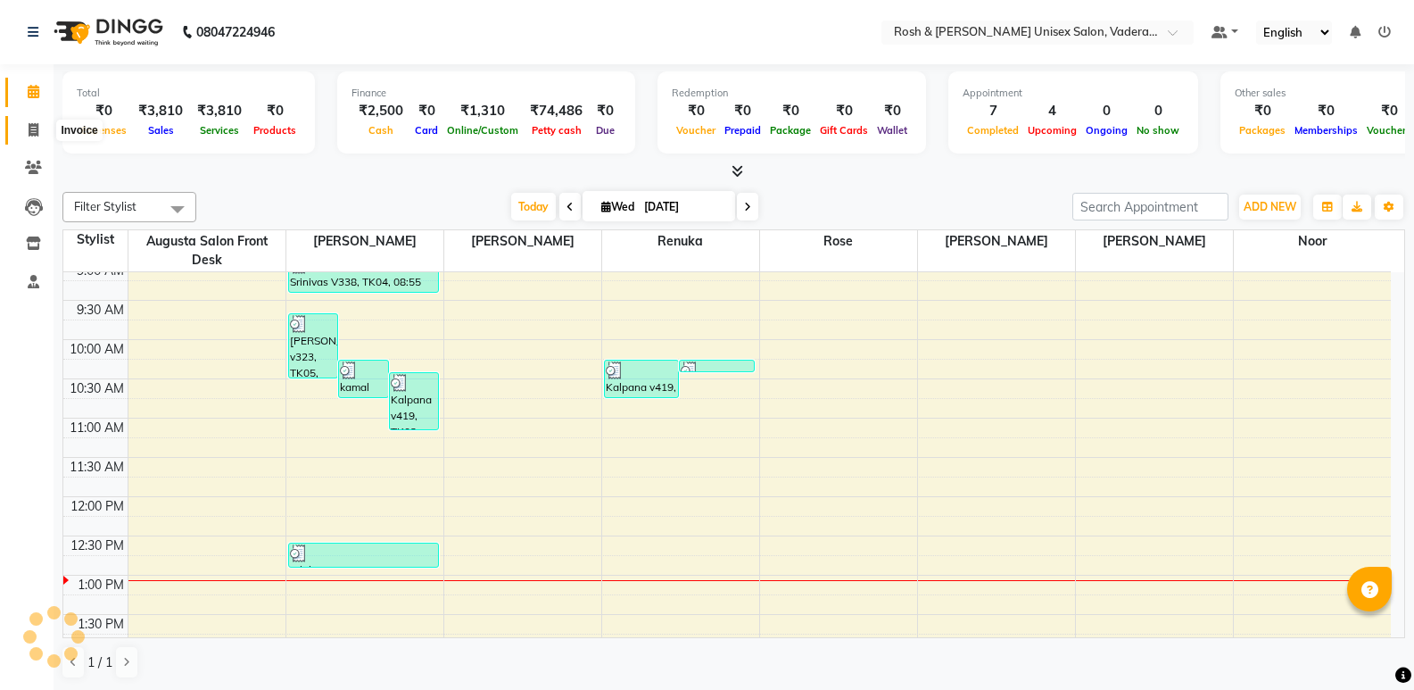
click at [32, 137] on span at bounding box center [33, 130] width 31 height 21
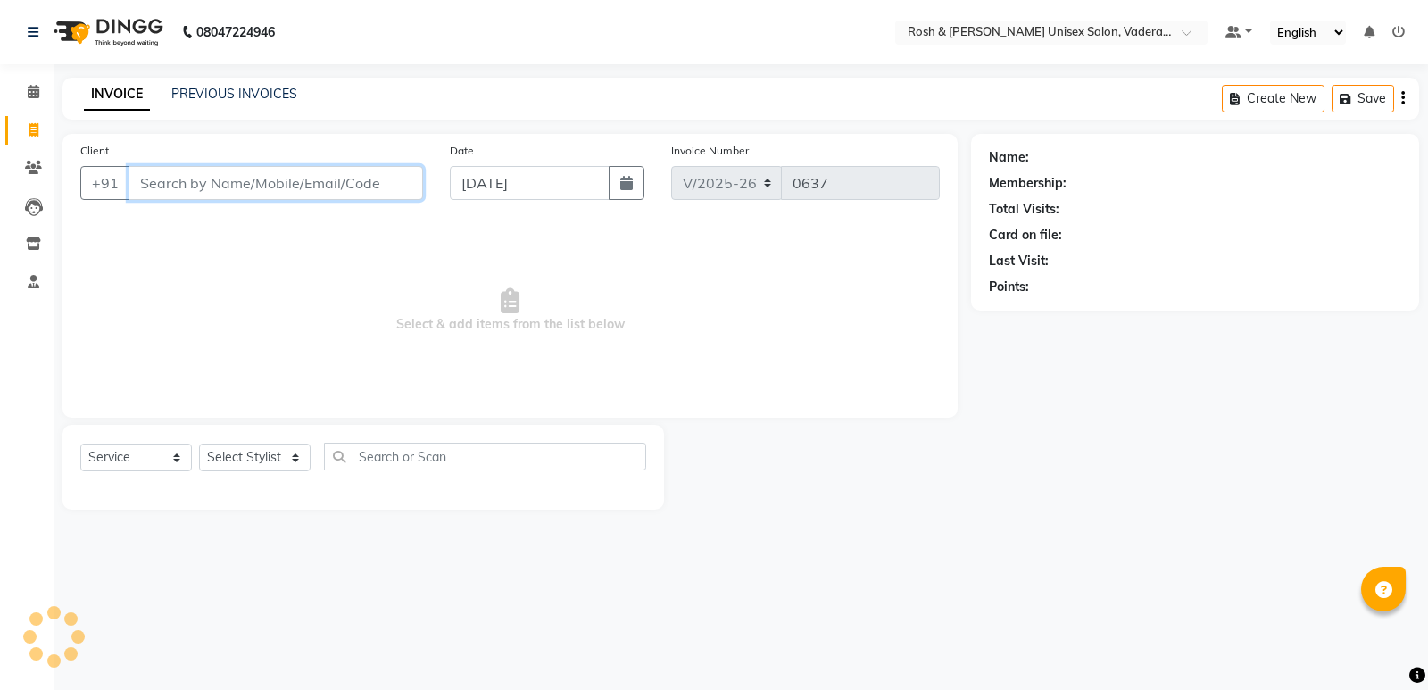
click at [186, 186] on input "Client" at bounding box center [275, 183] width 294 height 34
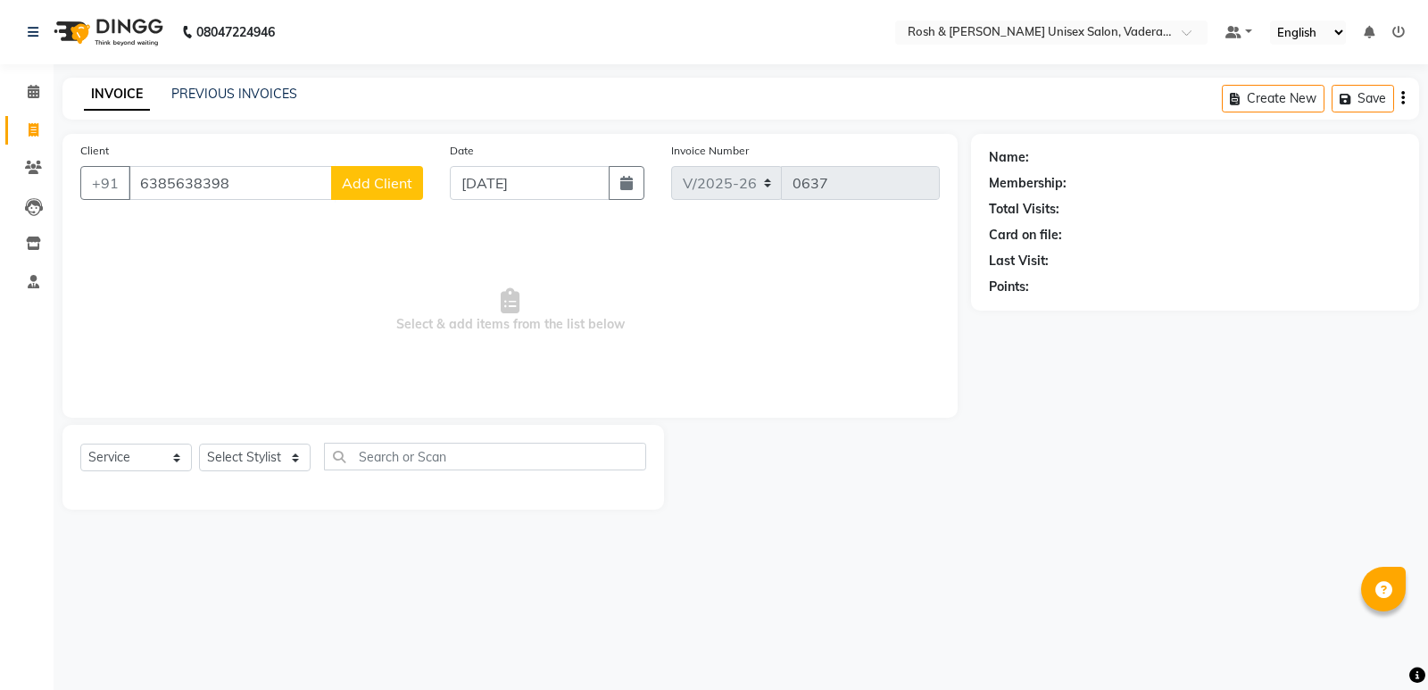
click at [369, 176] on span "Add Client" at bounding box center [377, 183] width 70 height 18
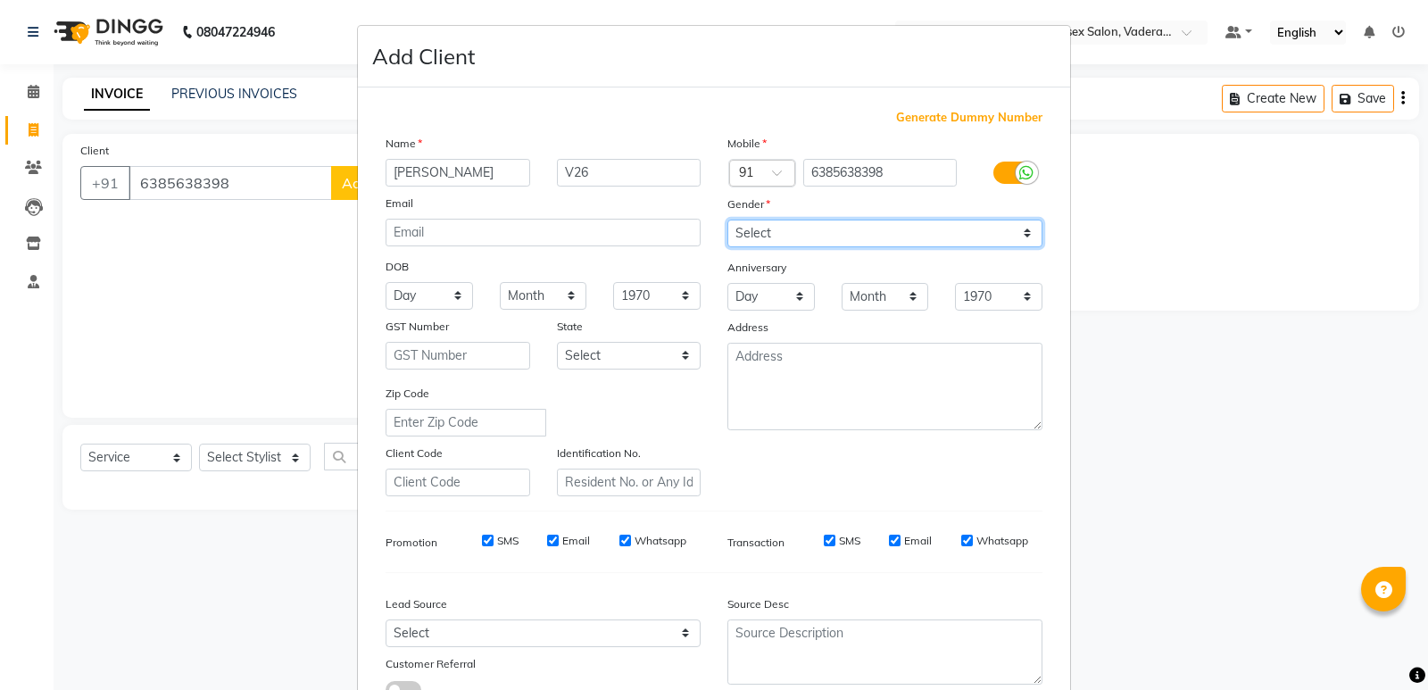
click at [832, 224] on select "Select [DEMOGRAPHIC_DATA] [DEMOGRAPHIC_DATA] Other Prefer Not To Say" at bounding box center [884, 233] width 315 height 28
click at [727, 219] on select "Select [DEMOGRAPHIC_DATA] [DEMOGRAPHIC_DATA] Other Prefer Not To Say" at bounding box center [884, 233] width 315 height 28
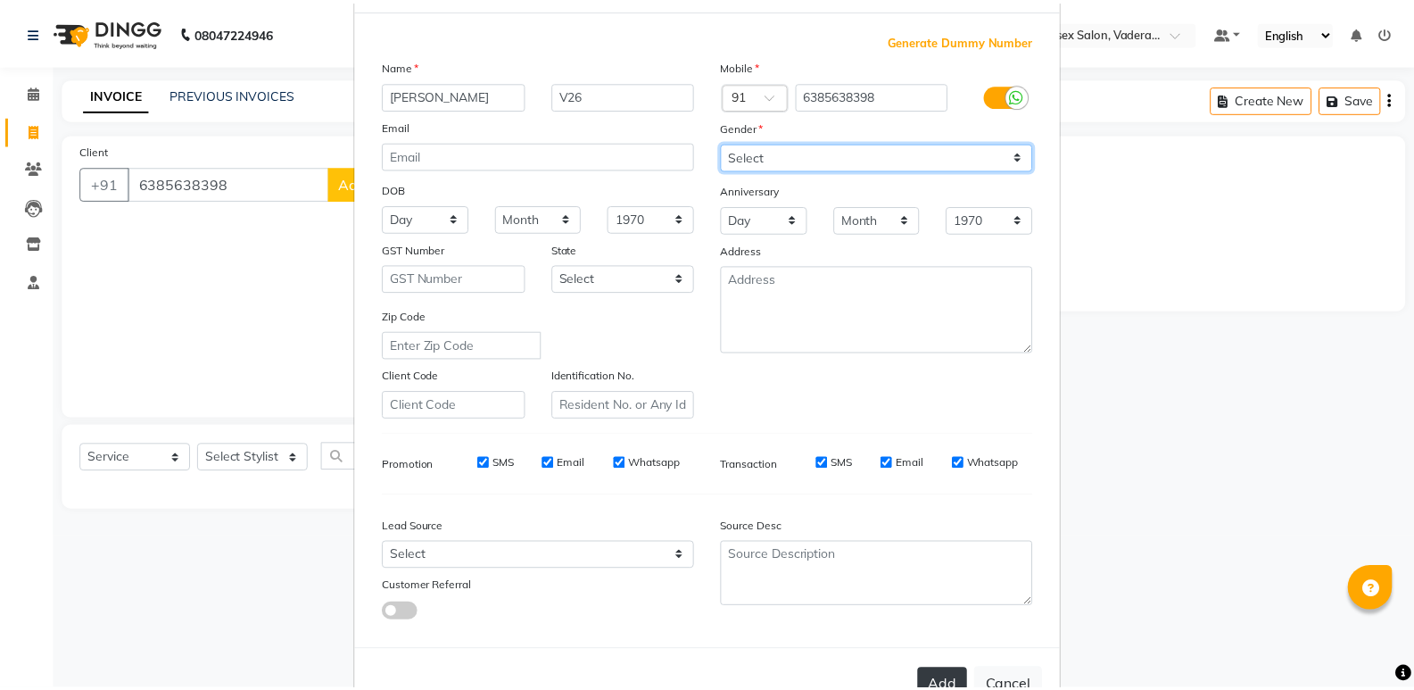
scroll to position [134, 0]
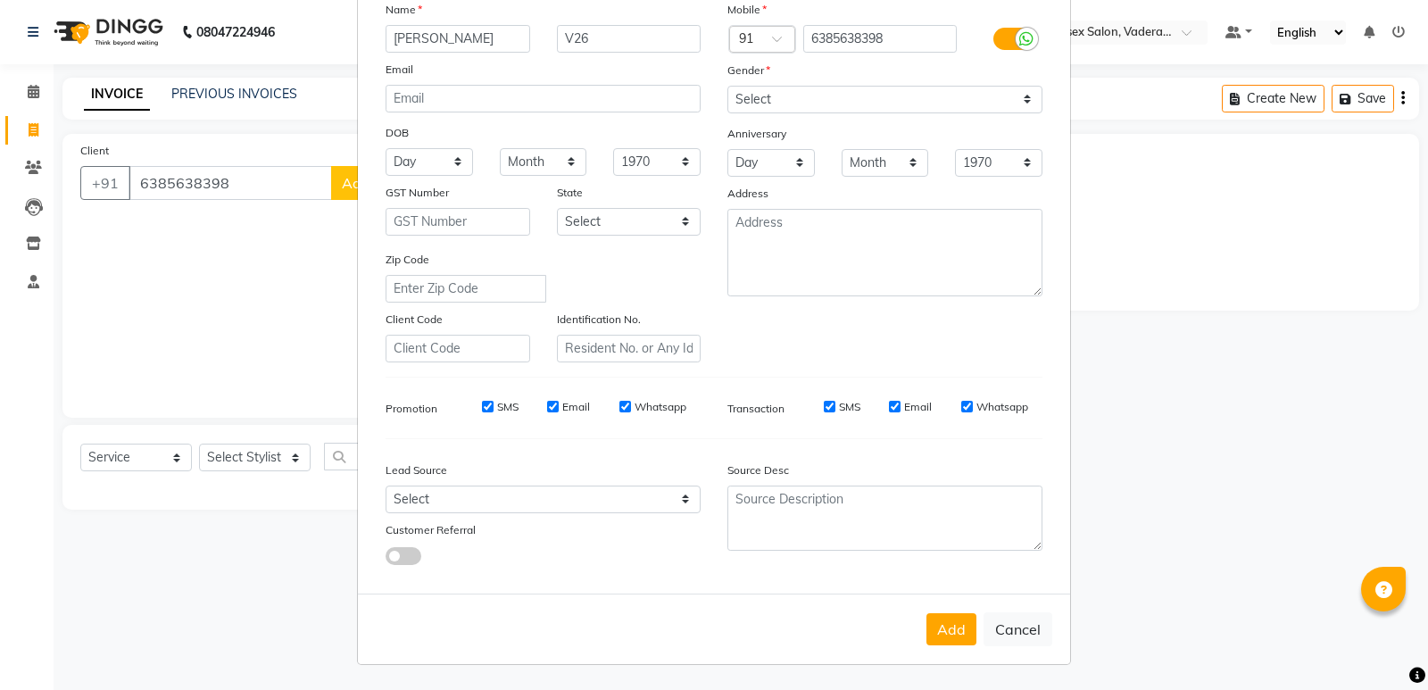
click at [936, 625] on button "Add" at bounding box center [951, 629] width 50 height 32
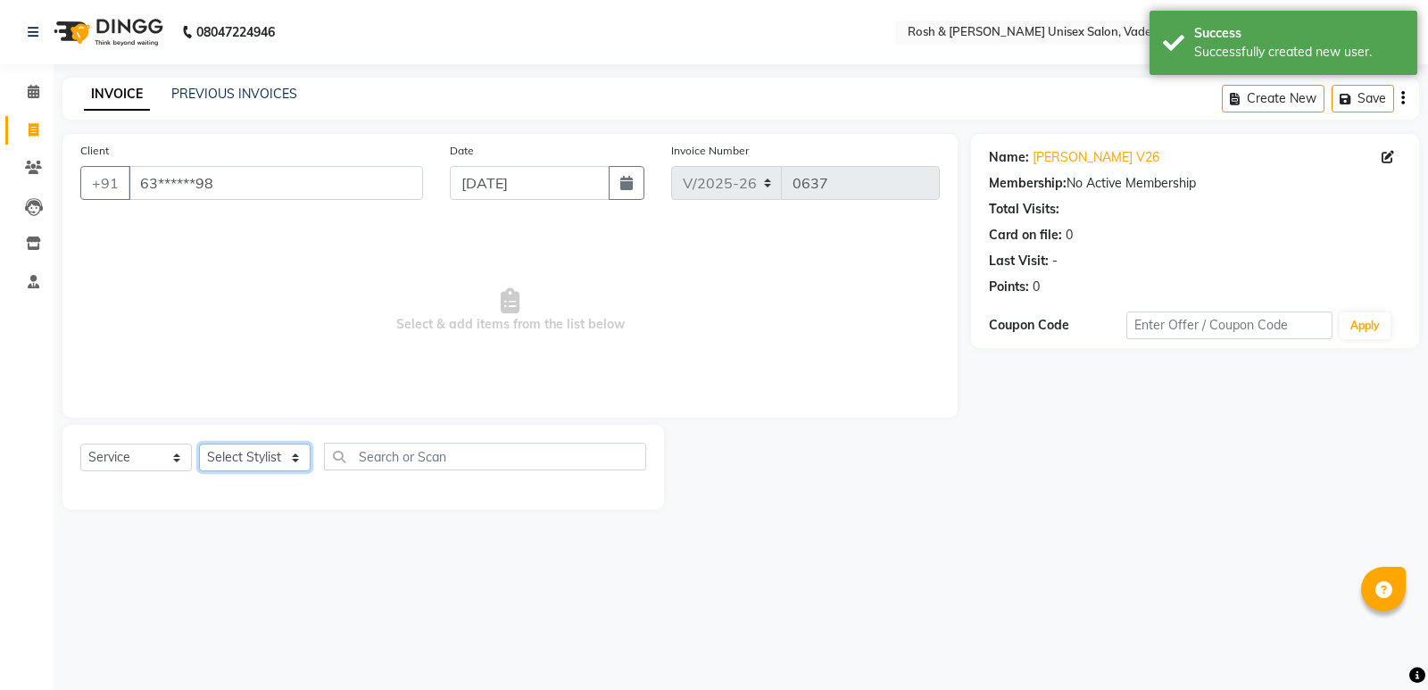
click at [238, 451] on select "Select Stylist Augusta Salon Front Desk [PERSON_NAME] [PERSON_NAME] [PERSON_NAM…" at bounding box center [255, 457] width 112 height 28
click at [199, 443] on select "Select Stylist Augusta Salon Front Desk [PERSON_NAME] [PERSON_NAME] [PERSON_NAM…" at bounding box center [255, 457] width 112 height 28
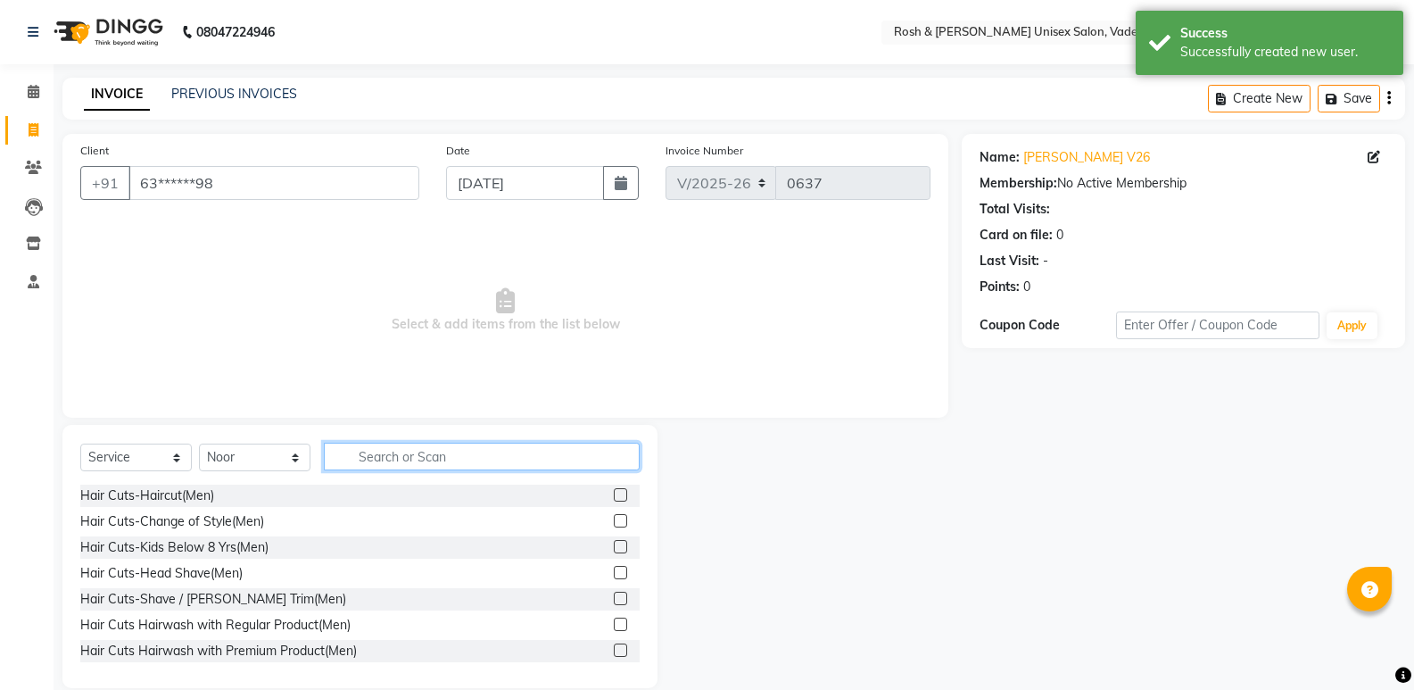
click at [375, 464] on input "text" at bounding box center [482, 457] width 316 height 28
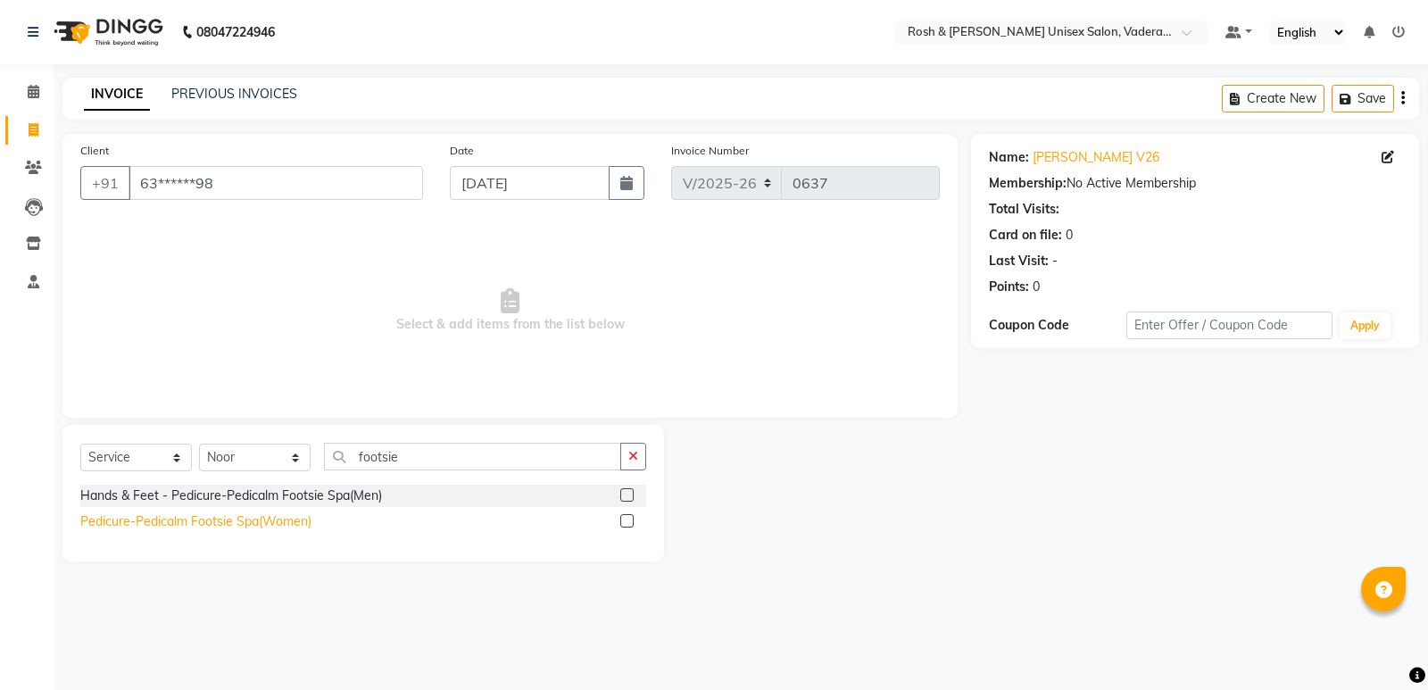
click at [258, 521] on div "Pedicure-Pedicalm Footsie Spa(Women)" at bounding box center [195, 521] width 231 height 19
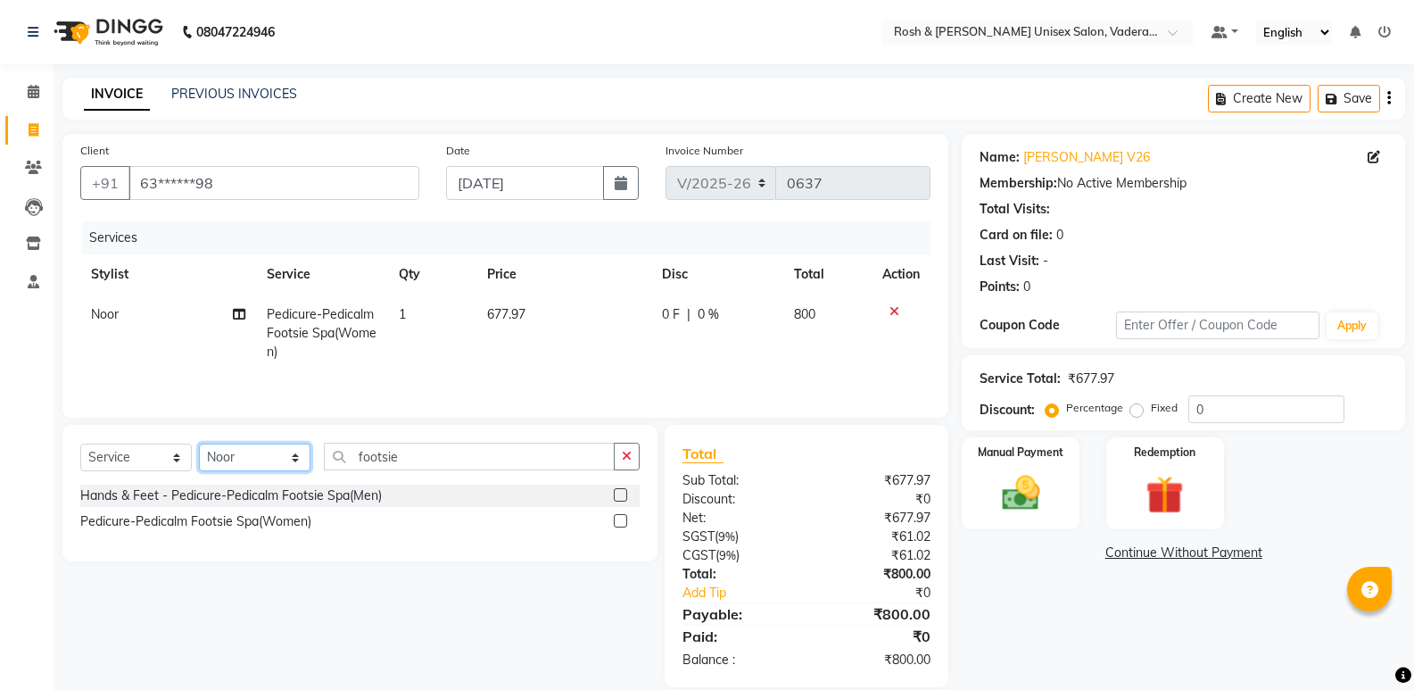
click at [218, 463] on select "Select Stylist Augusta Salon Front Desk [PERSON_NAME] [PERSON_NAME] [PERSON_NAM…" at bounding box center [255, 457] width 112 height 28
click at [199, 443] on select "Select Stylist Augusta Salon Front Desk [PERSON_NAME] [PERSON_NAME] [PERSON_NAM…" at bounding box center [255, 457] width 112 height 28
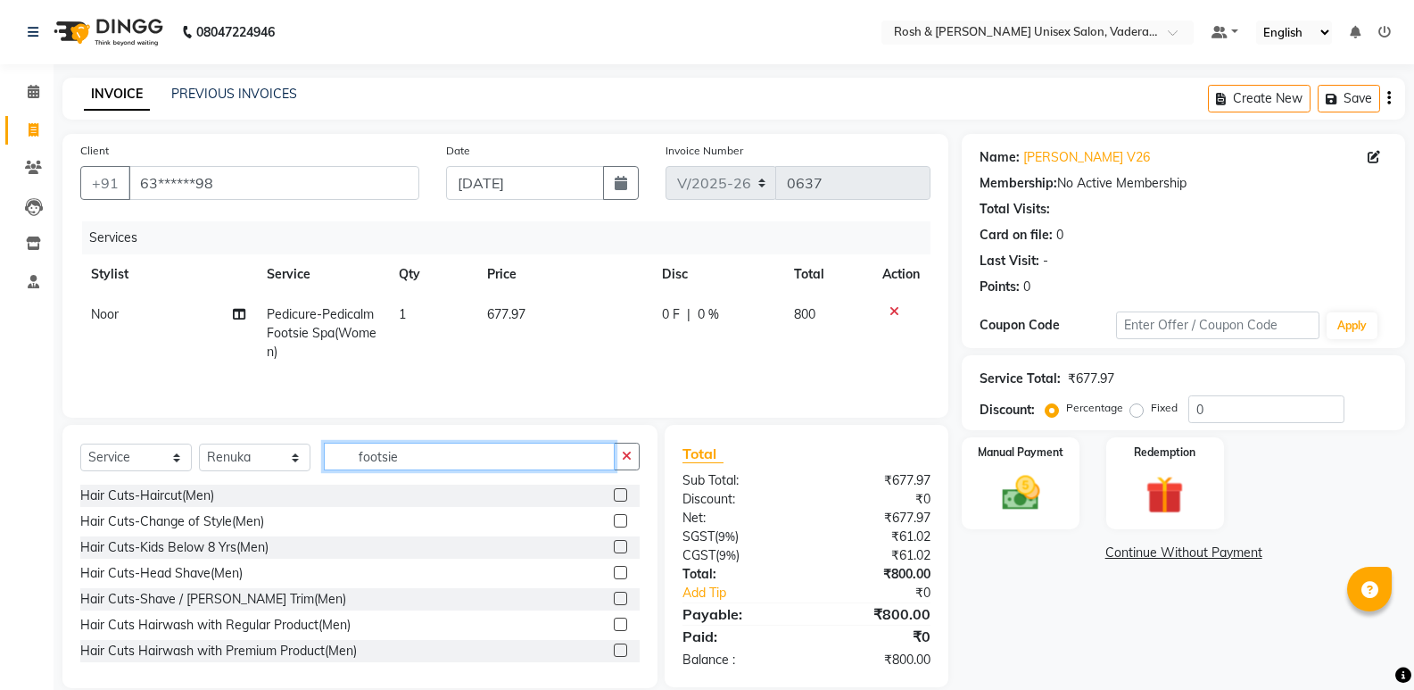
click at [393, 463] on input "footsie" at bounding box center [469, 457] width 291 height 28
click at [416, 452] on input "footsie" at bounding box center [469, 457] width 291 height 28
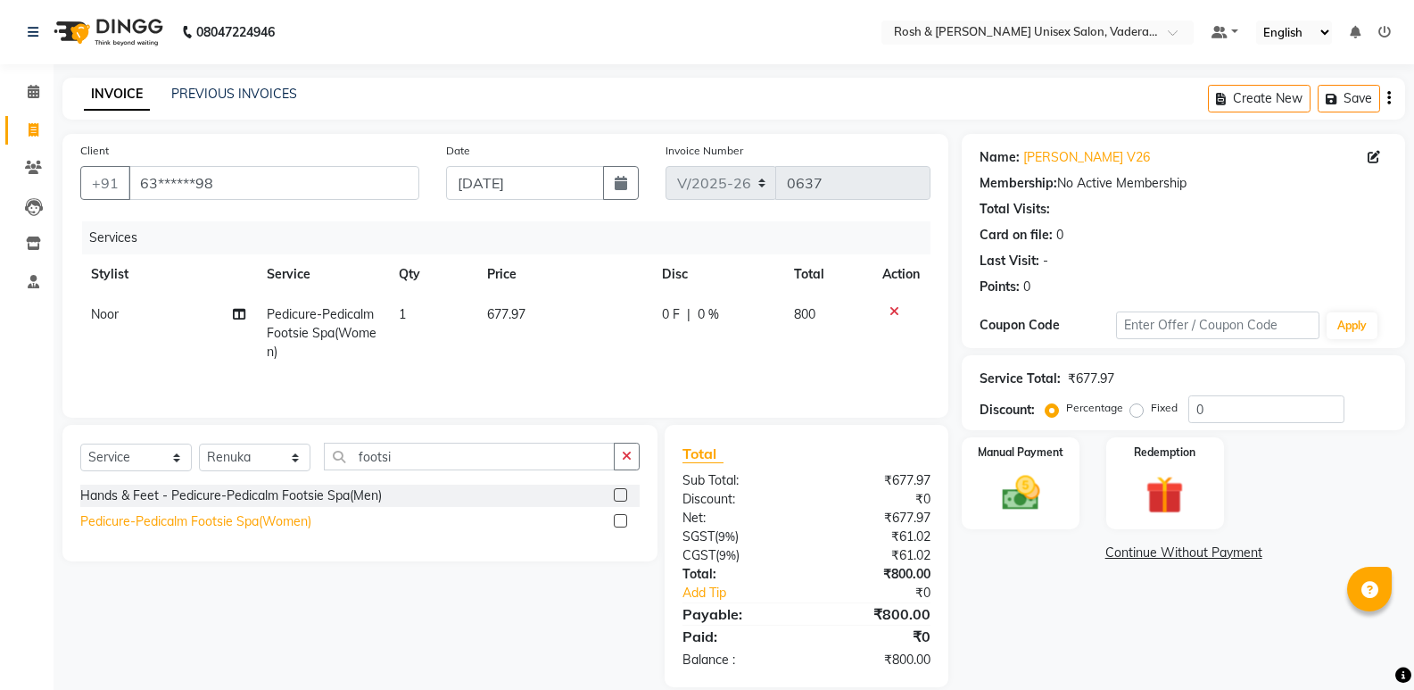
click at [288, 517] on div "Pedicure-Pedicalm Footsie Spa(Women)" at bounding box center [195, 521] width 231 height 19
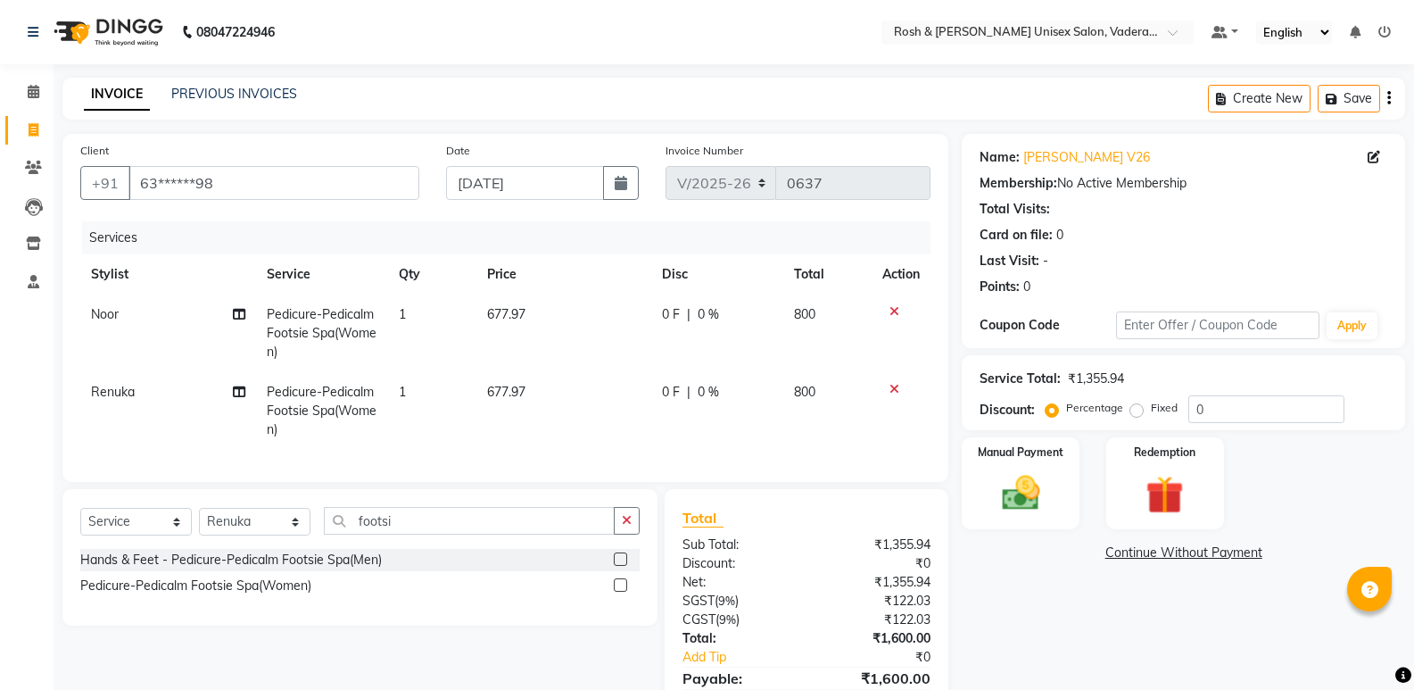
scroll to position [102, 0]
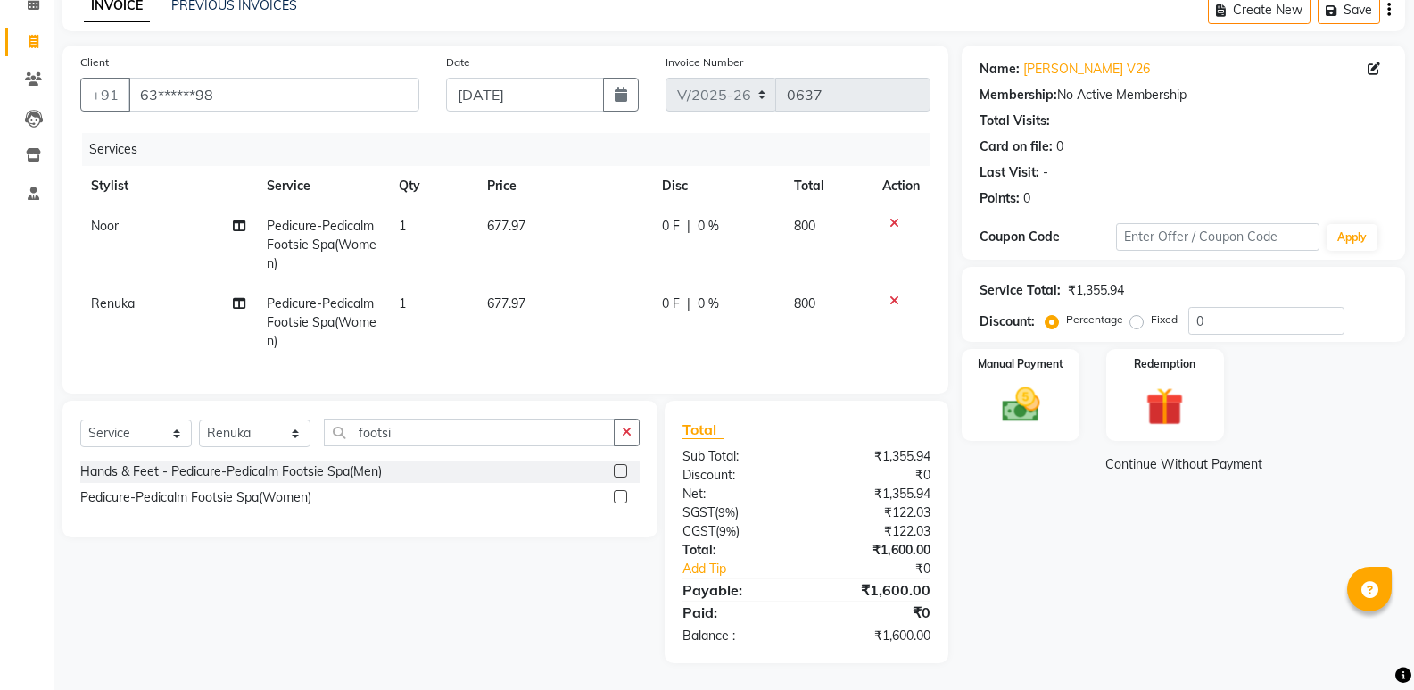
click at [1068, 502] on div "Name: [PERSON_NAME] V26 Membership: No Active Membership Total Visits: Card on …" at bounding box center [1190, 354] width 457 height 617
click at [236, 443] on select "Select Stylist Augusta Salon Front Desk [PERSON_NAME] [PERSON_NAME] [PERSON_NAM…" at bounding box center [255, 433] width 112 height 28
drag, startPoint x: 428, startPoint y: 430, endPoint x: 317, endPoint y: 434, distance: 111.6
click at [317, 434] on div "Select Service Product Membership Package Voucher Prepaid Gift Card Select Styl…" at bounding box center [359, 439] width 559 height 42
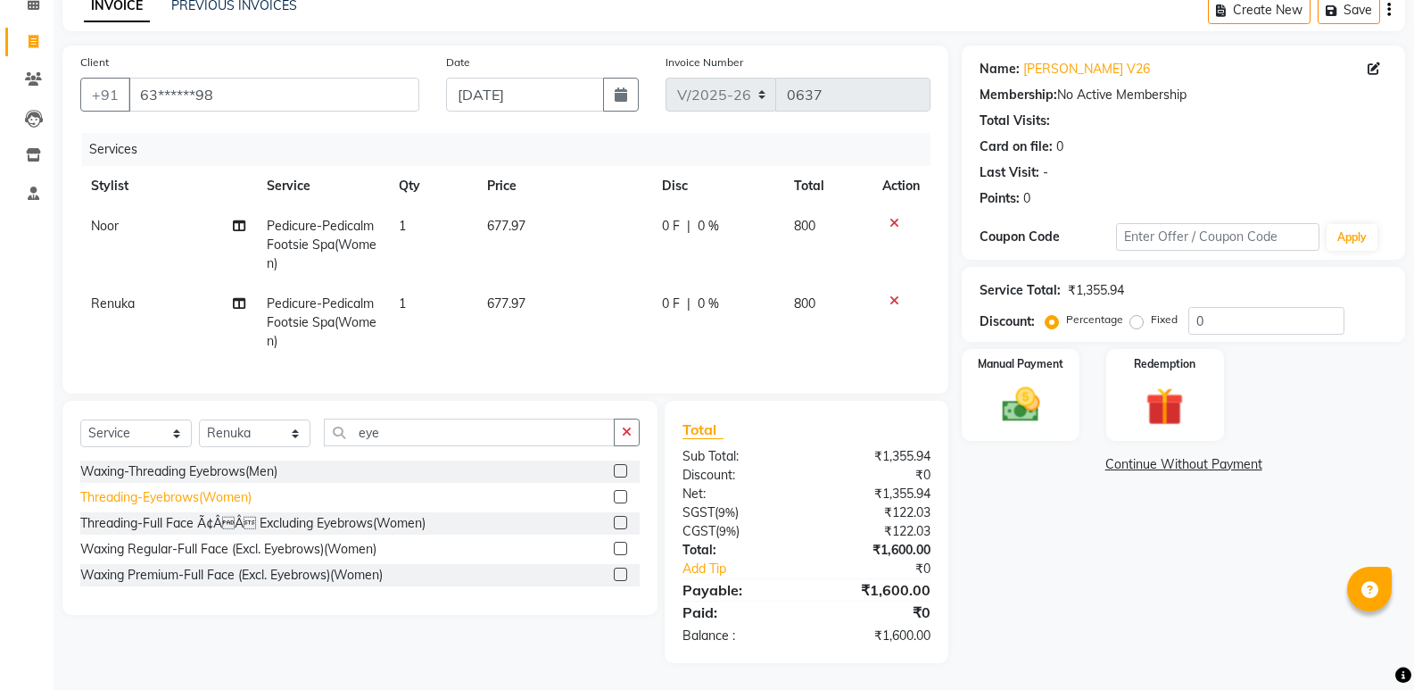
click at [234, 500] on div "Threading-Eyebrows(Women)" at bounding box center [165, 497] width 171 height 19
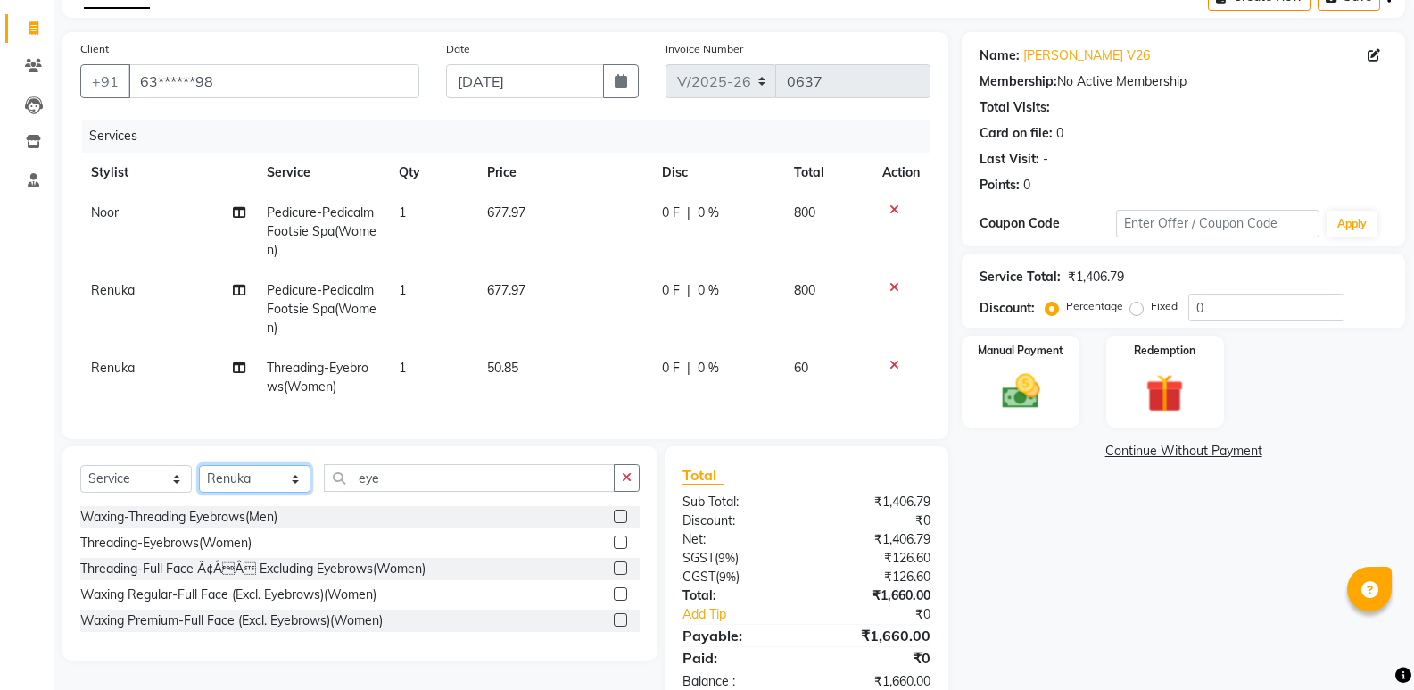
click at [282, 490] on select "Select Stylist Augusta Salon Front Desk [PERSON_NAME] [PERSON_NAME] [PERSON_NAM…" at bounding box center [255, 479] width 112 height 28
click at [199, 478] on select "Select Stylist Augusta Salon Front Desk [PERSON_NAME] [PERSON_NAME] [PERSON_NAM…" at bounding box center [255, 479] width 112 height 28
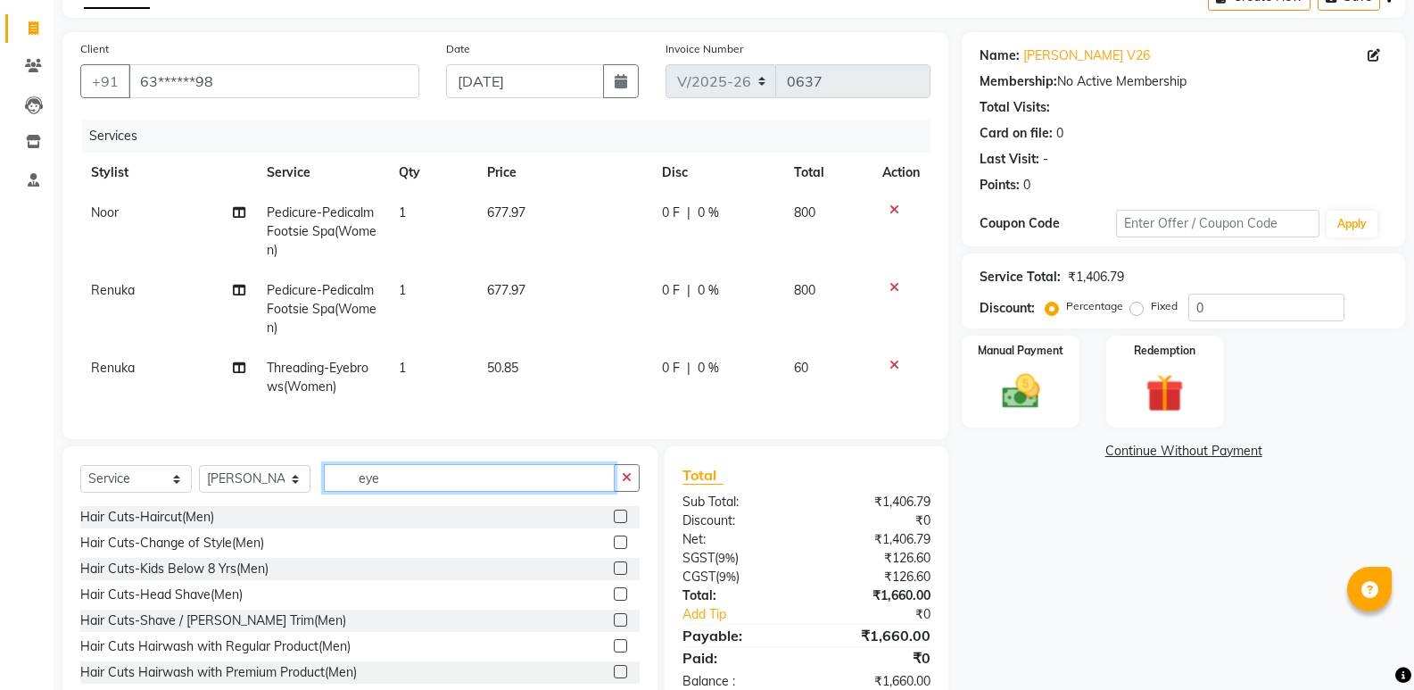
drag, startPoint x: 410, startPoint y: 496, endPoint x: 353, endPoint y: 503, distance: 56.7
click at [353, 492] on input "eye" at bounding box center [469, 478] width 291 height 28
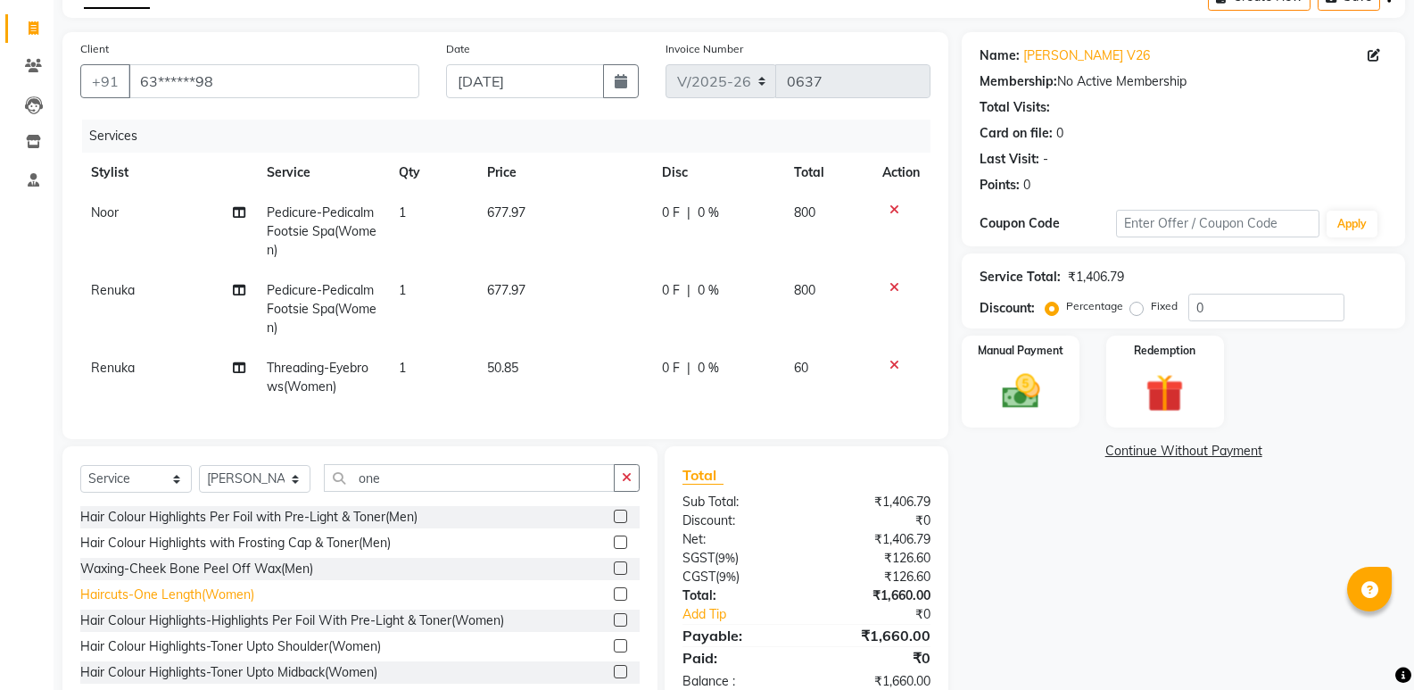
click at [219, 604] on div "Haircuts-One Length(Women)" at bounding box center [167, 594] width 174 height 19
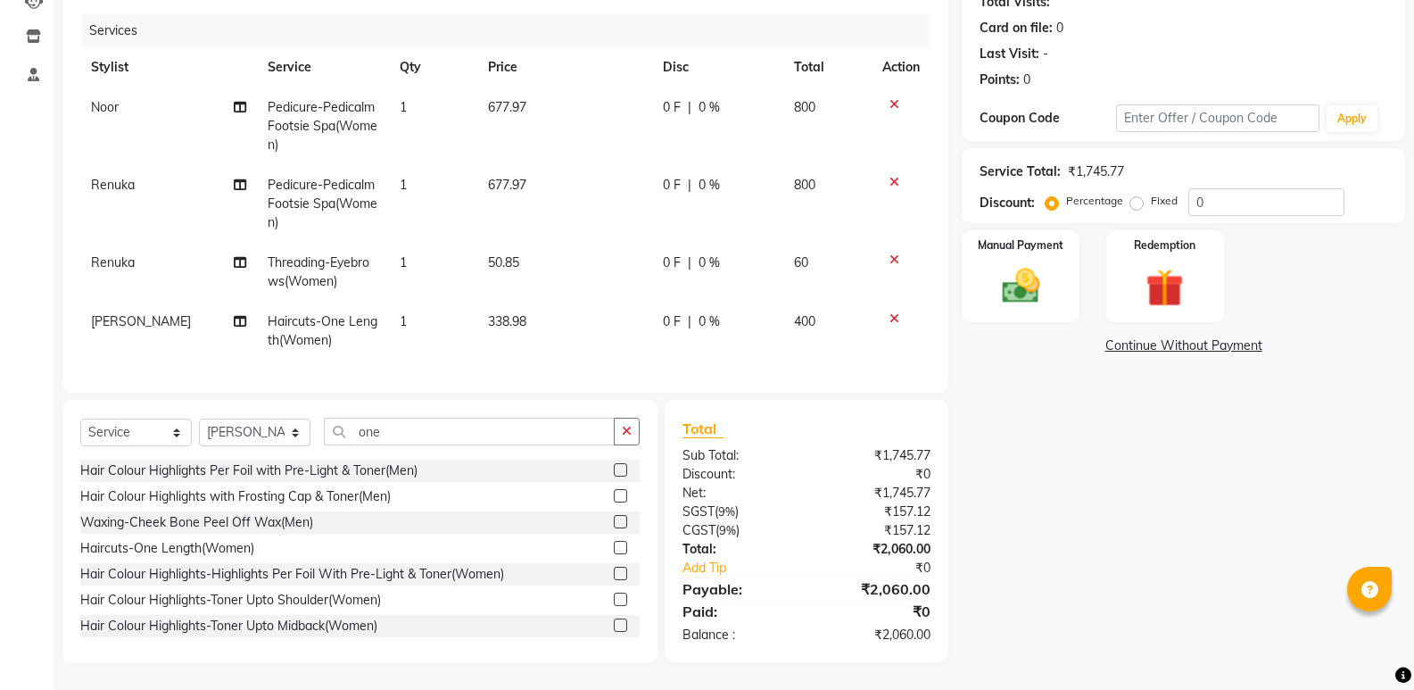
scroll to position [0, 0]
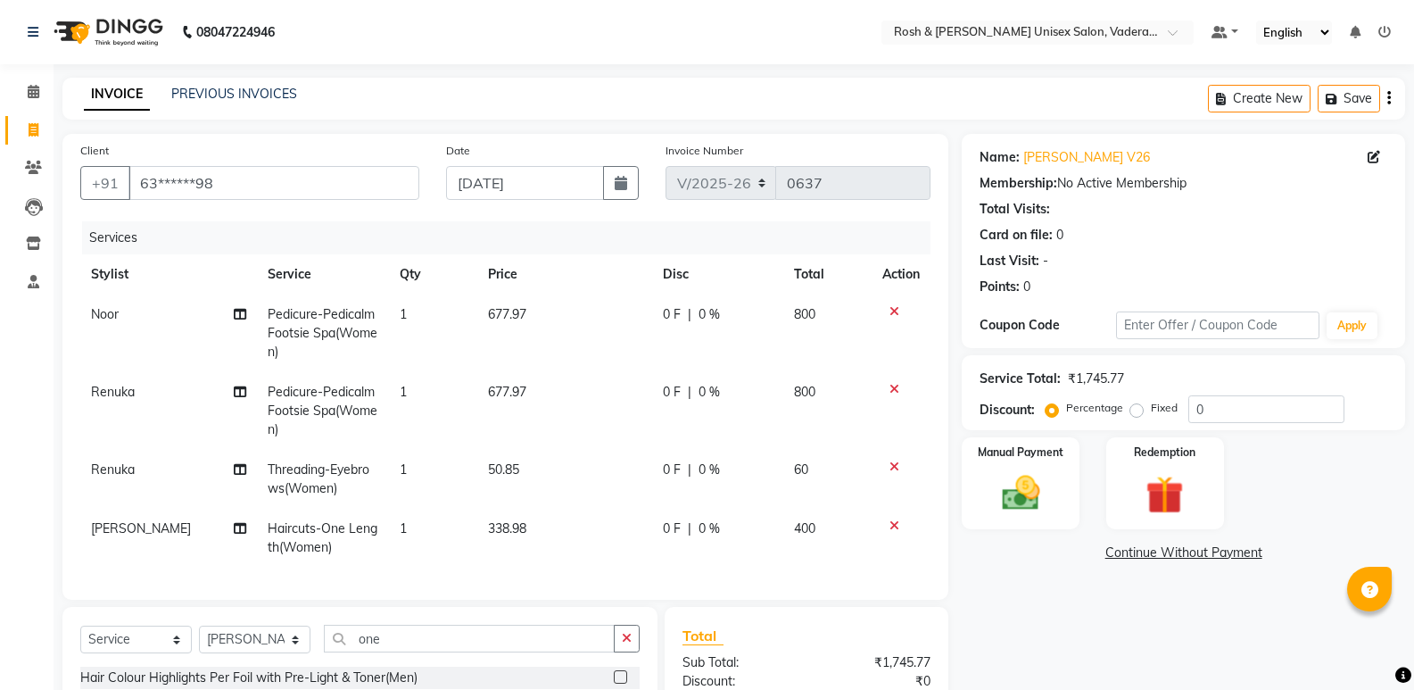
click at [1031, 471] on img at bounding box center [1021, 493] width 62 height 44
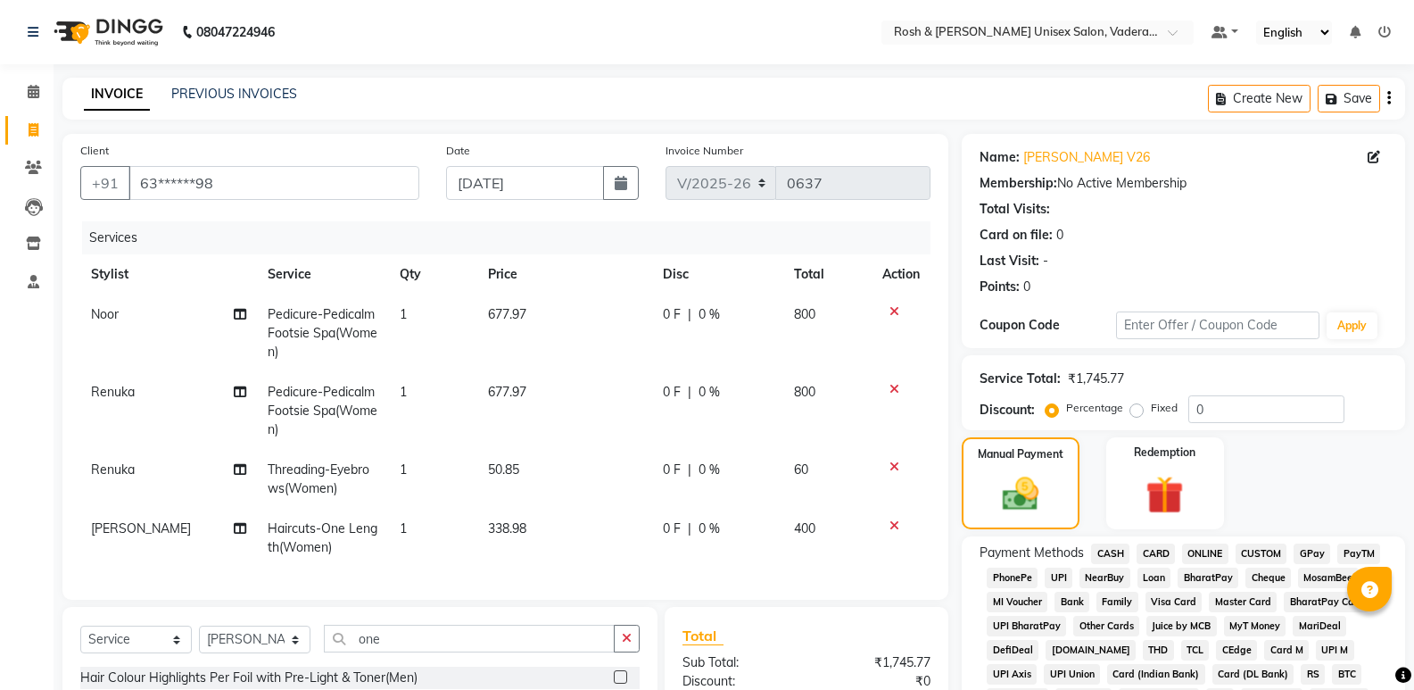
scroll to position [220, 0]
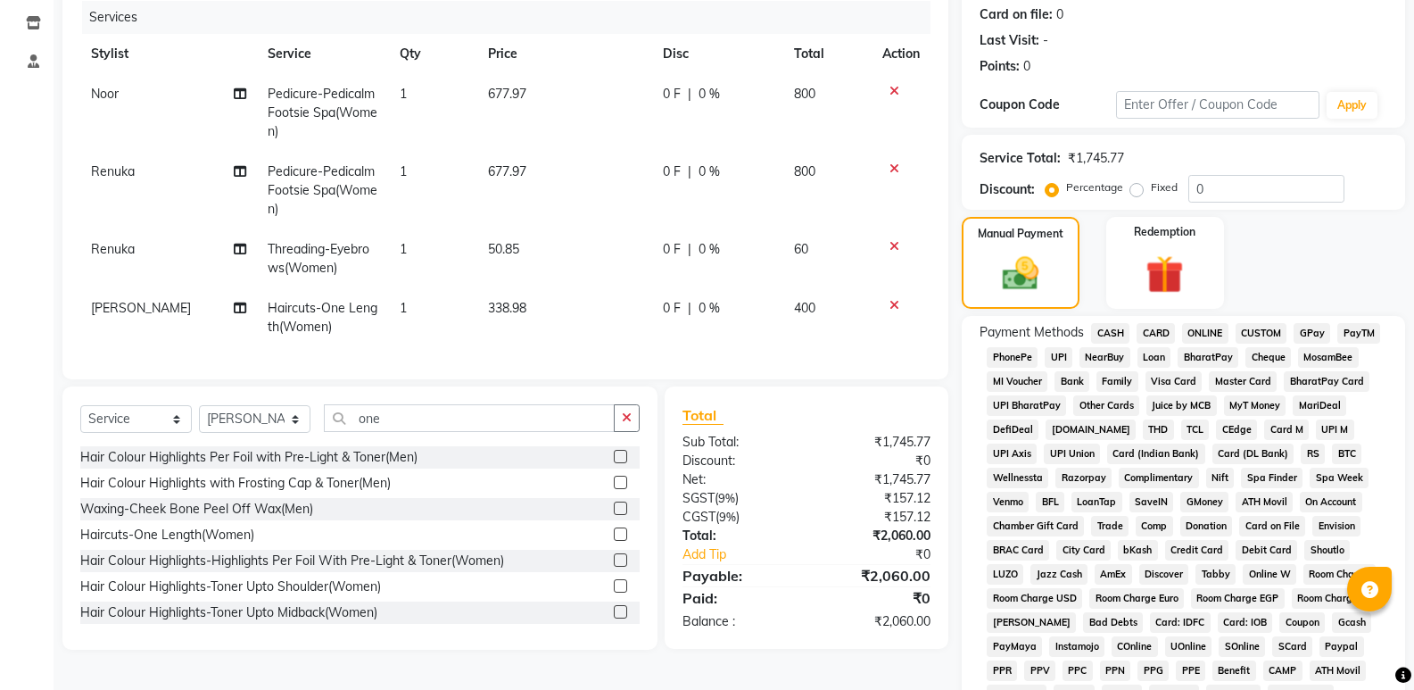
click at [1056, 349] on span "UPI" at bounding box center [1059, 357] width 28 height 21
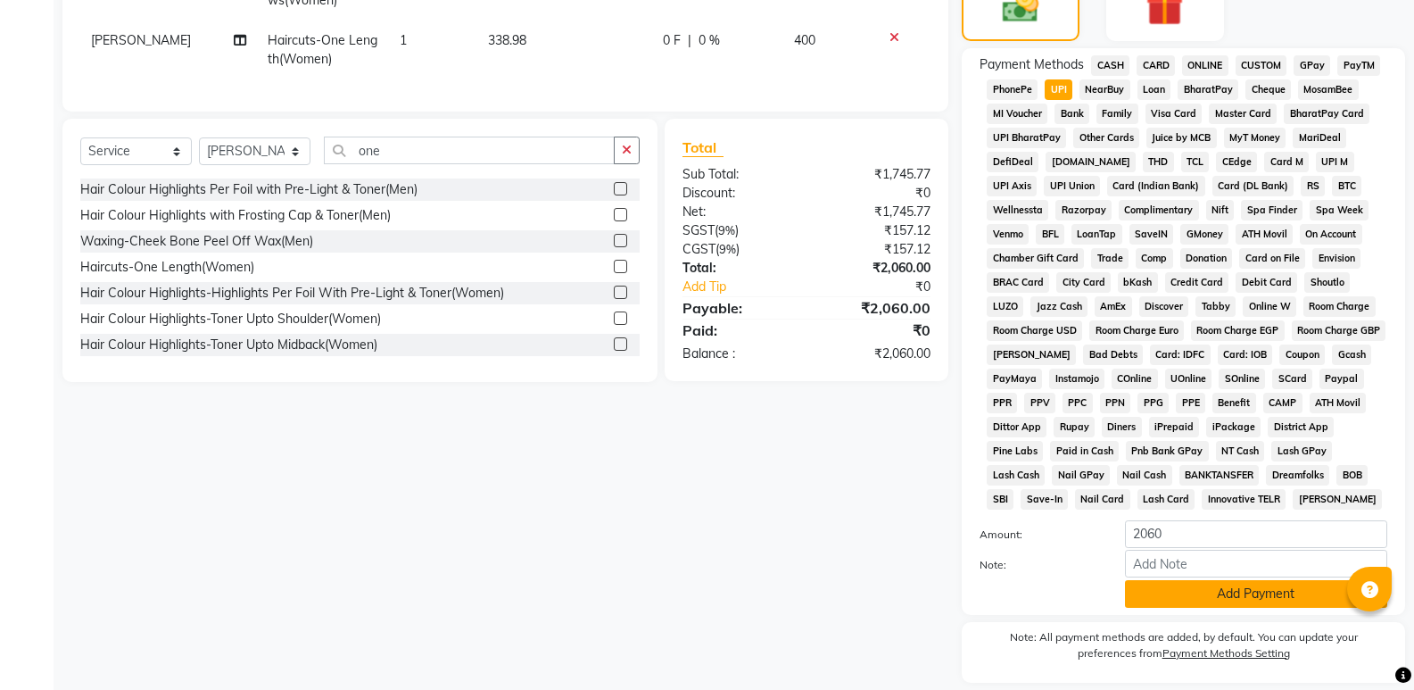
click at [1224, 601] on button "Add Payment" at bounding box center [1256, 594] width 262 height 28
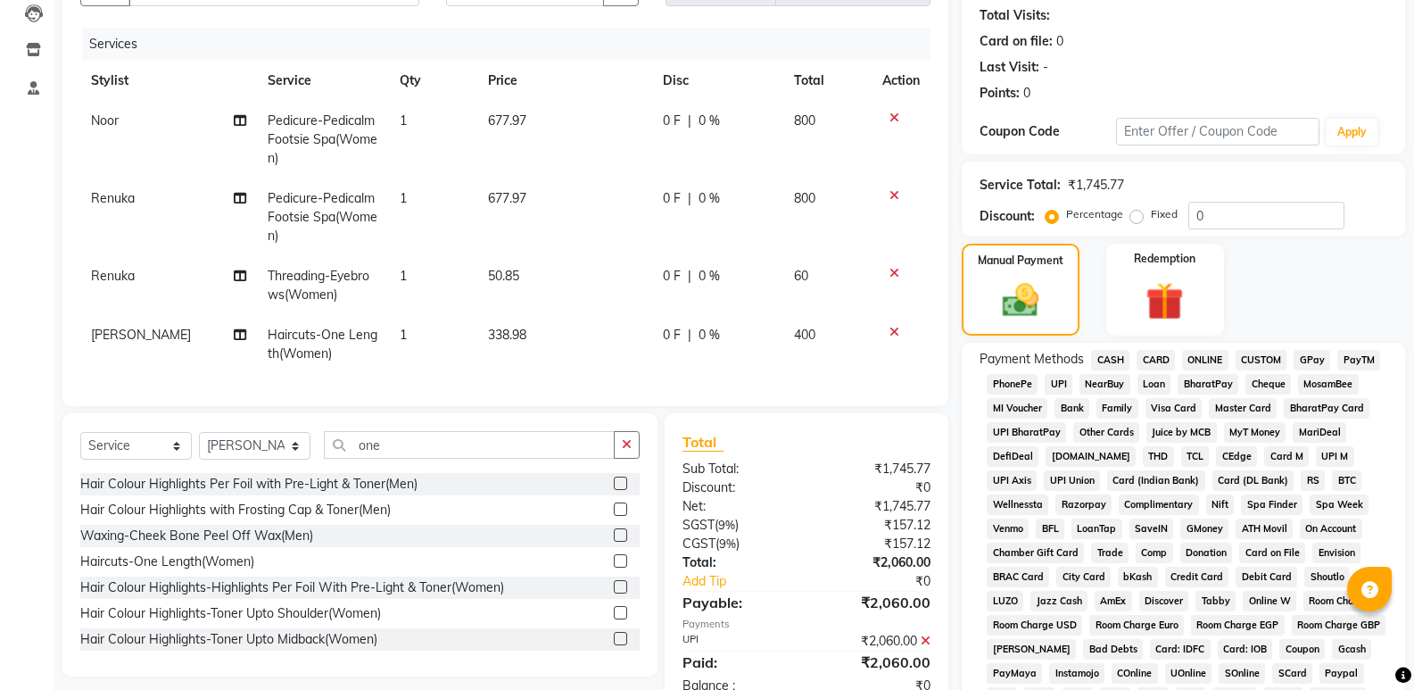
scroll to position [551, 0]
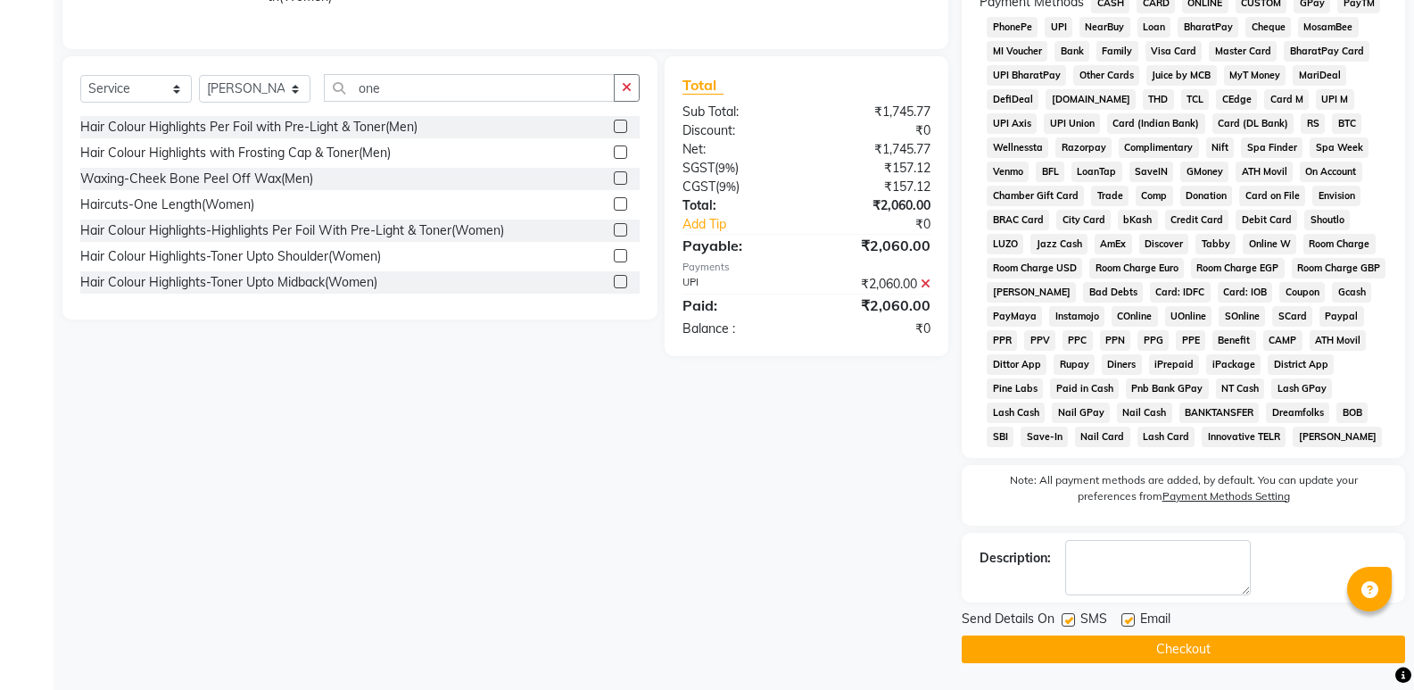
click at [1191, 638] on button "Checkout" at bounding box center [1183, 649] width 443 height 28
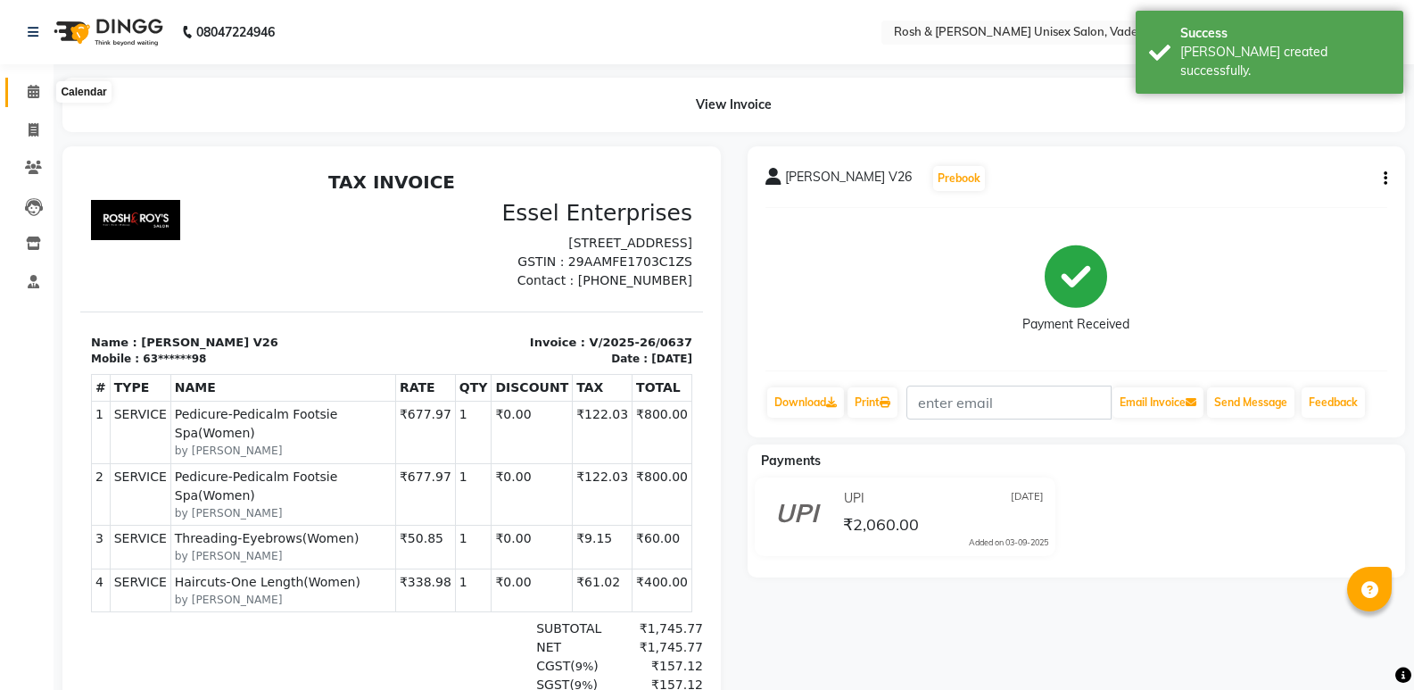
click at [36, 96] on icon at bounding box center [34, 91] width 12 height 13
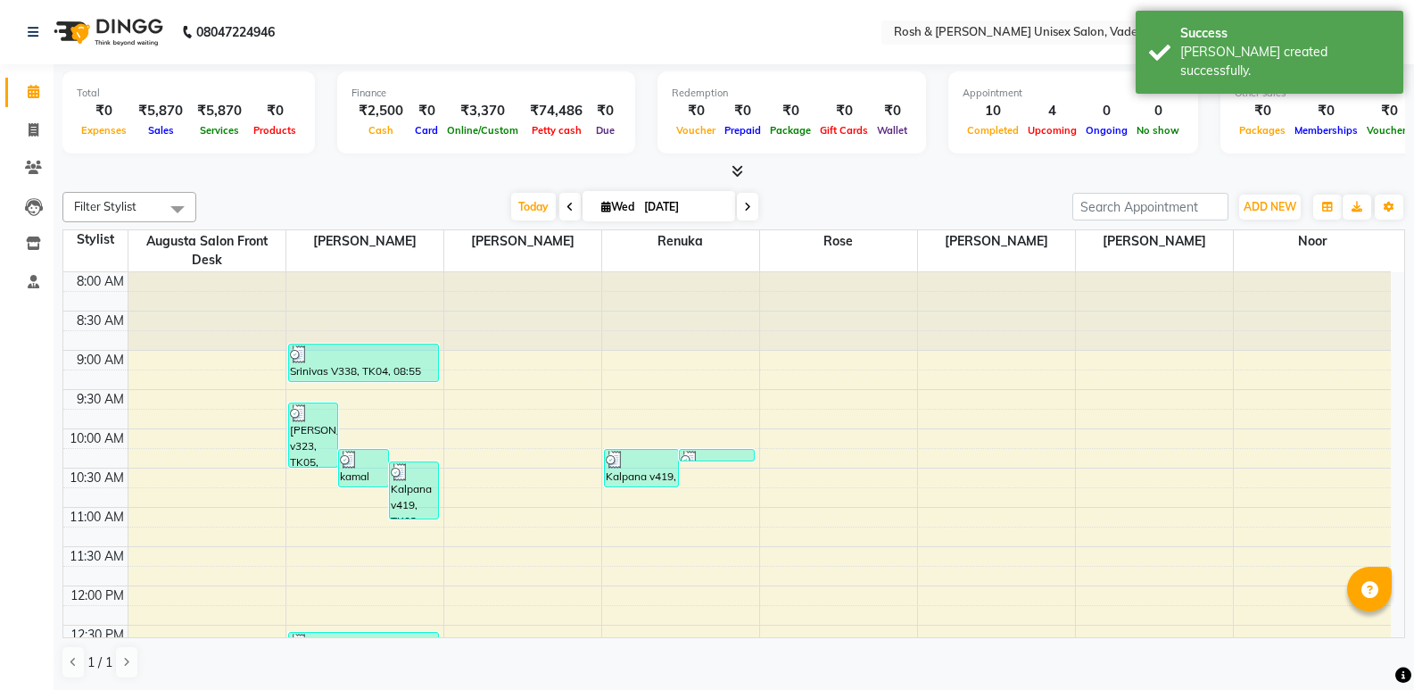
click at [740, 169] on icon at bounding box center [738, 170] width 12 height 13
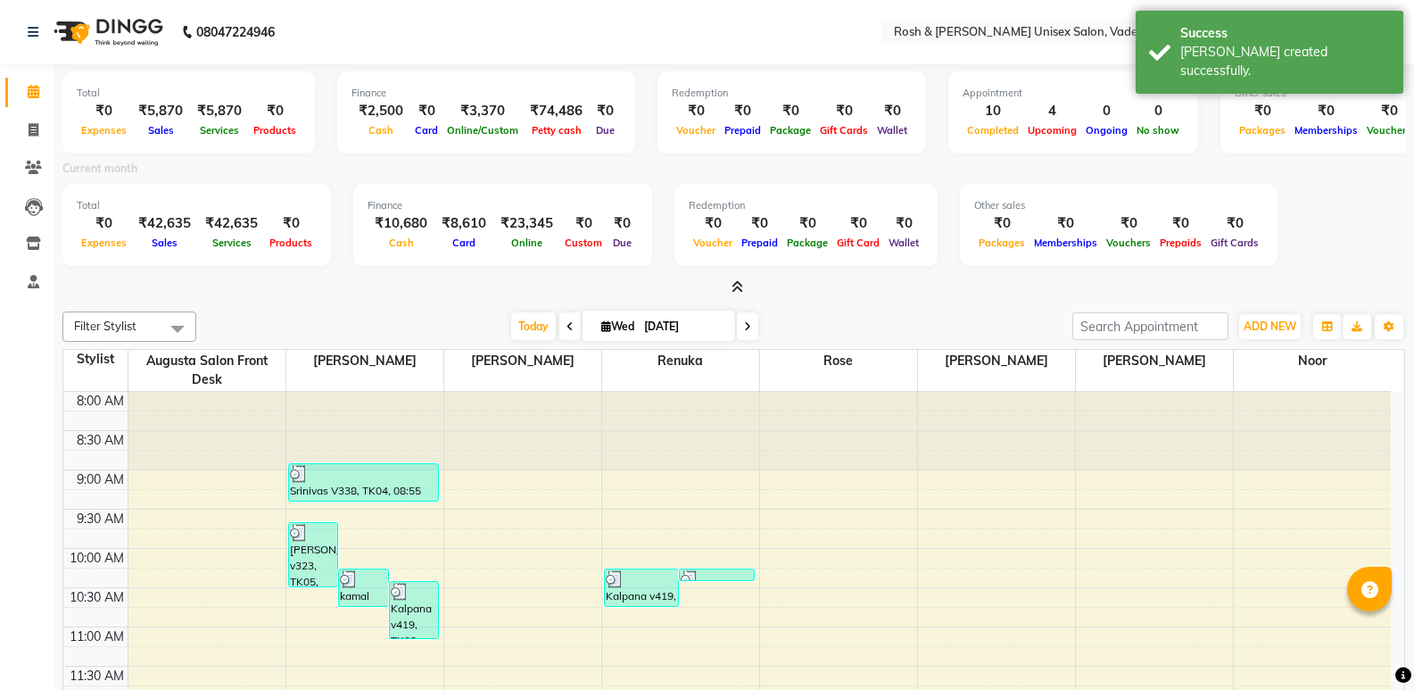
click at [735, 282] on icon at bounding box center [738, 286] width 12 height 13
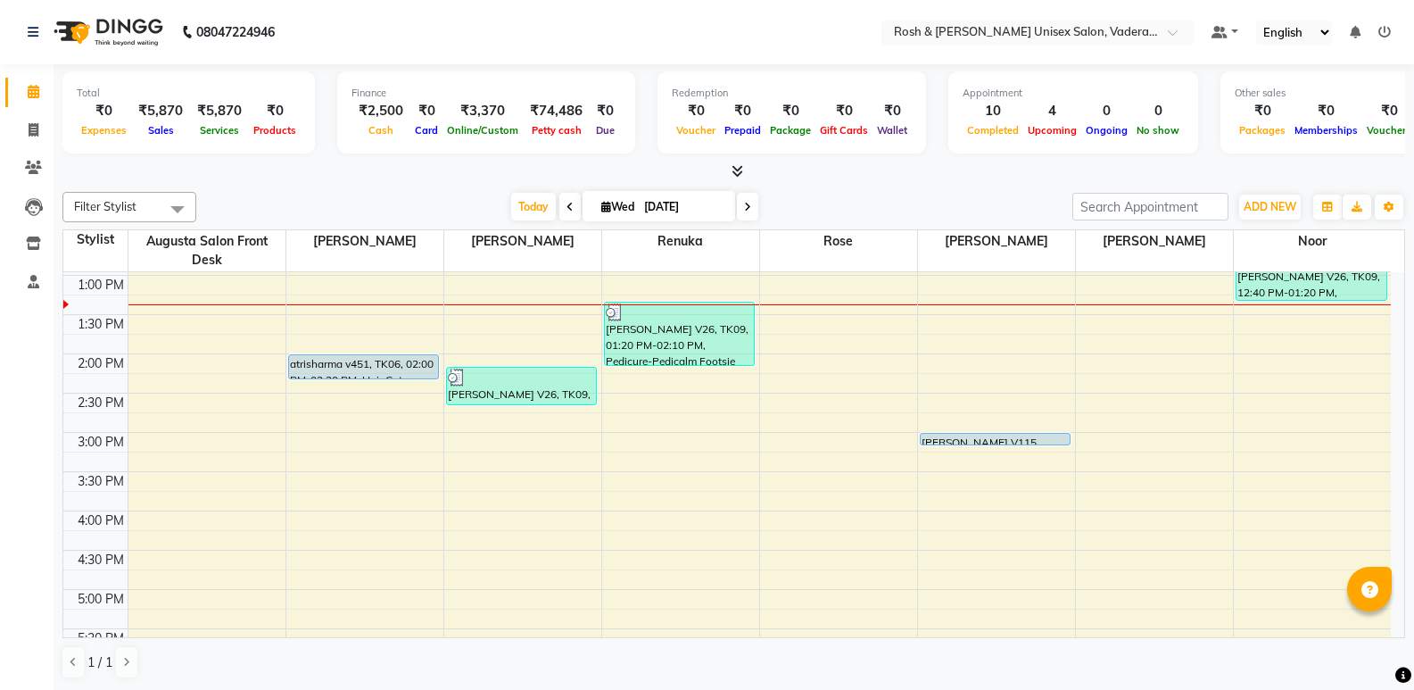
scroll to position [357, 0]
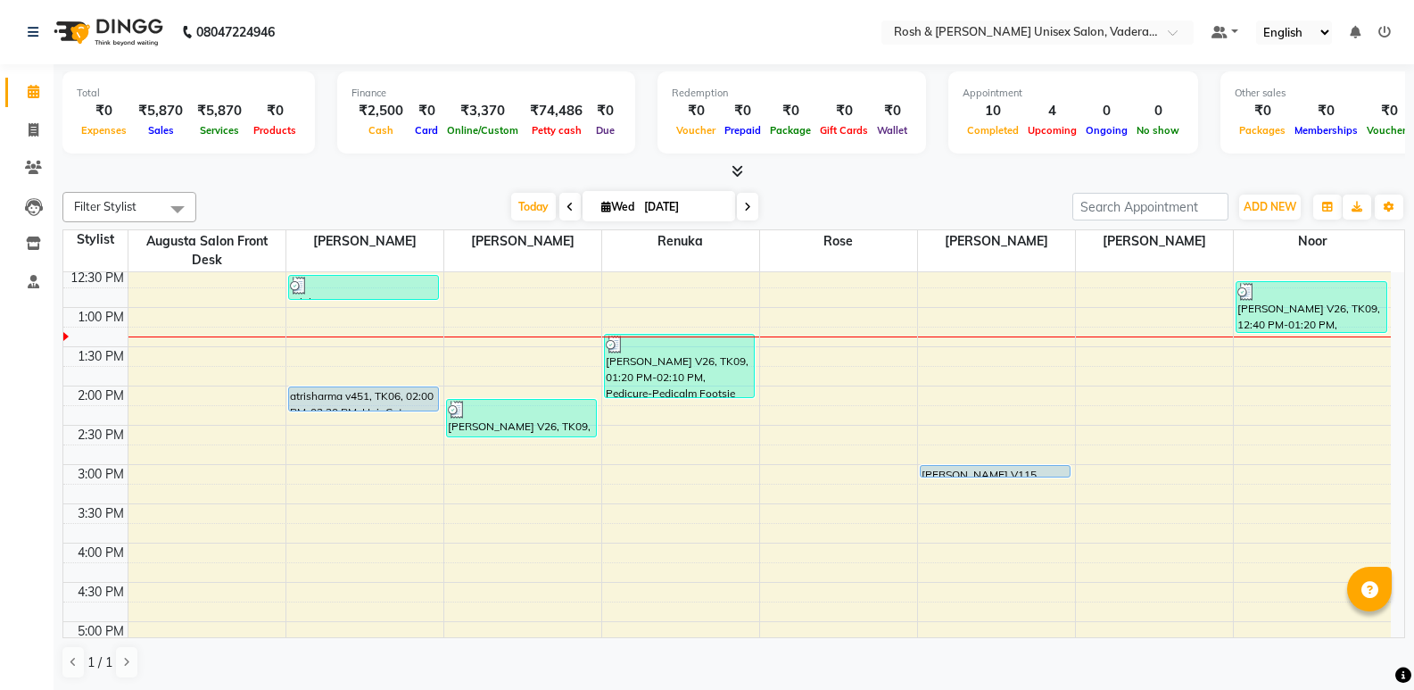
click at [738, 168] on icon at bounding box center [738, 170] width 12 height 13
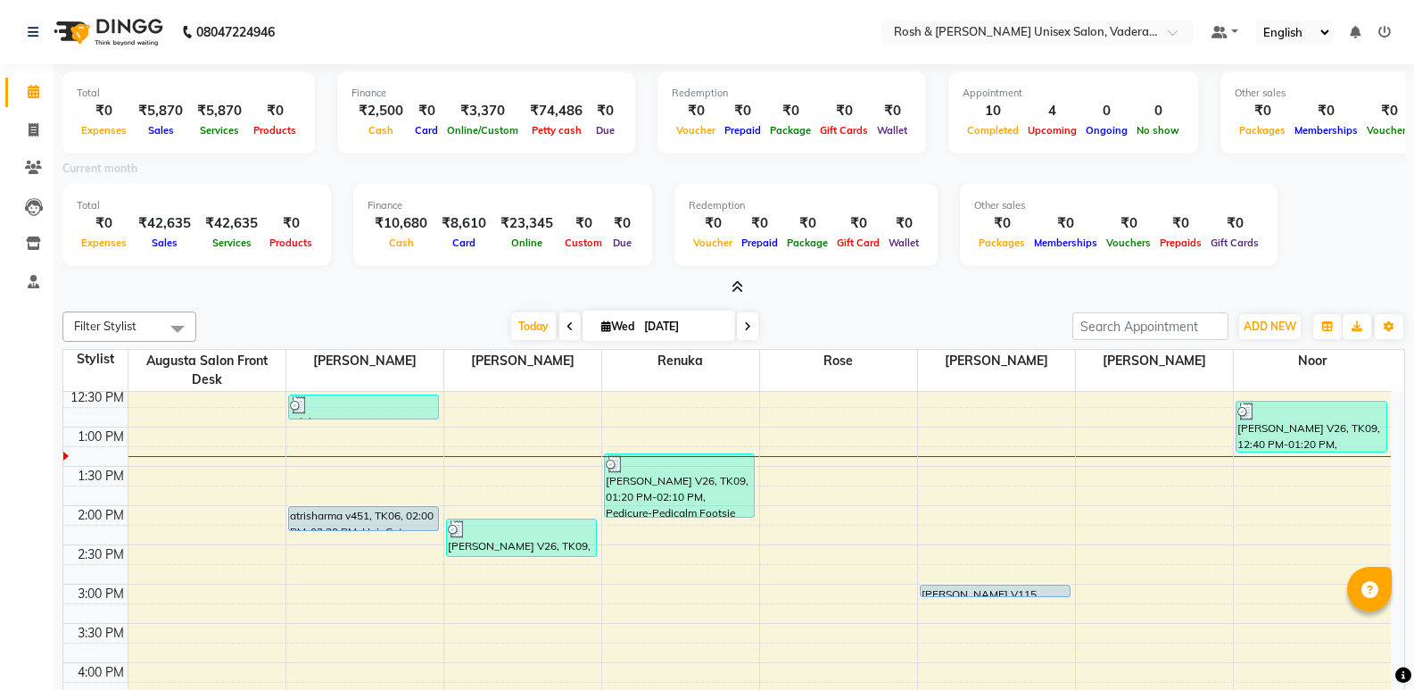
click at [742, 279] on span at bounding box center [733, 287] width 19 height 19
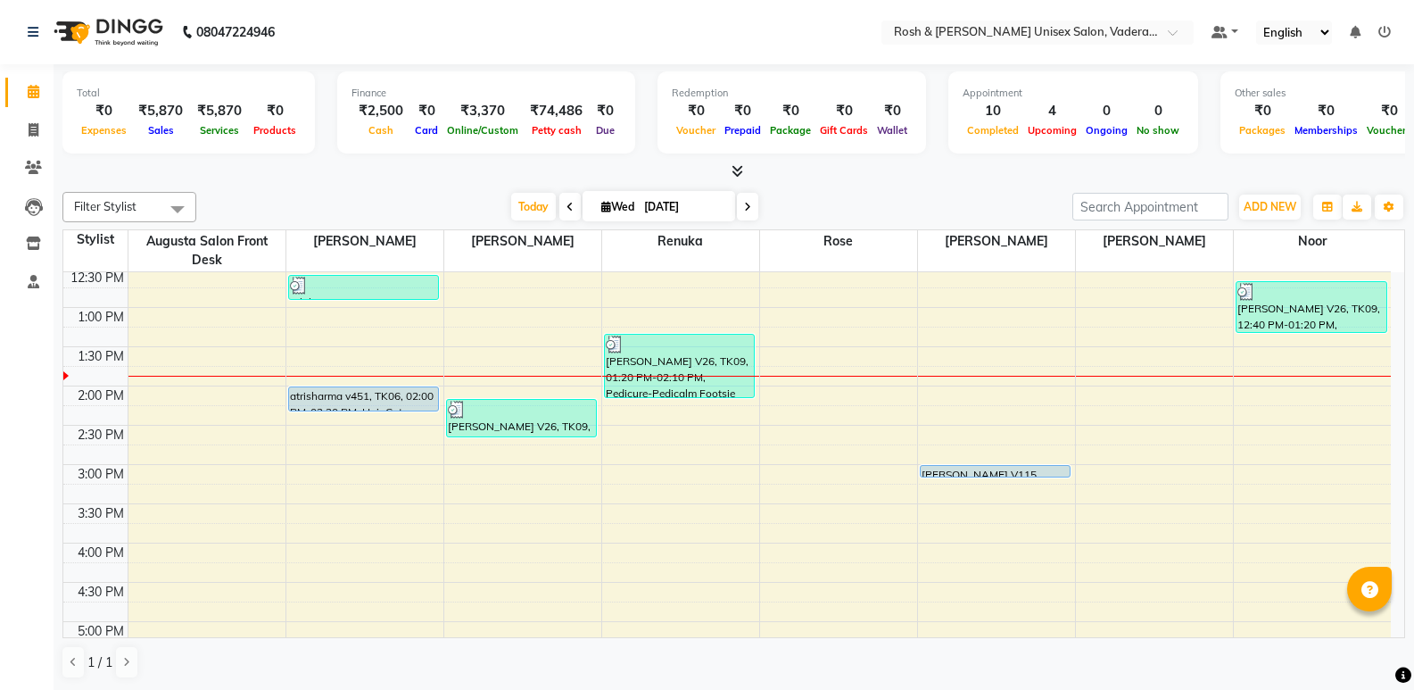
scroll to position [446, 0]
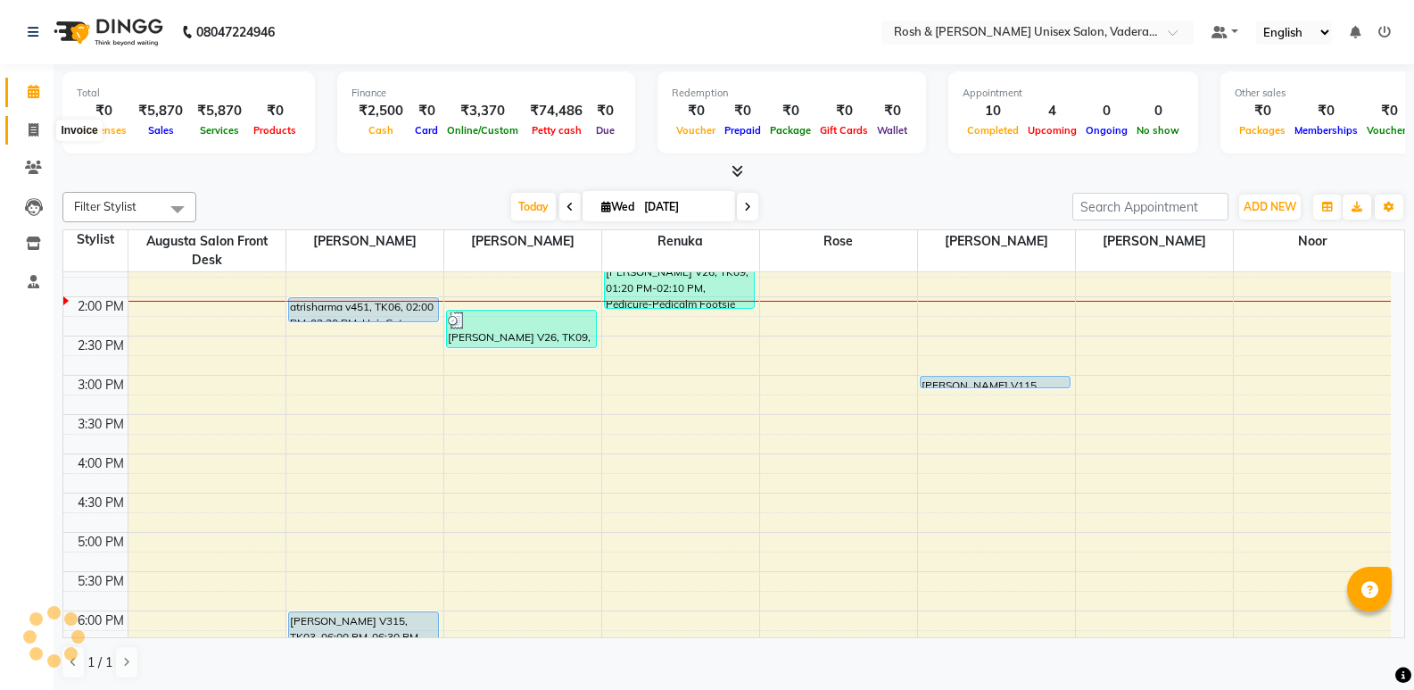
click at [29, 127] on icon at bounding box center [34, 129] width 10 height 13
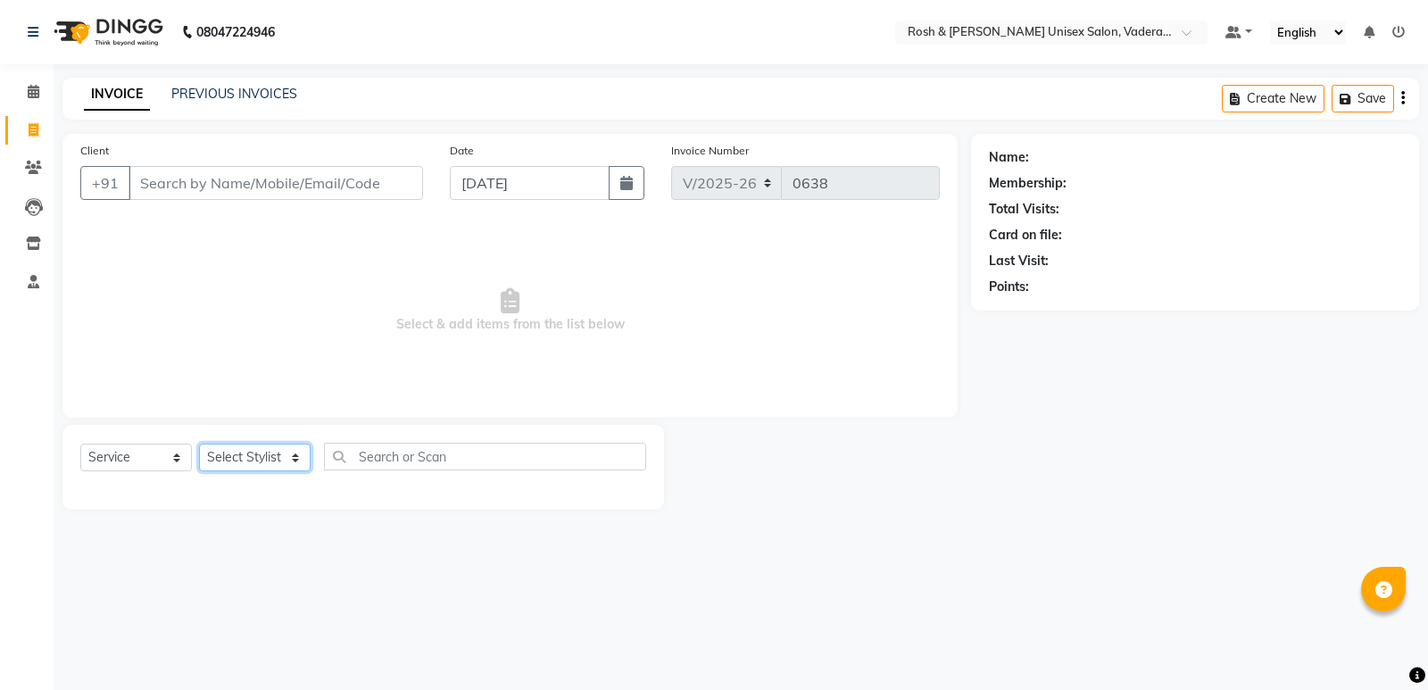
drag, startPoint x: 234, startPoint y: 457, endPoint x: 235, endPoint y: 468, distance: 10.7
click at [234, 457] on select "Select Stylist Augusta Salon Front Desk [PERSON_NAME] [PERSON_NAME] [PERSON_NAM…" at bounding box center [255, 457] width 112 height 28
click at [199, 443] on select "Select Stylist Augusta Salon Front Desk [PERSON_NAME] [PERSON_NAME] [PERSON_NAM…" at bounding box center [255, 457] width 112 height 28
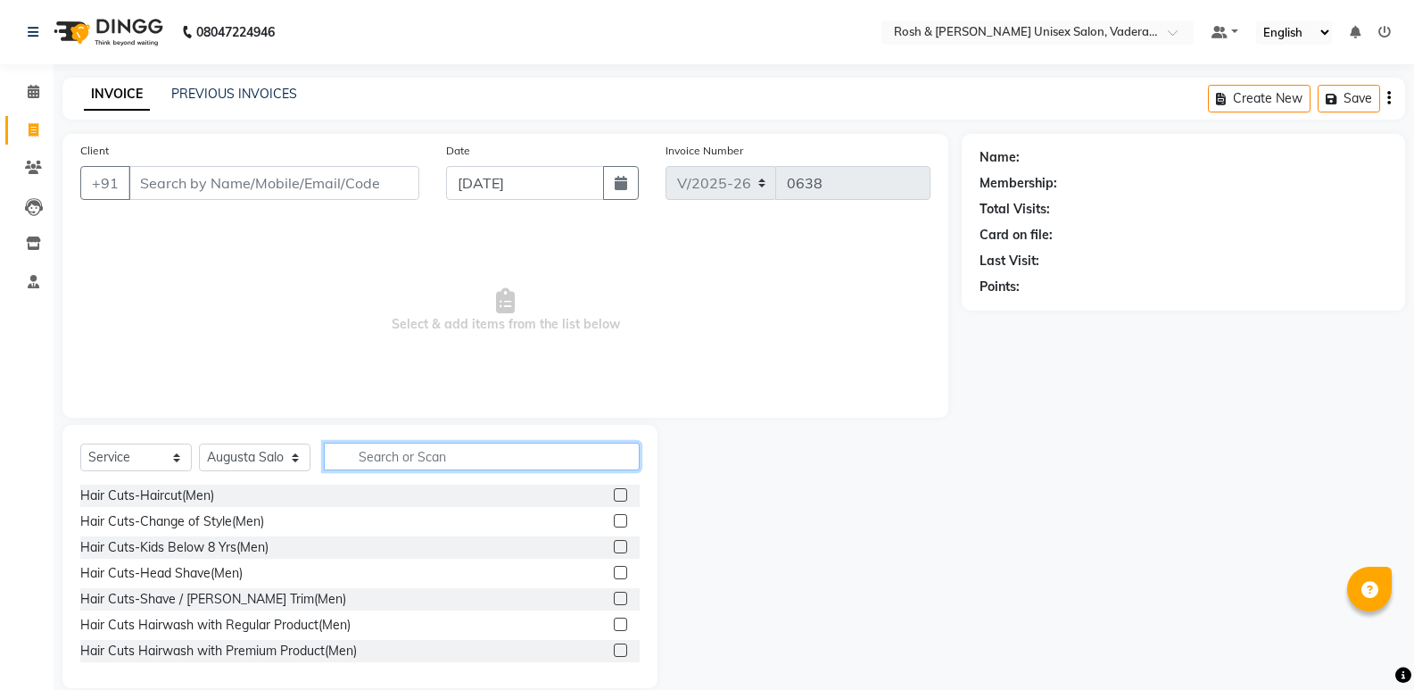
click at [394, 460] on input "text" at bounding box center [482, 457] width 316 height 28
drag, startPoint x: 279, startPoint y: 456, endPoint x: 277, endPoint y: 467, distance: 11.0
click at [279, 456] on select "Select Stylist Augusta Salon Front Desk [PERSON_NAME] [PERSON_NAME] [PERSON_NAM…" at bounding box center [255, 457] width 112 height 28
click at [199, 443] on select "Select Stylist Augusta Salon Front Desk [PERSON_NAME] [PERSON_NAME] [PERSON_NAM…" at bounding box center [255, 457] width 112 height 28
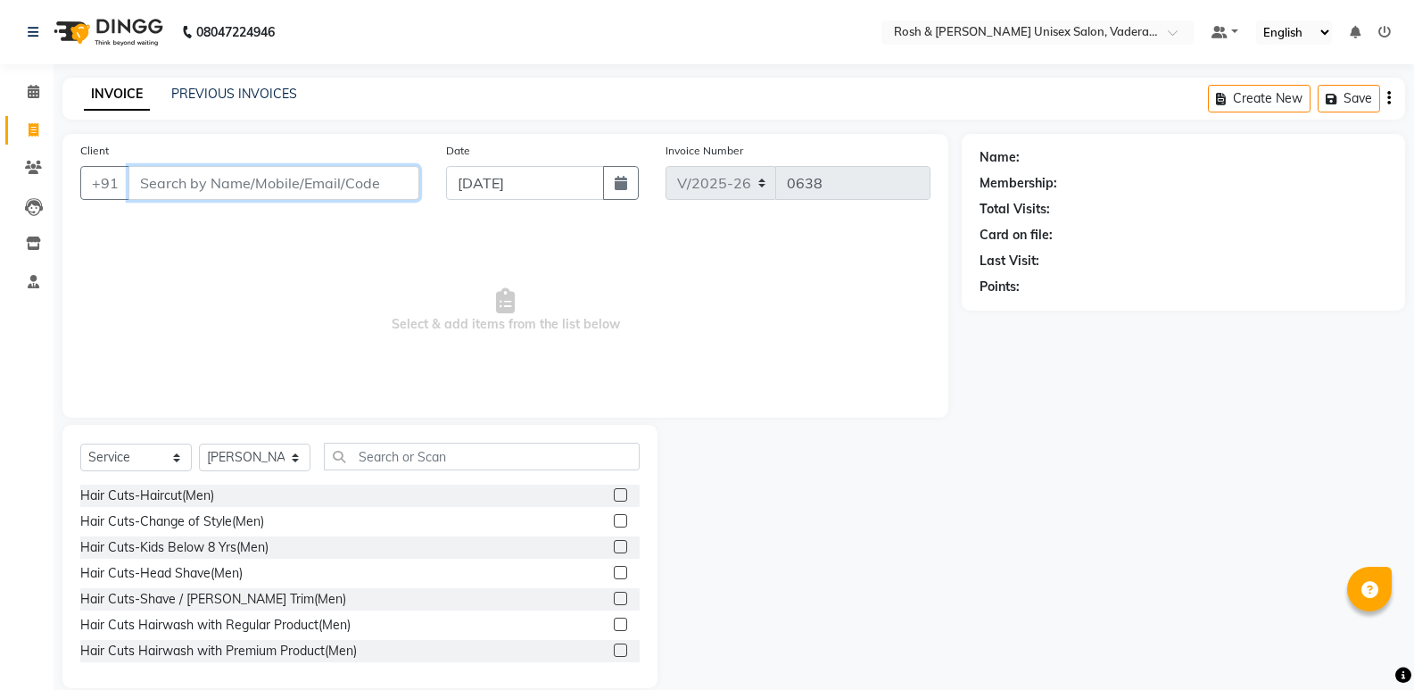
click at [253, 187] on input "Client" at bounding box center [273, 183] width 291 height 34
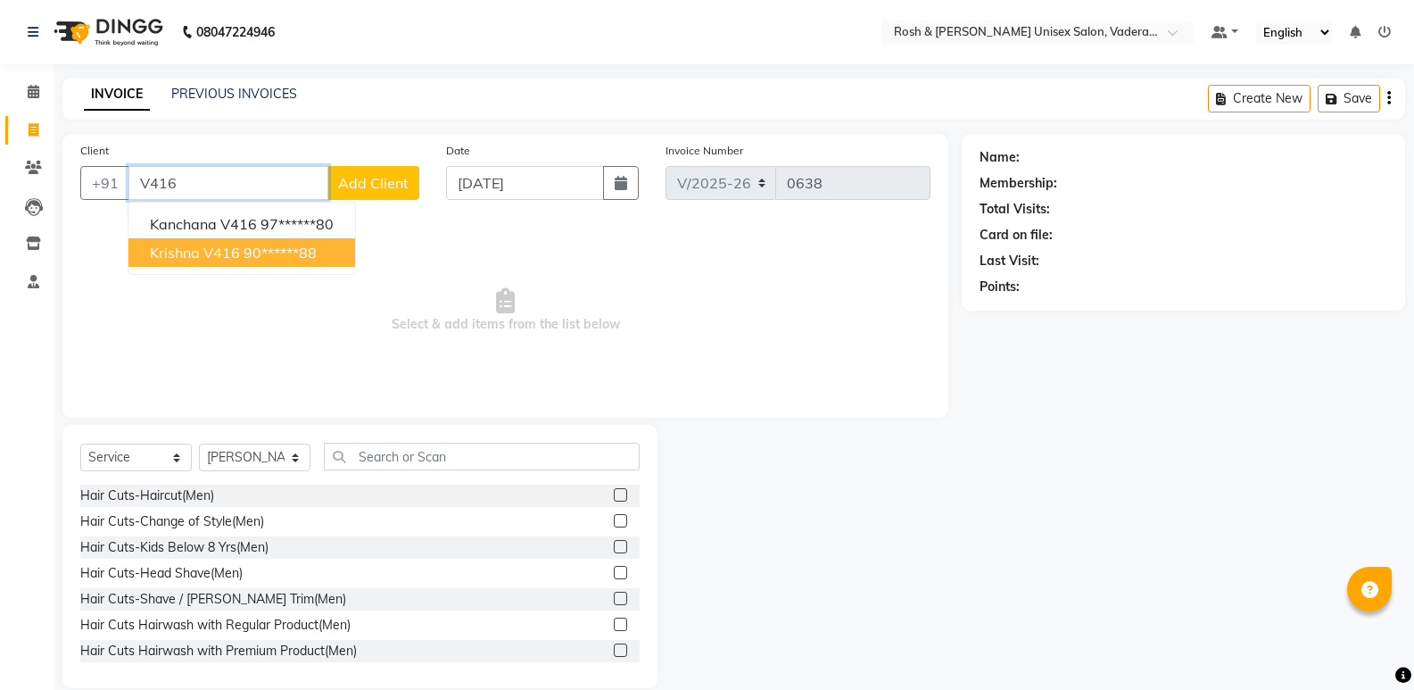
click at [247, 252] on ngb-highlight "90******88" at bounding box center [280, 253] width 73 height 18
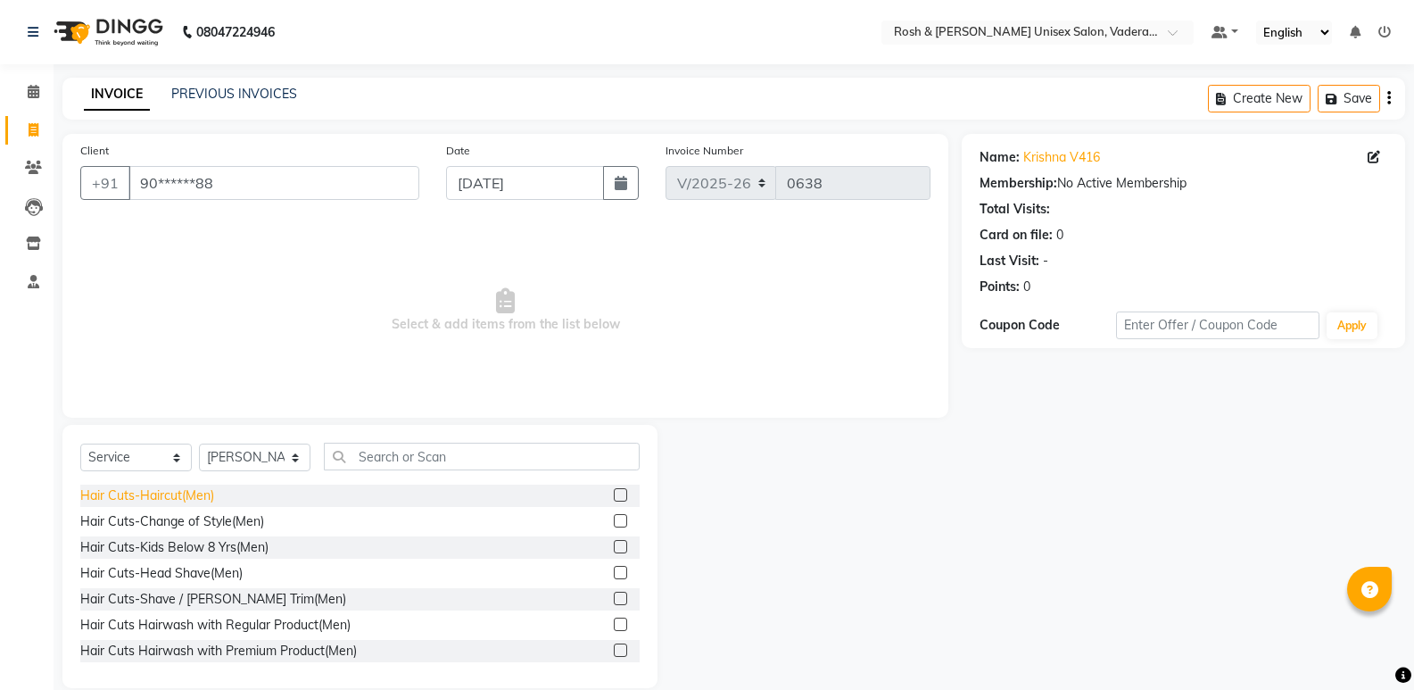
click at [159, 499] on div "Hair Cuts-Haircut(Men)" at bounding box center [147, 495] width 134 height 19
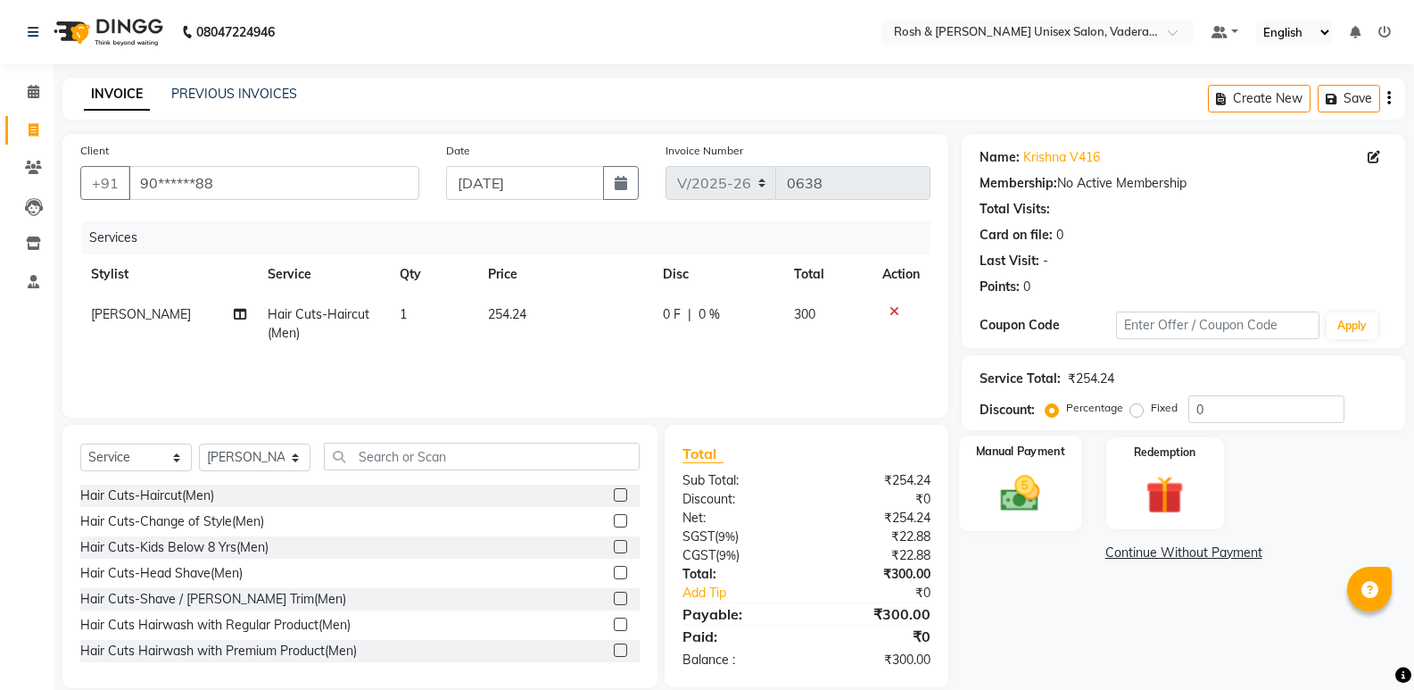
click at [1029, 484] on img at bounding box center [1020, 493] width 63 height 46
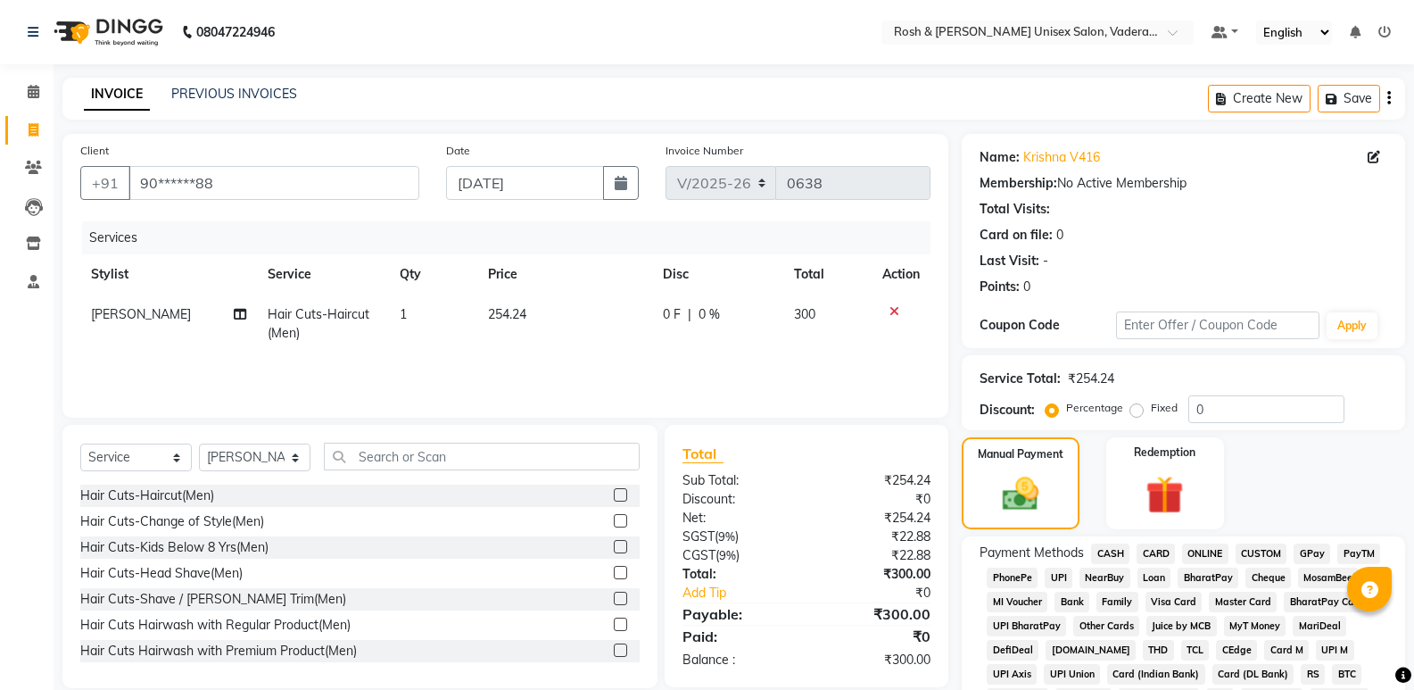
scroll to position [268, 0]
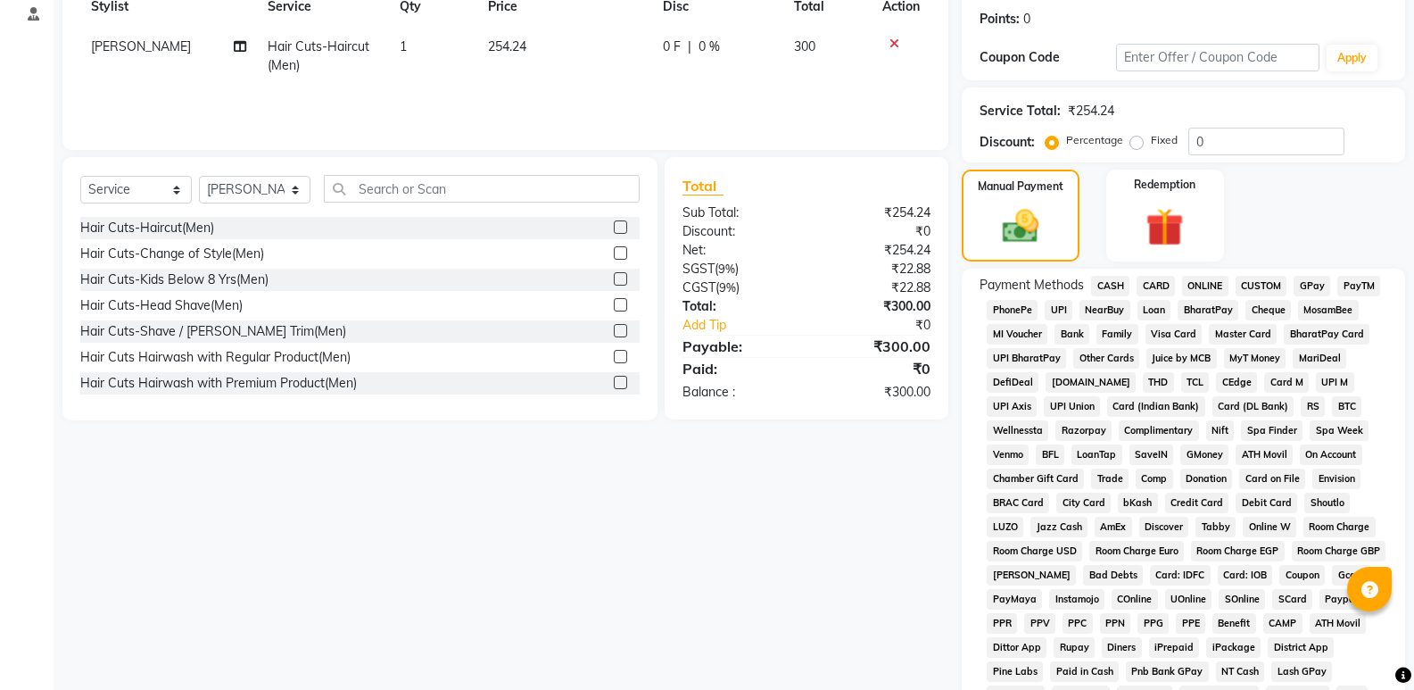
click at [1066, 306] on span "UPI" at bounding box center [1059, 310] width 28 height 21
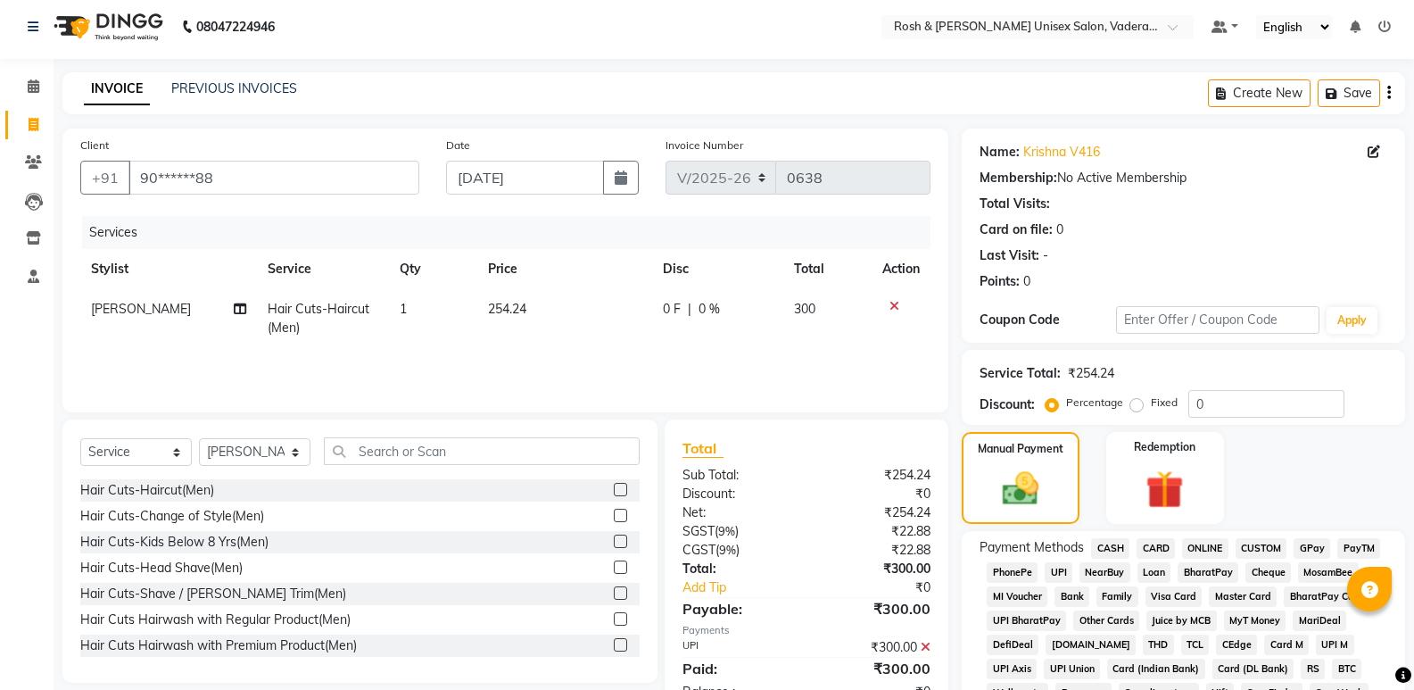
scroll to position [535, 0]
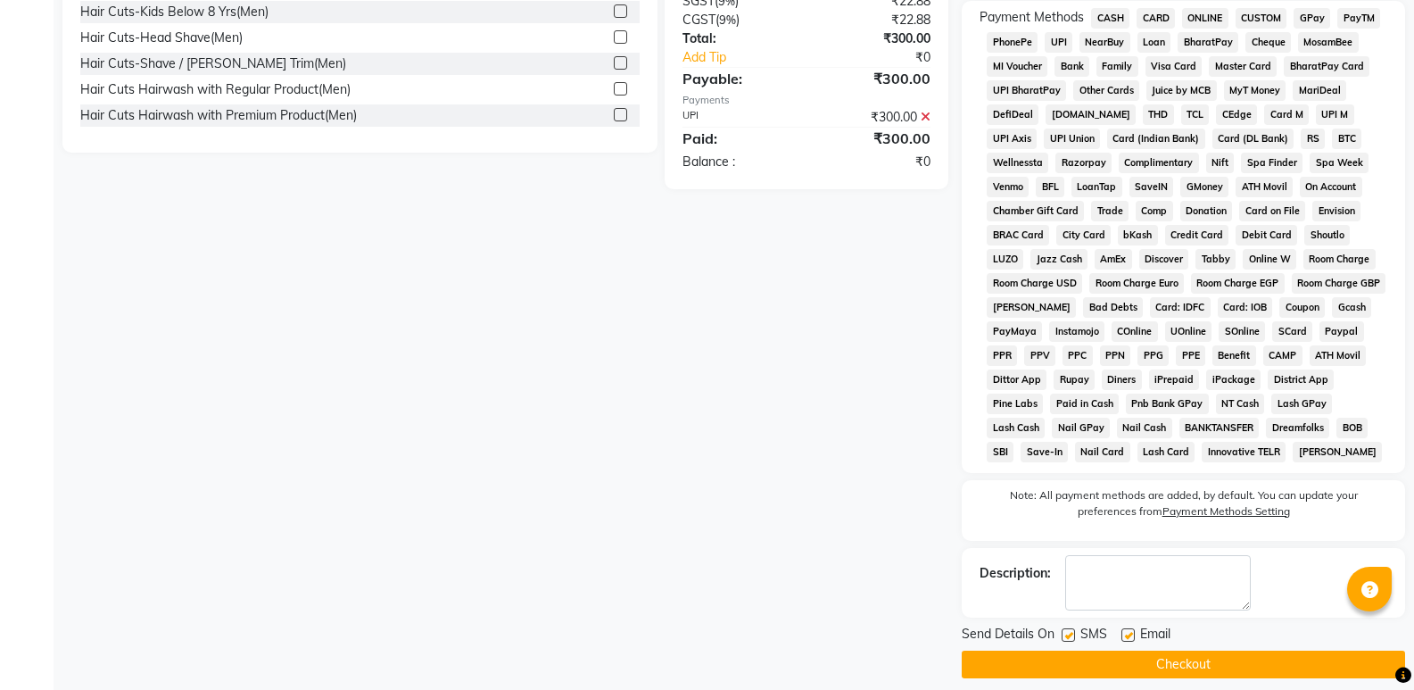
click at [1221, 662] on button "Checkout" at bounding box center [1183, 664] width 443 height 28
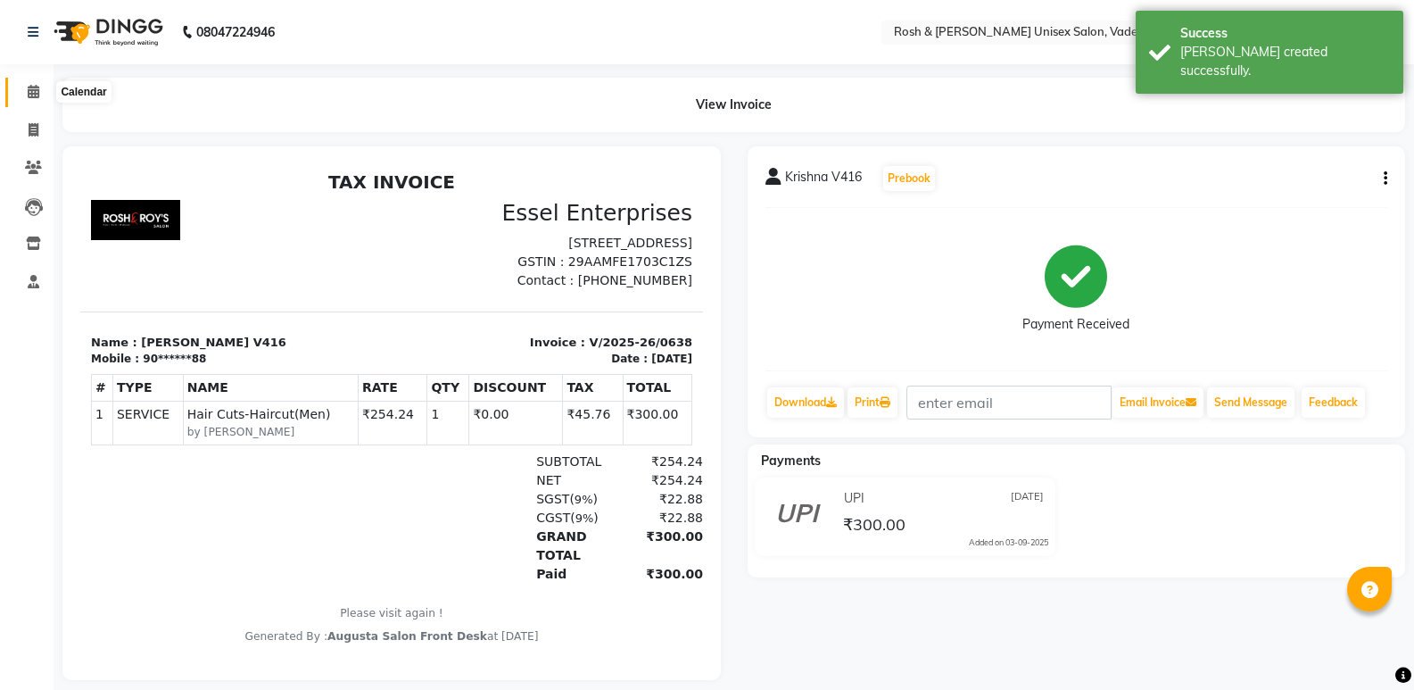
click at [31, 87] on icon at bounding box center [34, 91] width 12 height 13
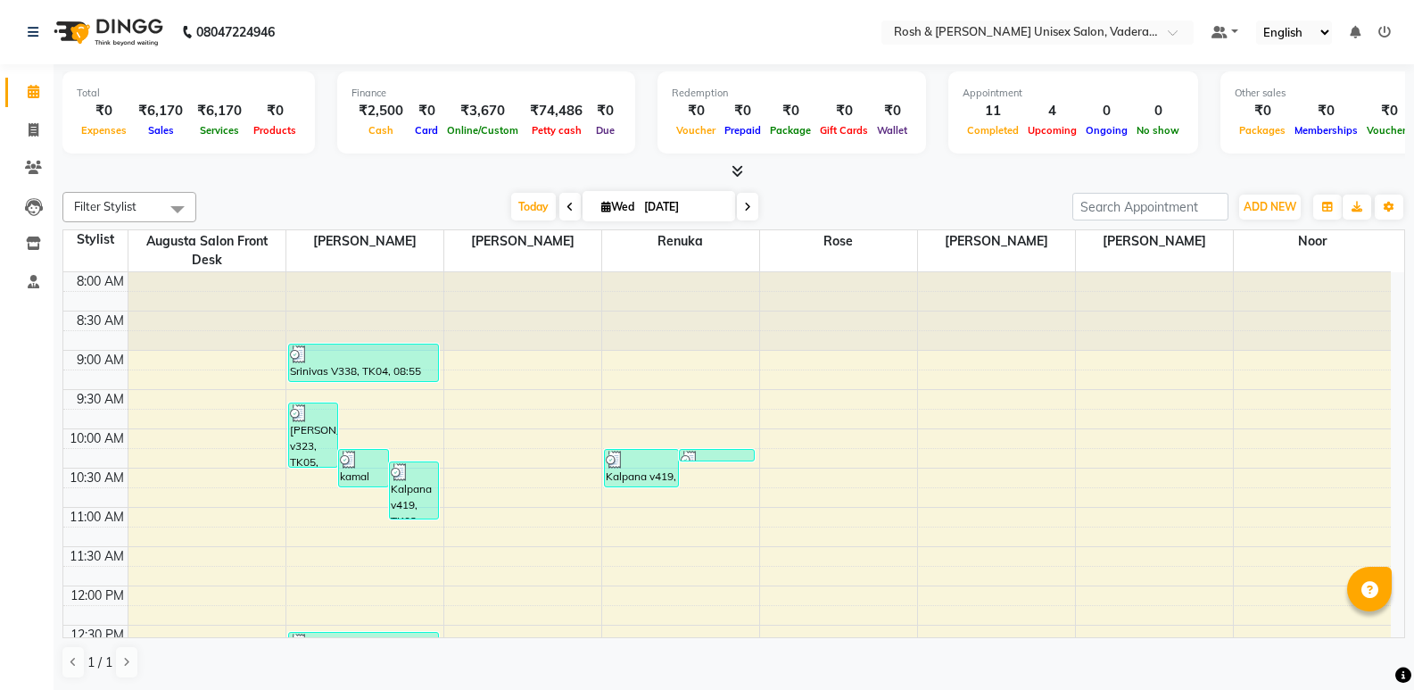
click at [741, 172] on icon at bounding box center [738, 170] width 12 height 13
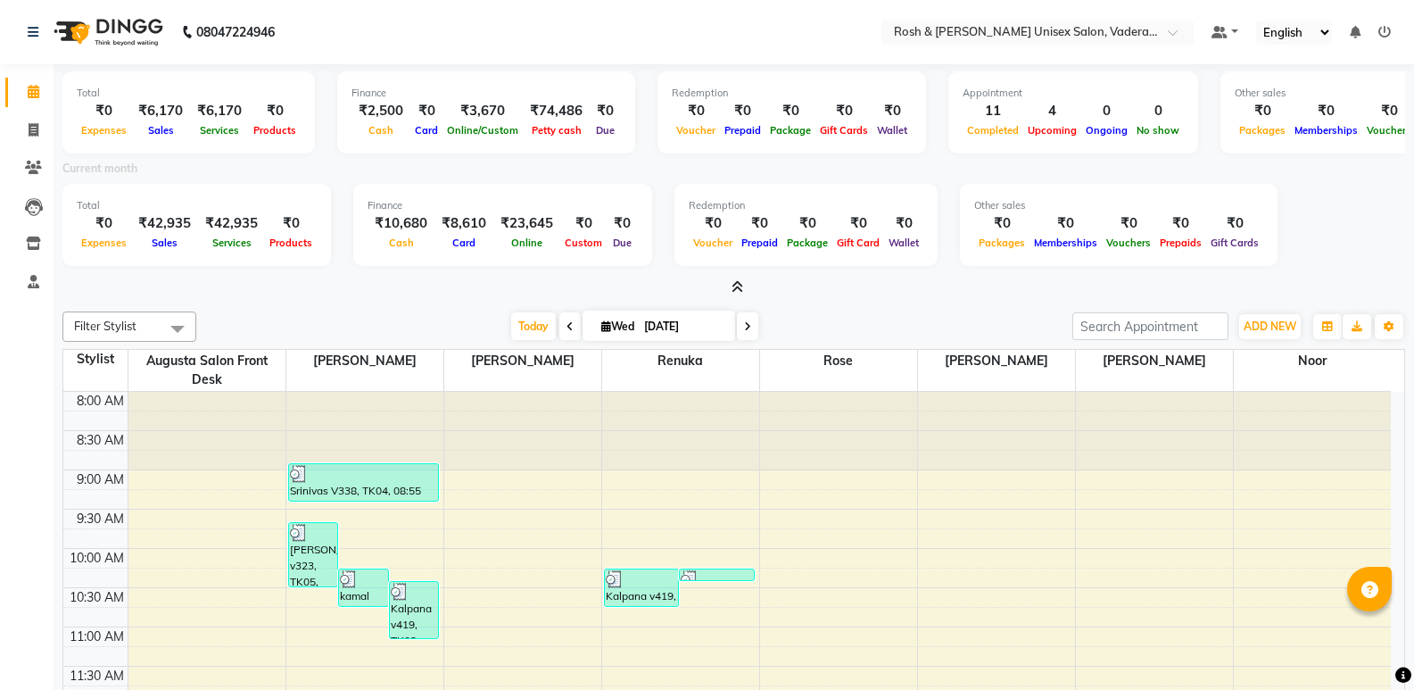
click at [738, 290] on icon at bounding box center [738, 286] width 12 height 13
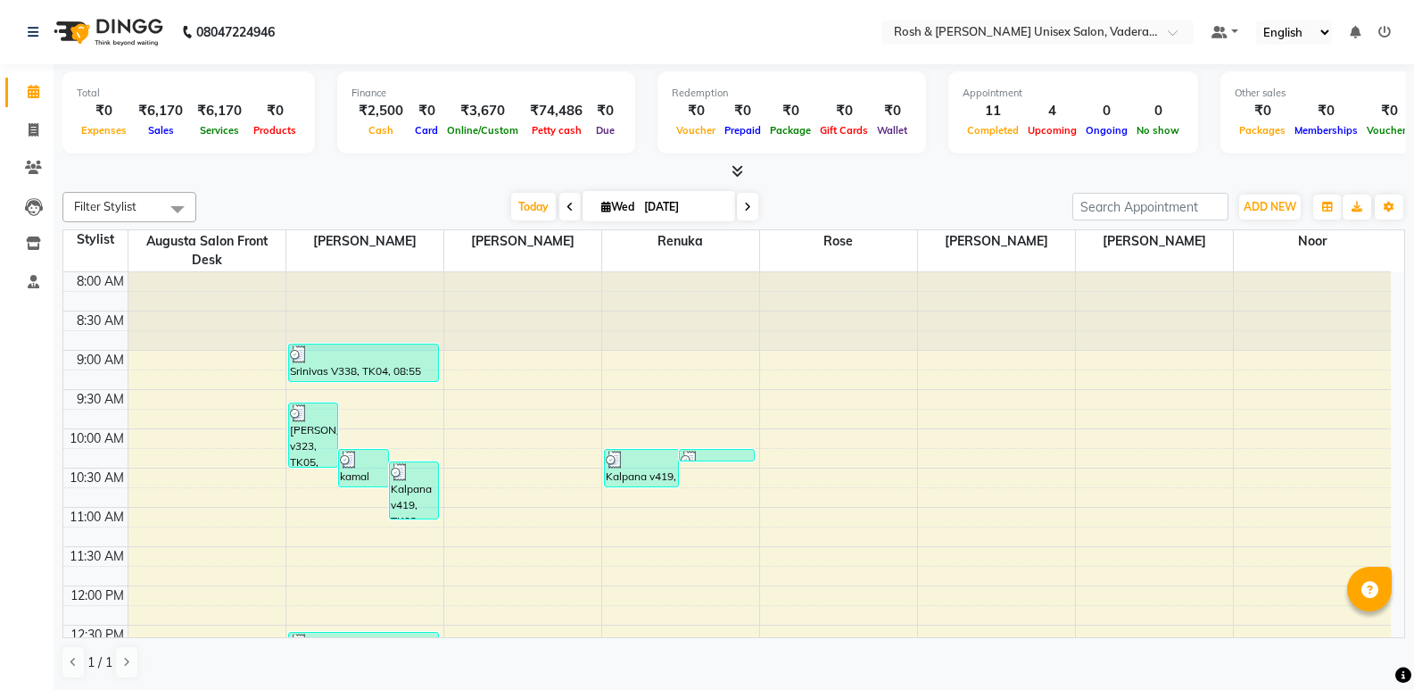
click at [748, 208] on icon at bounding box center [747, 207] width 7 height 11
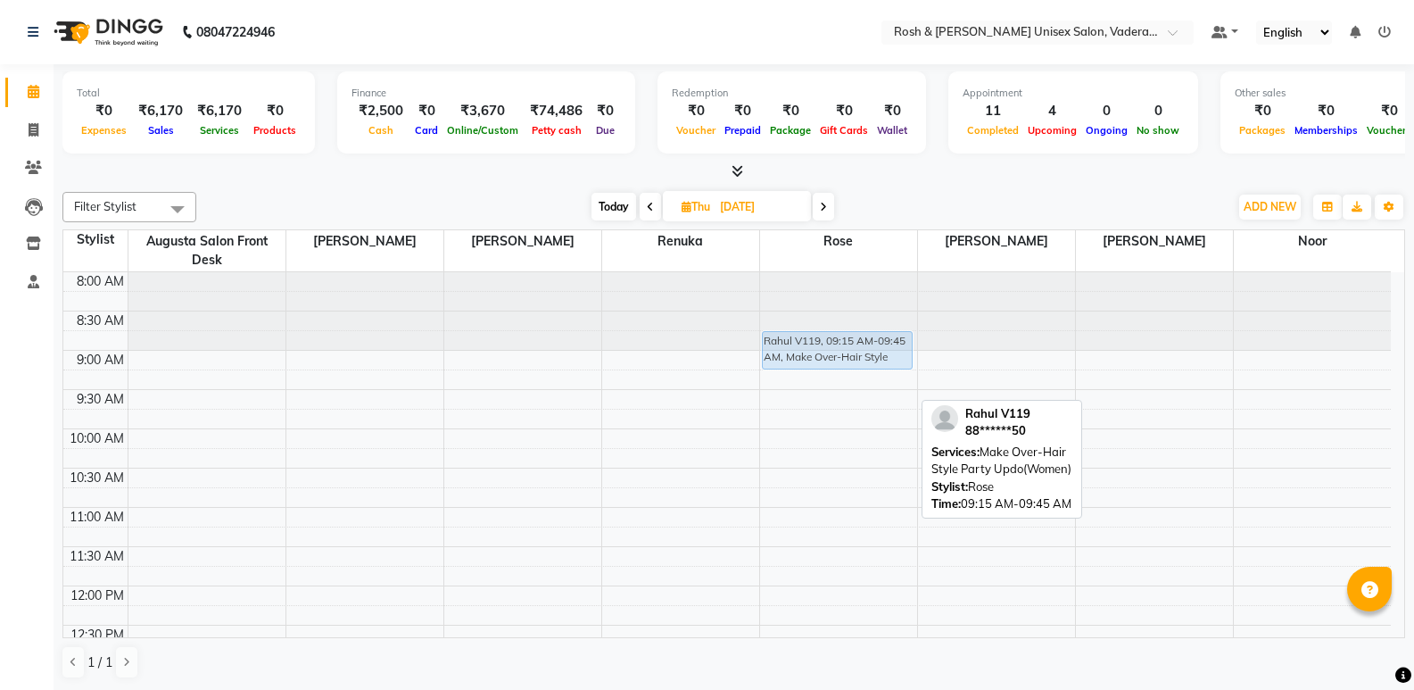
drag, startPoint x: 846, startPoint y: 386, endPoint x: 849, endPoint y: 352, distance: 34.1
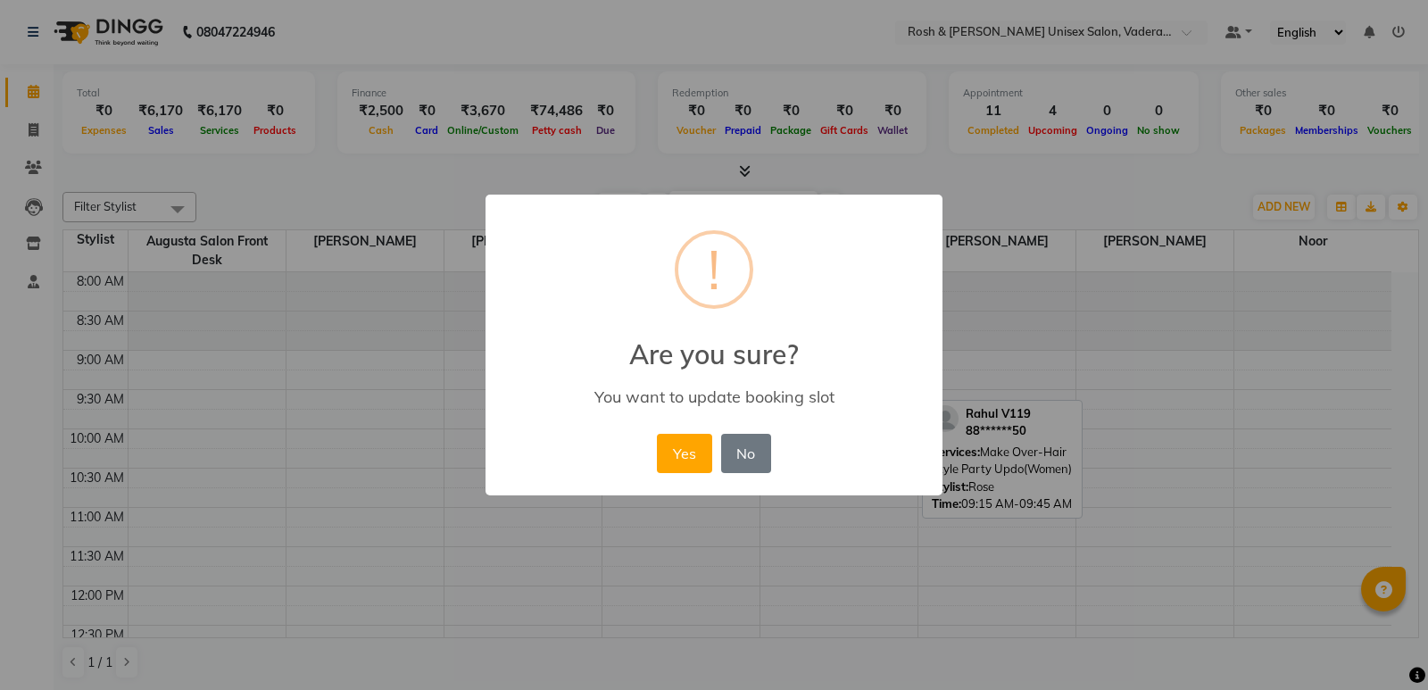
click at [693, 443] on button "Yes" at bounding box center [684, 453] width 54 height 39
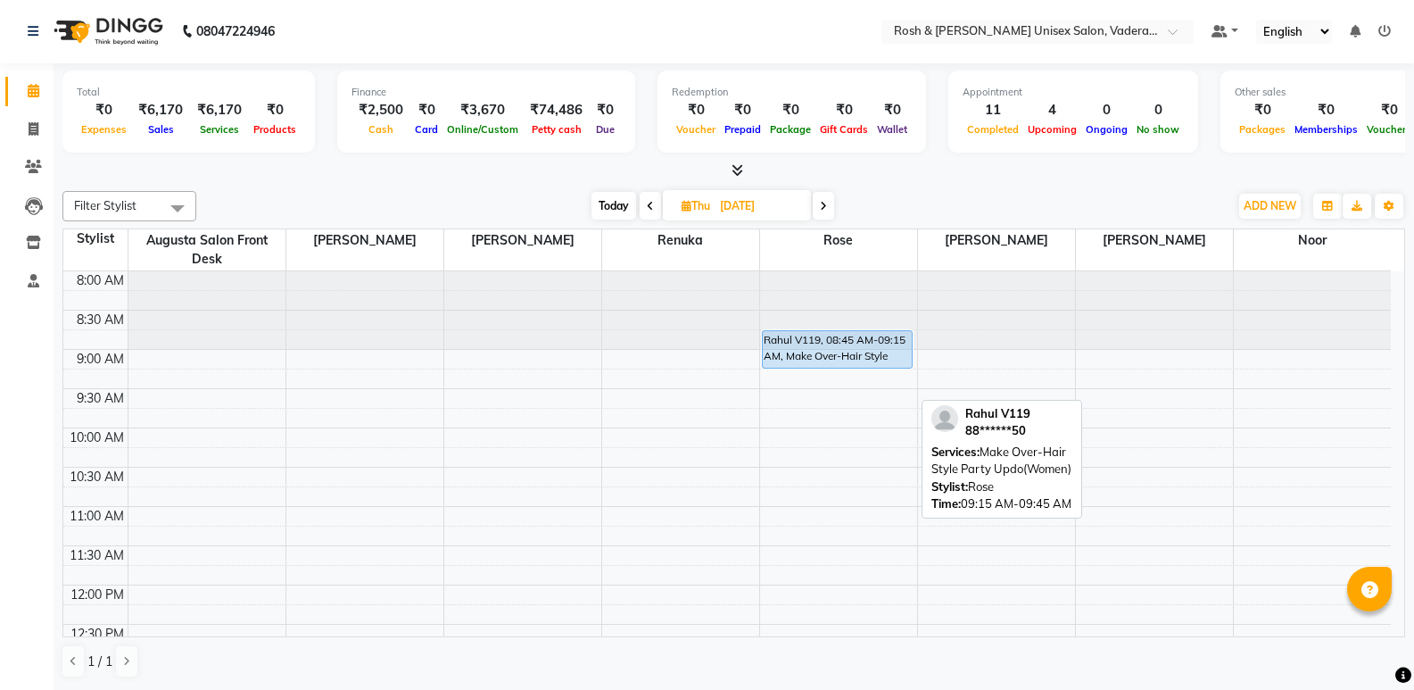
click at [603, 200] on span "Today" at bounding box center [614, 206] width 45 height 28
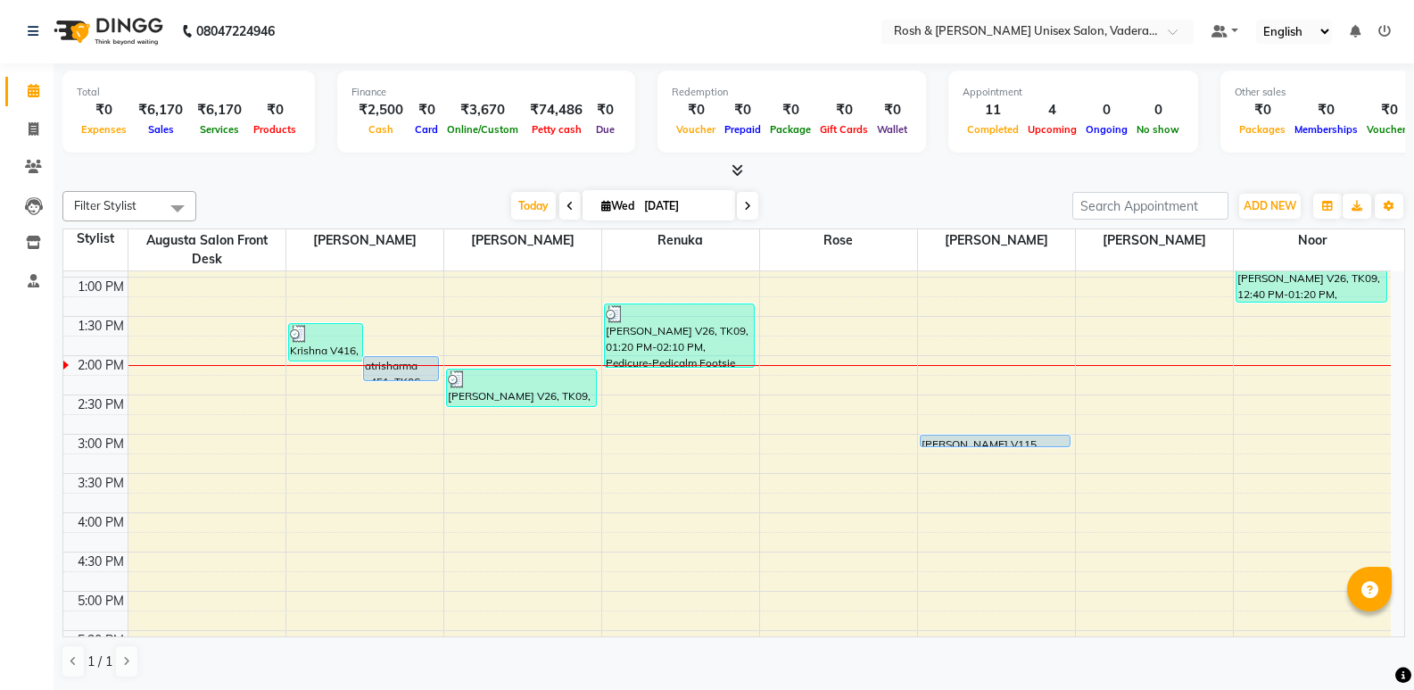
scroll to position [387, 0]
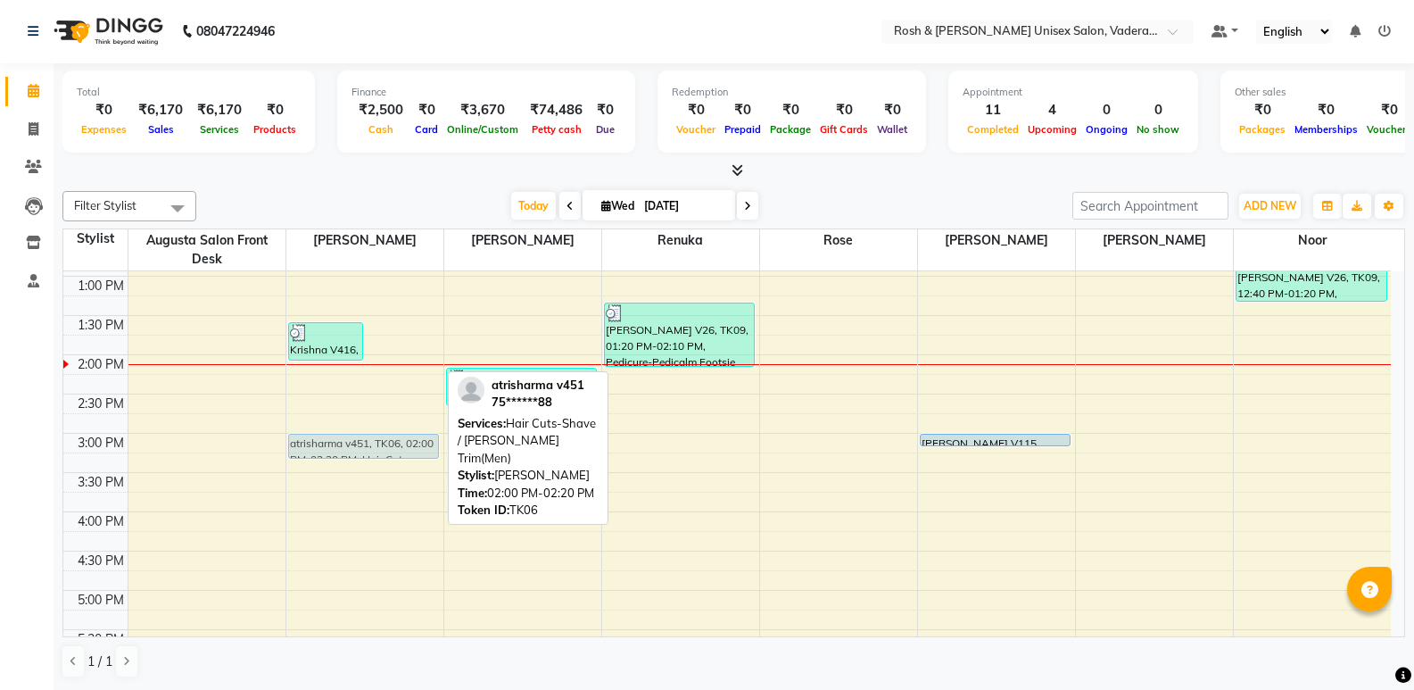
drag, startPoint x: 402, startPoint y: 372, endPoint x: 368, endPoint y: 445, distance: 80.3
click at [368, 445] on div "[PERSON_NAME] v323, TK05, 09:40 AM-10:30 AM, Hair Cuts-Shave / [PERSON_NAME] Tr…" at bounding box center [364, 394] width 157 height 1020
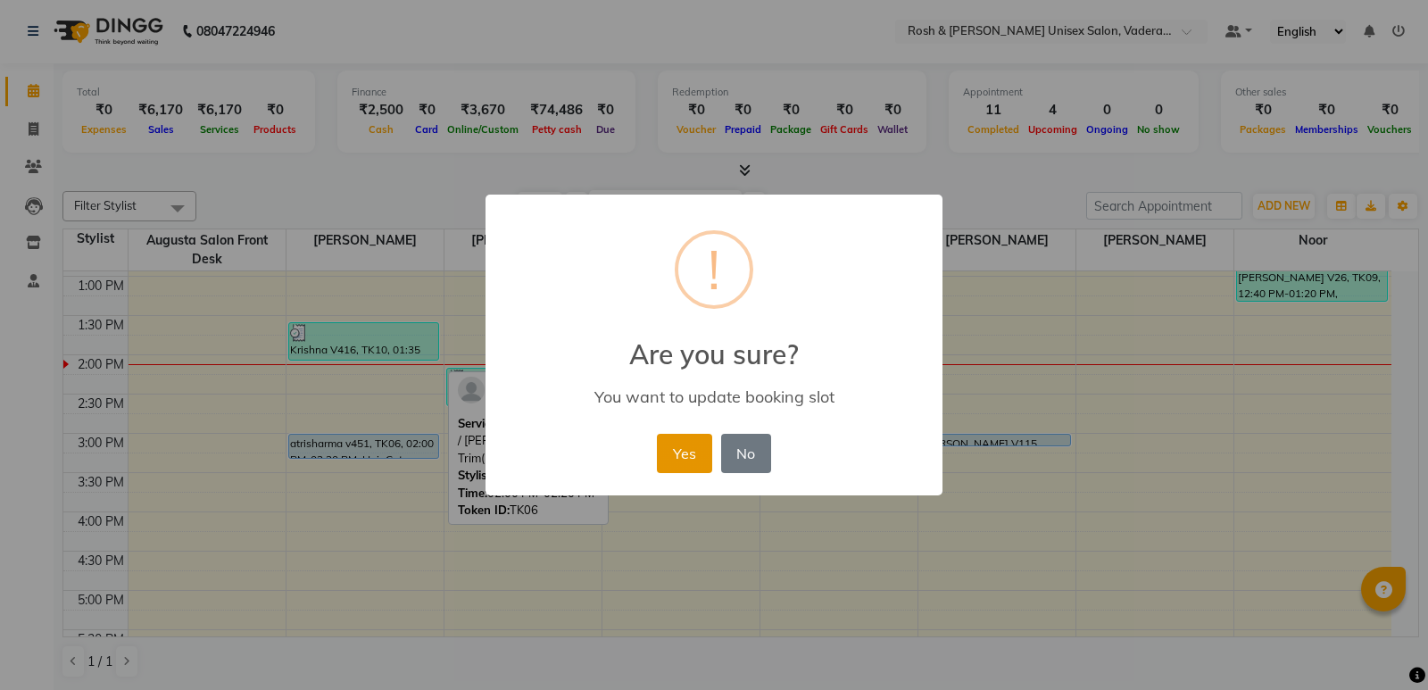
click at [666, 448] on button "Yes" at bounding box center [684, 453] width 54 height 39
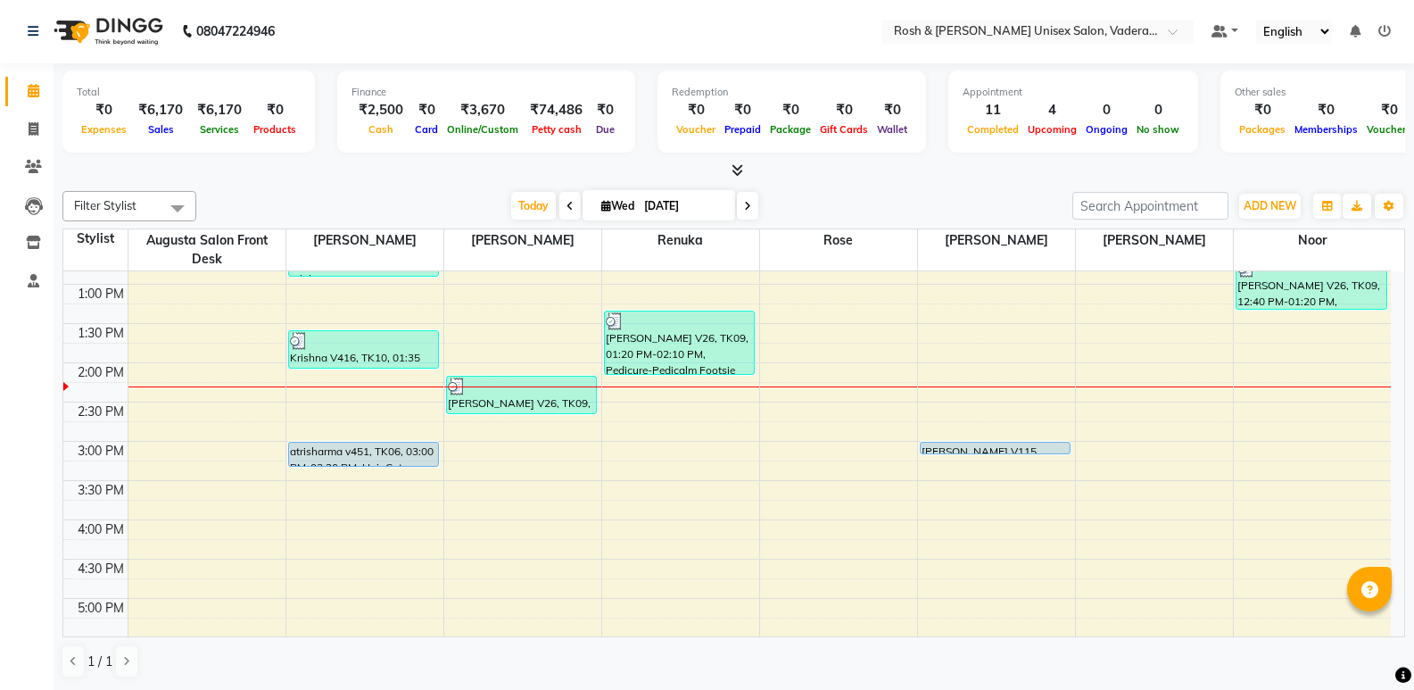
scroll to position [357, 0]
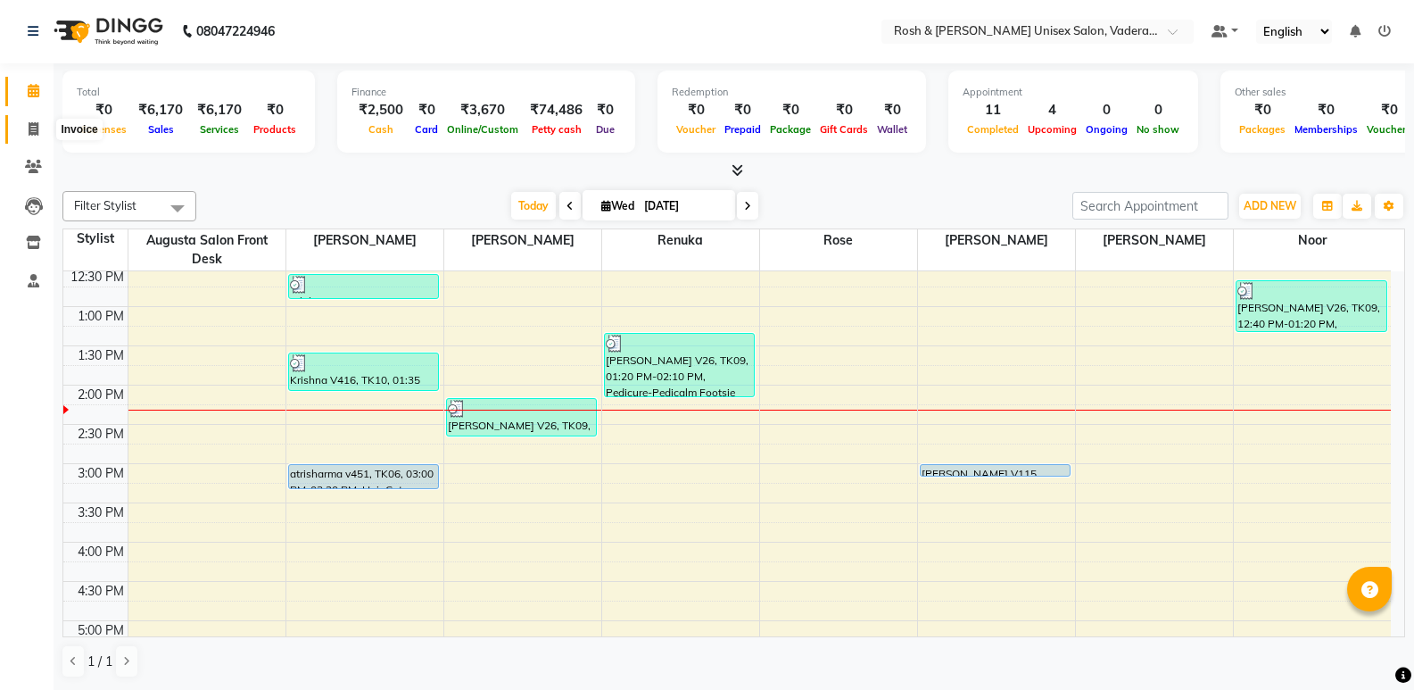
click at [23, 138] on span at bounding box center [33, 130] width 31 height 21
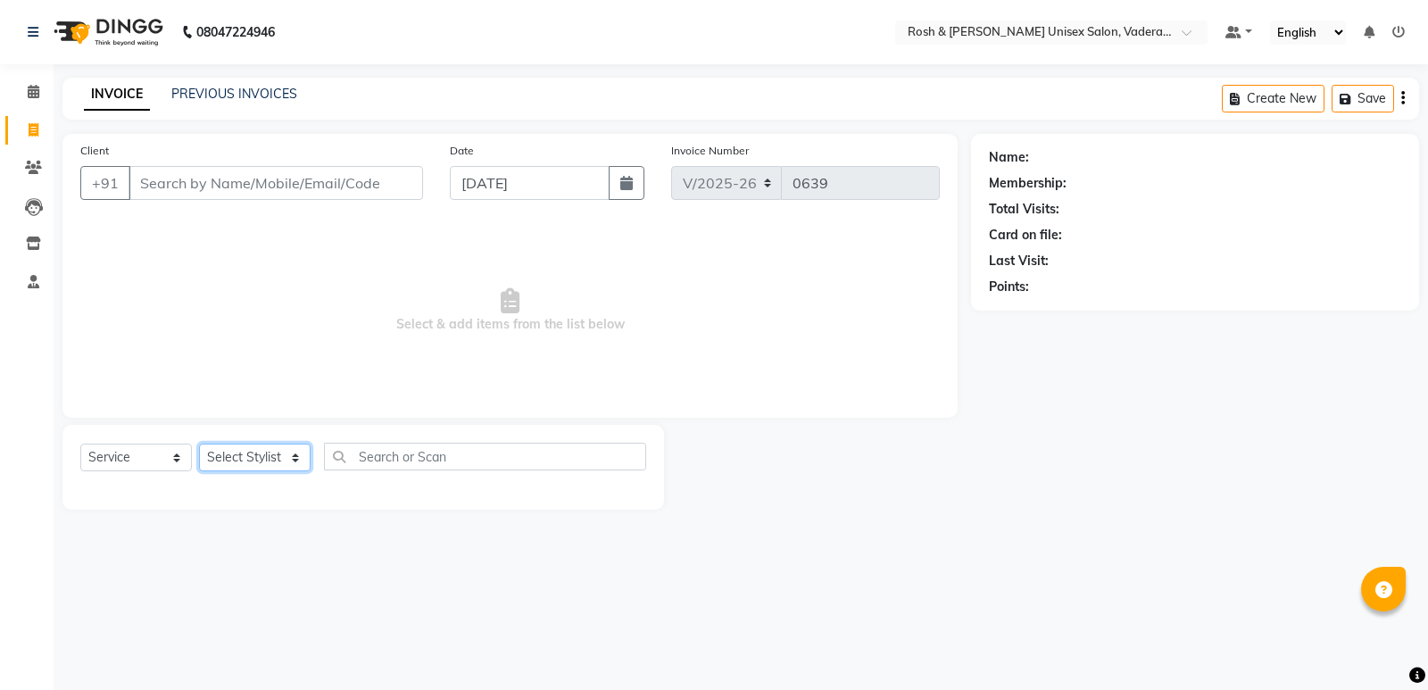
click at [287, 454] on select "Select Stylist Augusta Salon Front Desk [PERSON_NAME] [PERSON_NAME] [PERSON_NAM…" at bounding box center [255, 457] width 112 height 28
click at [199, 443] on select "Select Stylist Augusta Salon Front Desk [PERSON_NAME] [PERSON_NAME] [PERSON_NAM…" at bounding box center [255, 457] width 112 height 28
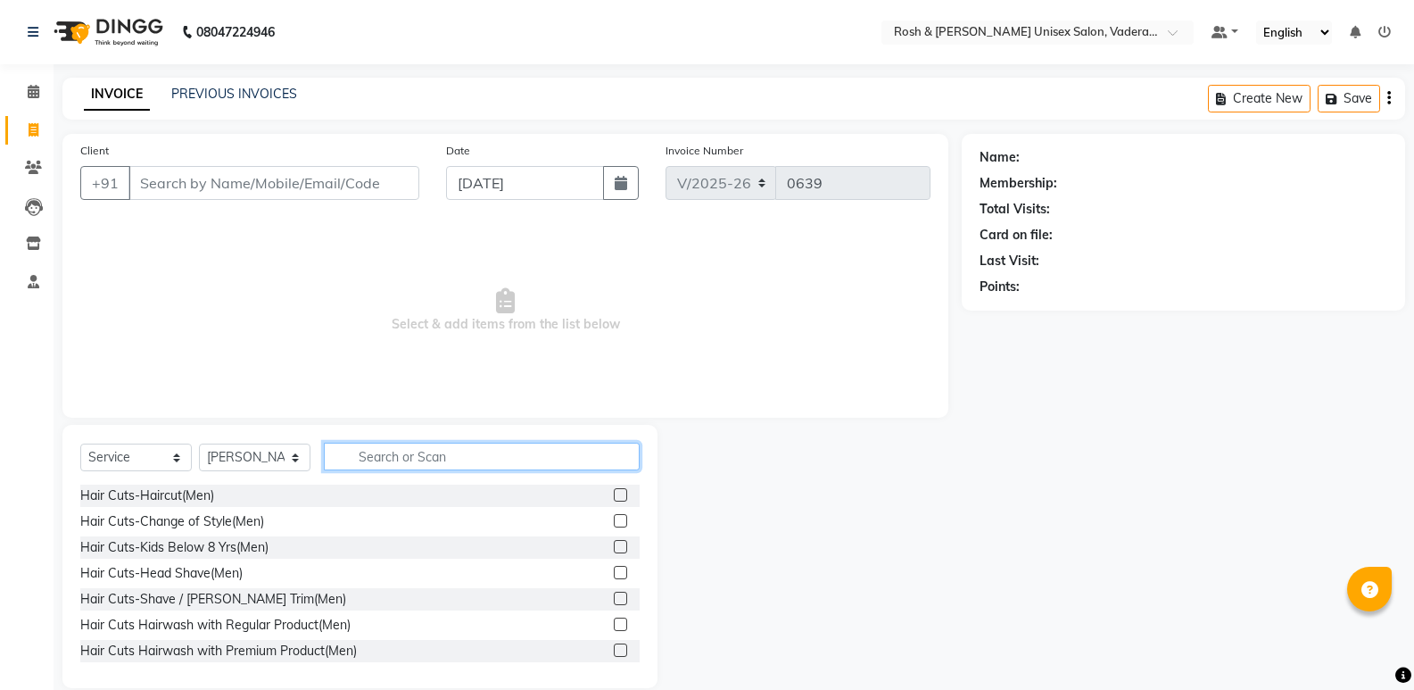
click at [377, 463] on input "text" at bounding box center [482, 457] width 316 height 28
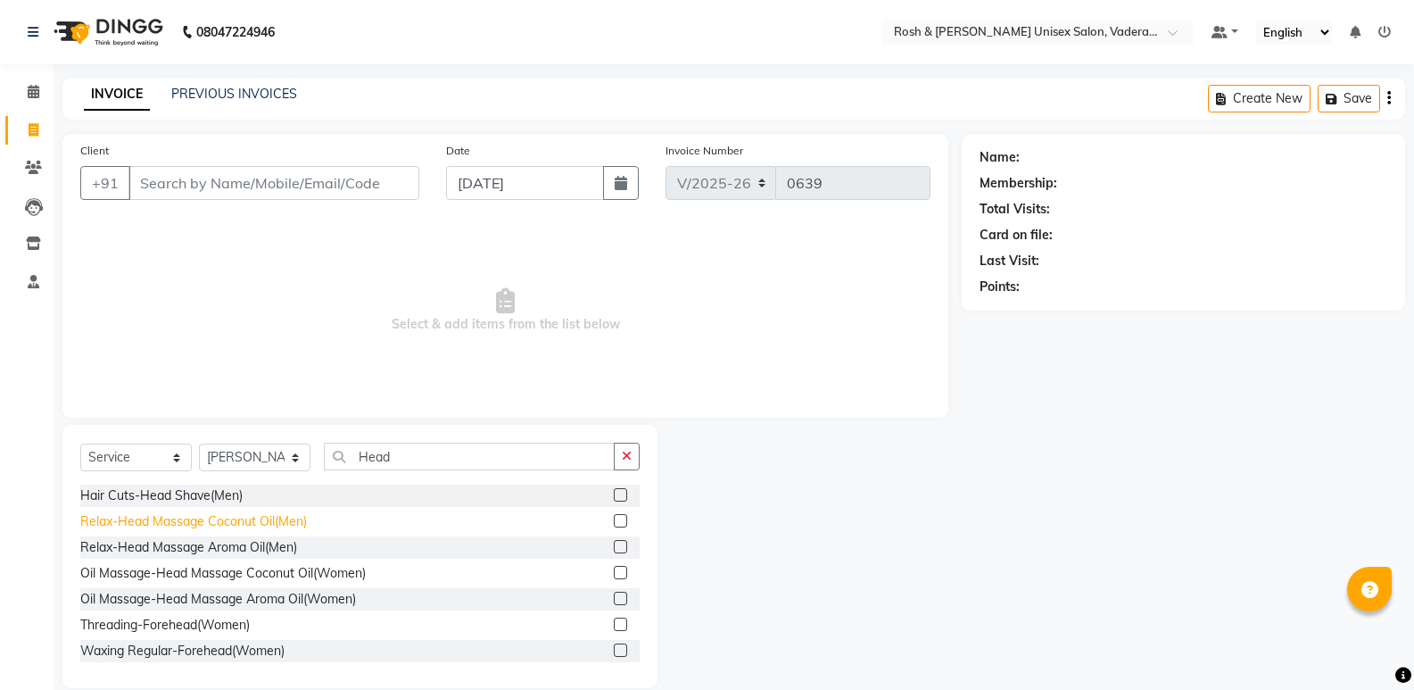
click at [202, 523] on div "Relax-Head Massage Coconut Oil(Men)" at bounding box center [193, 521] width 227 height 19
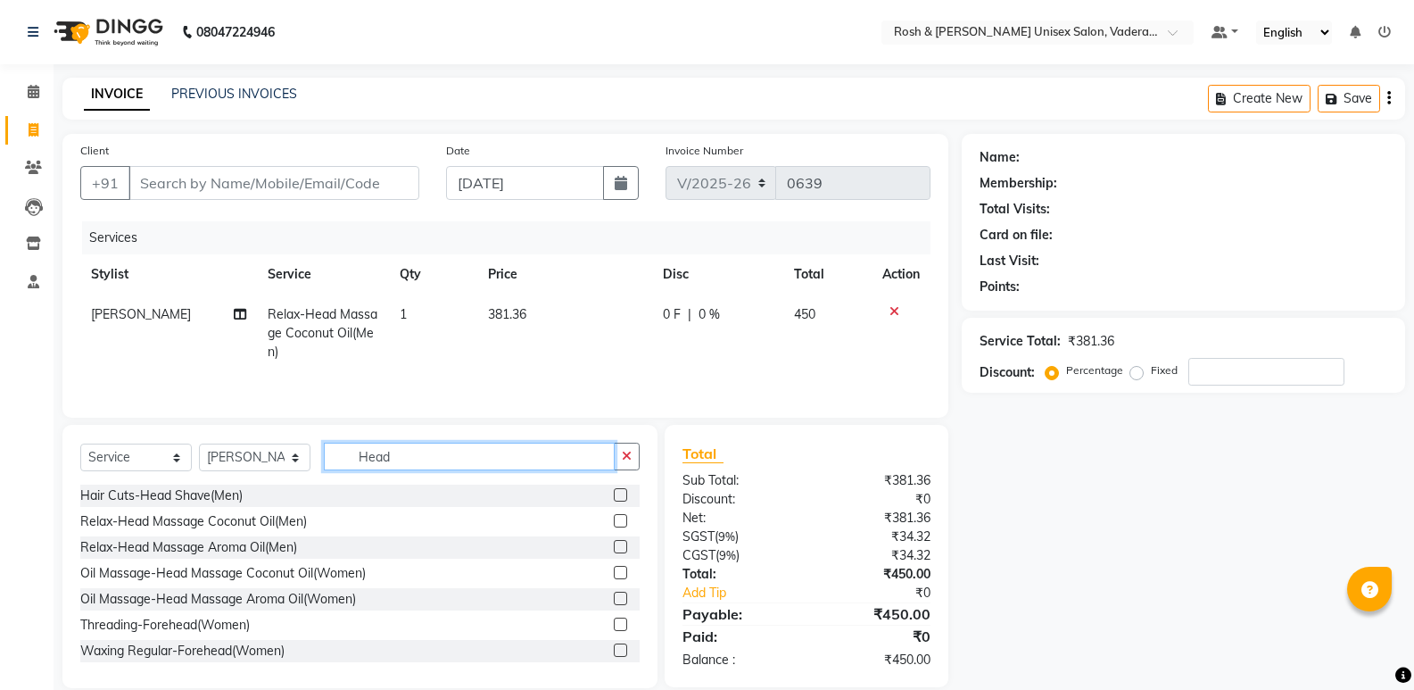
click at [409, 464] on input "Head" at bounding box center [469, 457] width 291 height 28
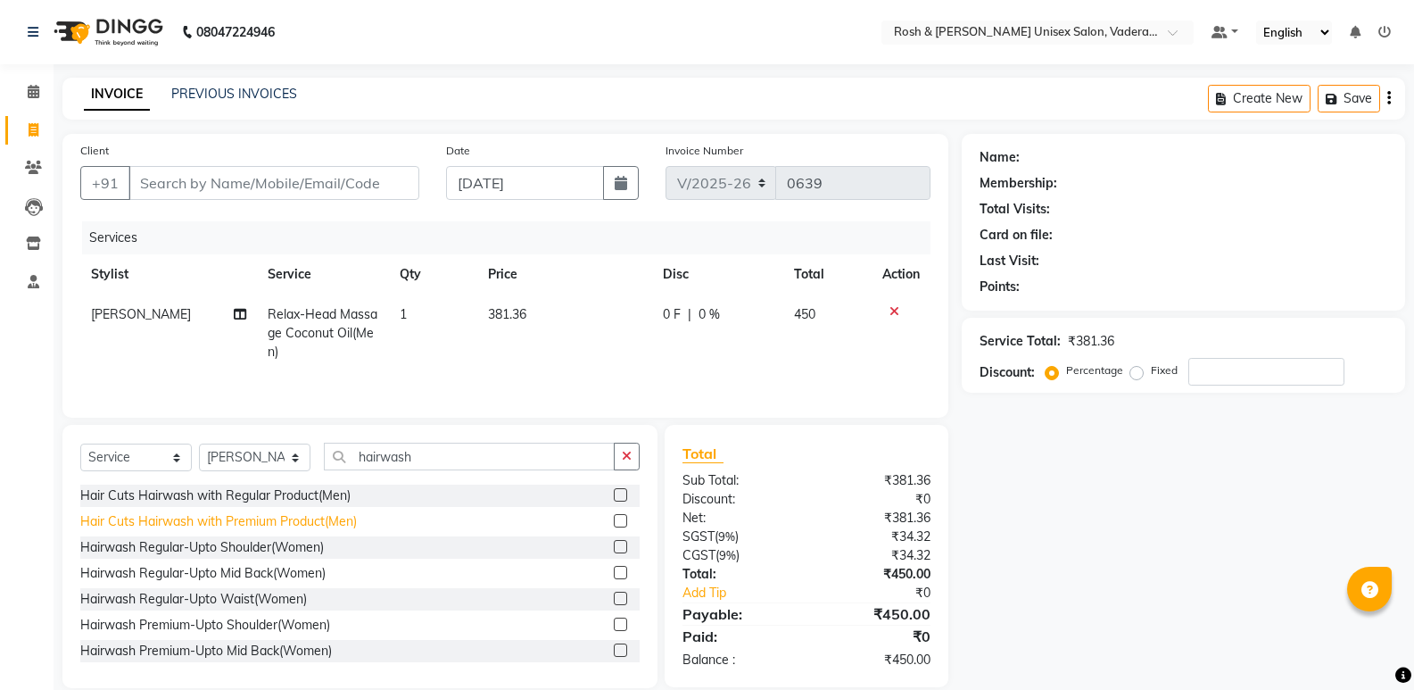
click at [236, 527] on div "Hair Cuts Hairwash with Premium Product(Men)" at bounding box center [218, 521] width 277 height 19
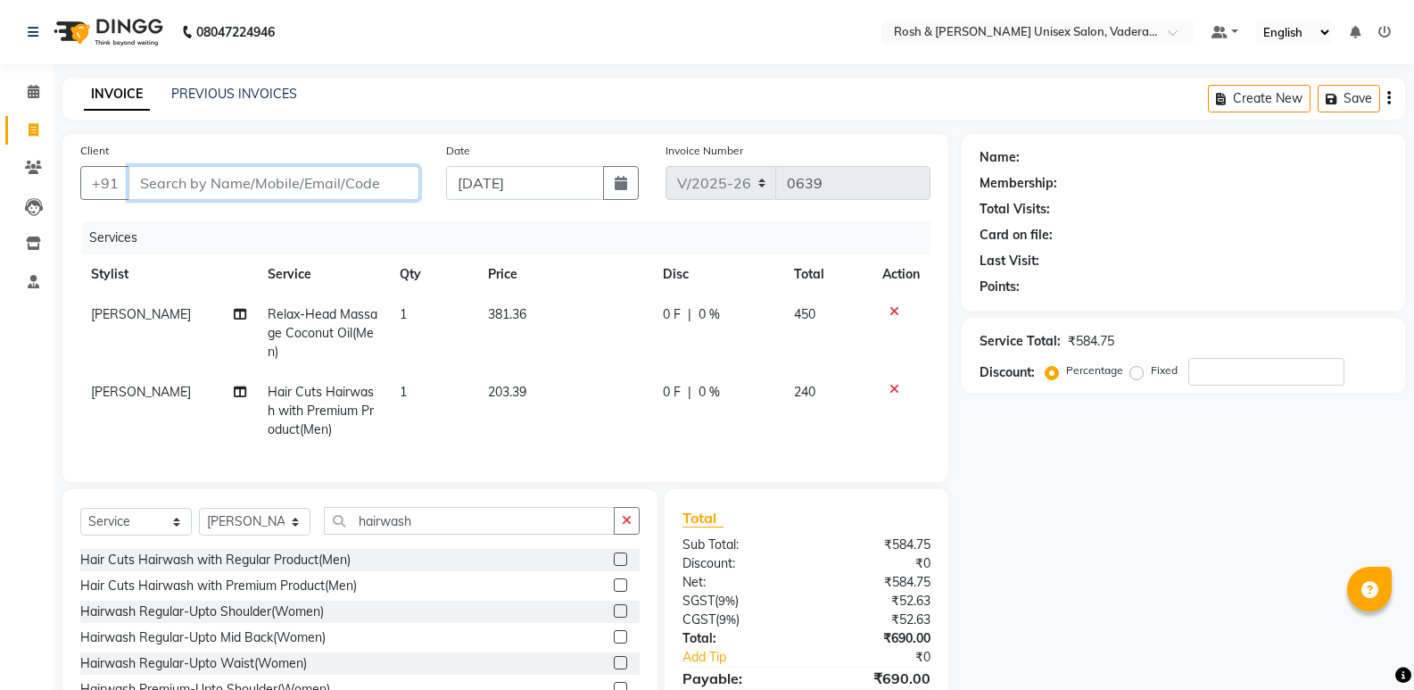
click at [182, 188] on input "Client" at bounding box center [273, 183] width 291 height 34
click at [380, 174] on span "Add Client" at bounding box center [373, 183] width 70 height 18
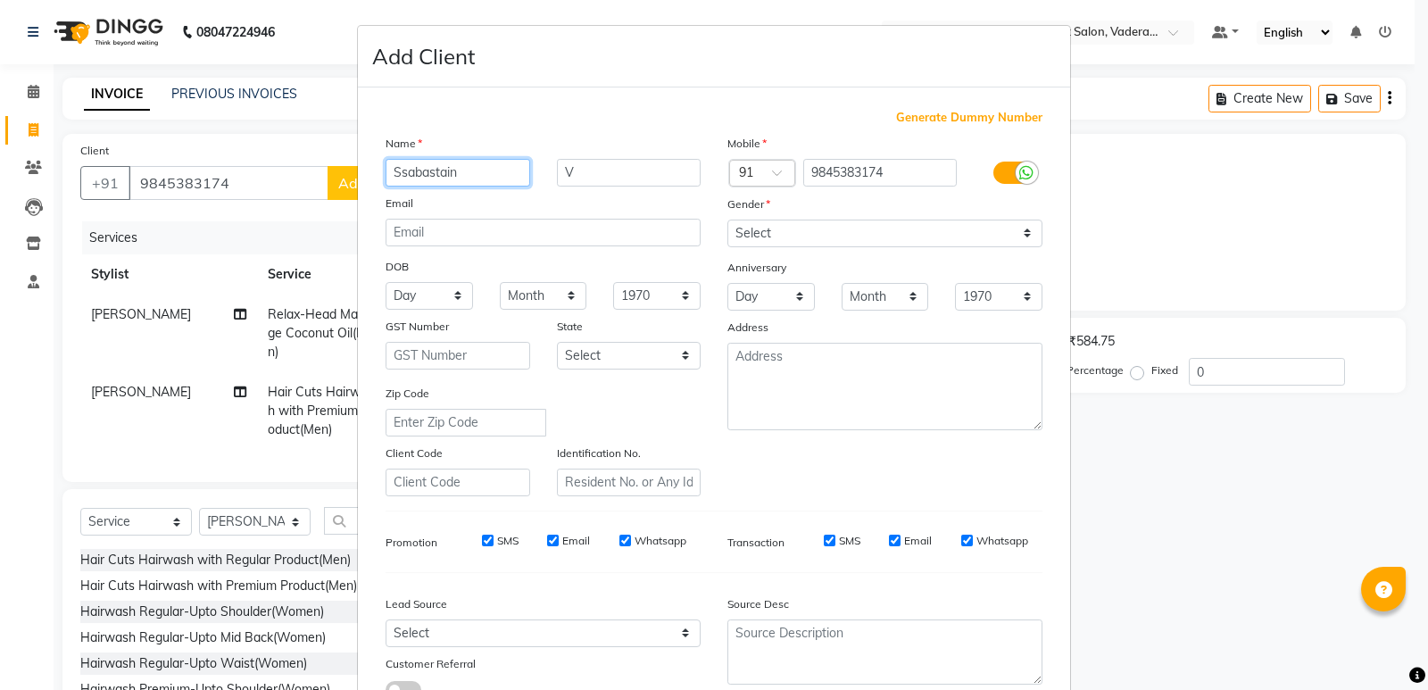
click at [399, 172] on input "Ssabastain" at bounding box center [457, 173] width 145 height 28
click at [591, 167] on input "V" at bounding box center [629, 173] width 145 height 28
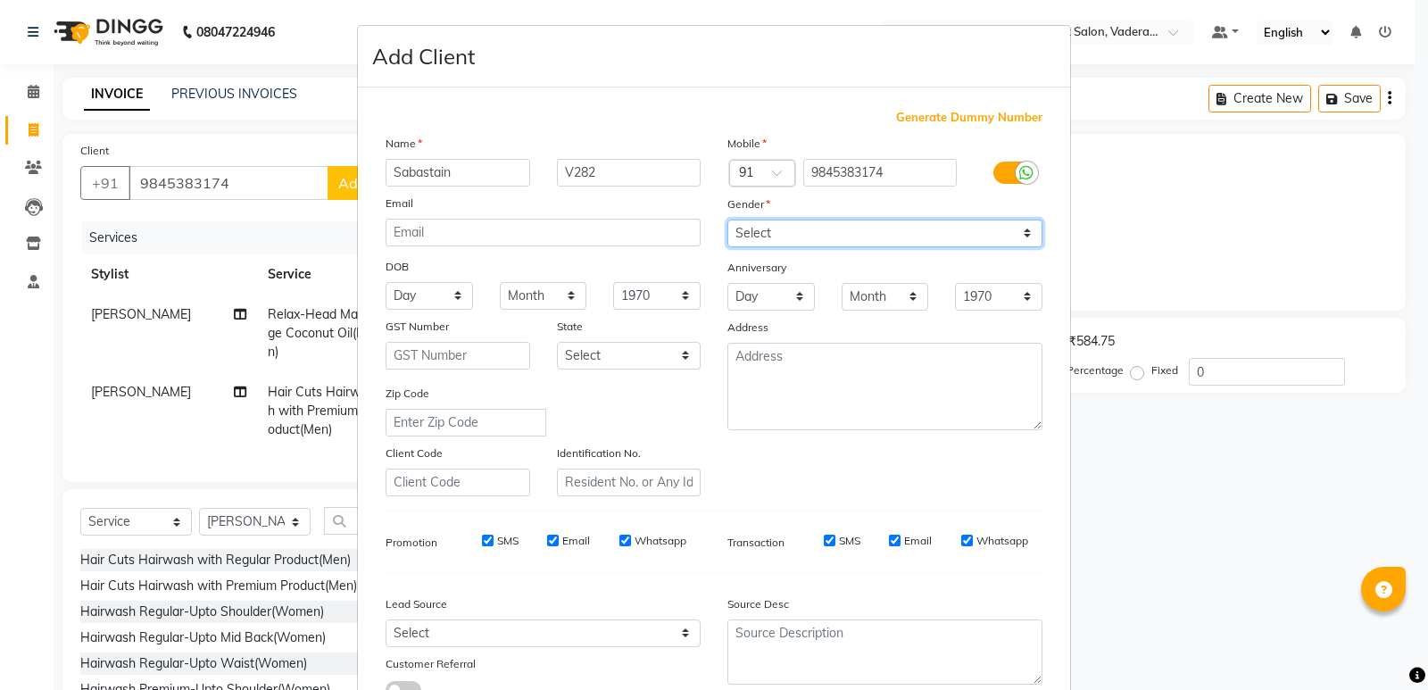
click at [857, 236] on select "Select [DEMOGRAPHIC_DATA] [DEMOGRAPHIC_DATA] Other Prefer Not To Say" at bounding box center [884, 233] width 315 height 28
click at [727, 219] on select "Select [DEMOGRAPHIC_DATA] [DEMOGRAPHIC_DATA] Other Prefer Not To Say" at bounding box center [884, 233] width 315 height 28
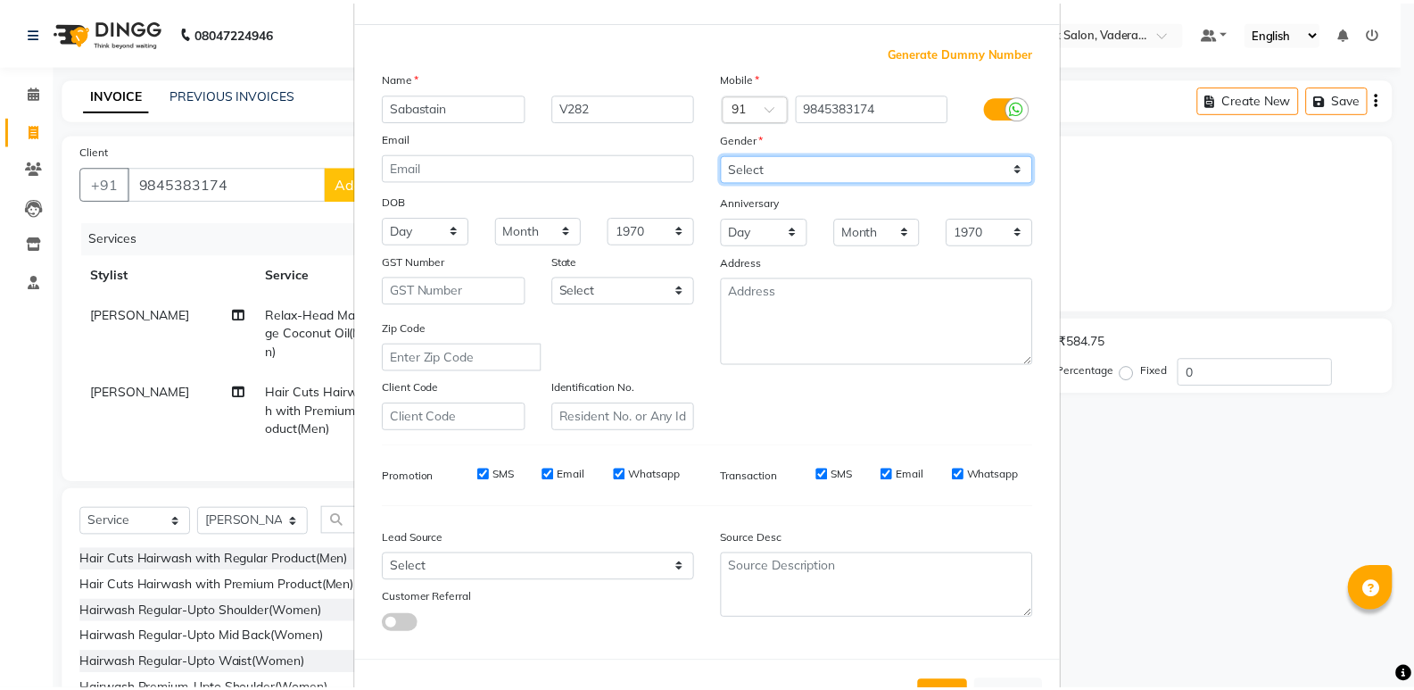
scroll to position [134, 0]
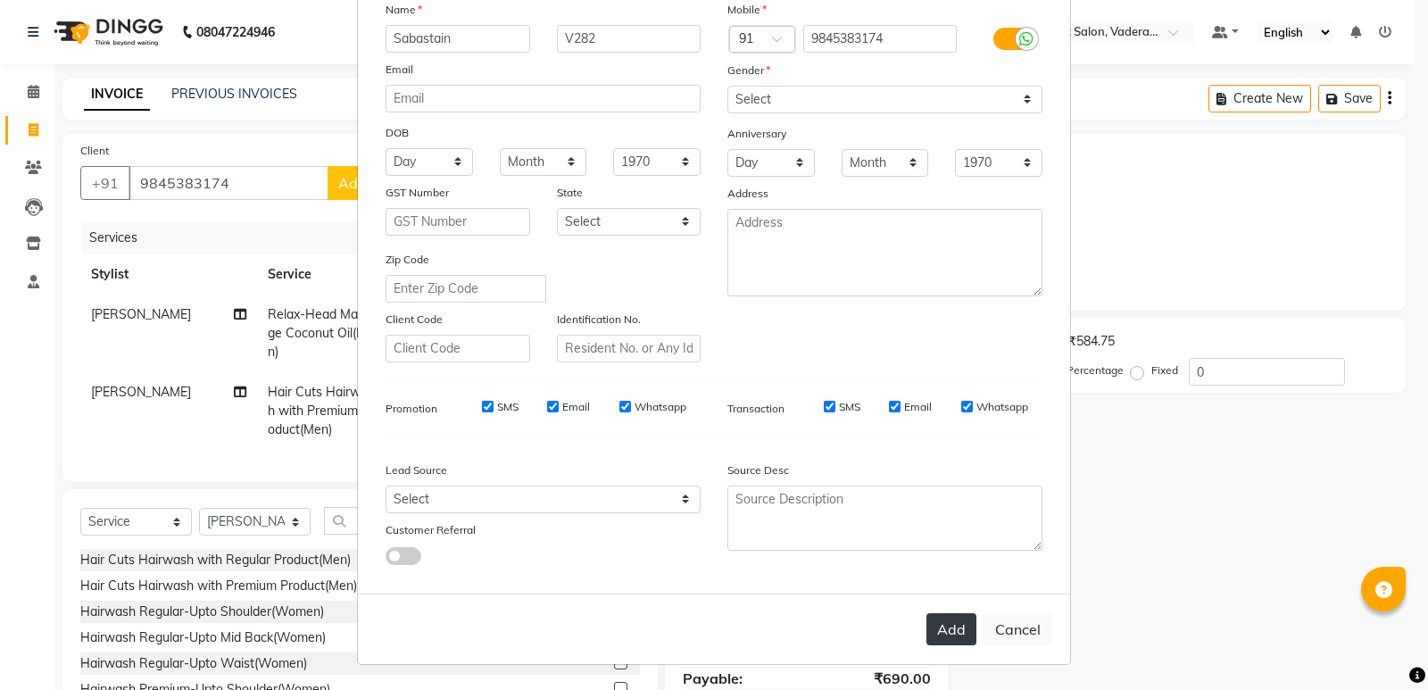
click at [958, 616] on button "Add" at bounding box center [951, 629] width 50 height 32
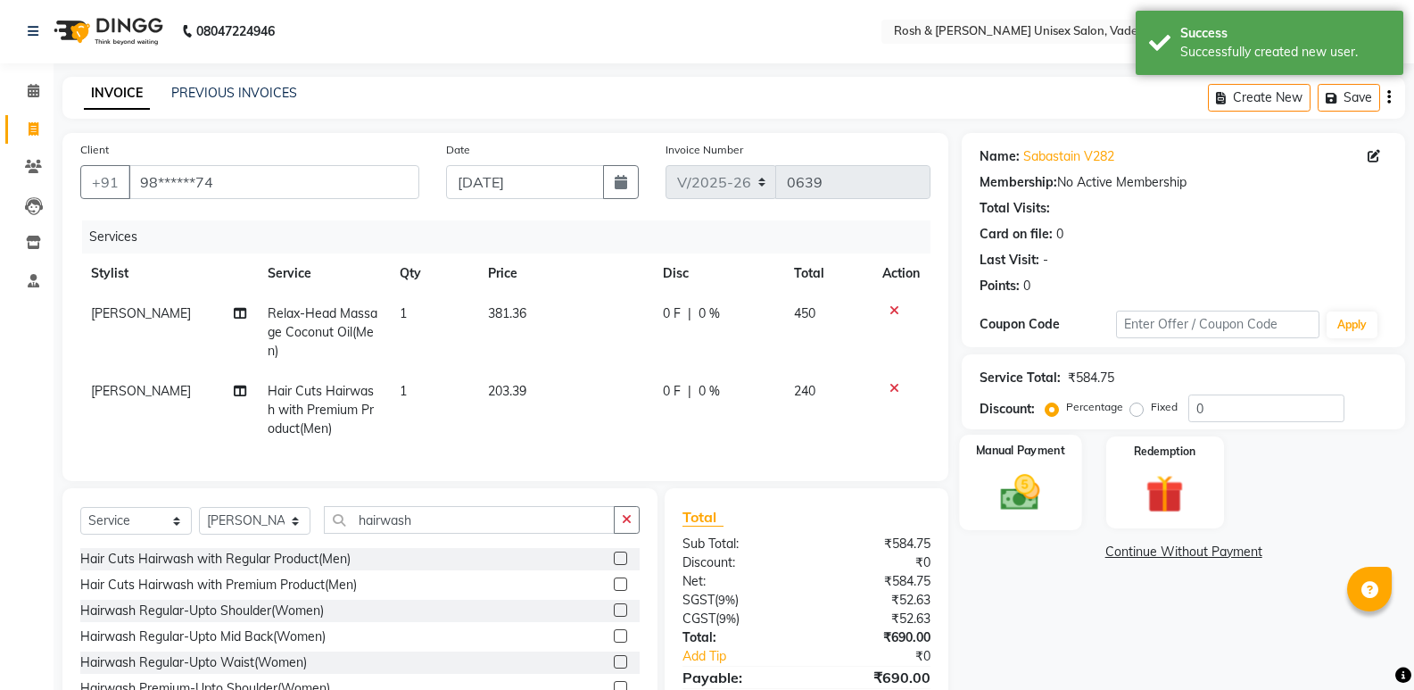
click at [1020, 435] on div "Manual Payment" at bounding box center [1021, 482] width 122 height 95
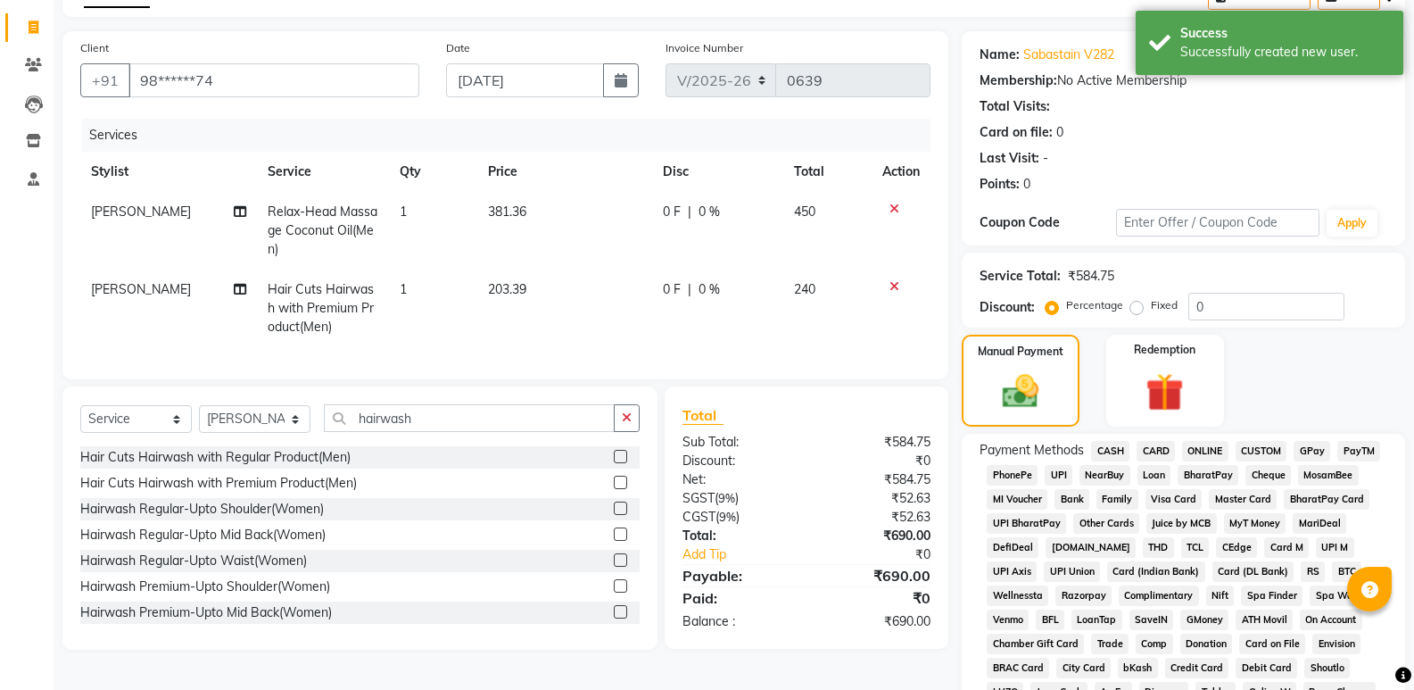
scroll to position [281, 0]
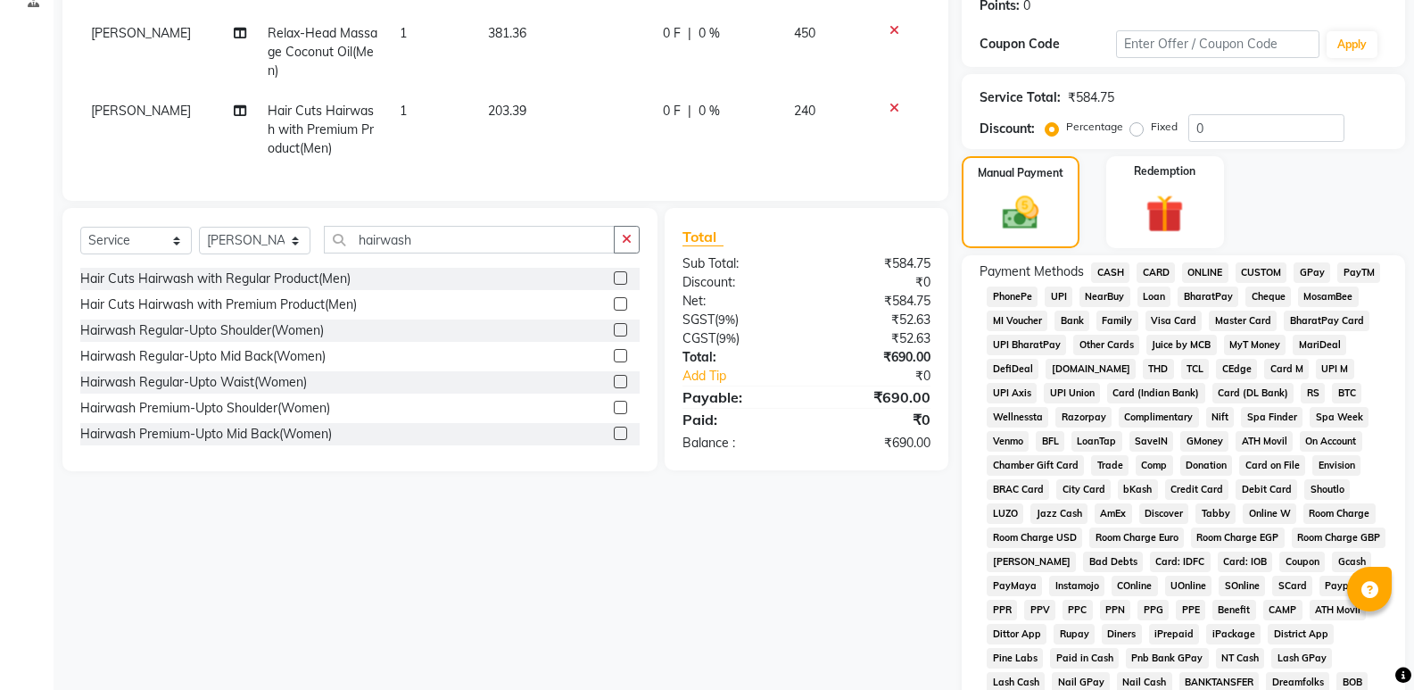
click at [1048, 298] on span "UPI" at bounding box center [1059, 296] width 28 height 21
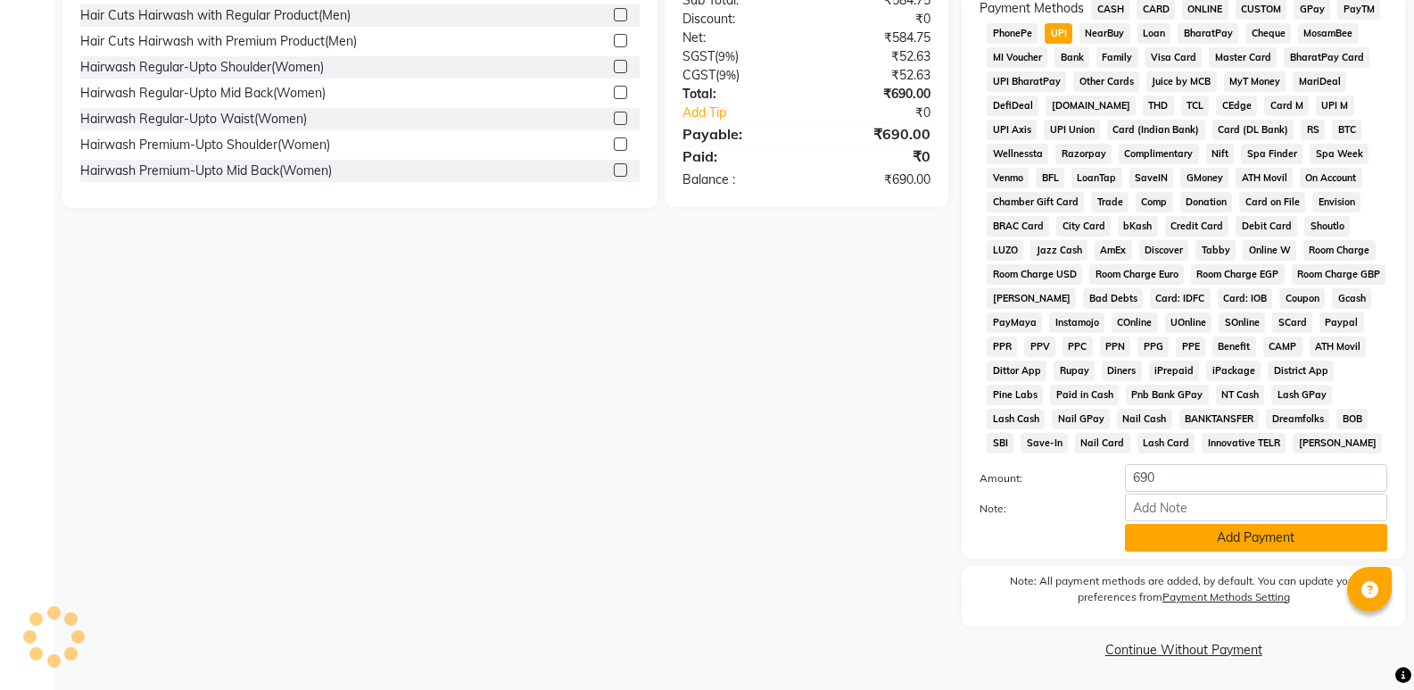
click at [1213, 546] on button "Add Payment" at bounding box center [1256, 538] width 262 height 28
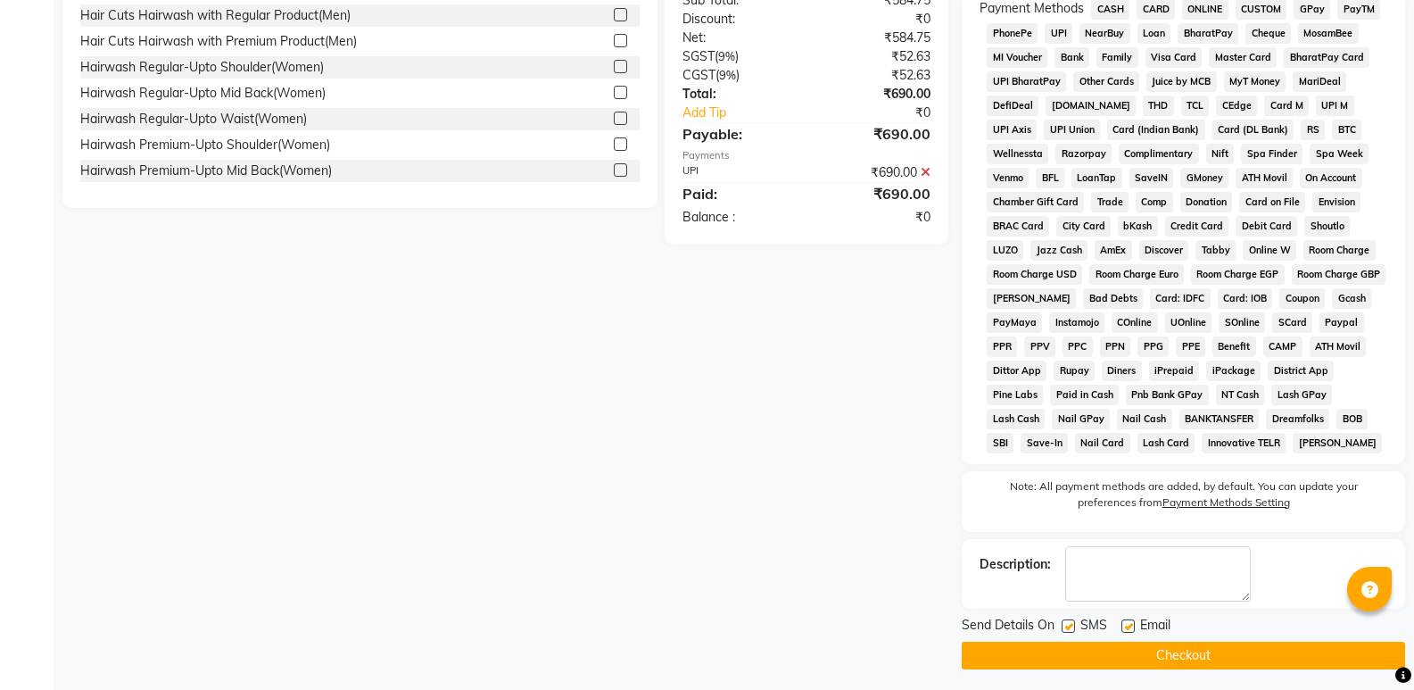
click at [1205, 657] on button "Checkout" at bounding box center [1183, 656] width 443 height 28
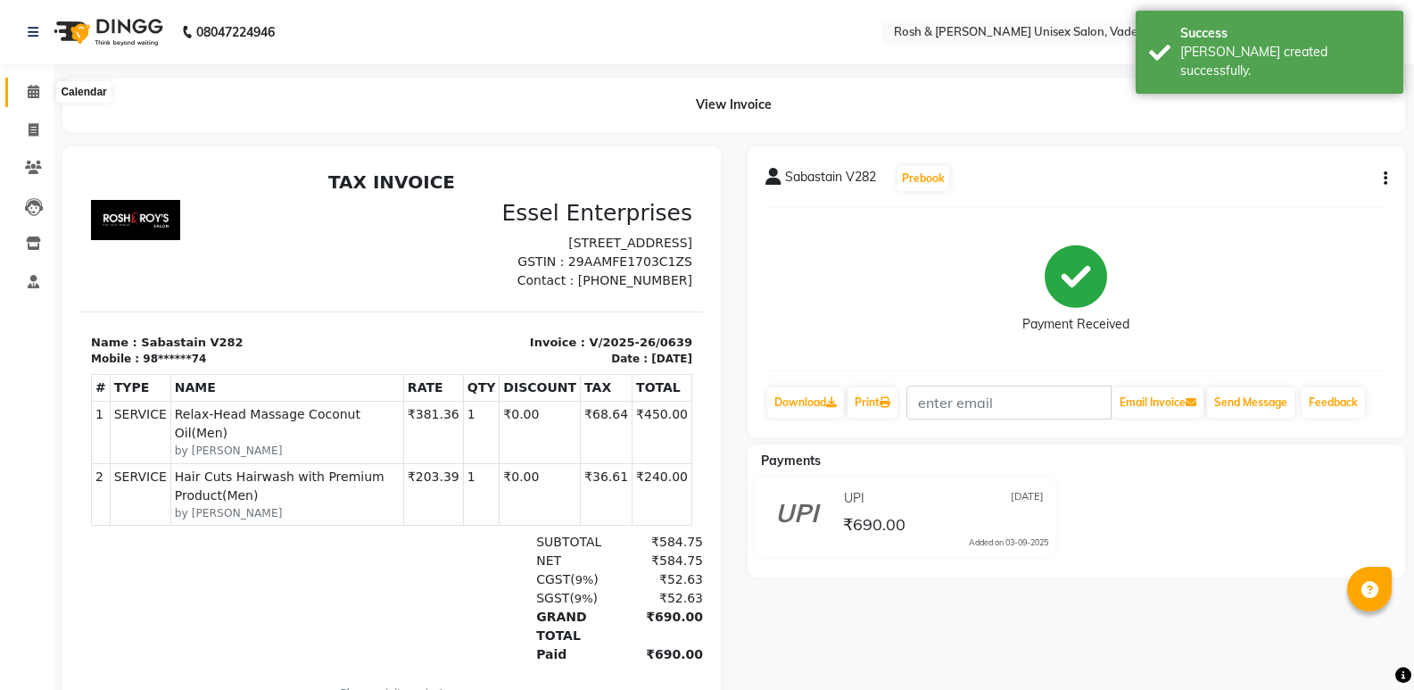
click at [41, 93] on span at bounding box center [33, 92] width 31 height 21
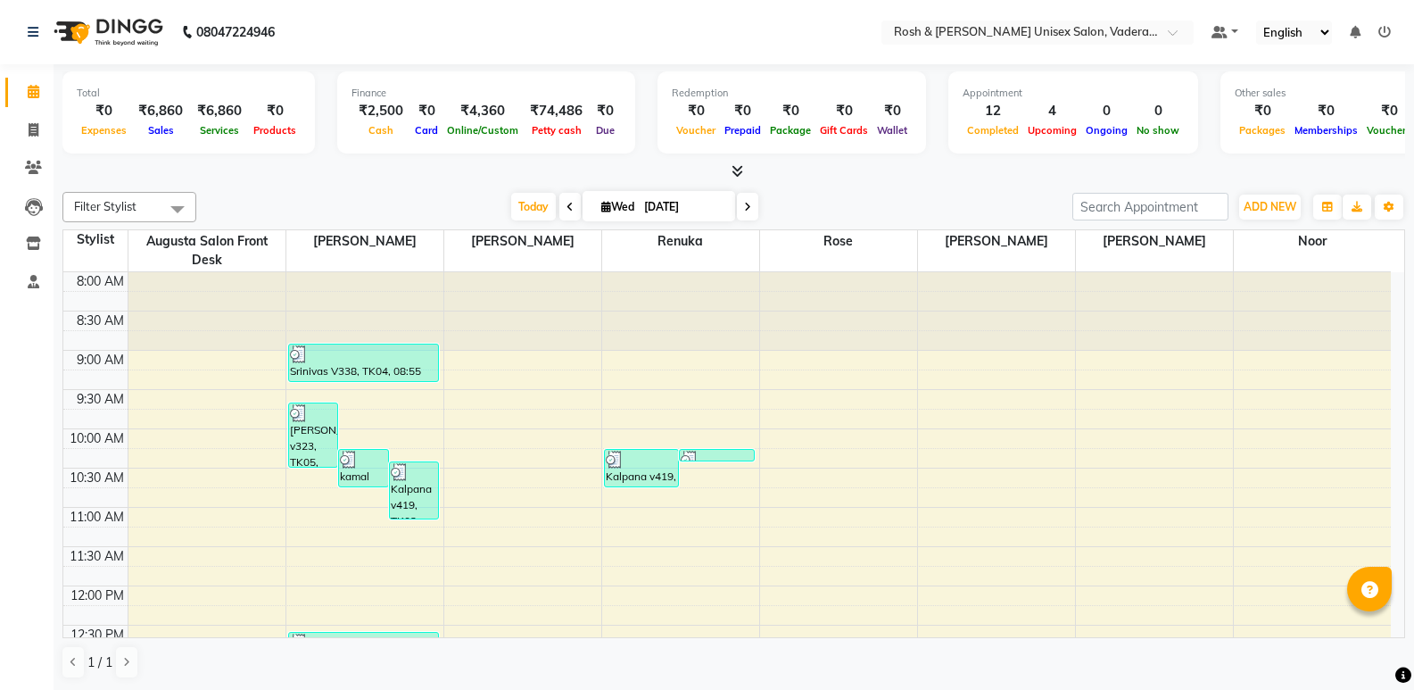
click at [753, 207] on span at bounding box center [747, 207] width 21 height 28
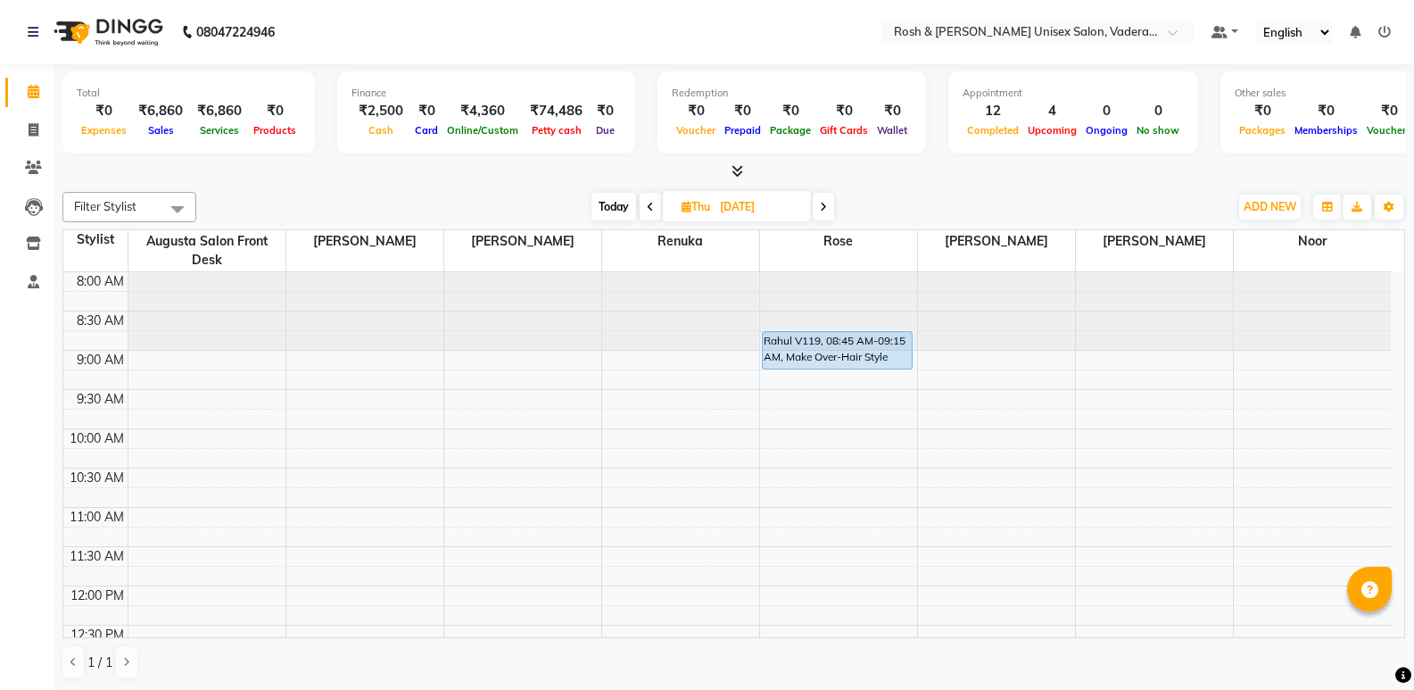
click at [608, 205] on span "Today" at bounding box center [614, 207] width 45 height 28
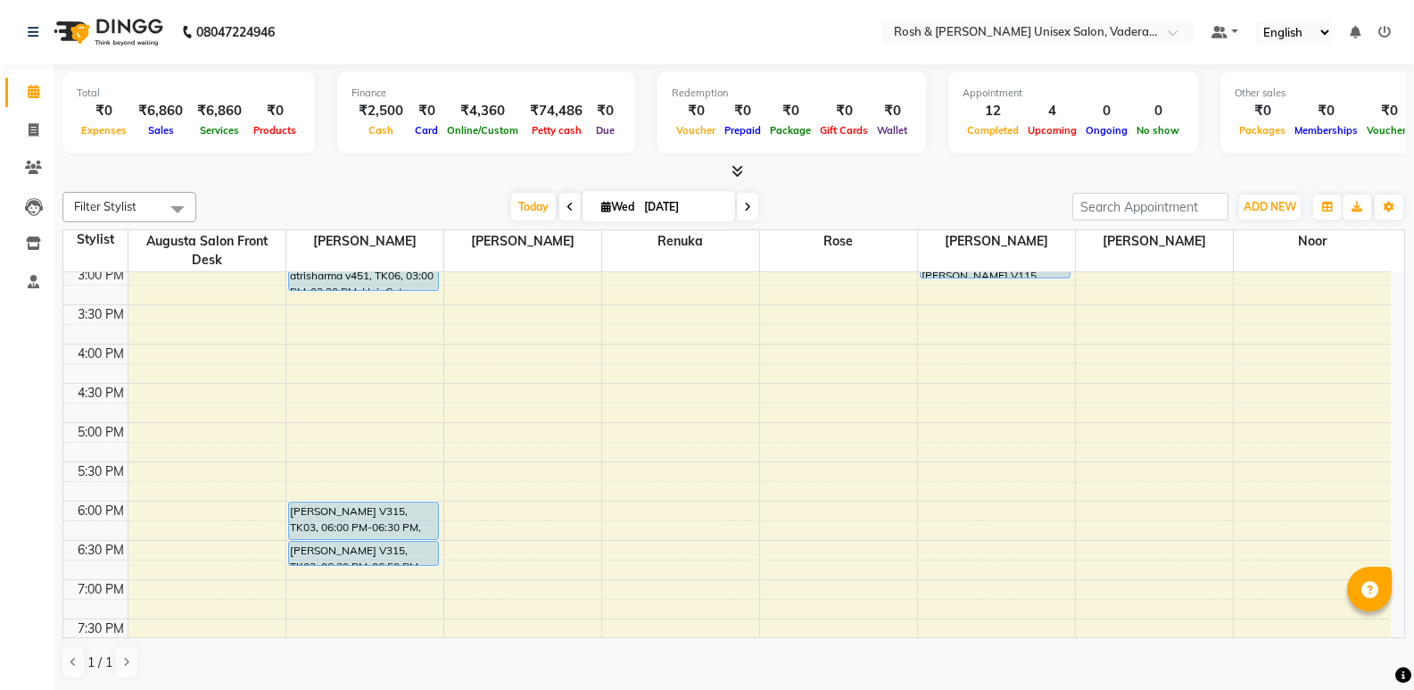
scroll to position [655, 0]
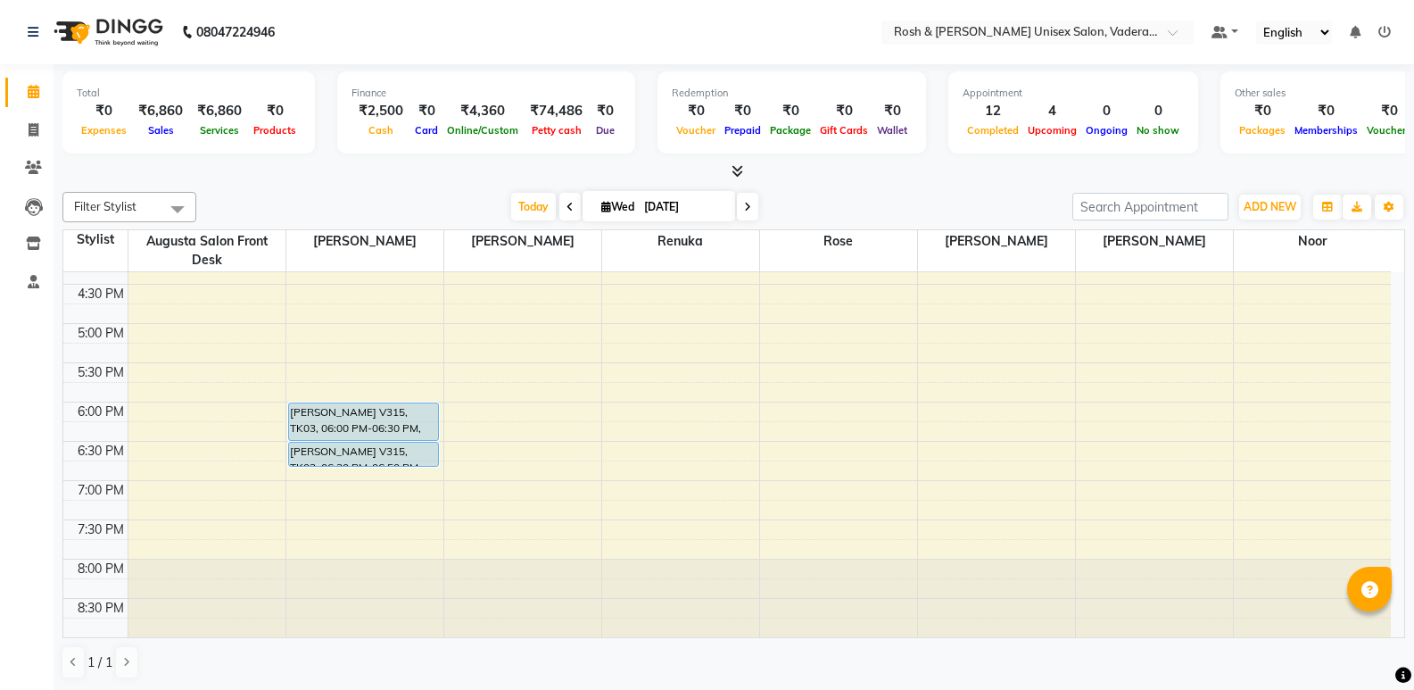
click at [735, 171] on icon at bounding box center [738, 170] width 12 height 13
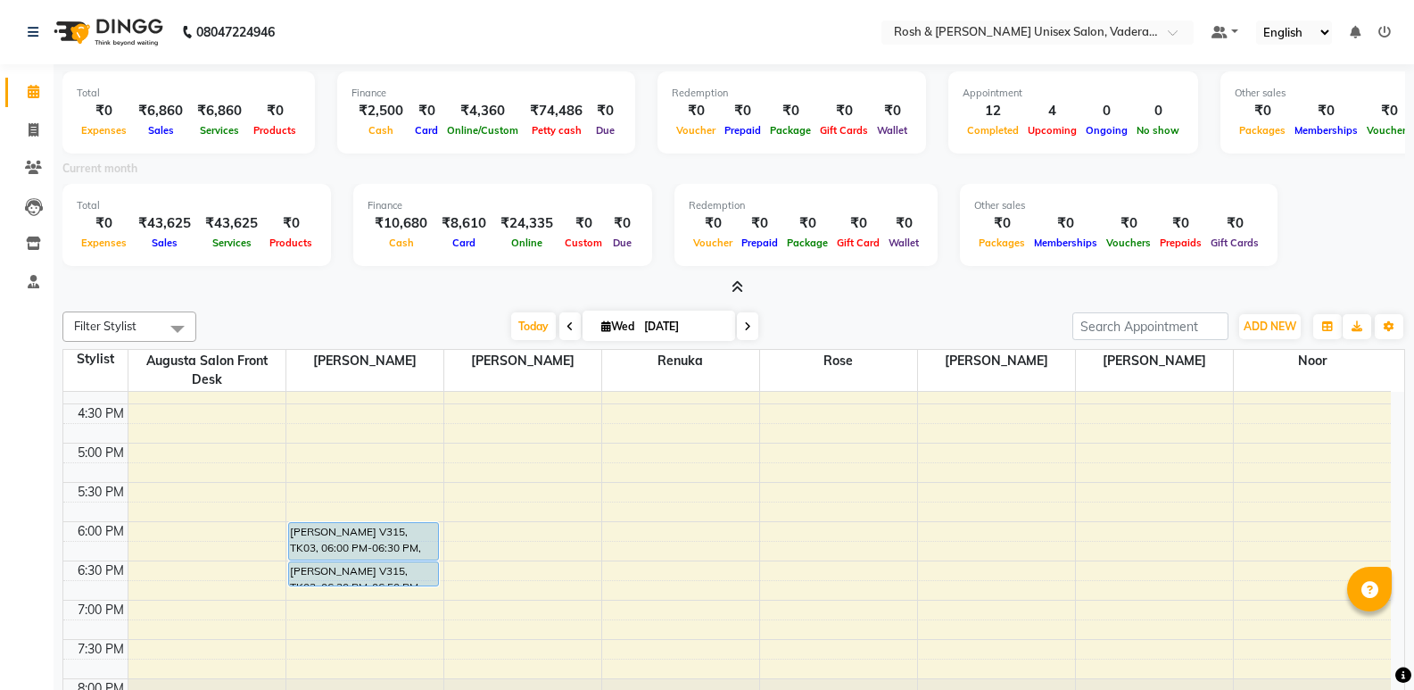
click at [741, 285] on icon at bounding box center [738, 286] width 12 height 13
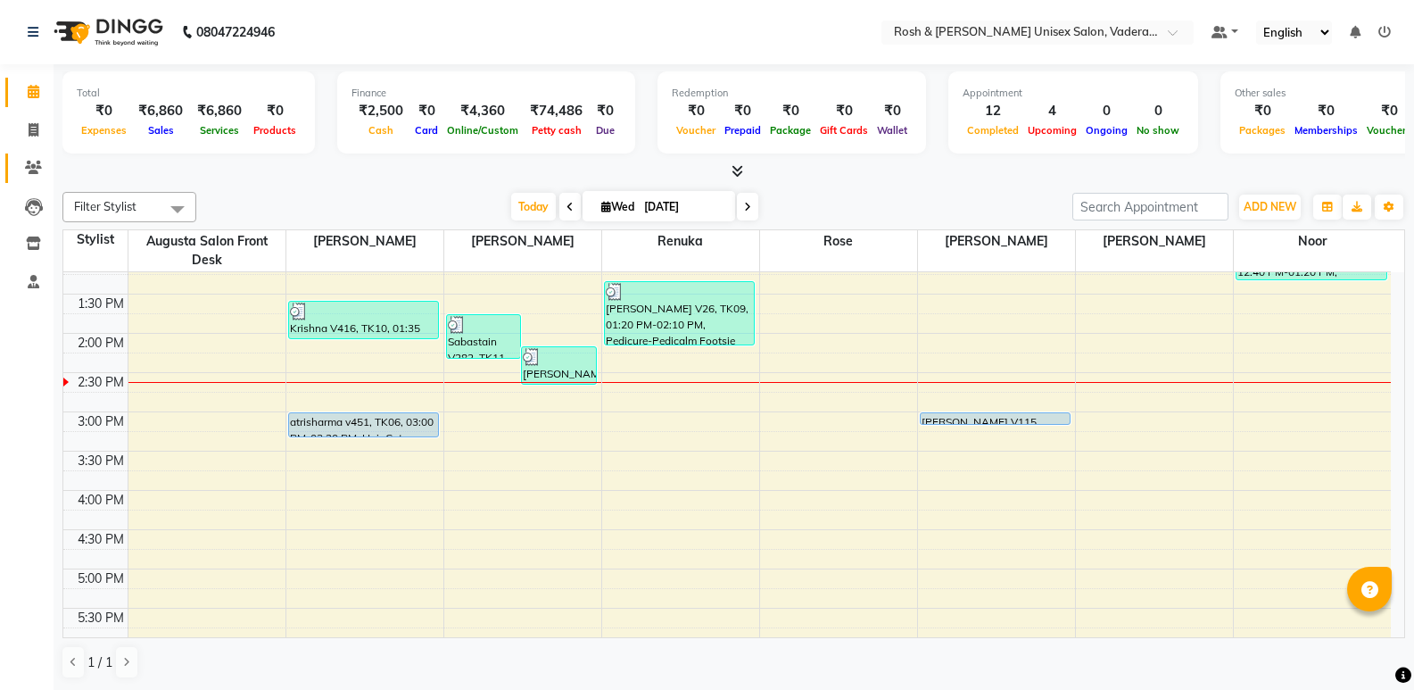
scroll to position [387, 0]
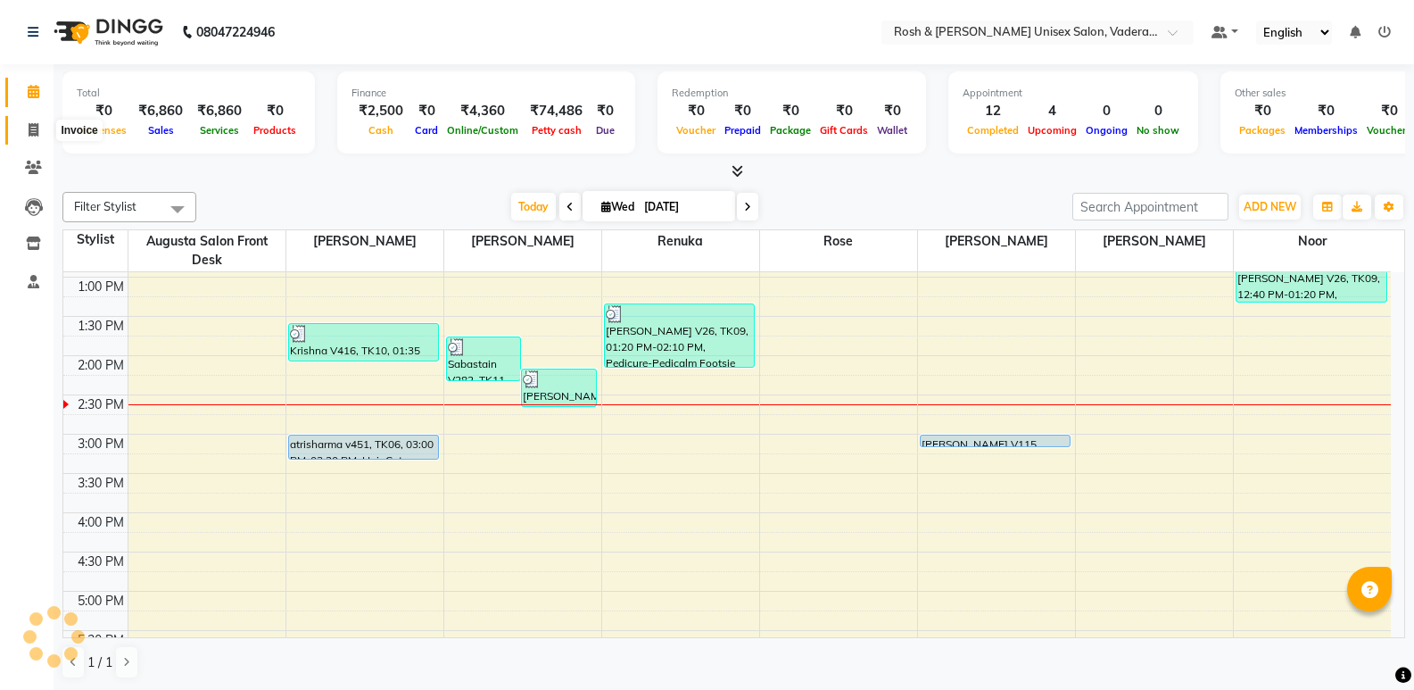
click at [40, 124] on span at bounding box center [33, 130] width 31 height 21
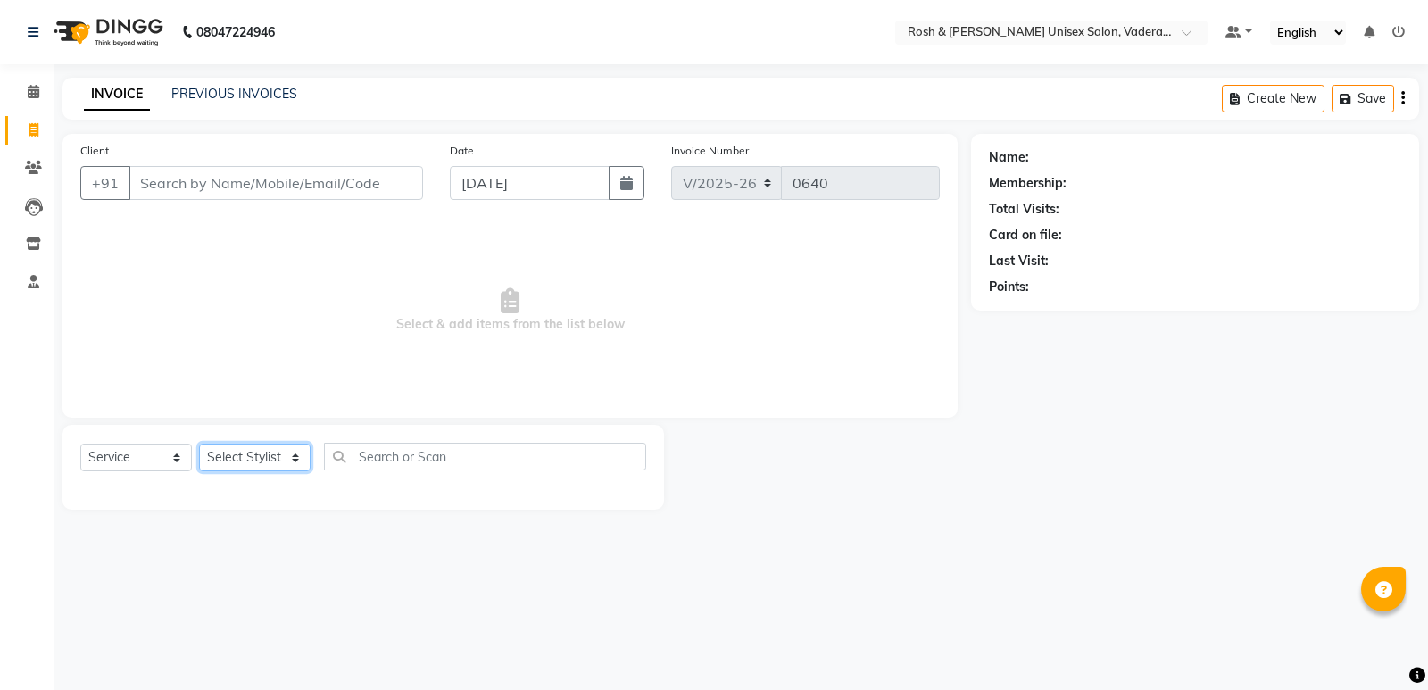
click at [294, 457] on select "Select Stylist Augusta Salon Front Desk [PERSON_NAME] [PERSON_NAME] [PERSON_NAM…" at bounding box center [255, 457] width 112 height 28
click at [199, 443] on select "Select Stylist Augusta Salon Front Desk [PERSON_NAME] [PERSON_NAME] [PERSON_NAM…" at bounding box center [255, 457] width 112 height 28
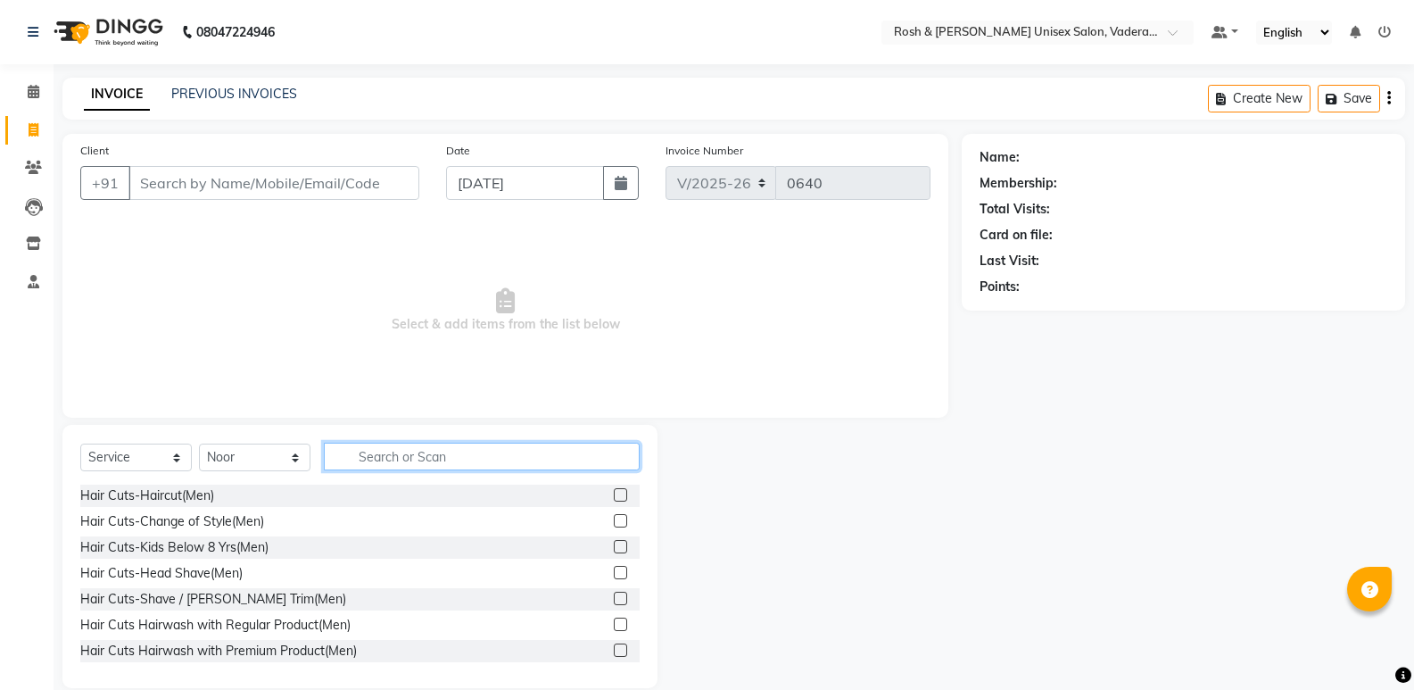
click at [389, 461] on input "text" at bounding box center [482, 457] width 316 height 28
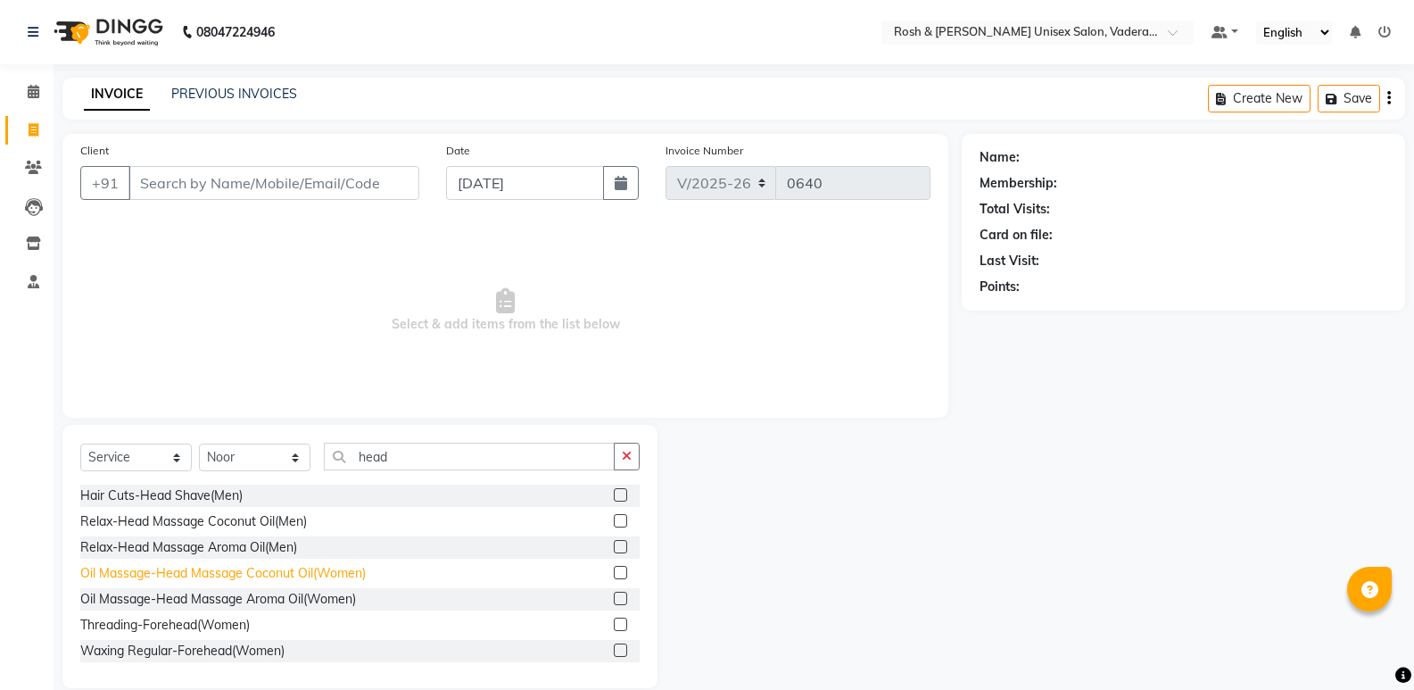
click at [277, 574] on div "Oil Massage-Head Massage Coconut Oil(Women)" at bounding box center [223, 573] width 286 height 19
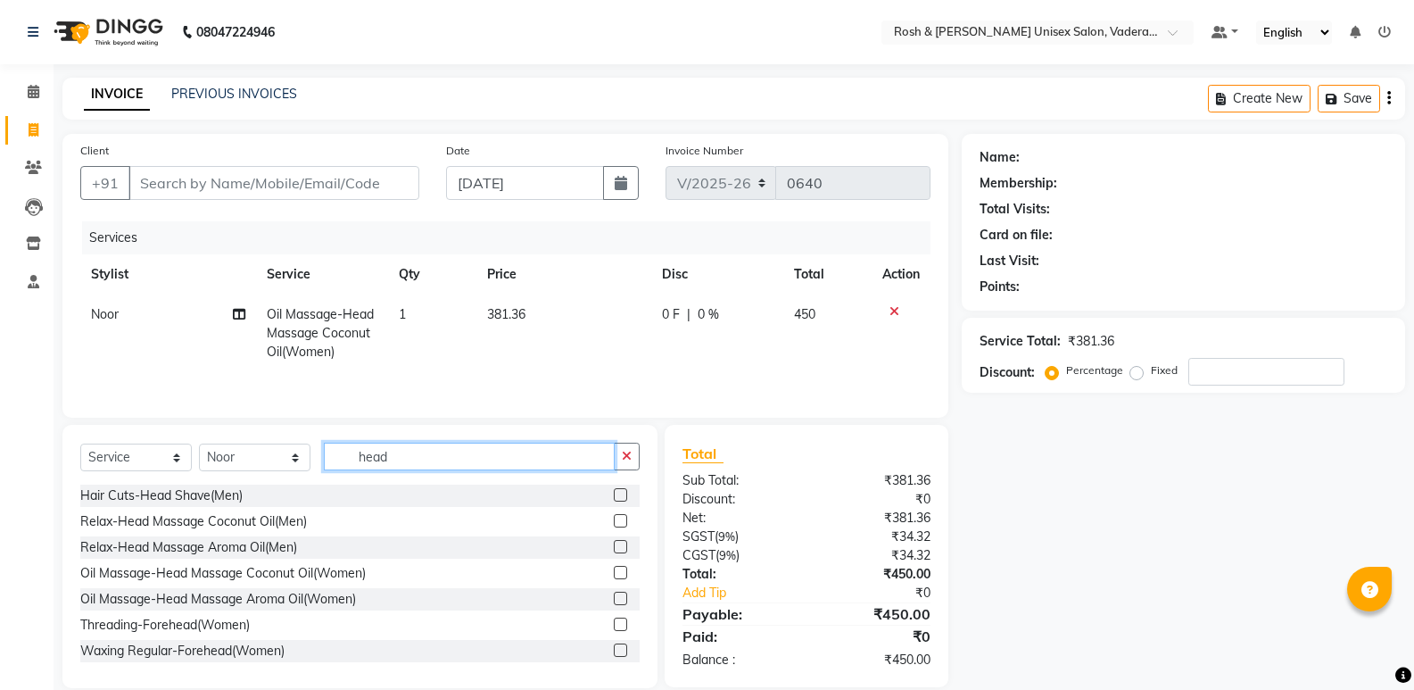
click at [460, 451] on input "head" at bounding box center [469, 457] width 291 height 28
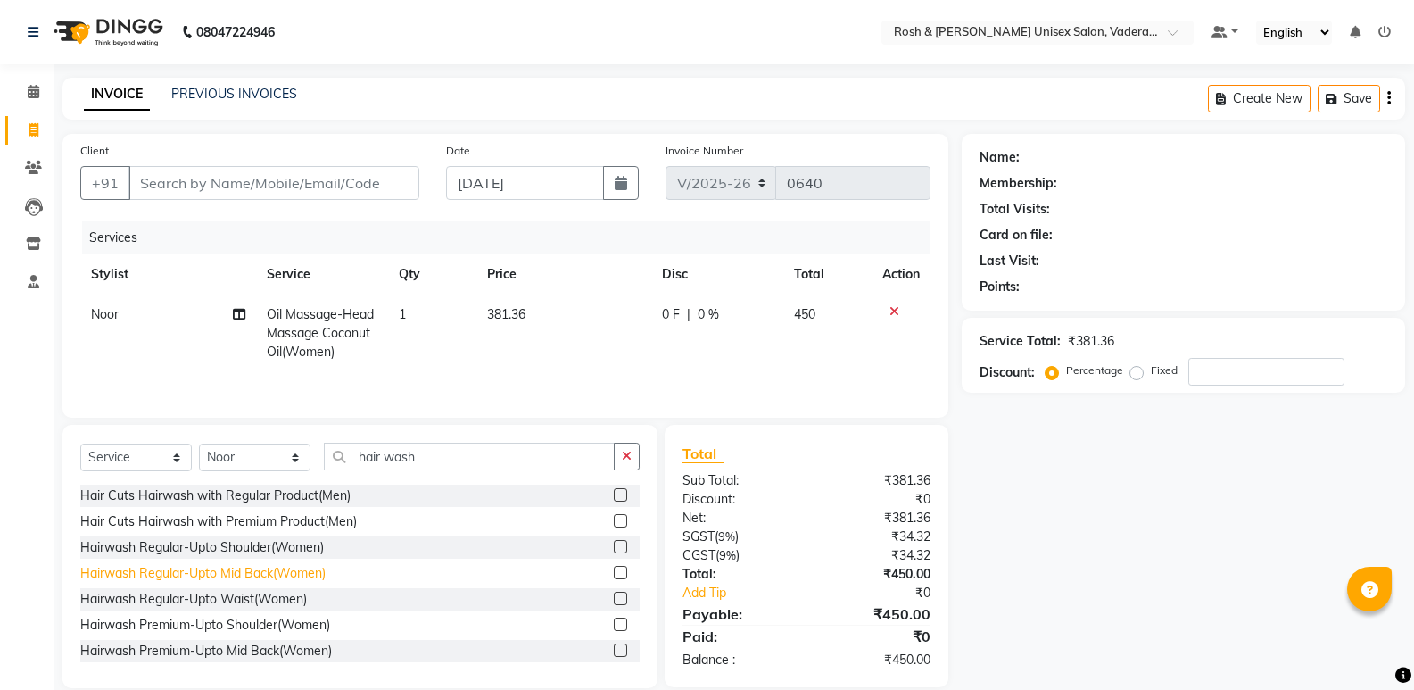
click at [256, 571] on div "Hairwash Regular-Upto Mid Back(Women)" at bounding box center [202, 573] width 245 height 19
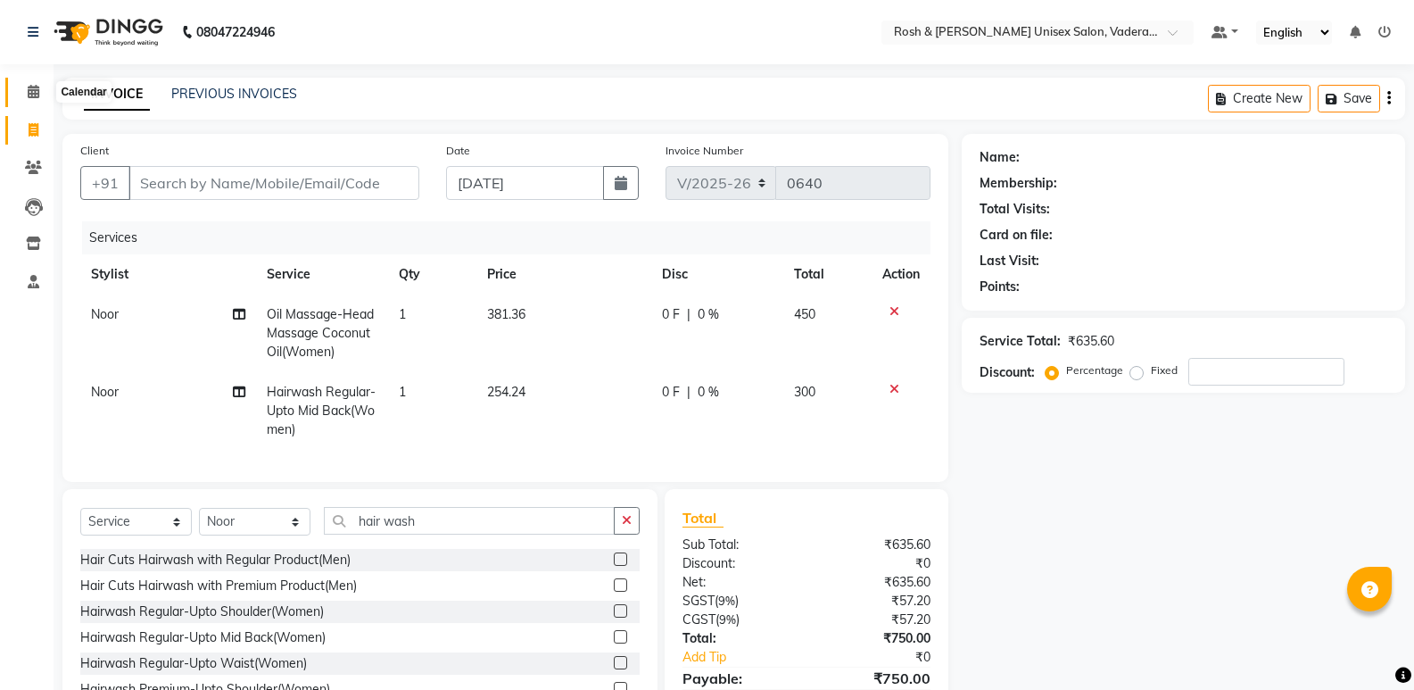
click at [38, 95] on icon at bounding box center [34, 91] width 12 height 13
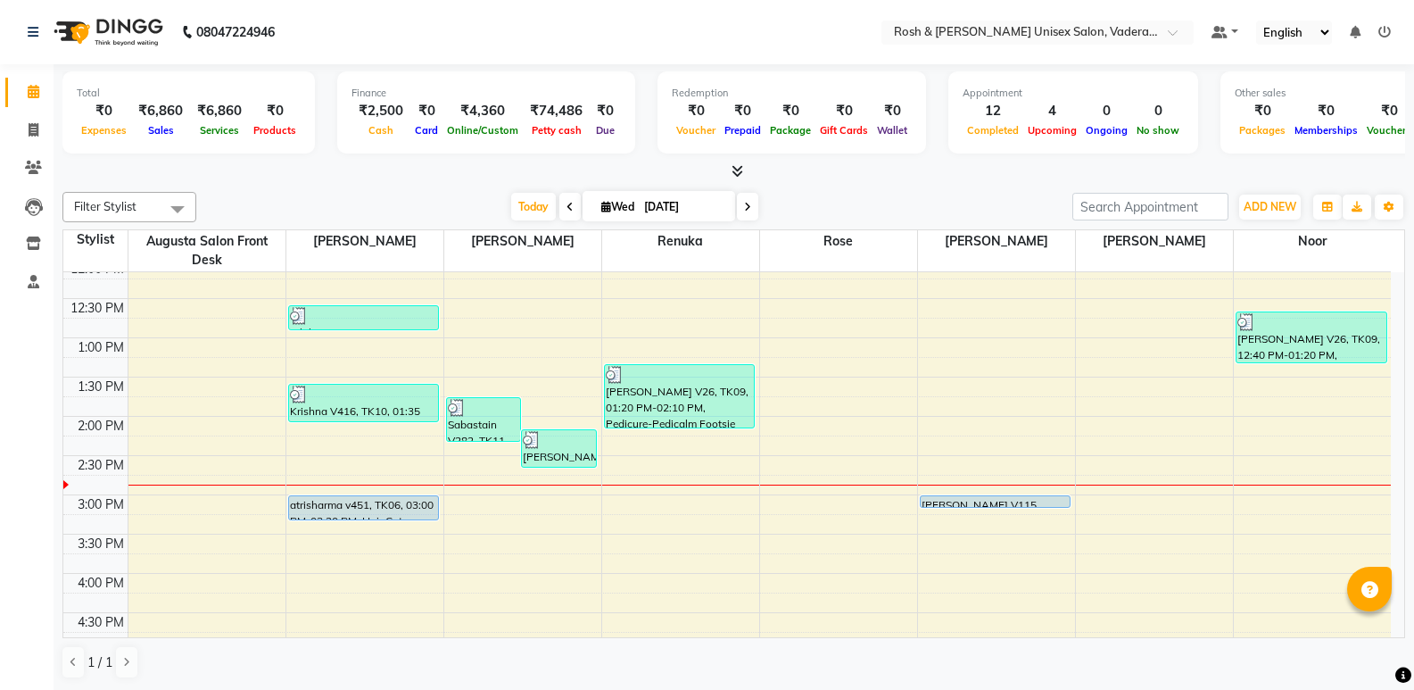
scroll to position [446, 0]
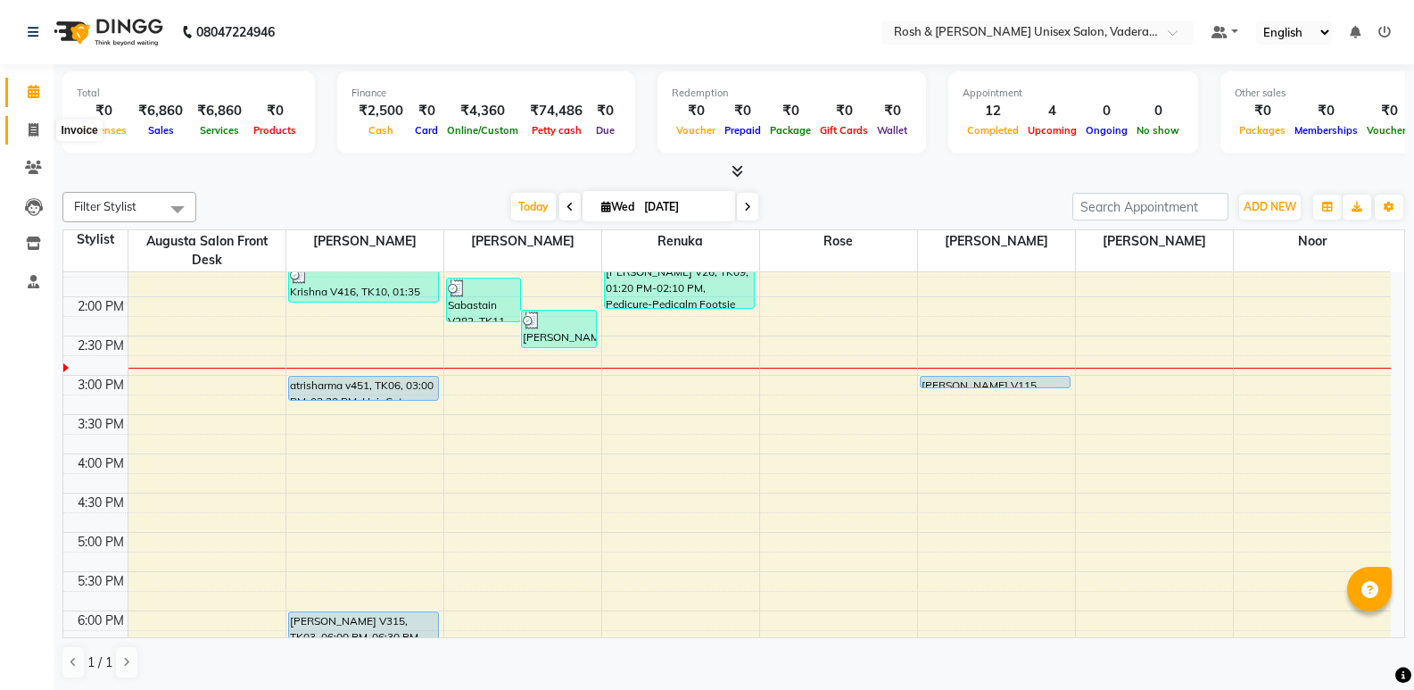
click at [29, 124] on icon at bounding box center [34, 129] width 10 height 13
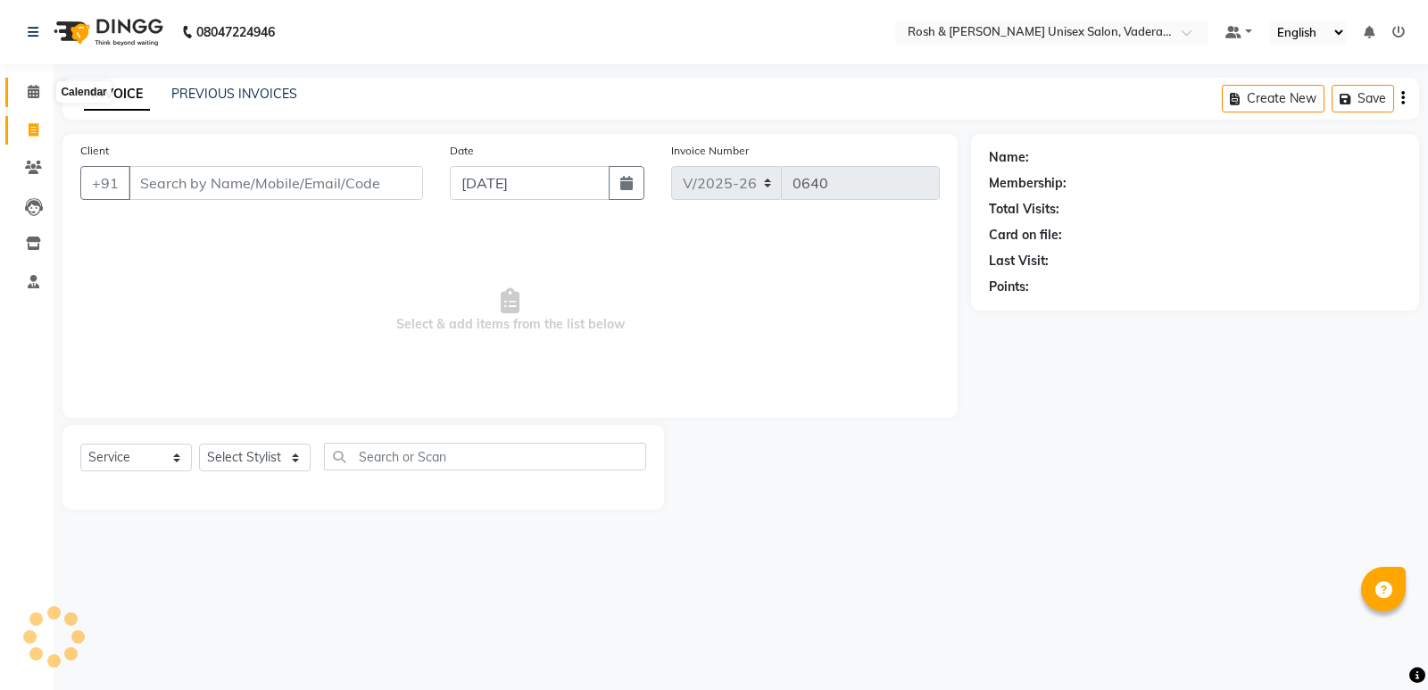
click at [35, 95] on icon at bounding box center [34, 91] width 12 height 13
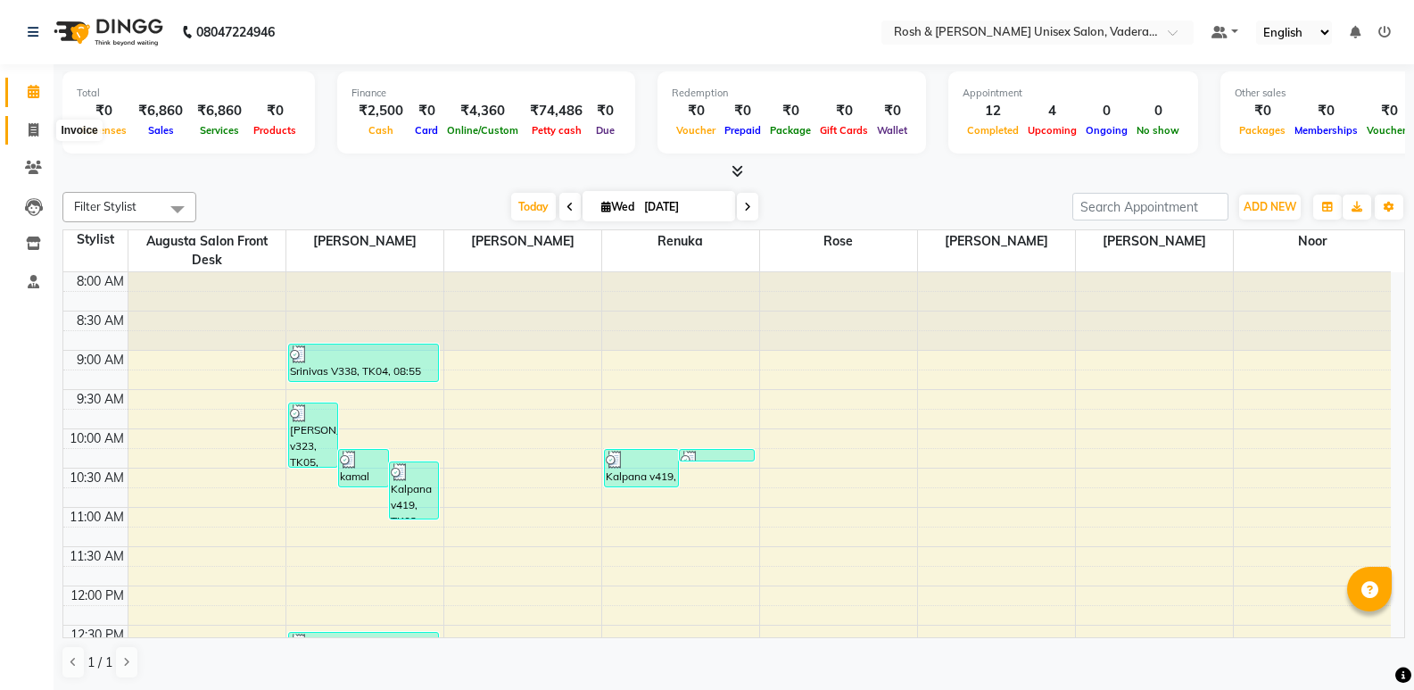
click at [26, 136] on span at bounding box center [33, 130] width 31 height 21
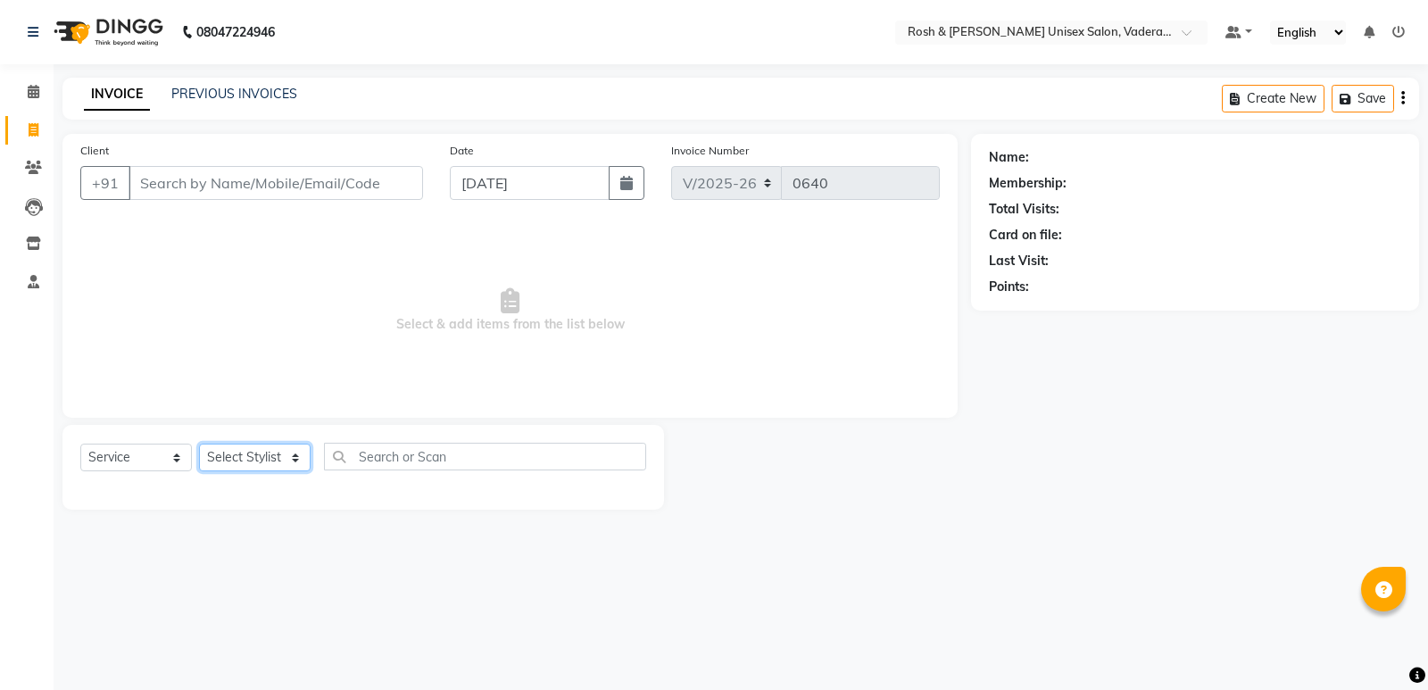
drag, startPoint x: 252, startPoint y: 468, endPoint x: 263, endPoint y: 462, distance: 13.2
click at [253, 468] on select "Select Stylist Augusta Salon Front Desk [PERSON_NAME] [PERSON_NAME] [PERSON_NAM…" at bounding box center [255, 457] width 112 height 28
click at [199, 443] on select "Select Stylist Augusta Salon Front Desk [PERSON_NAME] [PERSON_NAME] [PERSON_NAM…" at bounding box center [255, 457] width 112 height 28
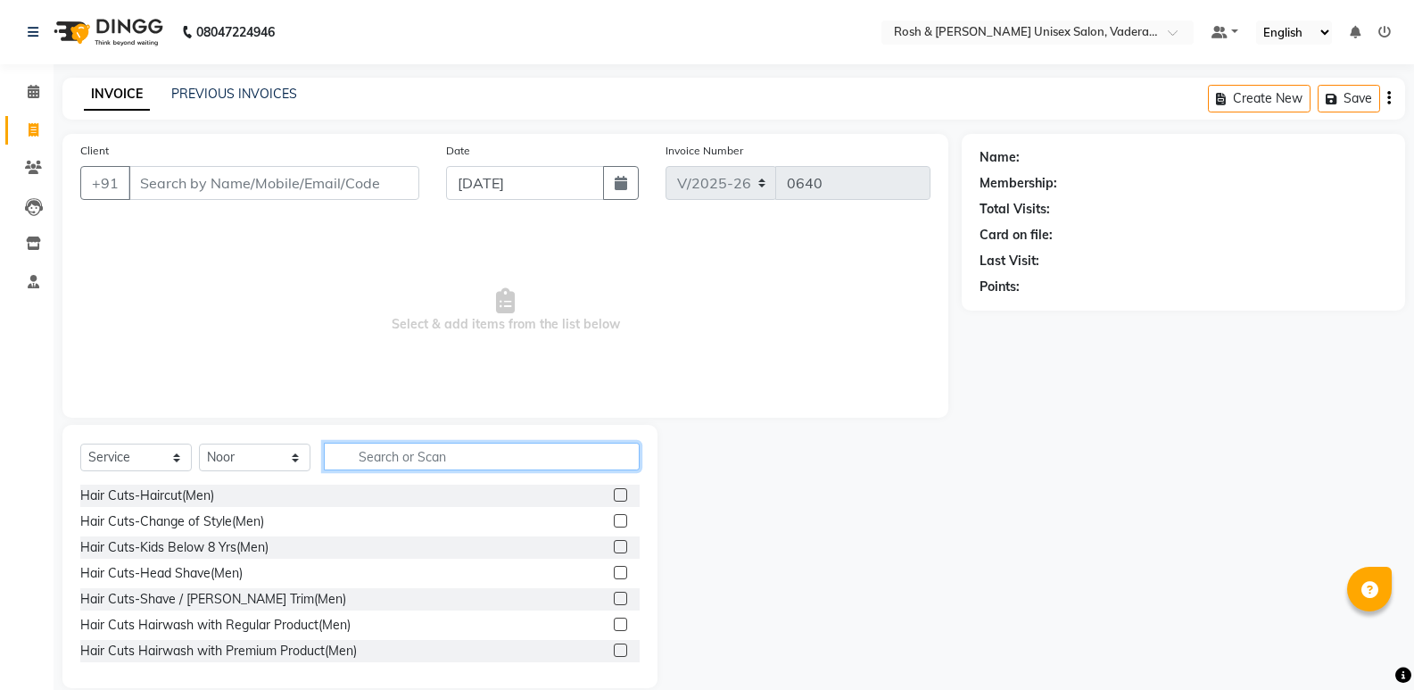
click at [387, 458] on input "text" at bounding box center [482, 457] width 316 height 28
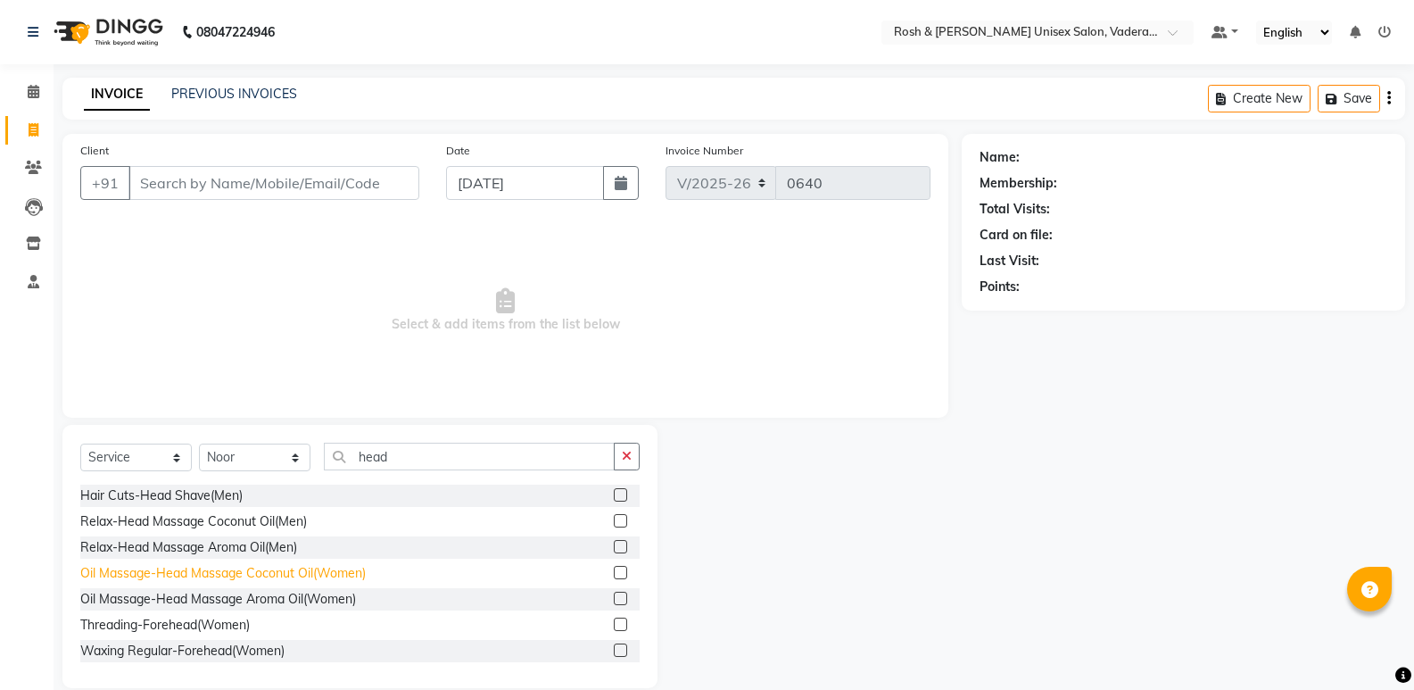
click at [287, 577] on div "Oil Massage-Head Massage Coconut Oil(Women)" at bounding box center [223, 573] width 286 height 19
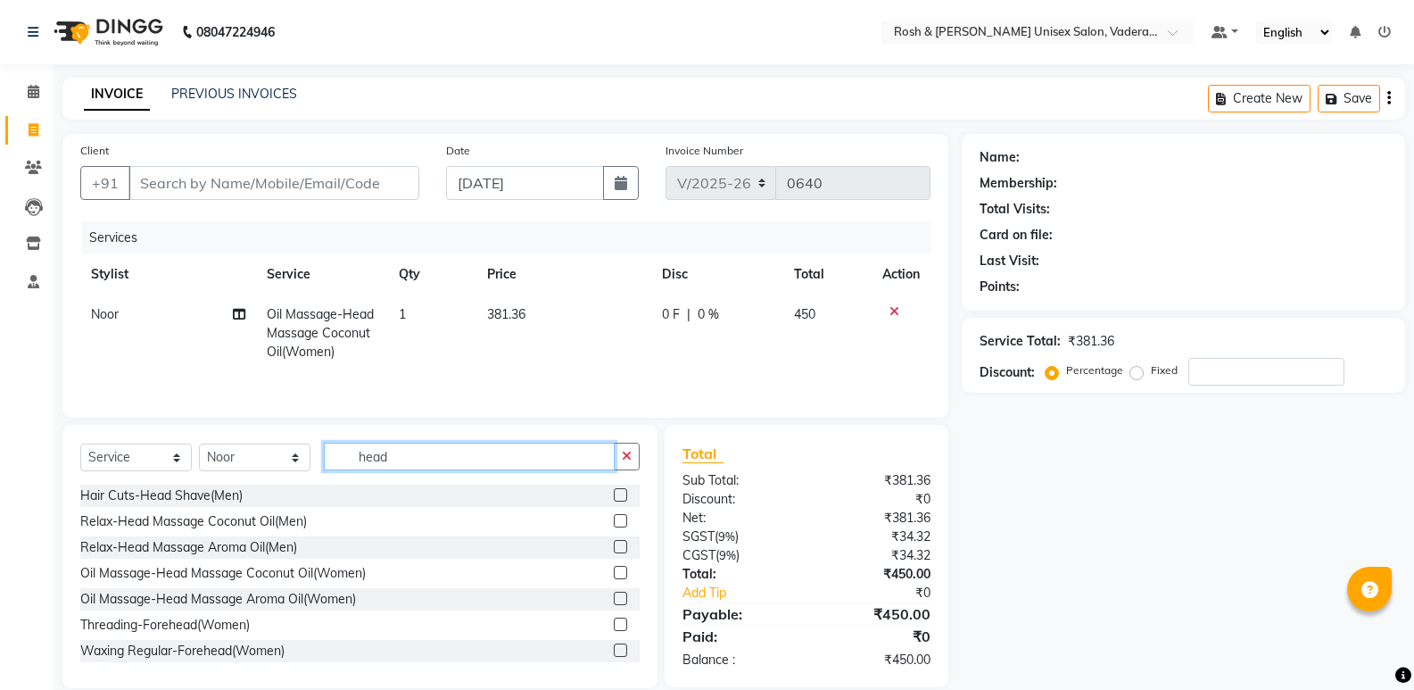
click at [448, 451] on input "head" at bounding box center [469, 457] width 291 height 28
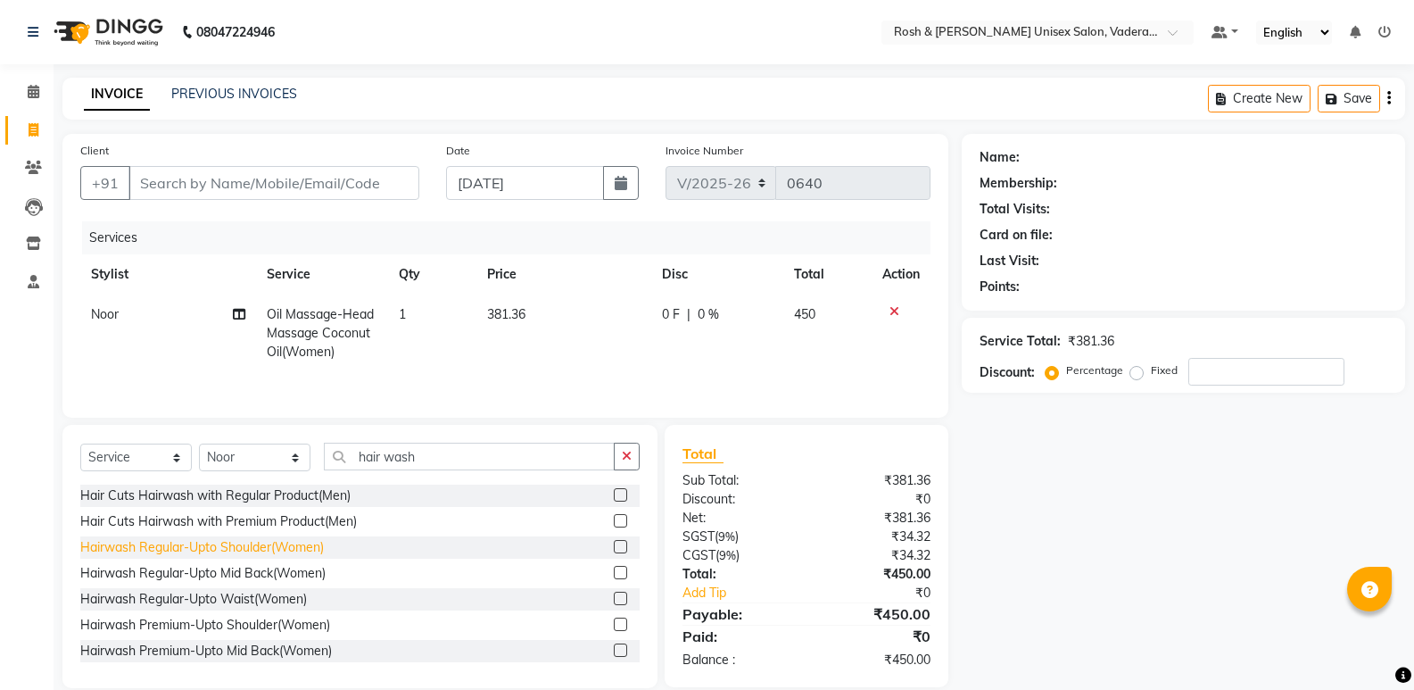
click at [263, 551] on div "Hairwash Regular-Upto Shoulder(Women)" at bounding box center [202, 547] width 244 height 19
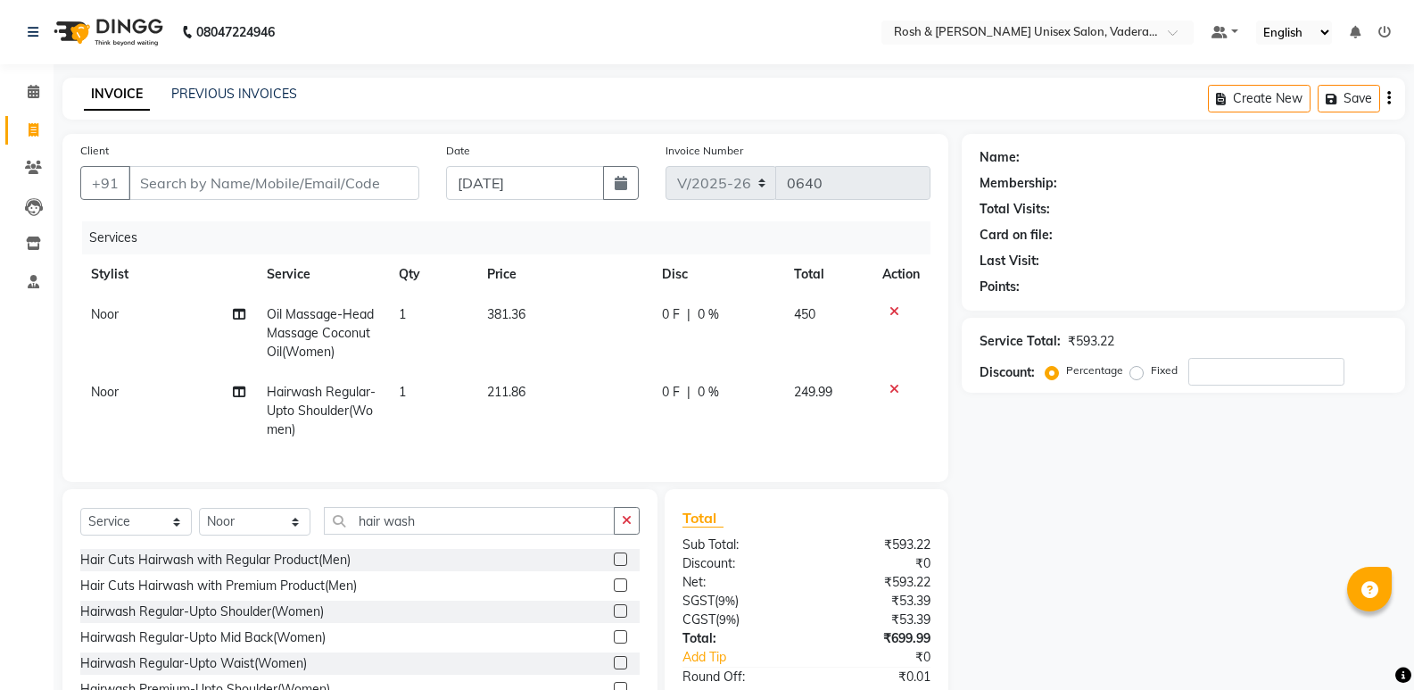
scroll to position [120, 0]
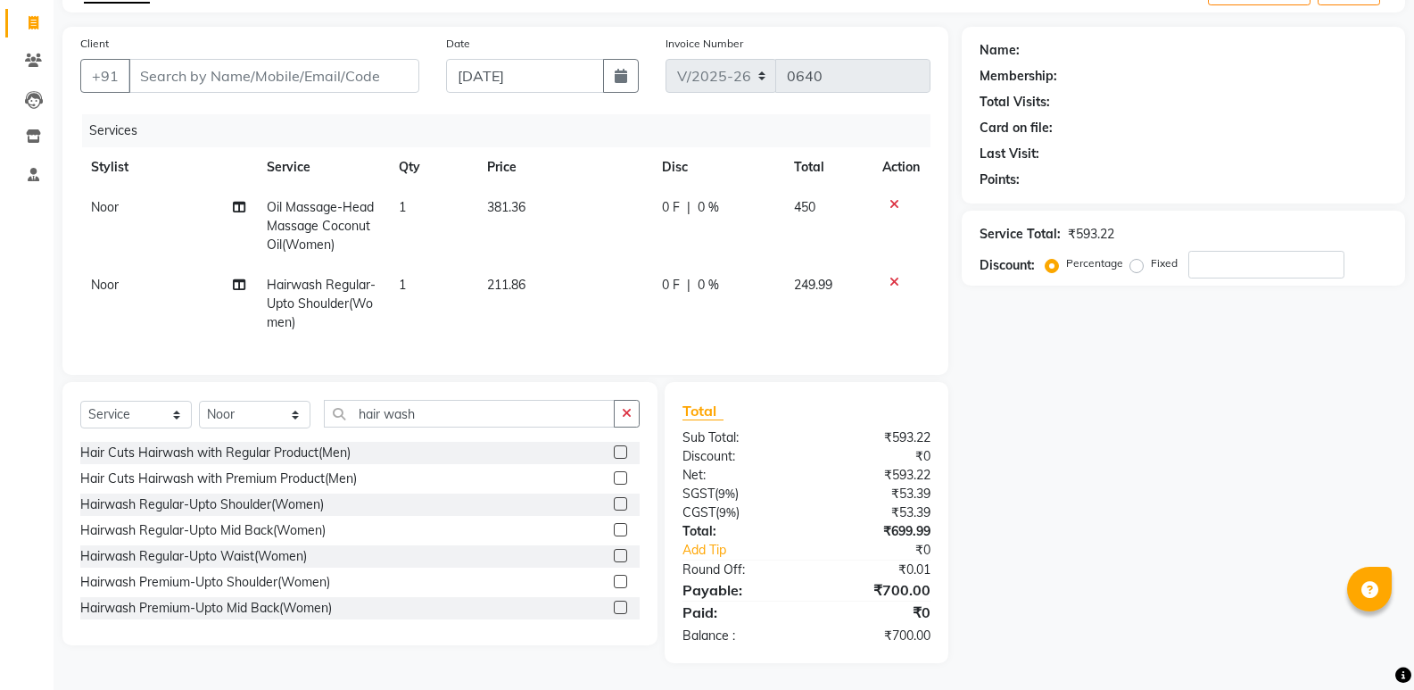
click at [892, 276] on icon at bounding box center [895, 282] width 10 height 12
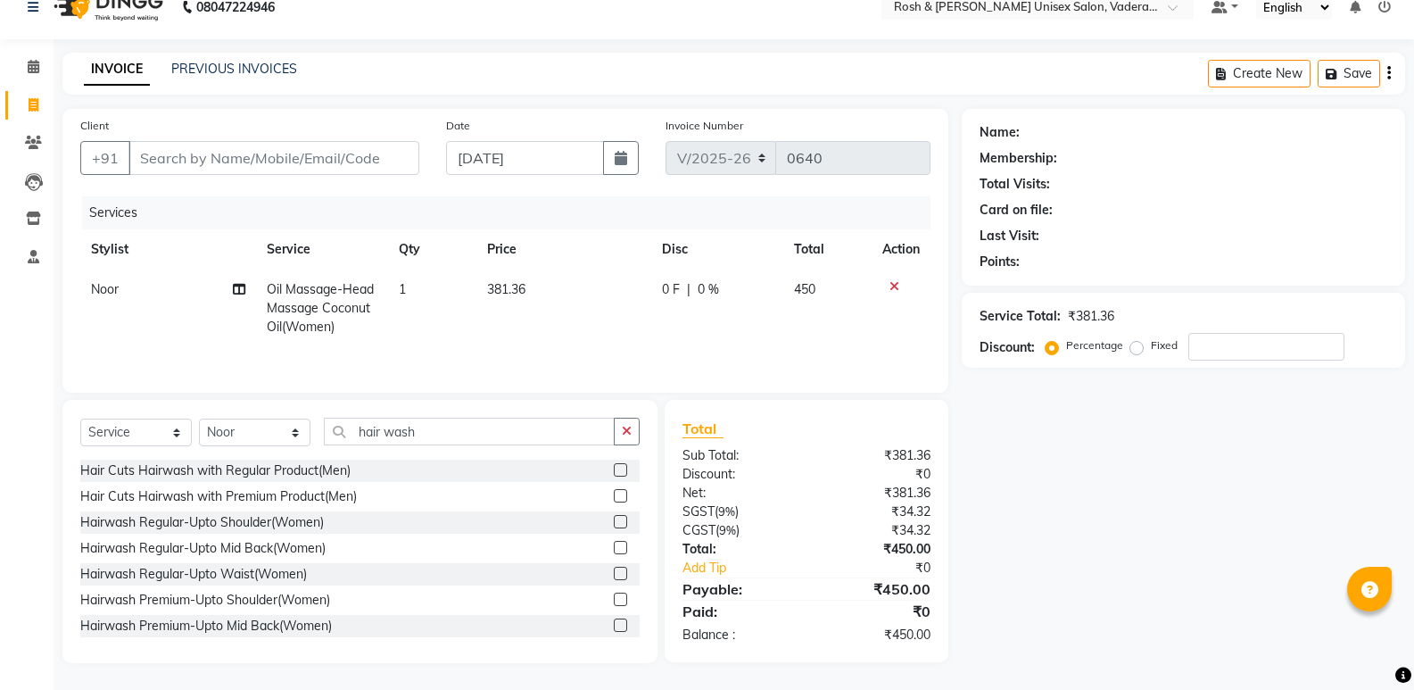
scroll to position [25, 0]
click at [248, 512] on div "Hairwash Regular-Upto Shoulder(Women)" at bounding box center [359, 522] width 559 height 22
click at [243, 518] on div "Hairwash Regular-Upto Shoulder(Women)" at bounding box center [202, 522] width 244 height 19
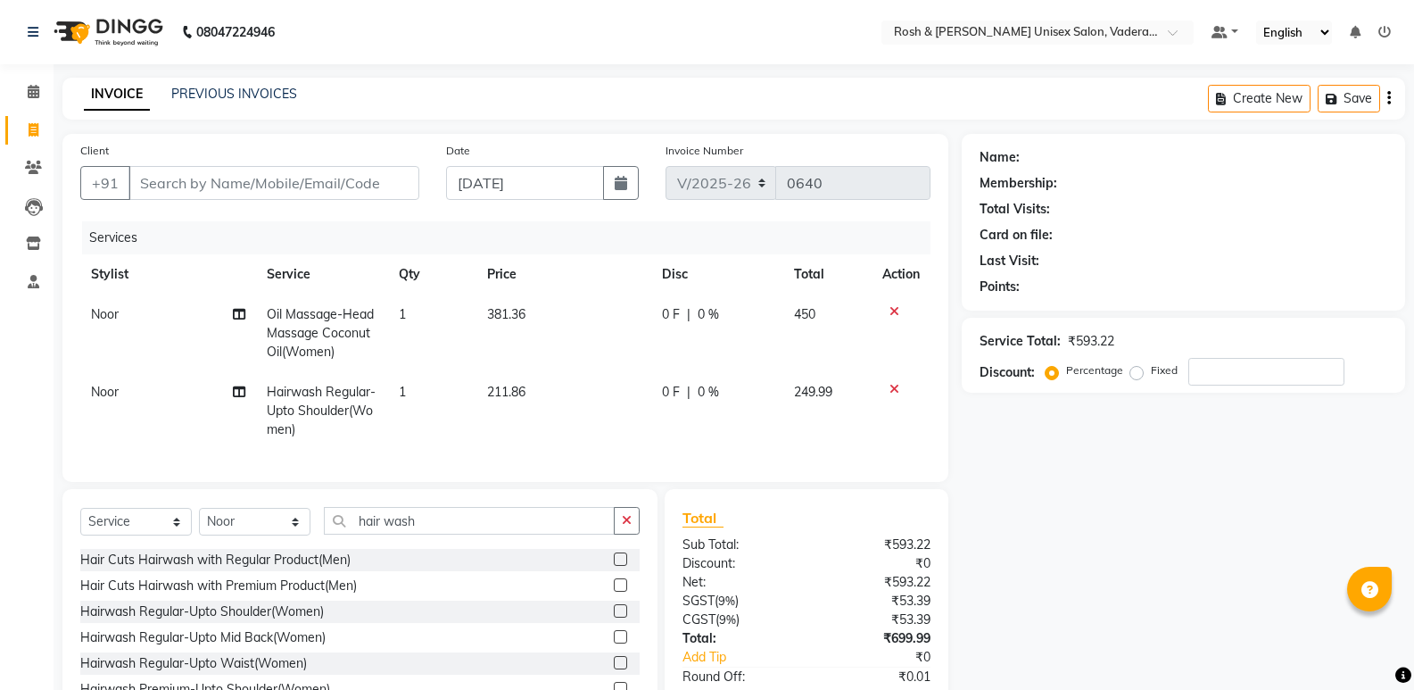
scroll to position [89, 0]
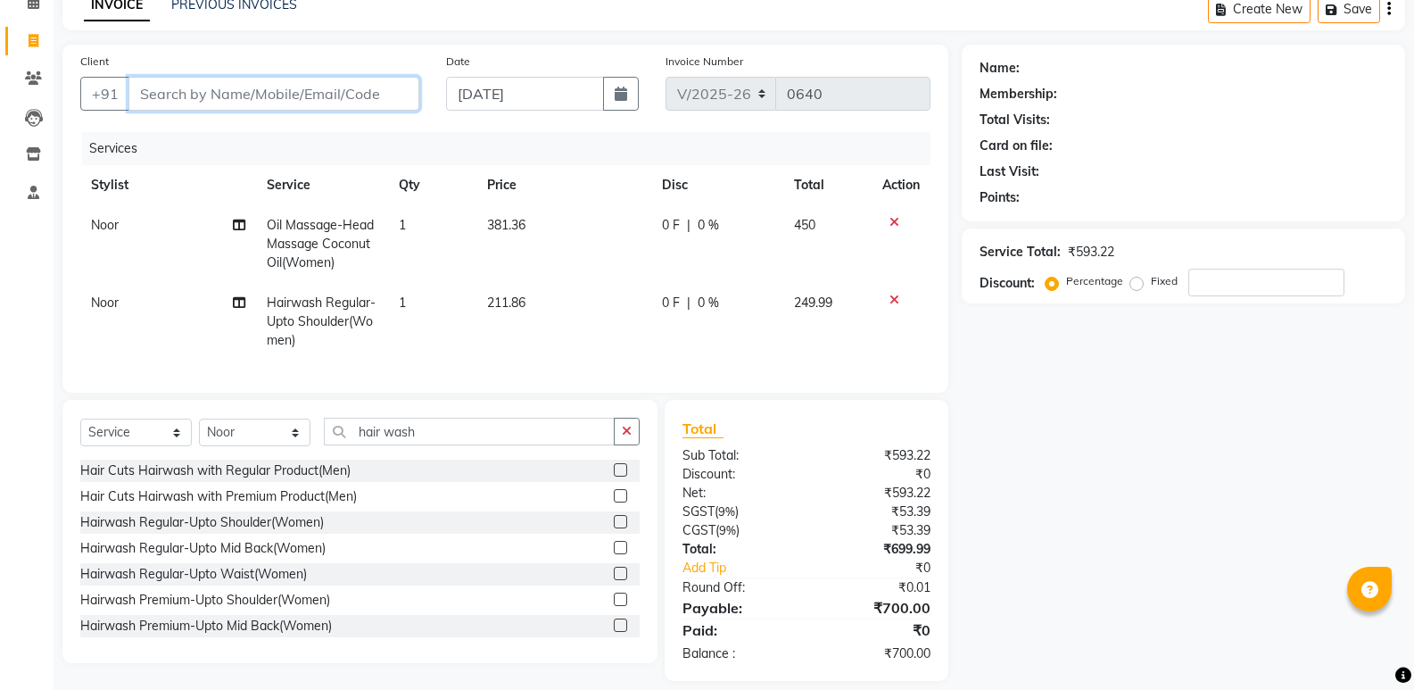
click at [313, 102] on input "Client" at bounding box center [273, 94] width 291 height 34
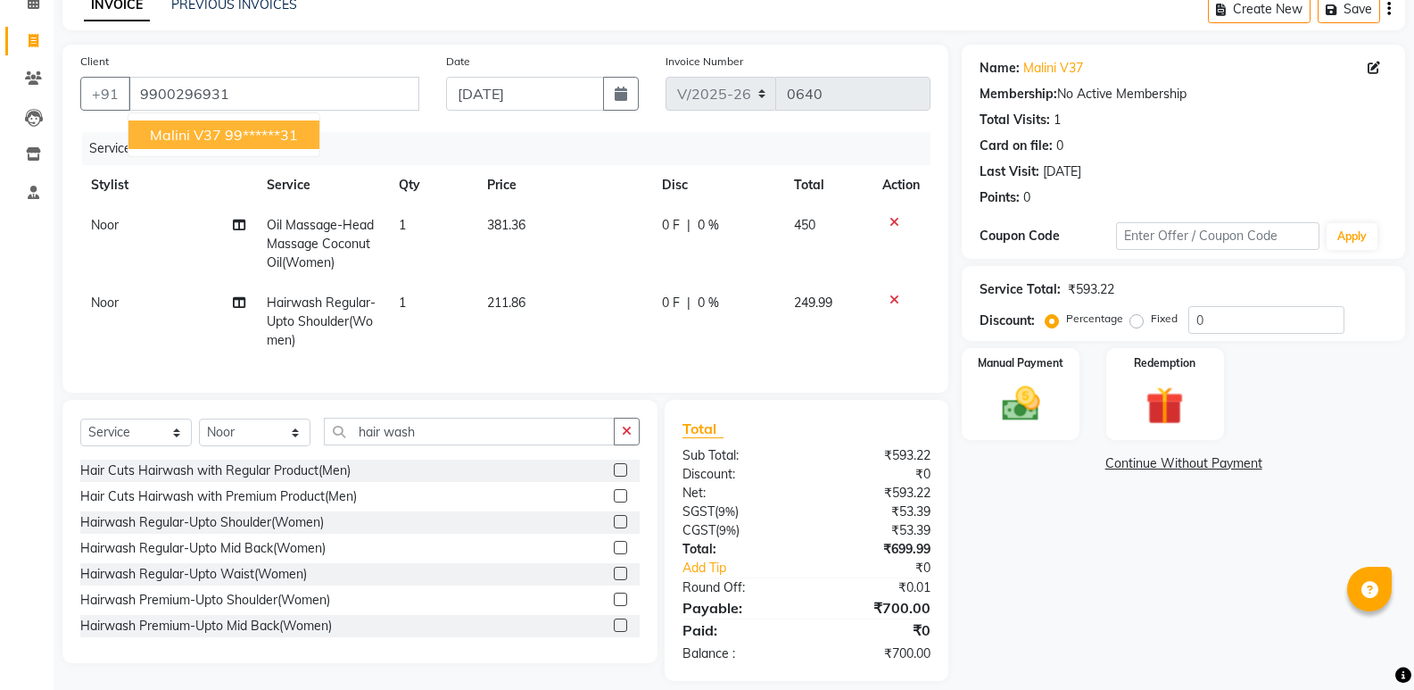
click at [242, 146] on button "Malini v37 99******31" at bounding box center [223, 134] width 191 height 29
click at [1026, 389] on img at bounding box center [1020, 404] width 63 height 46
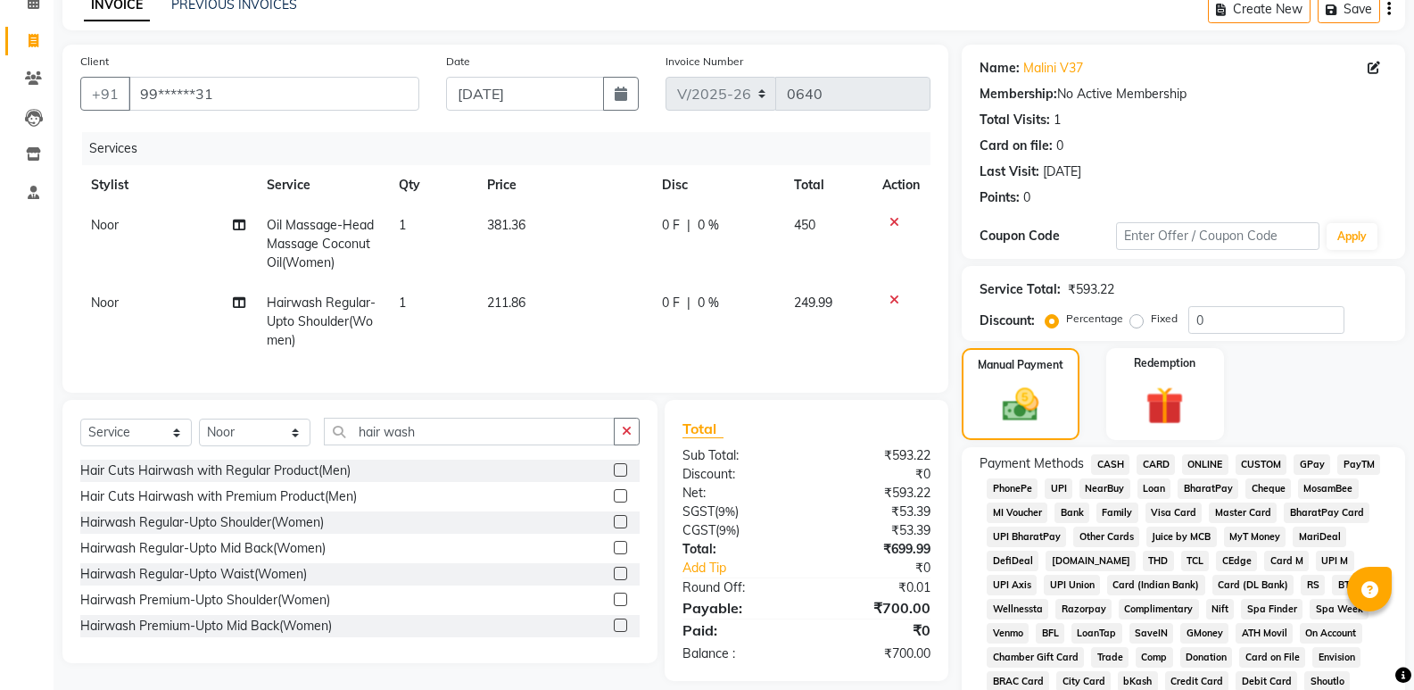
scroll to position [357, 0]
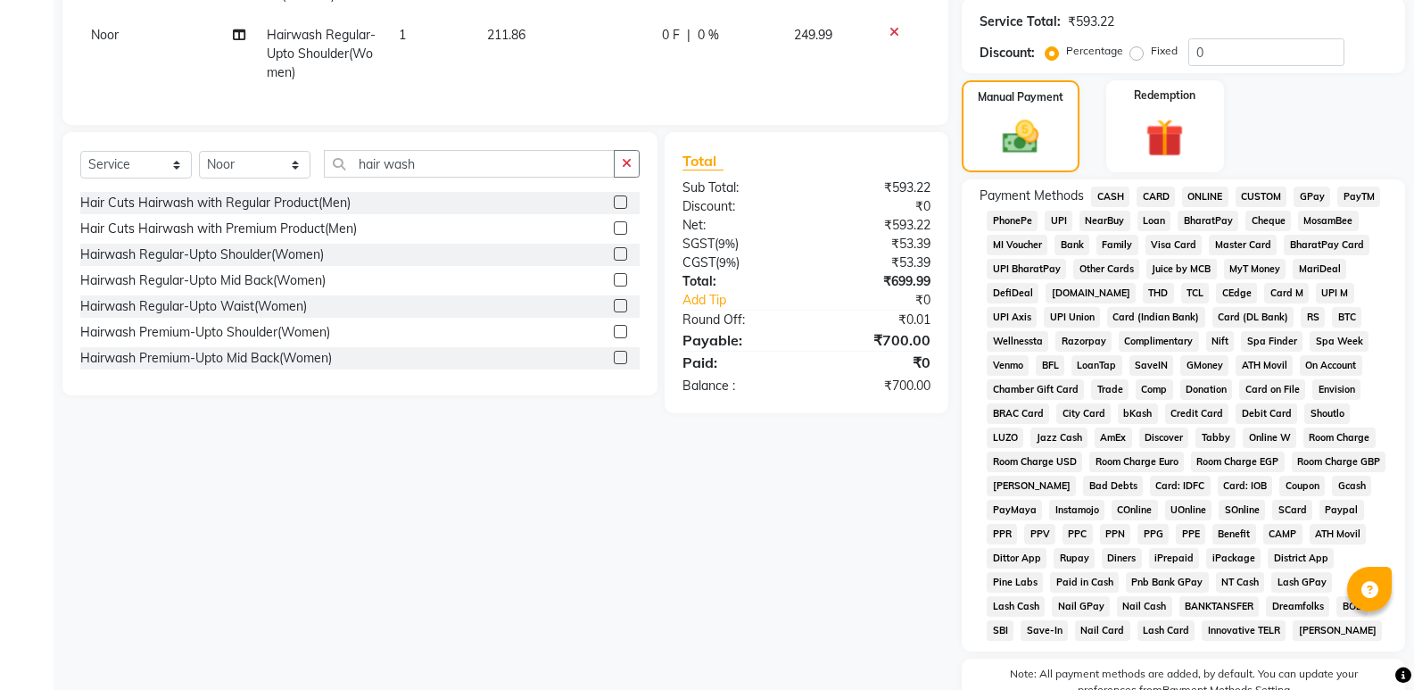
click at [1057, 220] on span "UPI" at bounding box center [1059, 221] width 28 height 21
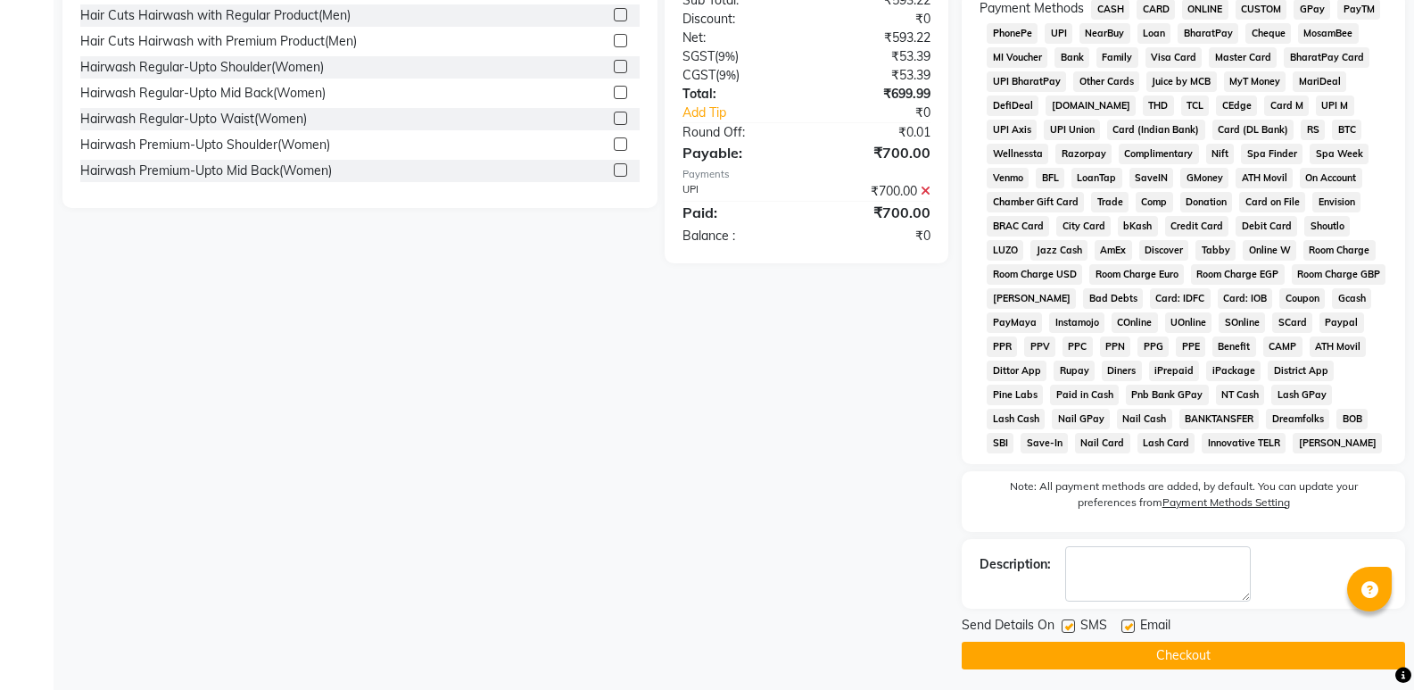
scroll to position [551, 0]
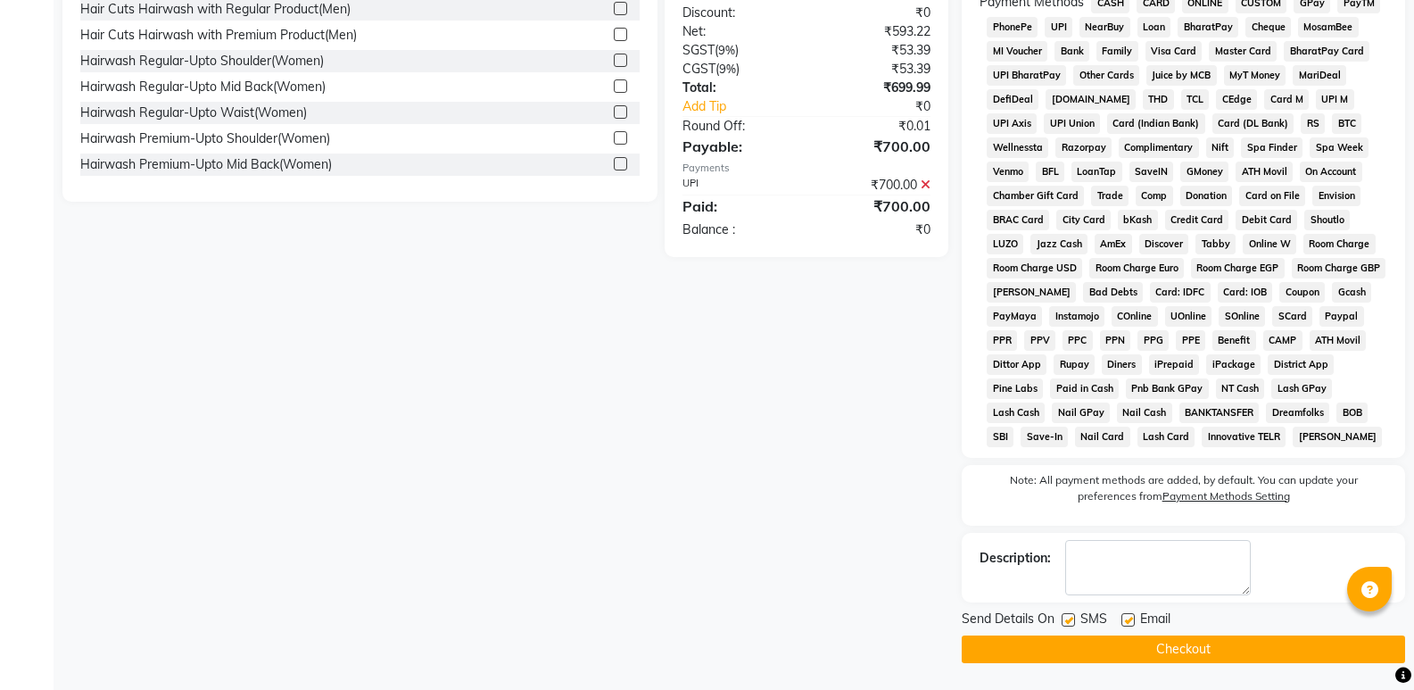
click at [1185, 650] on button "Checkout" at bounding box center [1183, 649] width 443 height 28
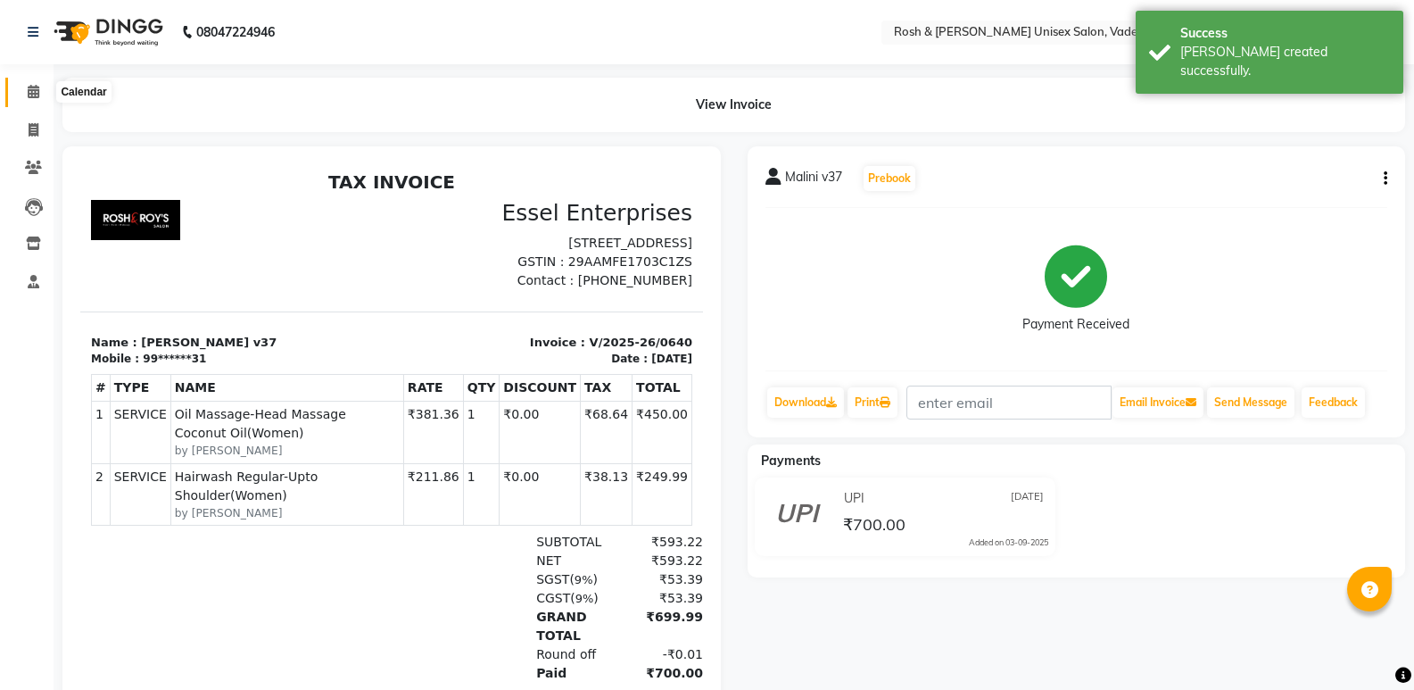
click at [26, 95] on span at bounding box center [33, 92] width 31 height 21
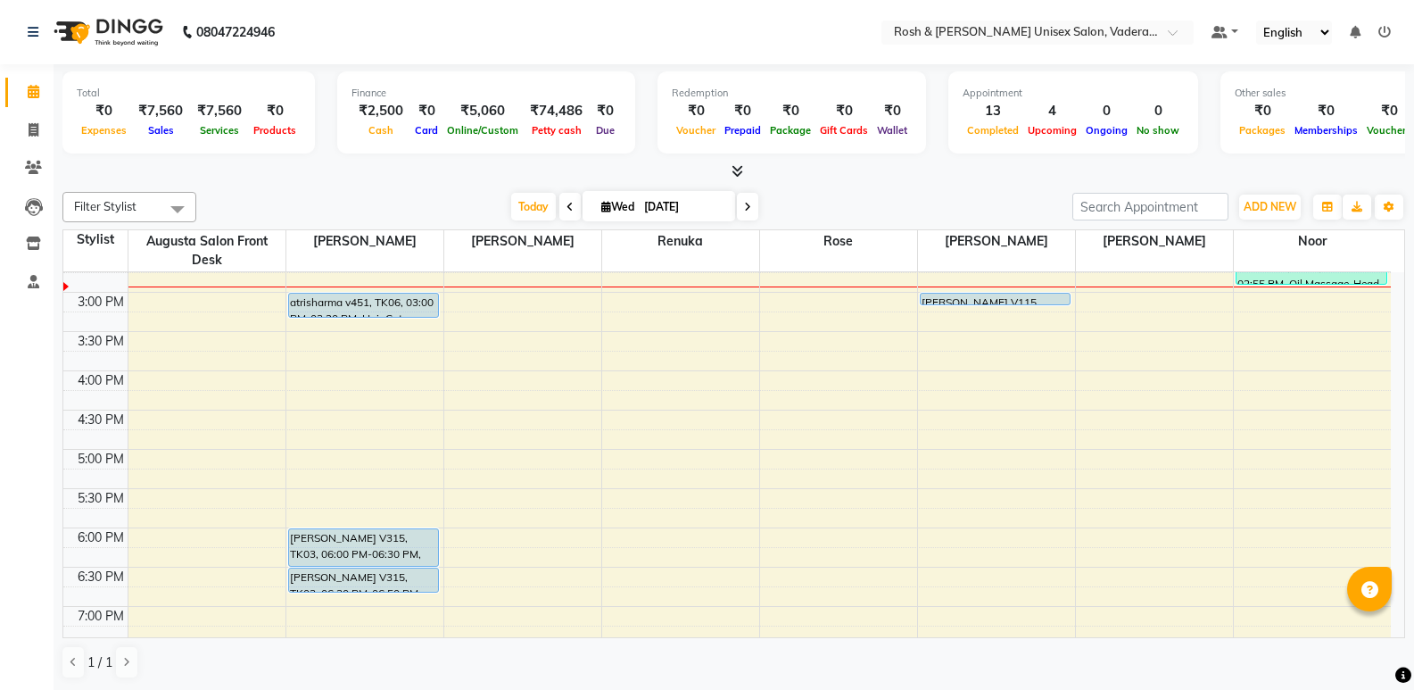
scroll to position [561, 0]
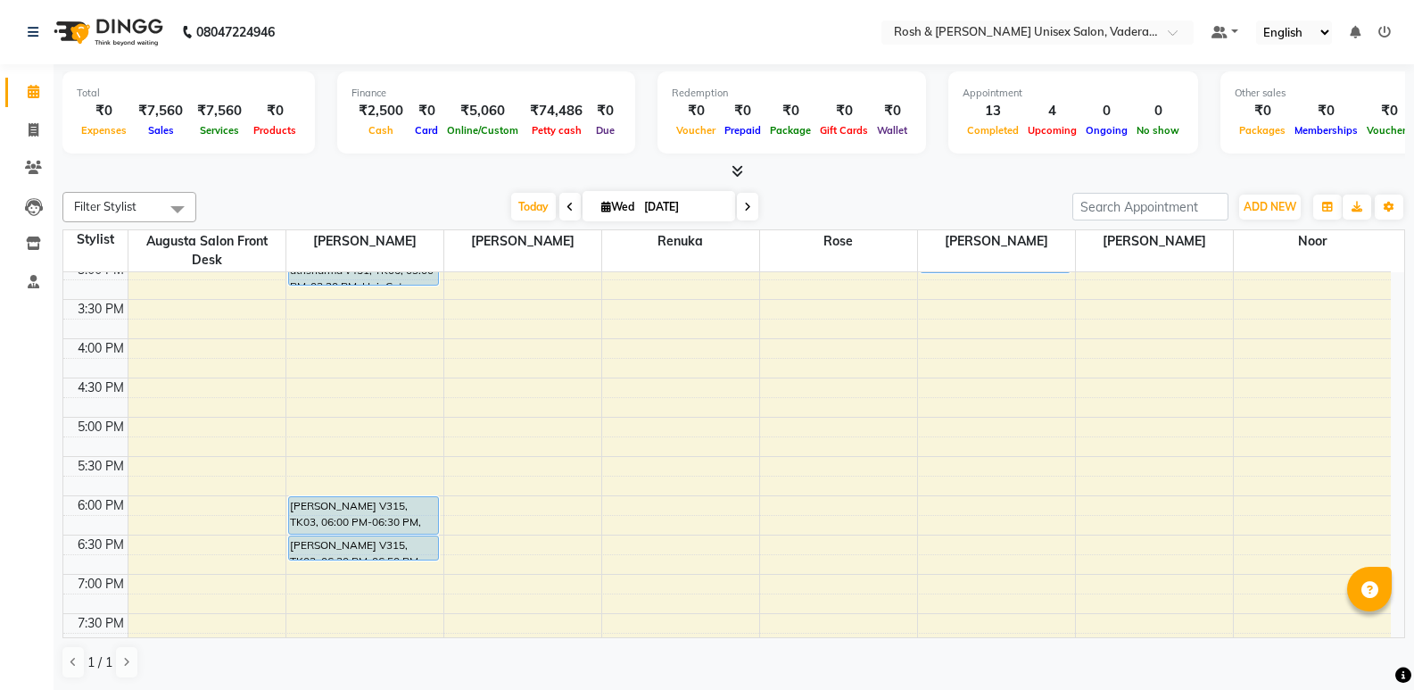
click at [739, 206] on span at bounding box center [747, 207] width 21 height 28
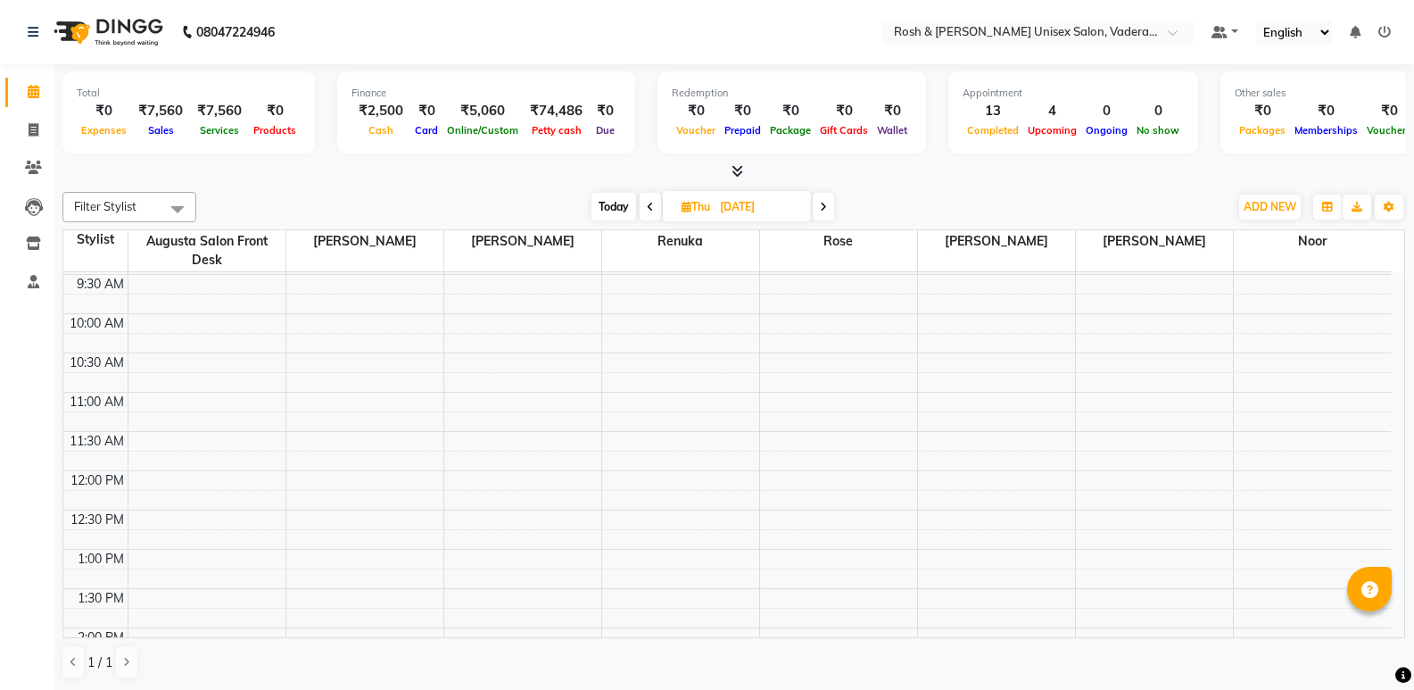
scroll to position [0, 0]
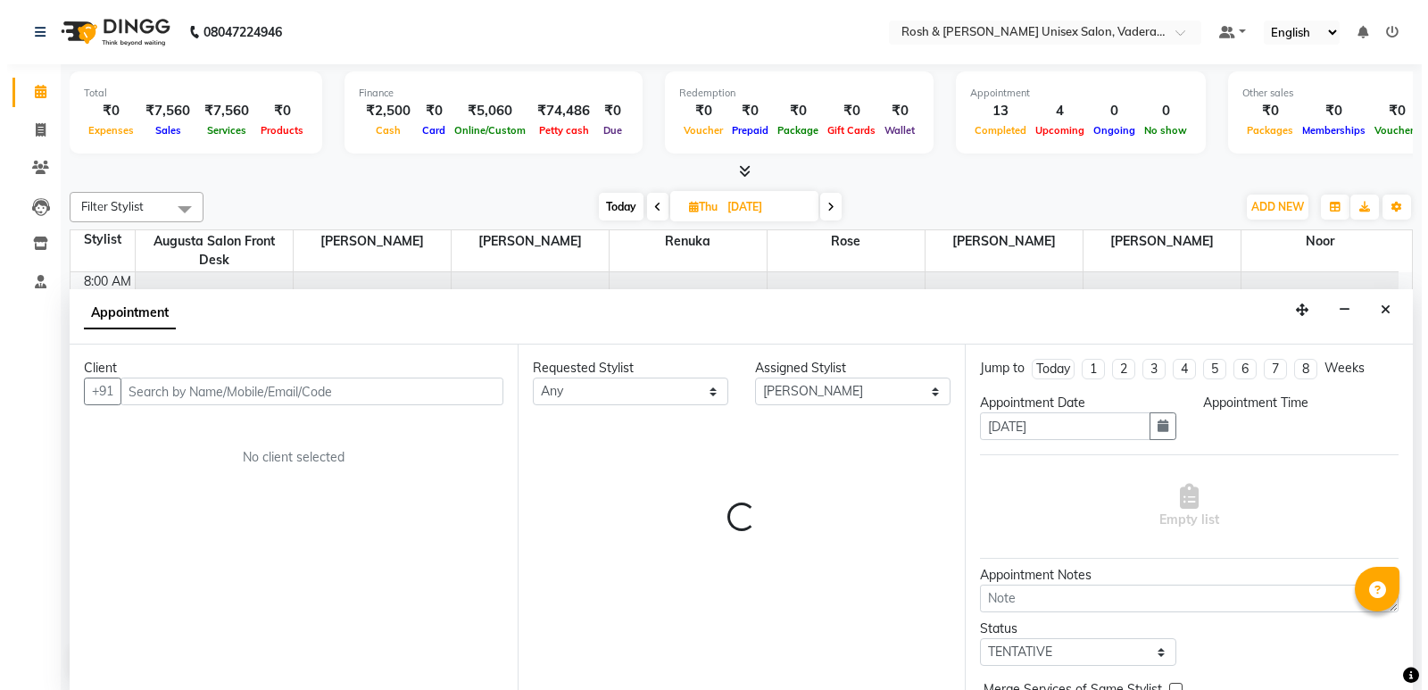
scroll to position [1, 0]
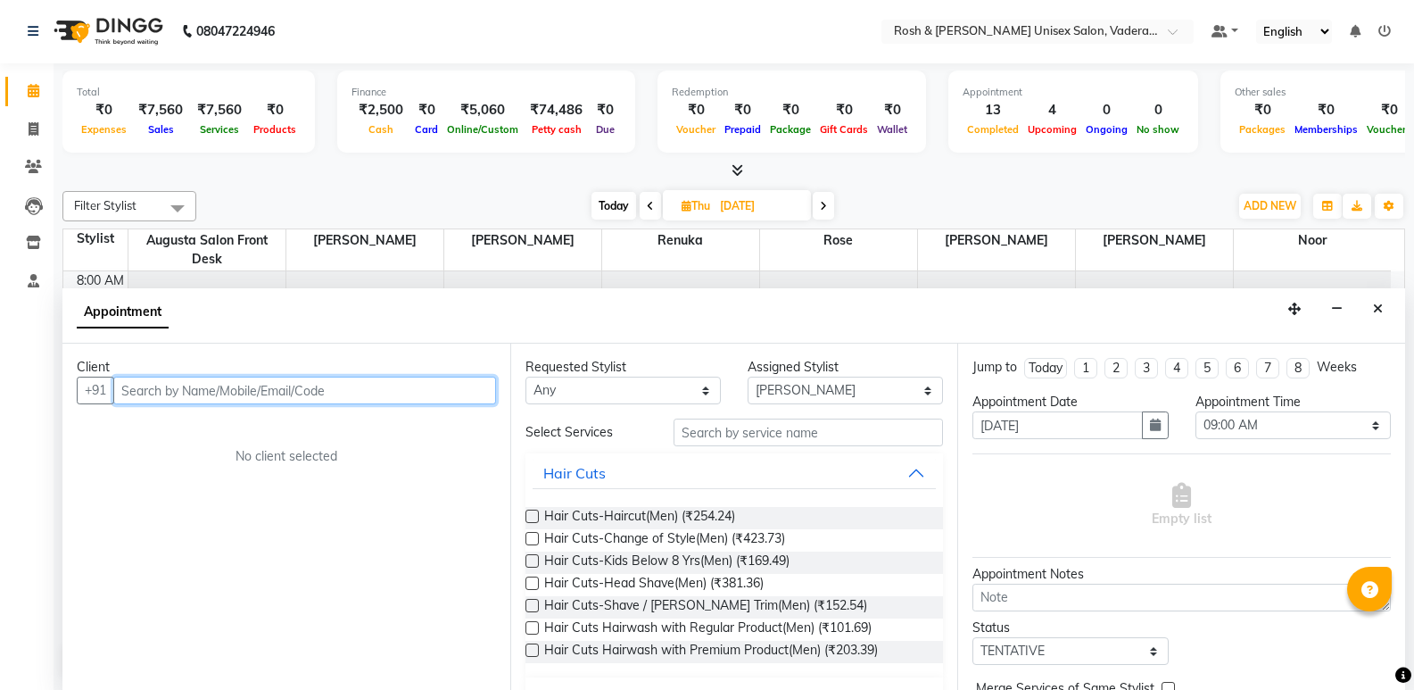
click at [305, 394] on input "text" at bounding box center [304, 391] width 383 height 28
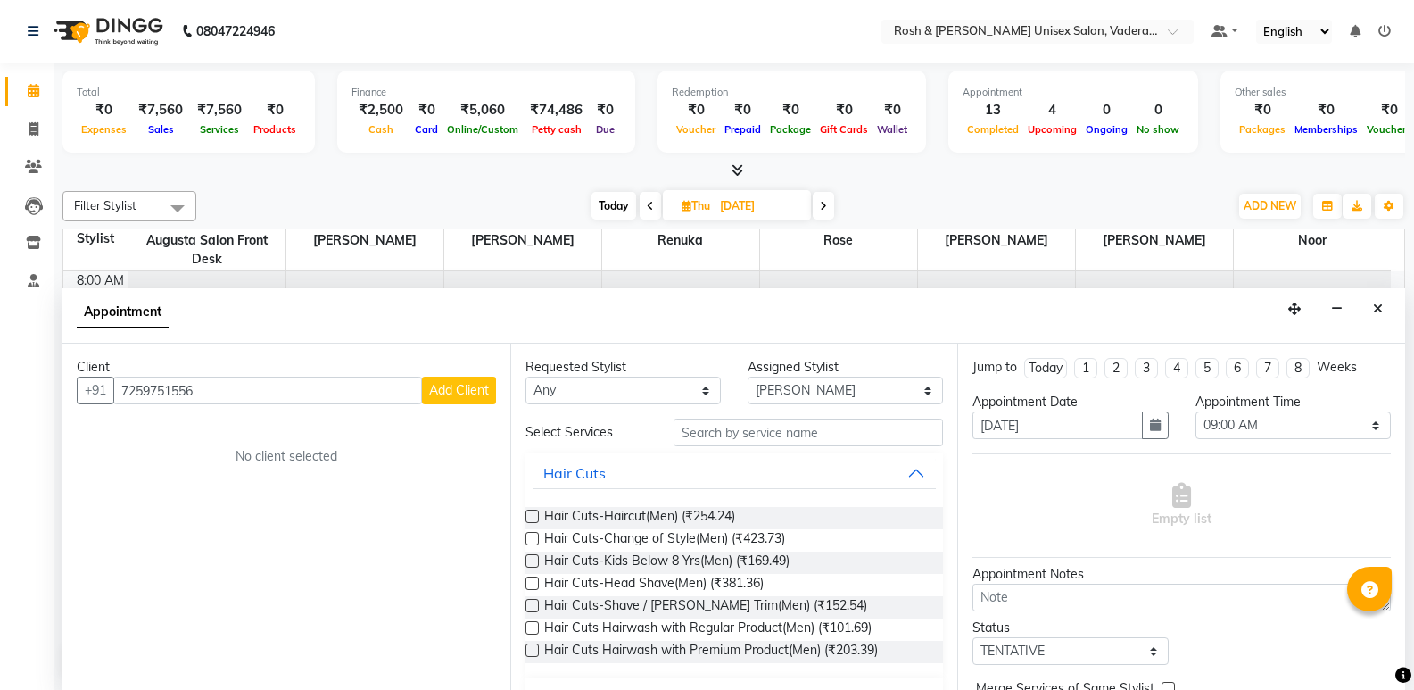
click at [469, 395] on span "Add Client" at bounding box center [459, 390] width 60 height 16
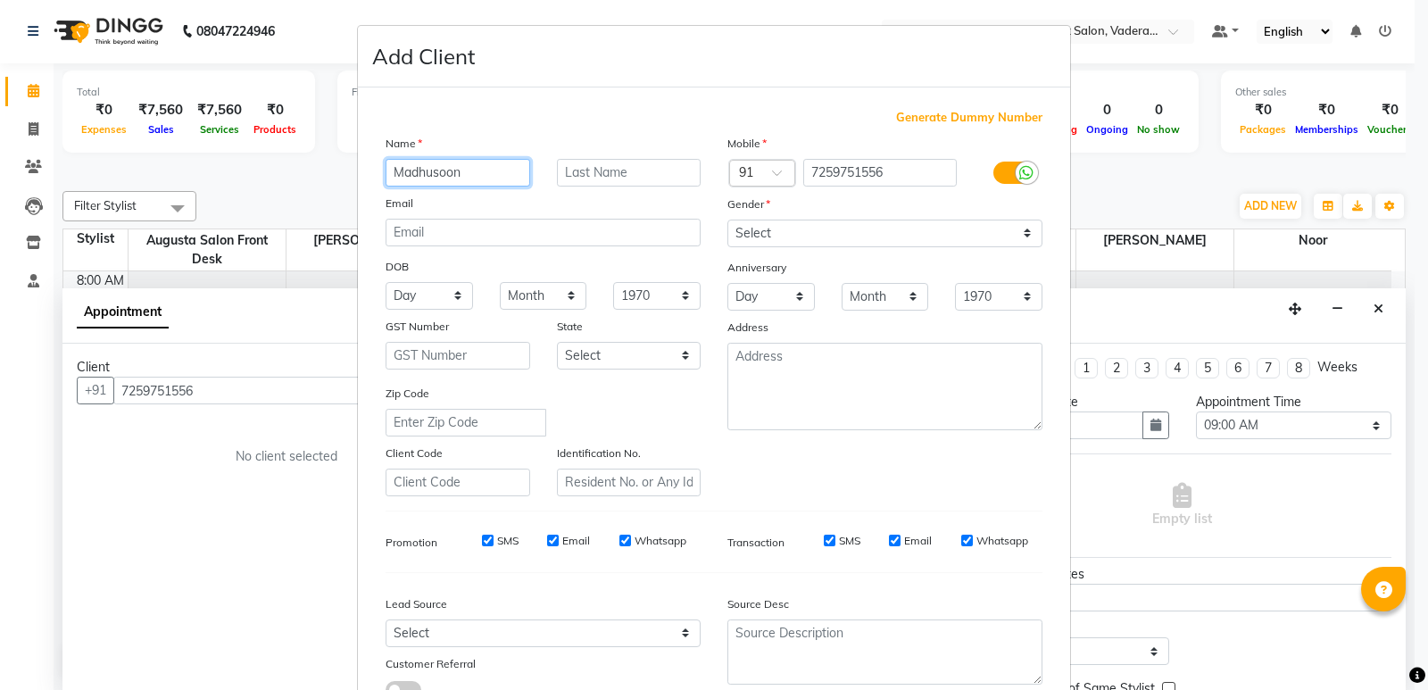
click at [484, 178] on input "Madhusoon" at bounding box center [457, 173] width 145 height 28
click at [561, 170] on input "text" at bounding box center [629, 173] width 145 height 28
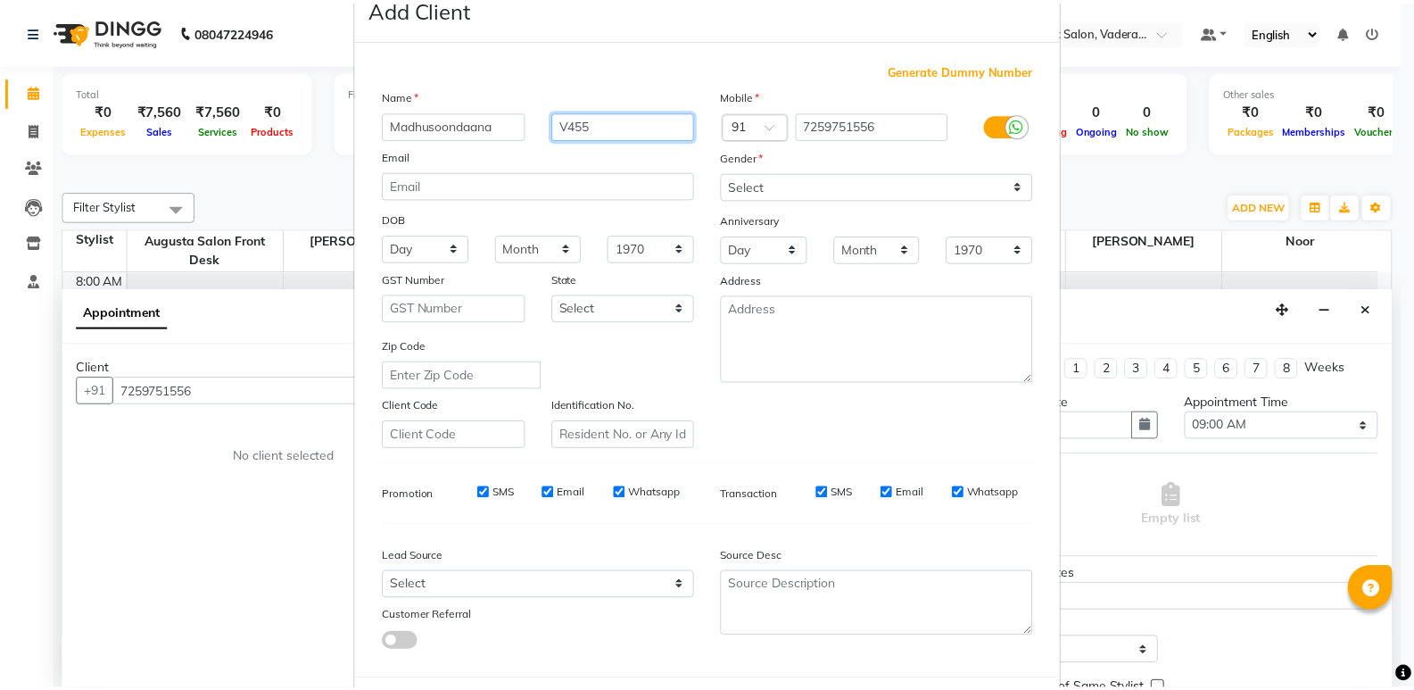
scroll to position [89, 0]
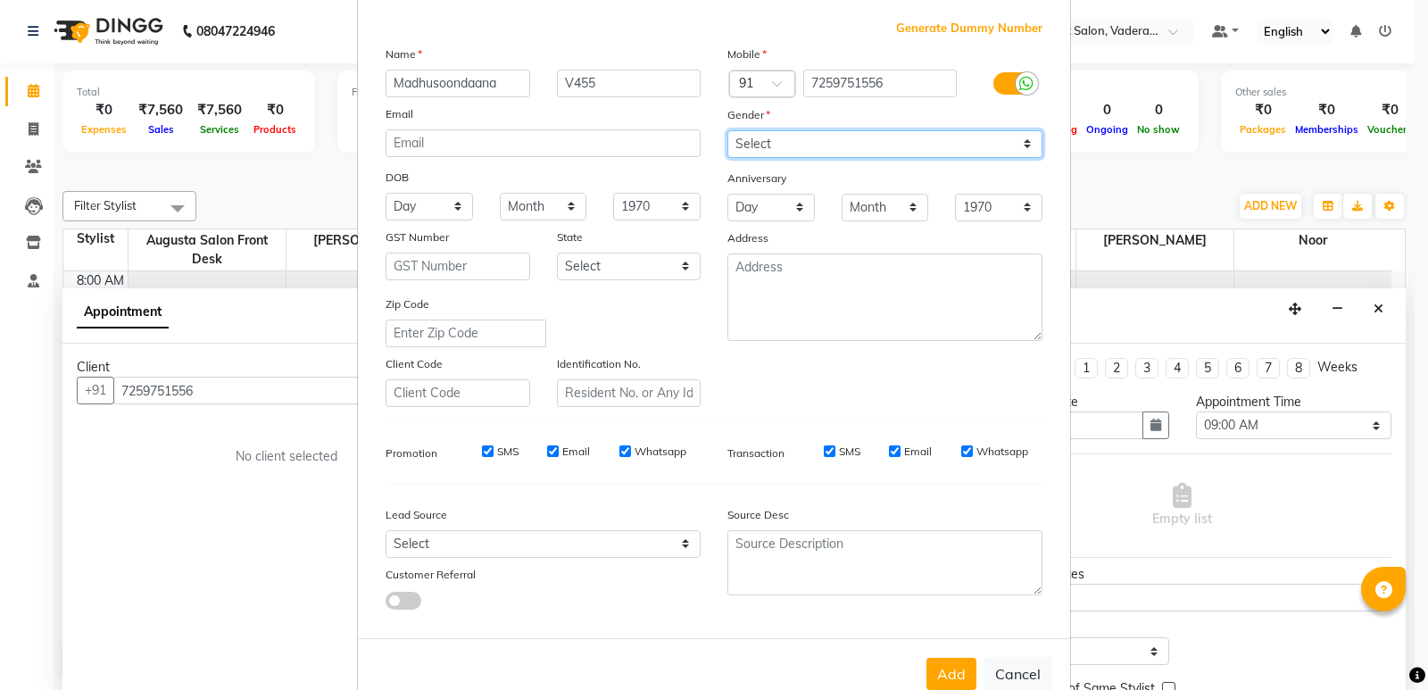
drag, startPoint x: 840, startPoint y: 143, endPoint x: 836, endPoint y: 154, distance: 12.1
click at [840, 143] on select "Select [DEMOGRAPHIC_DATA] [DEMOGRAPHIC_DATA] Other Prefer Not To Say" at bounding box center [884, 144] width 315 height 28
click at [727, 130] on select "Select [DEMOGRAPHIC_DATA] [DEMOGRAPHIC_DATA] Other Prefer Not To Say" at bounding box center [884, 144] width 315 height 28
click at [862, 136] on select "Select [DEMOGRAPHIC_DATA] [DEMOGRAPHIC_DATA] Other Prefer Not To Say" at bounding box center [884, 144] width 315 height 28
click at [727, 130] on select "Select [DEMOGRAPHIC_DATA] [DEMOGRAPHIC_DATA] Other Prefer Not To Say" at bounding box center [884, 144] width 315 height 28
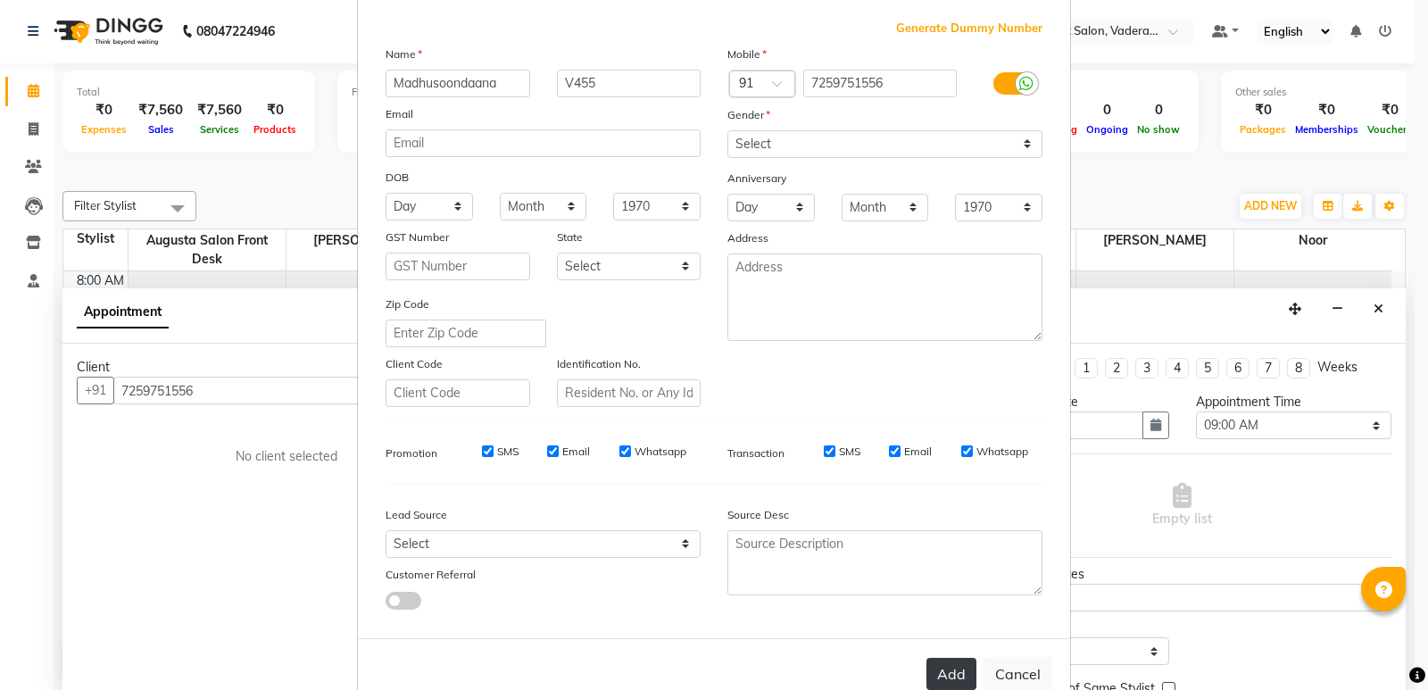
click at [946, 666] on button "Add" at bounding box center [951, 674] width 50 height 32
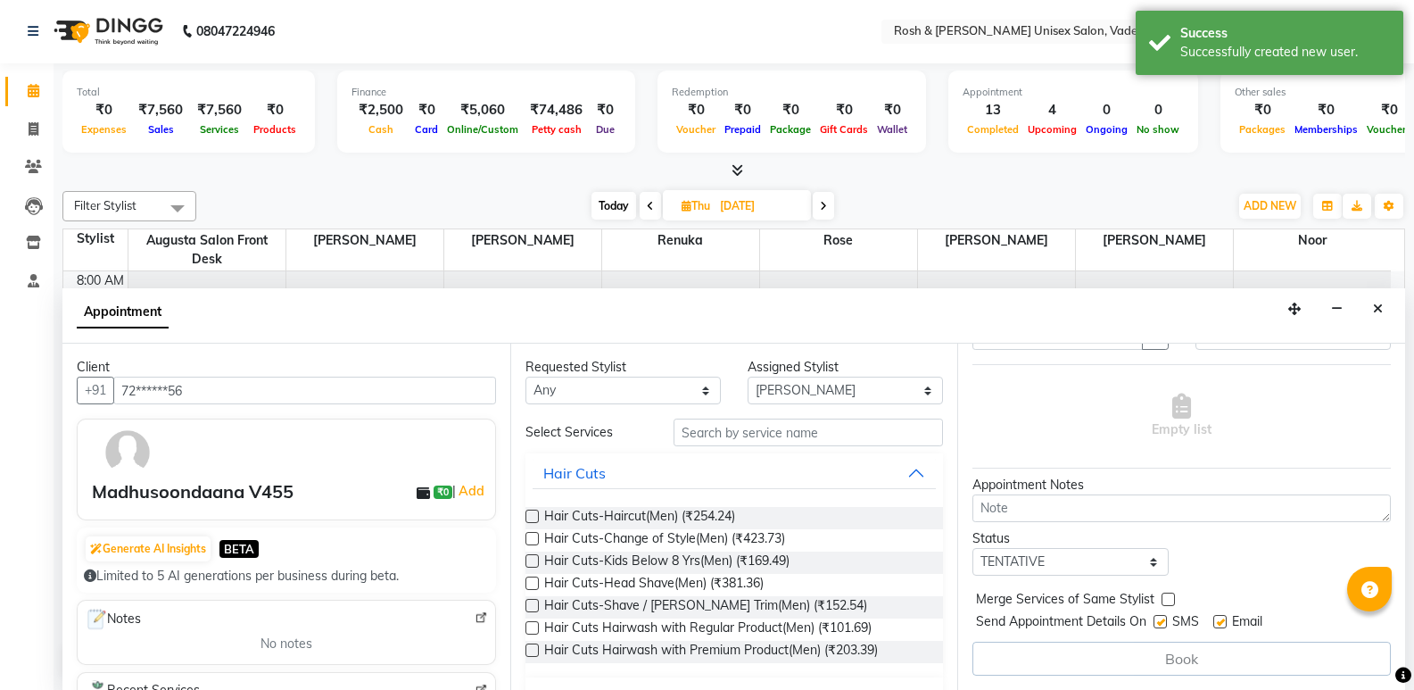
scroll to position [0, 0]
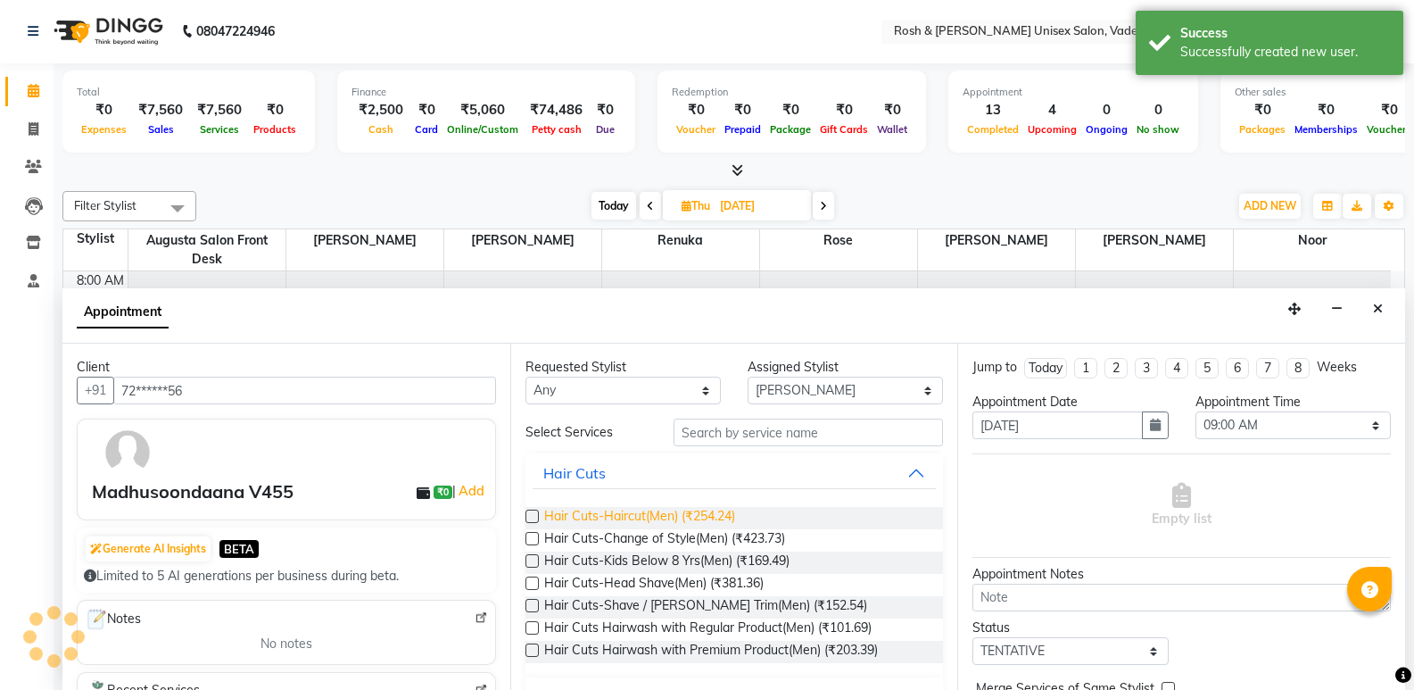
click at [714, 517] on span "Hair Cuts-Haircut(Men) (₹254.24)" at bounding box center [639, 518] width 191 height 22
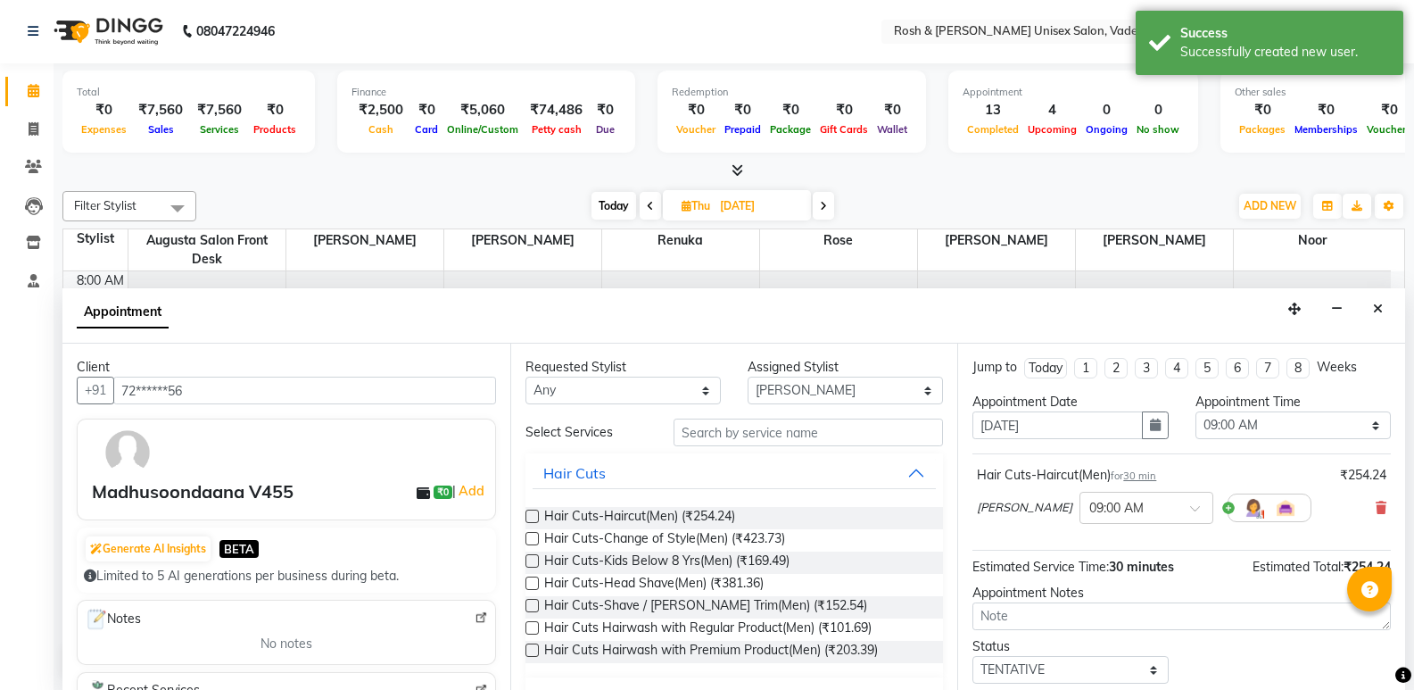
click at [1110, 491] on div "[PERSON_NAME] × 09:00 AM" at bounding box center [1144, 507] width 335 height 46
click at [1110, 494] on div "× 09:00 AM" at bounding box center [1147, 508] width 134 height 32
click at [1080, 602] on div "09:30 AM" at bounding box center [1146, 606] width 132 height 33
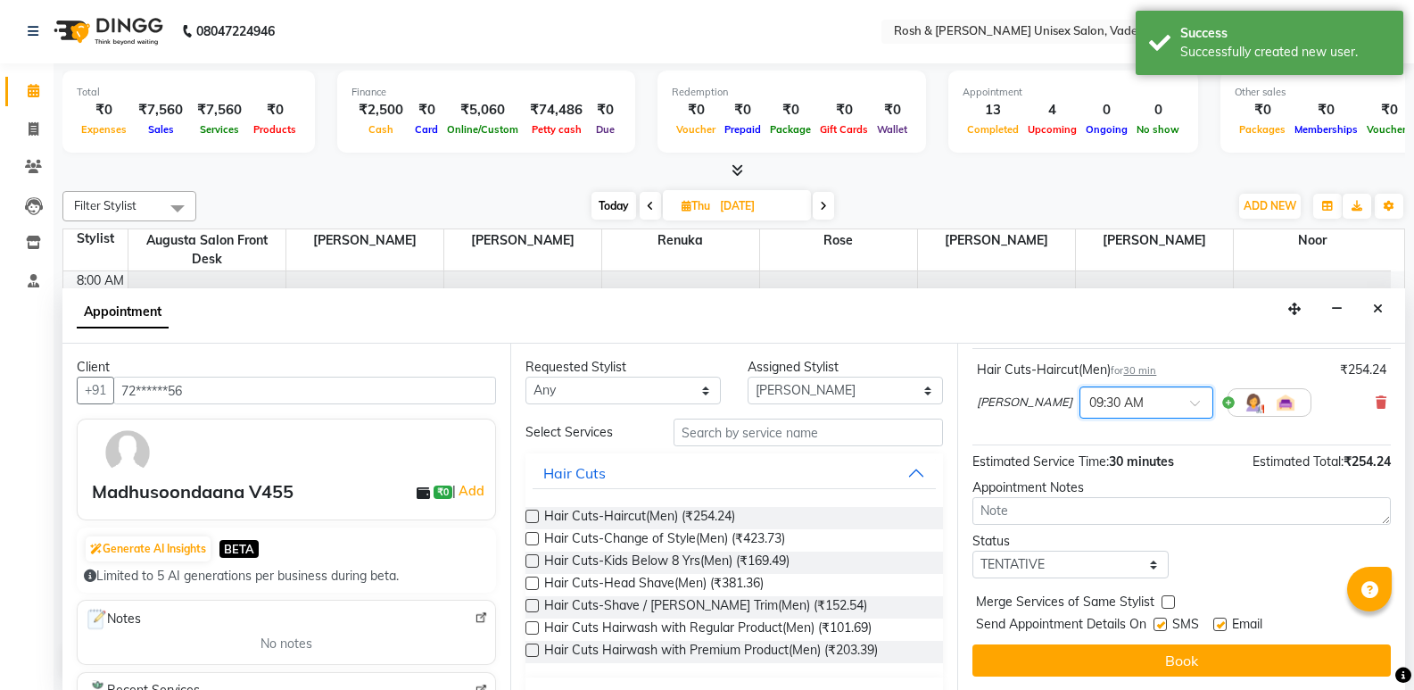
scroll to position [106, 0]
drag, startPoint x: 1088, startPoint y: 557, endPoint x: 1088, endPoint y: 571, distance: 14.3
click at [1088, 557] on select "Select TENTATIVE CONFIRM UPCOMING" at bounding box center [1070, 564] width 195 height 28
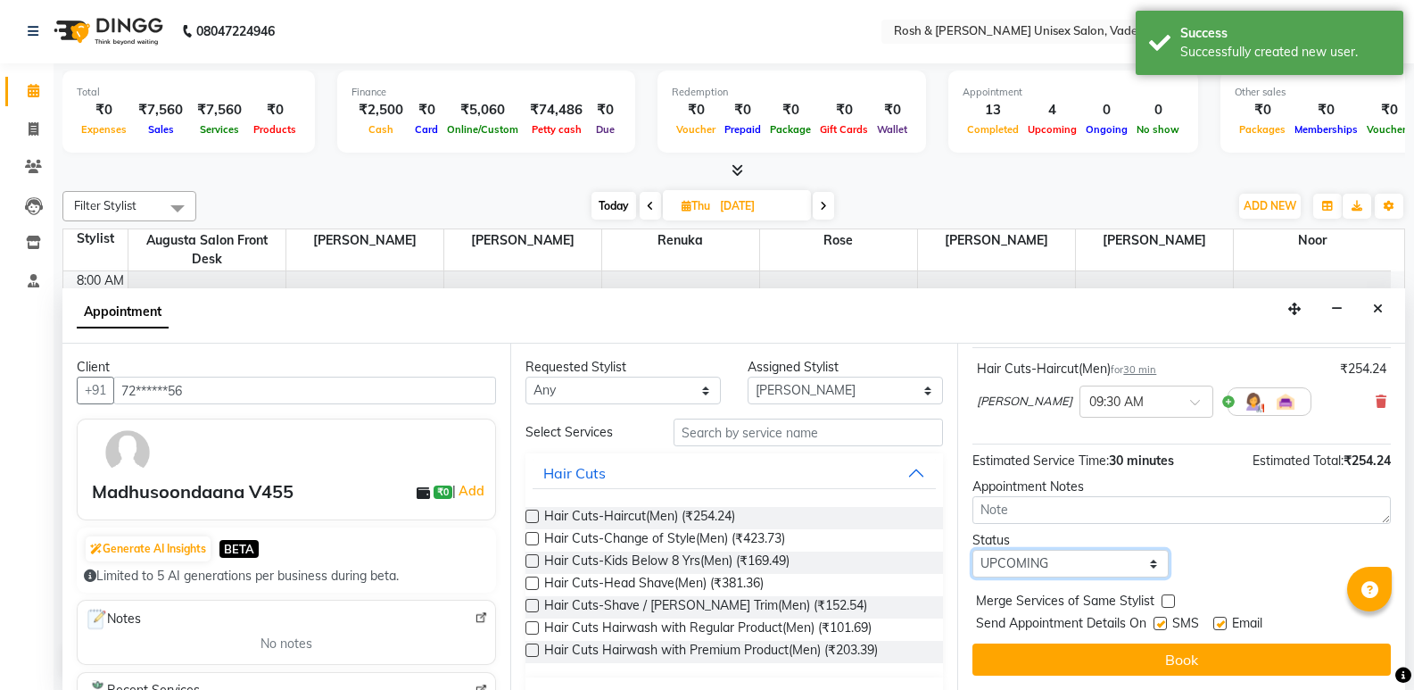
click at [973, 550] on select "Select TENTATIVE CONFIRM UPCOMING" at bounding box center [1070, 564] width 195 height 28
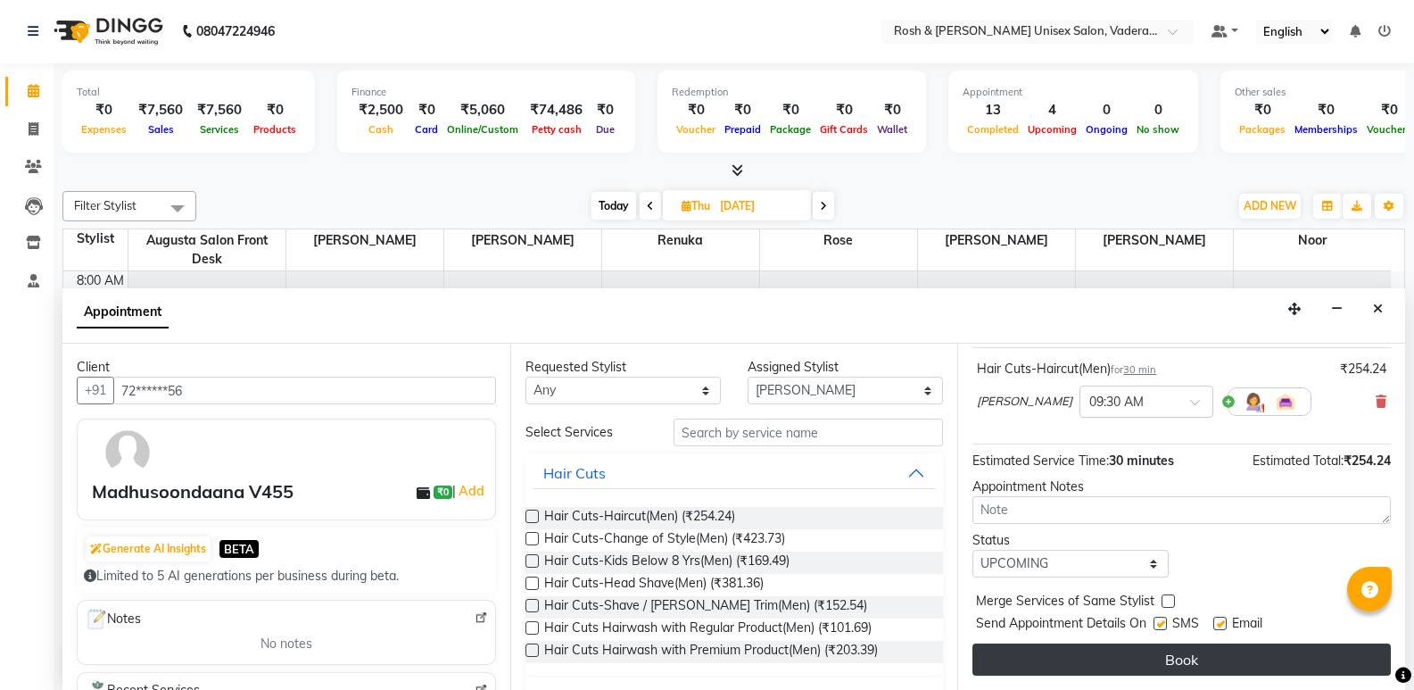
click at [1138, 654] on button "Book" at bounding box center [1182, 659] width 418 height 32
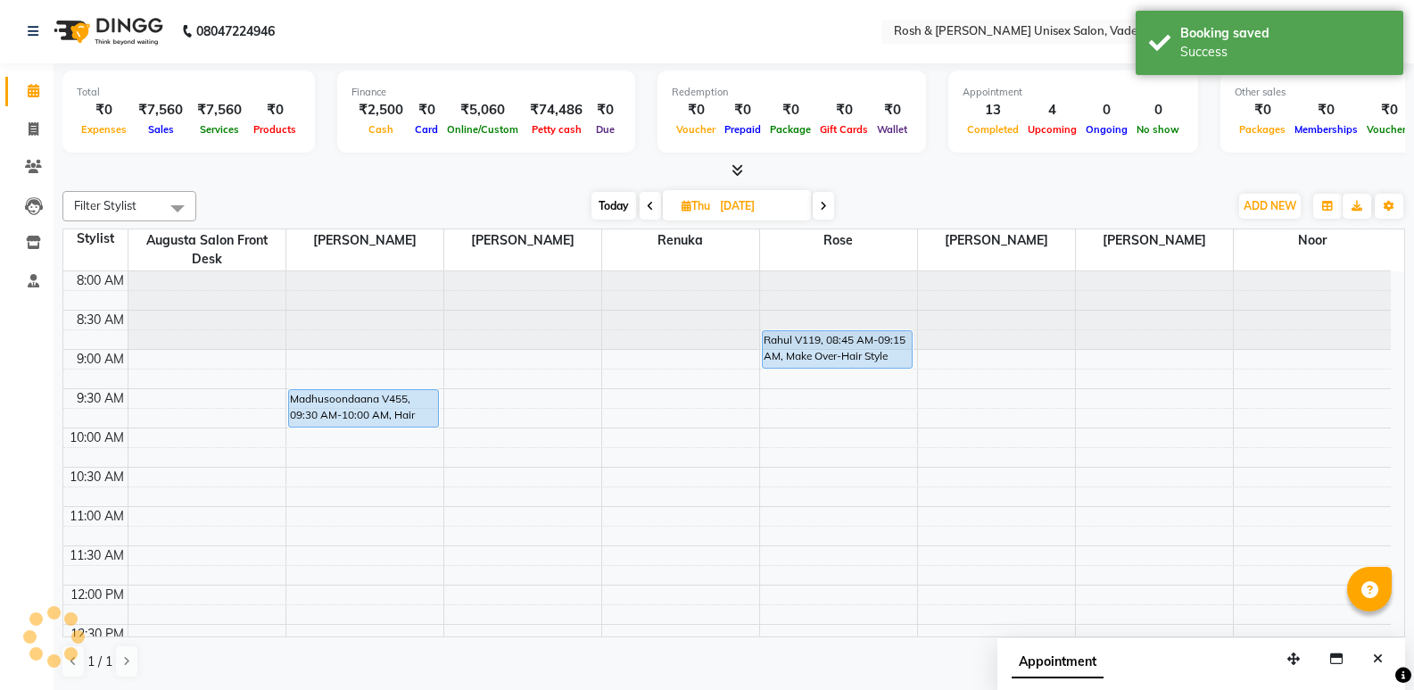
scroll to position [0, 0]
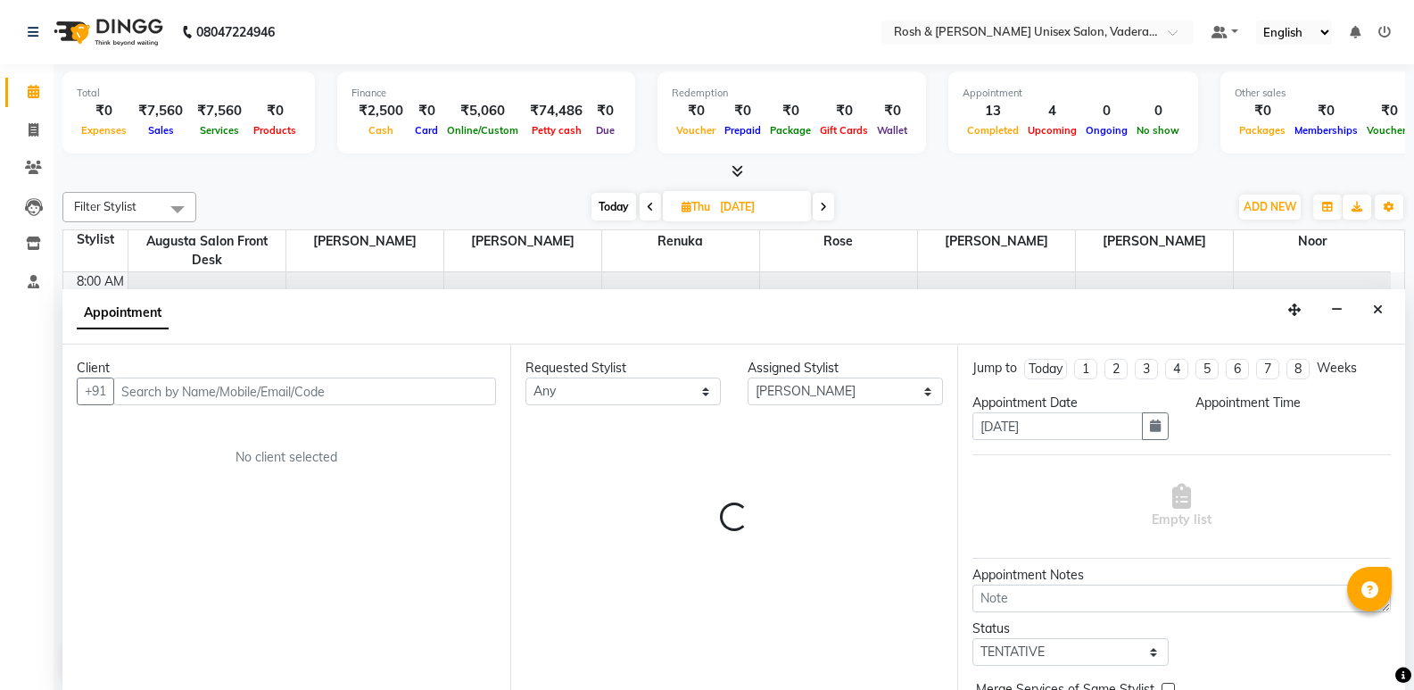
scroll to position [1, 0]
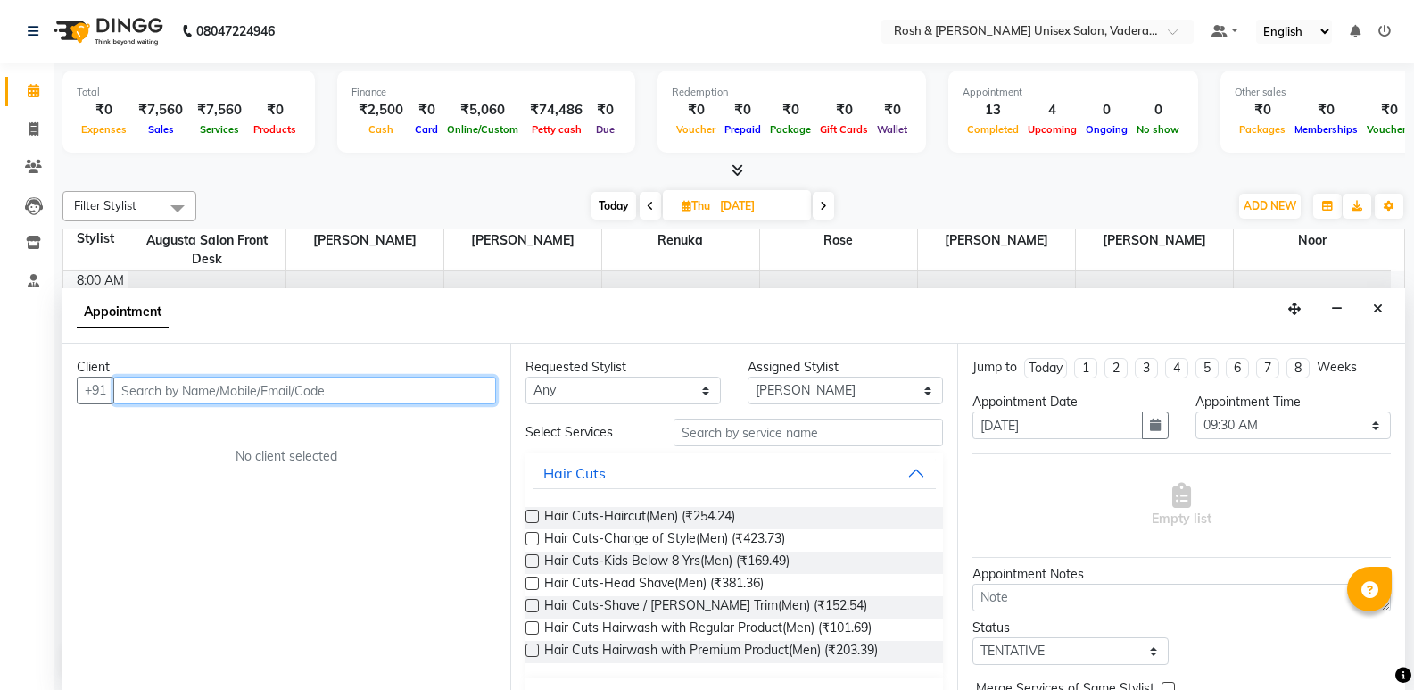
click at [276, 400] on input "text" at bounding box center [304, 391] width 383 height 28
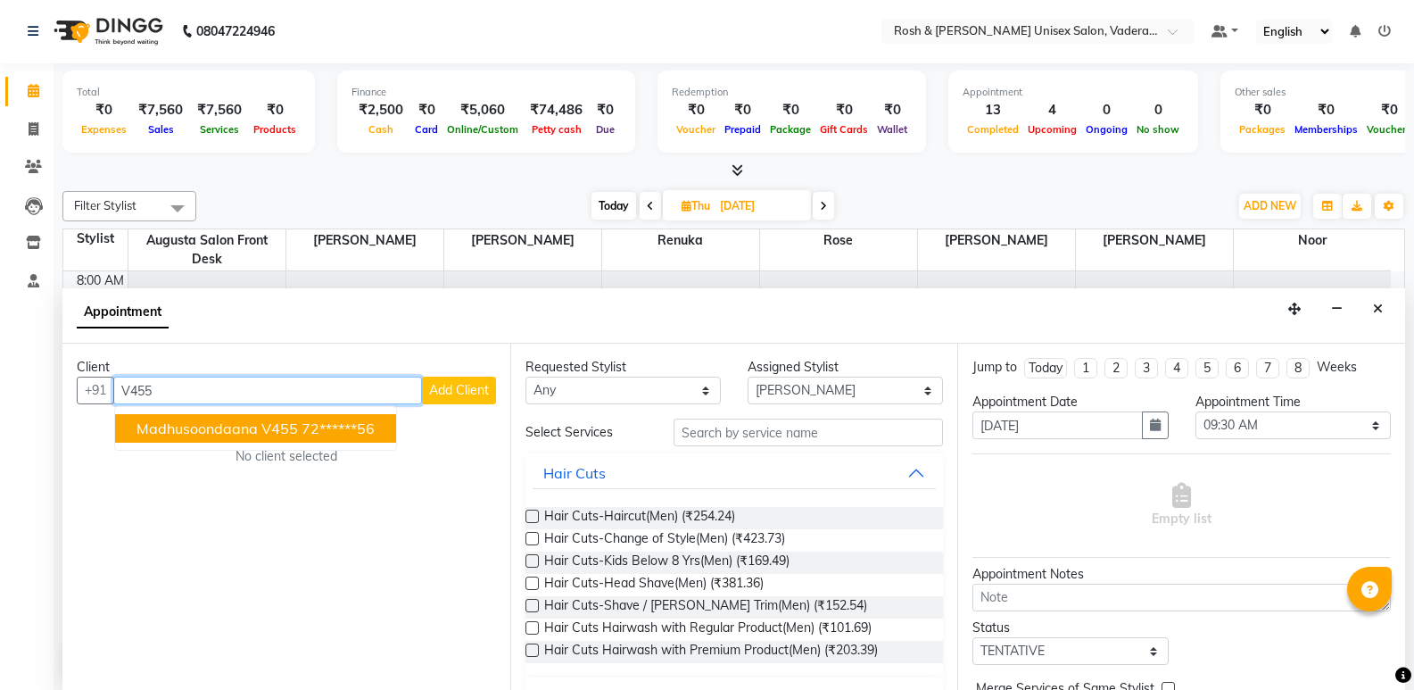
click at [273, 434] on span "Madhusoondaana V455" at bounding box center [217, 428] width 161 height 18
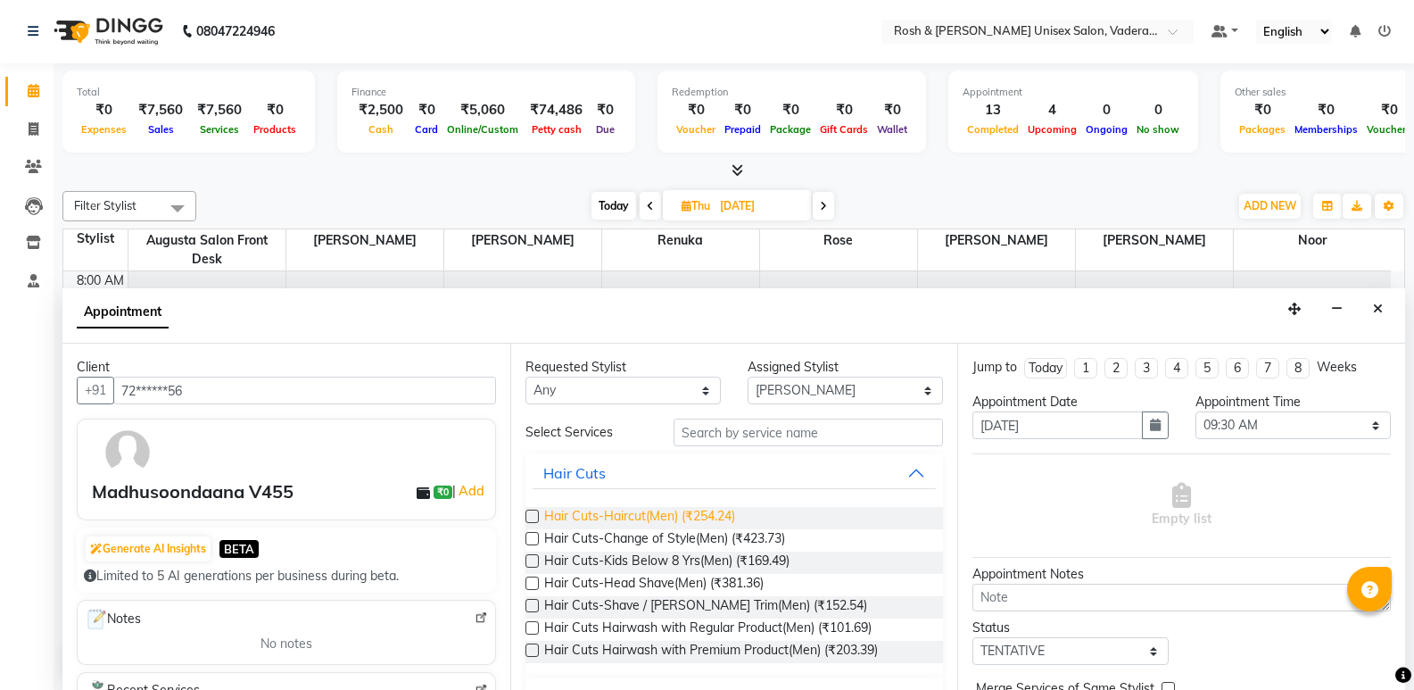
click at [652, 513] on span "Hair Cuts-Haircut(Men) (₹254.24)" at bounding box center [639, 518] width 191 height 22
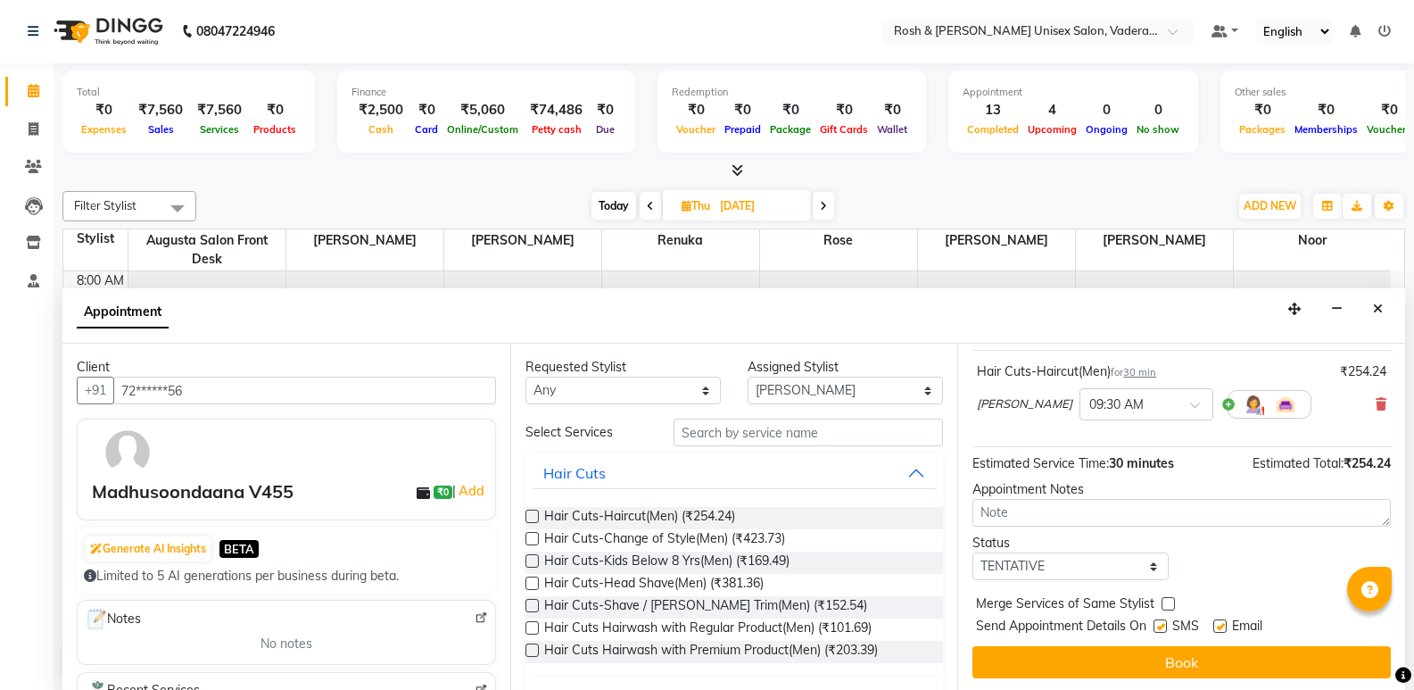
scroll to position [106, 0]
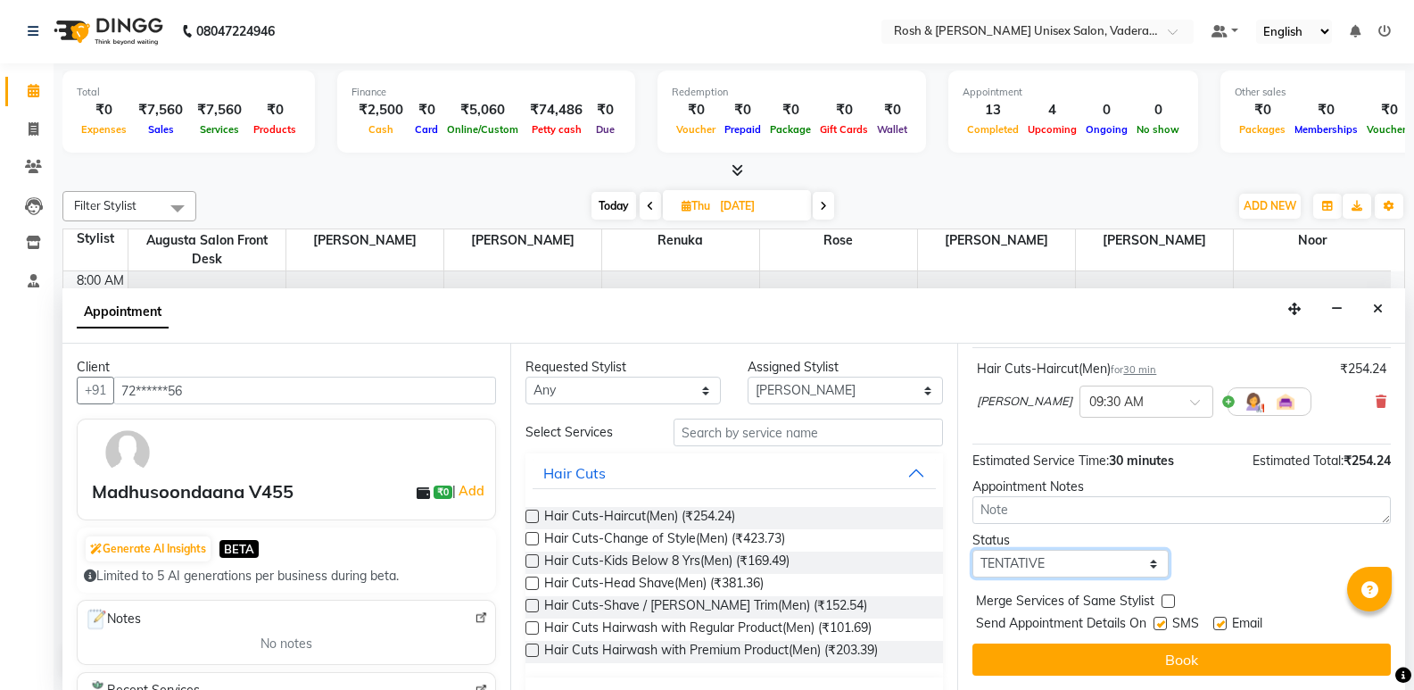
click at [1089, 566] on select "Select TENTATIVE CONFIRM UPCOMING" at bounding box center [1070, 564] width 195 height 28
click at [973, 550] on select "Select TENTATIVE CONFIRM UPCOMING" at bounding box center [1070, 564] width 195 height 28
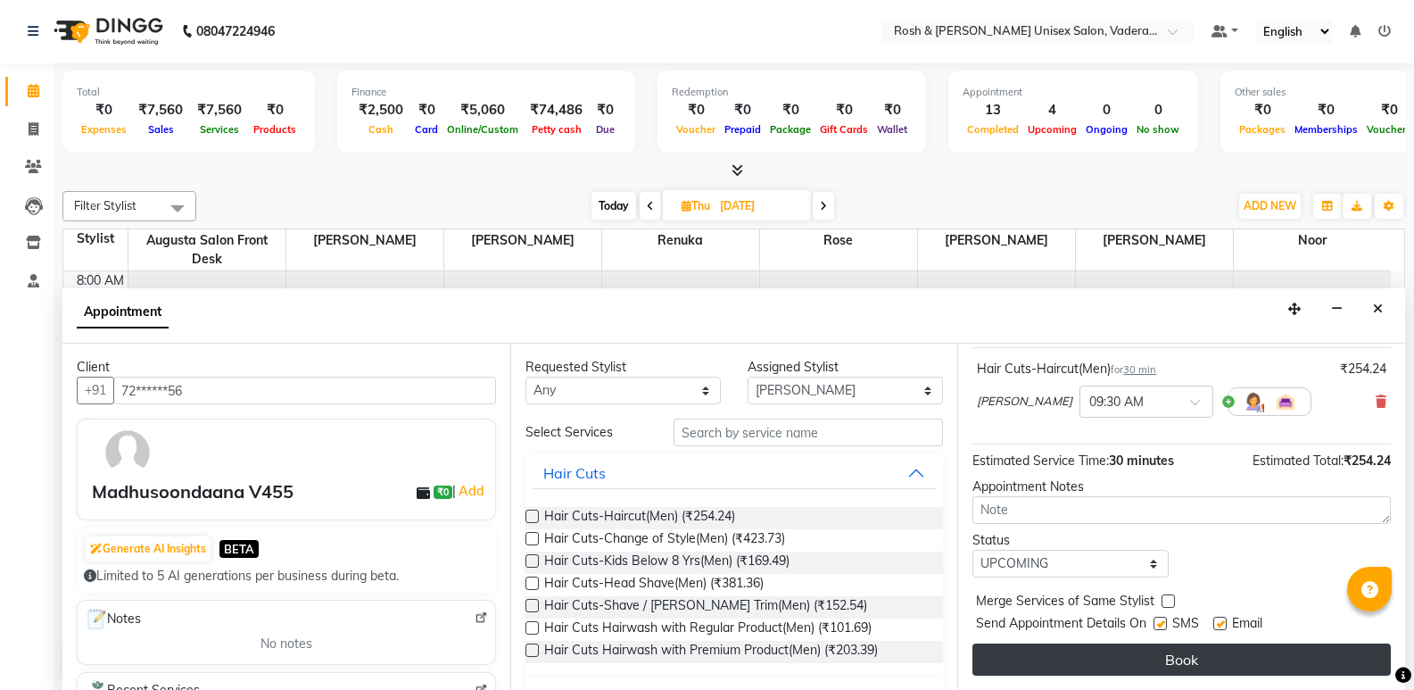
click at [1118, 657] on button "Book" at bounding box center [1182, 659] width 418 height 32
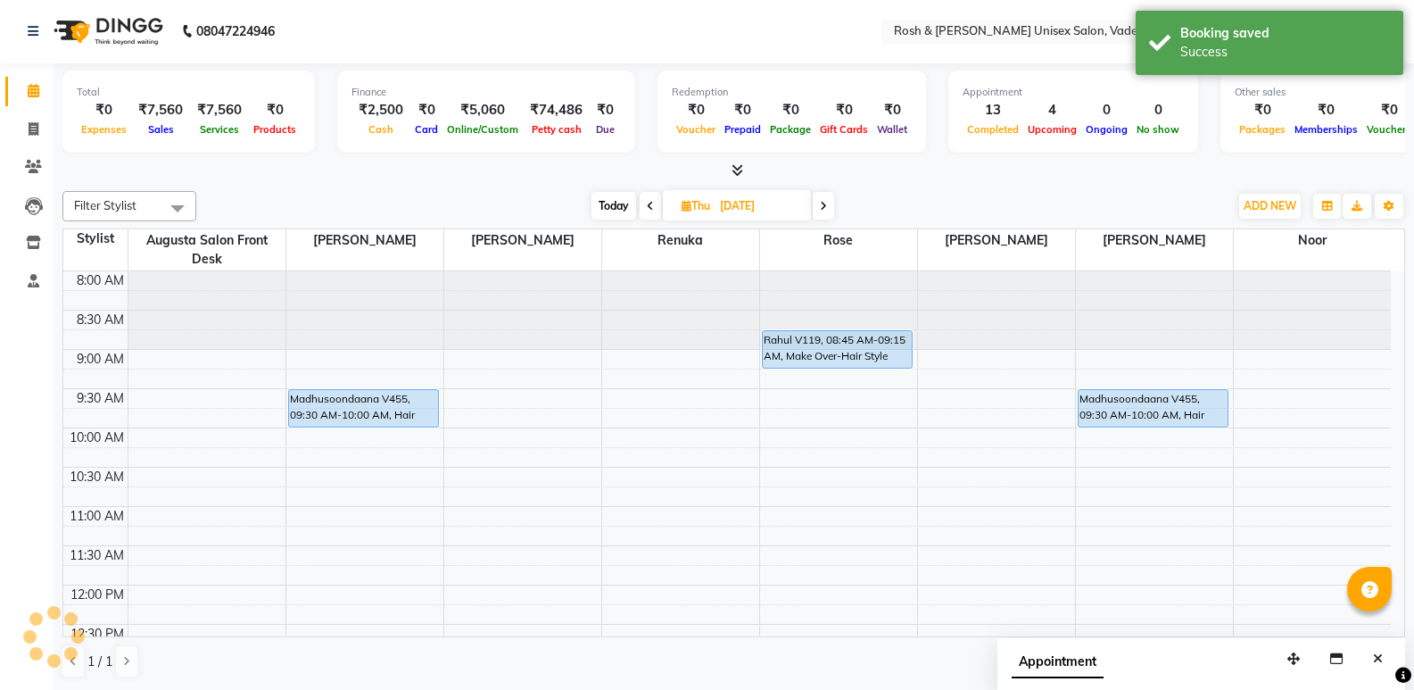
scroll to position [0, 0]
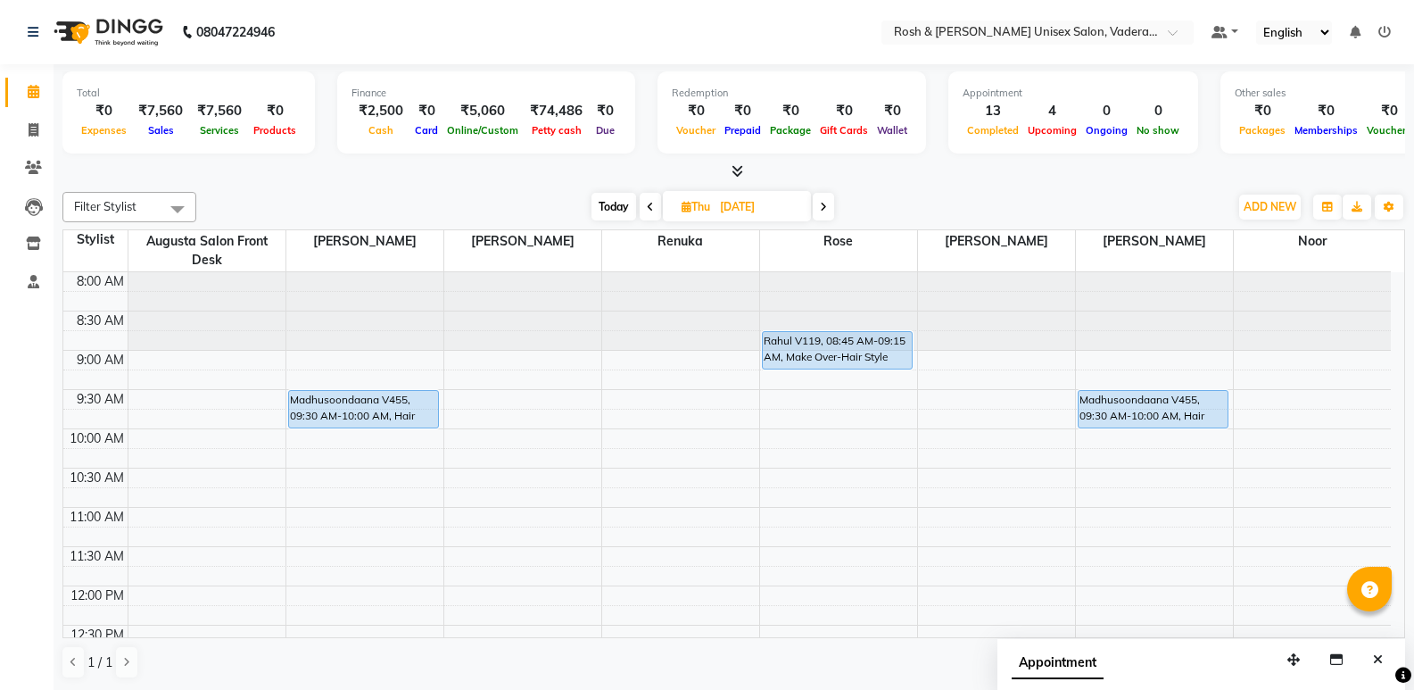
click at [730, 167] on span at bounding box center [733, 171] width 19 height 19
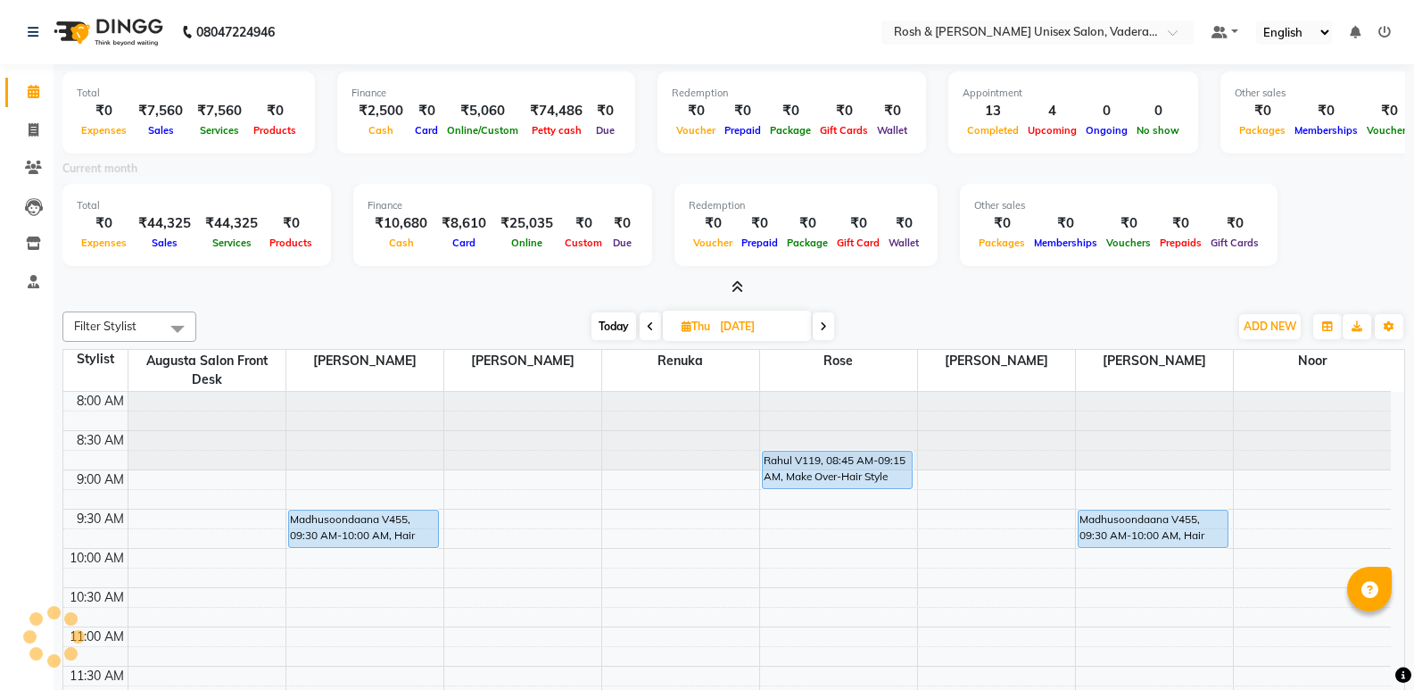
click at [737, 285] on icon at bounding box center [738, 286] width 12 height 13
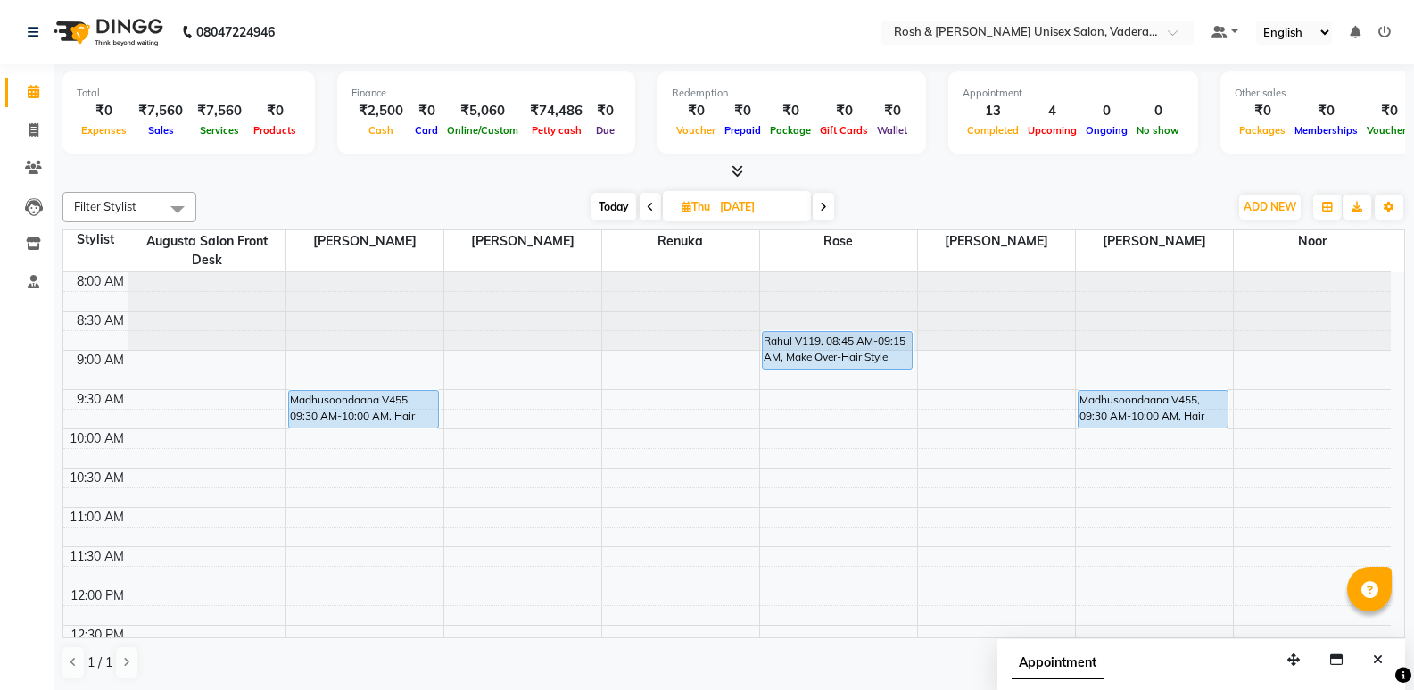
click at [736, 168] on icon at bounding box center [738, 170] width 12 height 13
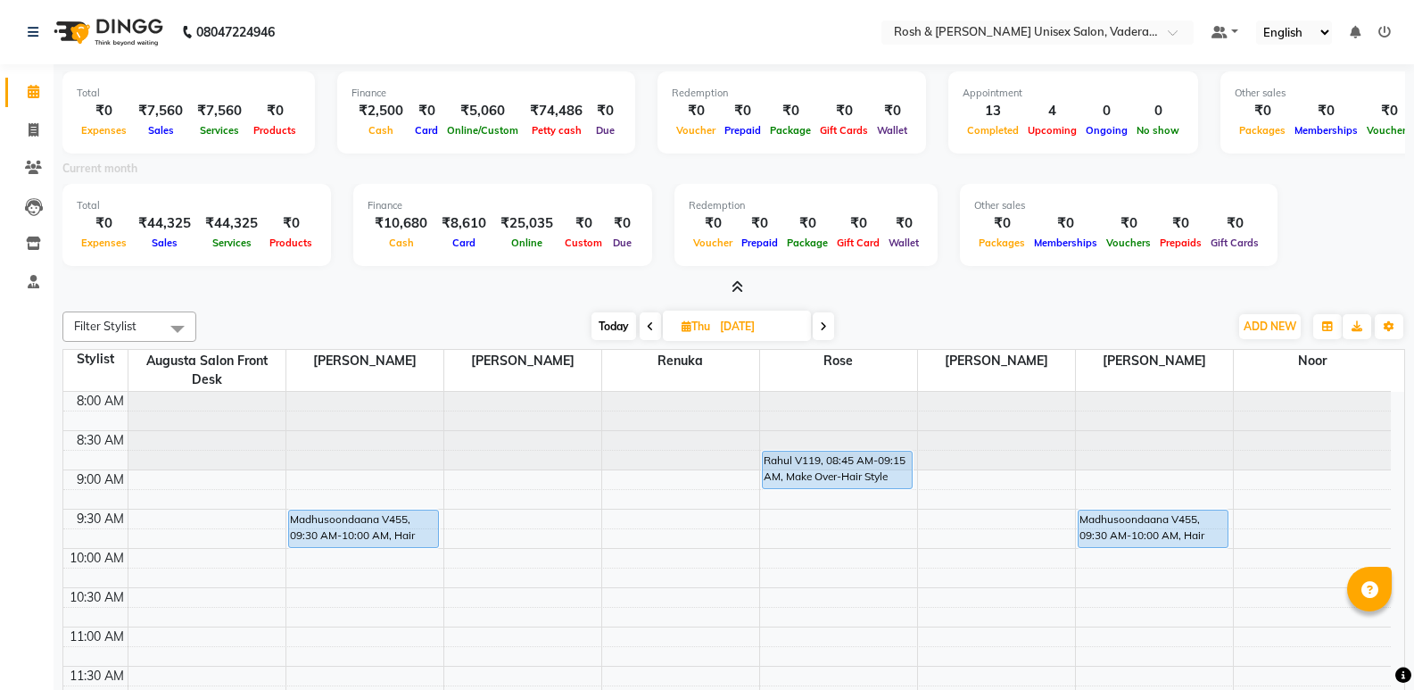
click at [738, 281] on icon at bounding box center [738, 286] width 12 height 13
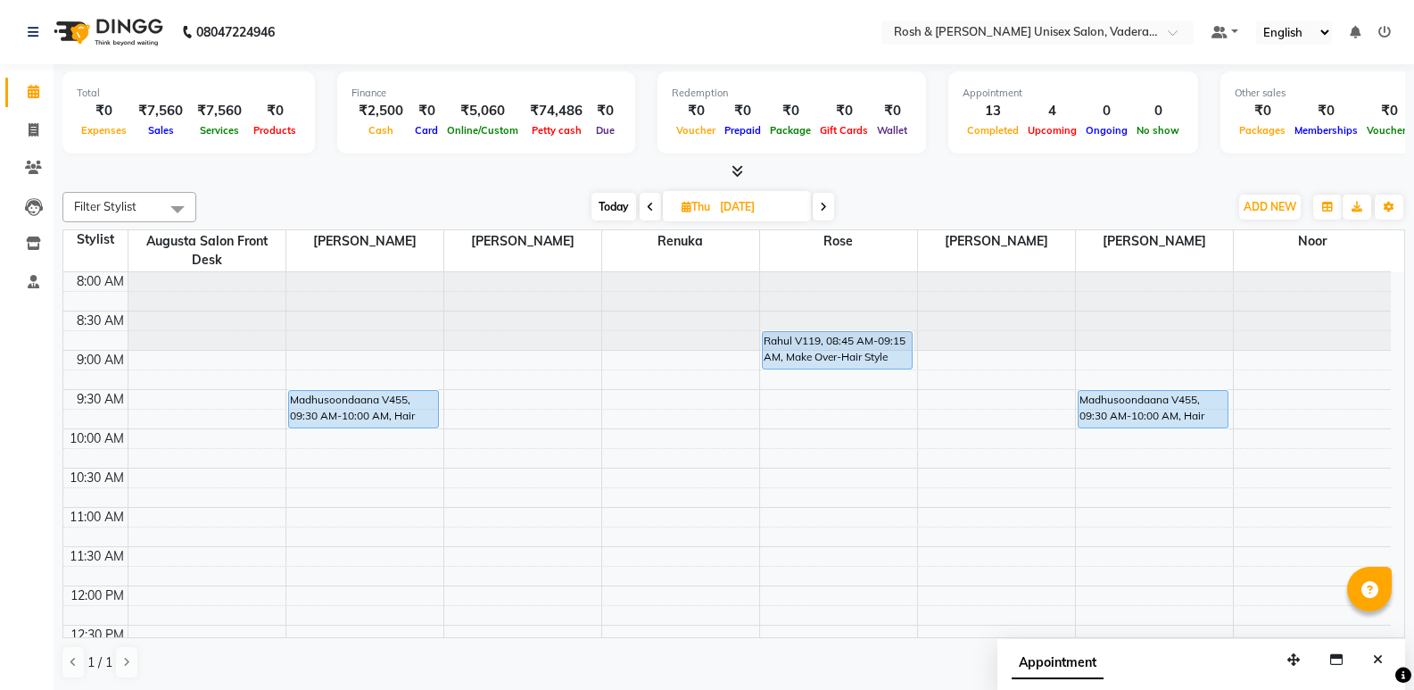
click at [740, 165] on icon at bounding box center [738, 170] width 12 height 13
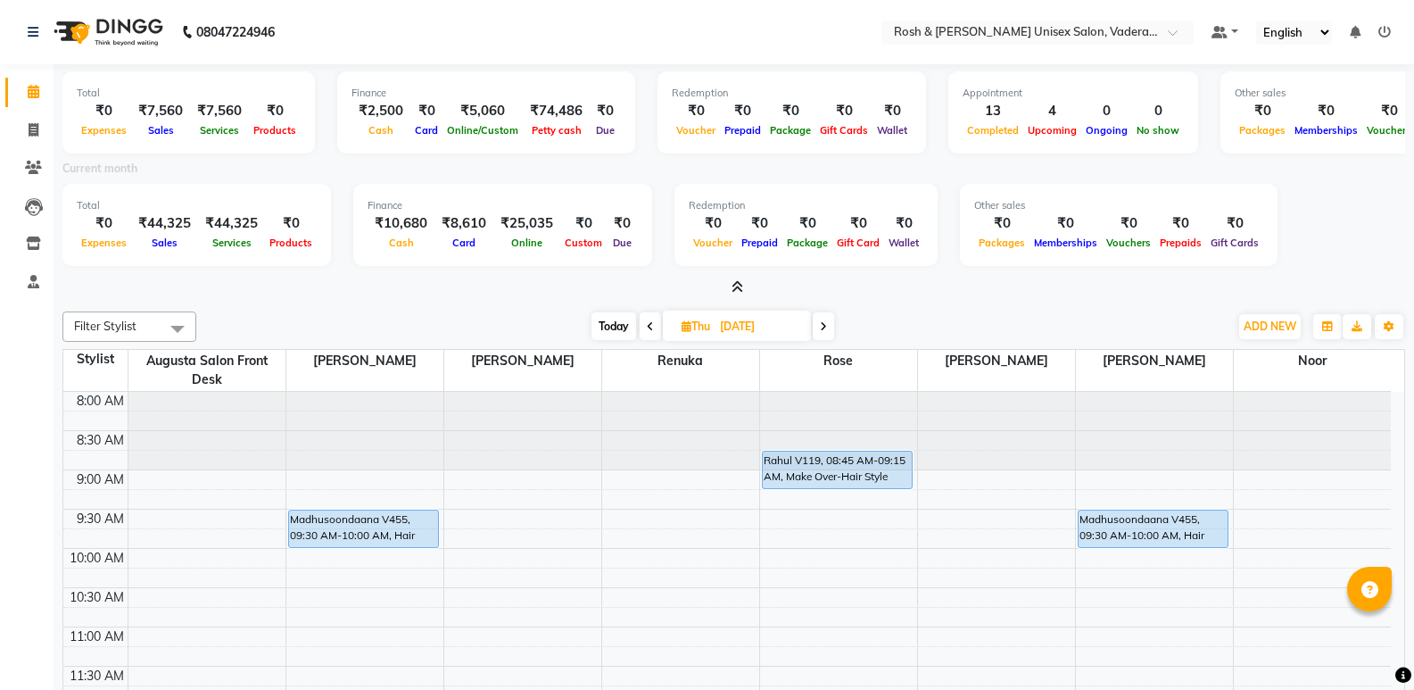
click at [736, 283] on icon at bounding box center [738, 286] width 12 height 13
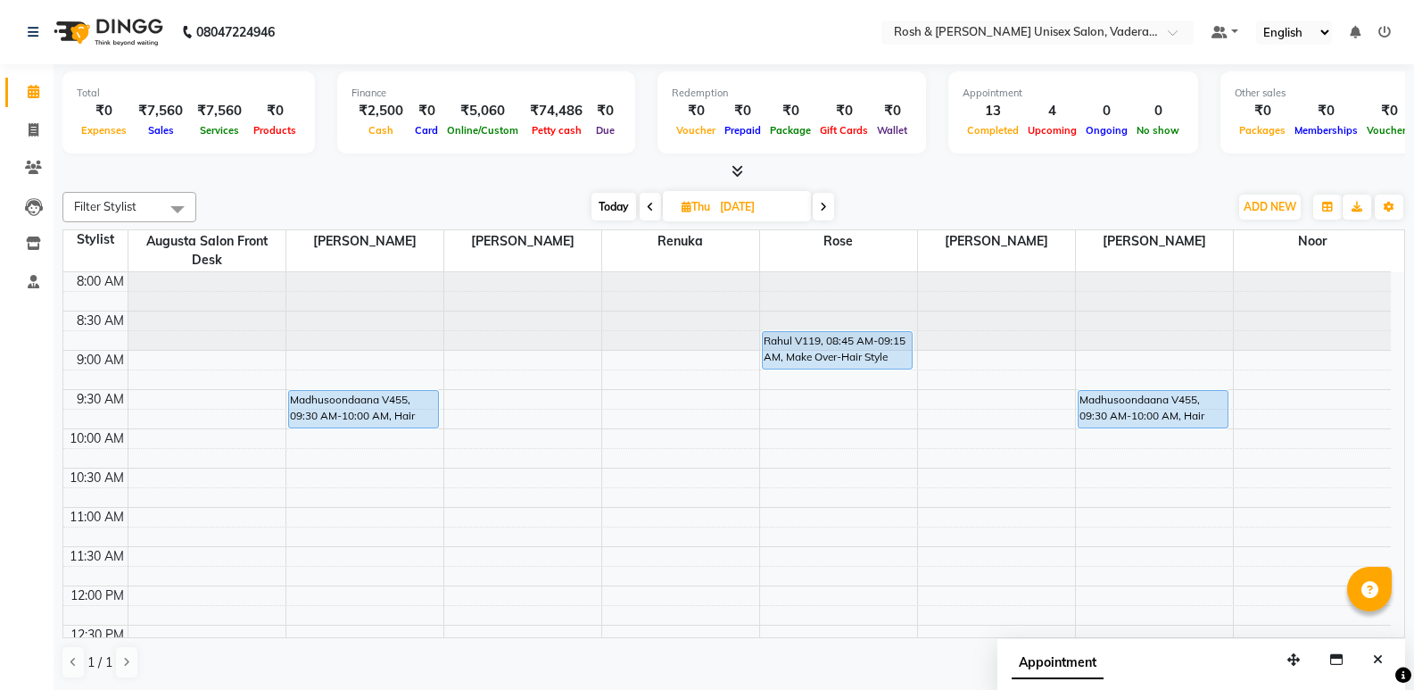
click at [739, 173] on icon at bounding box center [738, 170] width 12 height 13
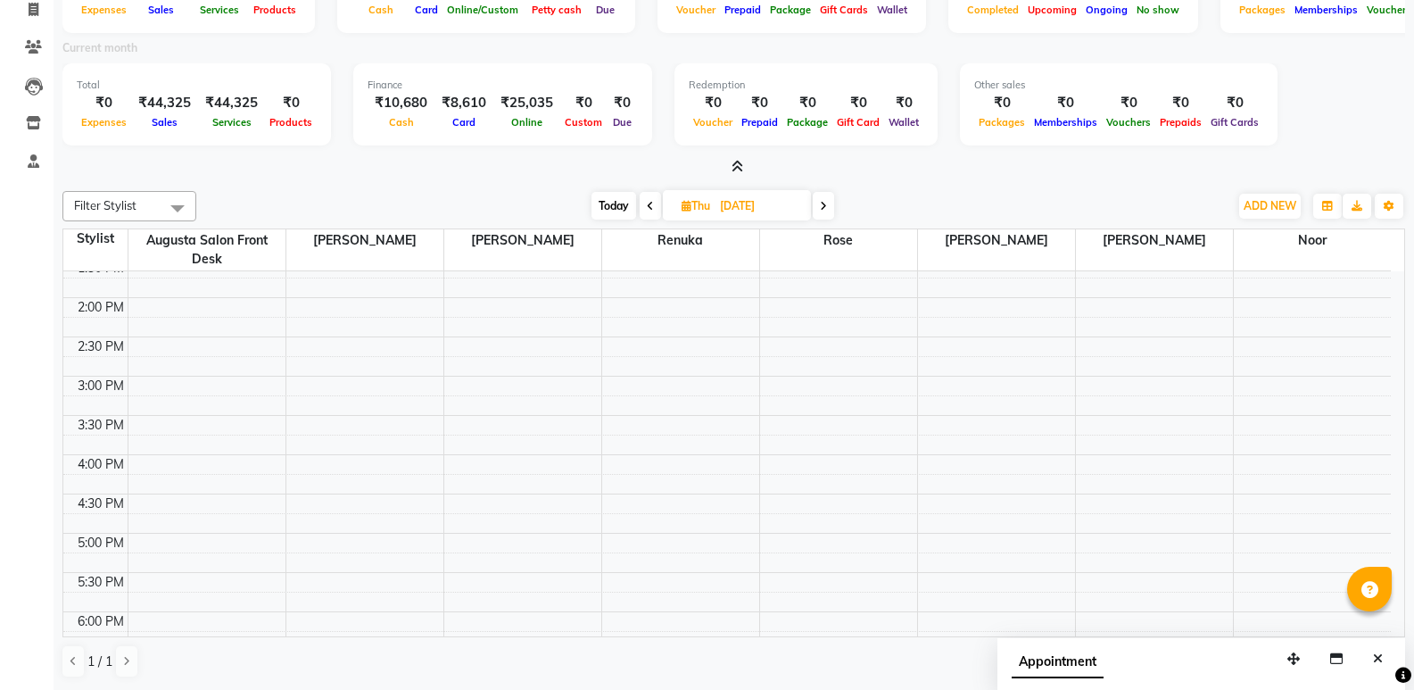
scroll to position [178, 0]
click at [609, 203] on span "Today" at bounding box center [614, 206] width 45 height 28
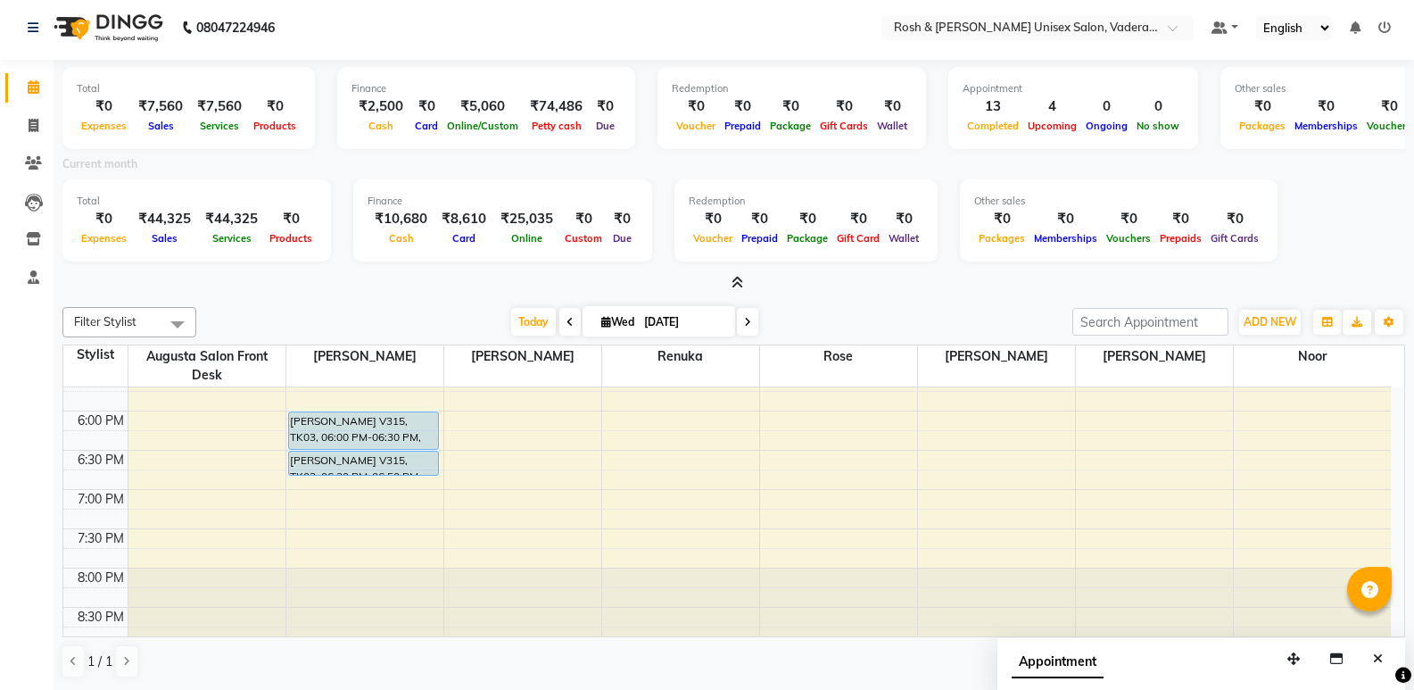
scroll to position [771, 0]
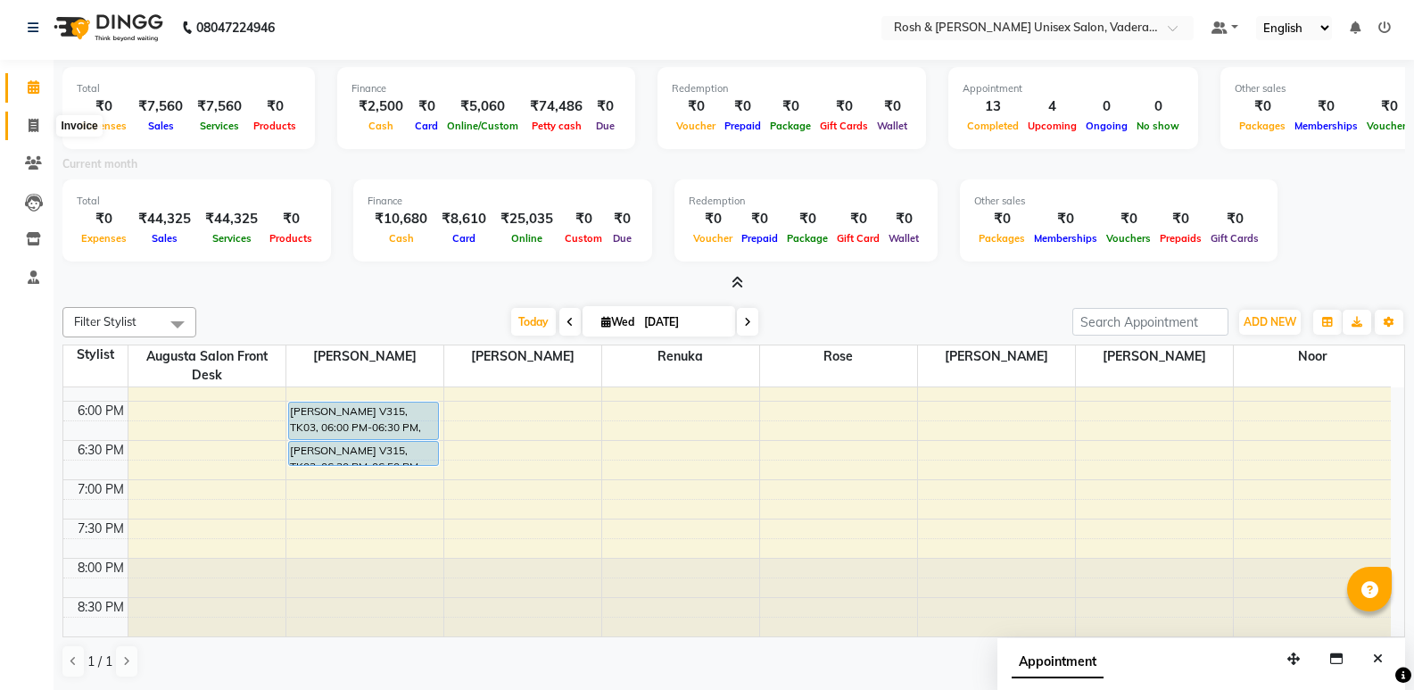
click at [33, 126] on icon at bounding box center [34, 125] width 10 height 13
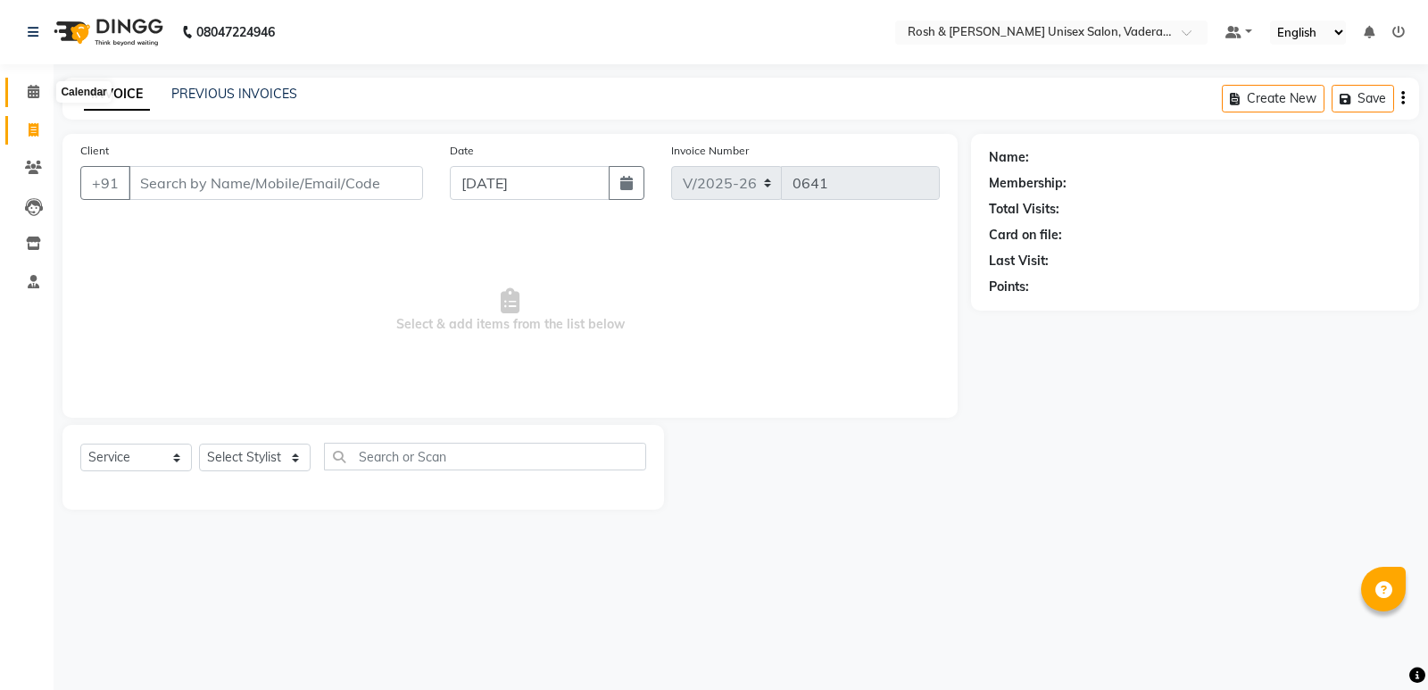
click at [21, 82] on span at bounding box center [33, 92] width 31 height 21
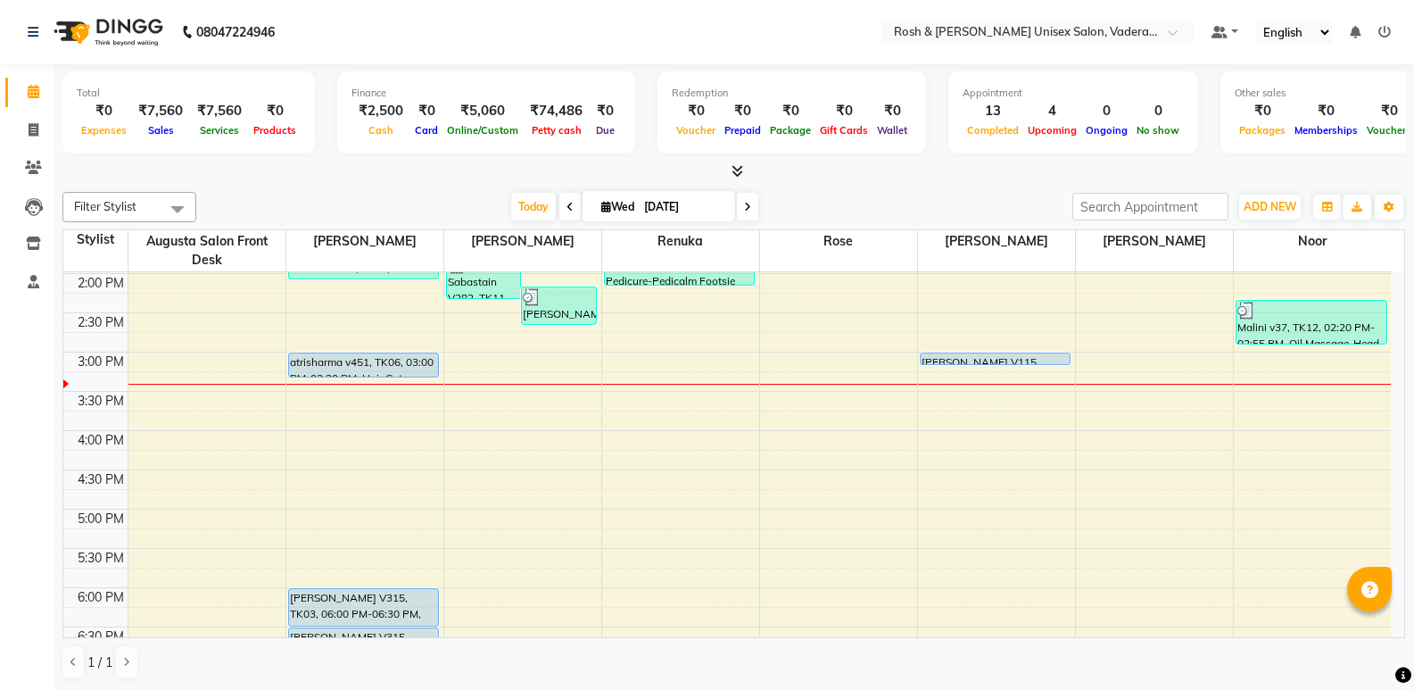
scroll to position [535, 0]
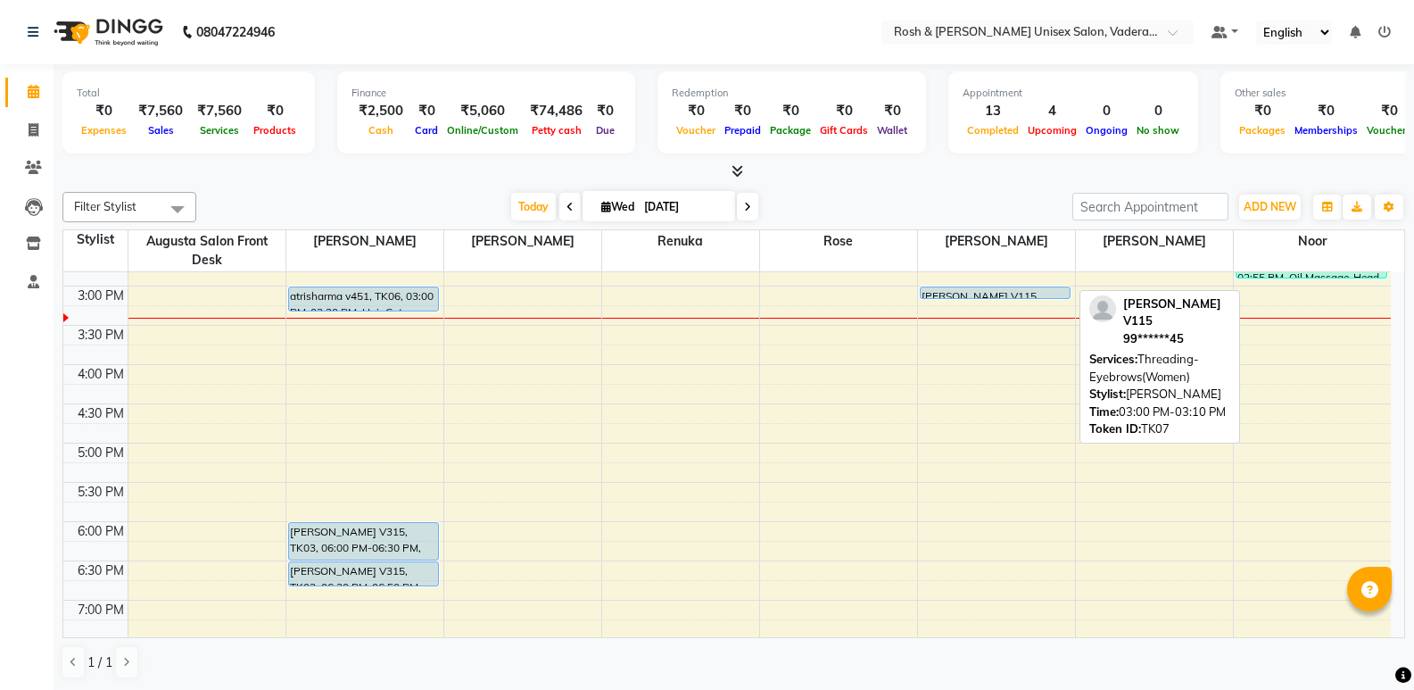
click at [987, 287] on div "[PERSON_NAME] V115, TK07, 03:00 PM-03:10 PM, Threading-Eyebrows(Women)" at bounding box center [996, 292] width 150 height 11
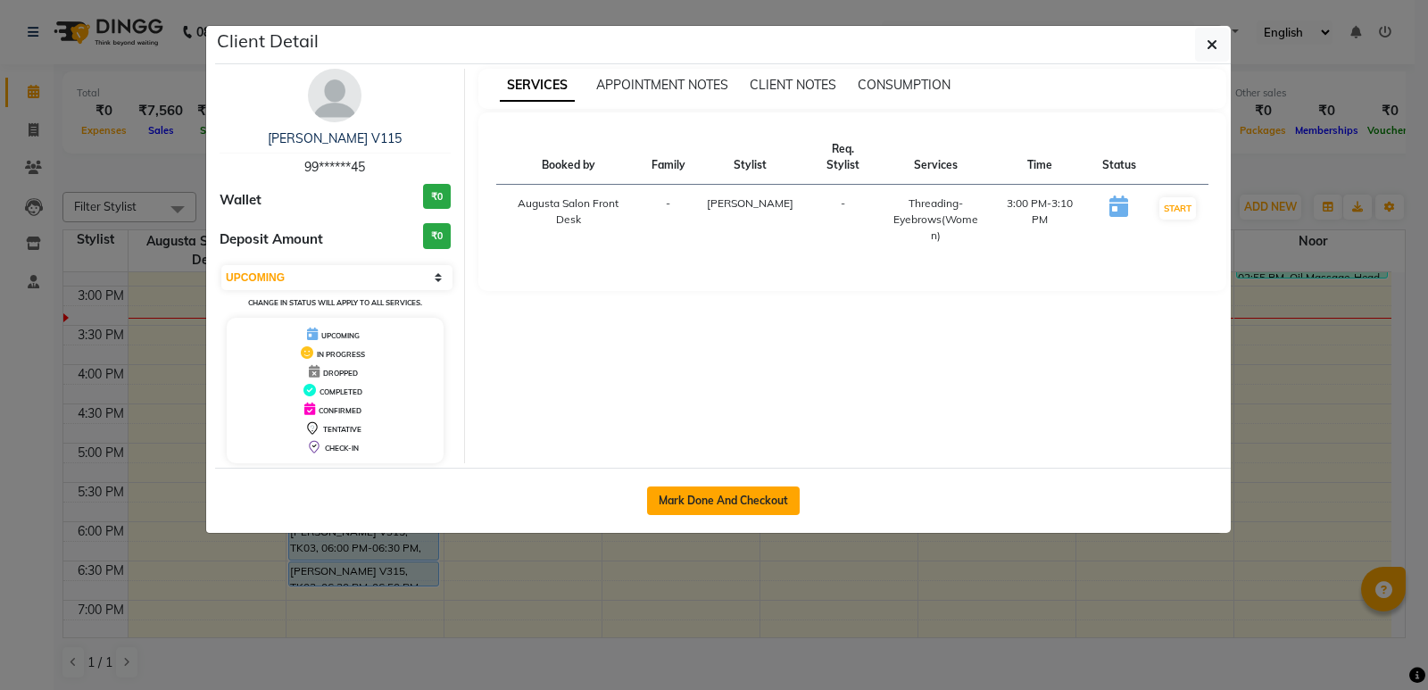
click at [749, 496] on button "Mark Done And Checkout" at bounding box center [723, 500] width 153 height 29
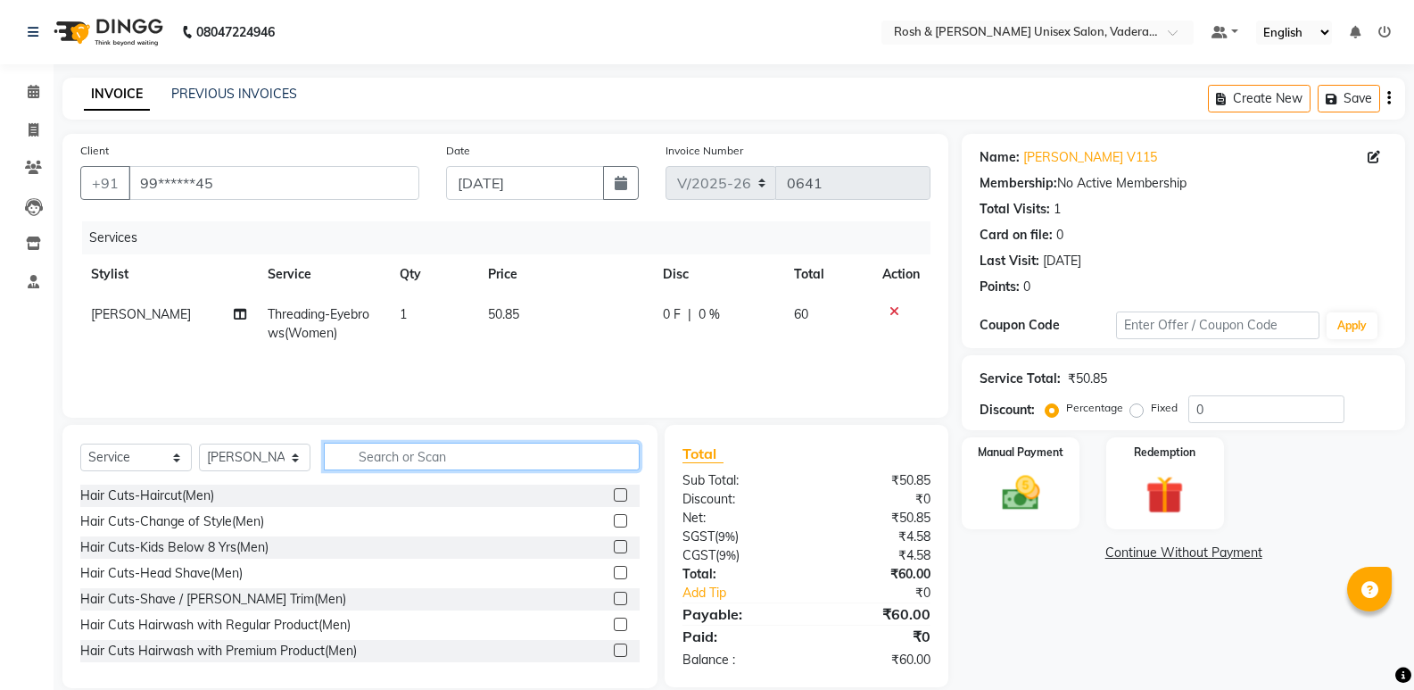
click at [414, 461] on input "text" at bounding box center [482, 457] width 316 height 28
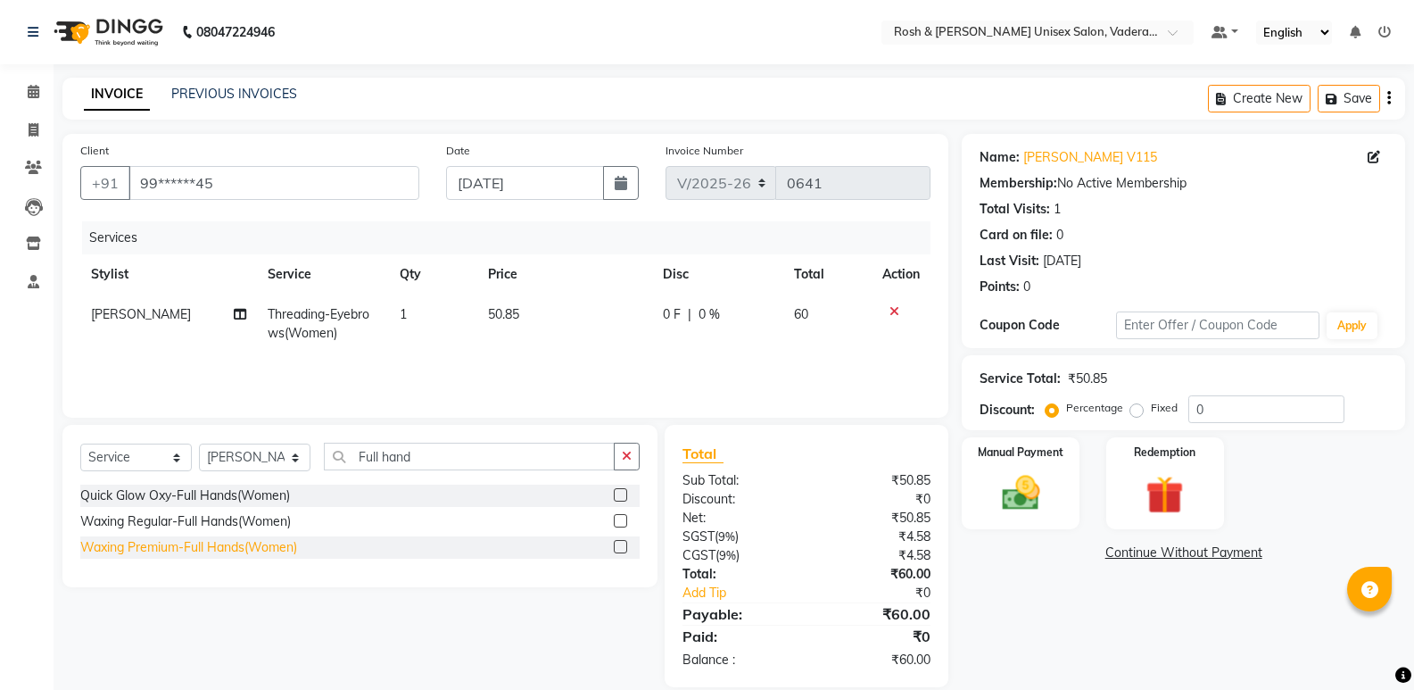
click at [210, 543] on div "Waxing Premium-Full Hands(Women)" at bounding box center [188, 547] width 217 height 19
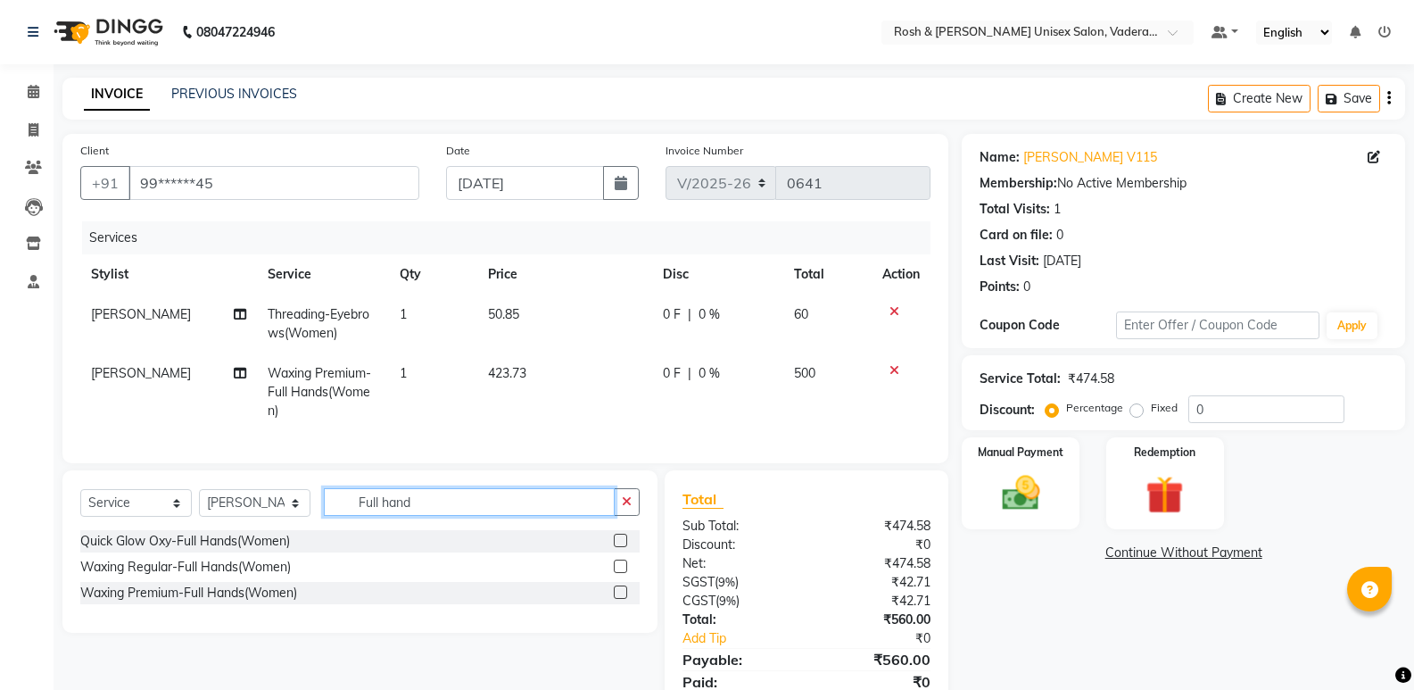
click at [457, 510] on input "Full hand" at bounding box center [469, 502] width 291 height 28
click at [236, 600] on div "Waxing Premium-Under Arms(Women)" at bounding box center [192, 593] width 225 height 19
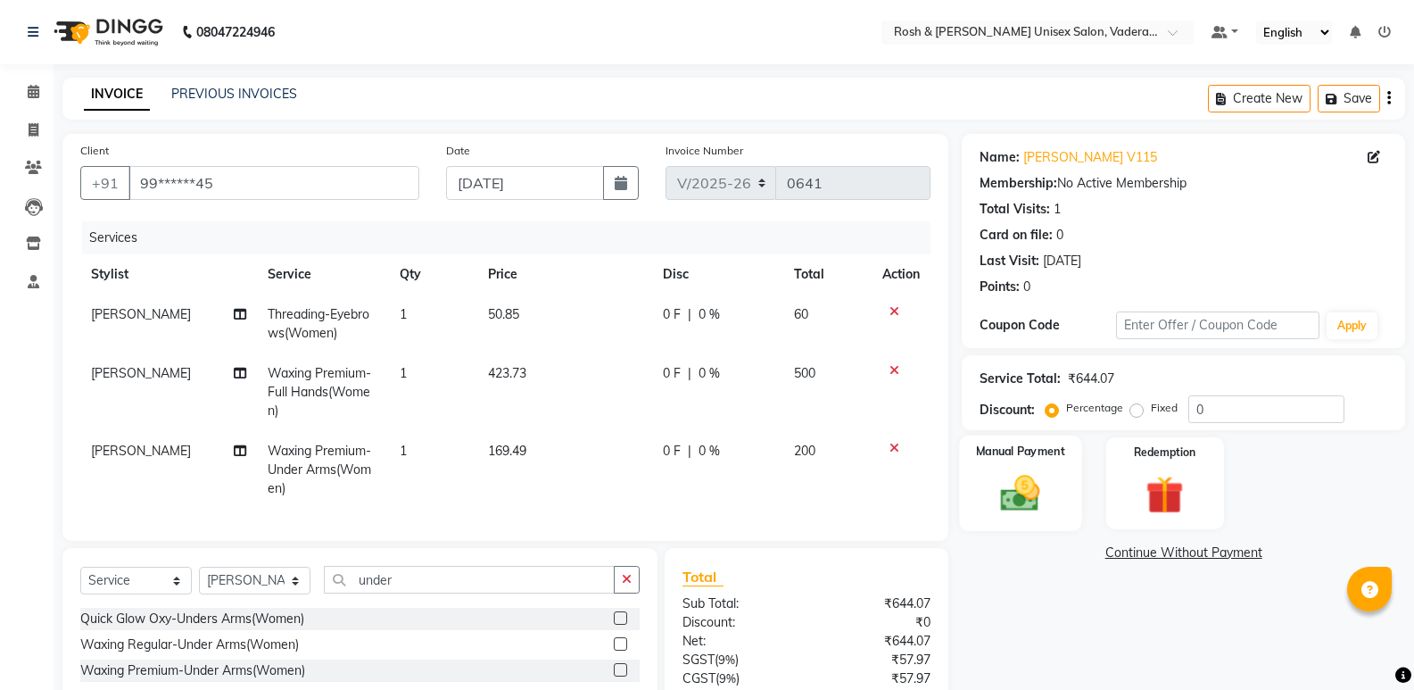
click at [1044, 470] on img at bounding box center [1020, 493] width 63 height 46
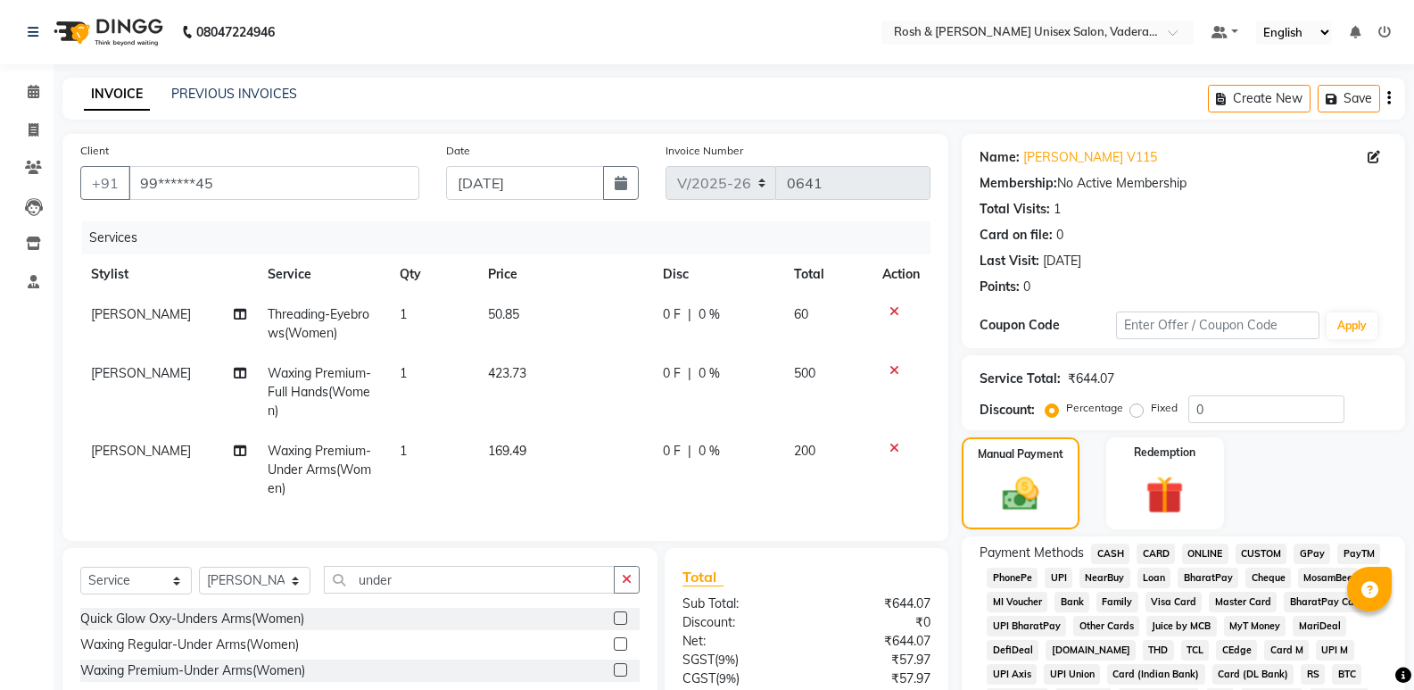
scroll to position [450, 0]
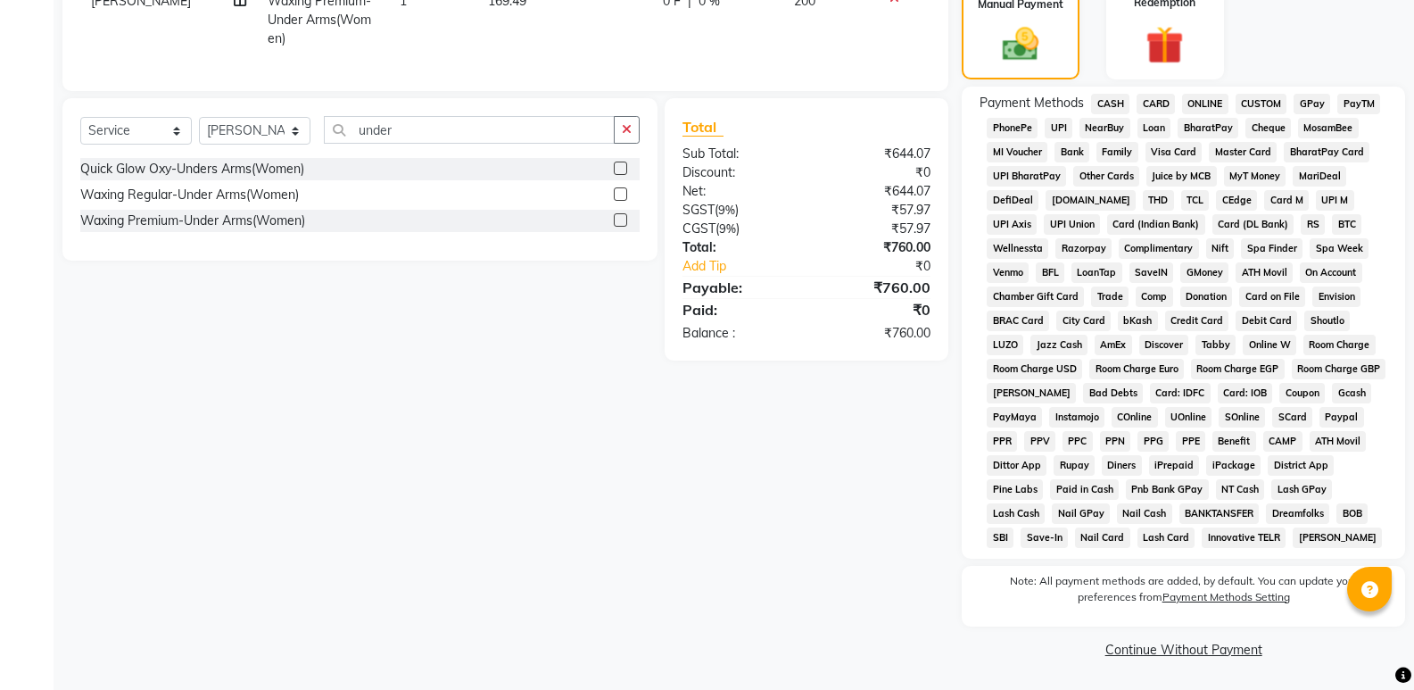
click at [1062, 128] on span "UPI" at bounding box center [1059, 128] width 28 height 21
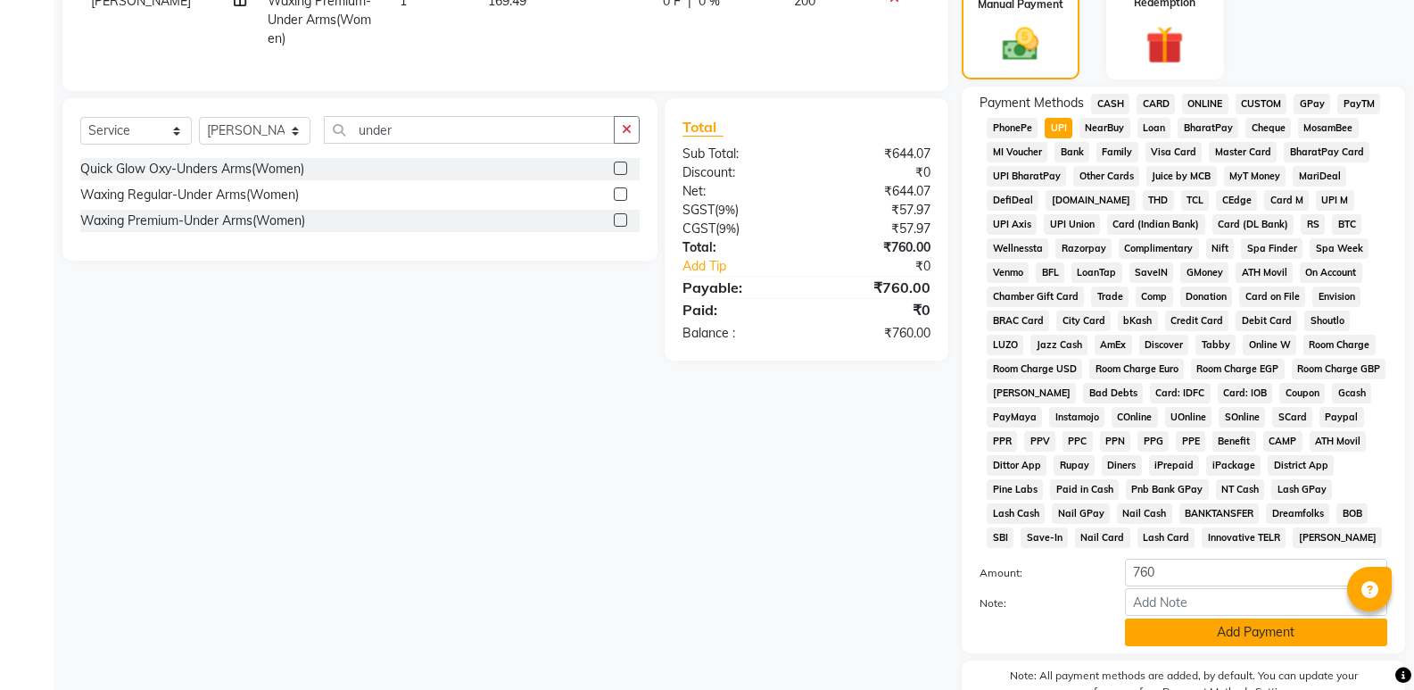
scroll to position [544, 0]
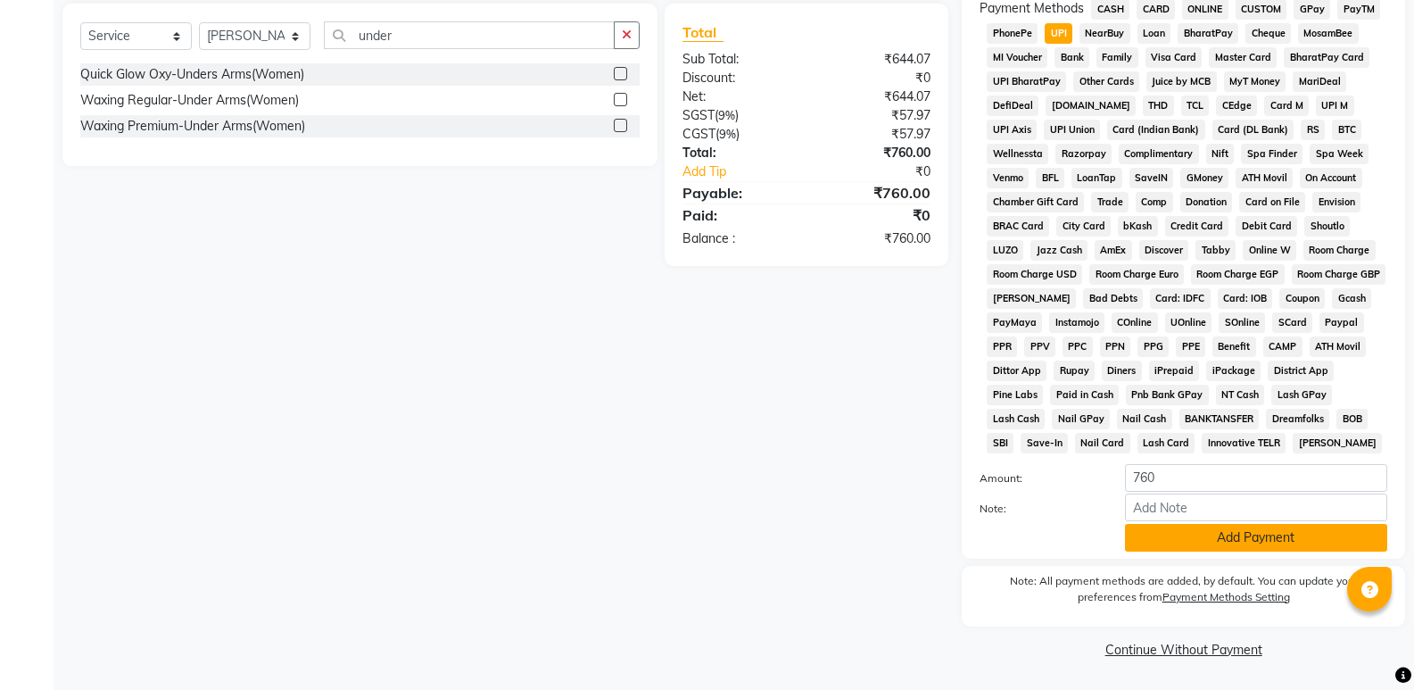
click at [1299, 534] on button "Add Payment" at bounding box center [1256, 538] width 262 height 28
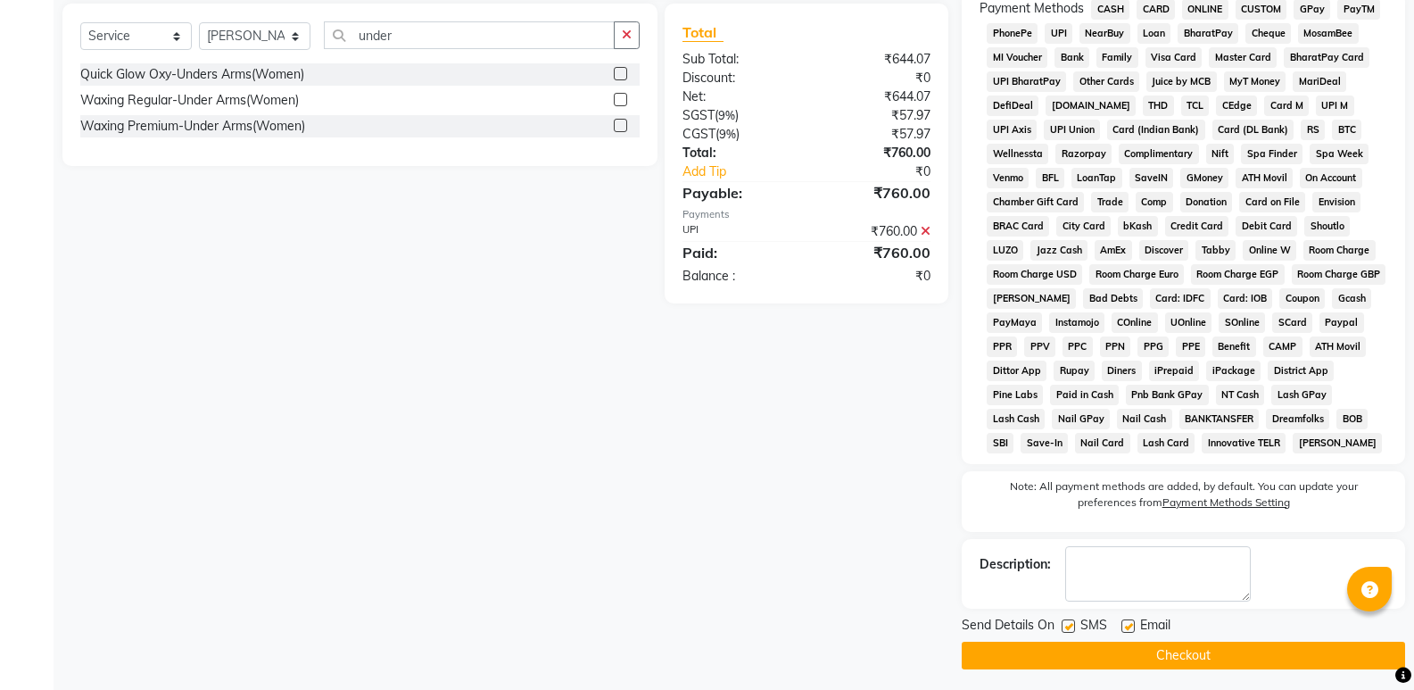
click at [1165, 650] on button "Checkout" at bounding box center [1183, 656] width 443 height 28
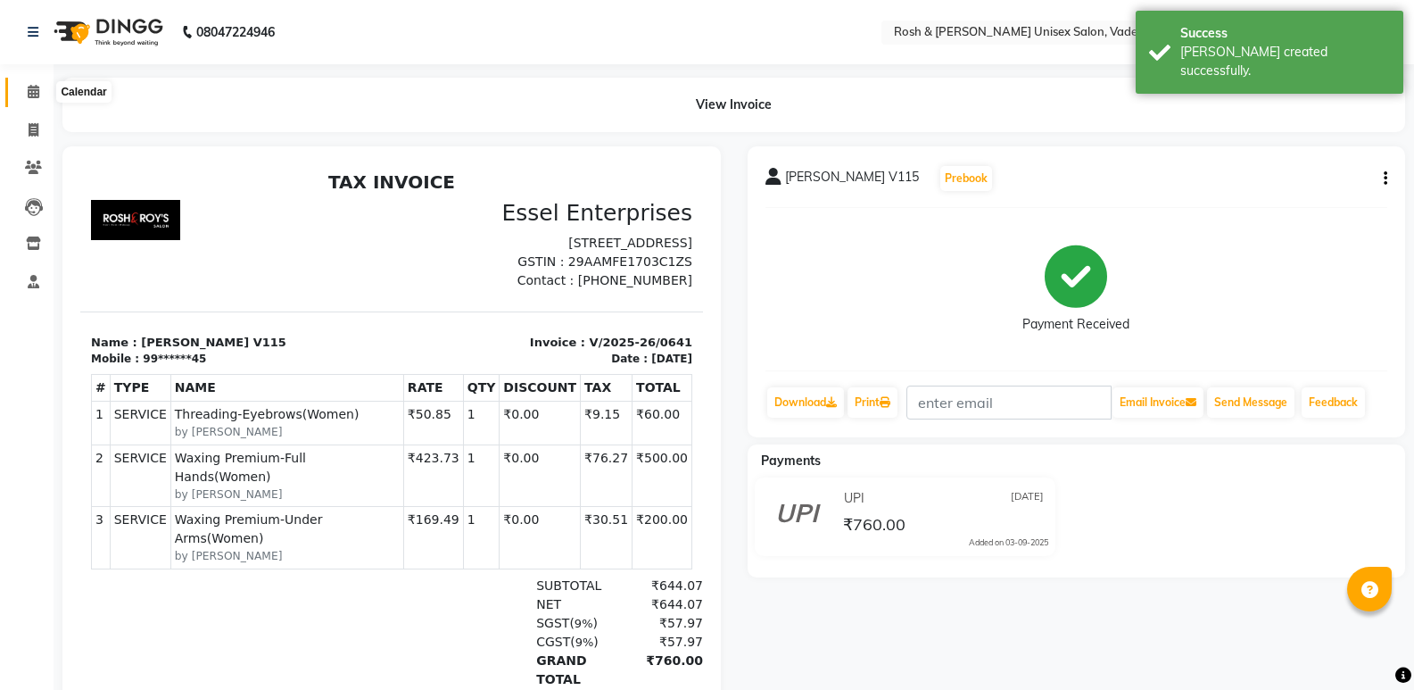
click at [35, 90] on icon at bounding box center [34, 91] width 12 height 13
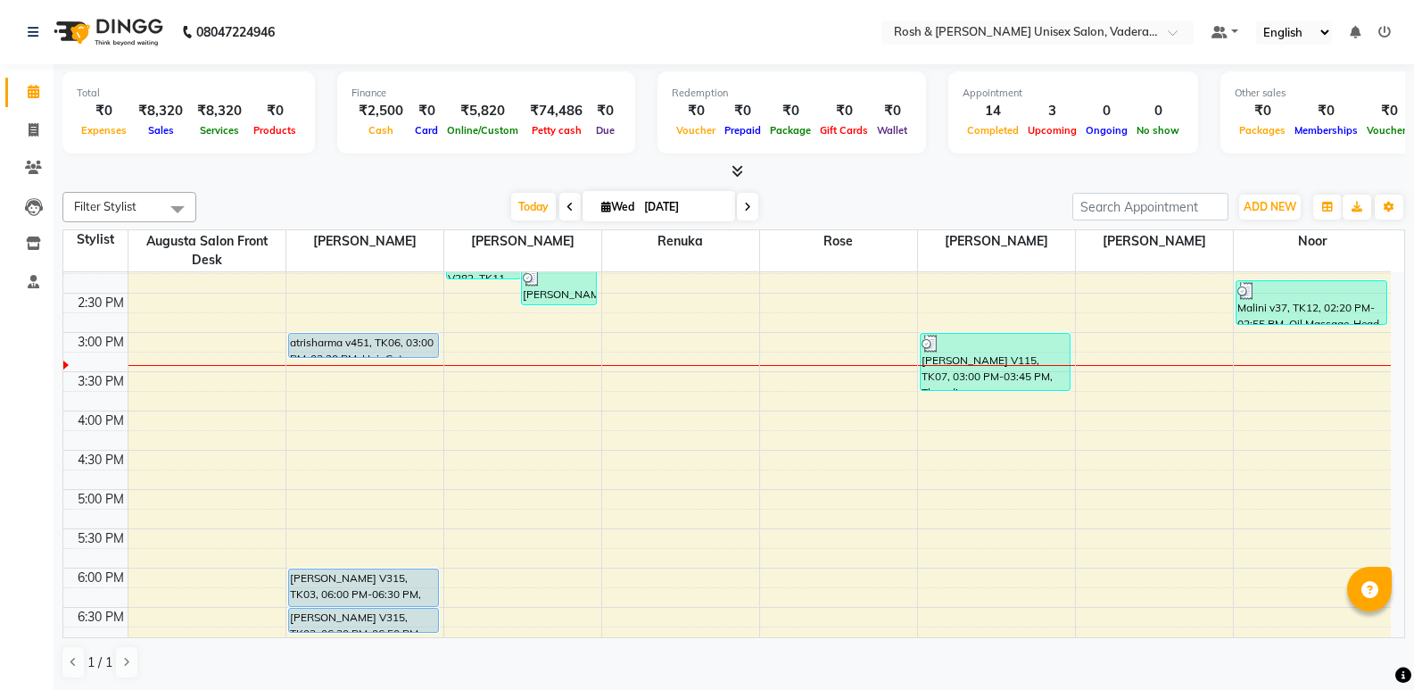
scroll to position [446, 0]
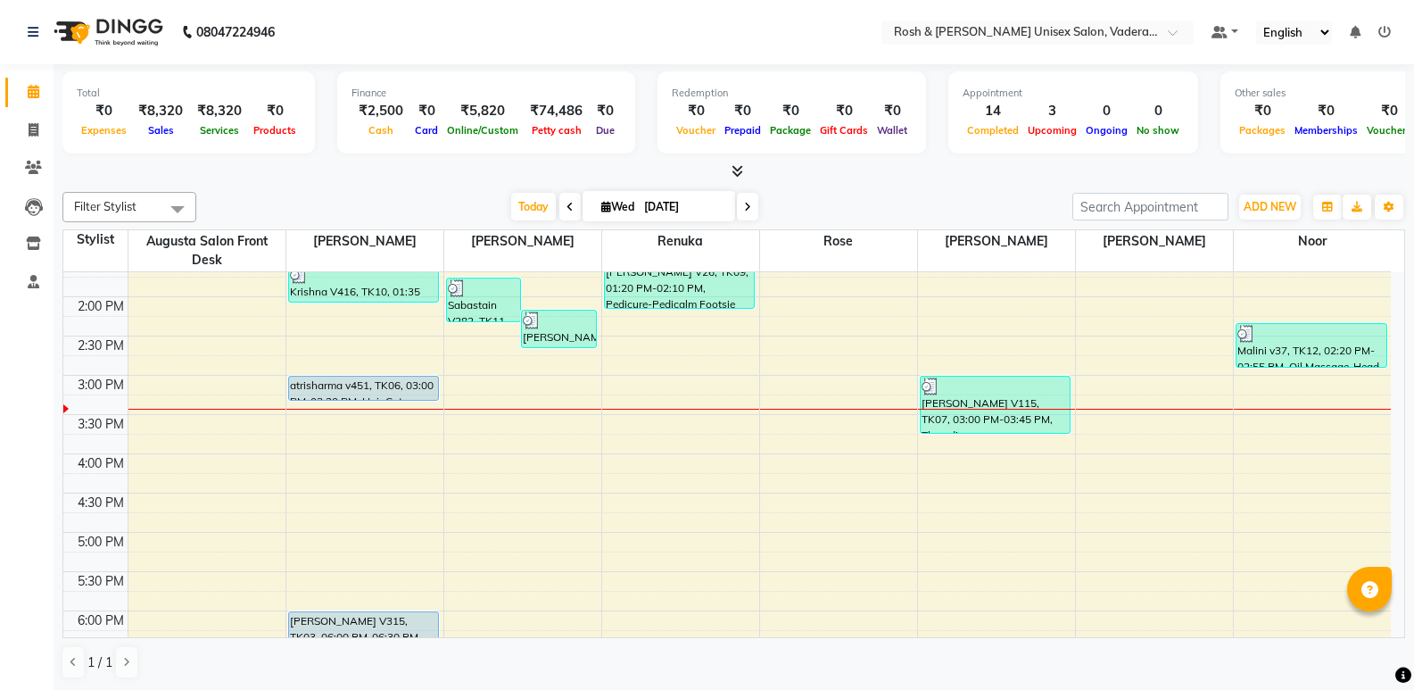
click at [737, 166] on icon at bounding box center [738, 170] width 12 height 13
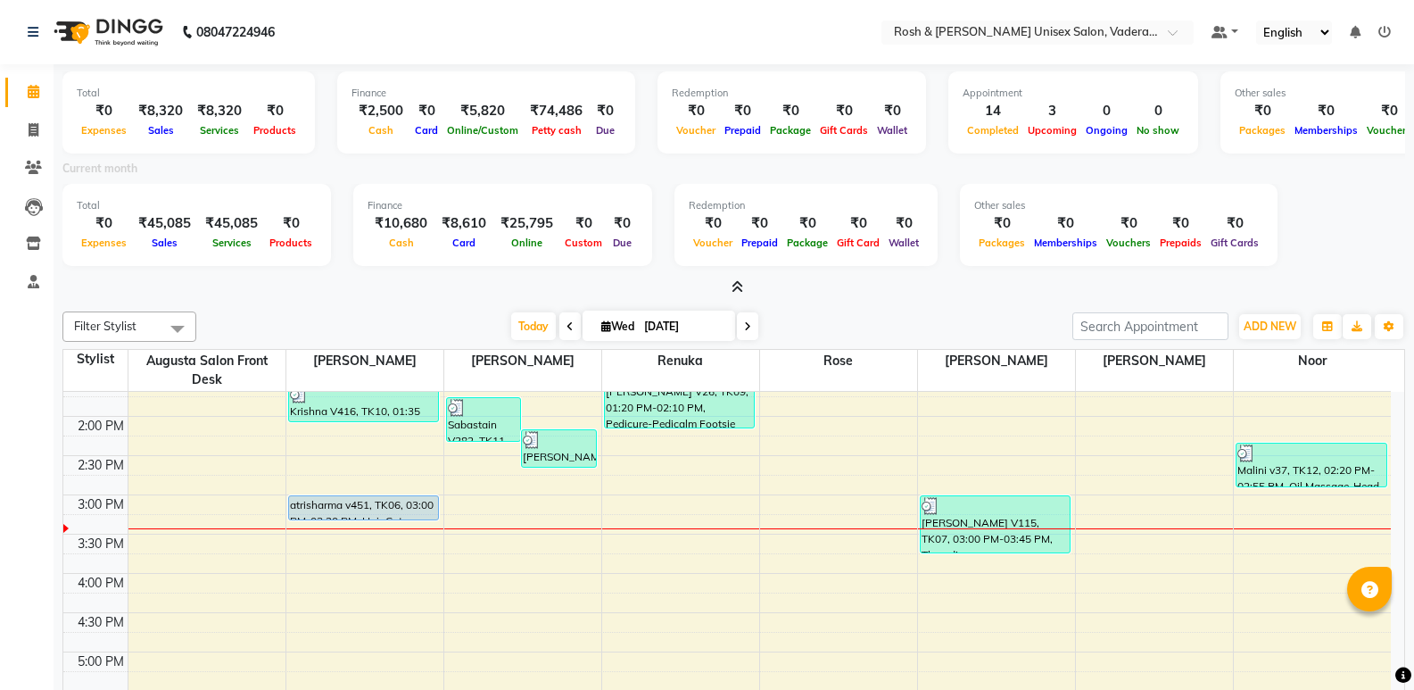
click at [739, 287] on icon at bounding box center [738, 286] width 12 height 13
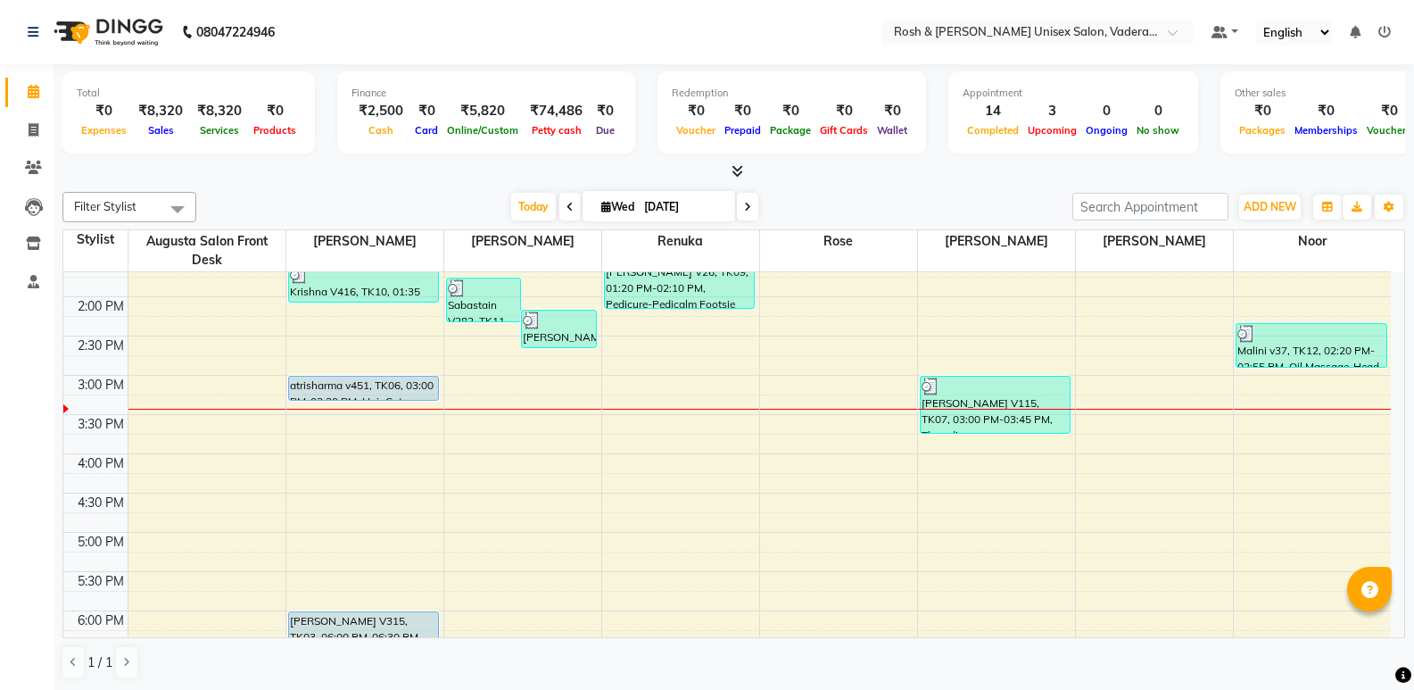
click at [737, 170] on icon at bounding box center [738, 170] width 12 height 13
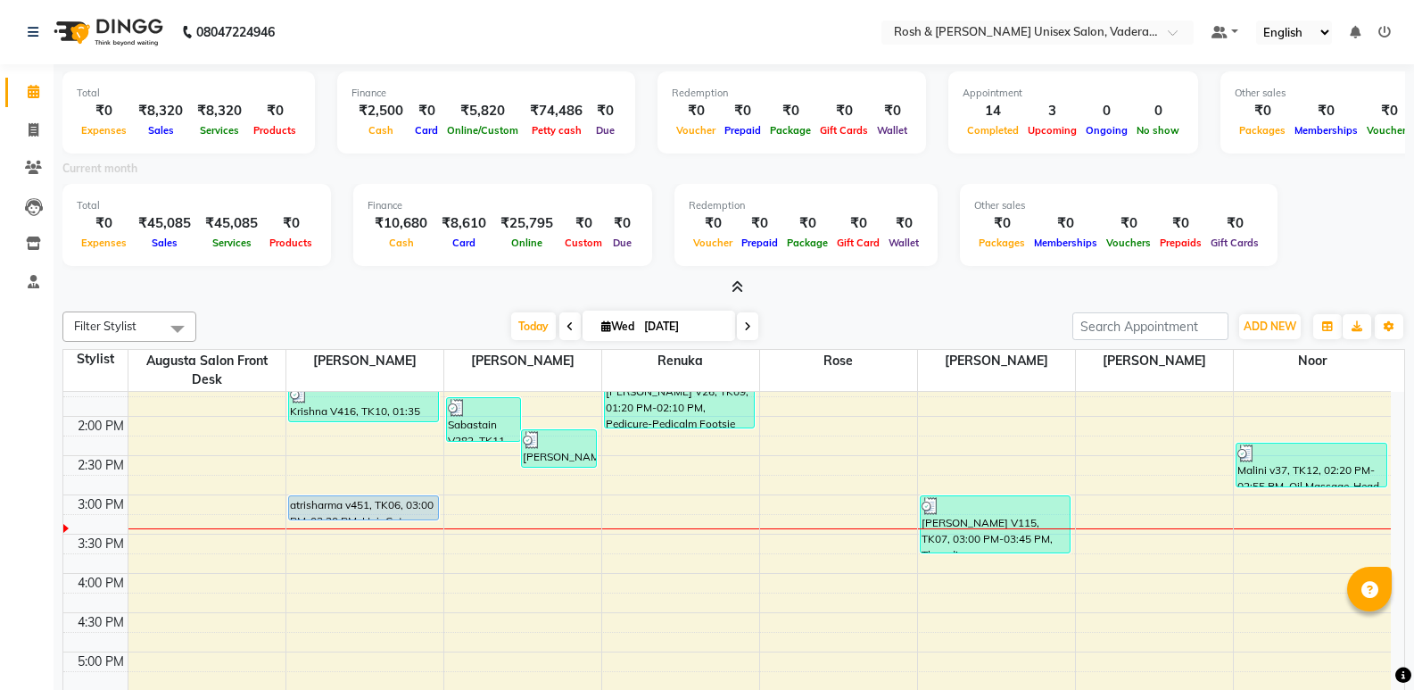
click at [739, 290] on icon at bounding box center [738, 286] width 12 height 13
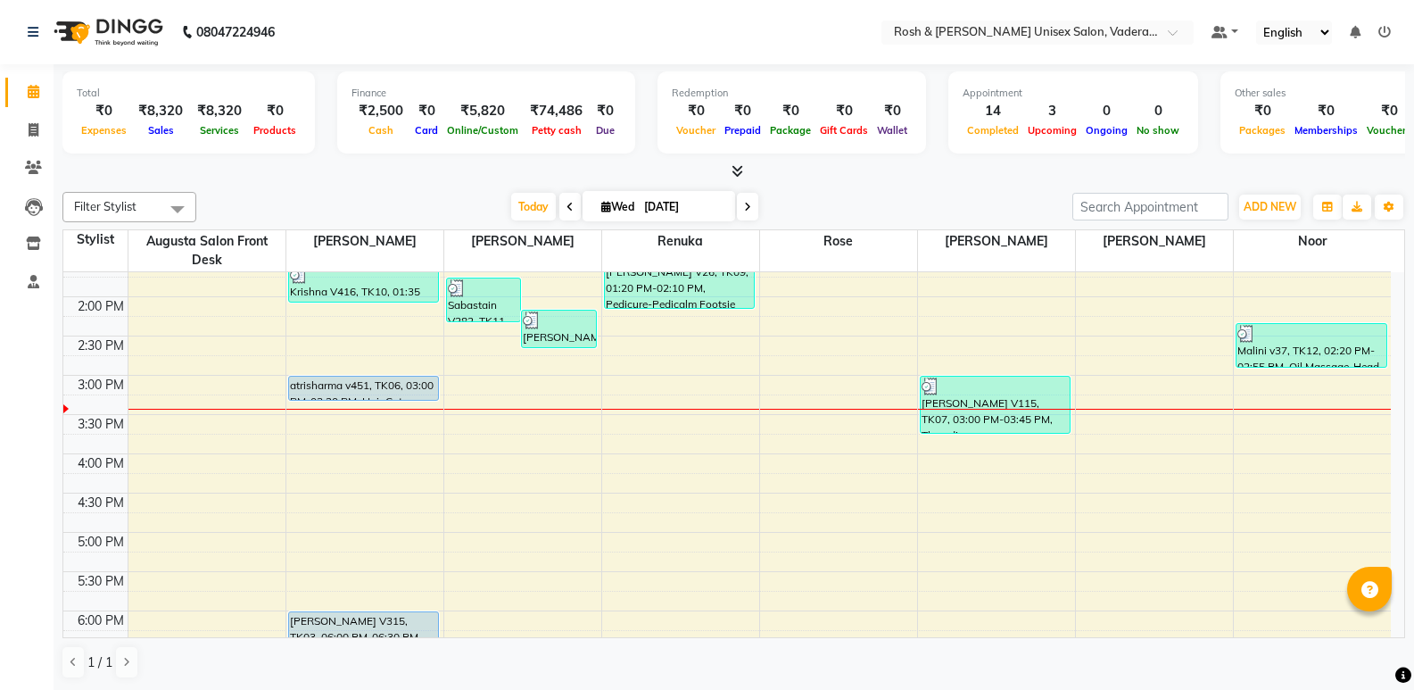
click at [738, 164] on icon at bounding box center [738, 170] width 12 height 13
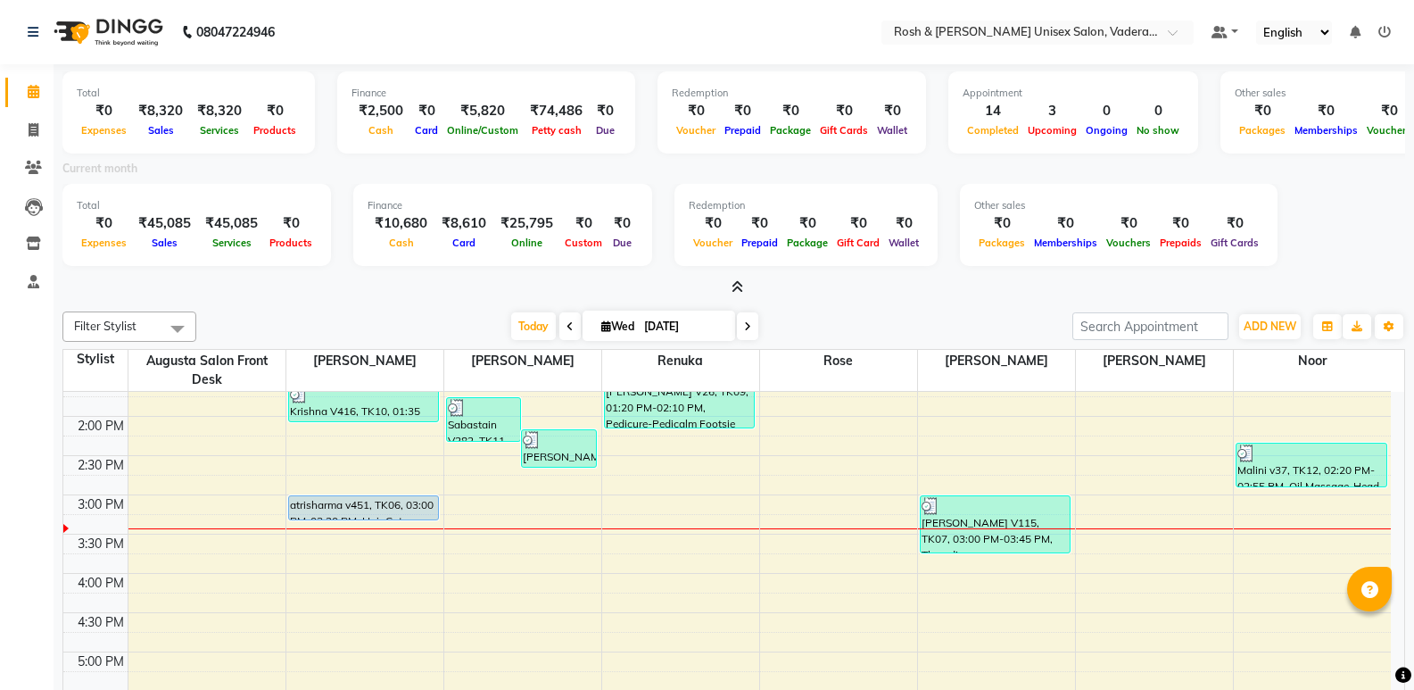
click at [738, 279] on span at bounding box center [733, 287] width 19 height 19
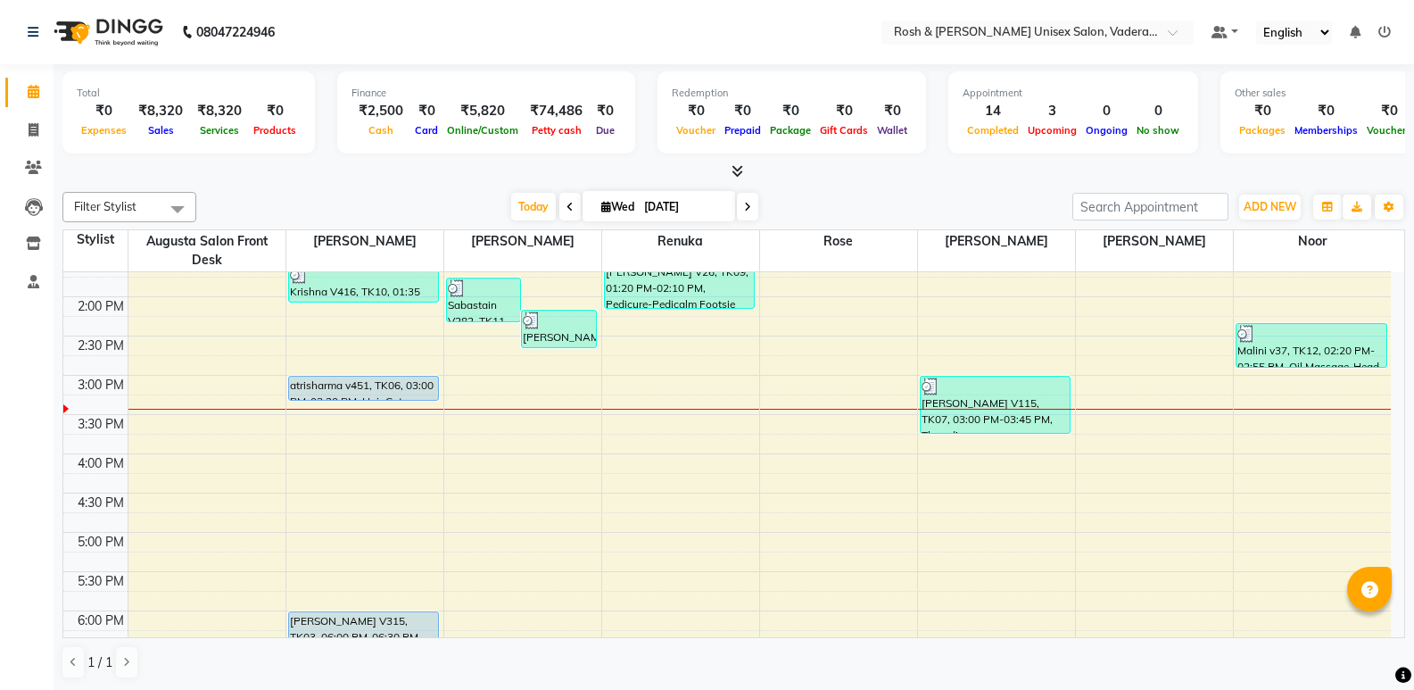
click at [733, 163] on span at bounding box center [733, 171] width 19 height 19
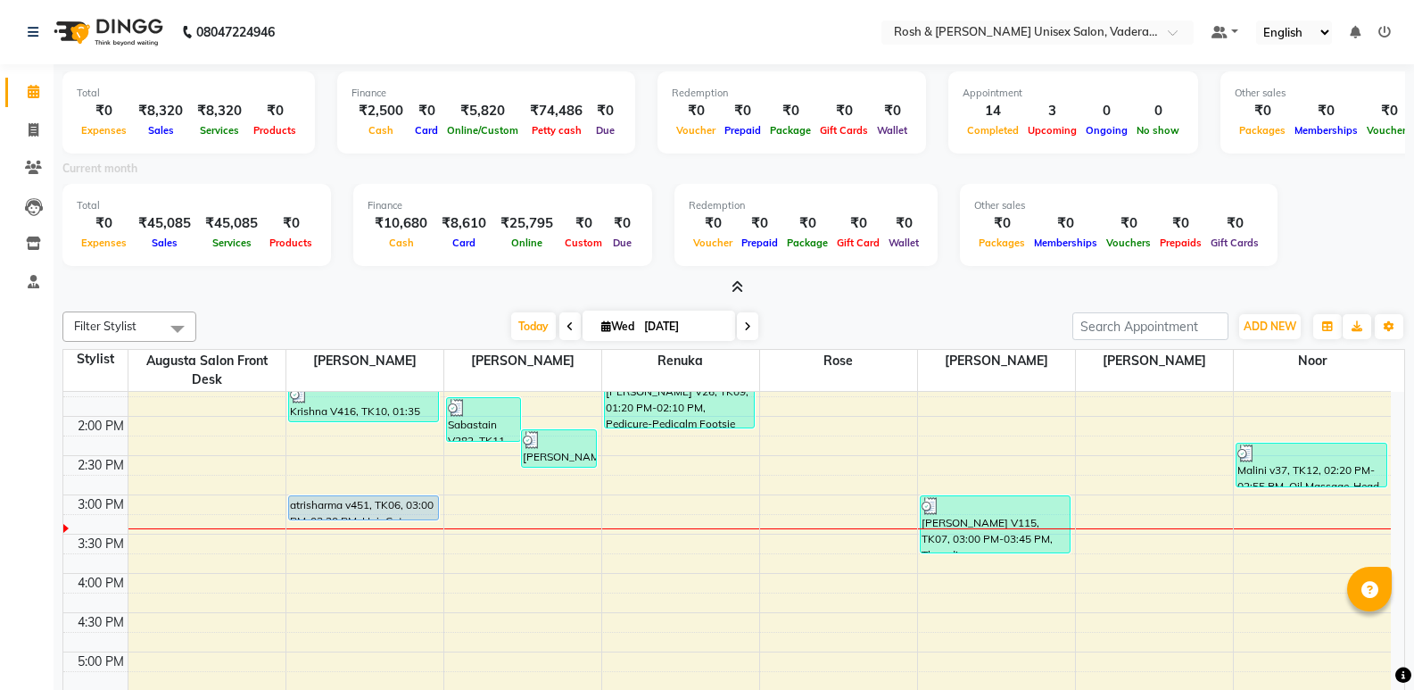
click at [735, 285] on icon at bounding box center [738, 286] width 12 height 13
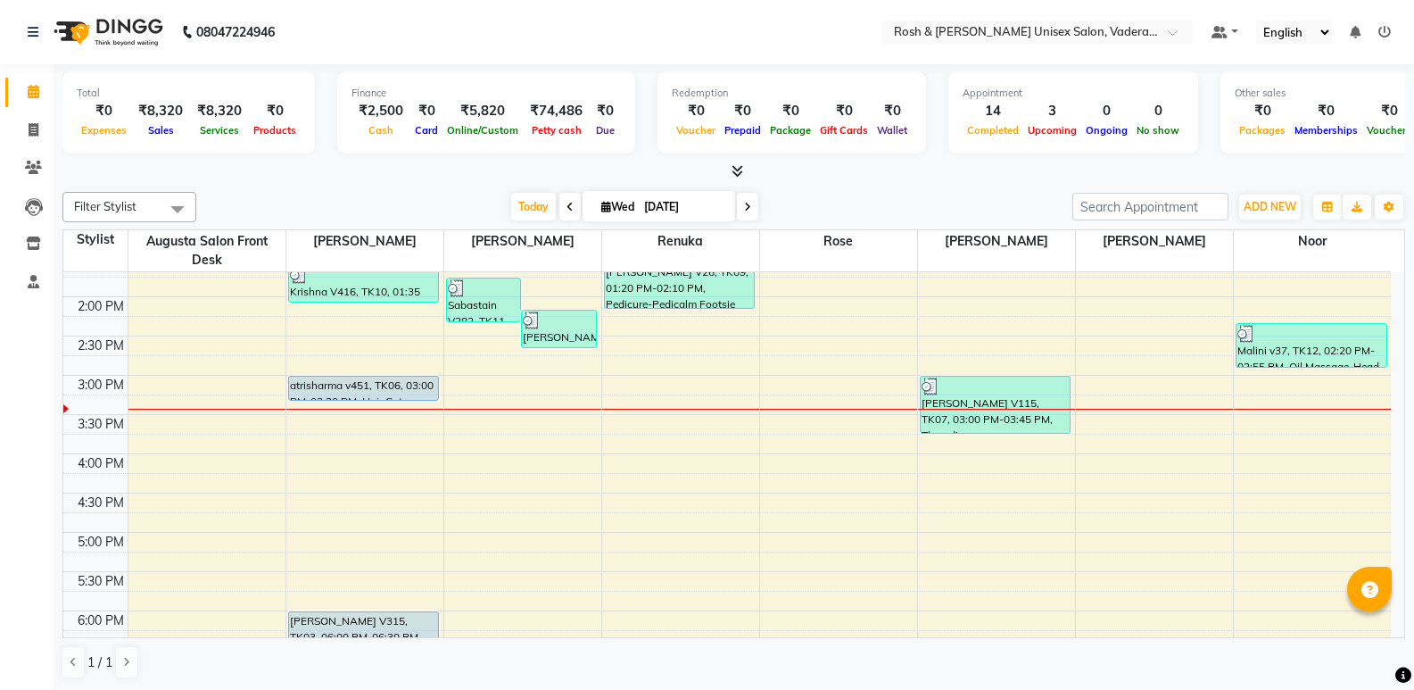
click at [733, 173] on icon at bounding box center [738, 170] width 12 height 13
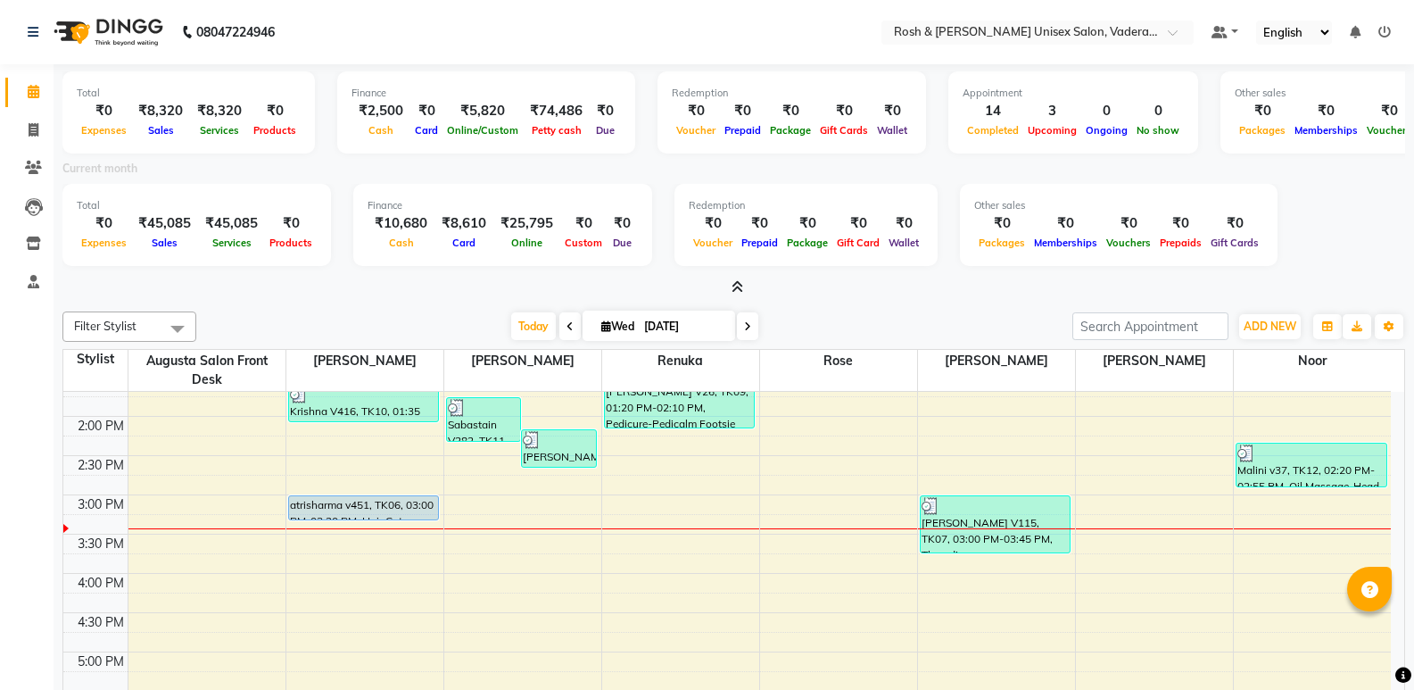
click at [734, 279] on span at bounding box center [733, 287] width 19 height 19
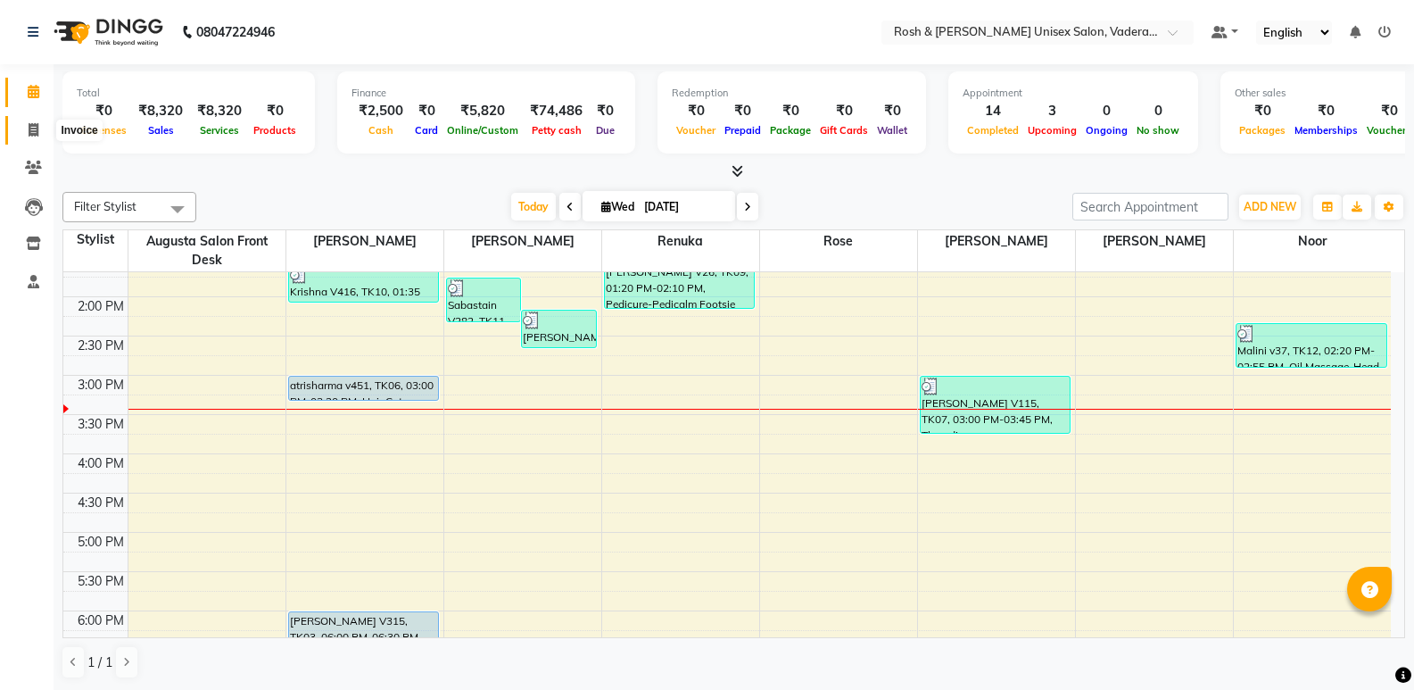
click at [35, 137] on span at bounding box center [33, 130] width 31 height 21
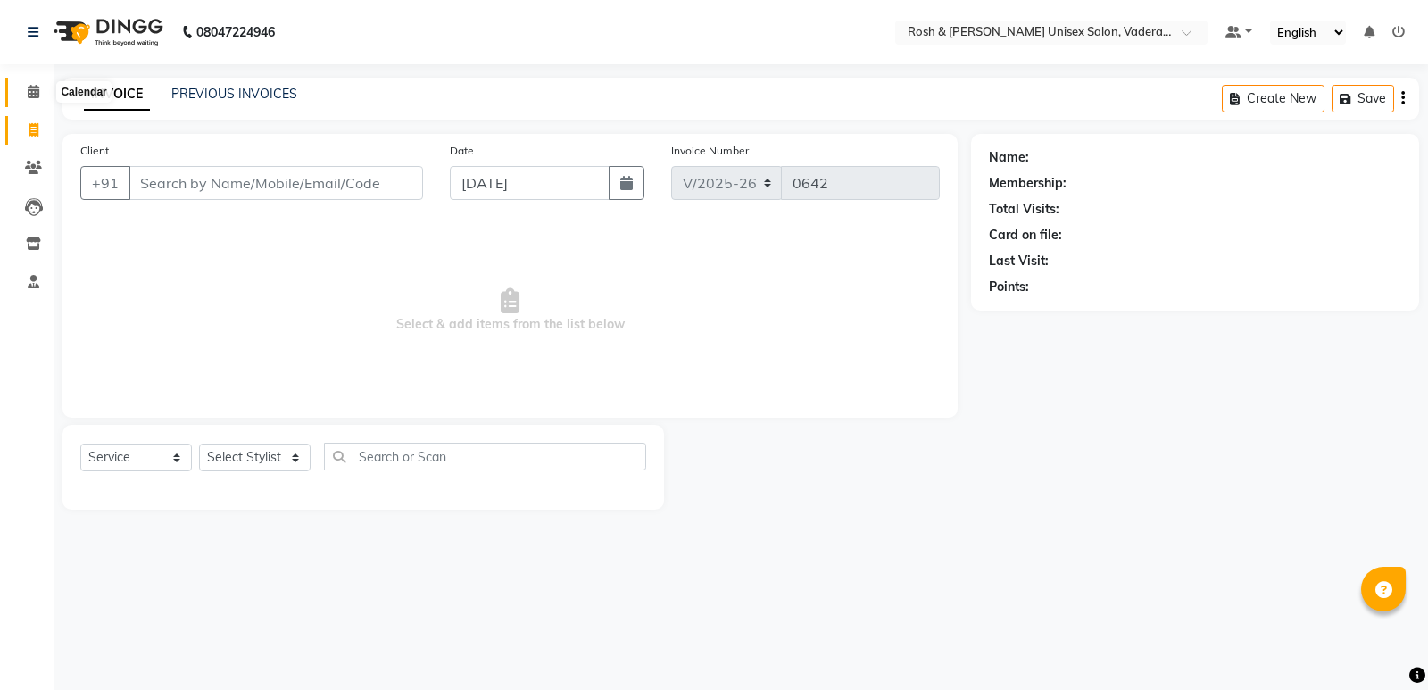
click at [29, 89] on icon at bounding box center [34, 91] width 12 height 13
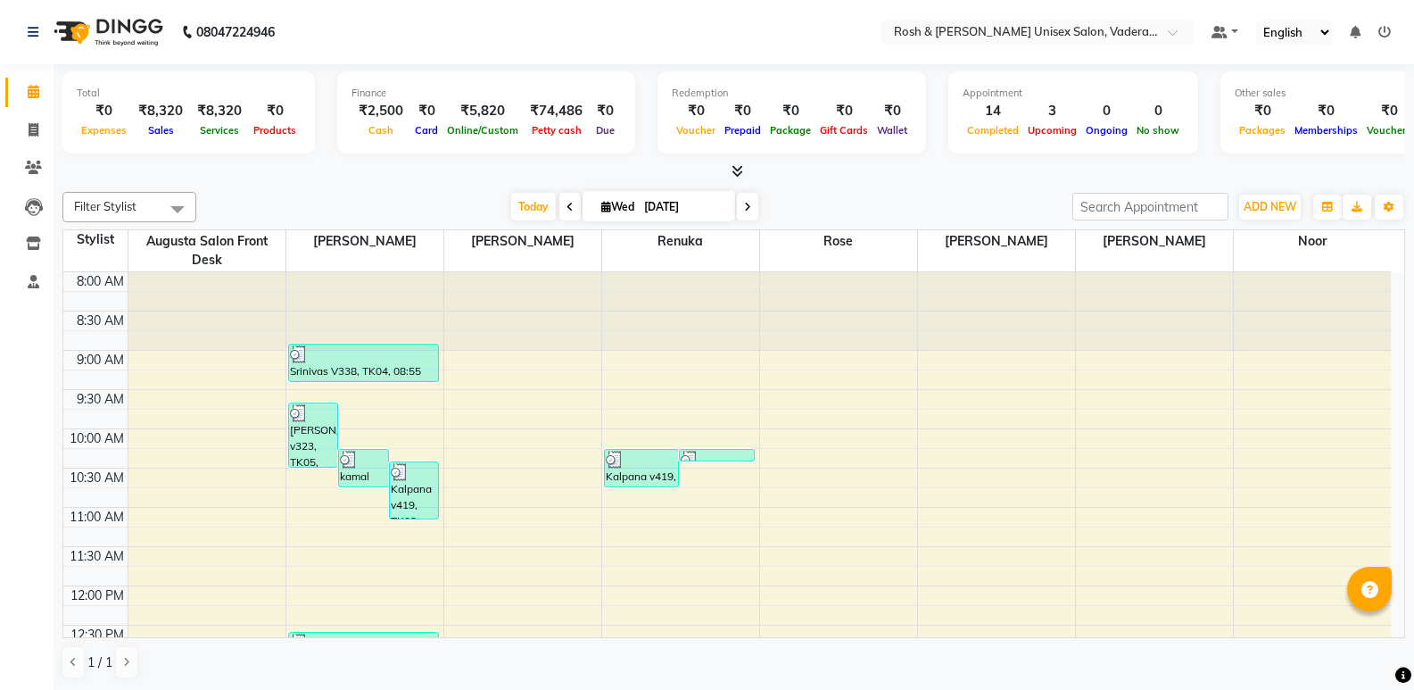
click at [730, 166] on span at bounding box center [733, 171] width 19 height 19
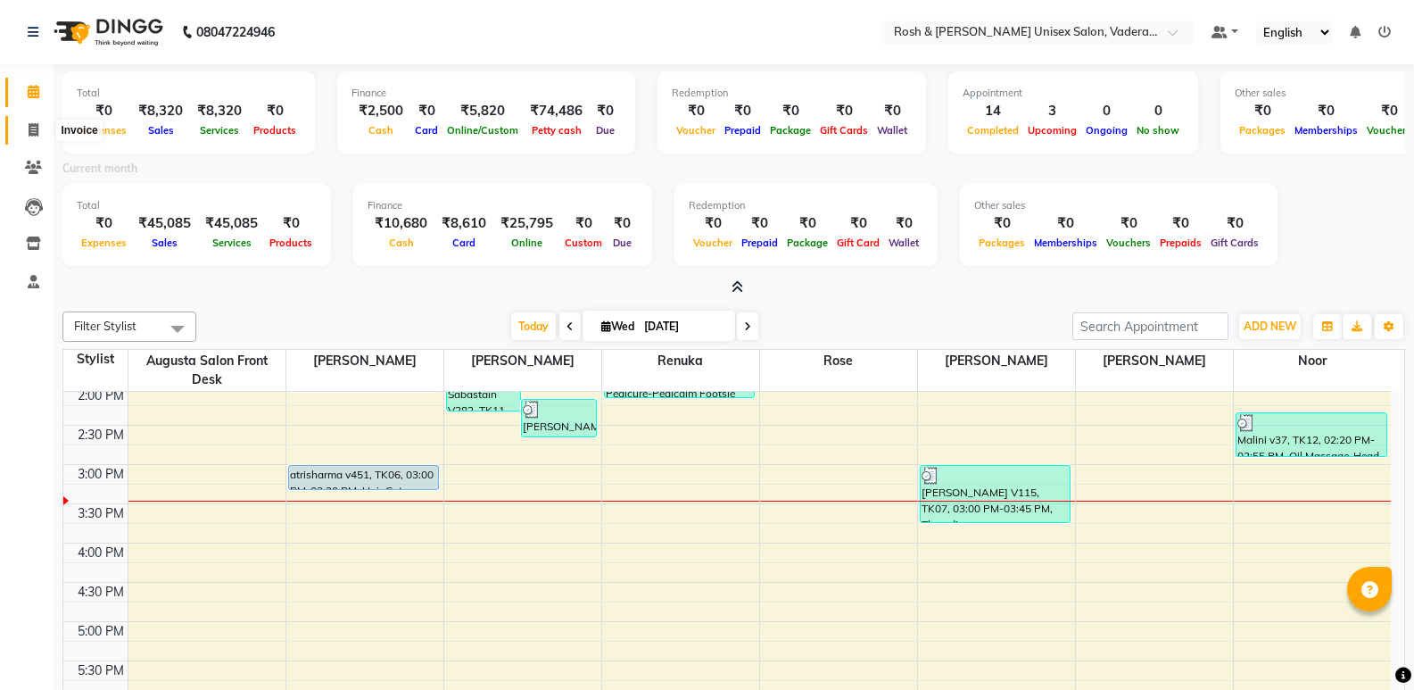
click at [32, 120] on span at bounding box center [33, 130] width 31 height 21
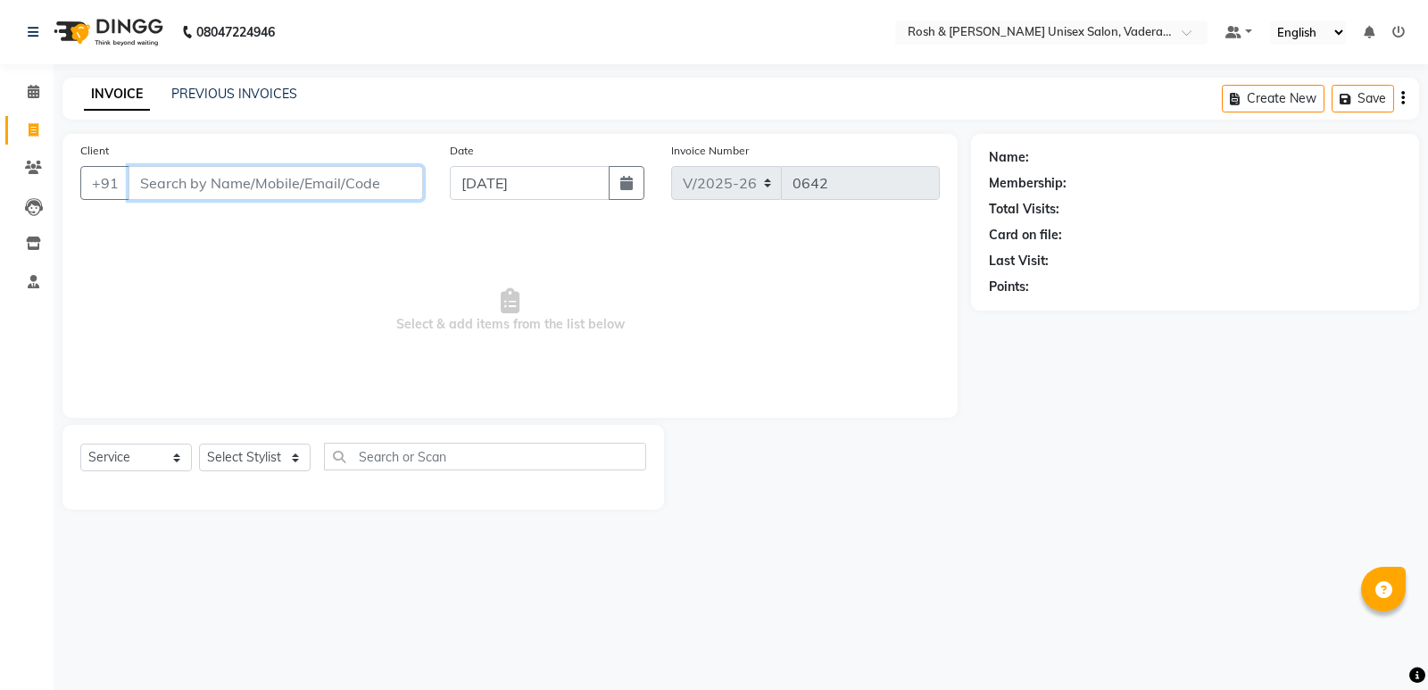
click at [256, 176] on input "Client" at bounding box center [275, 183] width 294 height 34
click at [401, 169] on button "Add Client" at bounding box center [377, 183] width 92 height 34
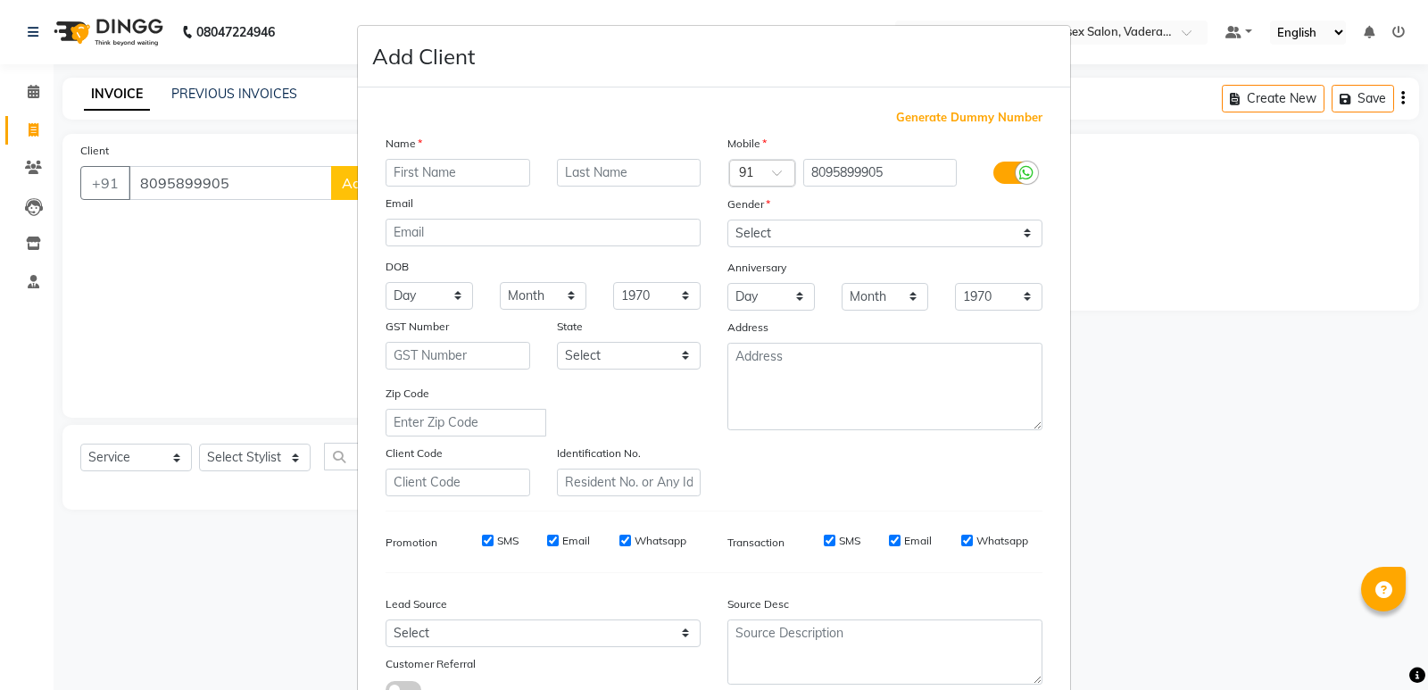
click at [427, 176] on input "text" at bounding box center [457, 173] width 145 height 28
drag, startPoint x: 840, startPoint y: 231, endPoint x: 832, endPoint y: 246, distance: 17.2
click at [840, 231] on select "Select [DEMOGRAPHIC_DATA] [DEMOGRAPHIC_DATA] Other Prefer Not To Say" at bounding box center [884, 233] width 315 height 28
click at [727, 219] on select "Select [DEMOGRAPHIC_DATA] [DEMOGRAPHIC_DATA] Other Prefer Not To Say" at bounding box center [884, 233] width 315 height 28
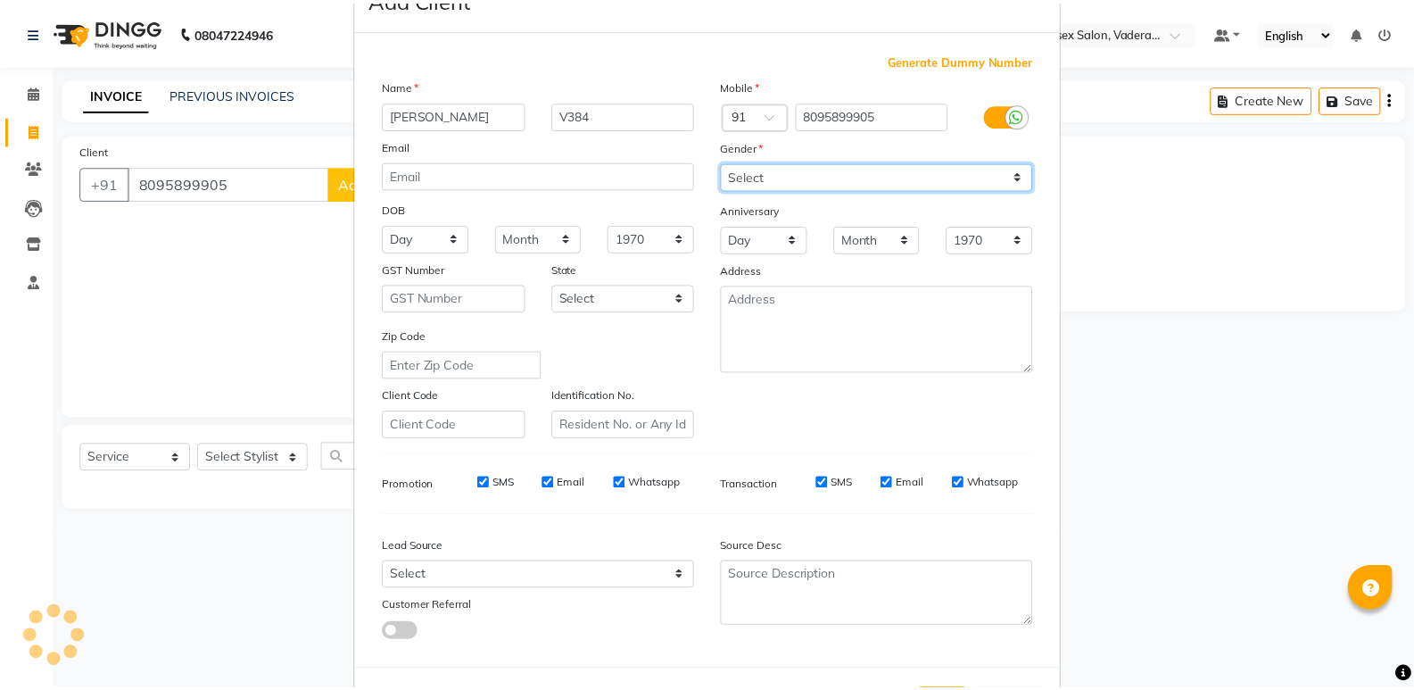
scroll to position [134, 0]
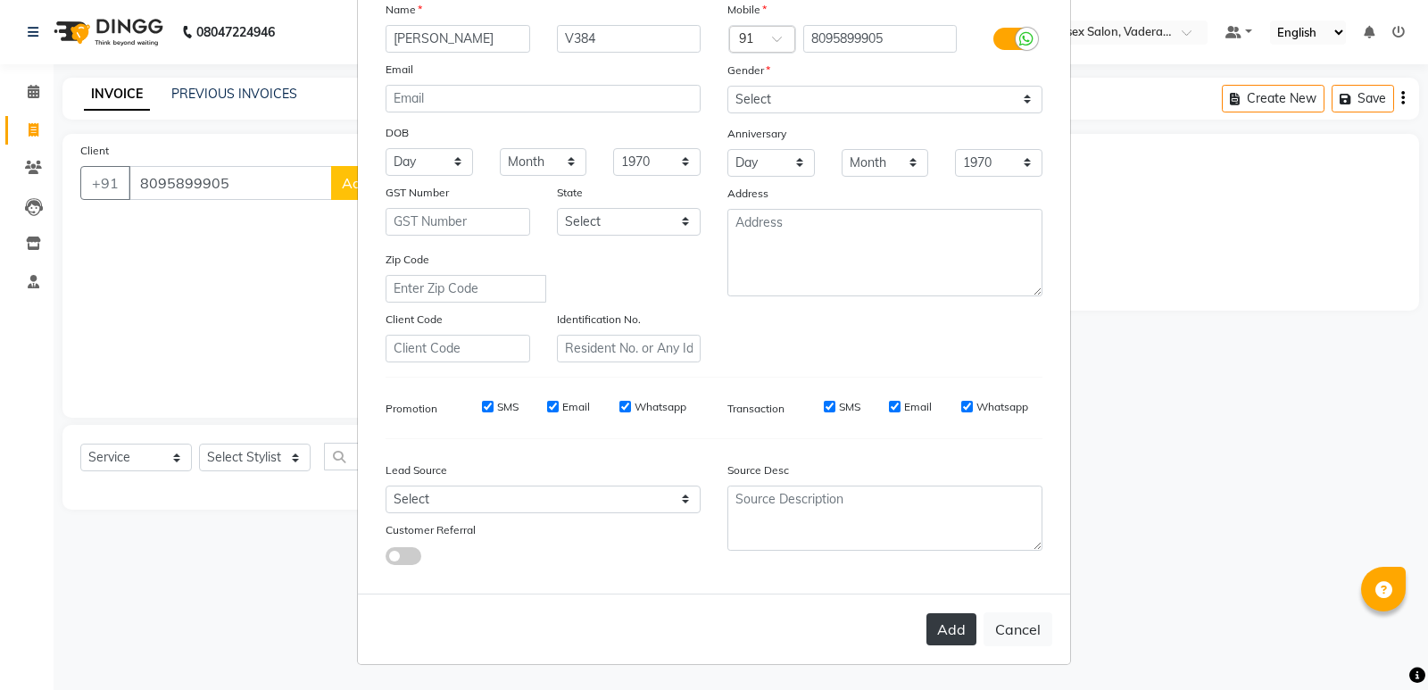
click at [940, 634] on button "Add" at bounding box center [951, 629] width 50 height 32
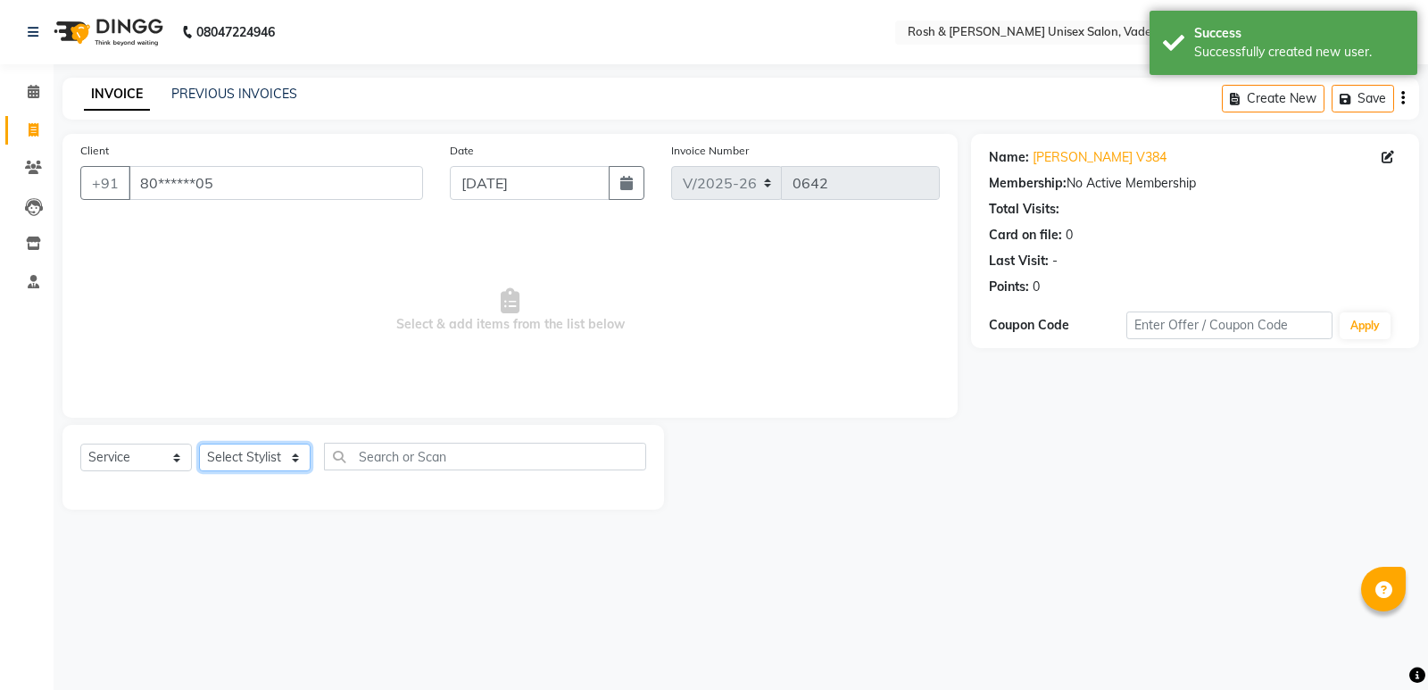
drag, startPoint x: 299, startPoint y: 459, endPoint x: 286, endPoint y: 464, distance: 14.1
click at [299, 459] on select "Select Stylist Augusta Salon Front Desk [PERSON_NAME] [PERSON_NAME] [PERSON_NAM…" at bounding box center [255, 457] width 112 height 28
click at [199, 443] on select "Select Stylist Augusta Salon Front Desk [PERSON_NAME] [PERSON_NAME] [PERSON_NAM…" at bounding box center [255, 457] width 112 height 28
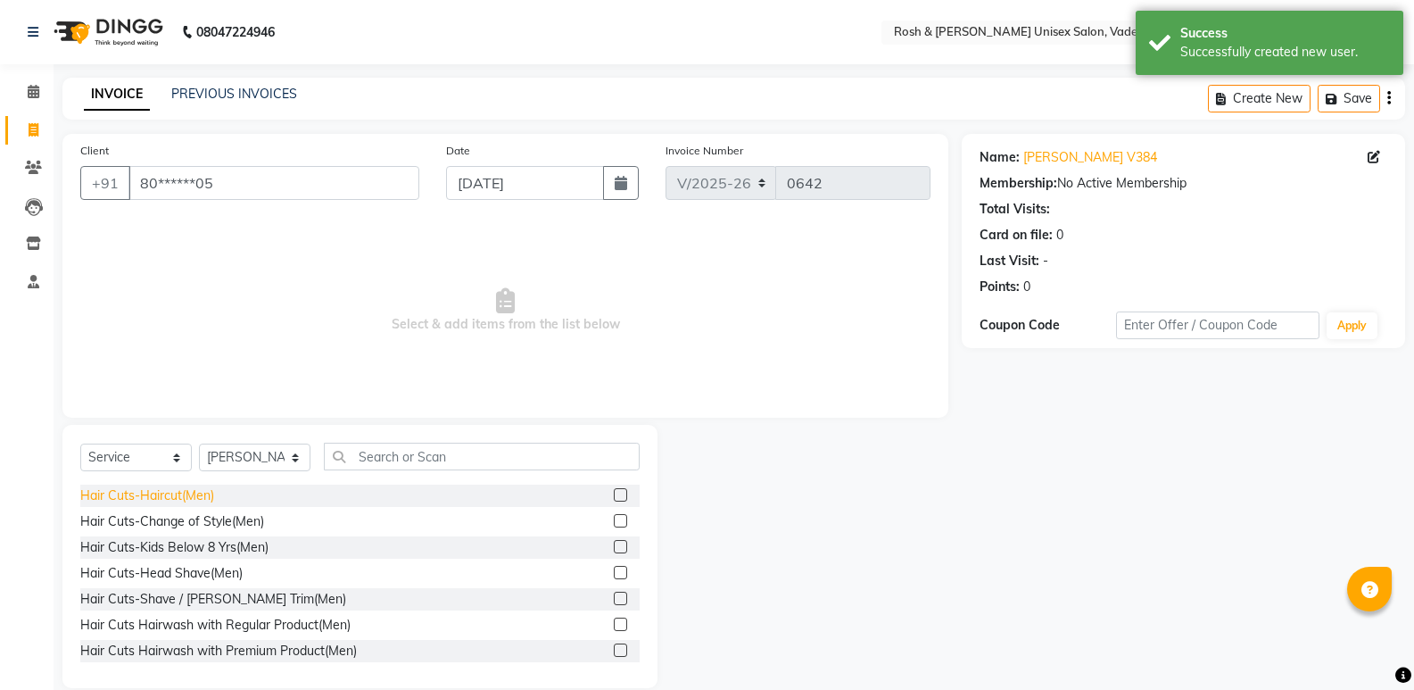
click at [164, 496] on div "Hair Cuts-Haircut(Men)" at bounding box center [147, 495] width 134 height 19
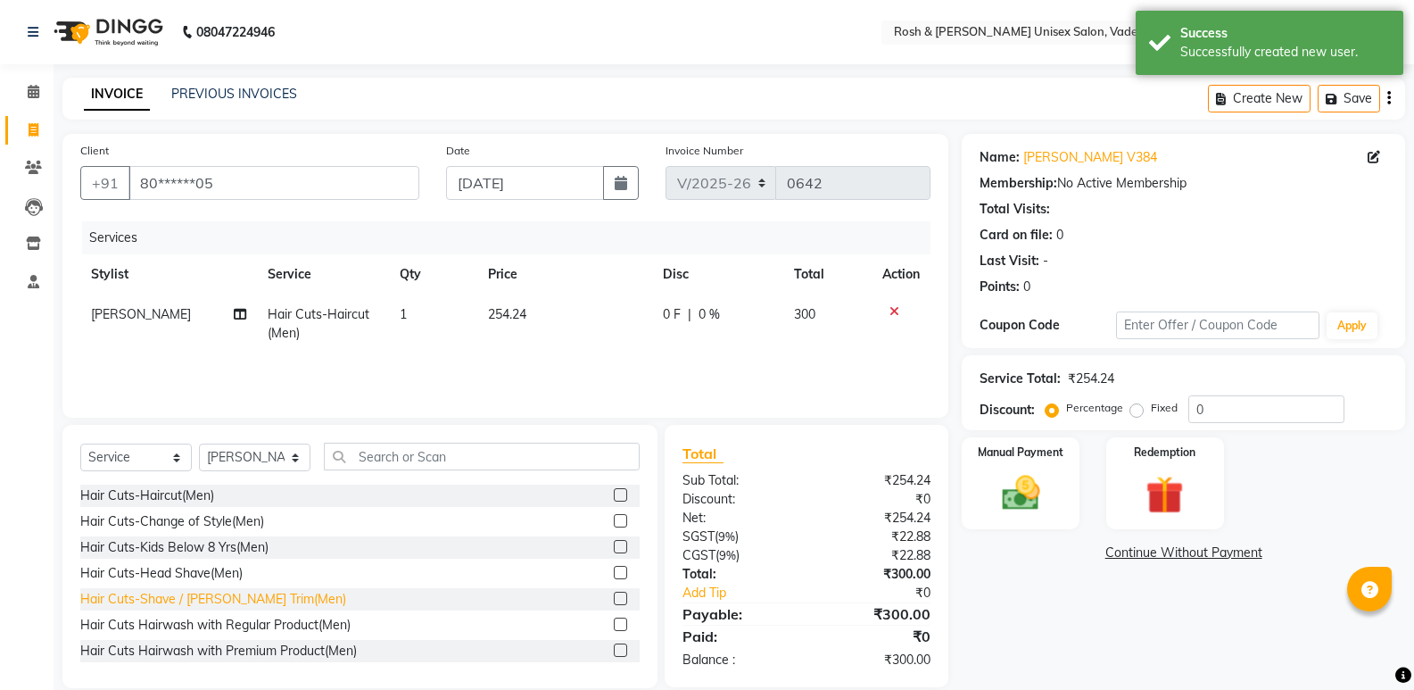
click at [219, 600] on div "Hair Cuts-Shave / [PERSON_NAME] Trim(Men)" at bounding box center [213, 599] width 266 height 19
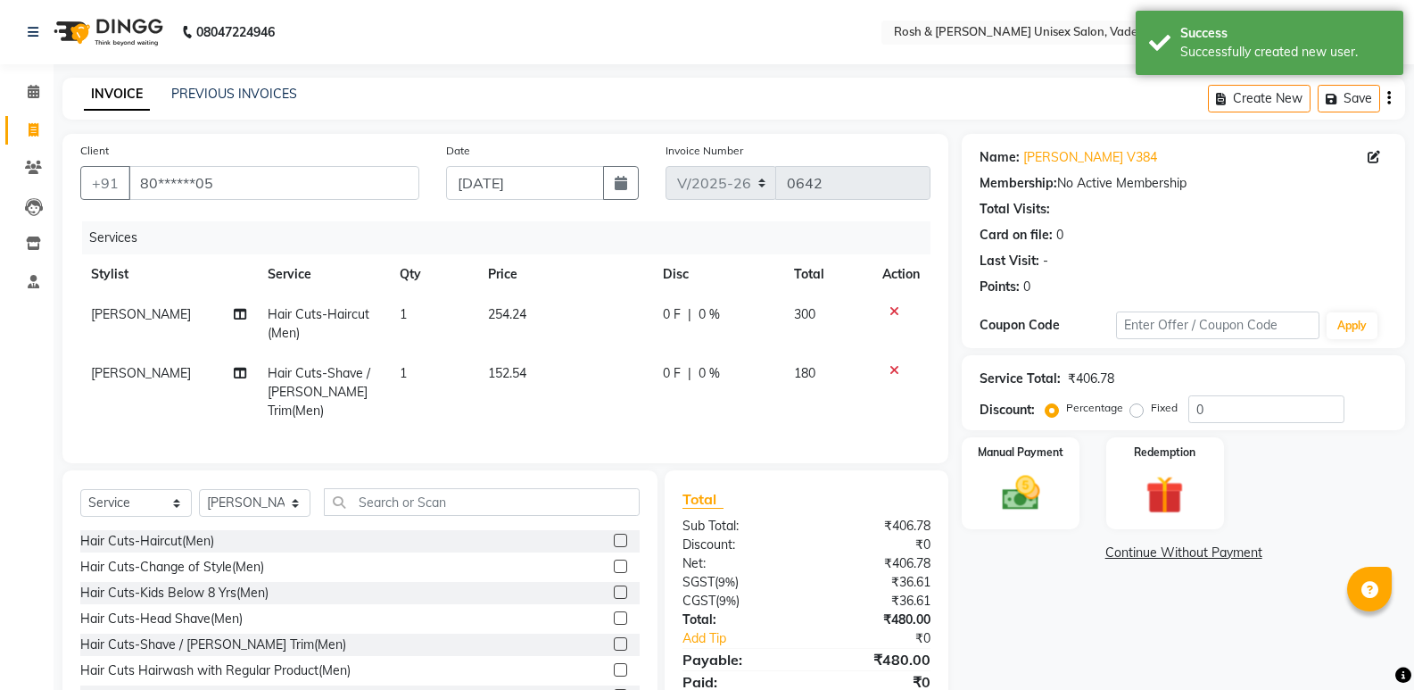
scroll to position [65, 0]
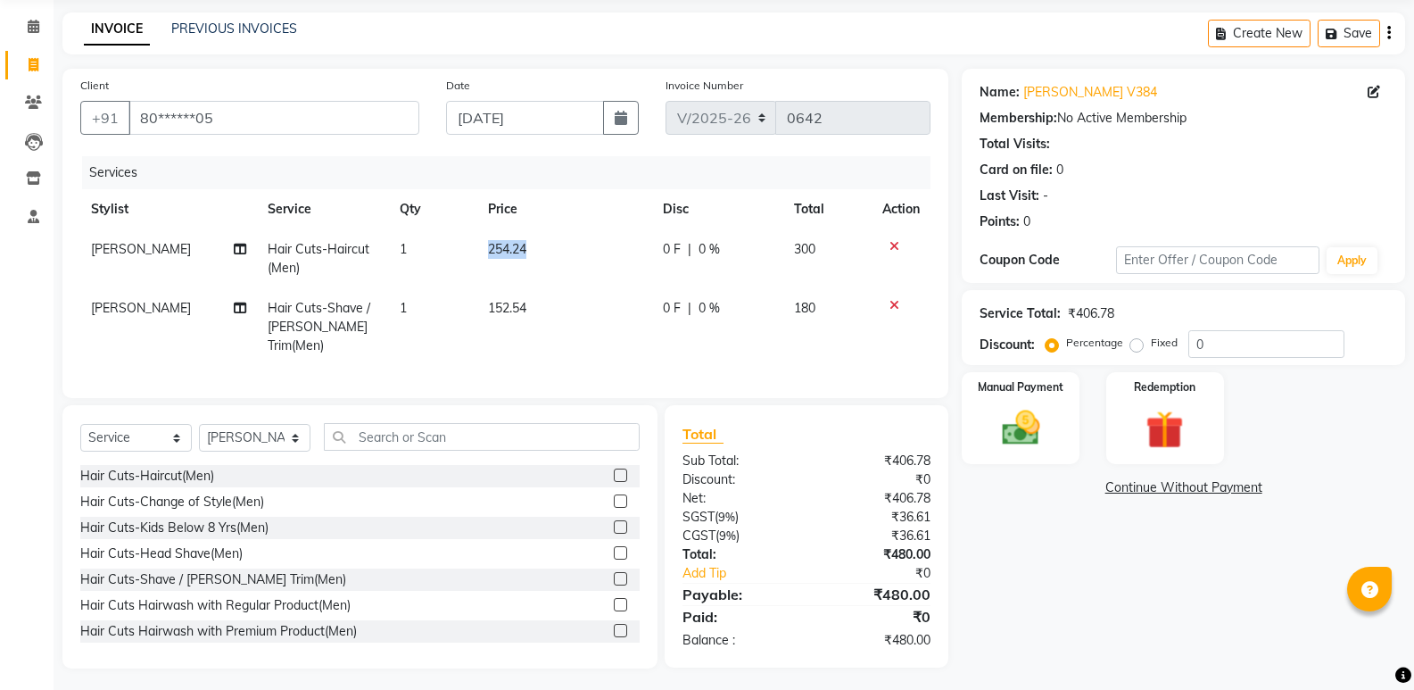
drag, startPoint x: 529, startPoint y: 247, endPoint x: 468, endPoint y: 247, distance: 61.6
click at [468, 247] on tr "Jessy Hair Cuts-Haircut(Men) 1 254.24 0 F | 0 % 300" at bounding box center [505, 258] width 850 height 59
click at [514, 245] on span "254.24" at bounding box center [507, 249] width 38 height 16
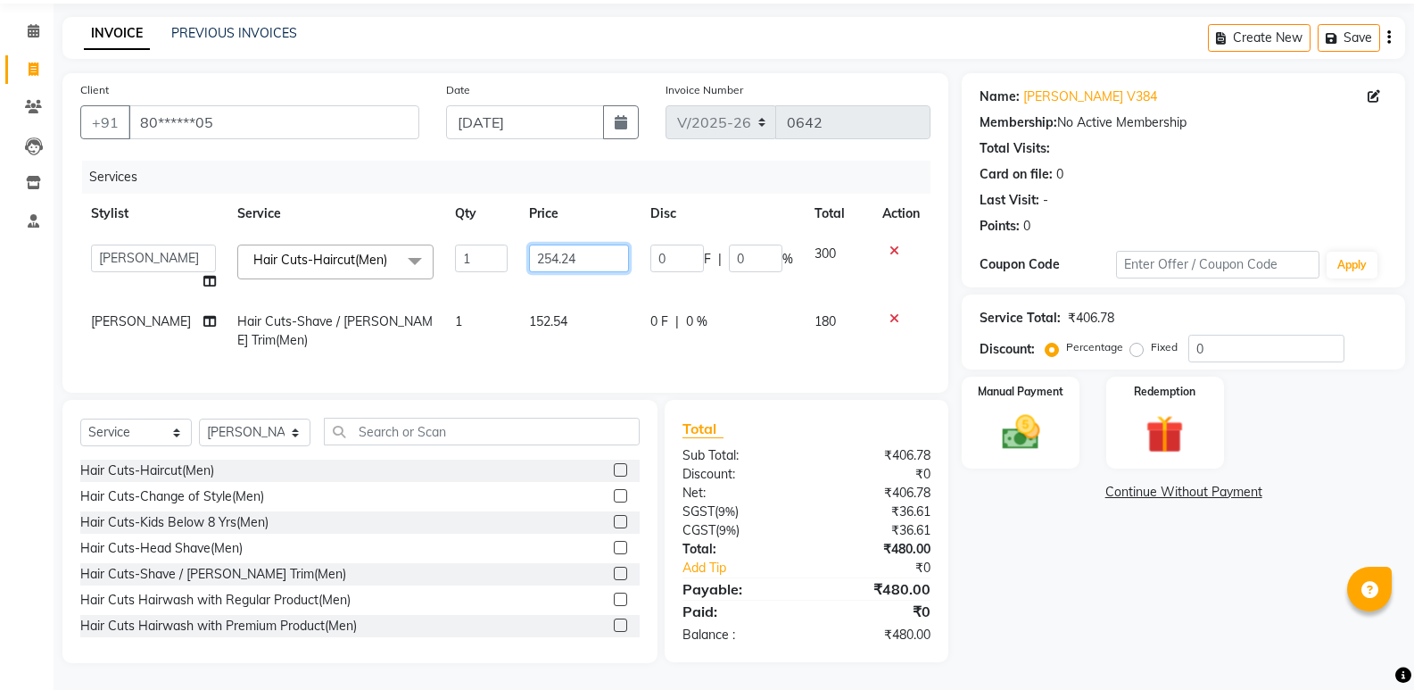
click at [529, 245] on input "254.24" at bounding box center [579, 258] width 100 height 28
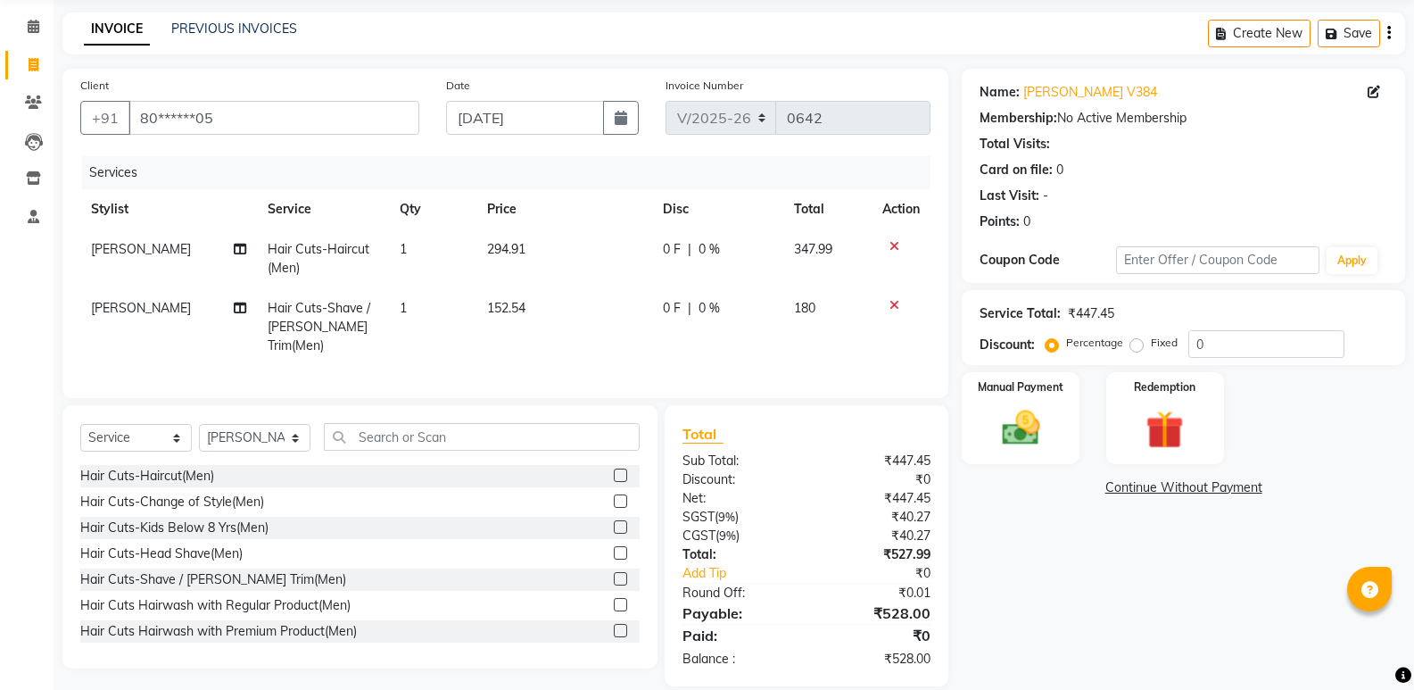
click at [1049, 522] on div "Name: [PERSON_NAME] V384 Membership: No Active Membership Total Visits: Card on…" at bounding box center [1190, 377] width 457 height 617
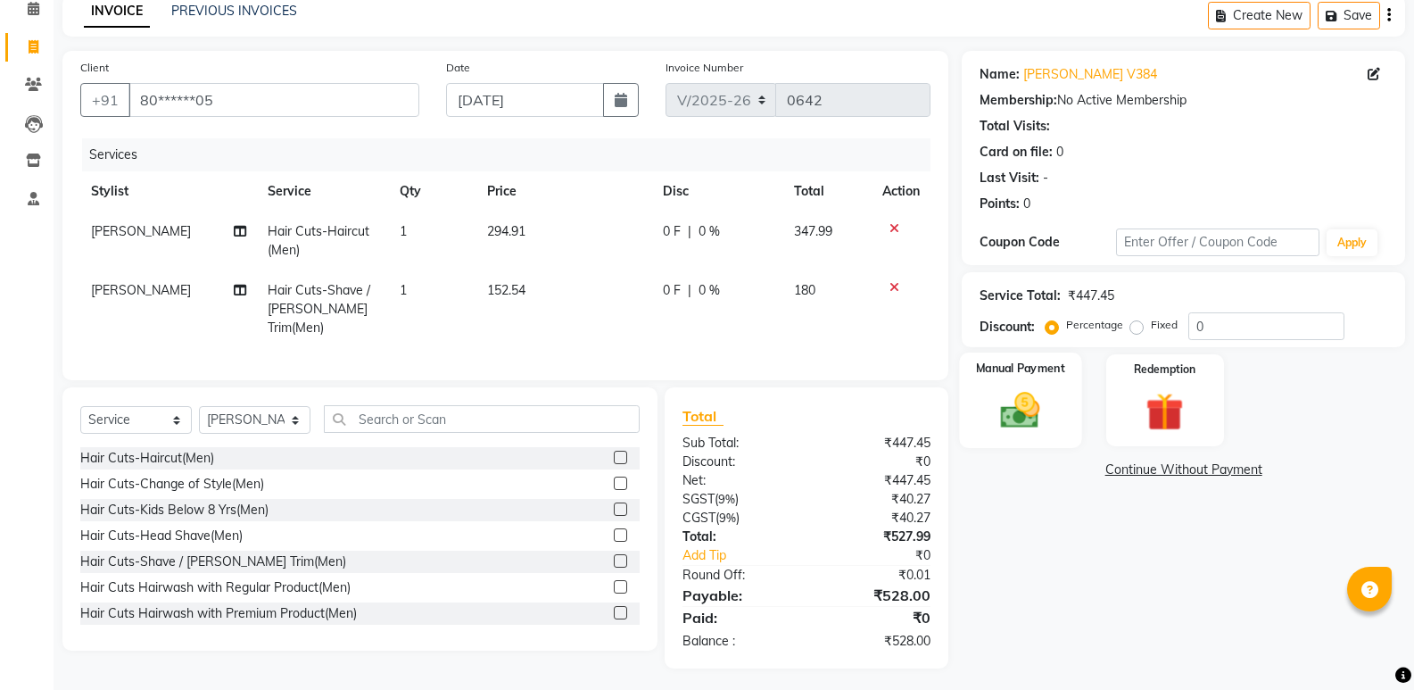
click at [1027, 419] on img at bounding box center [1020, 410] width 63 height 46
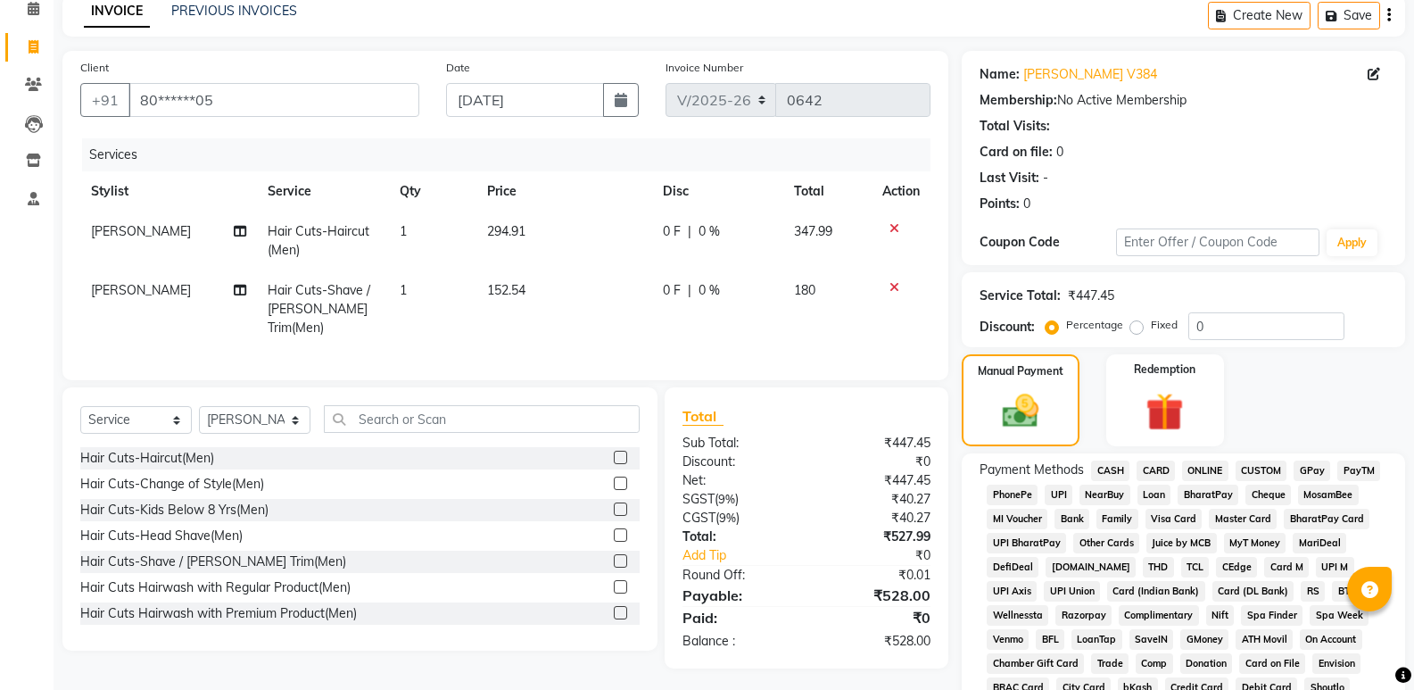
click at [1056, 484] on span "UPI" at bounding box center [1059, 494] width 28 height 21
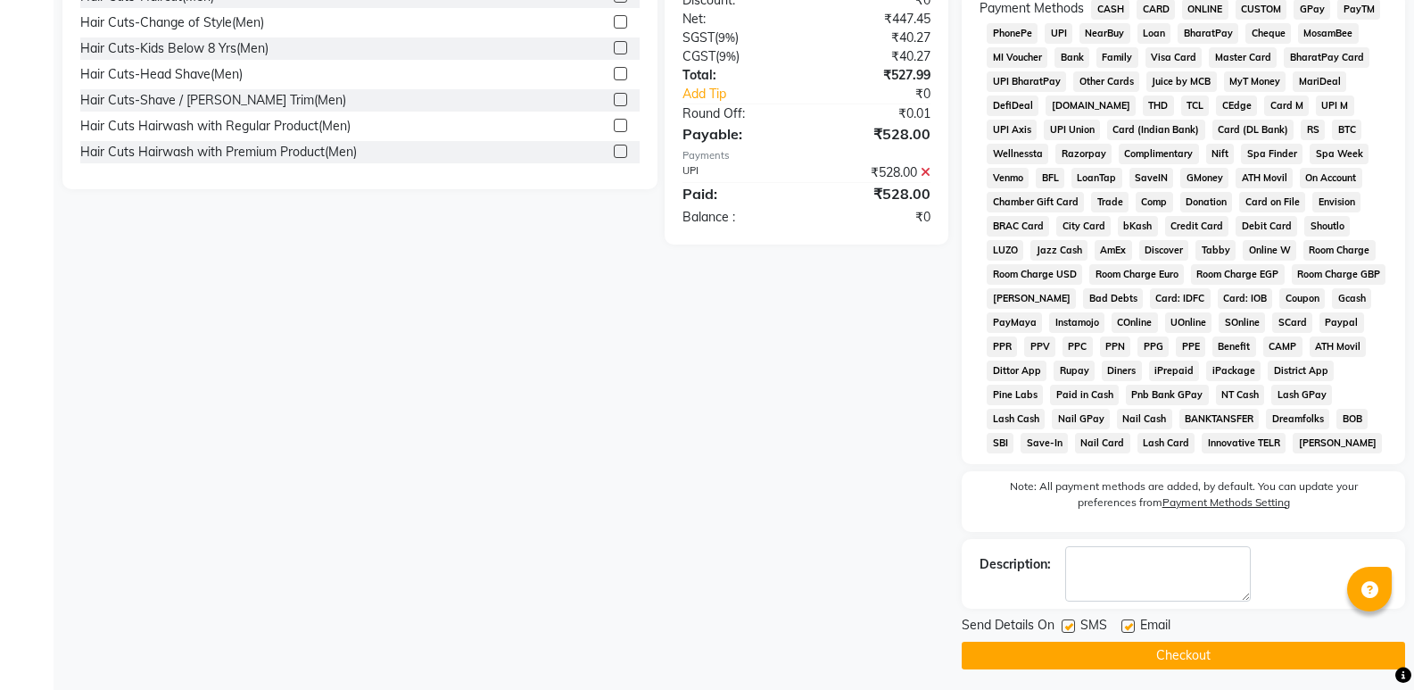
scroll to position [551, 0]
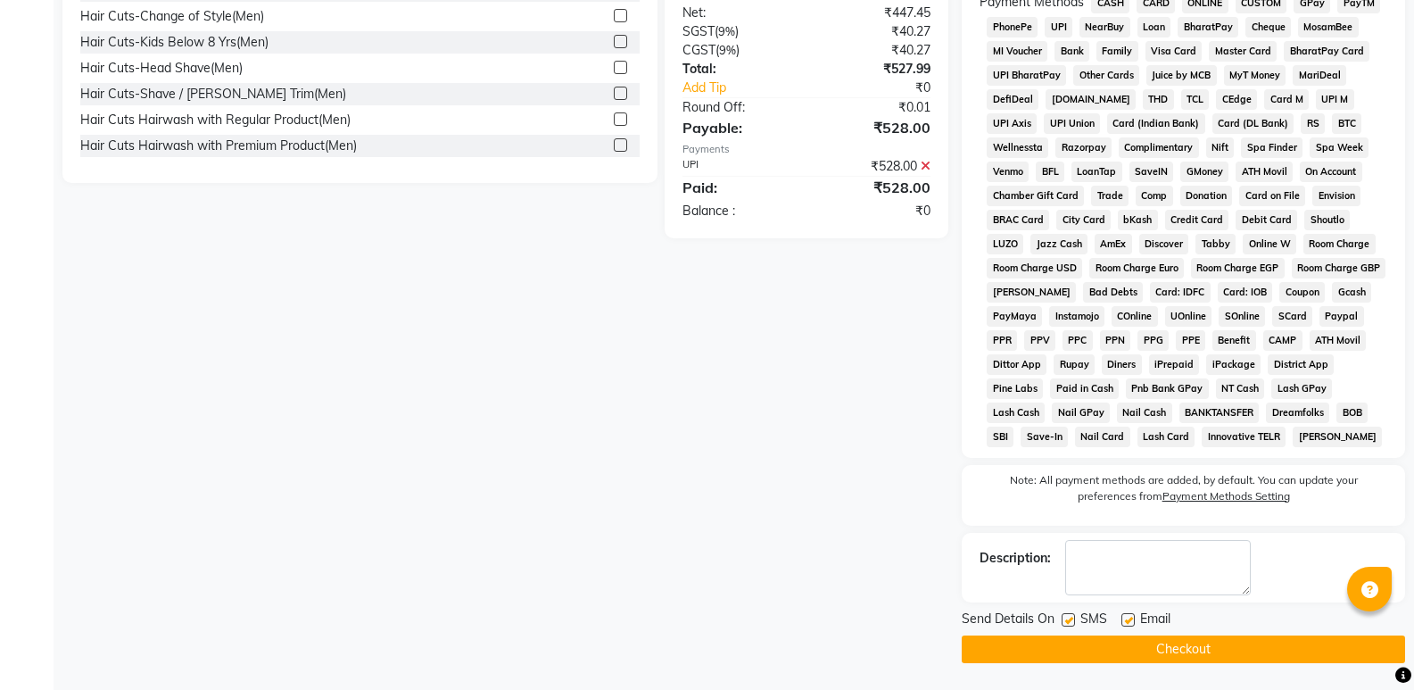
click at [1139, 644] on button "Checkout" at bounding box center [1183, 649] width 443 height 28
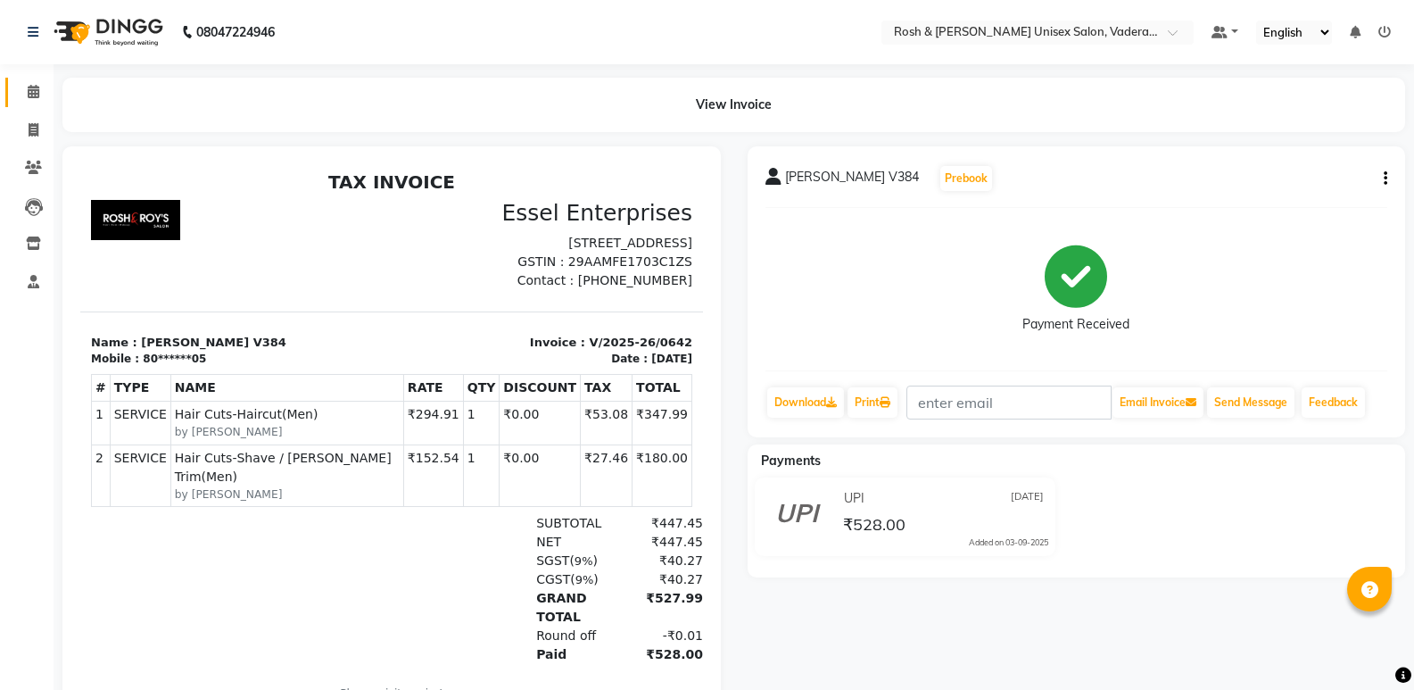
click at [29, 84] on span at bounding box center [33, 92] width 31 height 21
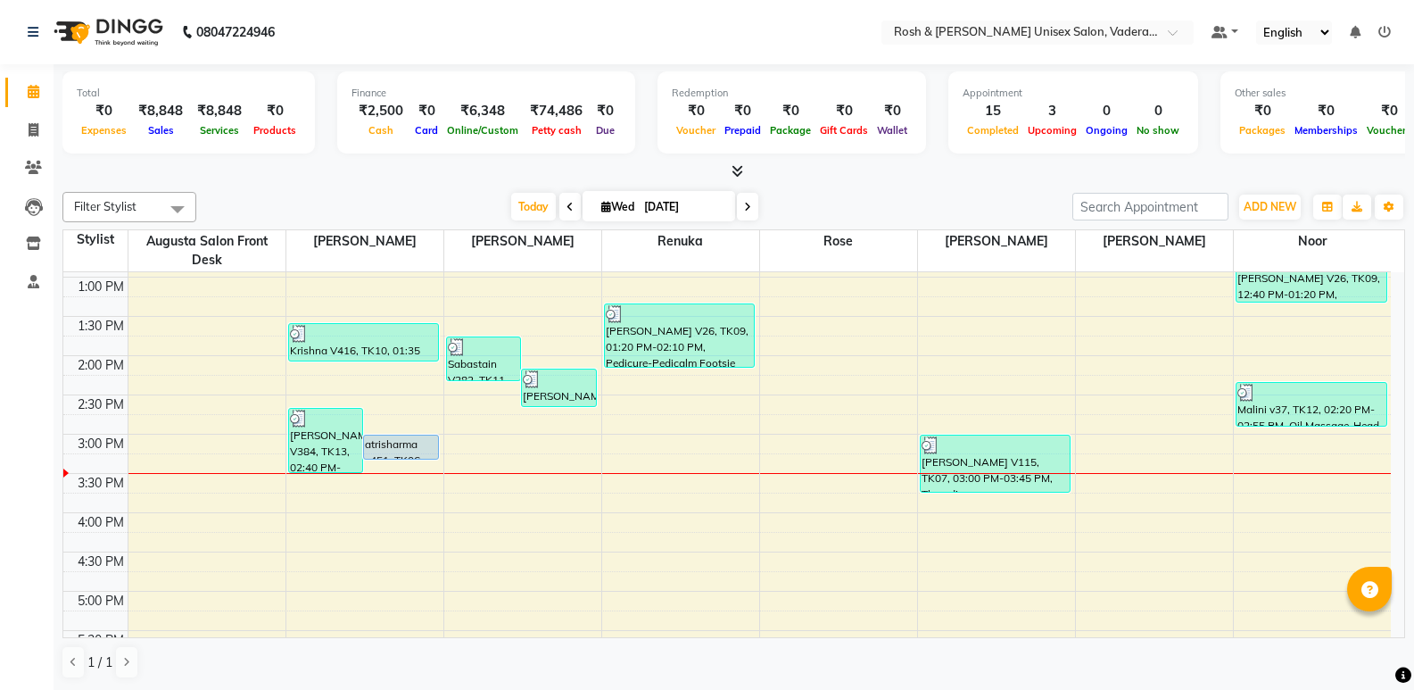
scroll to position [476, 0]
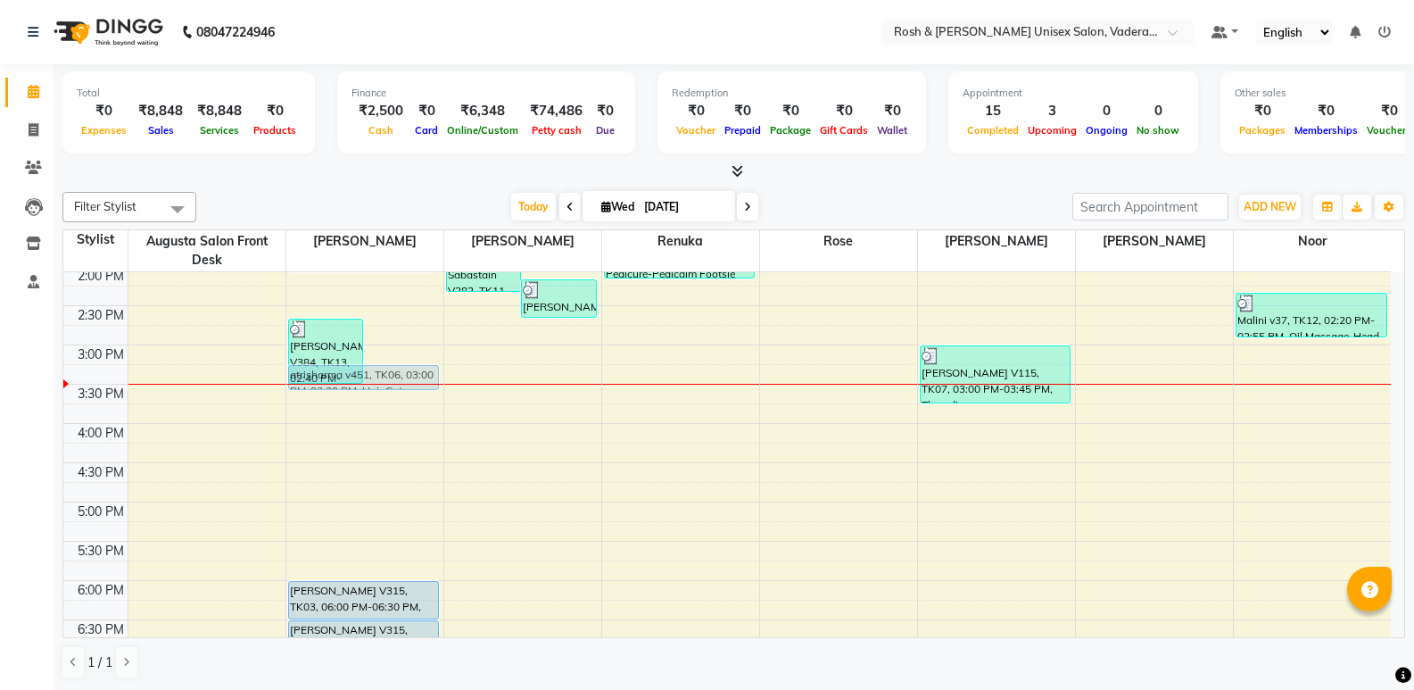
drag, startPoint x: 405, startPoint y: 359, endPoint x: 410, endPoint y: 373, distance: 15.2
click at [410, 373] on div "[PERSON_NAME] v323, TK05, 09:40 AM-10:30 AM, Hair Cuts-Shave / [PERSON_NAME] Tr…" at bounding box center [364, 306] width 157 height 1020
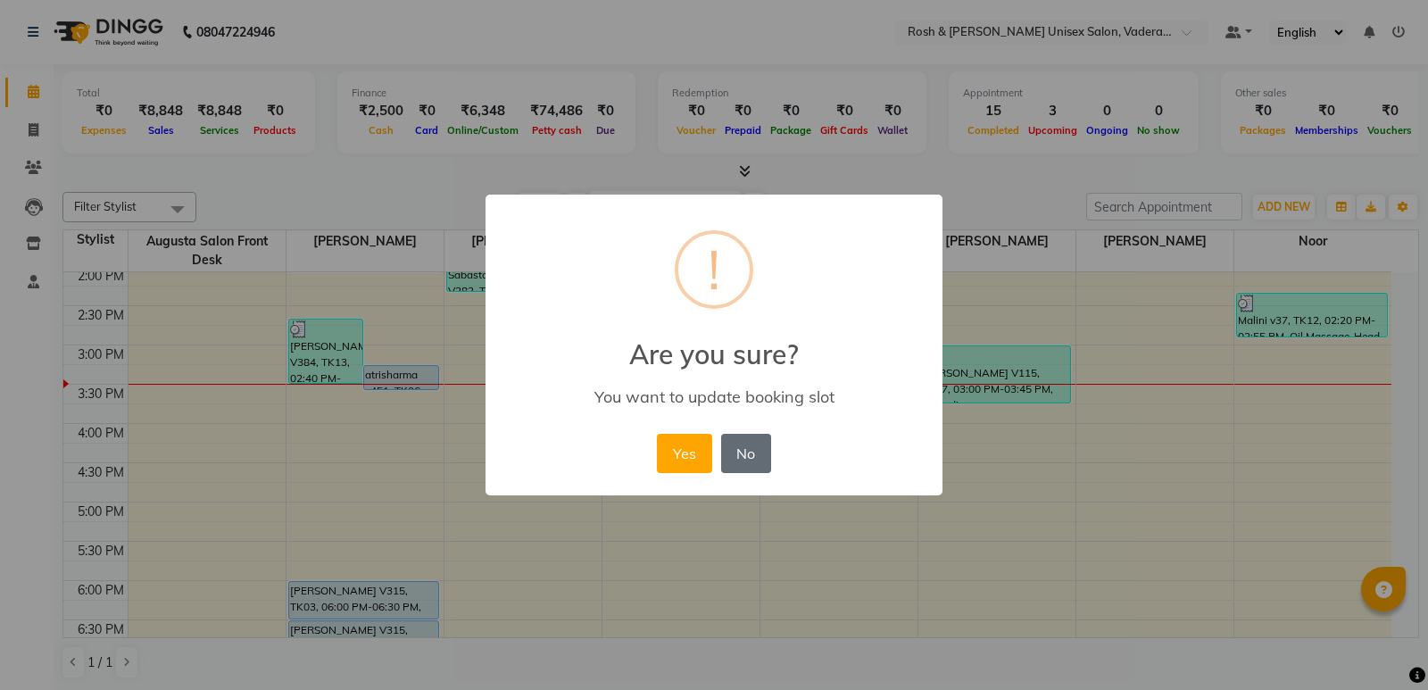
click at [732, 442] on button "No" at bounding box center [746, 453] width 50 height 39
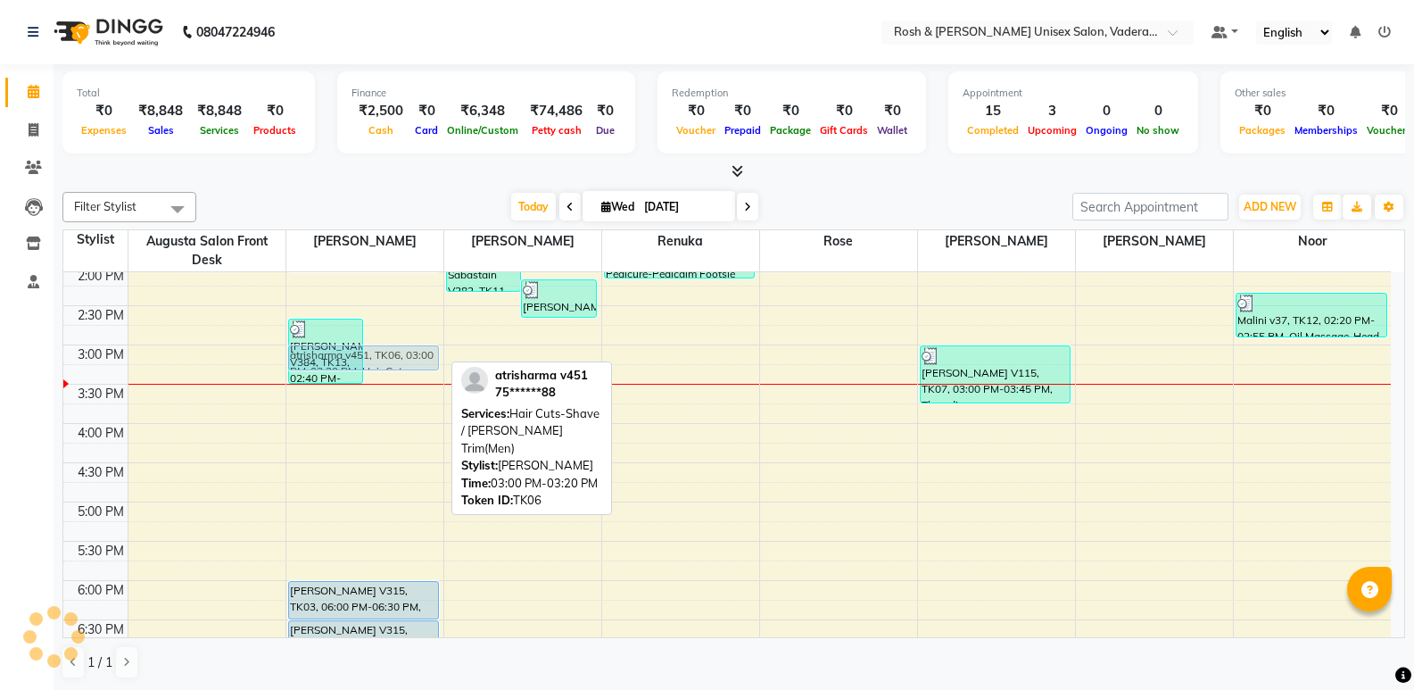
click at [422, 367] on div "[PERSON_NAME] v323, TK05, 09:40 AM-10:30 AM, Hair Cuts-Shave / [PERSON_NAME] Tr…" at bounding box center [364, 306] width 157 height 1020
drag, startPoint x: 419, startPoint y: 362, endPoint x: 420, endPoint y: 377, distance: 15.2
click at [420, 377] on div "[PERSON_NAME] v323, TK05, 09:40 AM-10:30 AM, Hair Cuts-Shave / [PERSON_NAME] Tr…" at bounding box center [364, 306] width 157 height 1020
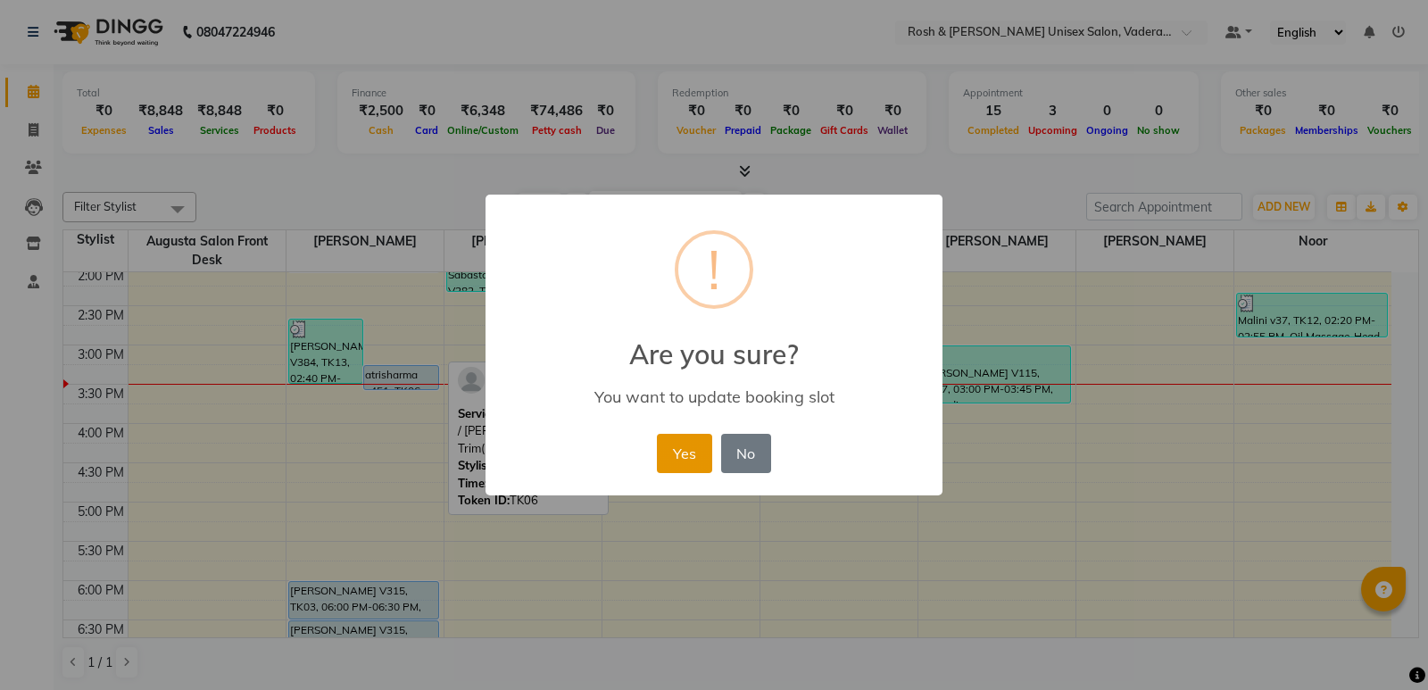
click at [700, 446] on button "Yes" at bounding box center [684, 453] width 54 height 39
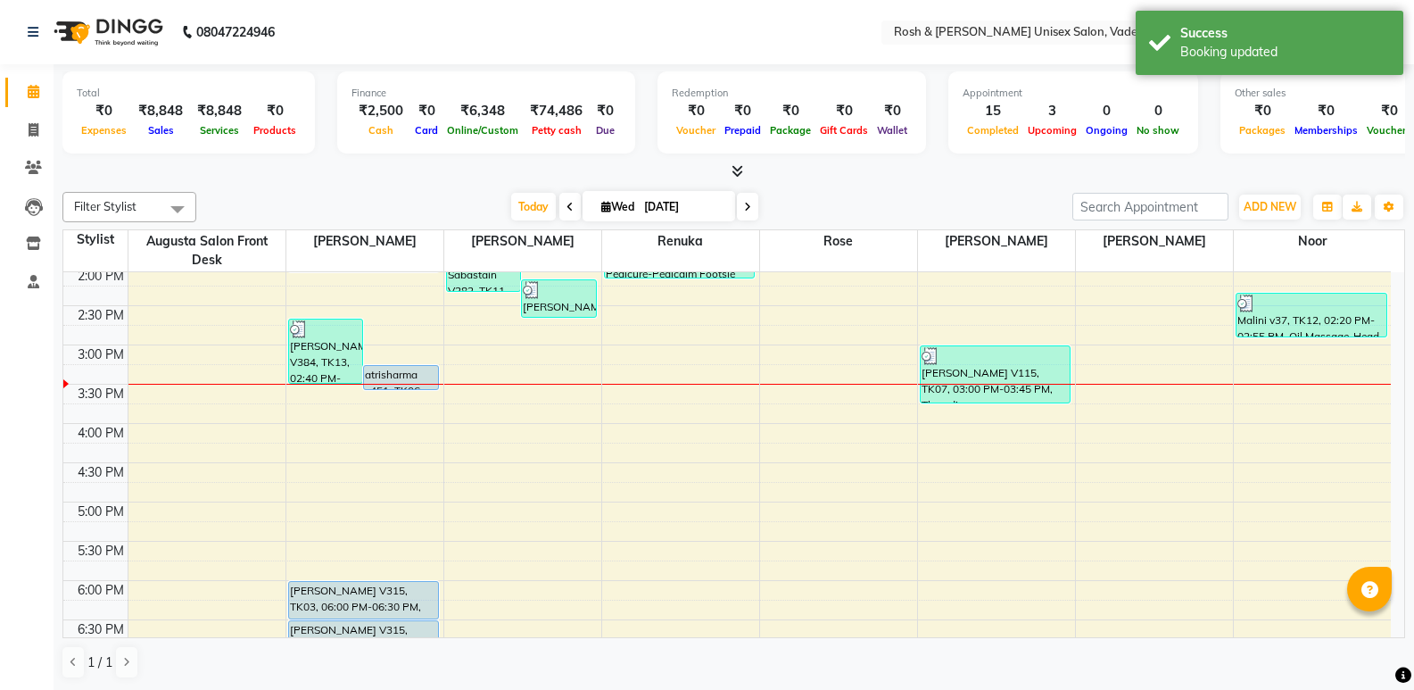
click at [730, 173] on span at bounding box center [733, 171] width 19 height 19
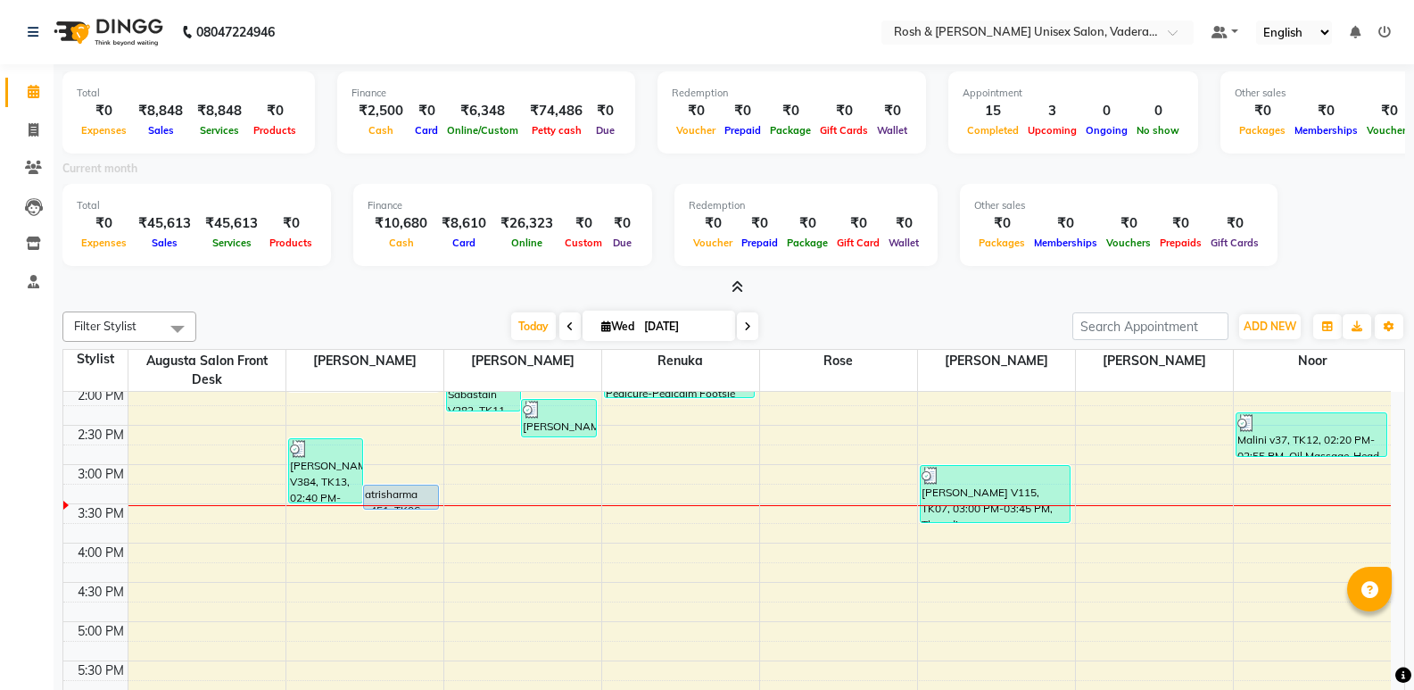
click at [741, 279] on span at bounding box center [733, 287] width 19 height 19
